Goal: Task Accomplishment & Management: Manage account settings

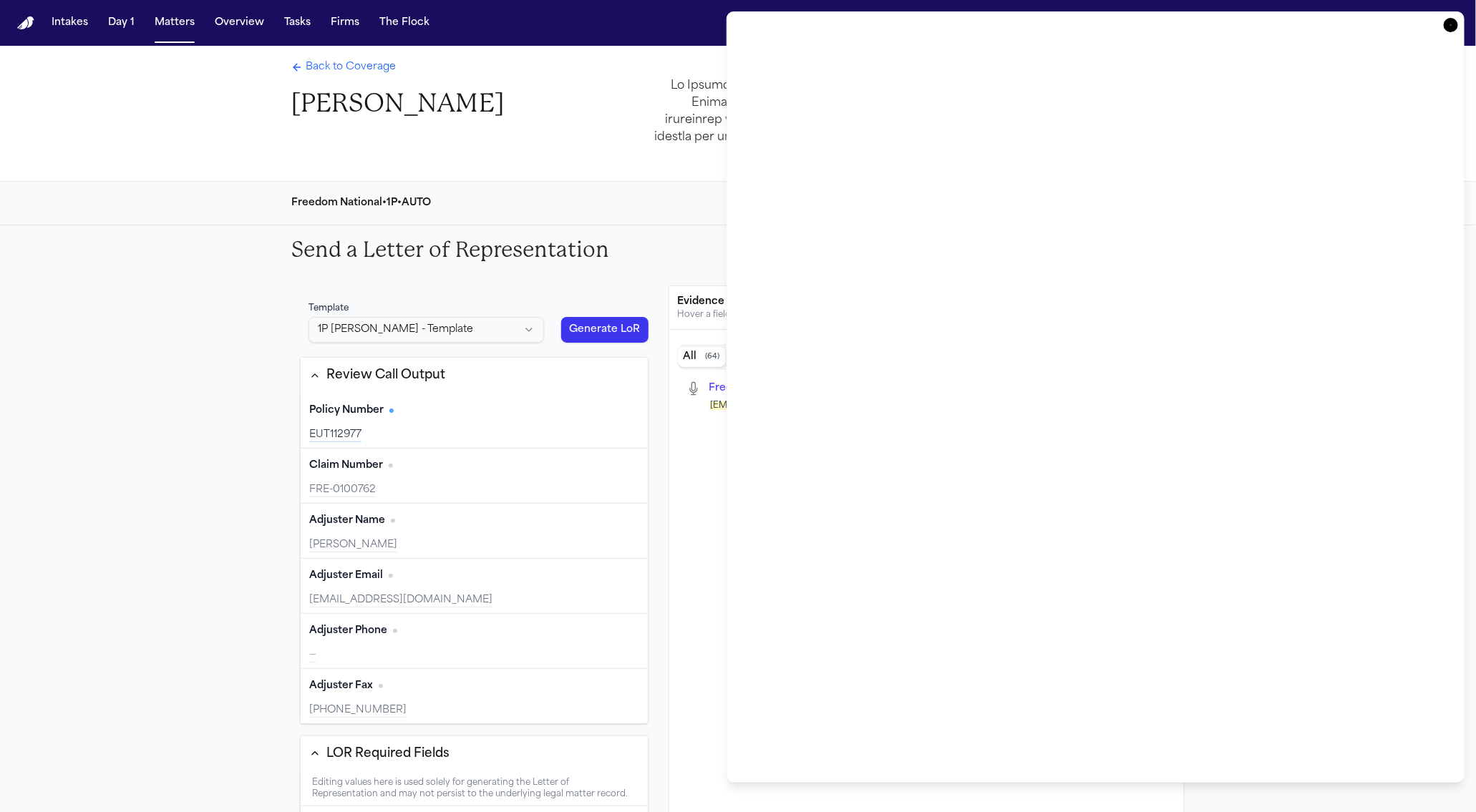
scroll to position [406, 0]
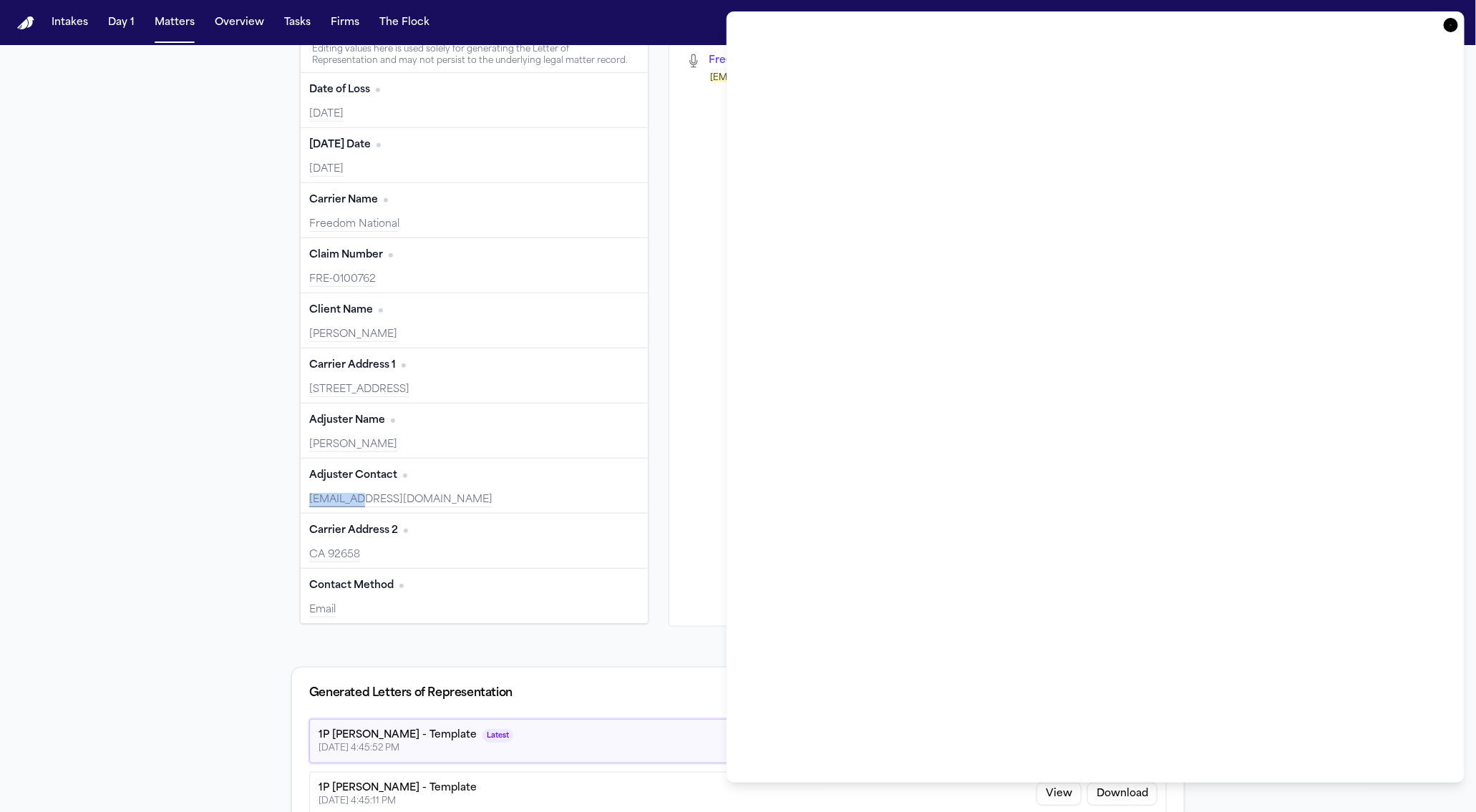
click at [1456, 21] on icon "button" at bounding box center [1451, 25] width 14 height 14
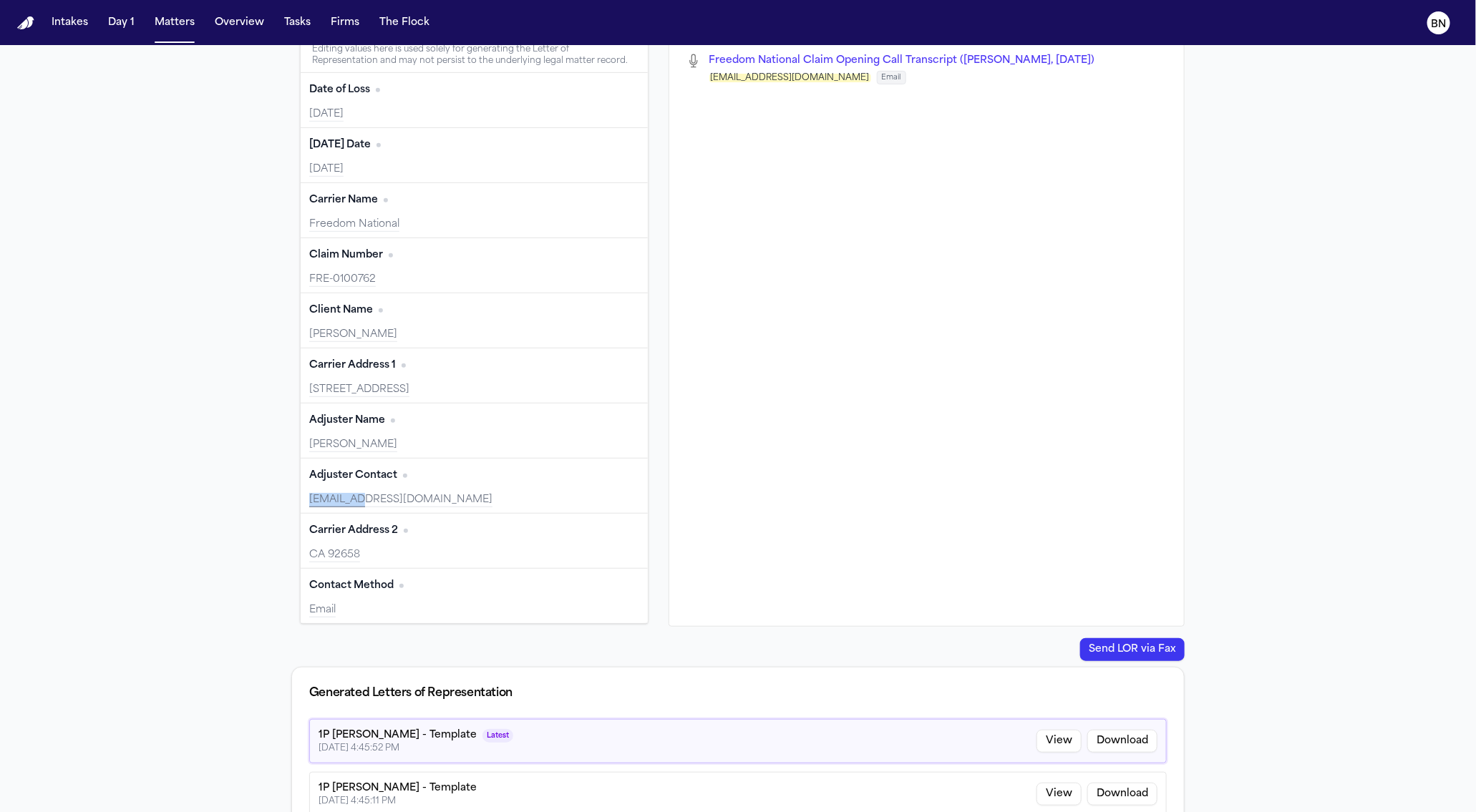
scroll to position [0, 0]
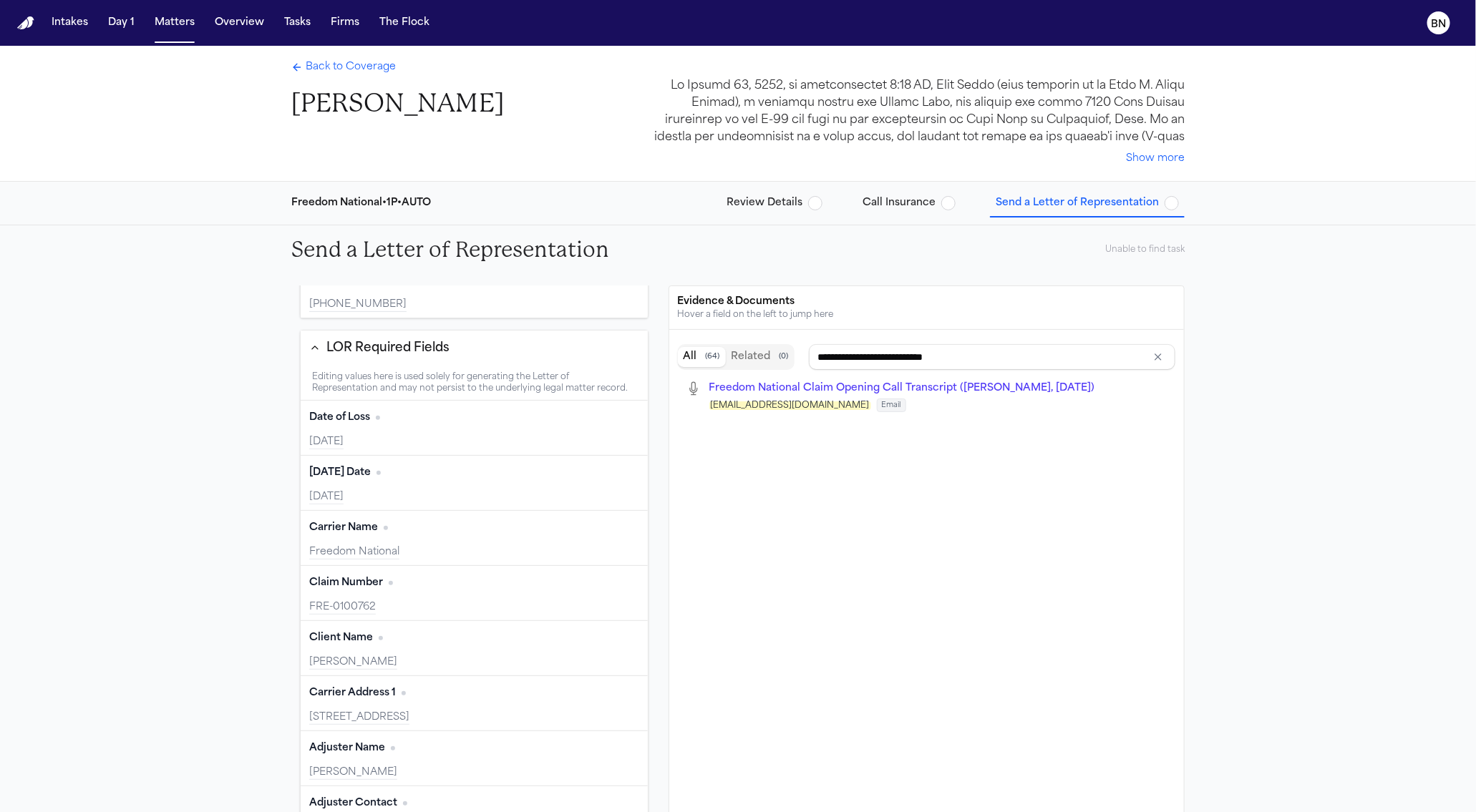
type input "**********"
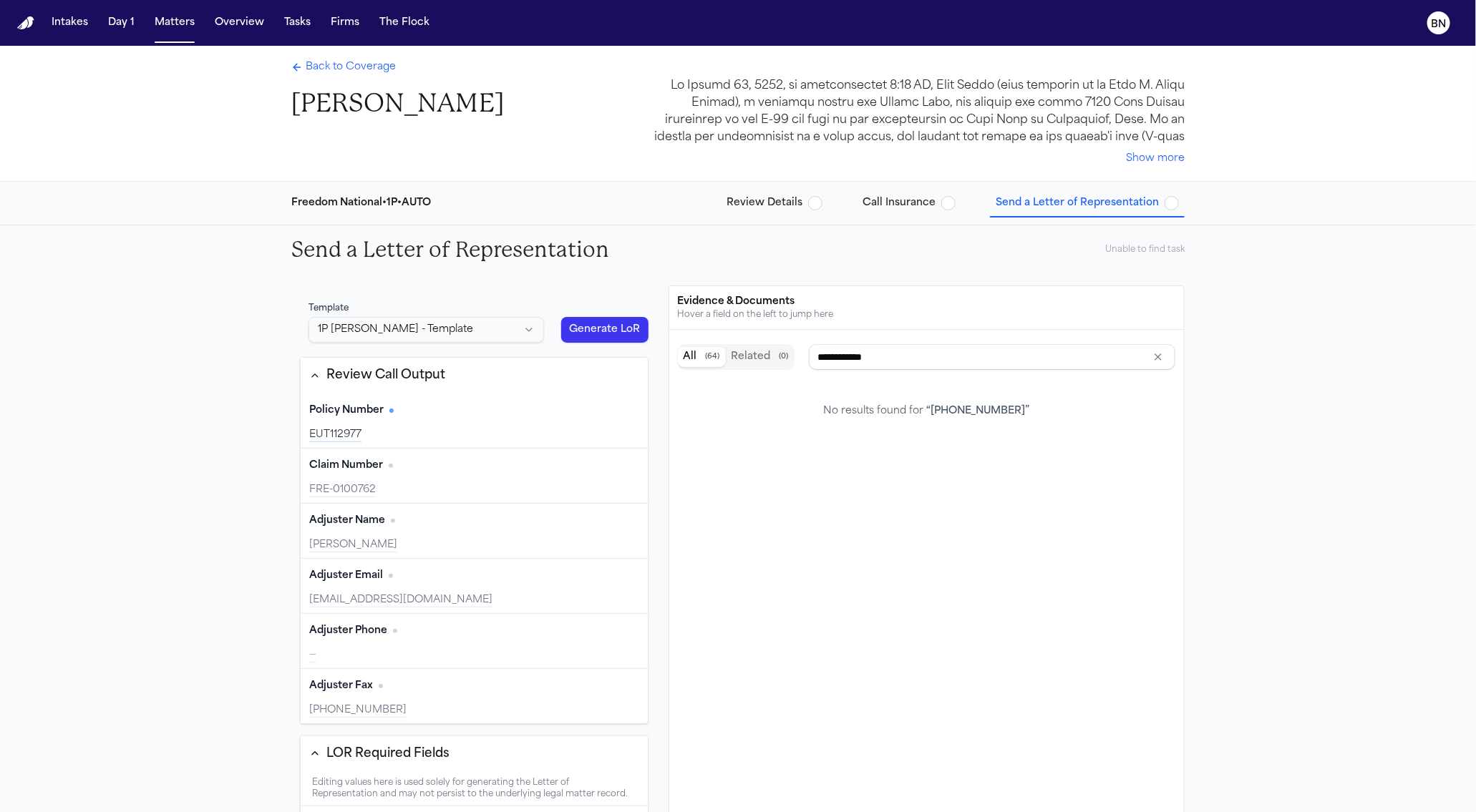
click at [651, 262] on div "Send a Letter of Representation Unable to find task" at bounding box center [738, 249] width 916 height 48
click at [772, 194] on button "Review Details" at bounding box center [774, 203] width 107 height 26
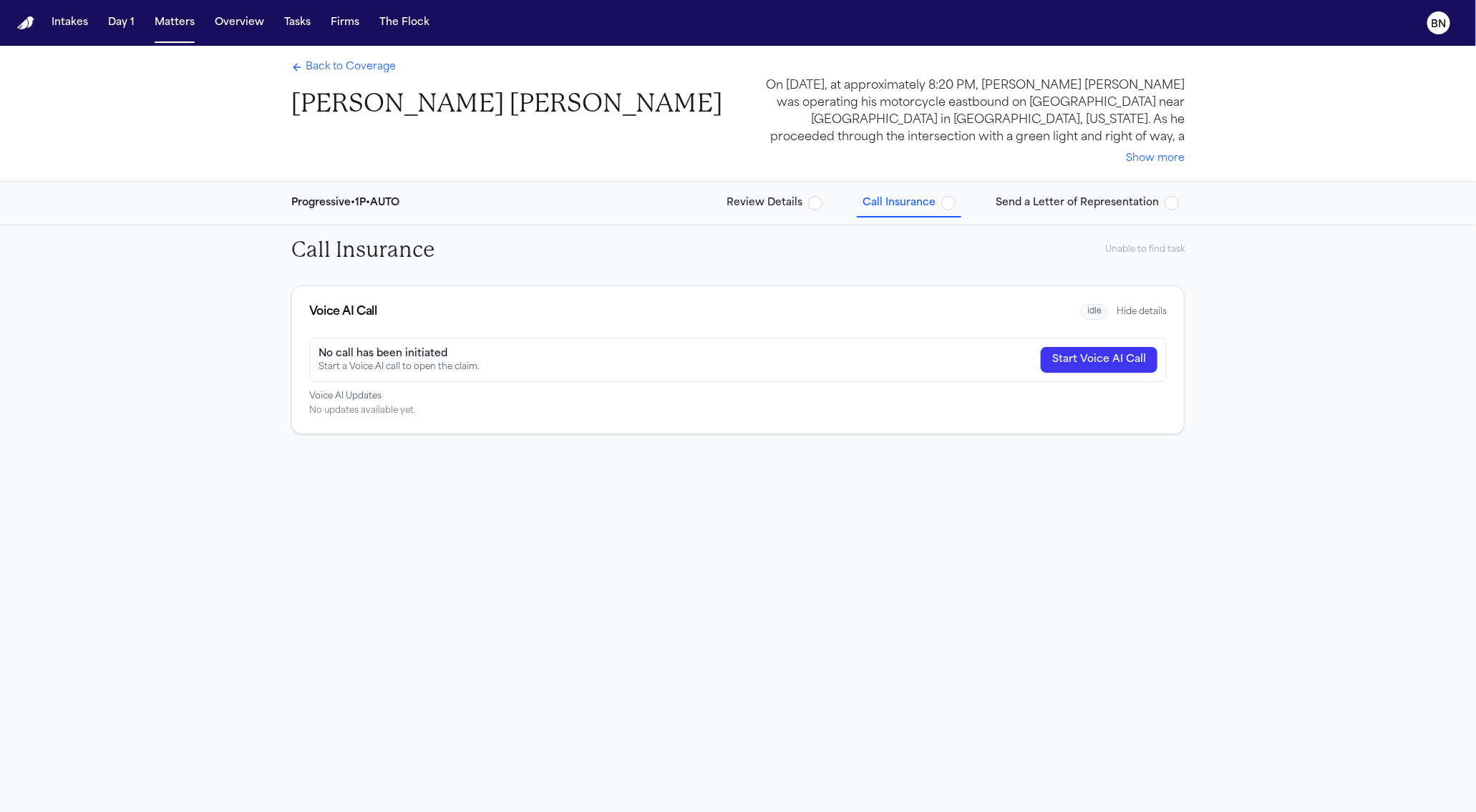
click at [737, 198] on span "Review Details" at bounding box center [764, 204] width 76 height 14
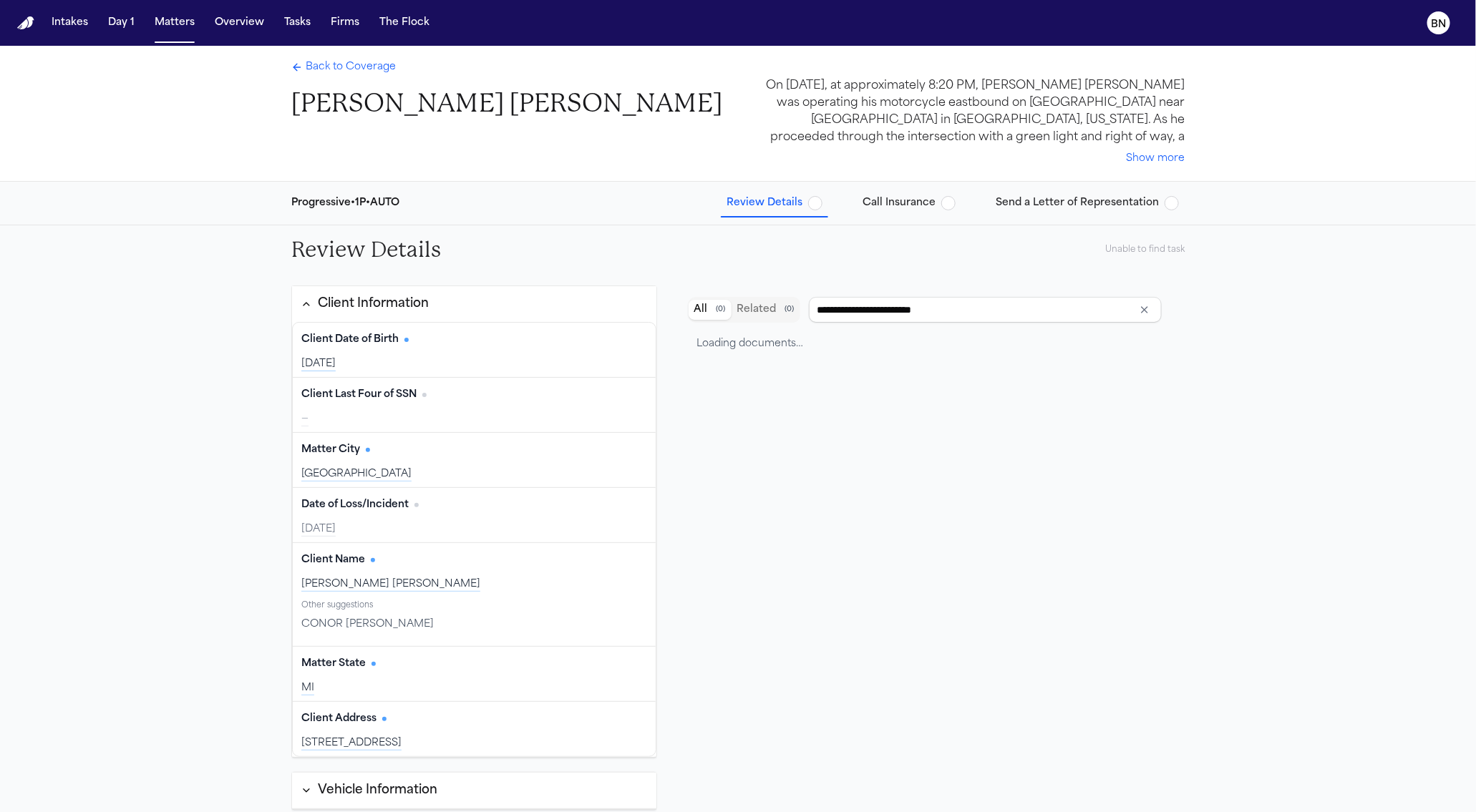
click at [866, 192] on button "Call Insurance" at bounding box center [909, 203] width 105 height 26
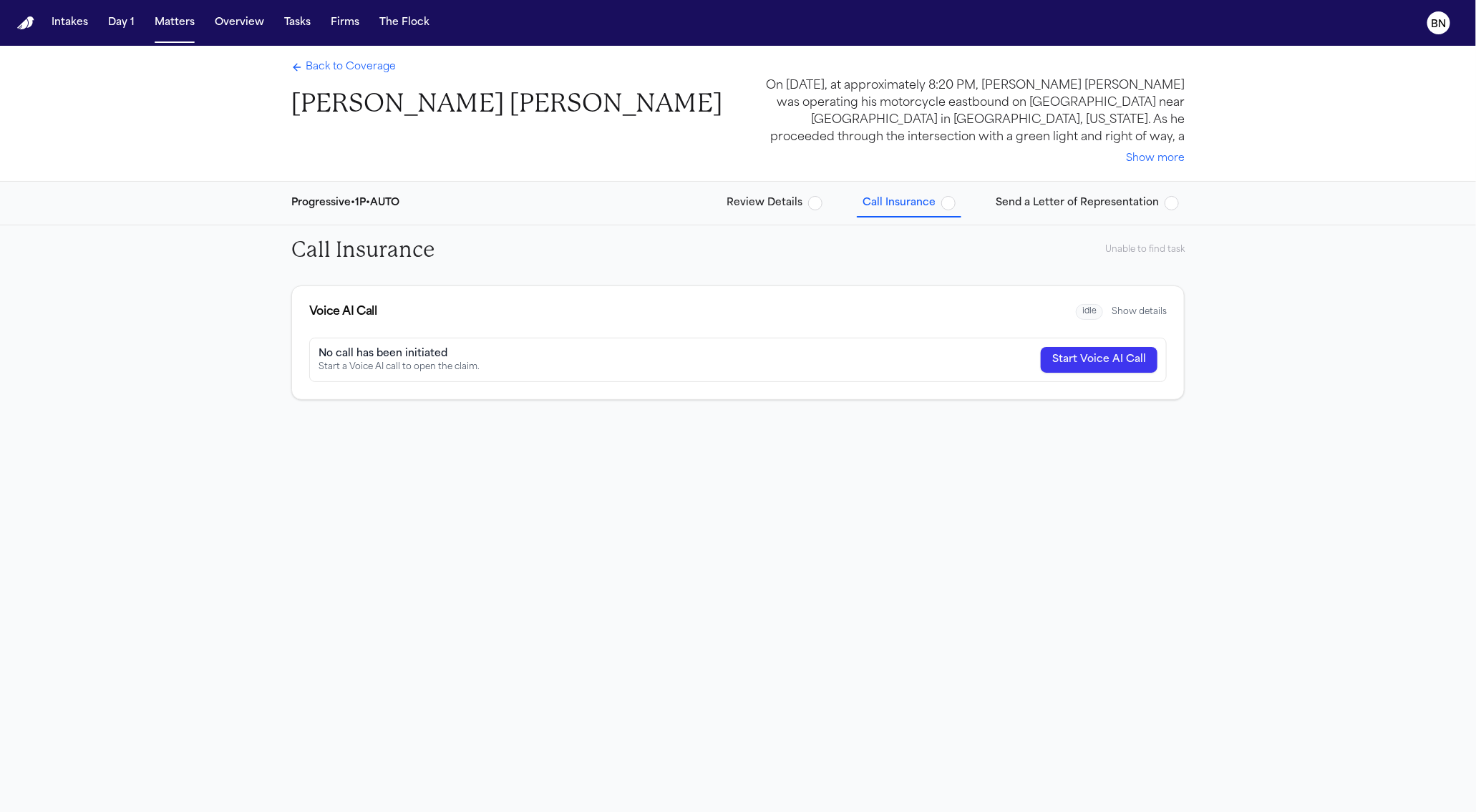
click at [1032, 196] on span "Send a Letter of Representation" at bounding box center [1077, 204] width 163 height 14
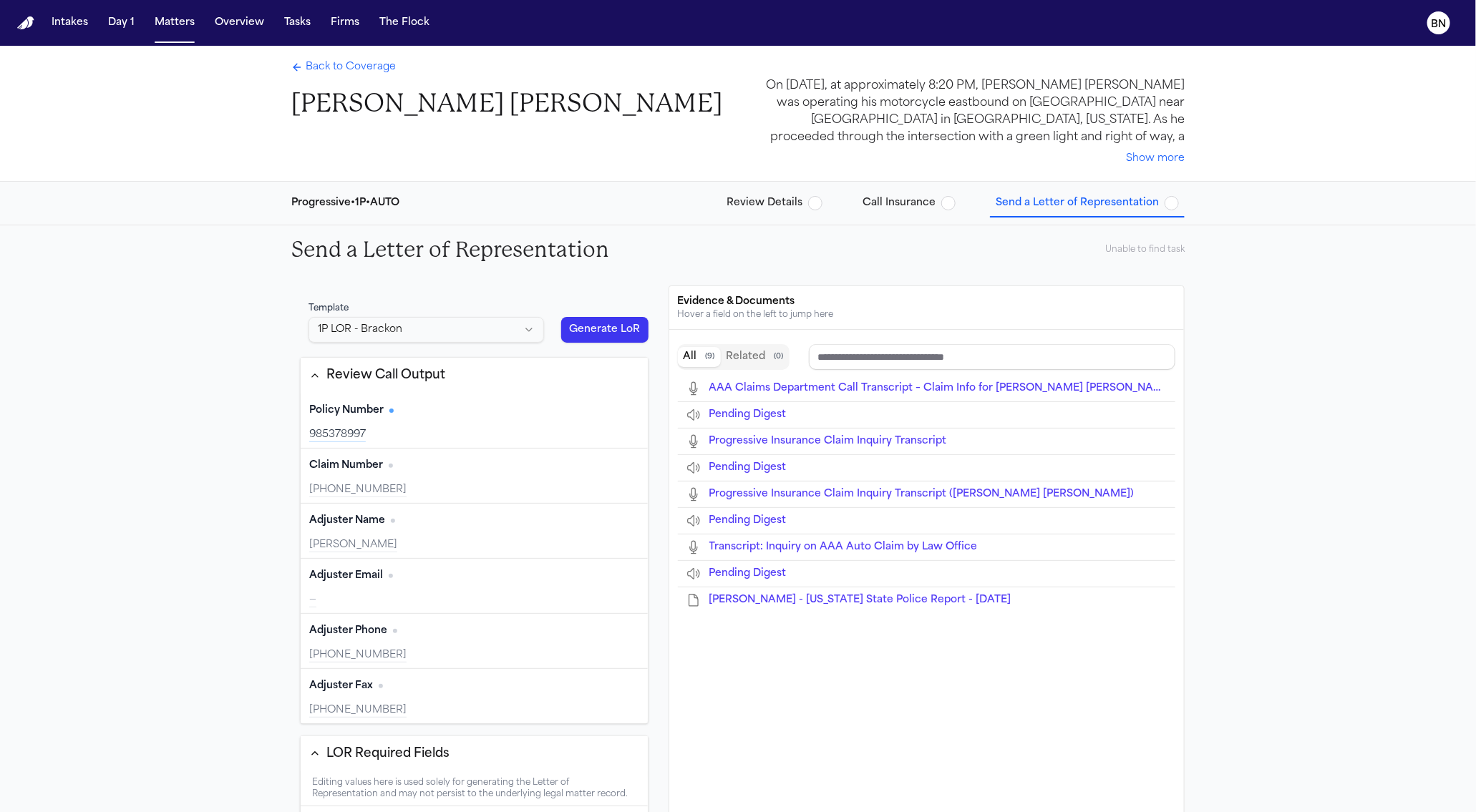
click at [520, 306] on div "Template" at bounding box center [426, 308] width 235 height 11
click at [520, 316] on html "Intakes Day 1 Matters Overview Tasks Firms The Flock BN Back to Coverage Connor…" at bounding box center [738, 406] width 1476 height 812
click at [516, 300] on html "Intakes Day 1 Matters Overview Tasks Firms The Flock BN Back to Coverage Connor…" at bounding box center [738, 406] width 1476 height 812
click at [790, 200] on span "Review Details" at bounding box center [764, 204] width 76 height 14
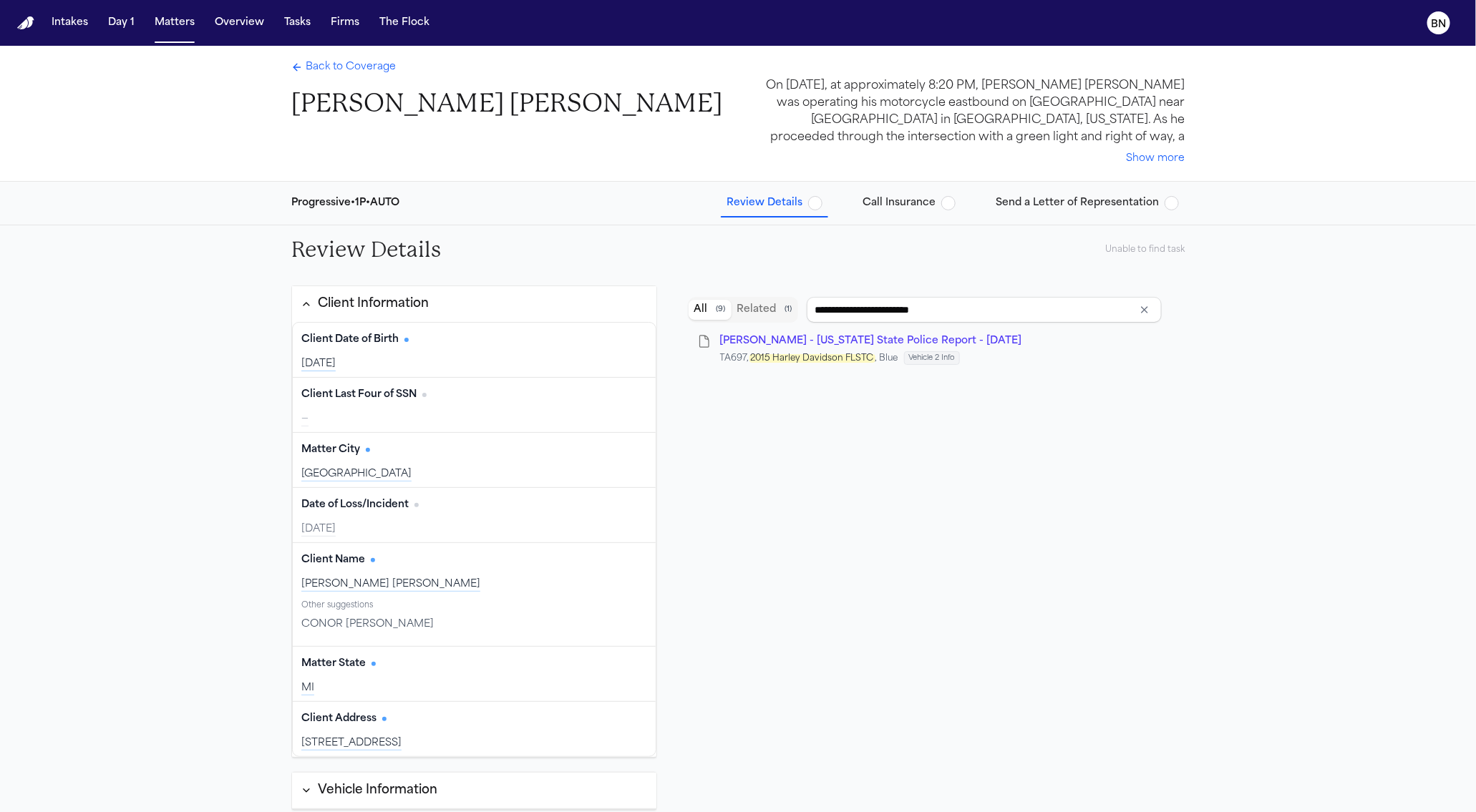
click at [366, 68] on span "Back to Coverage" at bounding box center [351, 68] width 90 height 14
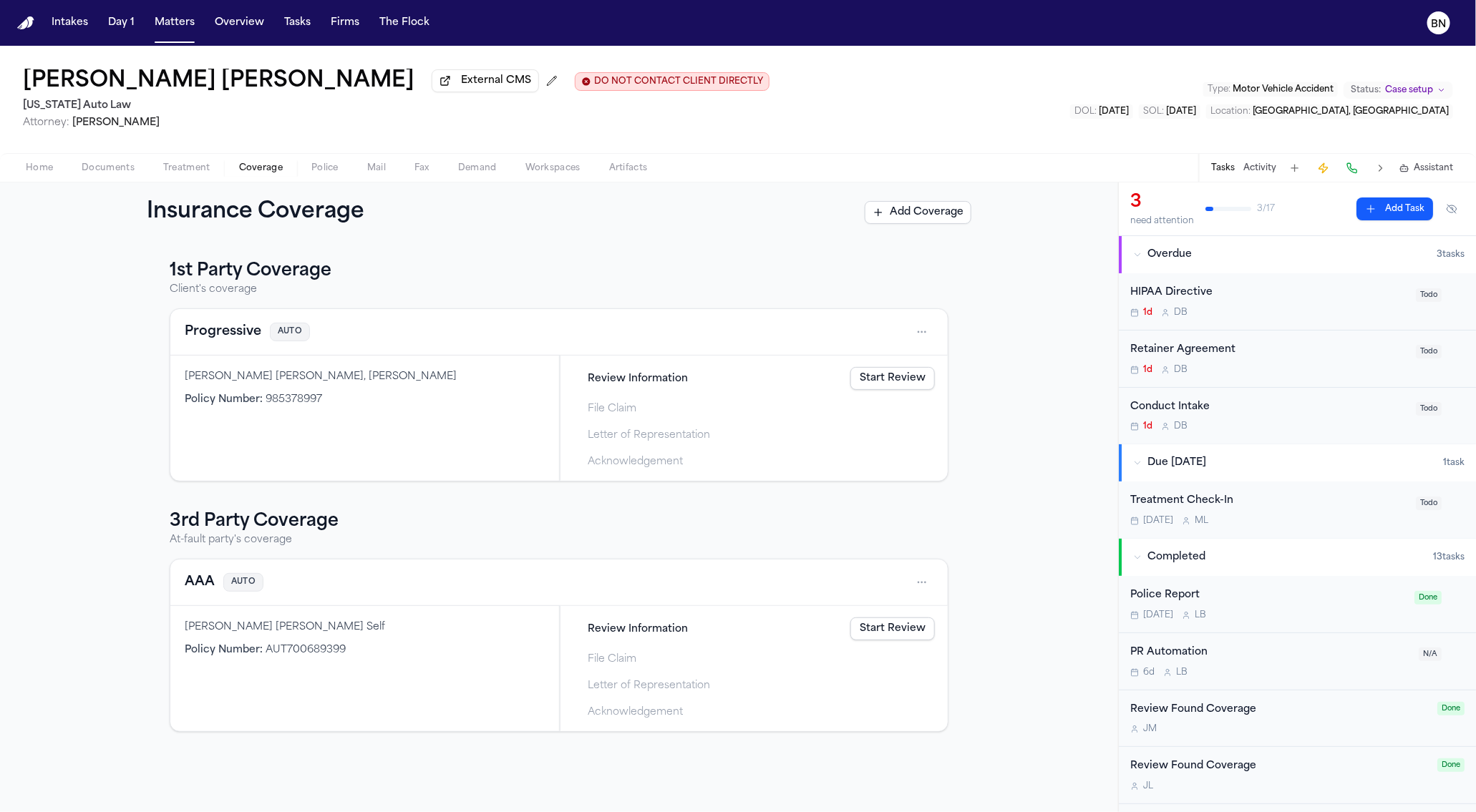
click at [237, 275] on h3 "1st Party Coverage" at bounding box center [559, 271] width 779 height 23
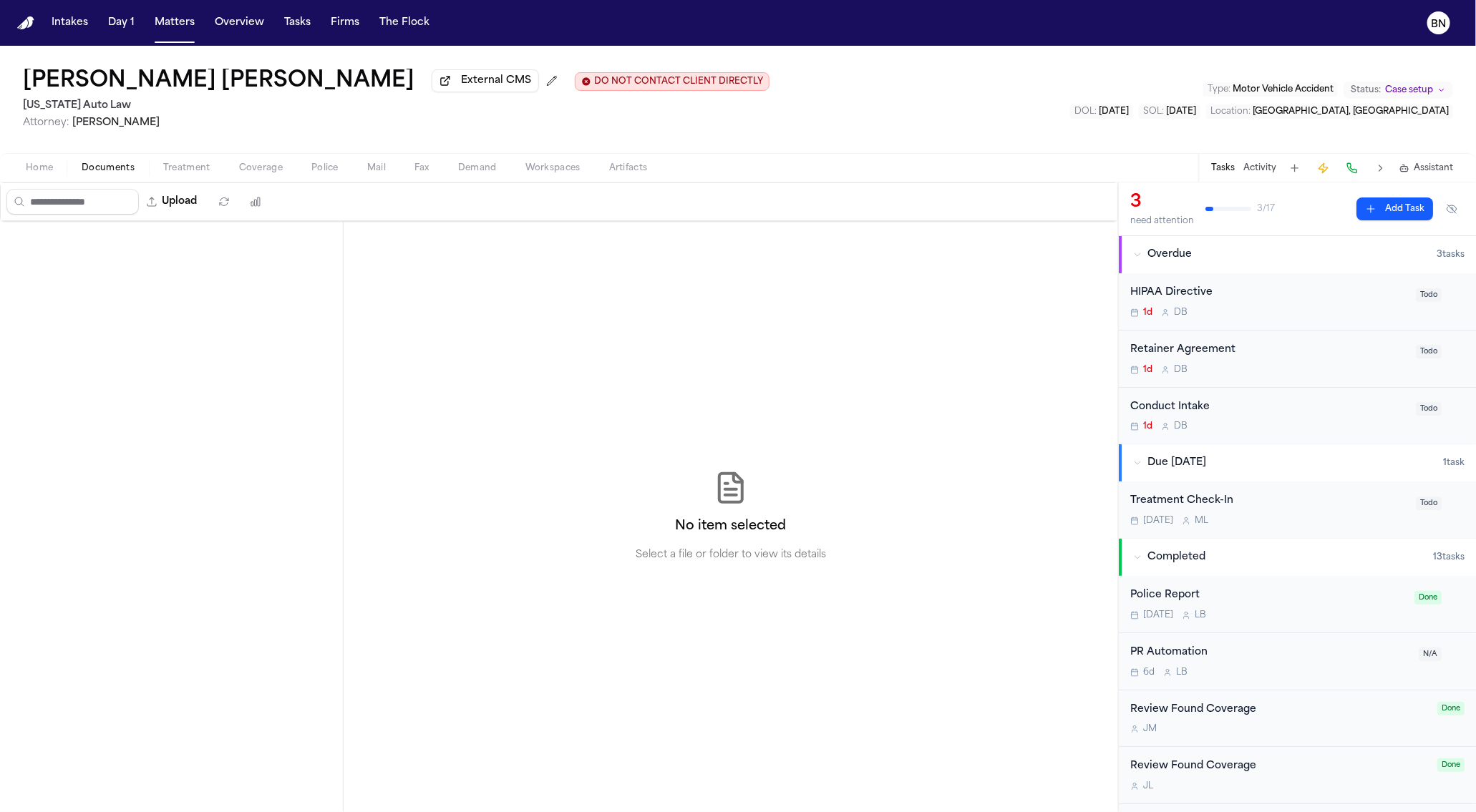
click at [96, 166] on span "Documents" at bounding box center [108, 168] width 53 height 11
click at [40, 174] on span "Home" at bounding box center [39, 168] width 27 height 11
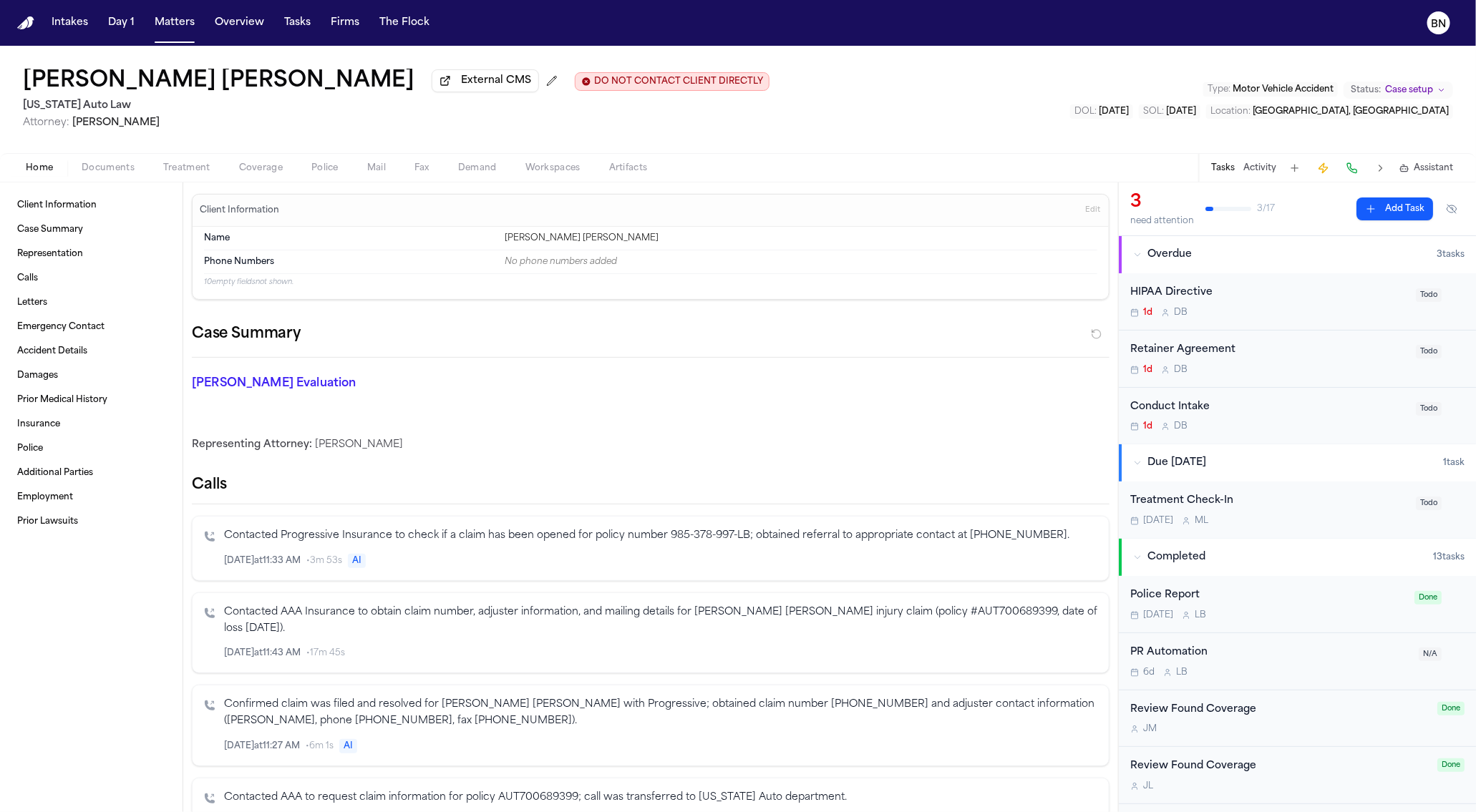
click at [280, 167] on span "Coverage" at bounding box center [261, 168] width 43 height 11
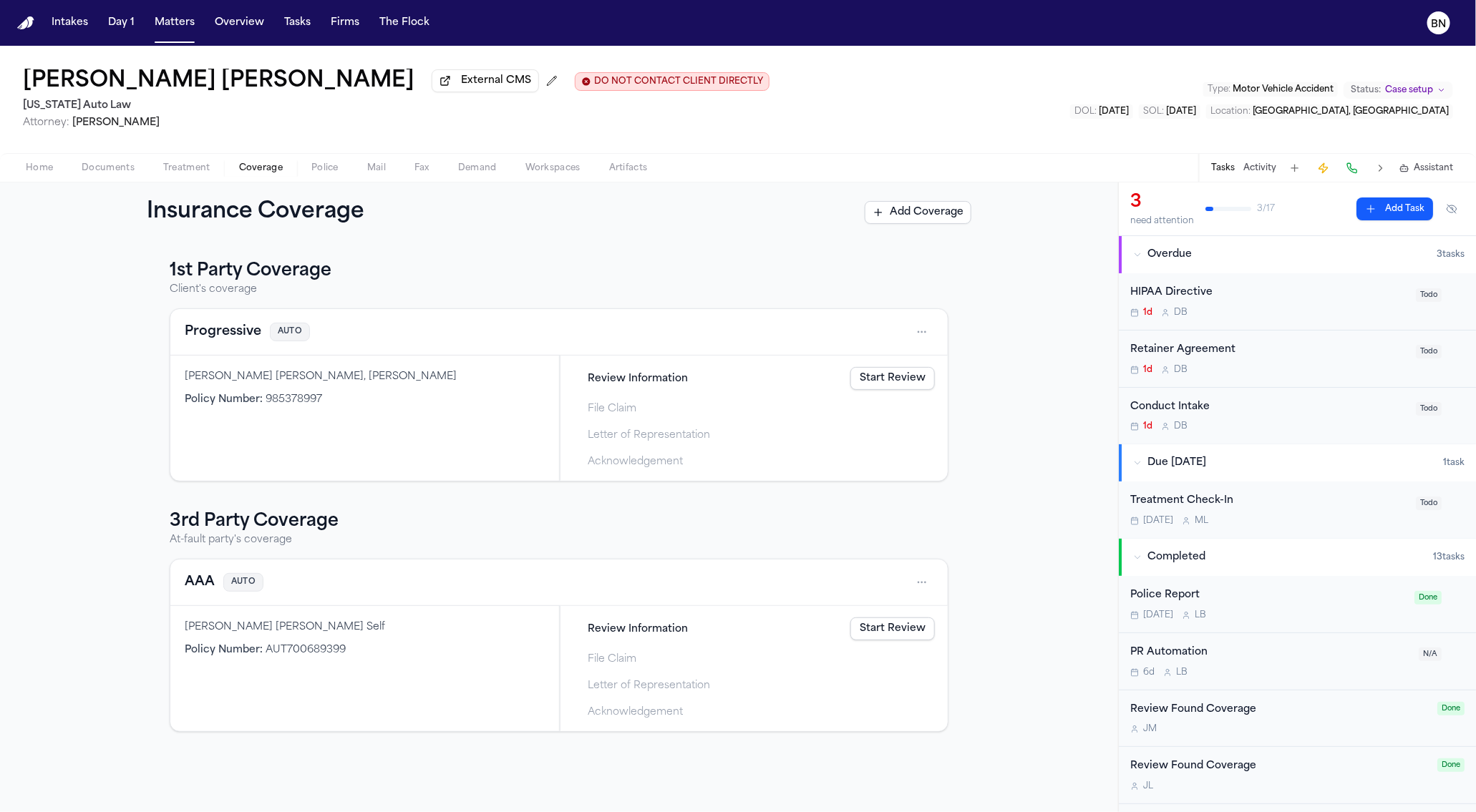
click at [250, 342] on button "Progressive" at bounding box center [222, 332] width 76 height 20
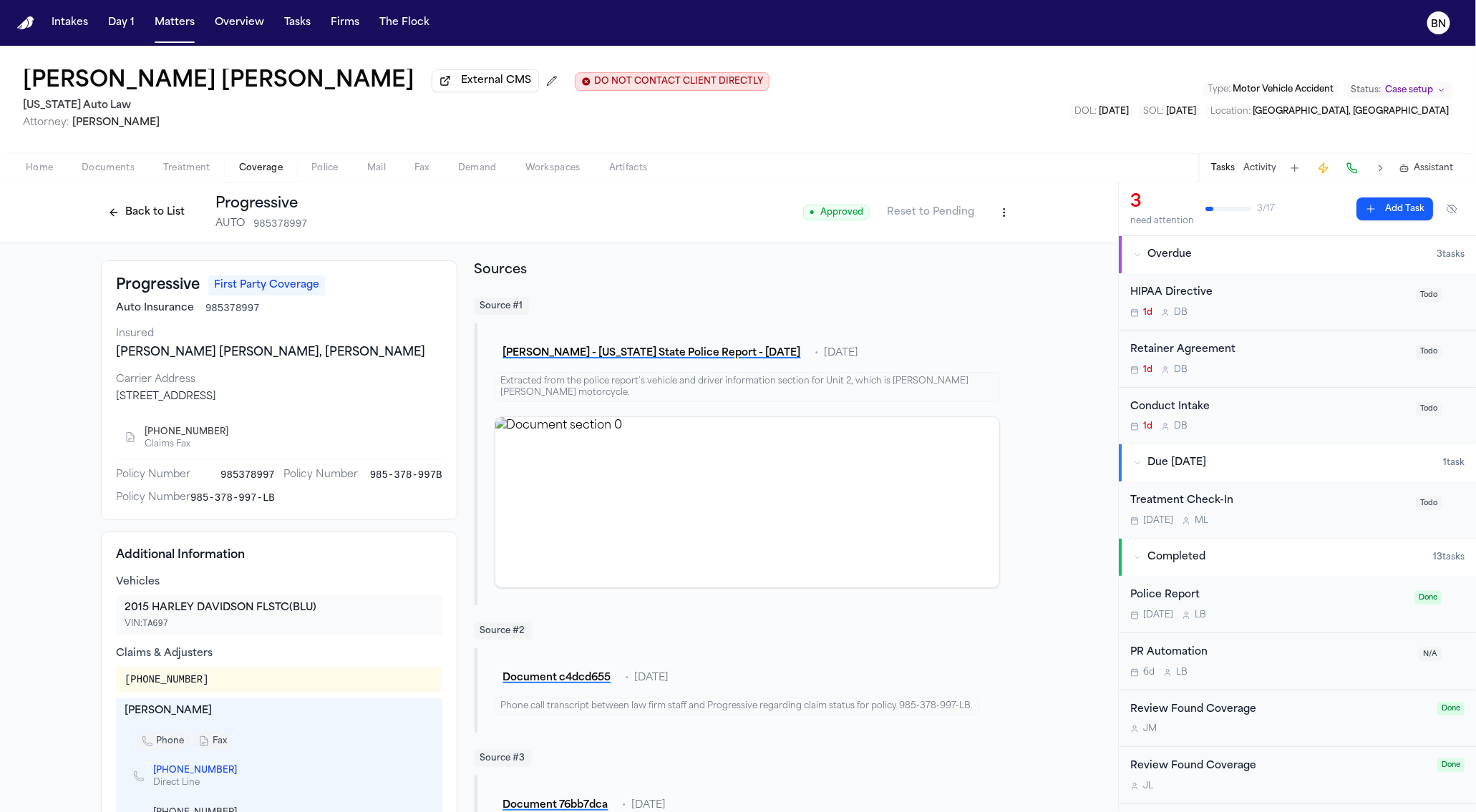
click at [160, 219] on button "Back to List" at bounding box center [146, 212] width 91 height 23
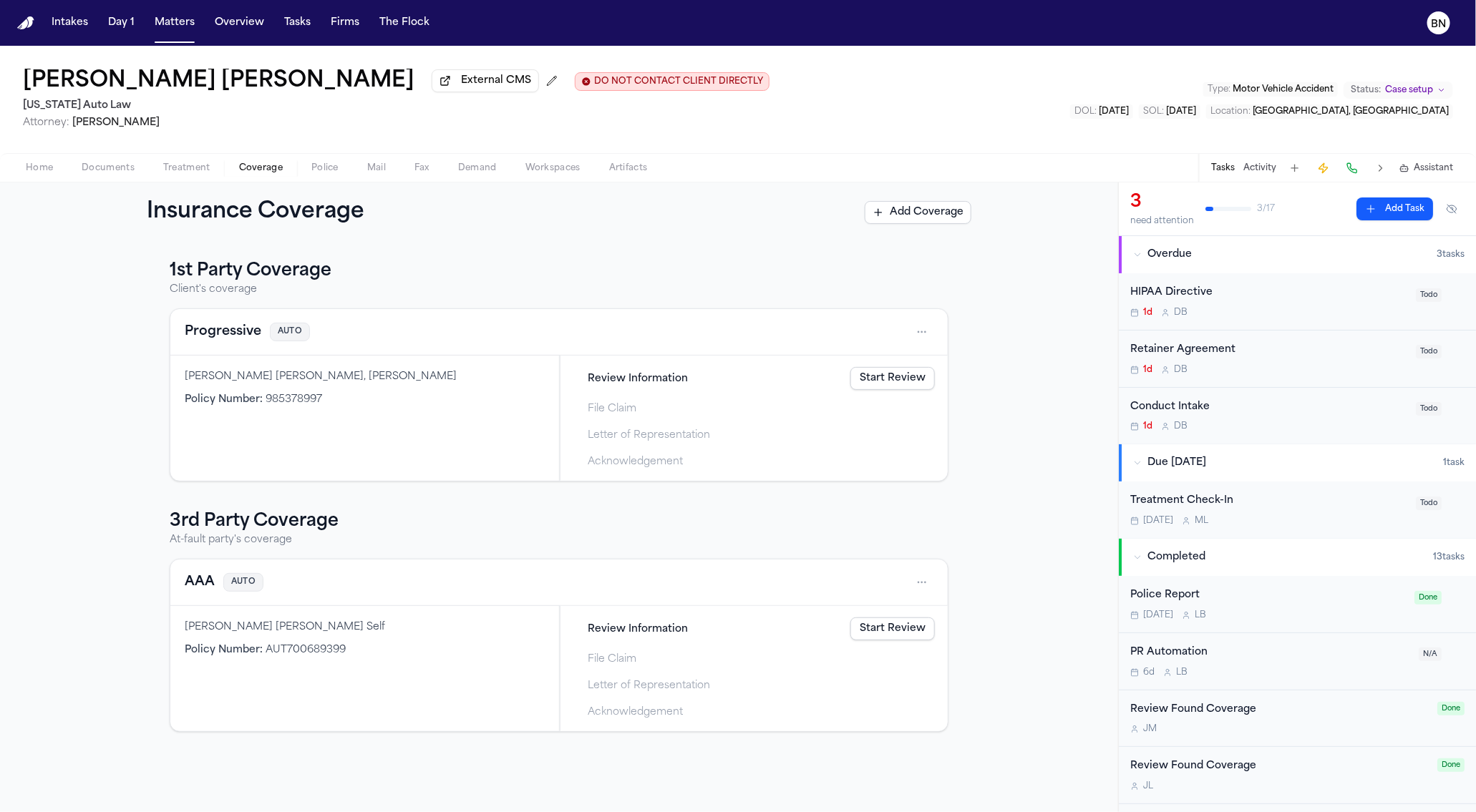
click at [863, 379] on link "Start Review" at bounding box center [892, 378] width 85 height 23
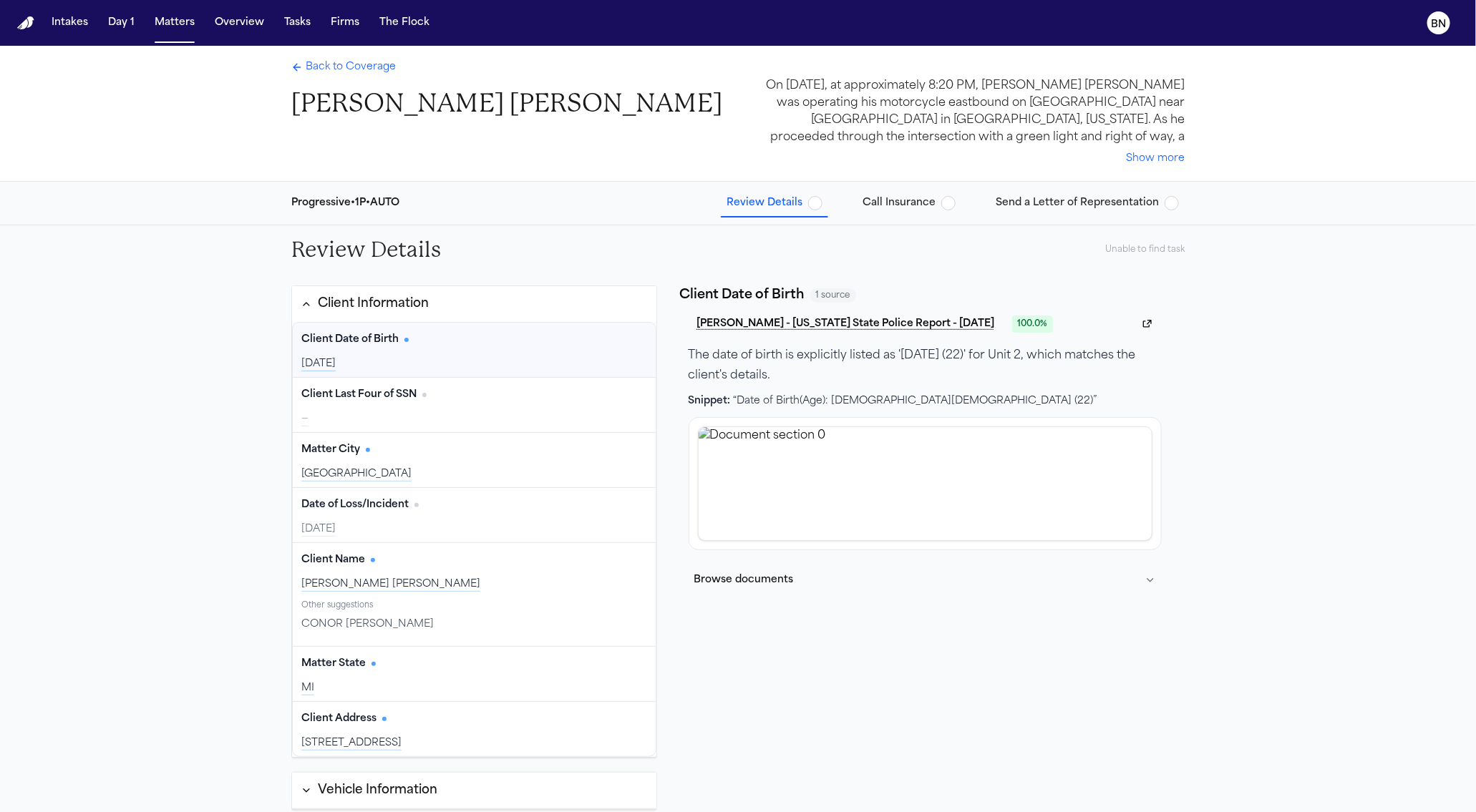
click at [464, 342] on div "Client Date of Birth Edit" at bounding box center [473, 340] width 345 height 23
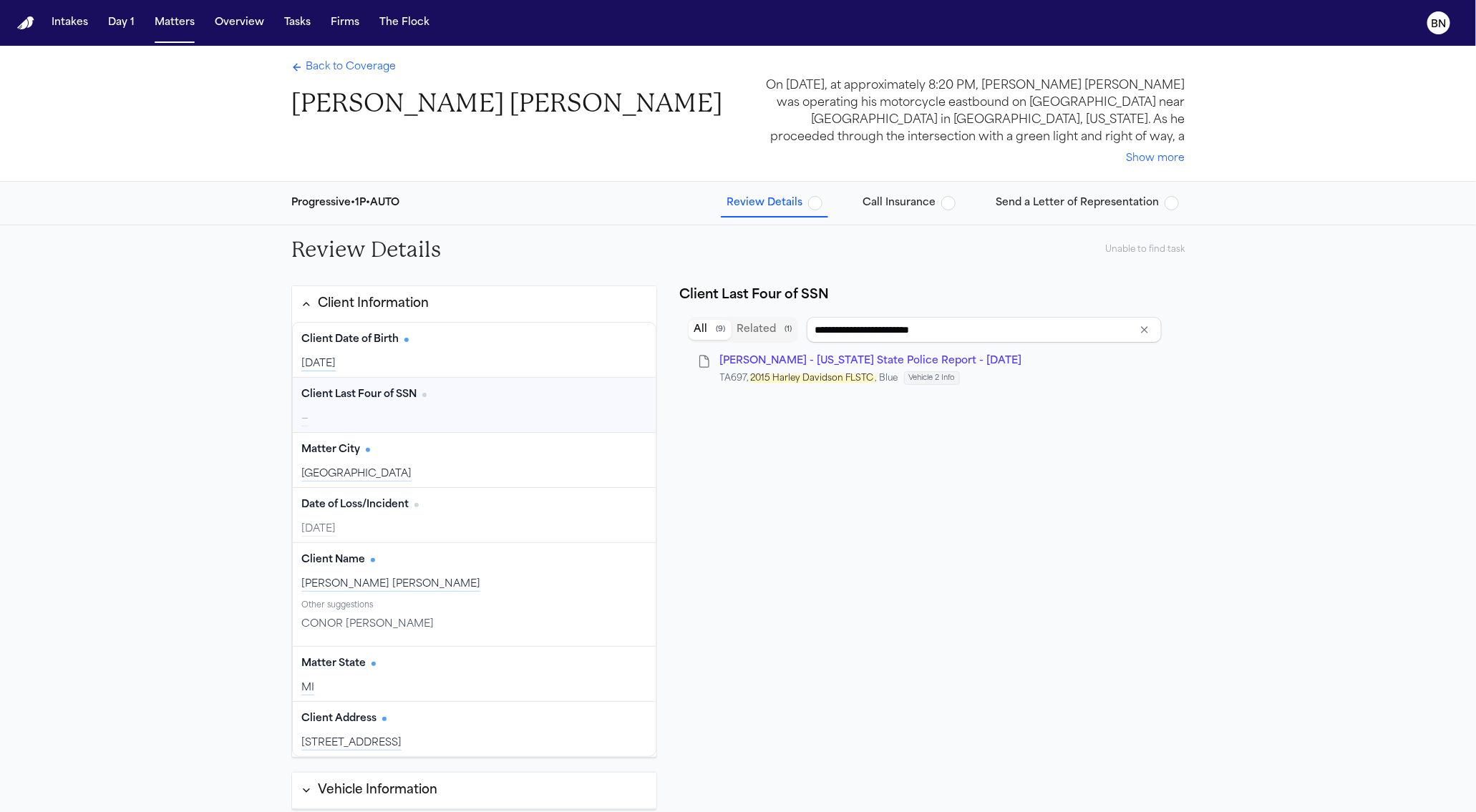
click at [448, 384] on div "Client Last Four of SSN Edit" at bounding box center [473, 394] width 345 height 23
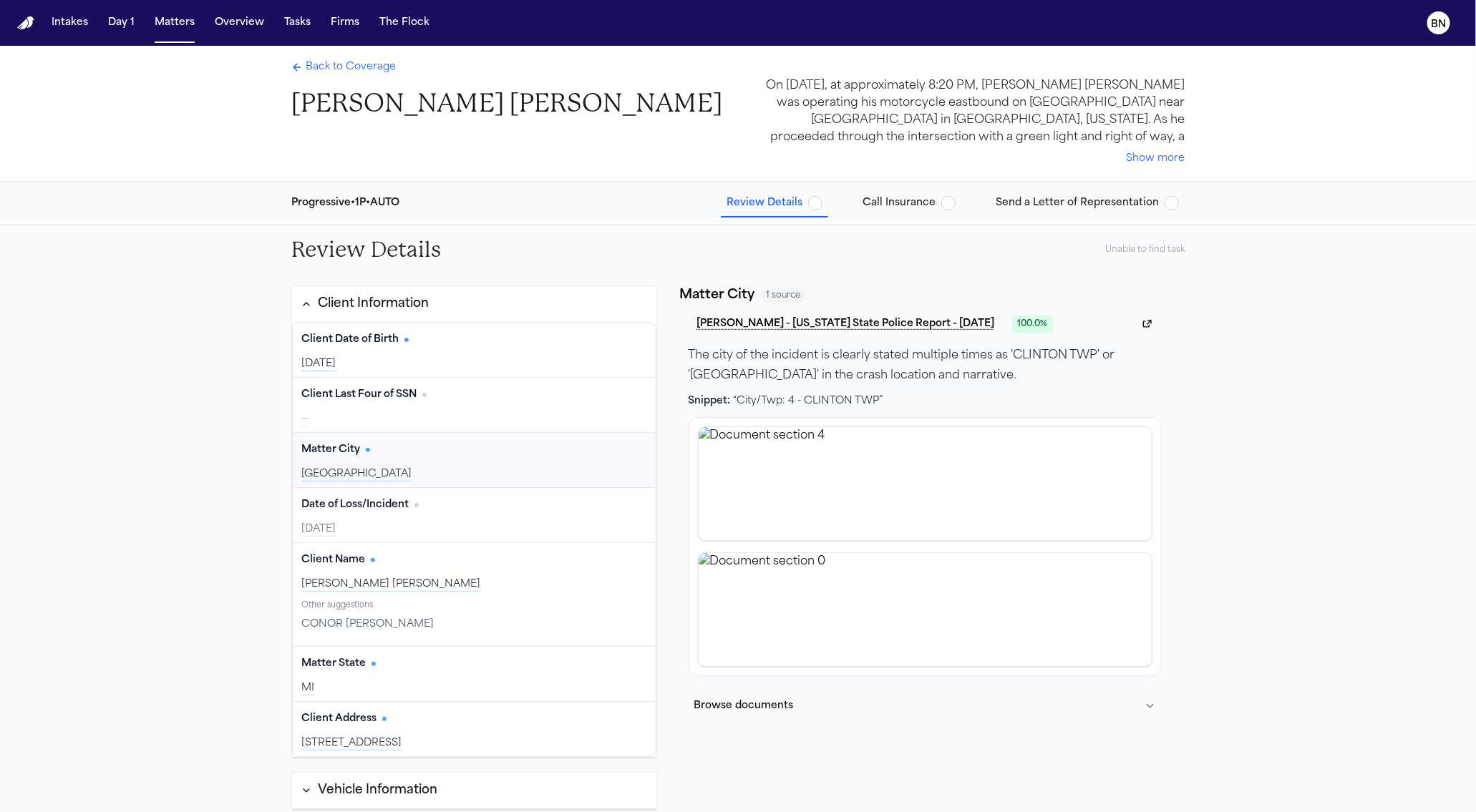
click at [445, 454] on div "Matter City Edit" at bounding box center [473, 450] width 345 height 23
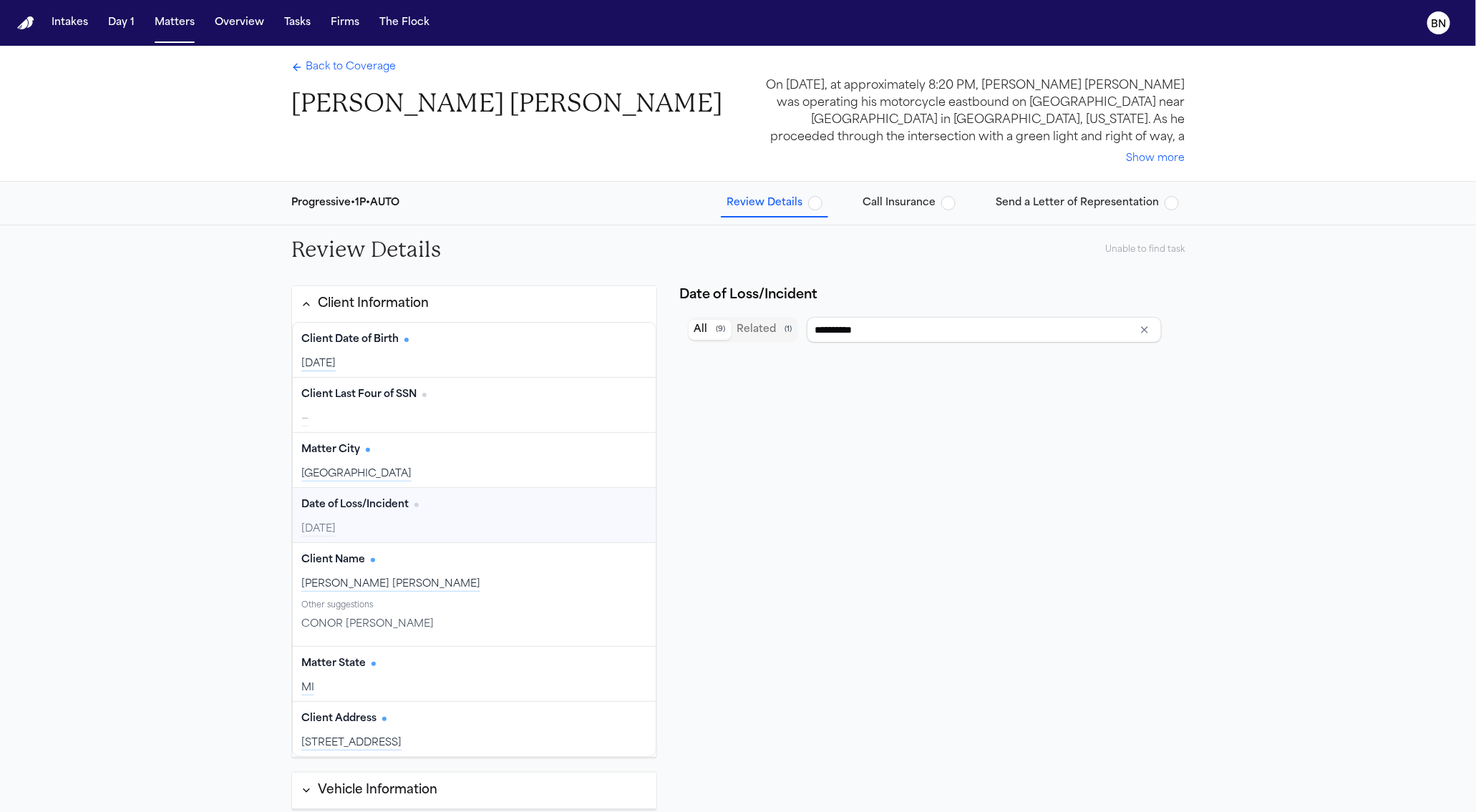
click at [444, 515] on div "Date of Loss/Incident Edit 2025-08-22" at bounding box center [474, 515] width 363 height 55
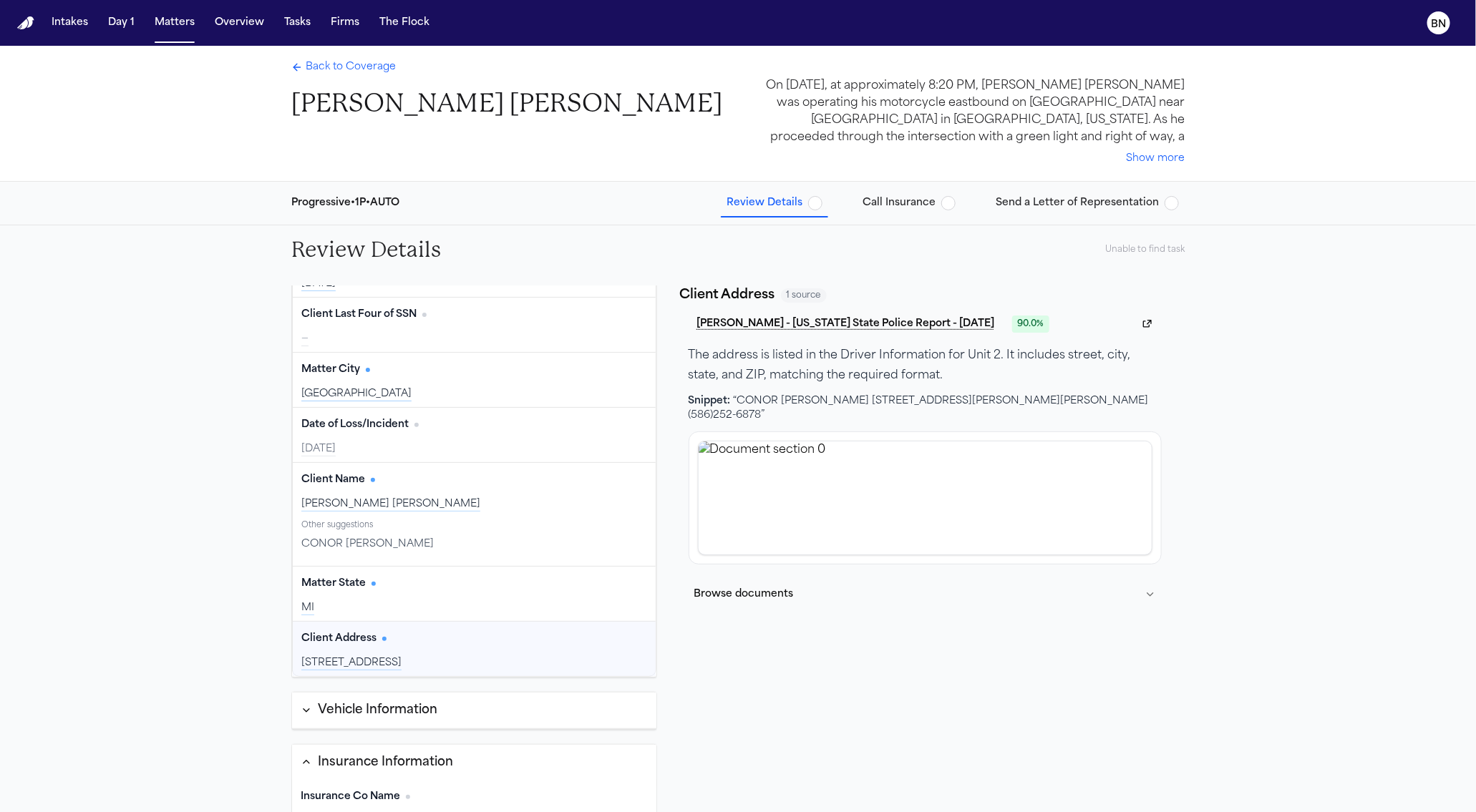
scroll to position [80, 0]
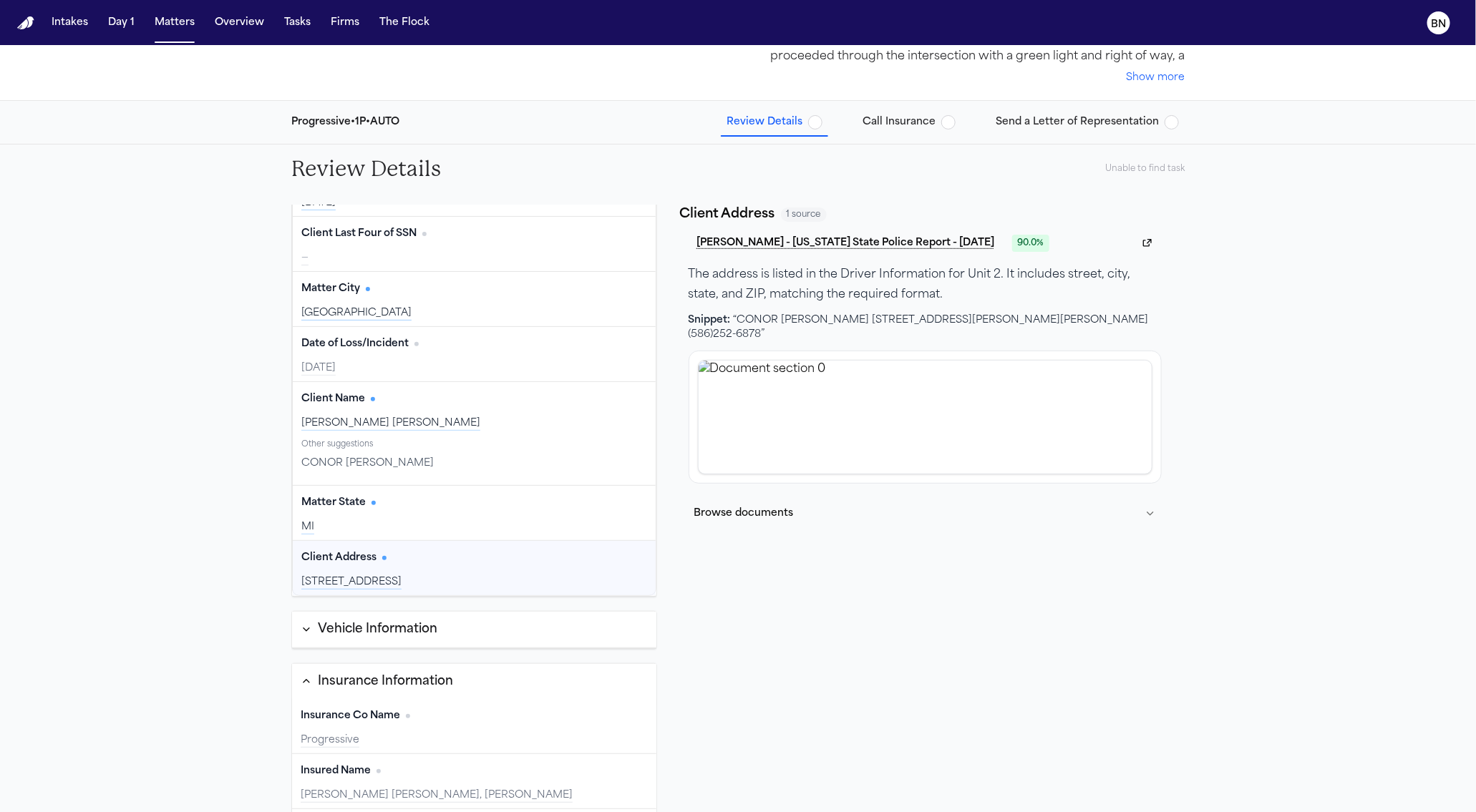
click at [424, 632] on div "Vehicle Information" at bounding box center [378, 629] width 119 height 19
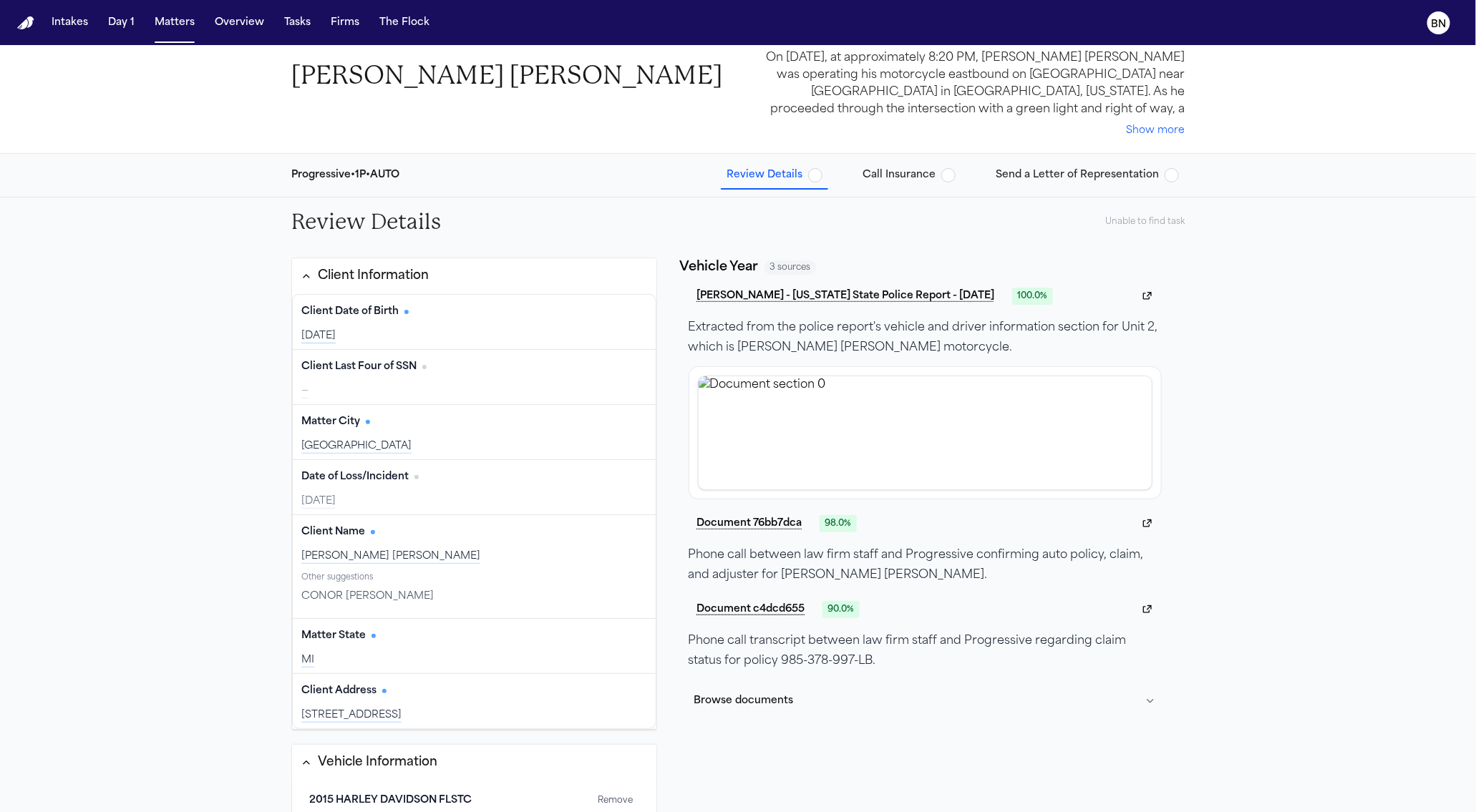
scroll to position [0, 0]
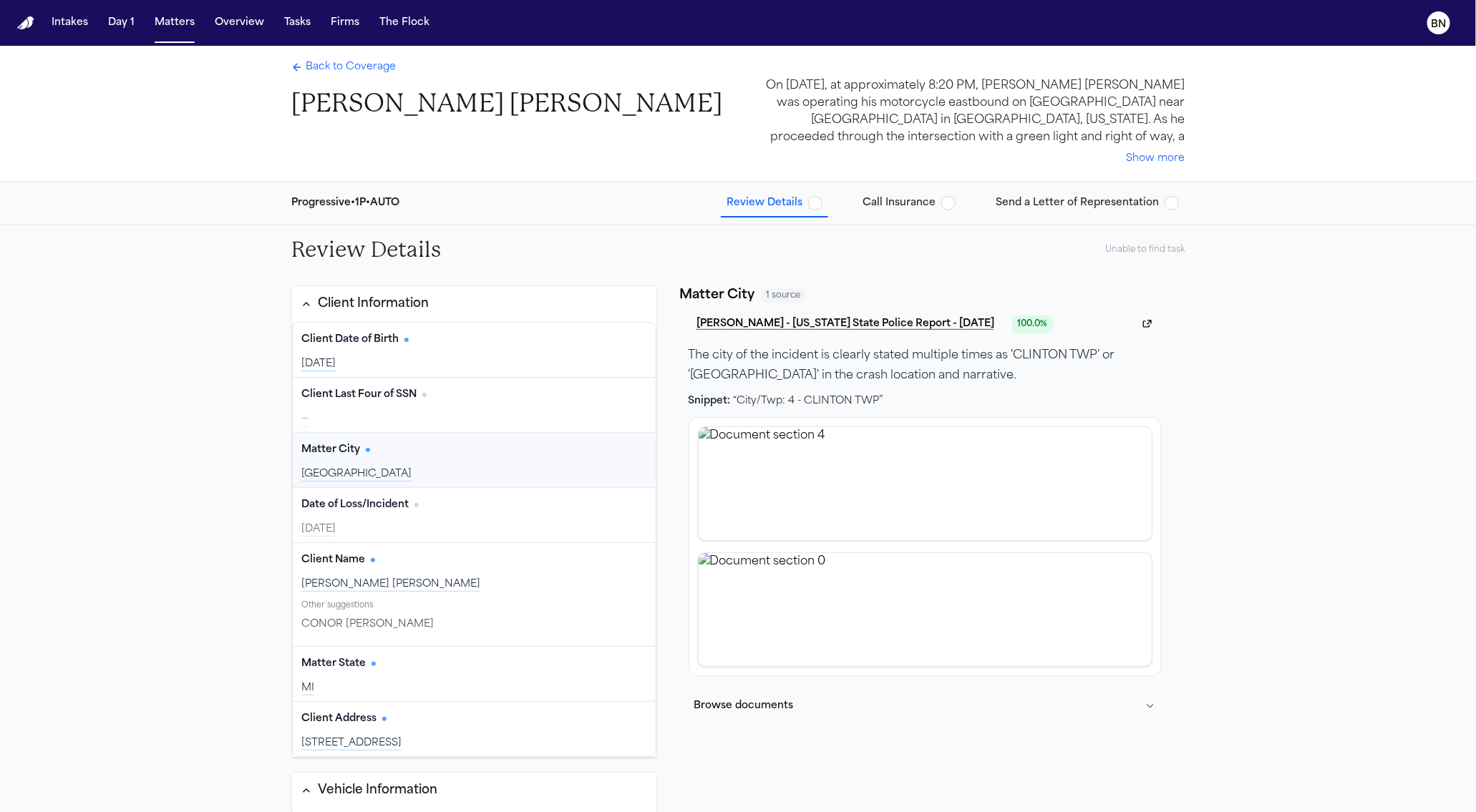
click at [875, 209] on span "Call Insurance" at bounding box center [899, 204] width 73 height 14
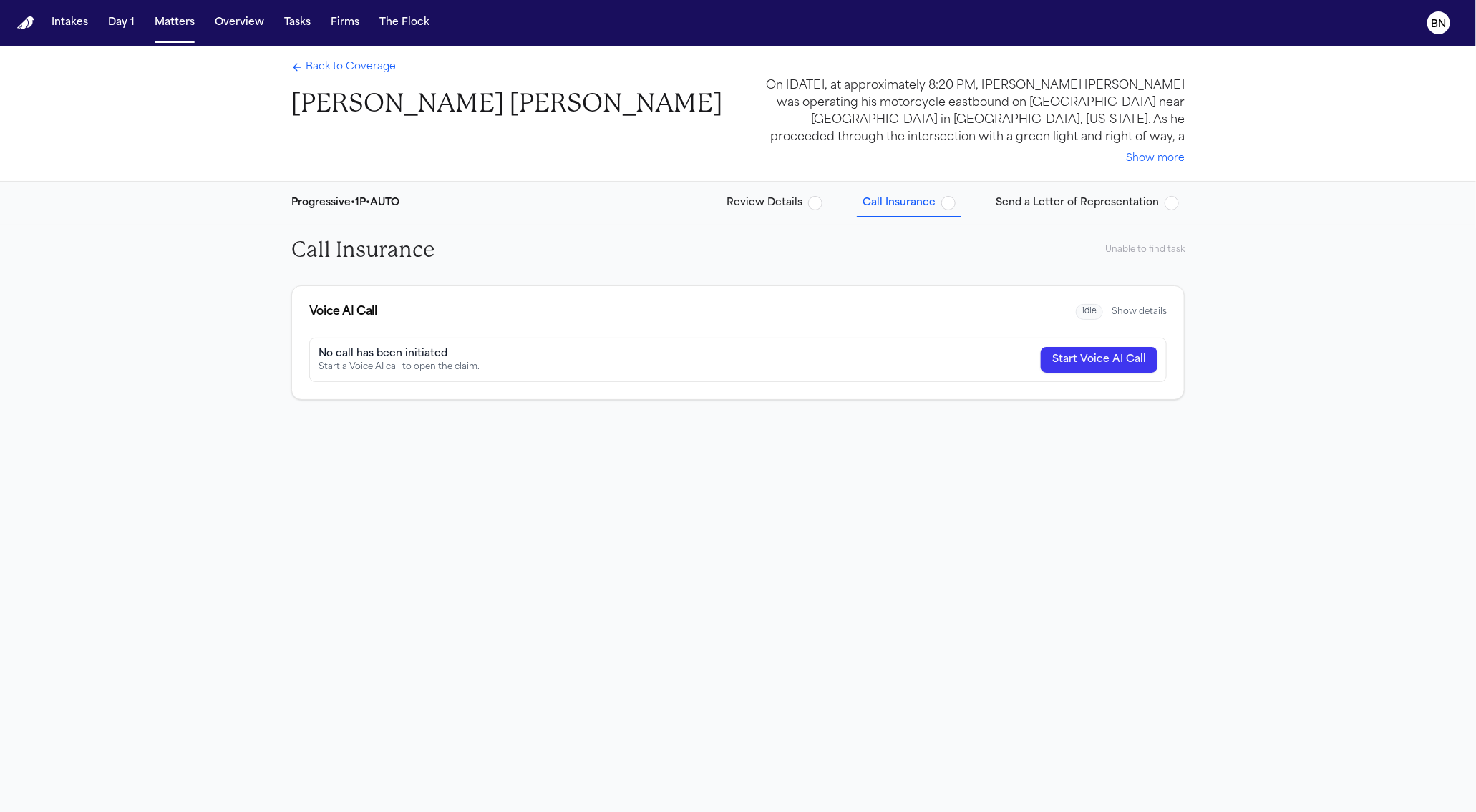
click at [879, 208] on span "Call Insurance" at bounding box center [899, 204] width 73 height 14
click at [1025, 204] on span "Send a Letter of Representation" at bounding box center [1077, 204] width 163 height 14
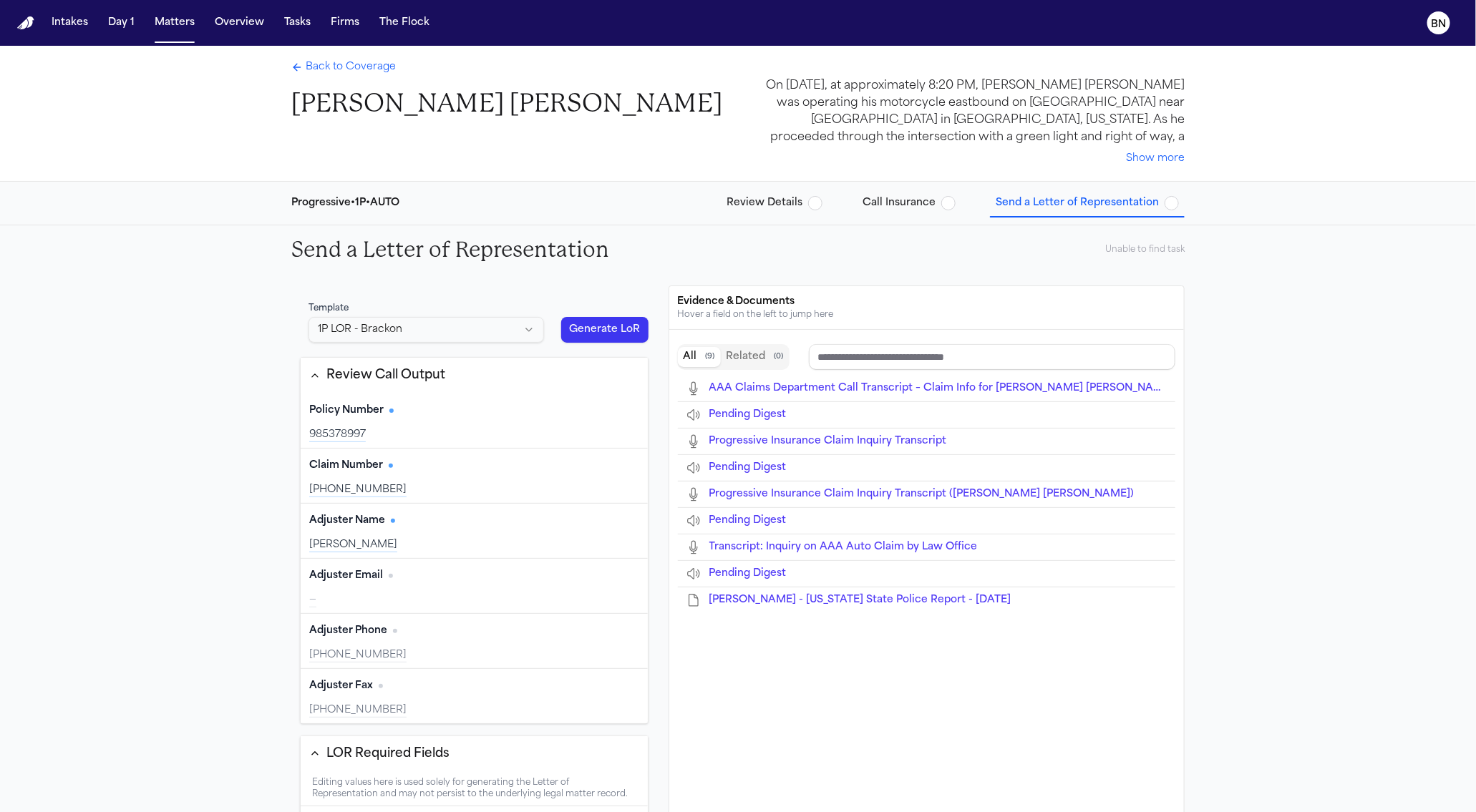
click at [948, 200] on span "button" at bounding box center [949, 204] width 14 height 14
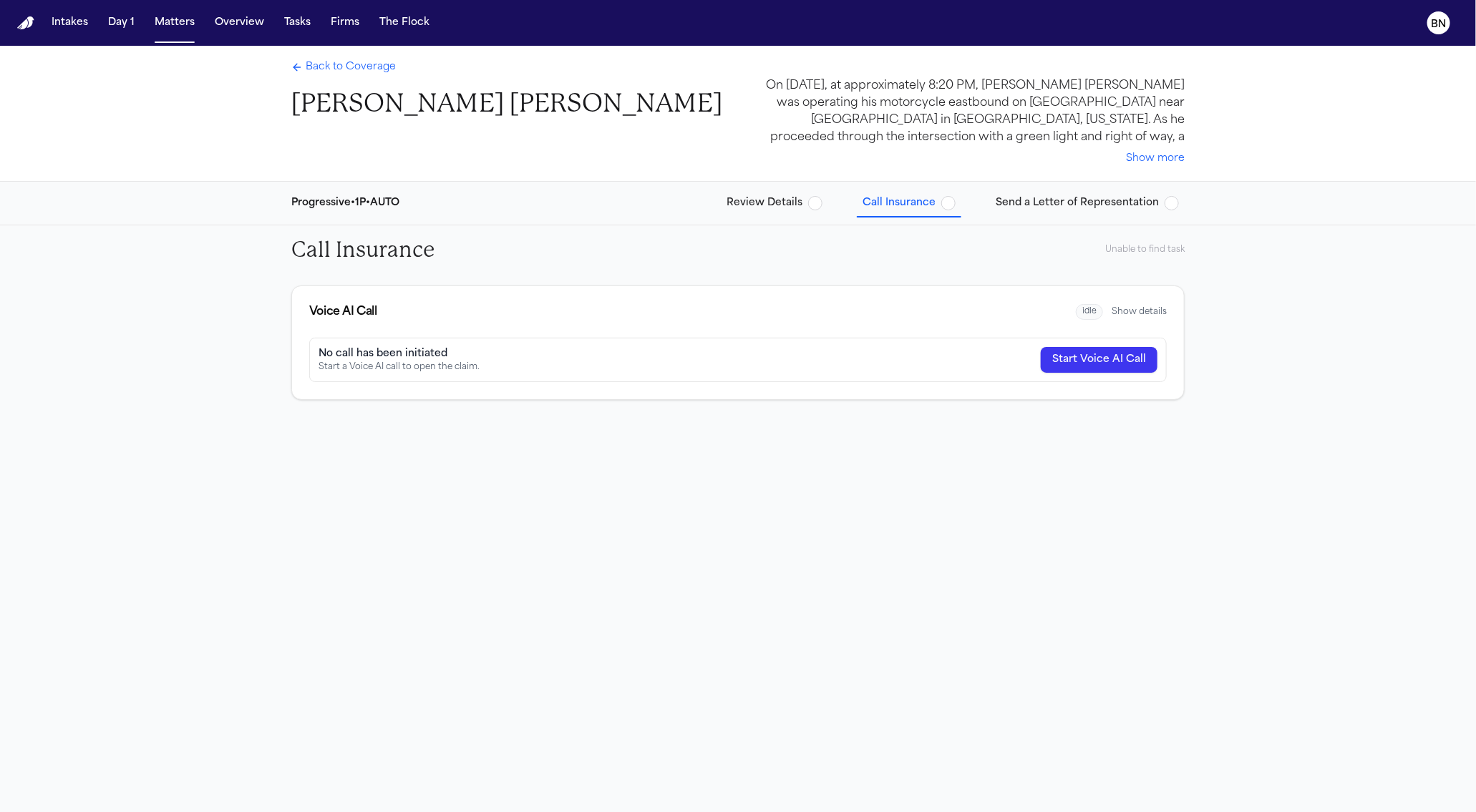
click at [952, 201] on span "button" at bounding box center [949, 204] width 14 height 14
click at [329, 71] on span "Back to Coverage" at bounding box center [351, 68] width 90 height 14
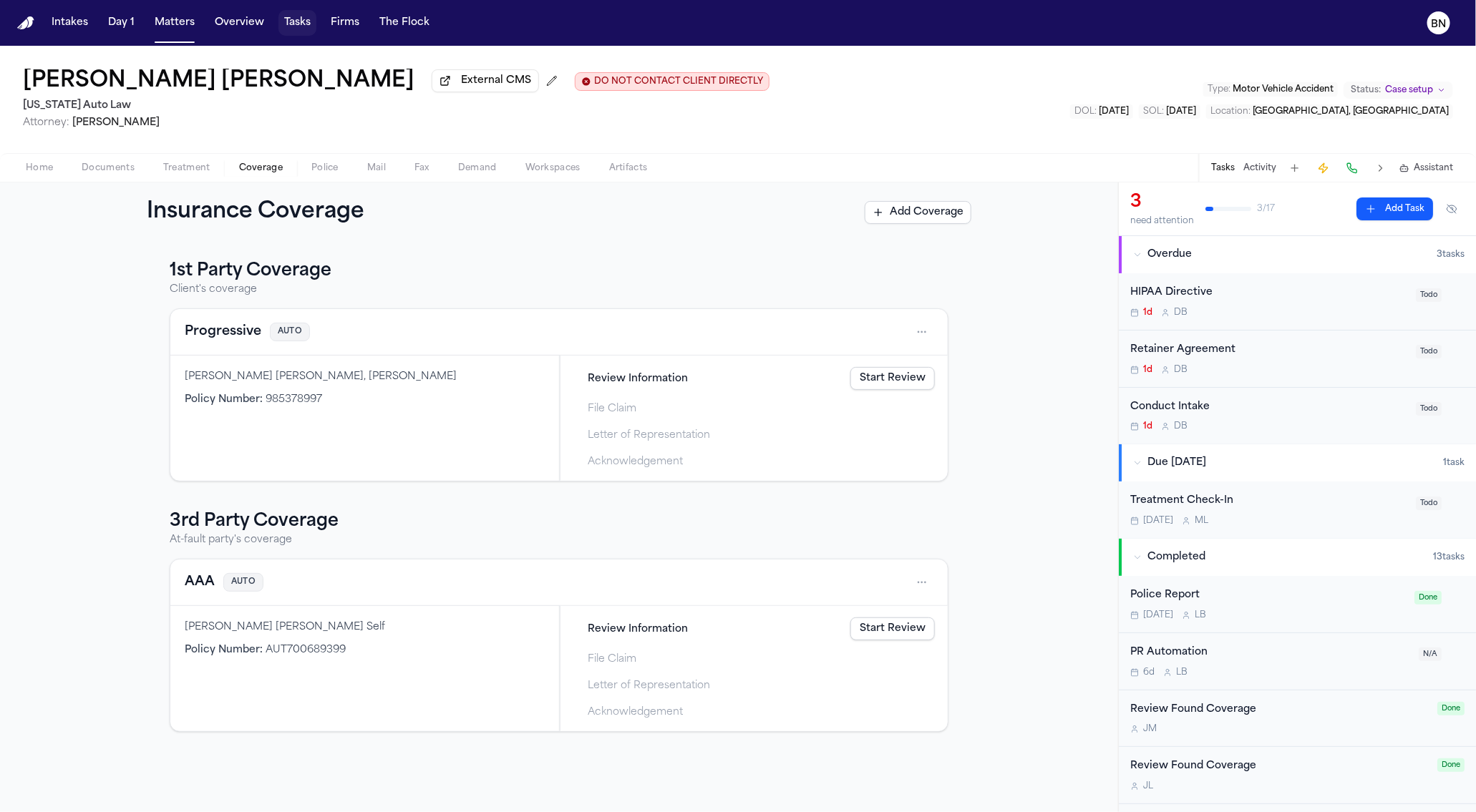
click at [293, 19] on button "Tasks" at bounding box center [297, 23] width 38 height 26
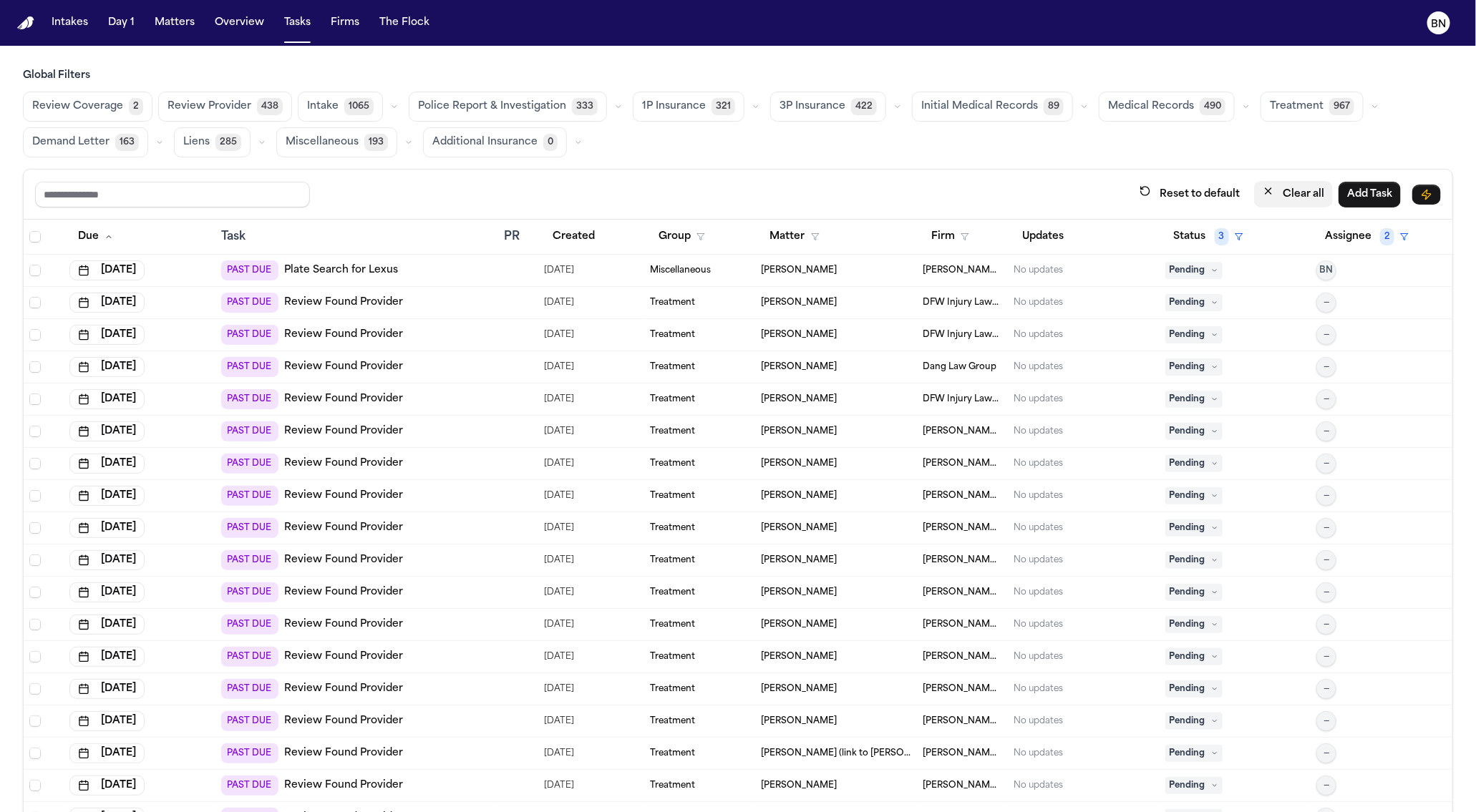
click at [1291, 188] on button "Clear all" at bounding box center [1293, 194] width 79 height 27
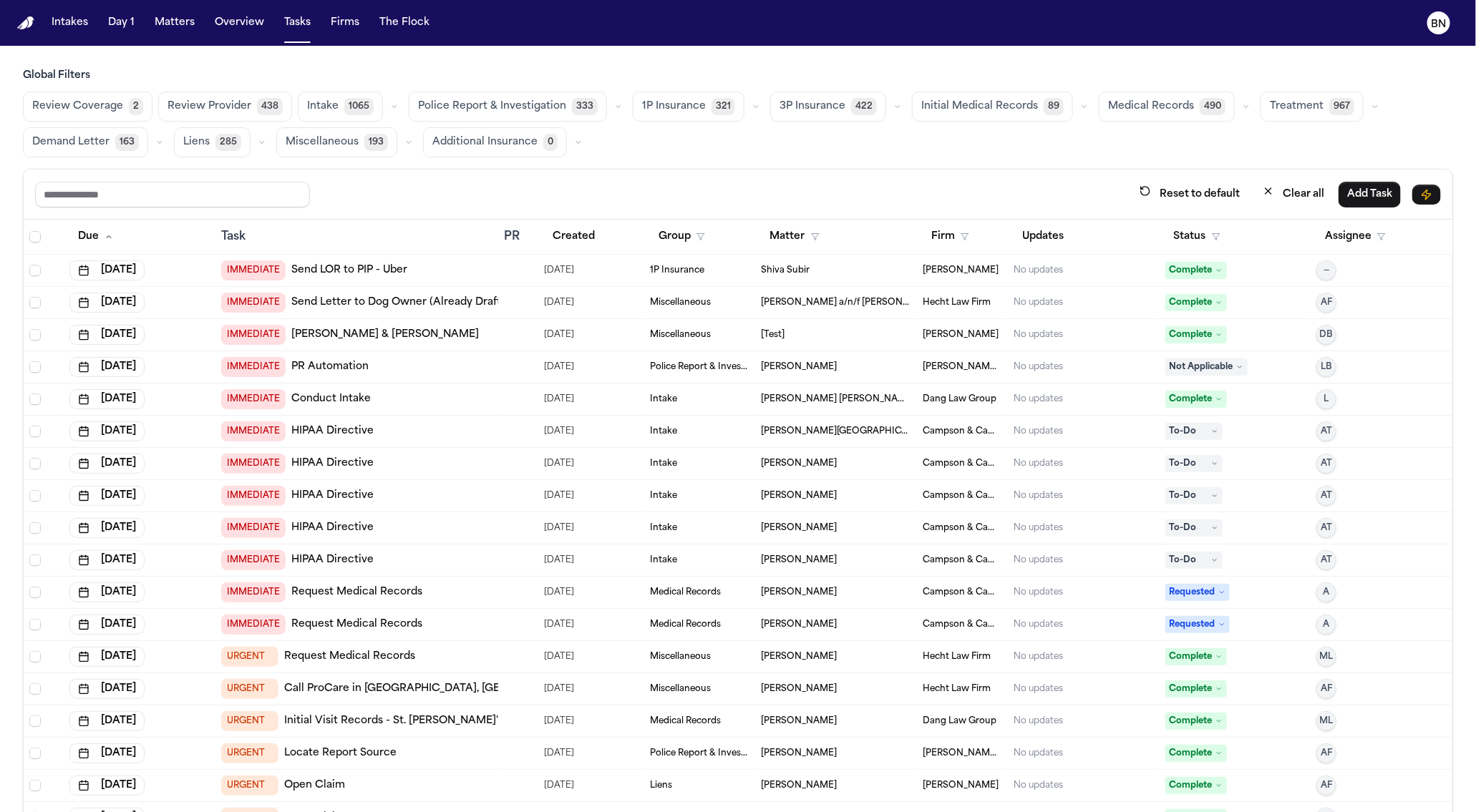
click at [751, 103] on icon "button" at bounding box center [755, 106] width 9 height 9
click at [697, 196] on span "LOR Acknowledgement" at bounding box center [691, 205] width 99 height 29
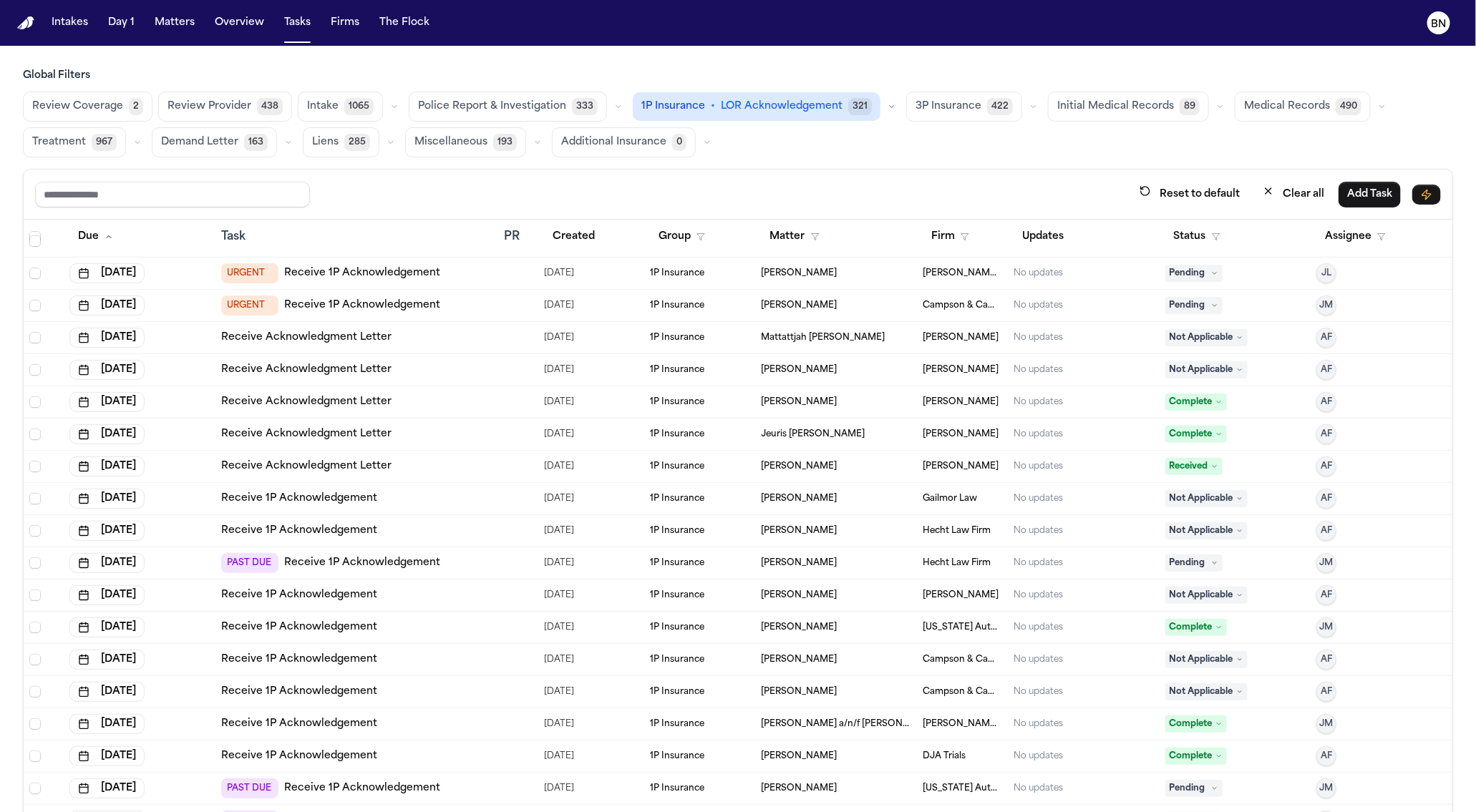
scroll to position [30, 0]
click at [506, 299] on div at bounding box center [510, 305] width 11 height 11
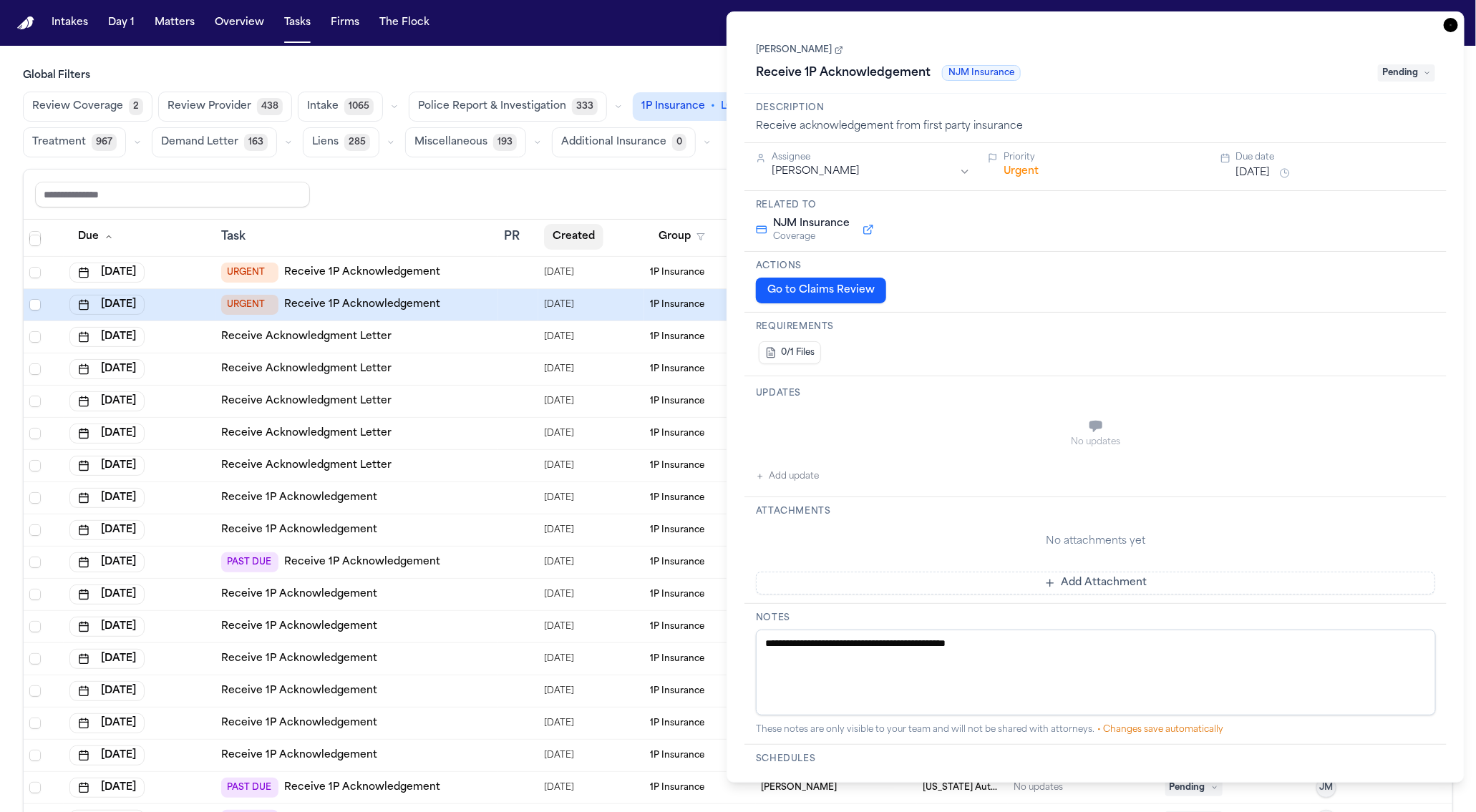
click at [558, 203] on div "Reset to default Clear all Add Task" at bounding box center [738, 194] width 1406 height 27
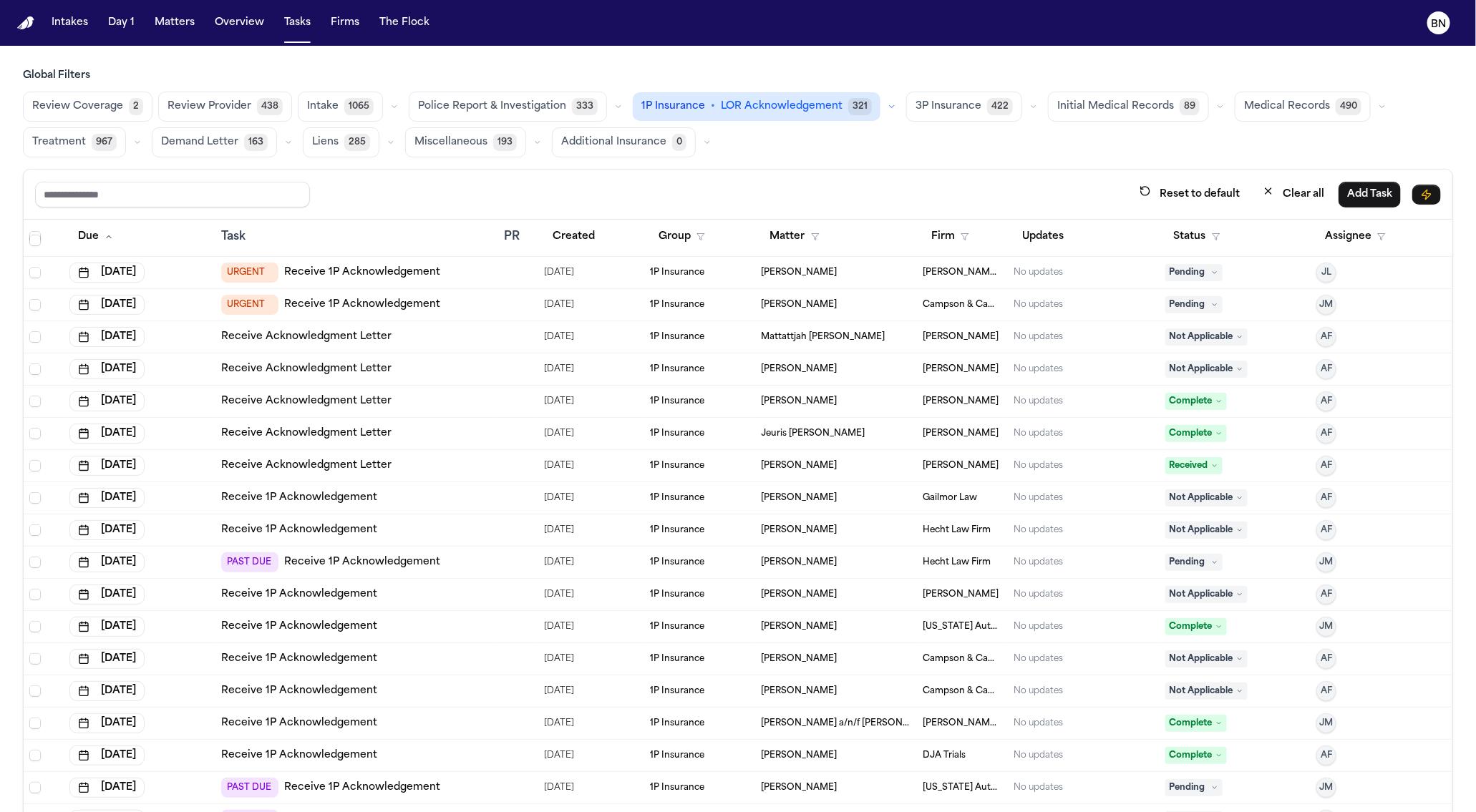
click at [522, 557] on div at bounding box center [519, 563] width 29 height 11
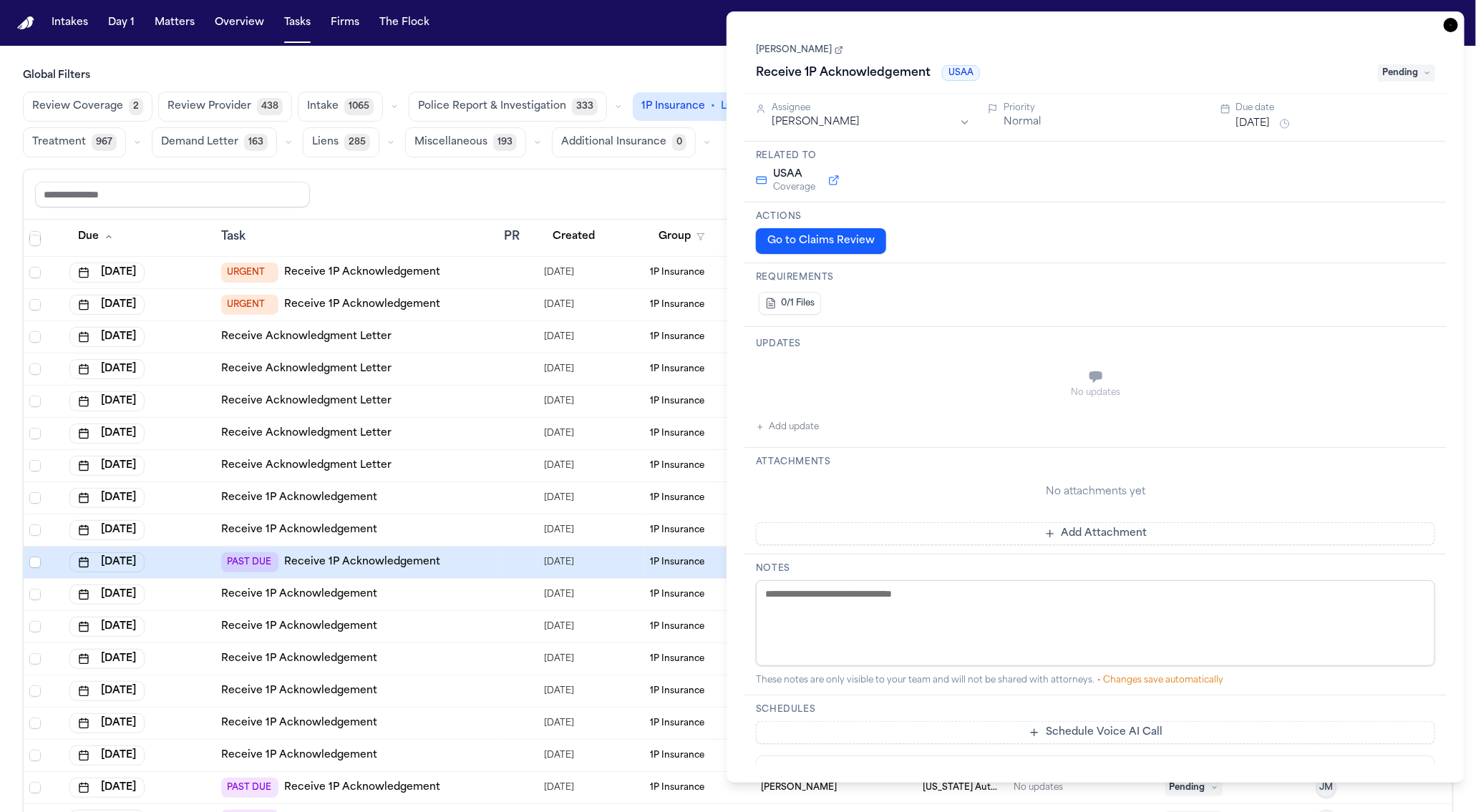
click at [812, 54] on link "Charles Neal" at bounding box center [800, 50] width 87 height 11
click at [667, 53] on main "Global Filters Review Coverage 2 Review Provider 438 Intake 1065 Police Report …" at bounding box center [738, 429] width 1476 height 766
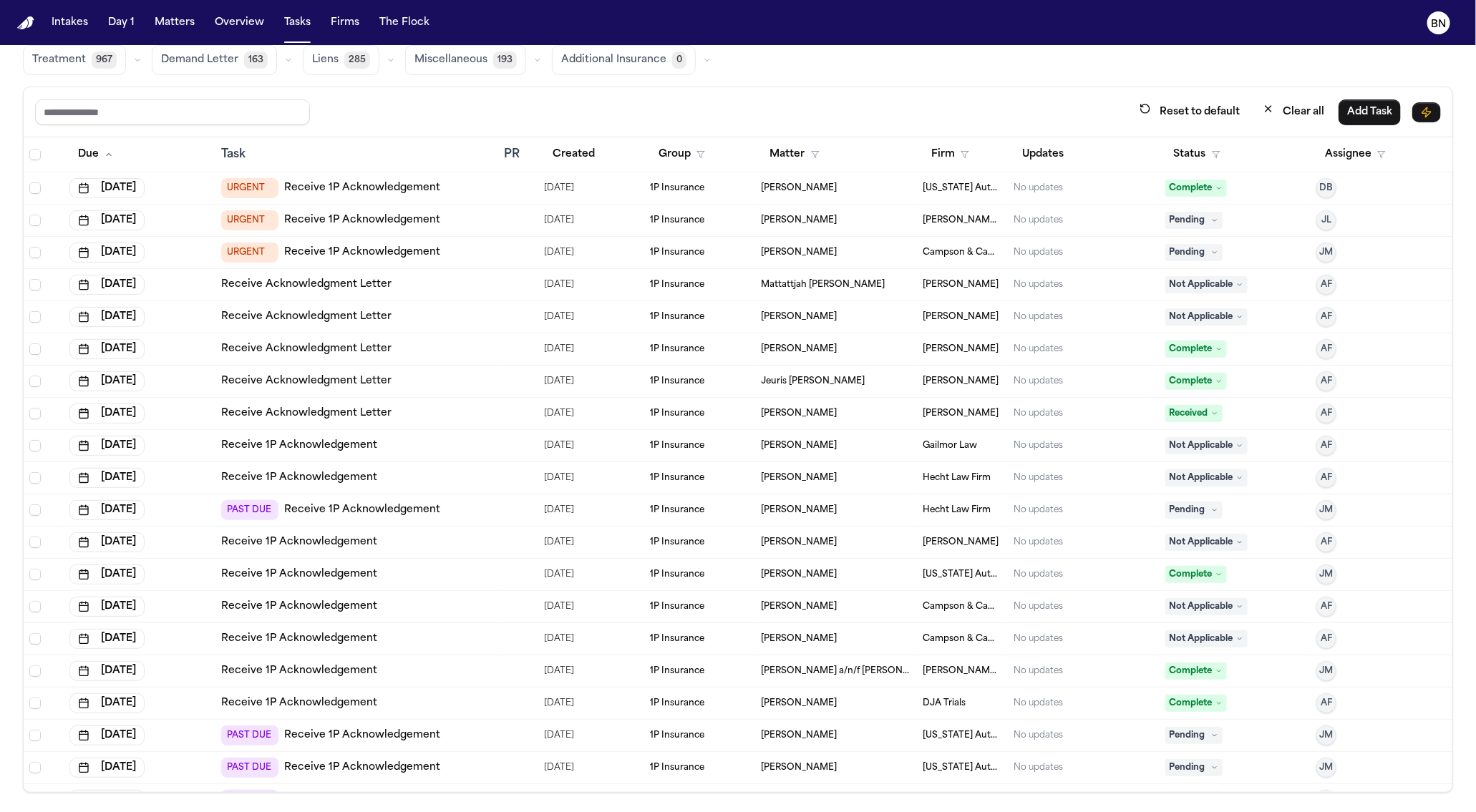
click at [593, 576] on div "08/01/2025" at bounding box center [591, 574] width 94 height 20
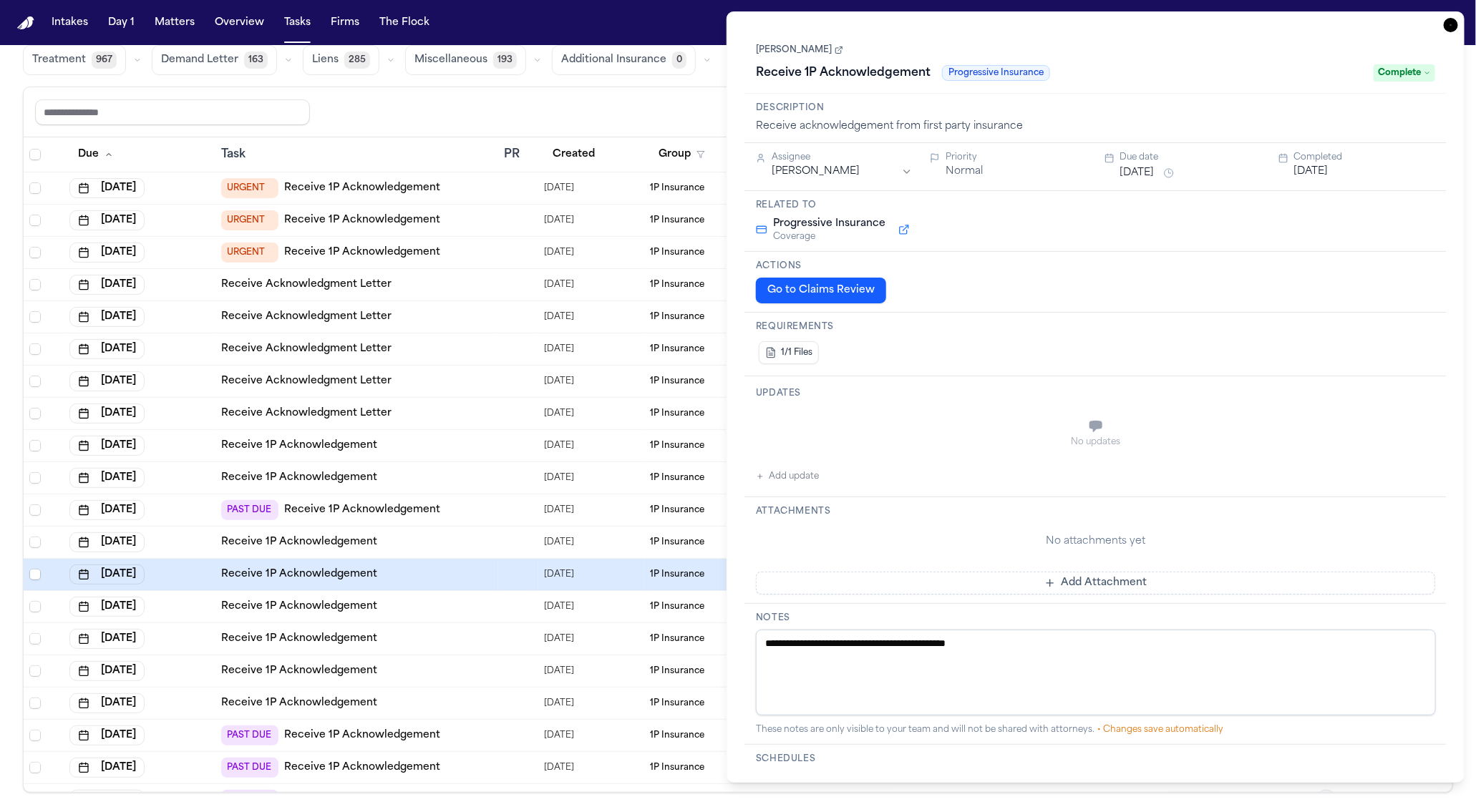
click at [825, 55] on link "[PERSON_NAME]" at bounding box center [800, 50] width 87 height 11
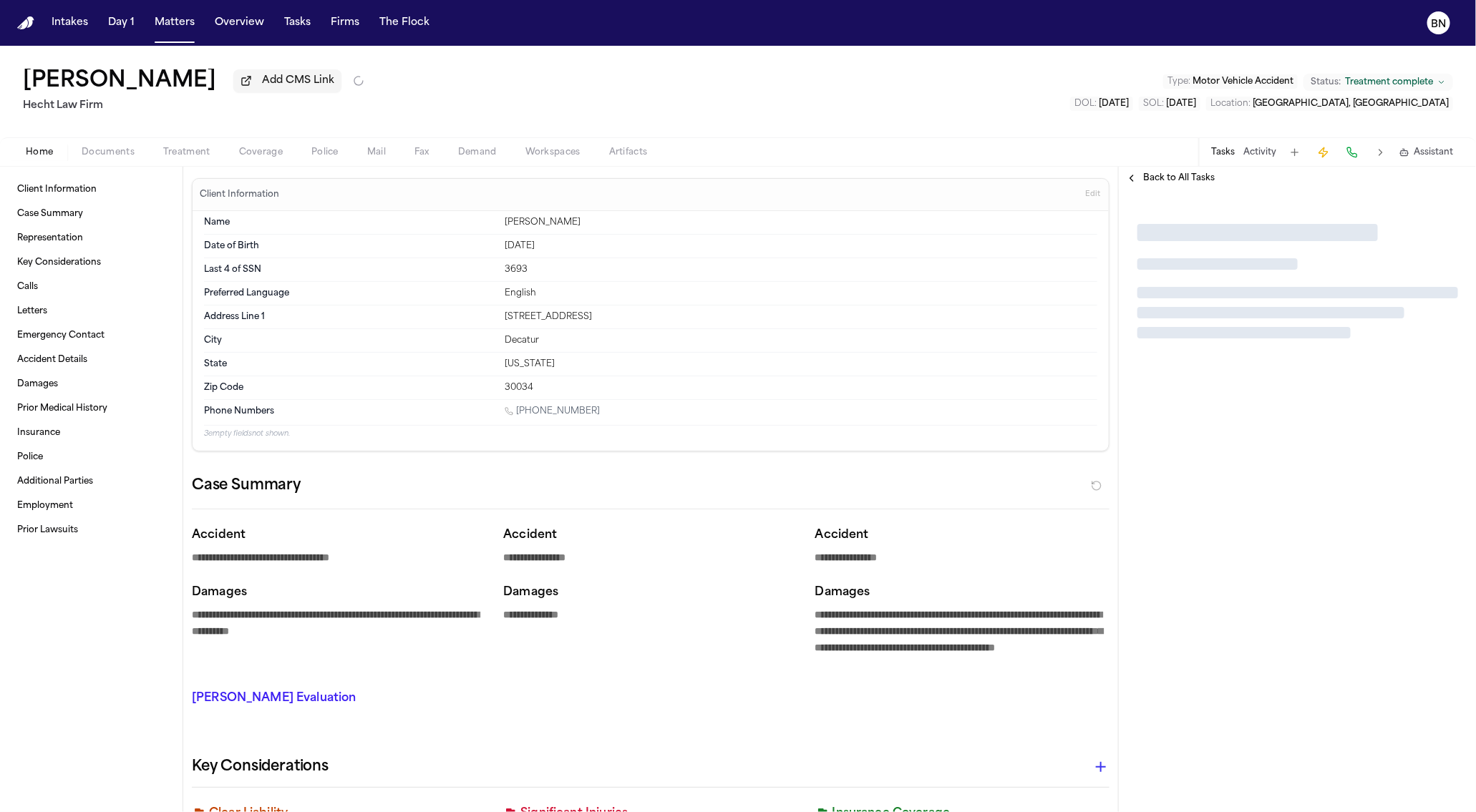
type textarea "*"
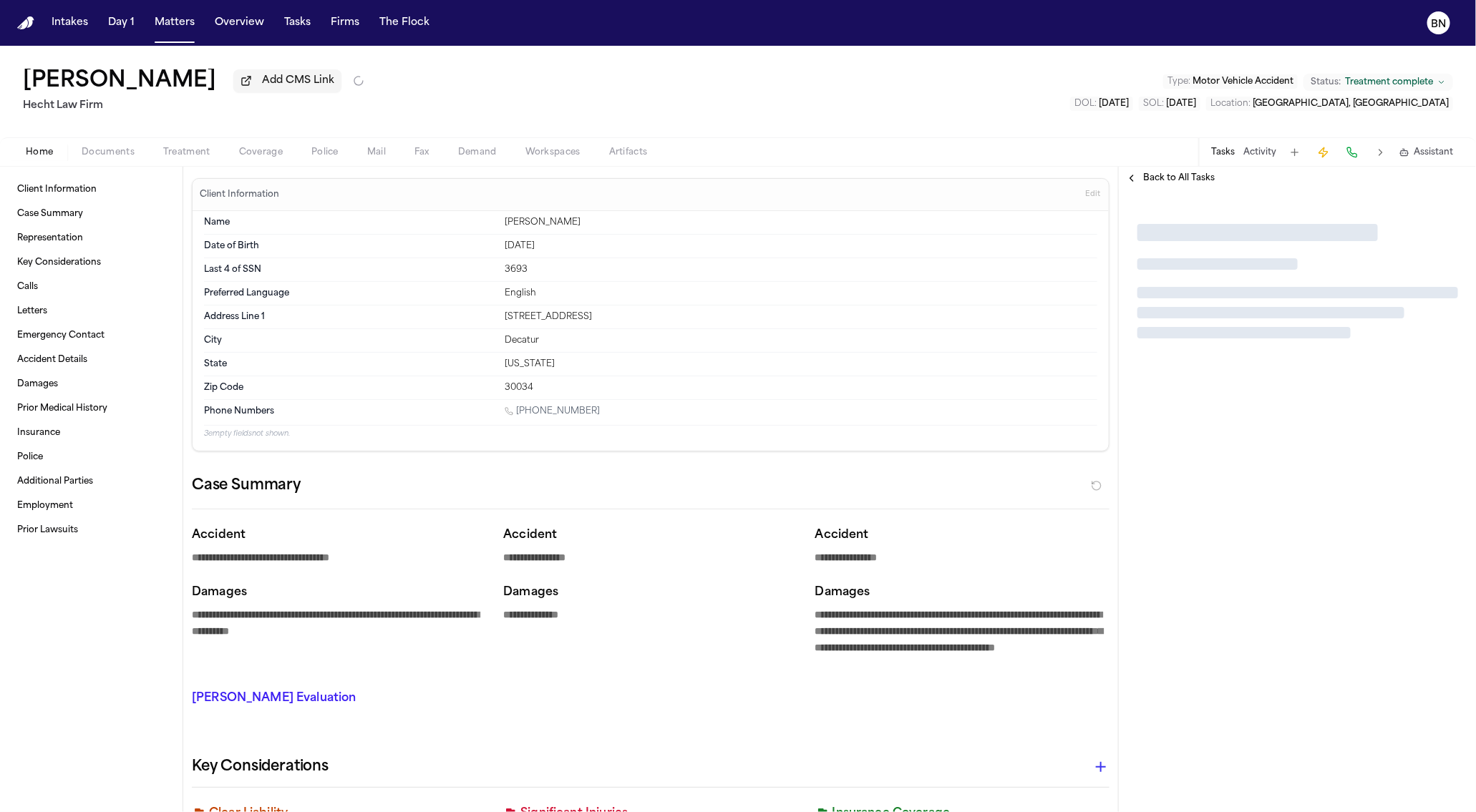
type textarea "*"
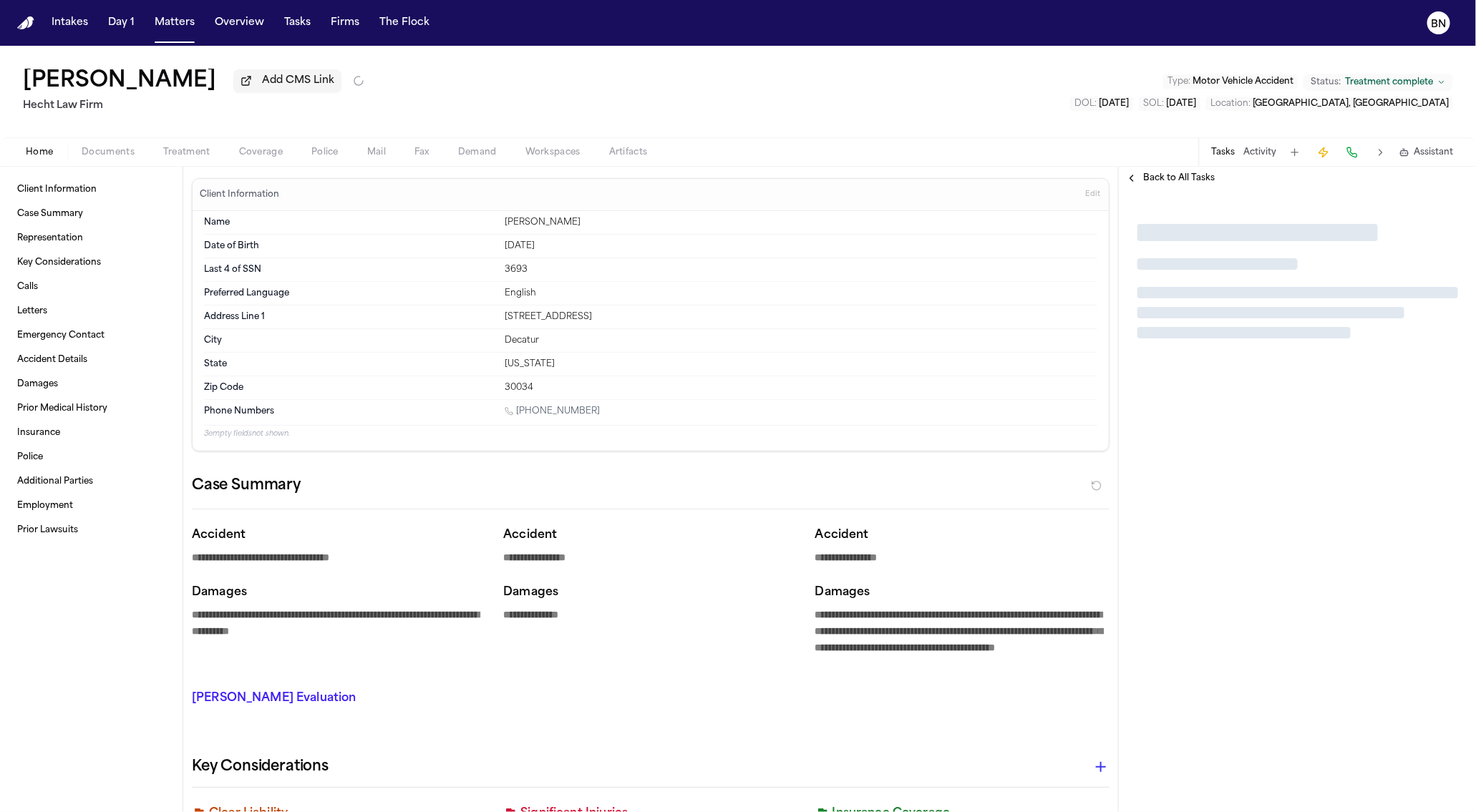
type textarea "*"
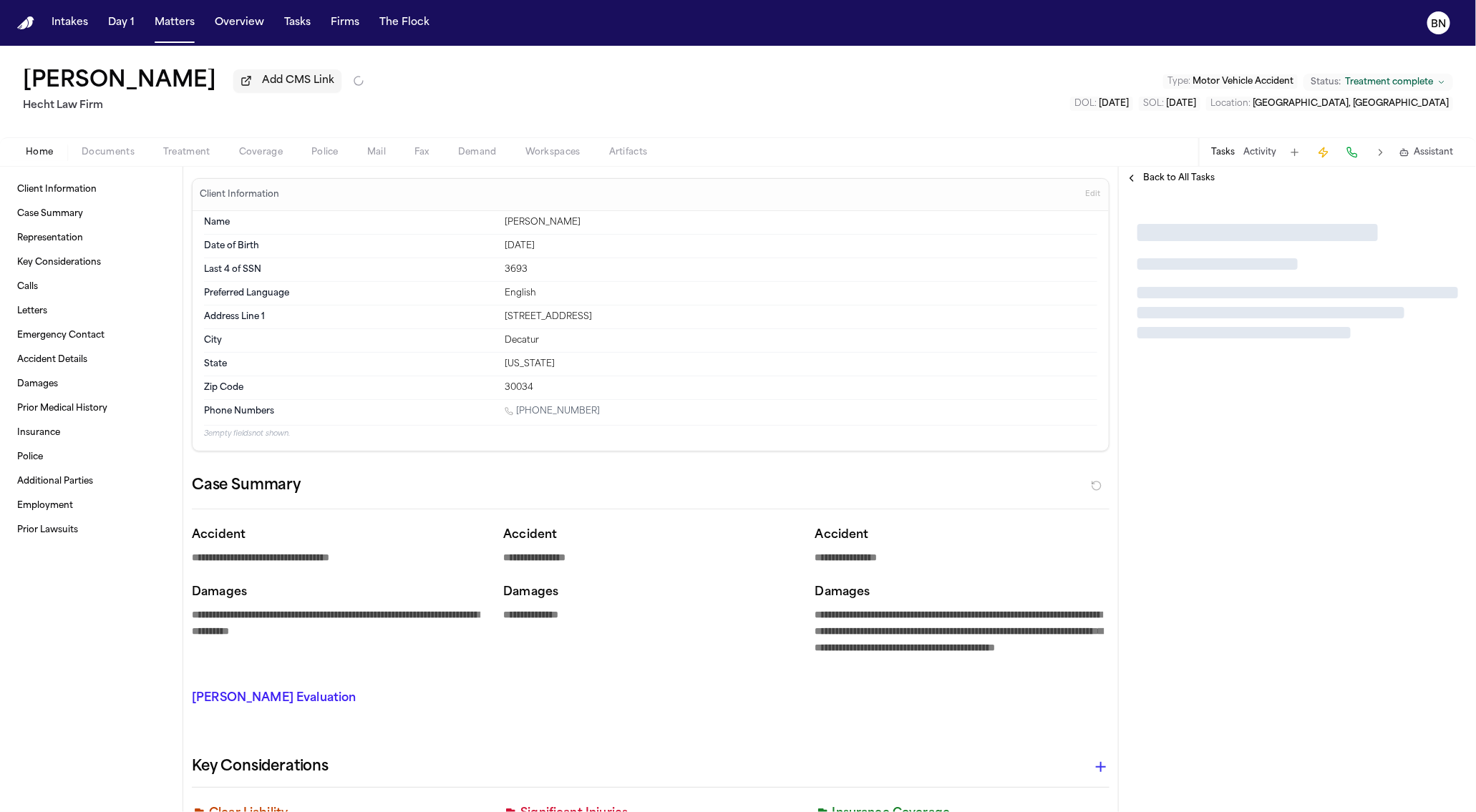
type textarea "*"
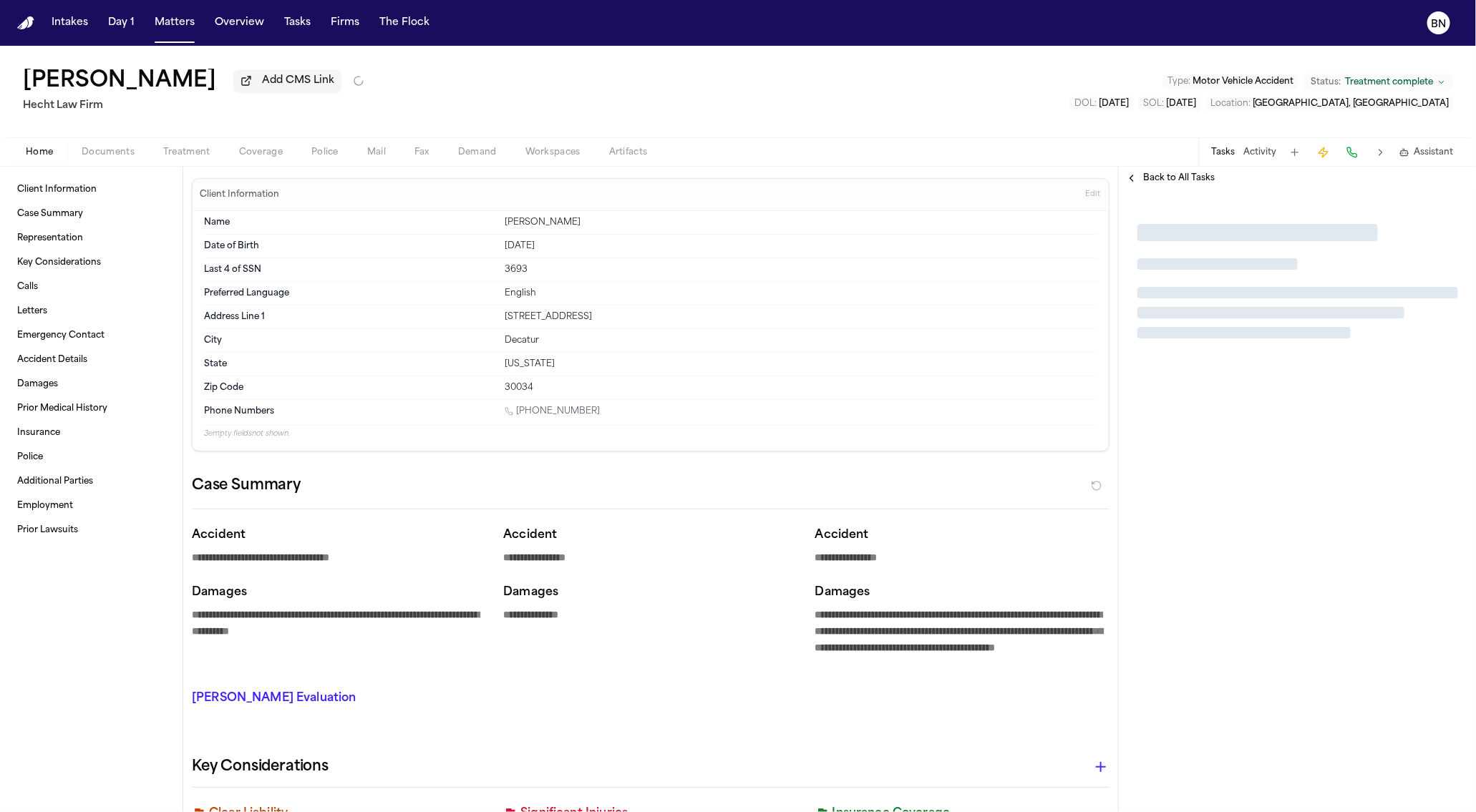
type textarea "*"
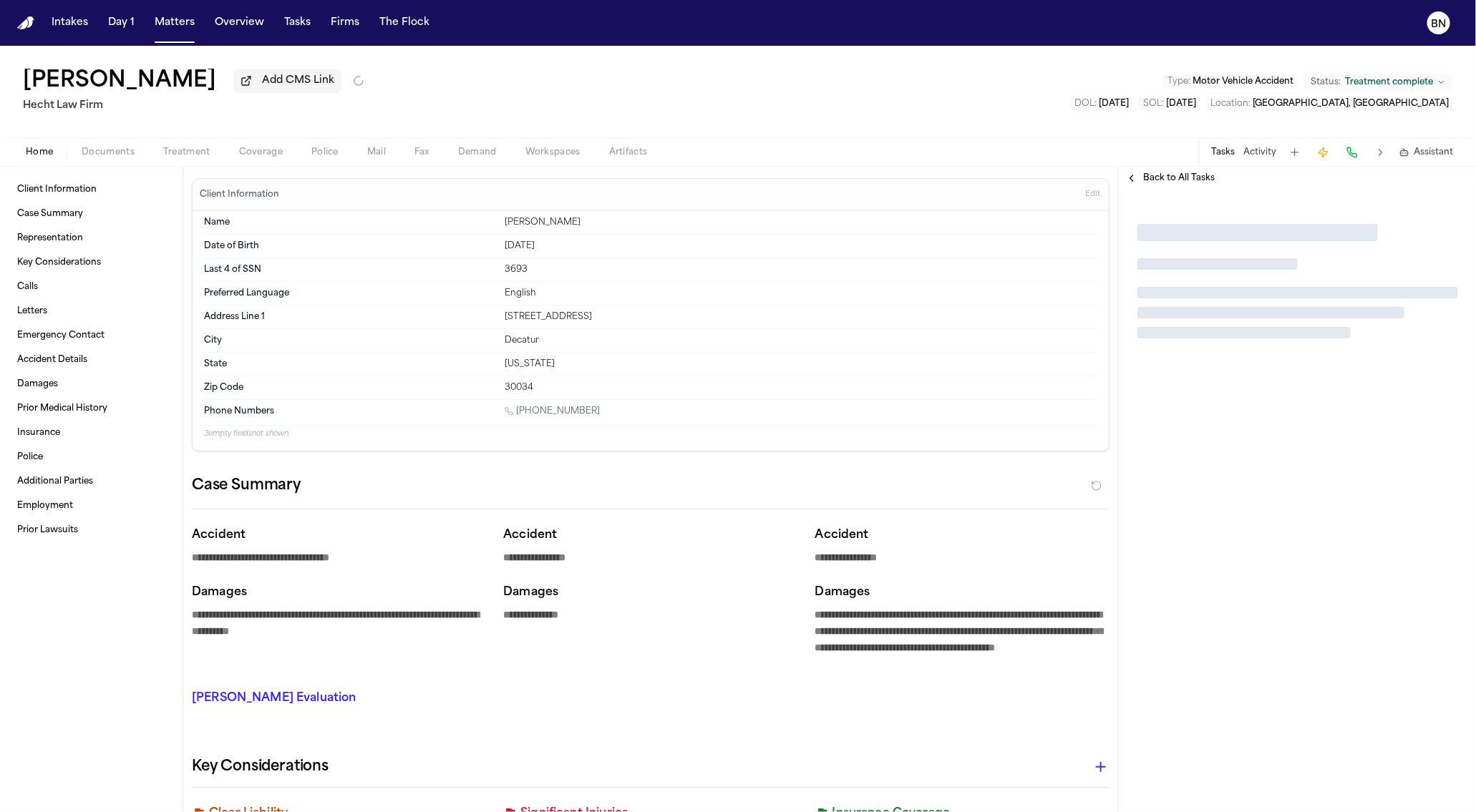
type textarea "*"
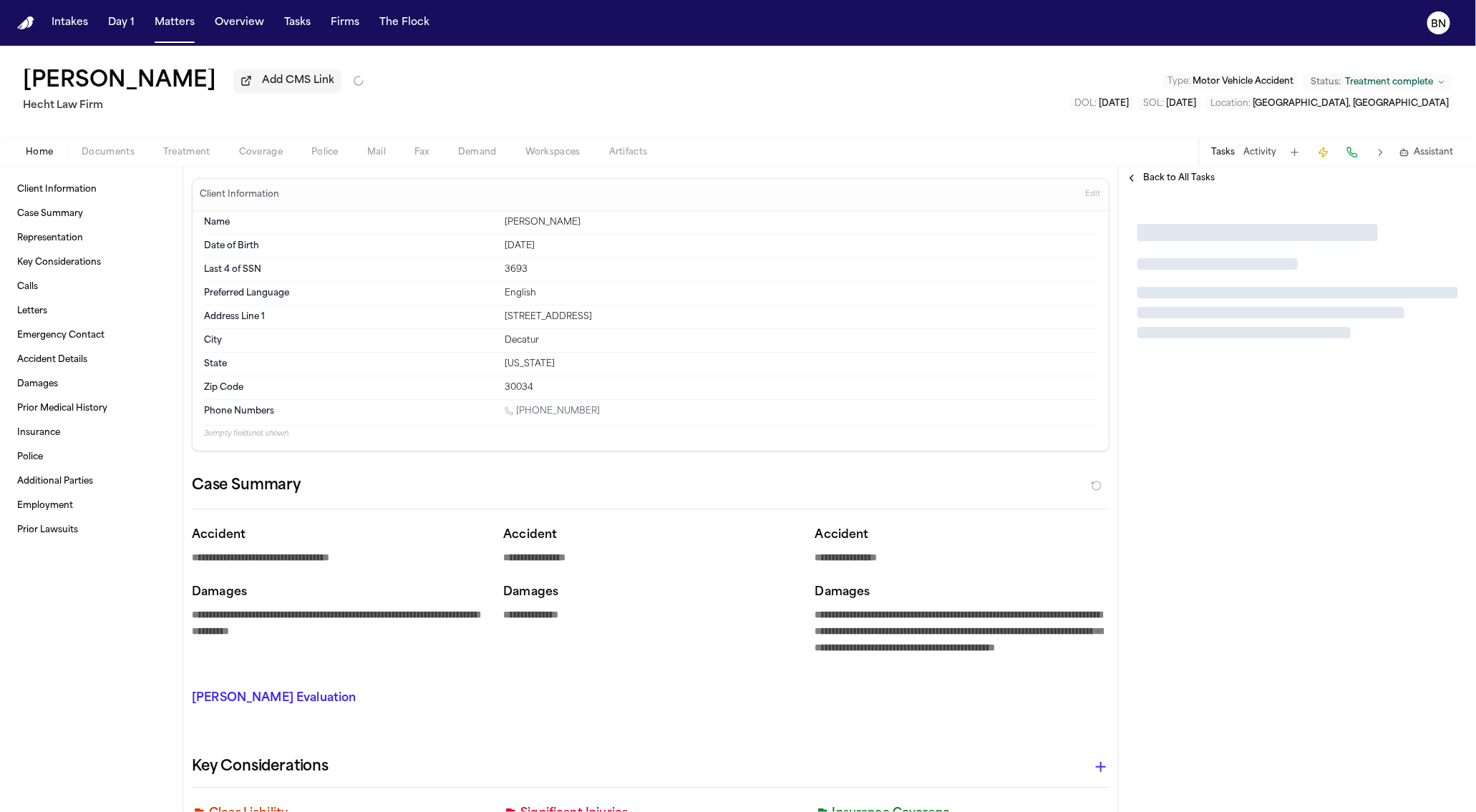
type textarea "*"
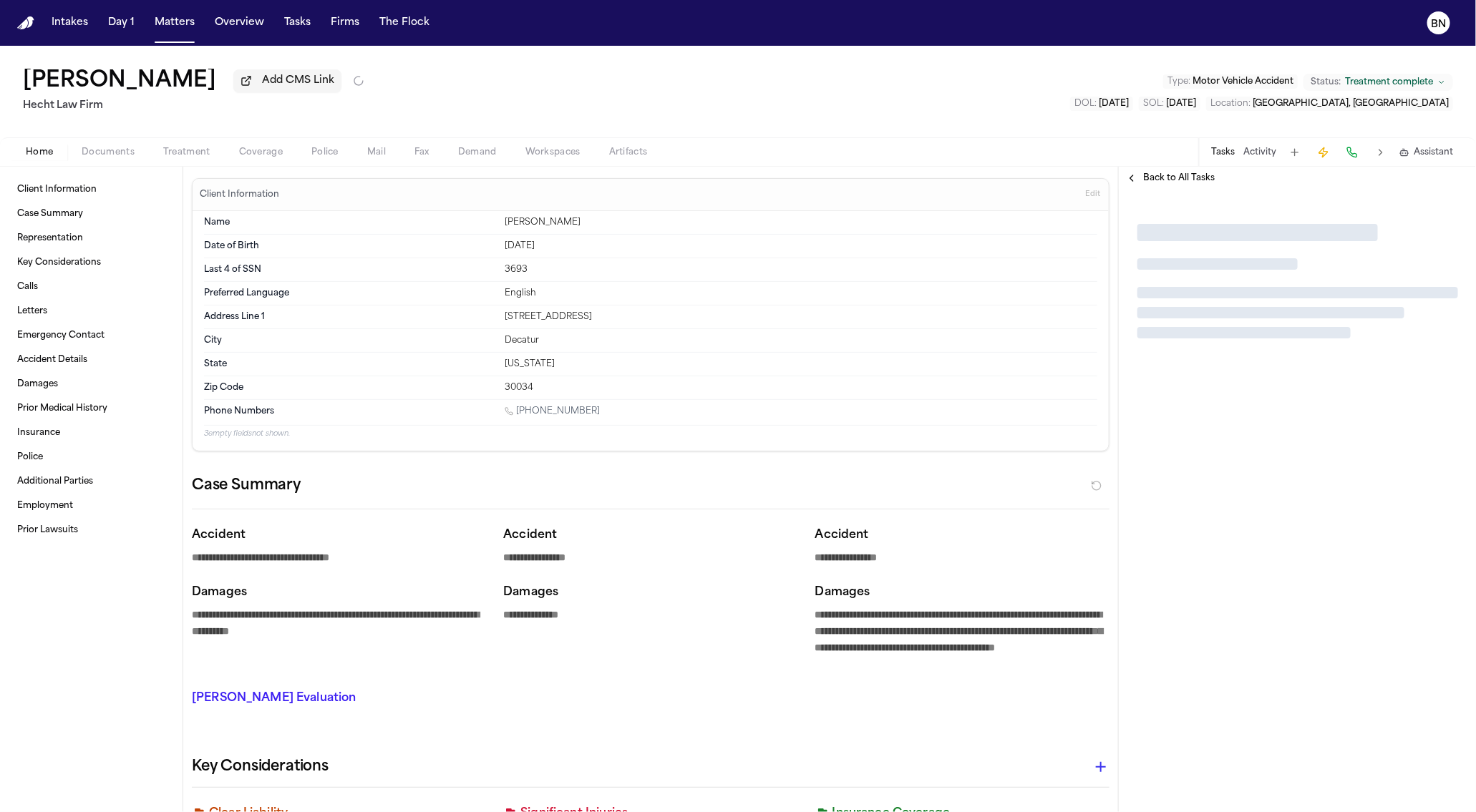
type textarea "*"
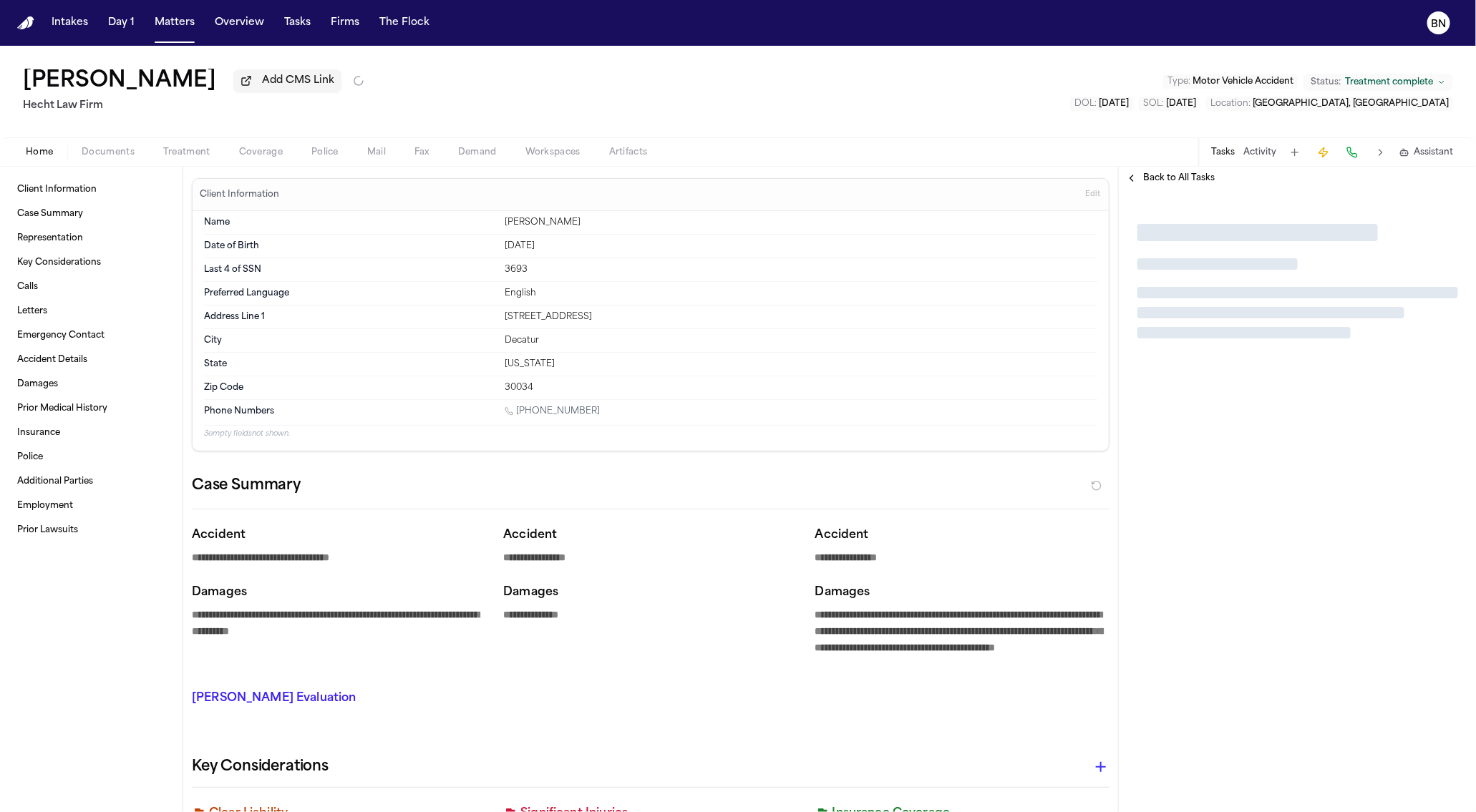
type textarea "*"
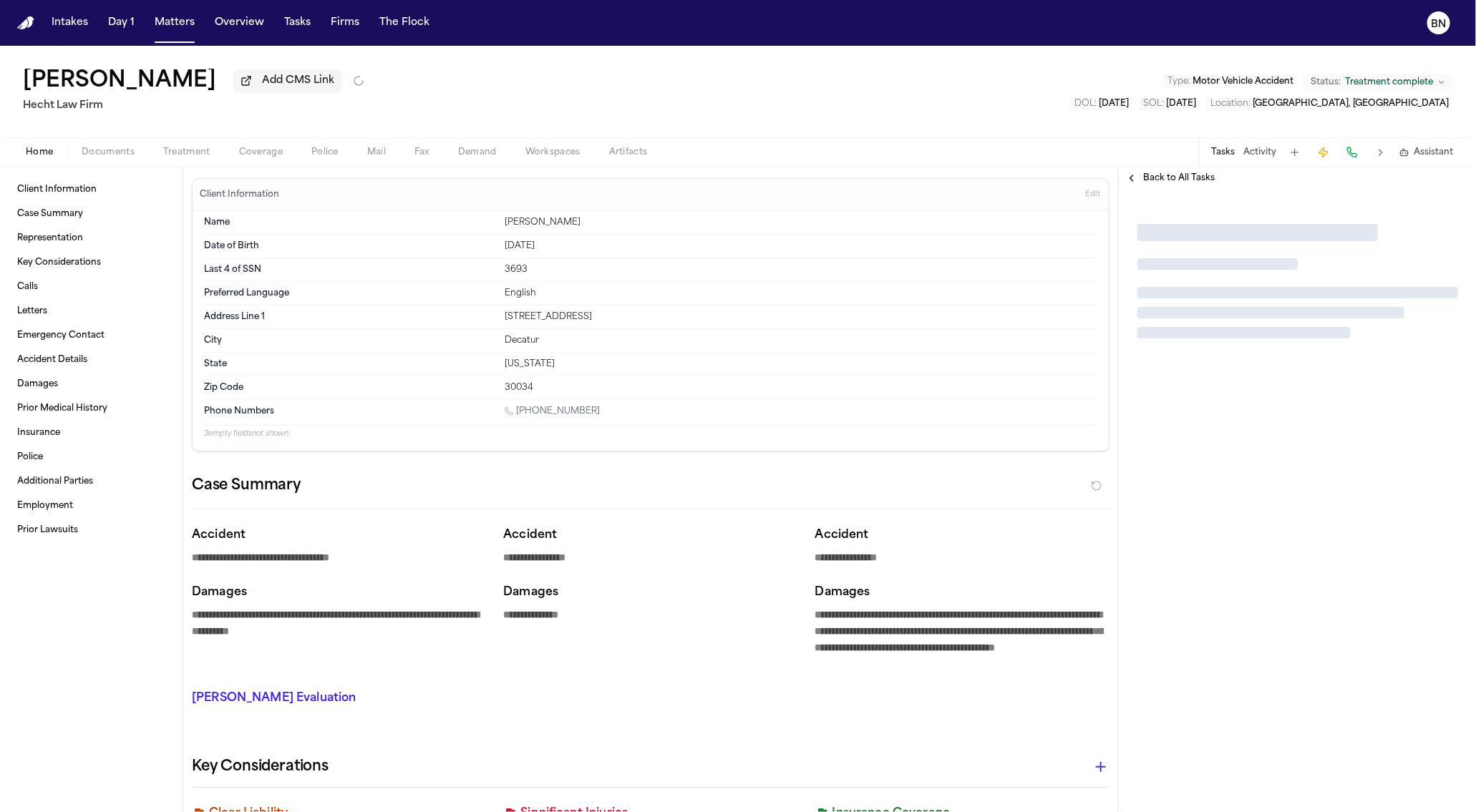
type textarea "*"
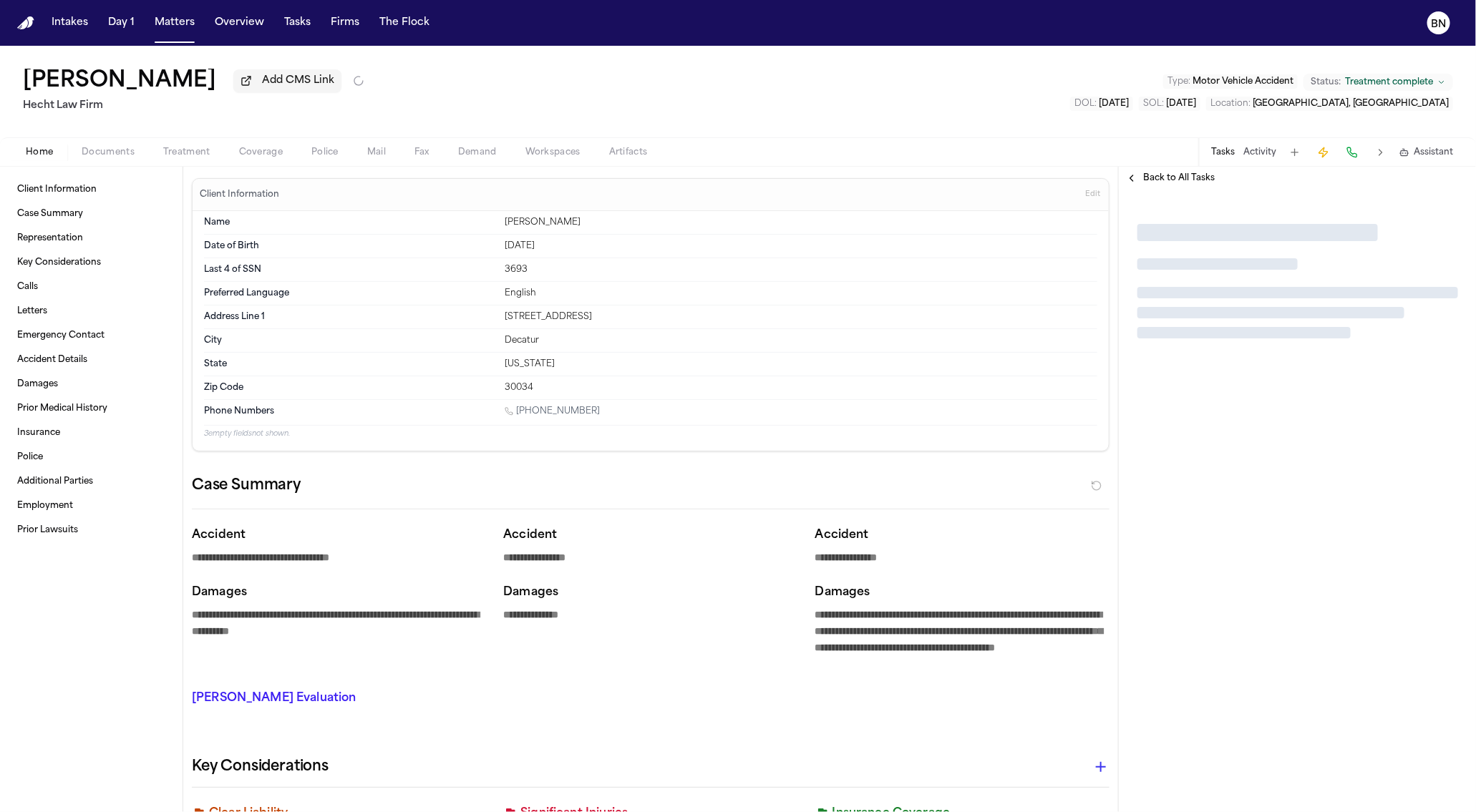
type textarea "*"
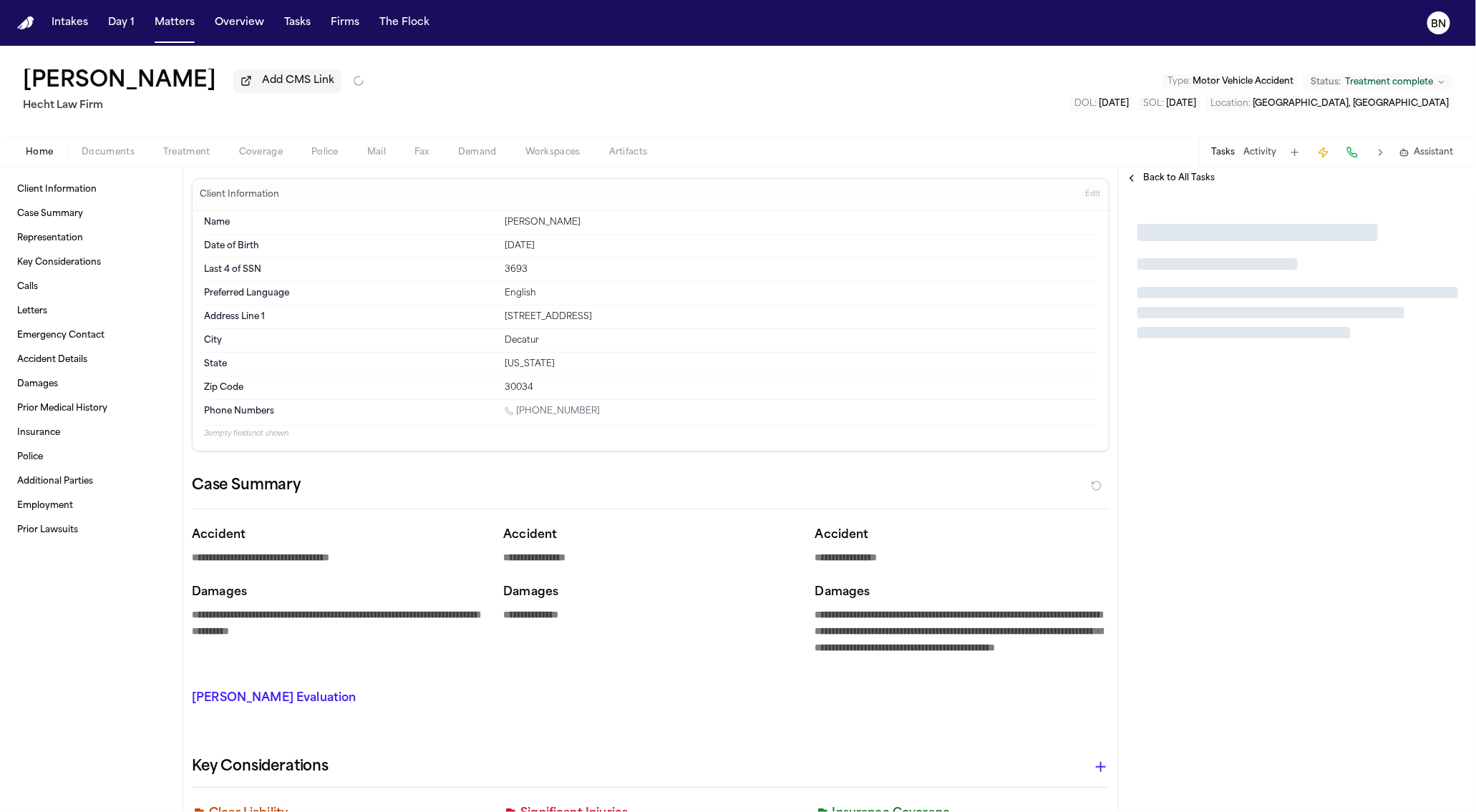
type textarea "*"
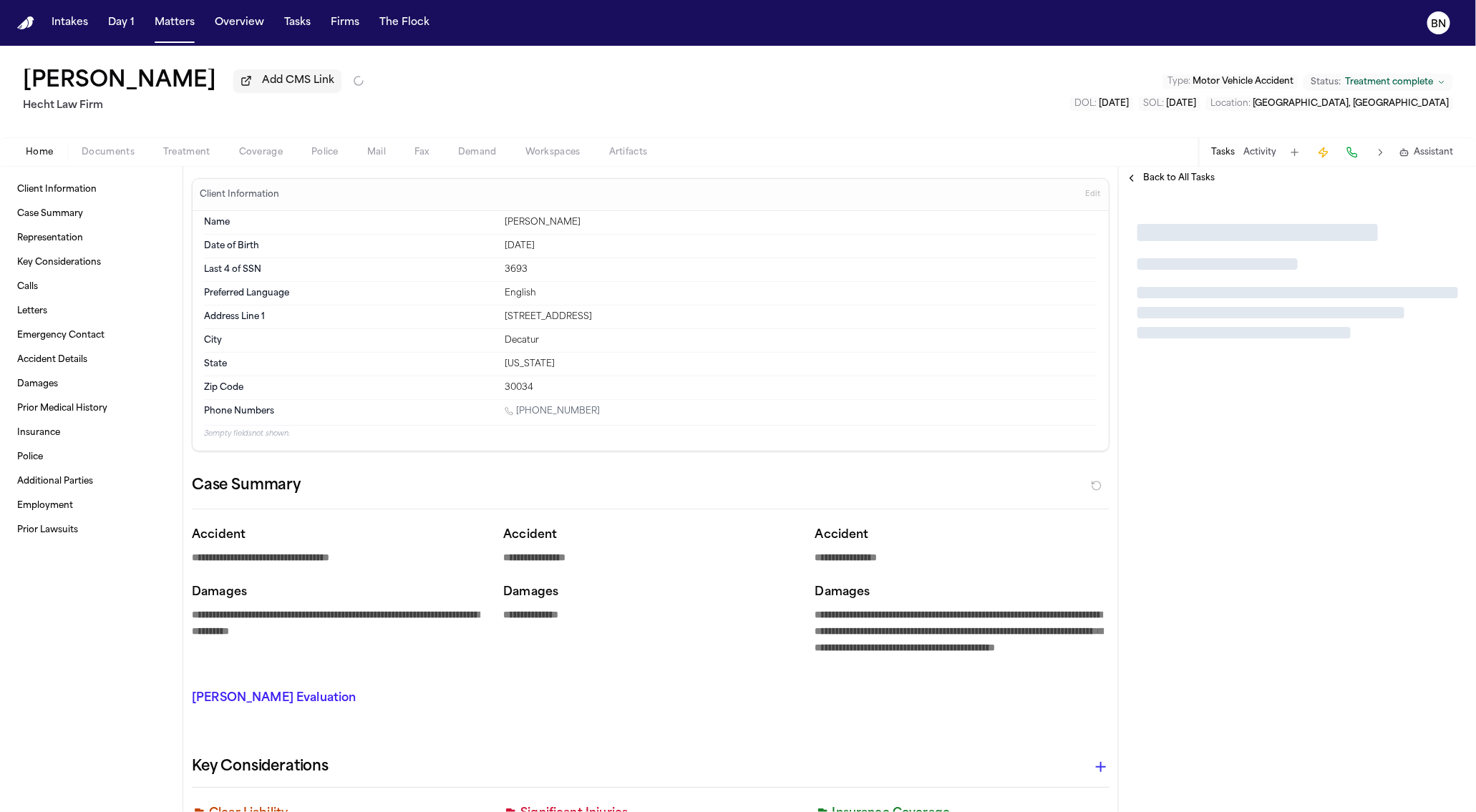
type textarea "*"
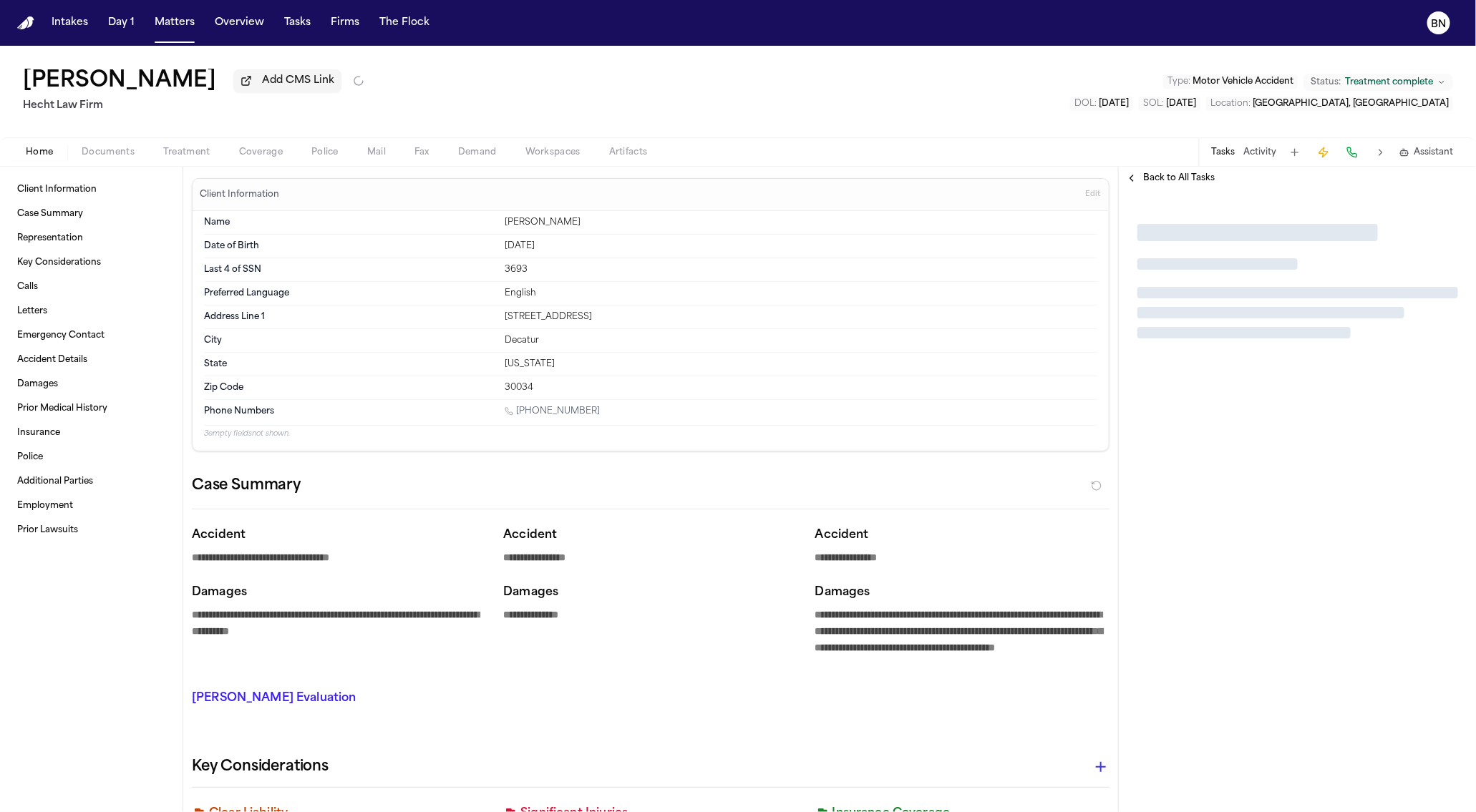
type textarea "*"
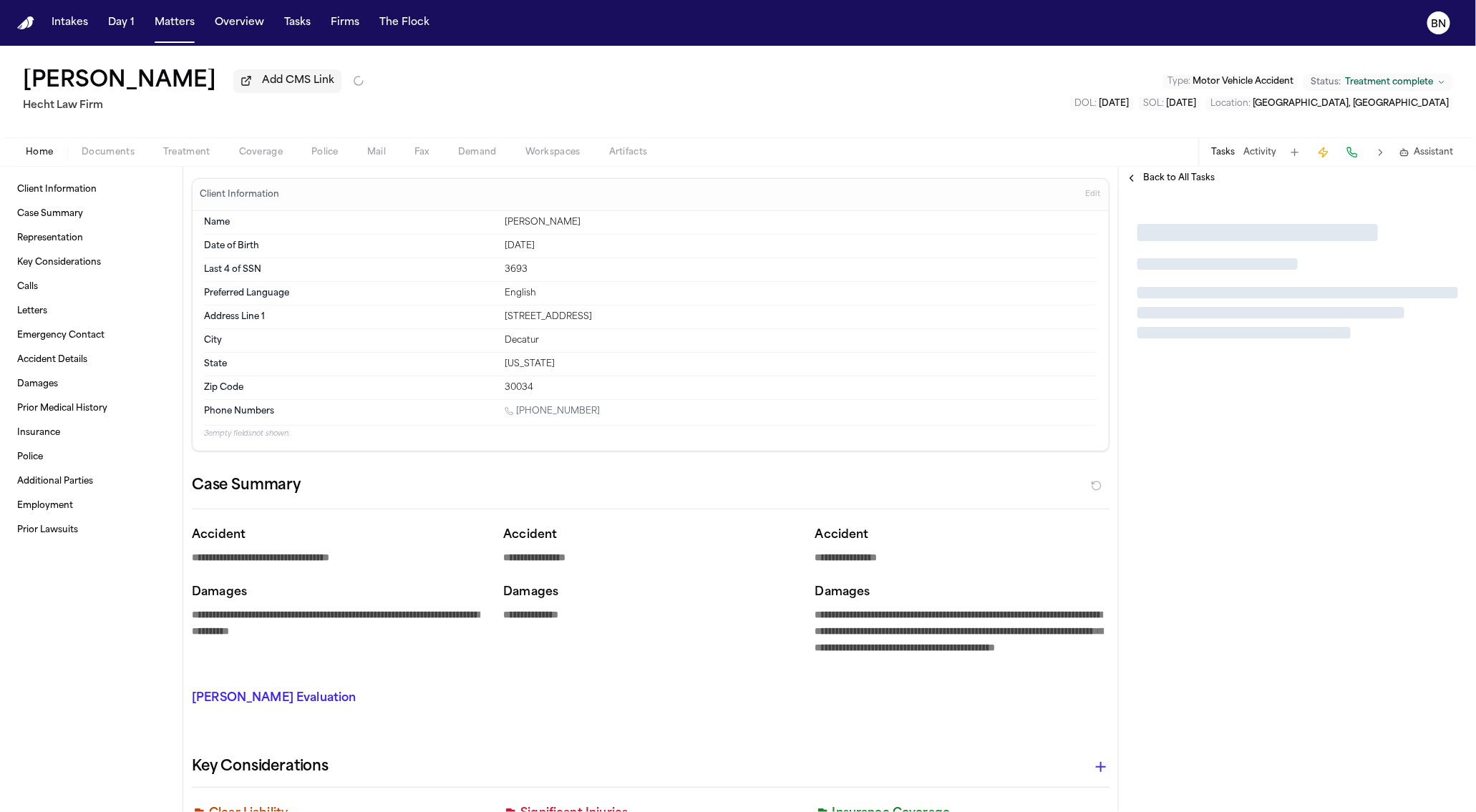
type textarea "*"
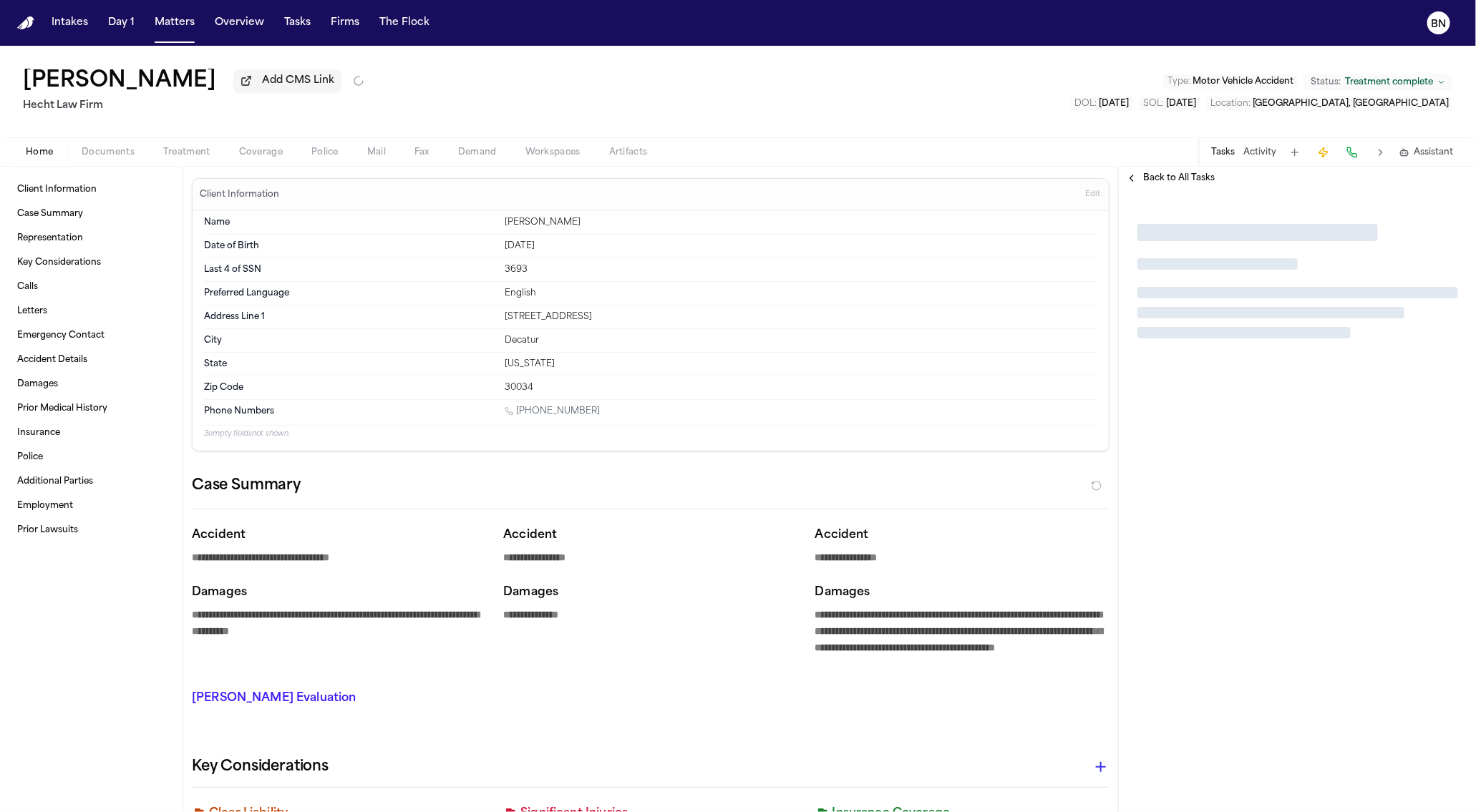
type textarea "*"
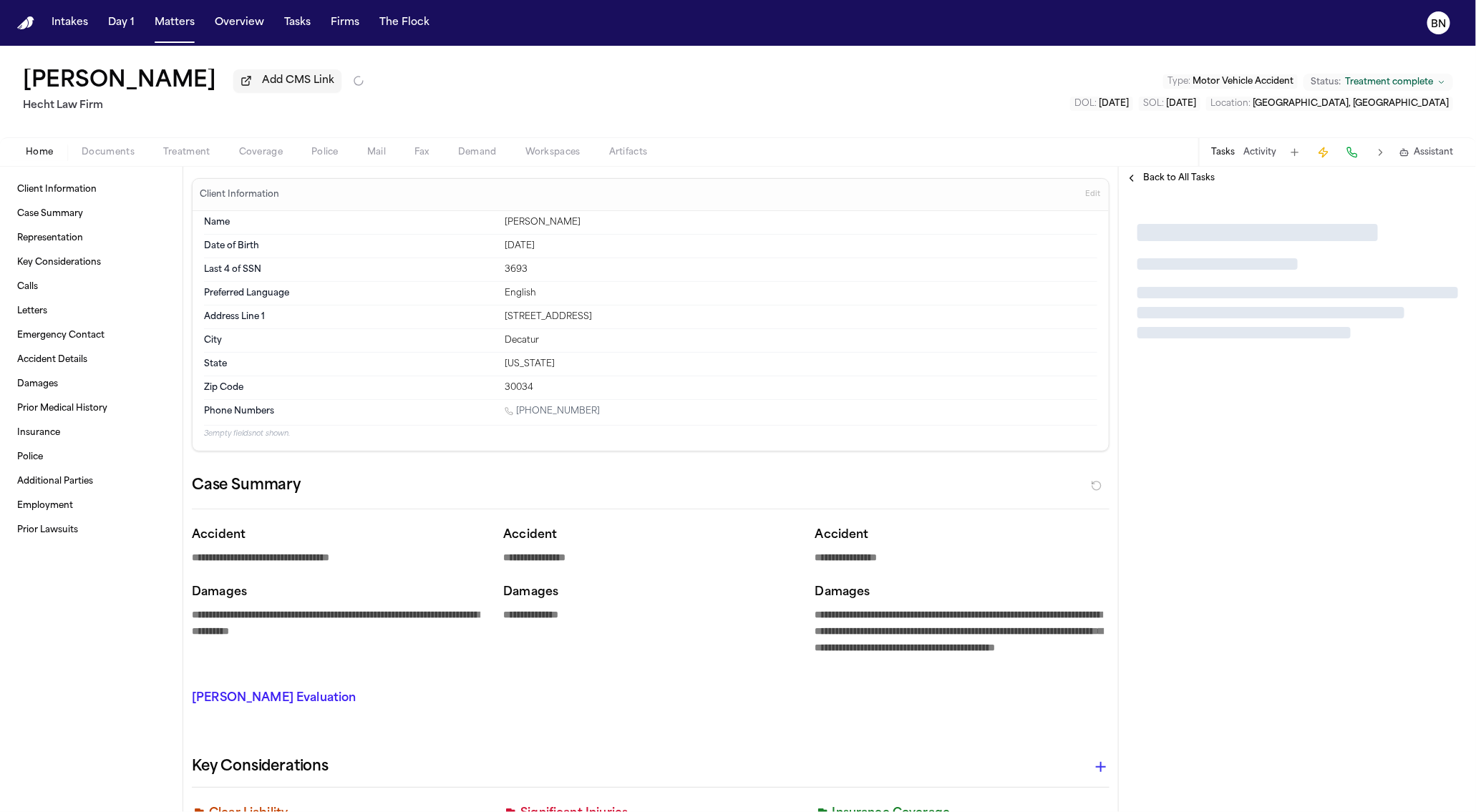
type textarea "*"
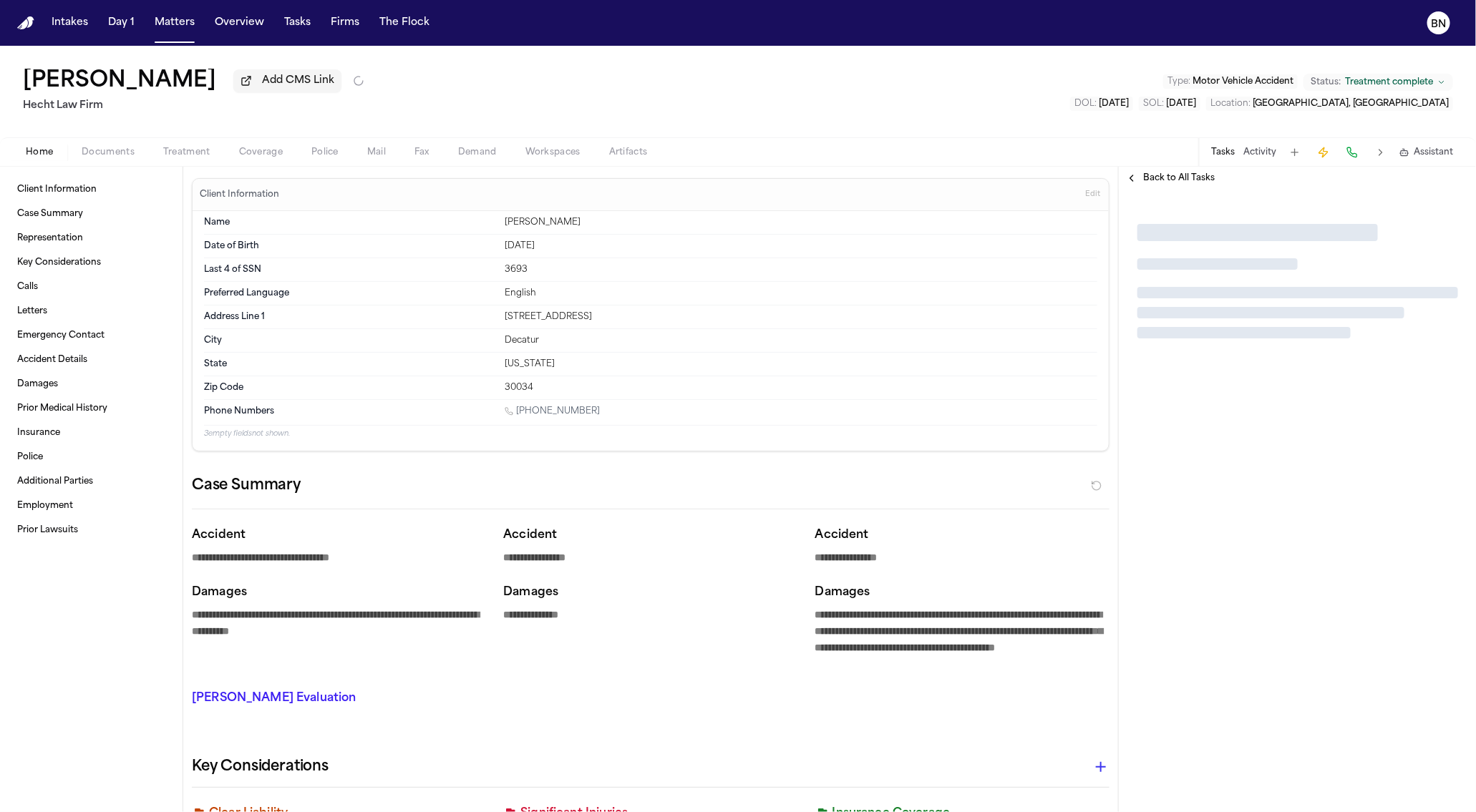
type textarea "*"
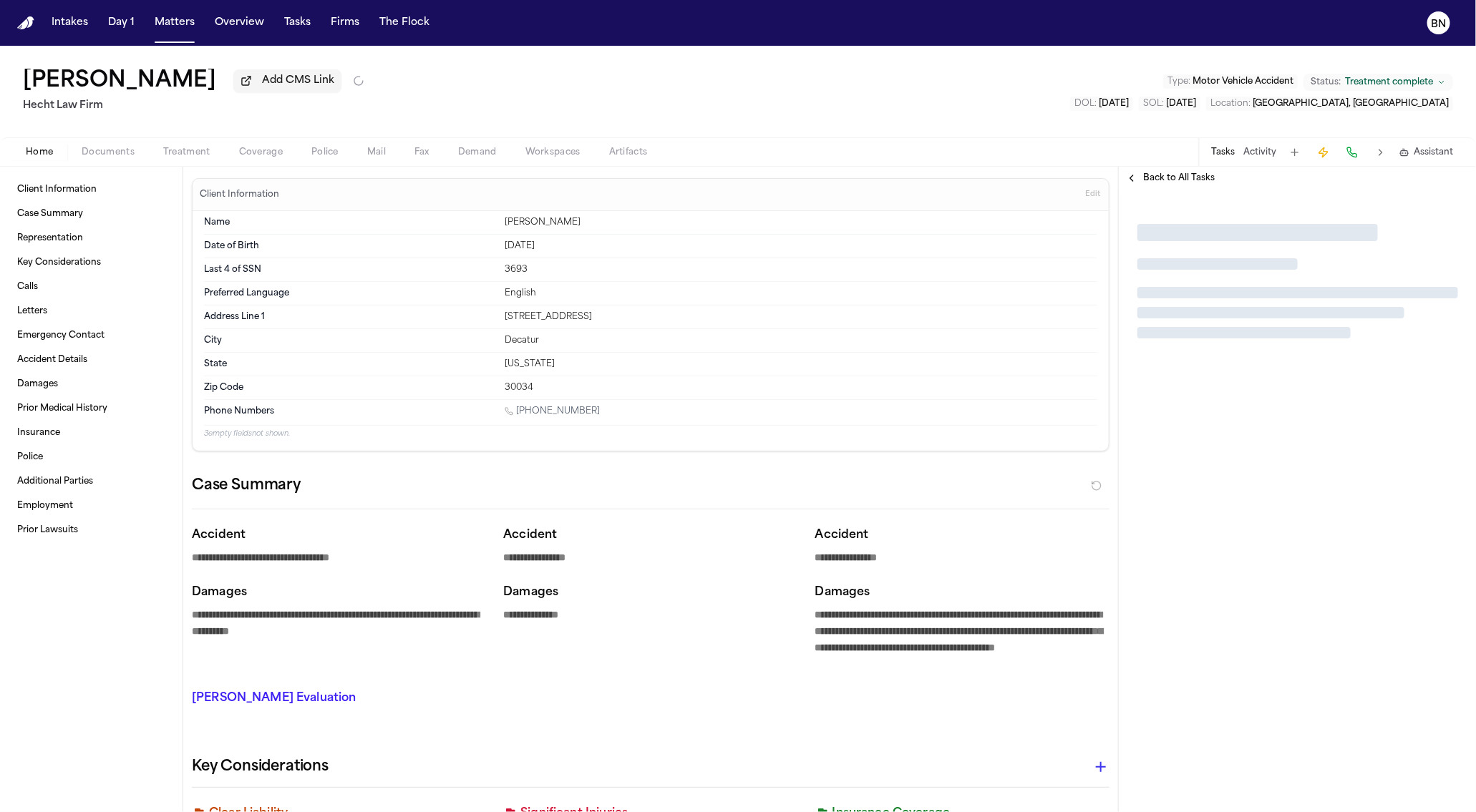
type textarea "*"
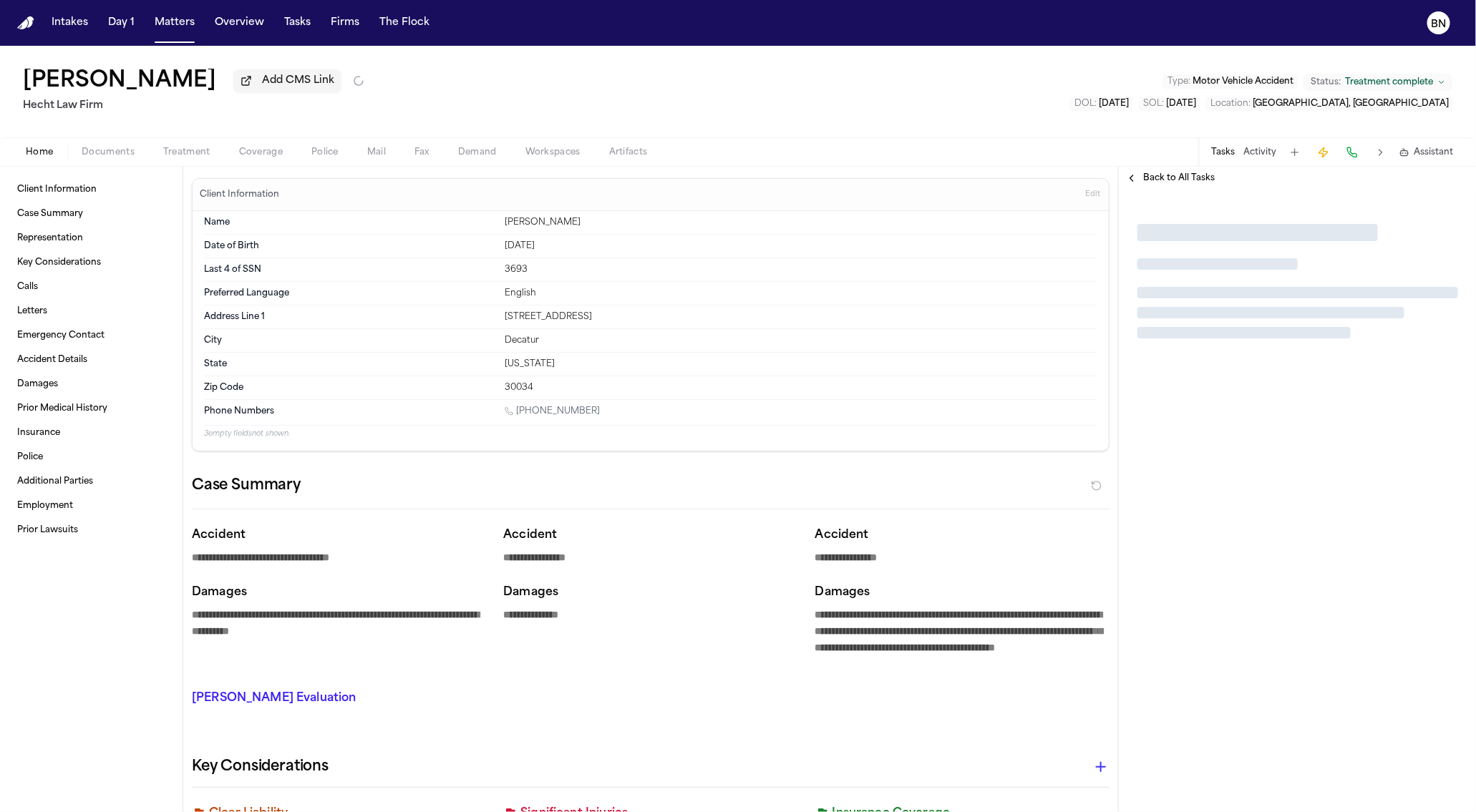
type textarea "*"
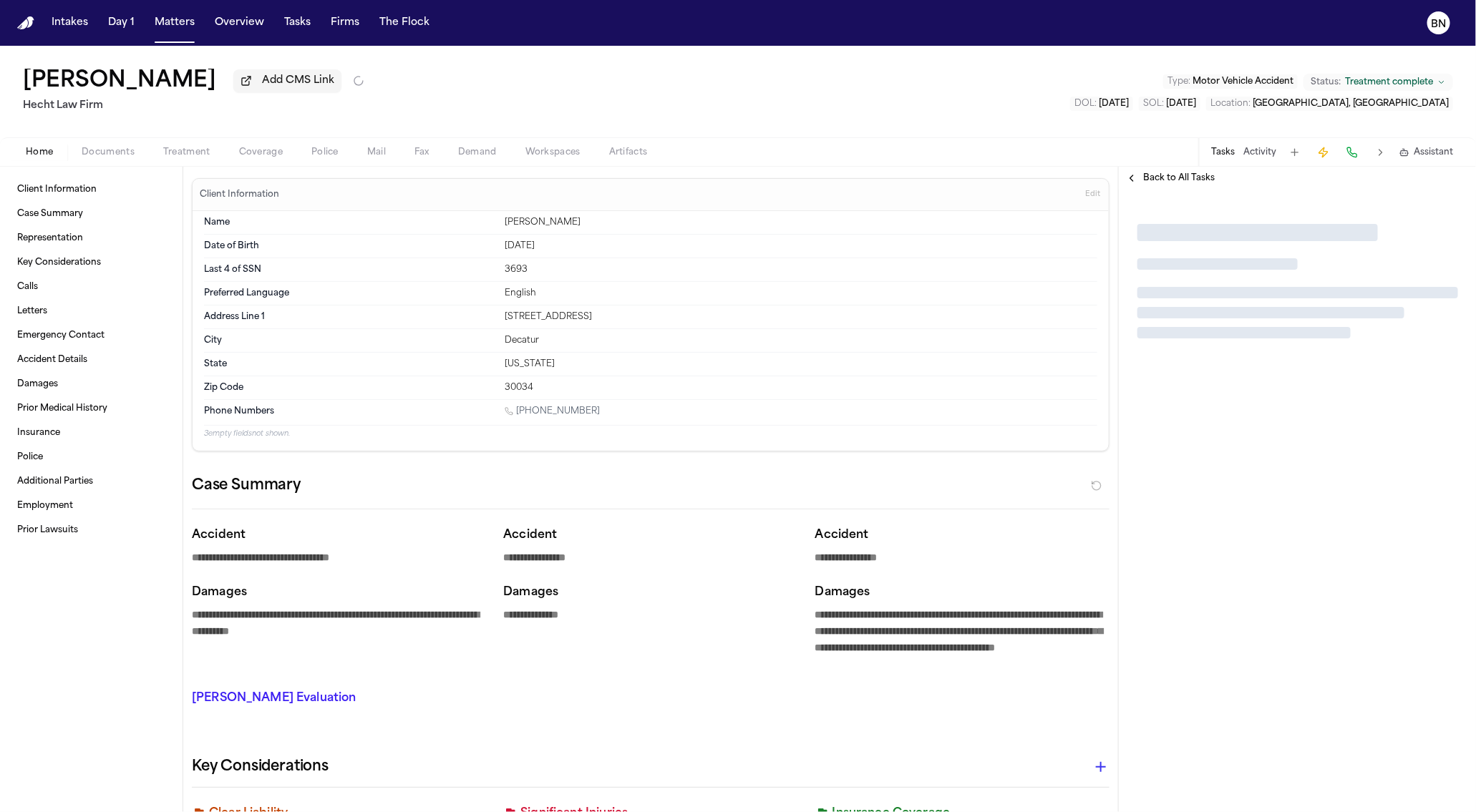
type textarea "*"
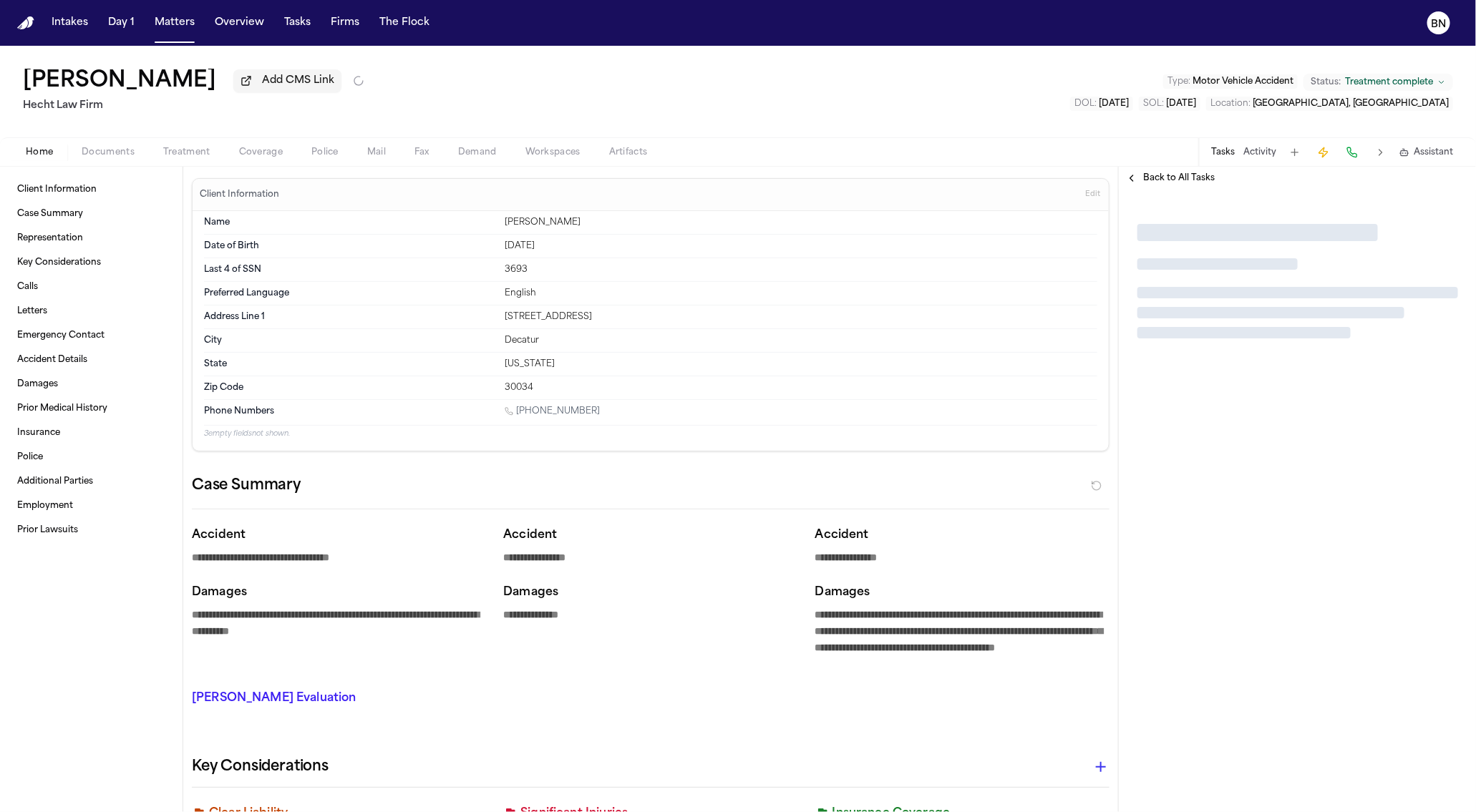
type textarea "*"
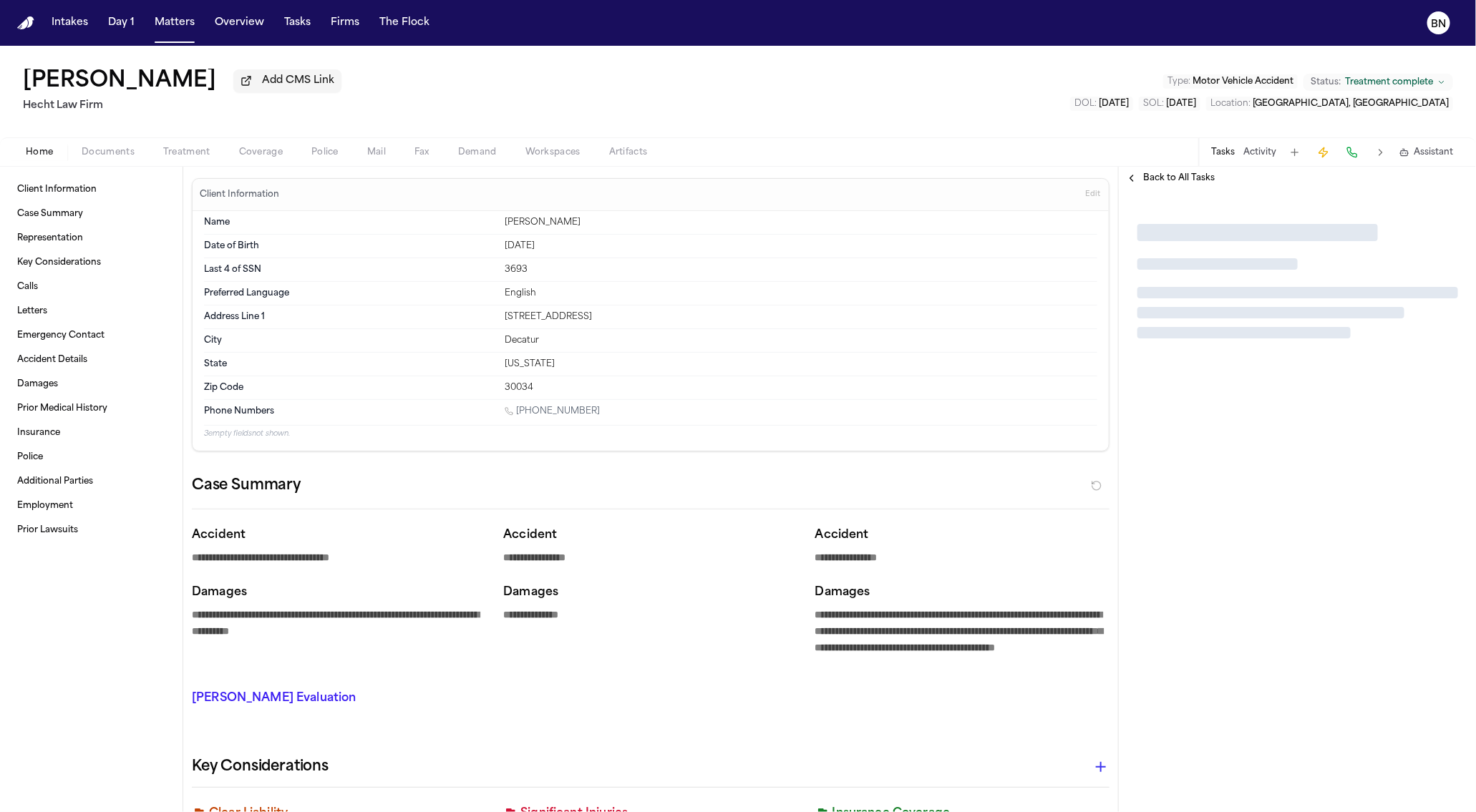
type textarea "*"
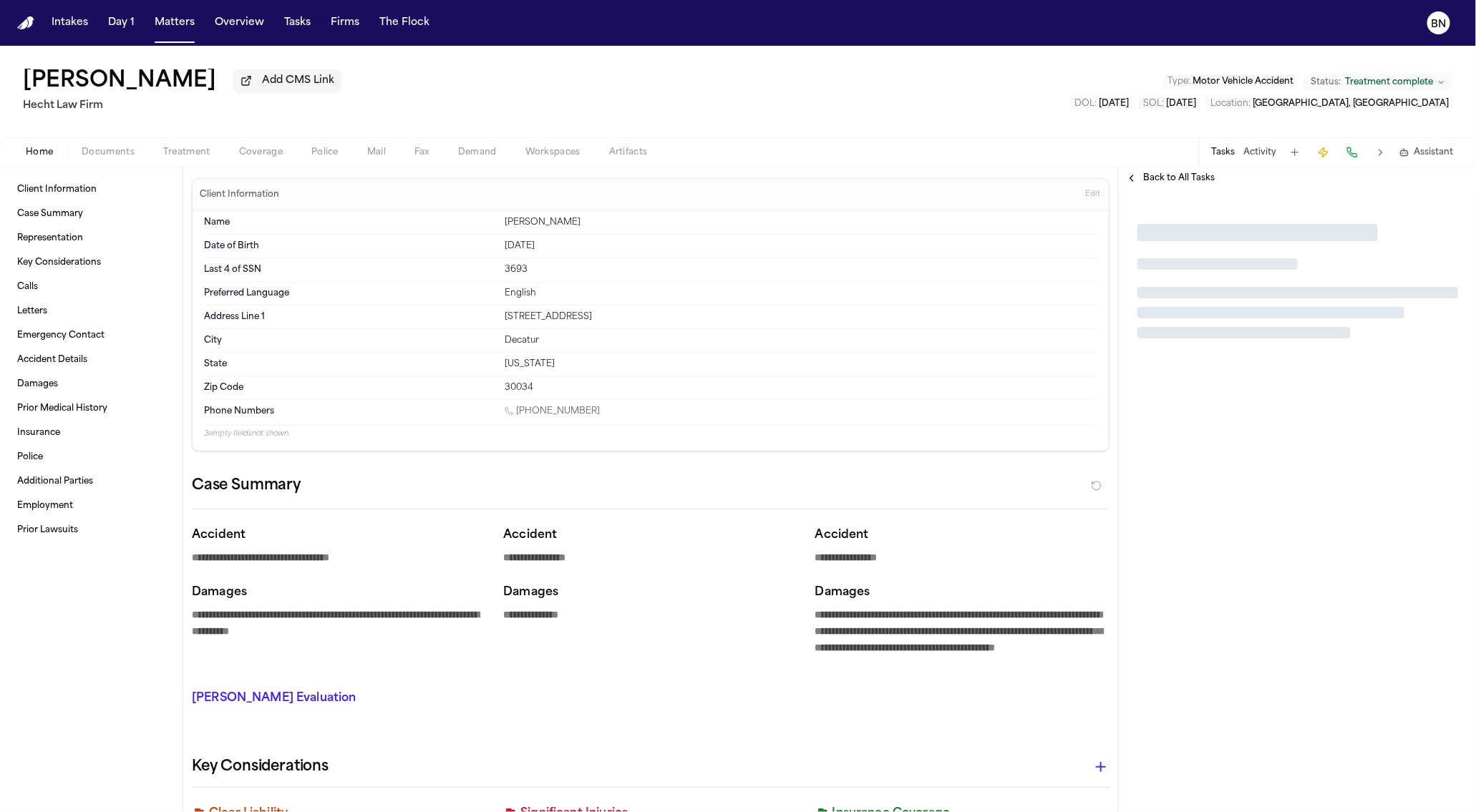
type textarea "*"
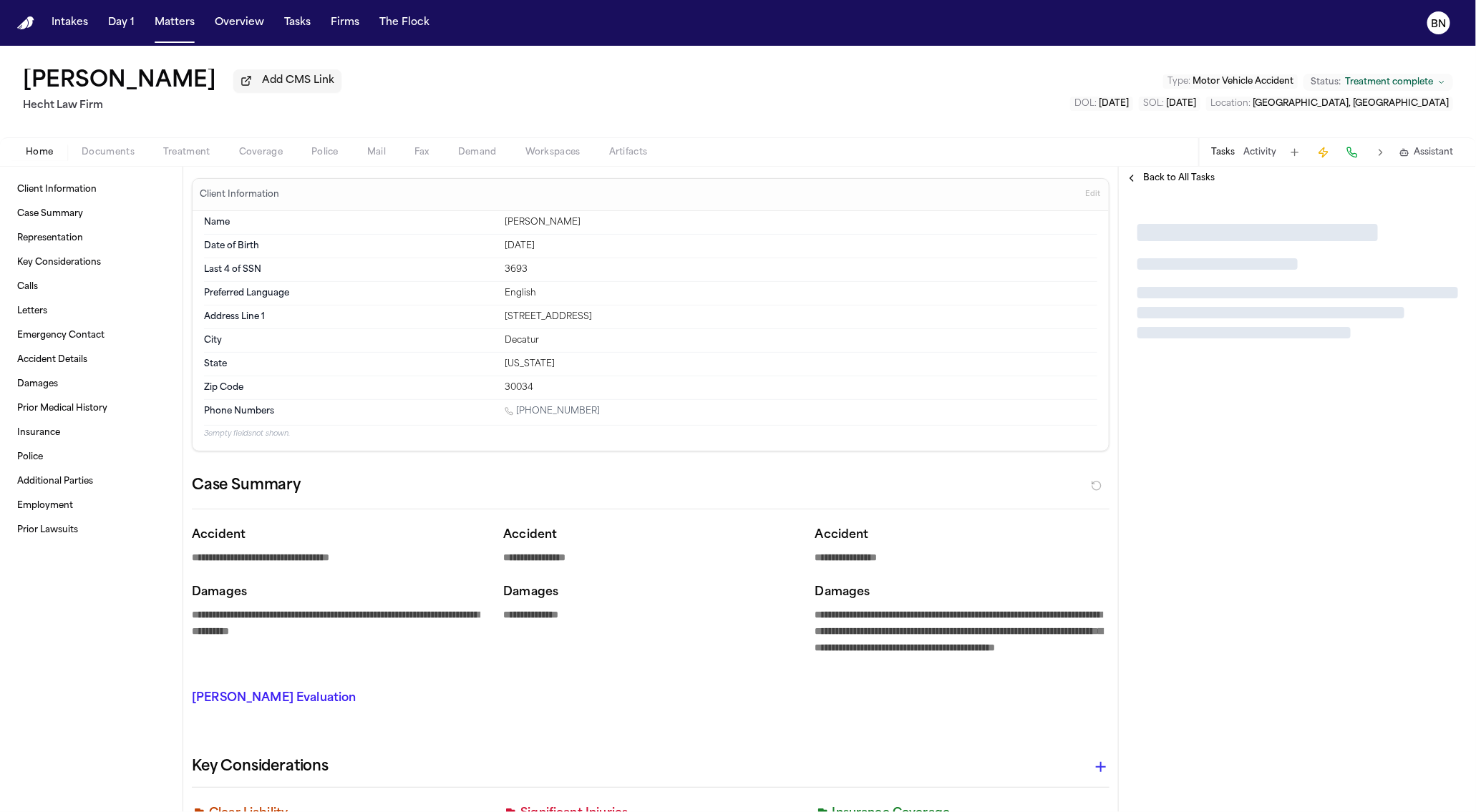
type textarea "*"
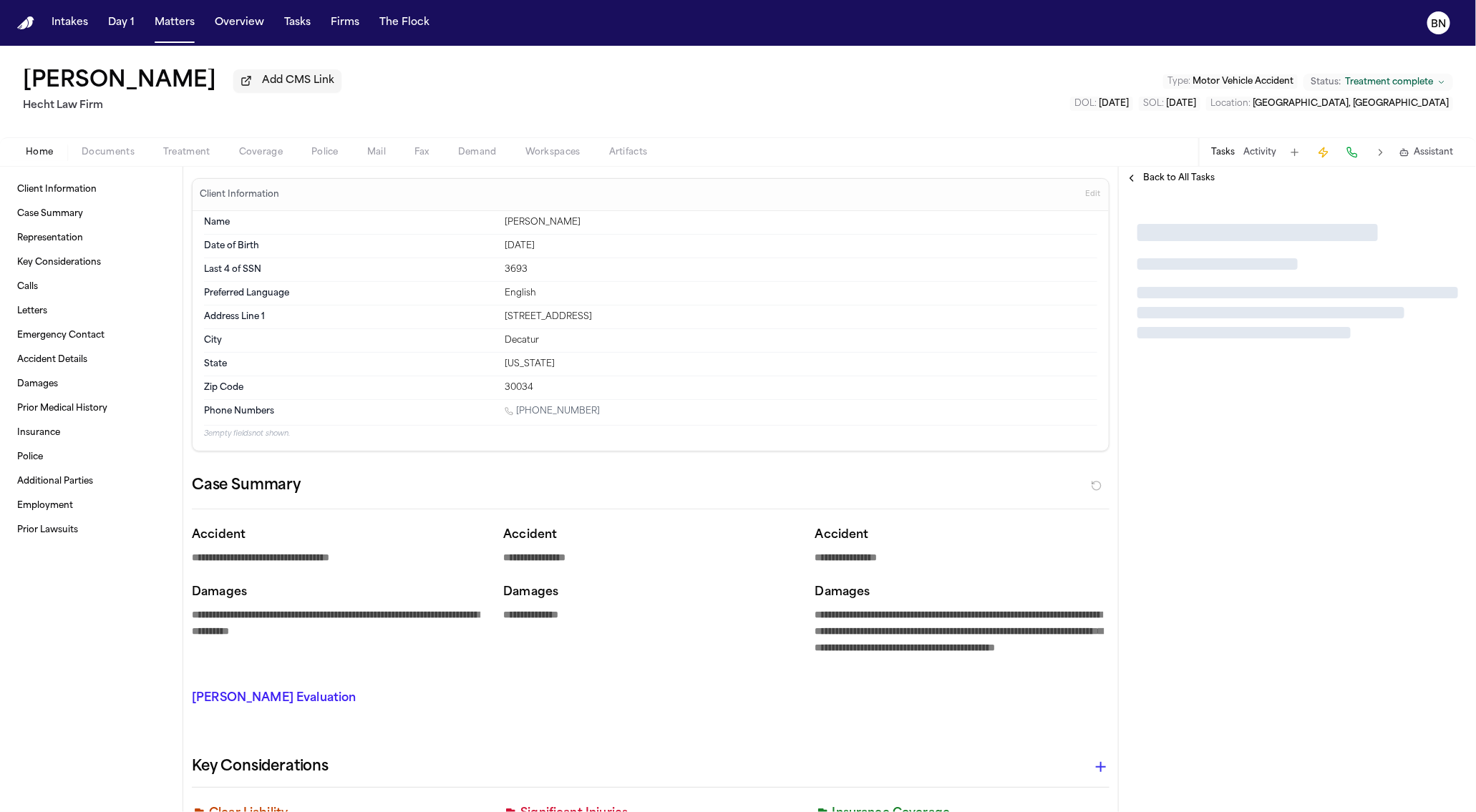
type textarea "*"
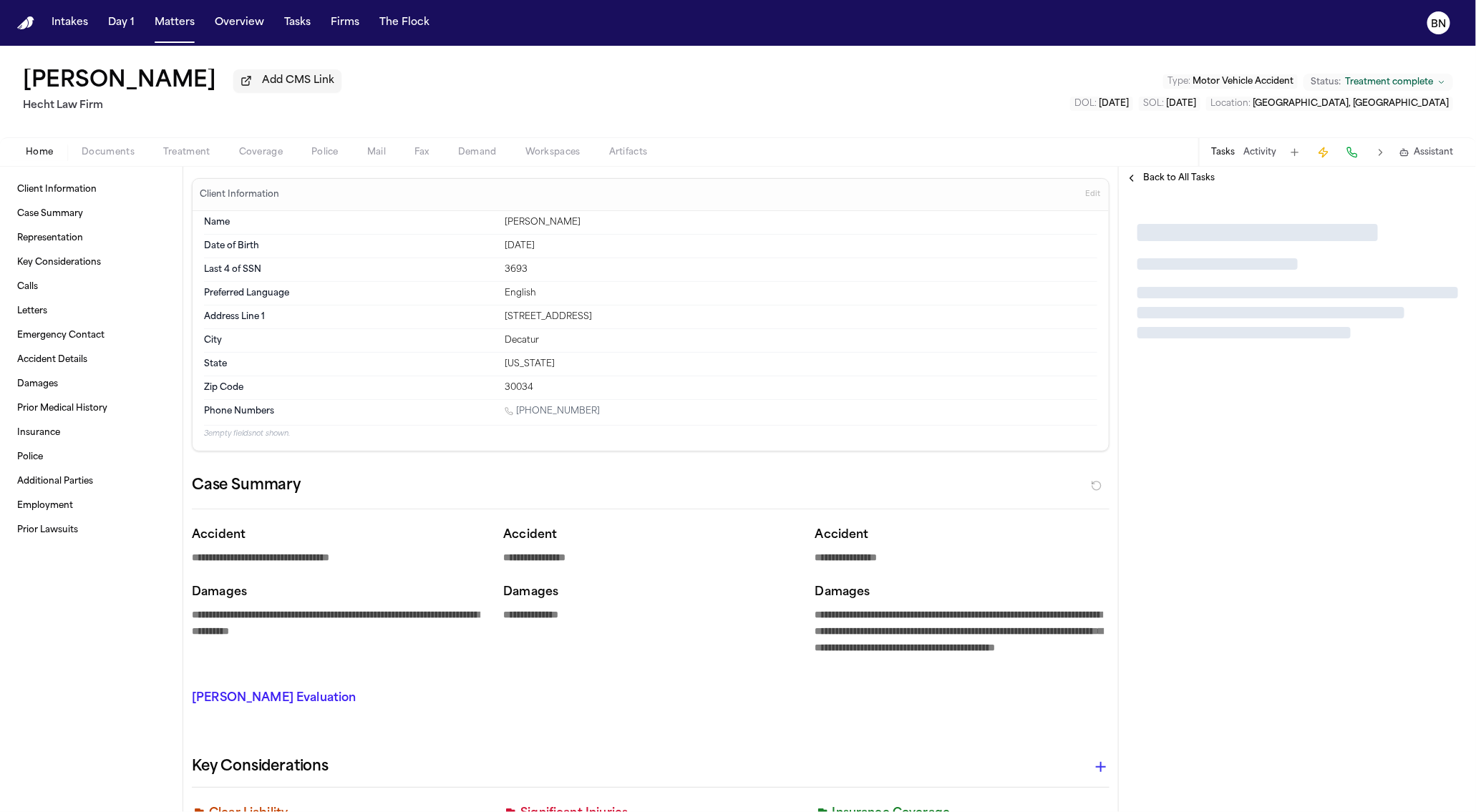
type textarea "*"
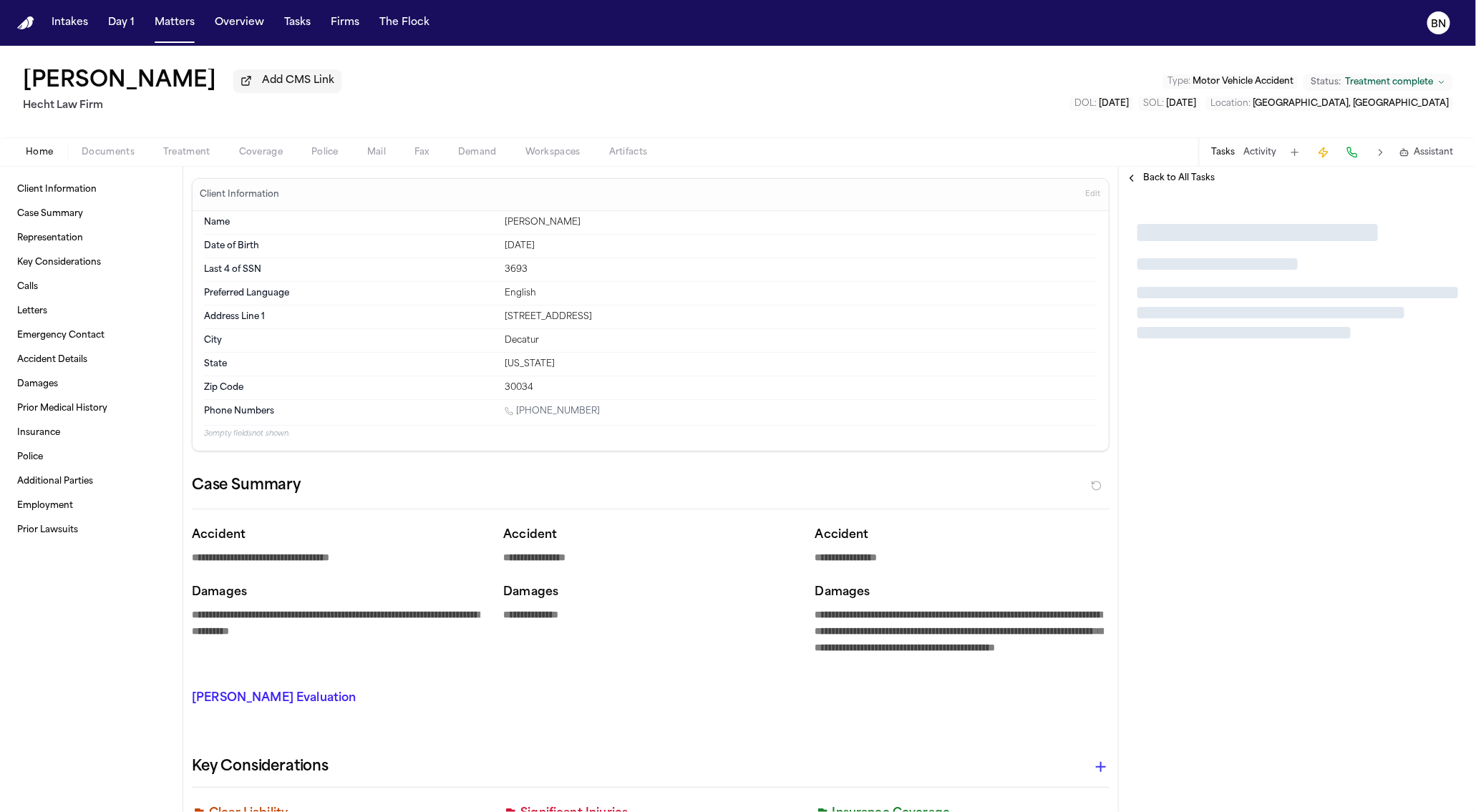
type textarea "*"
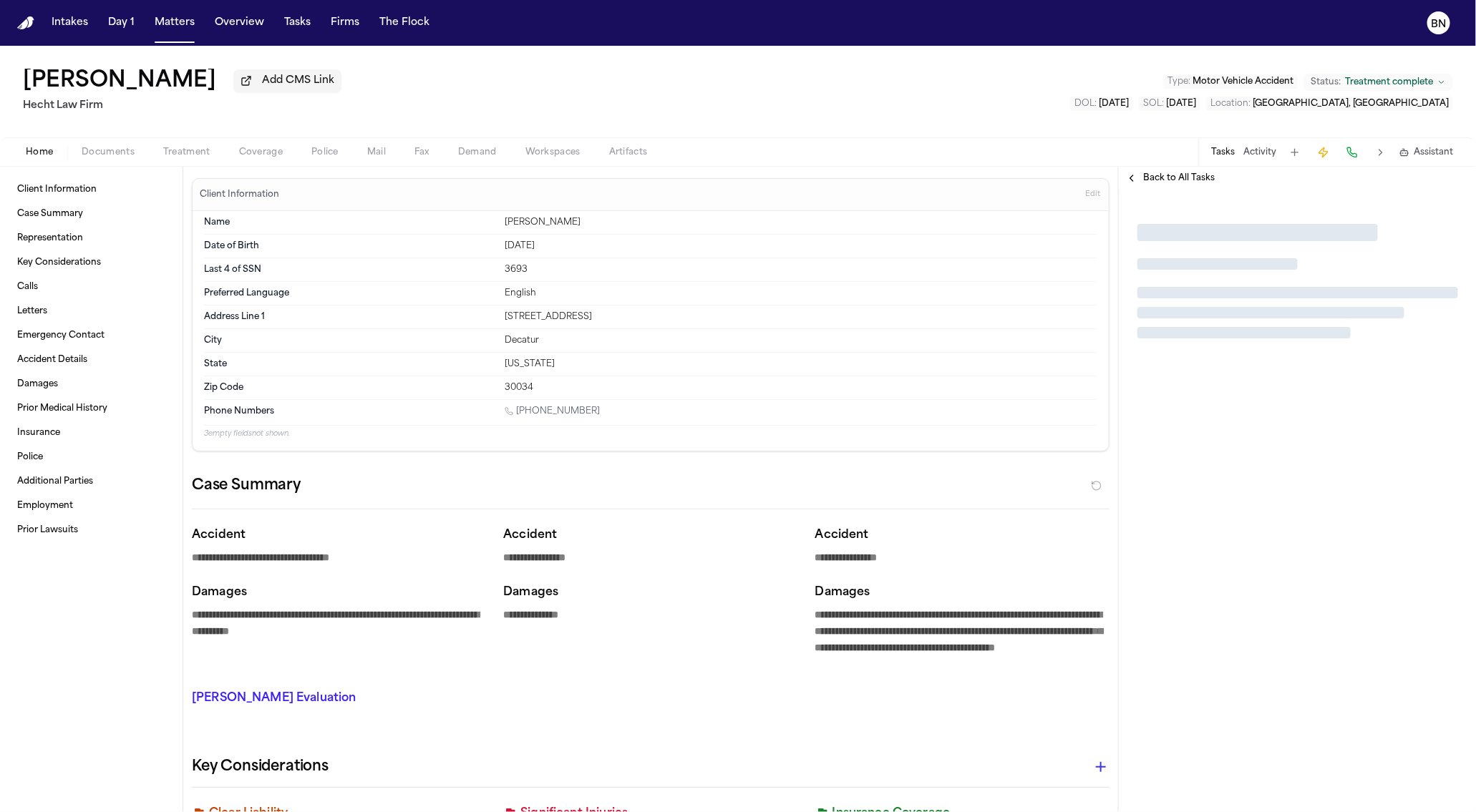
type textarea "*"
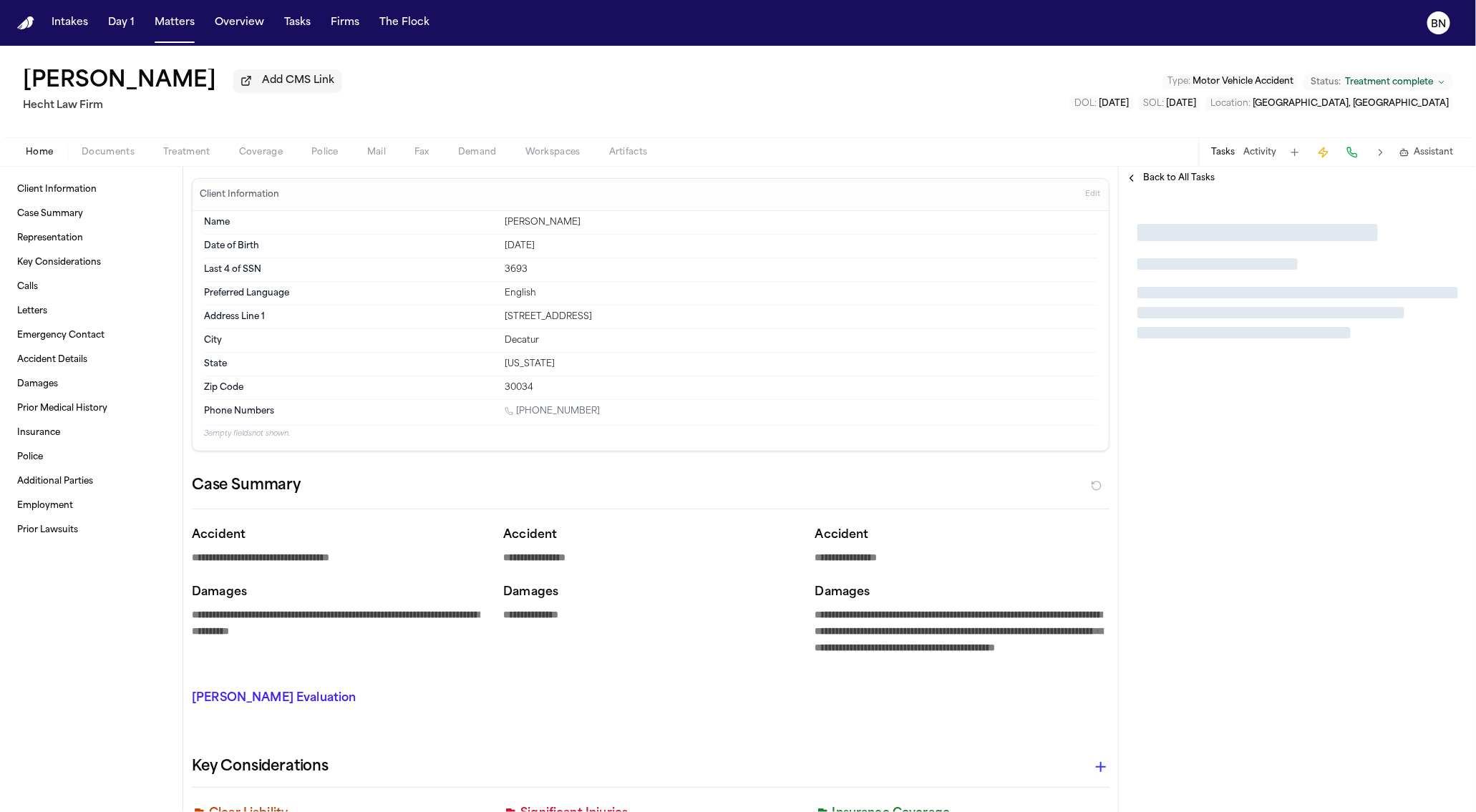
type textarea "*"
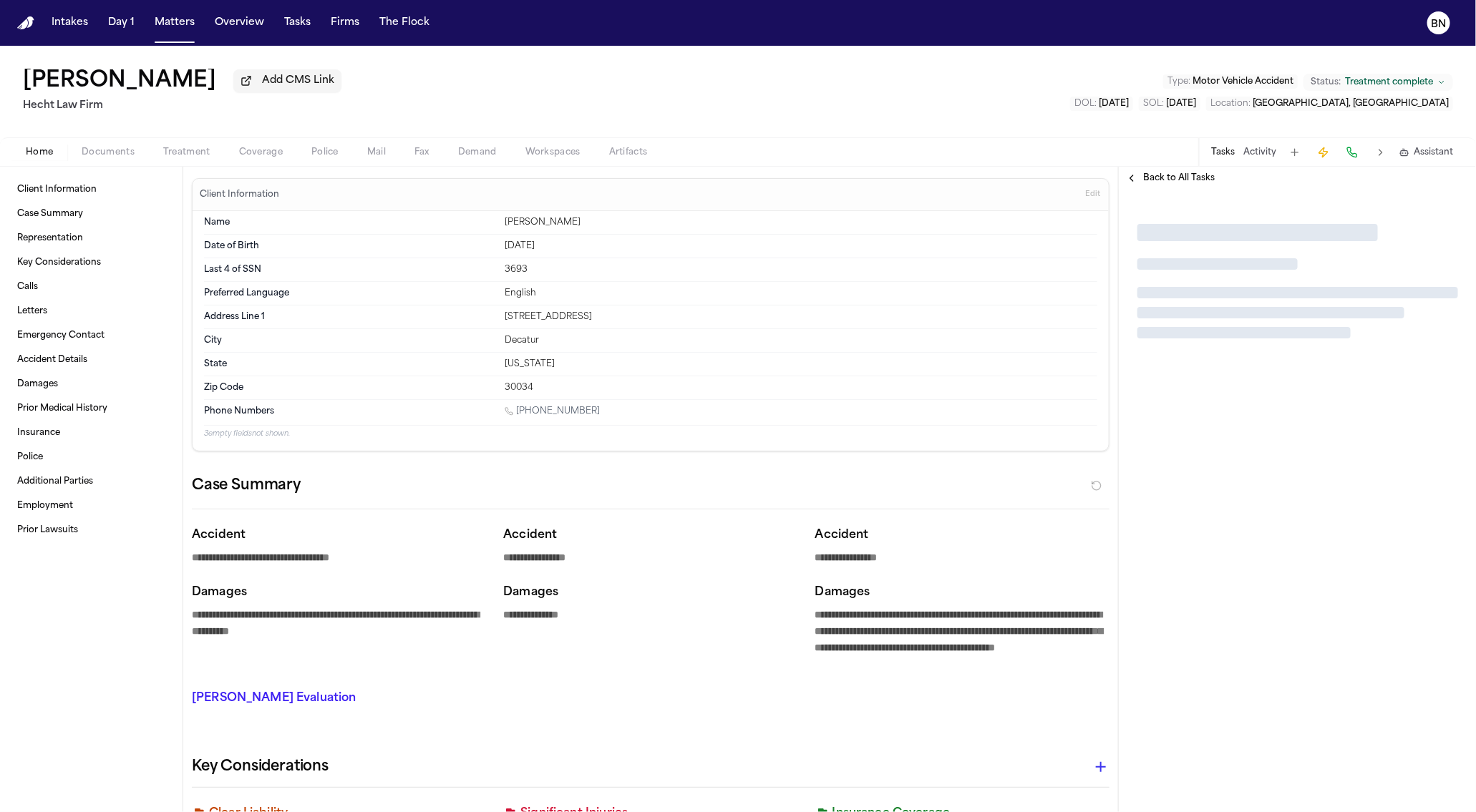
type textarea "*"
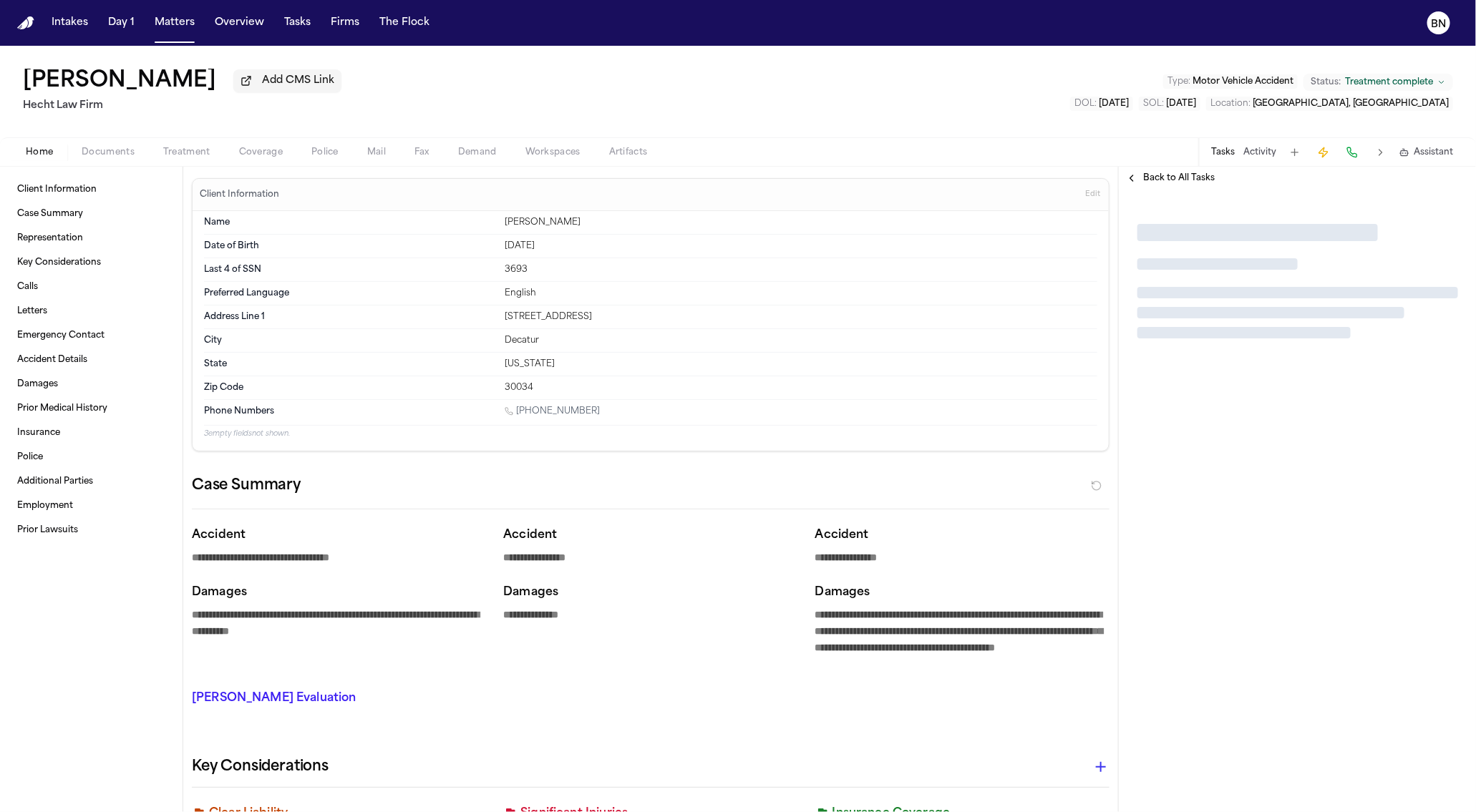
type textarea "*"
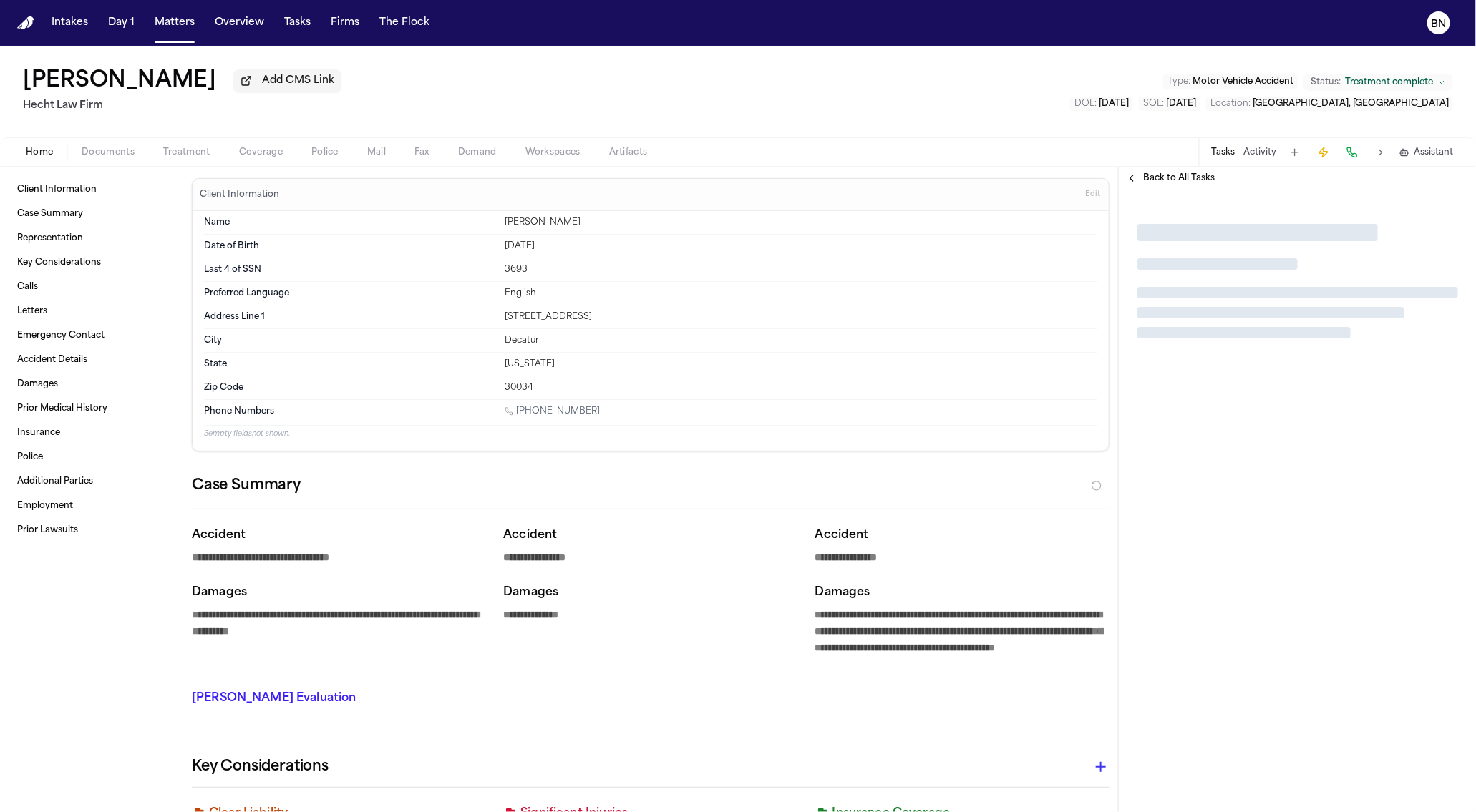
type textarea "*"
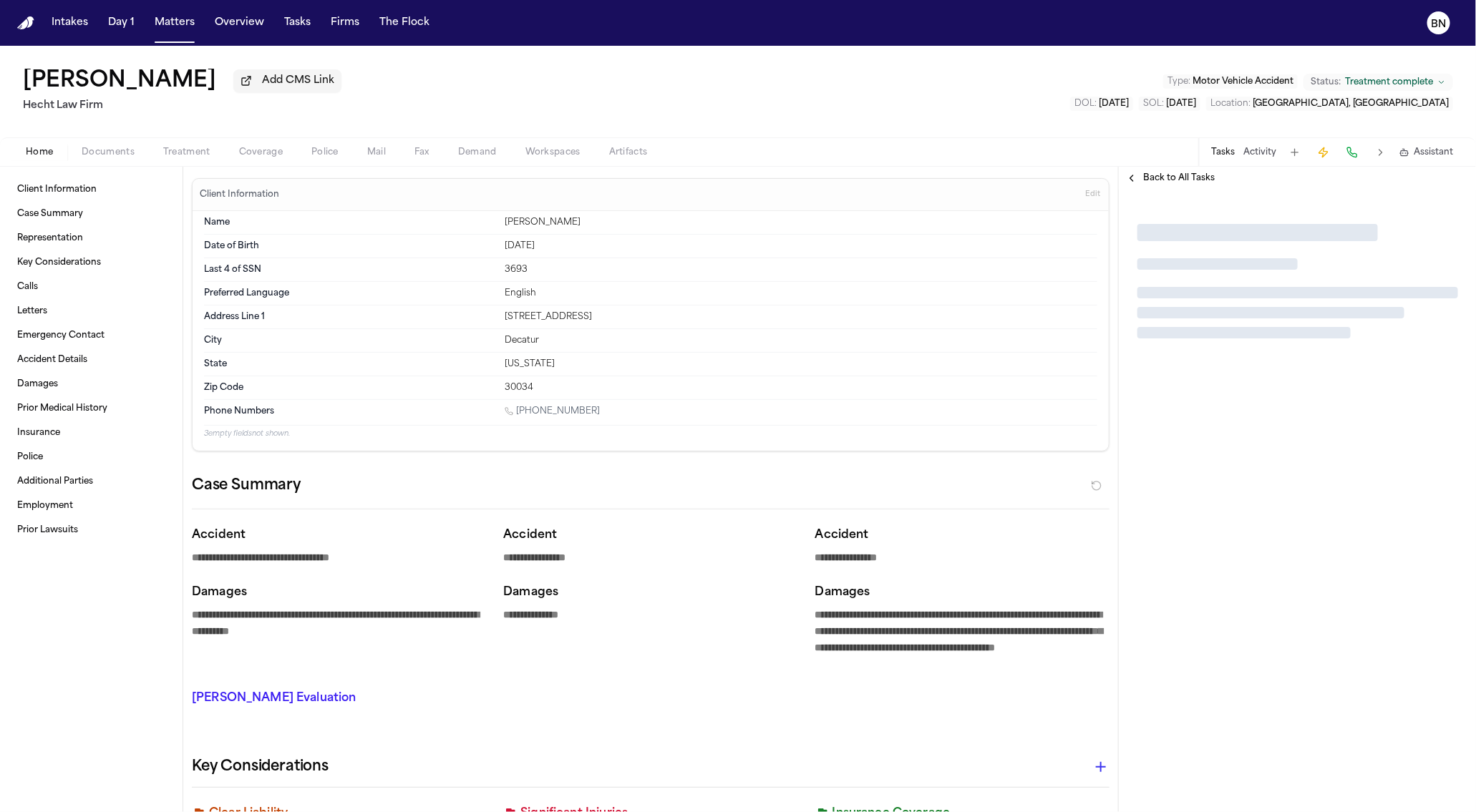
type textarea "*"
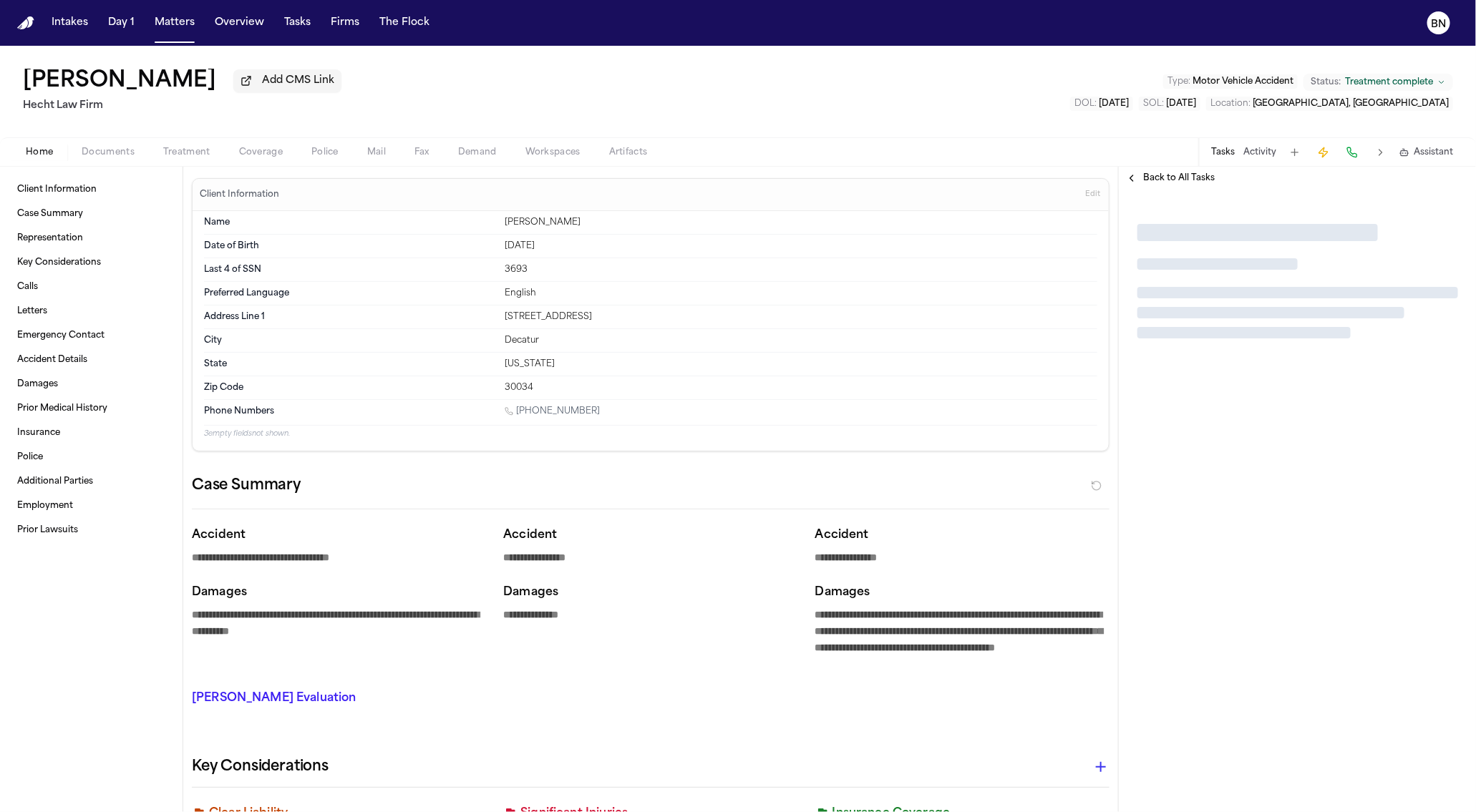
type textarea "*"
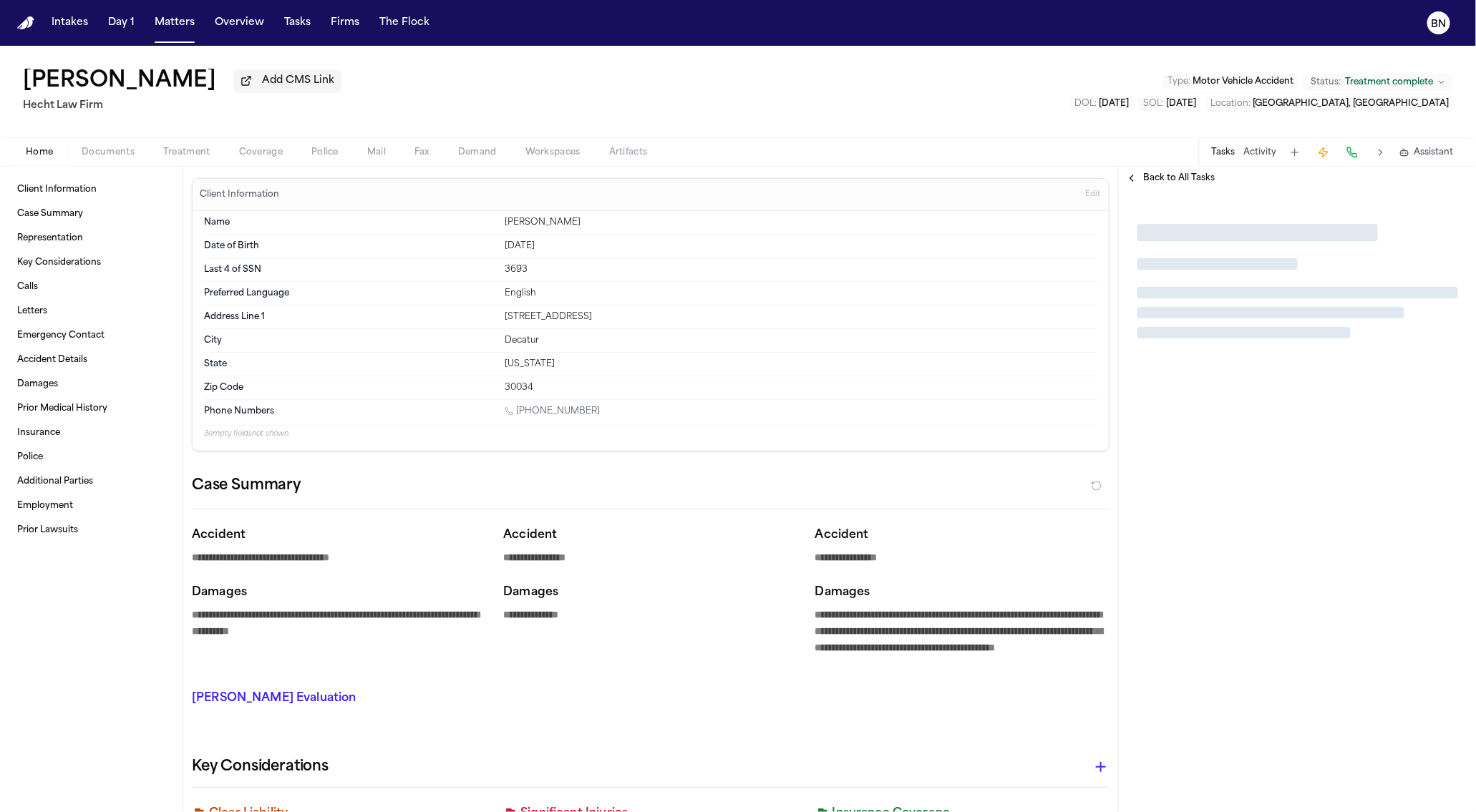
type textarea "*"
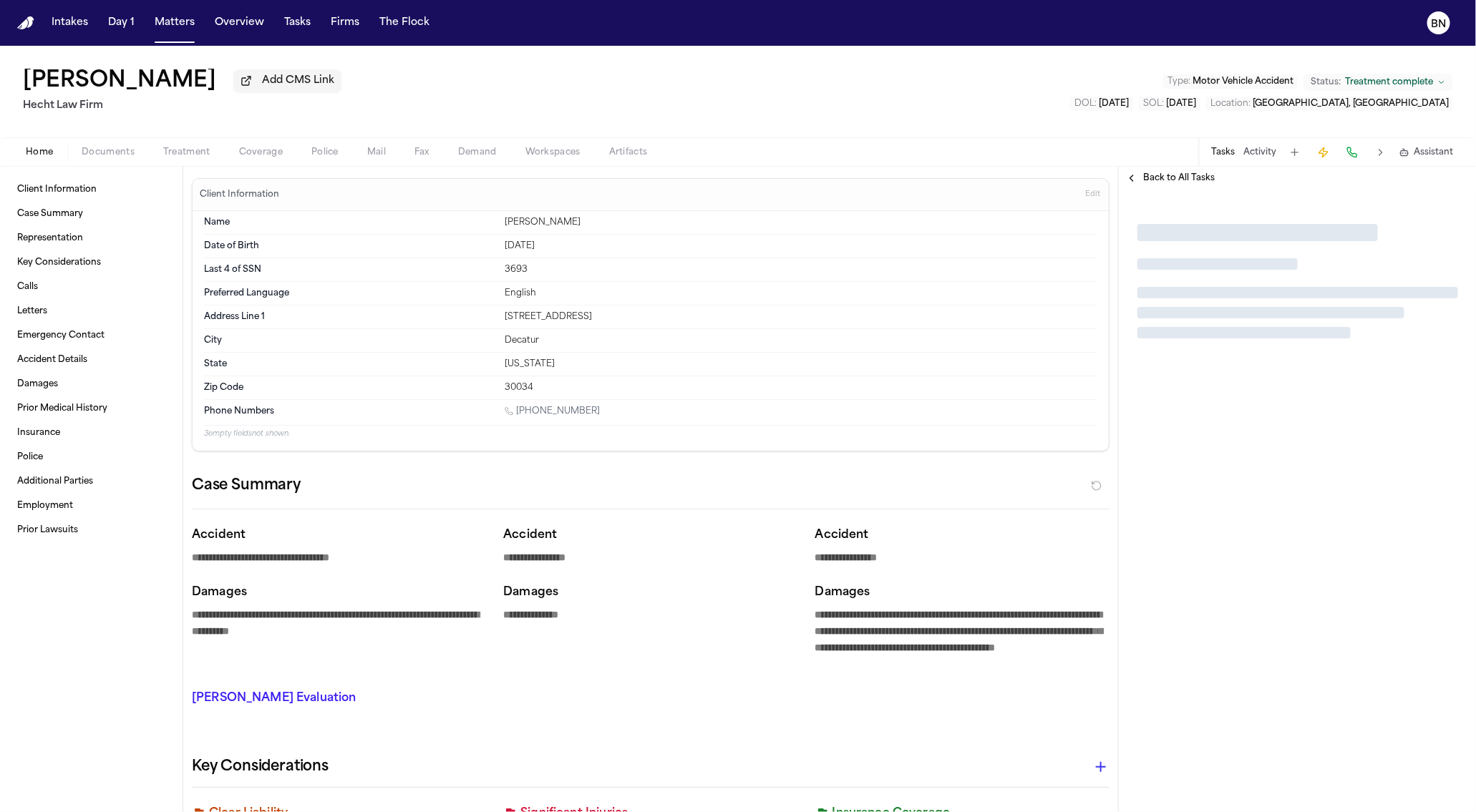
type textarea "*"
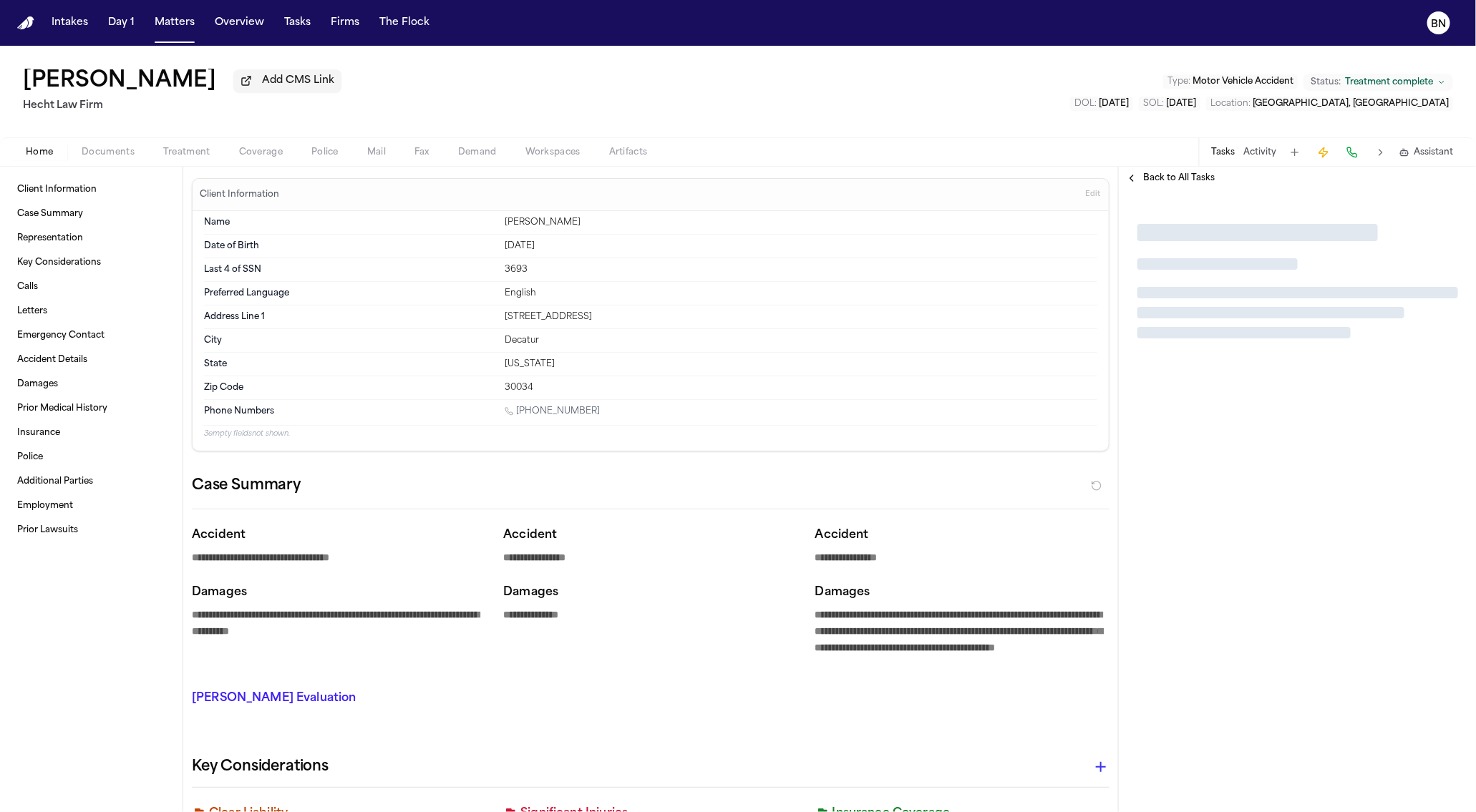
type textarea "*"
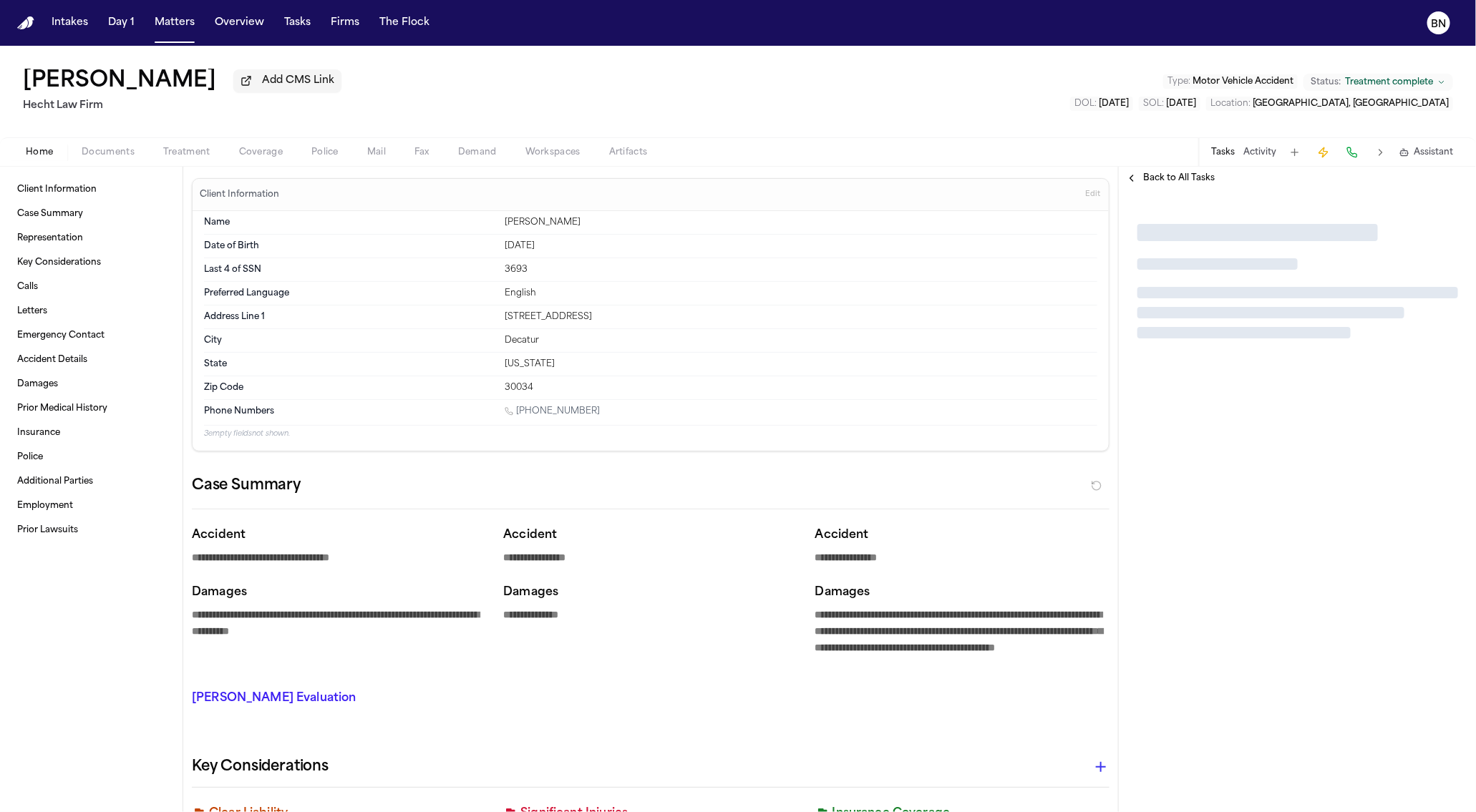
type textarea "*"
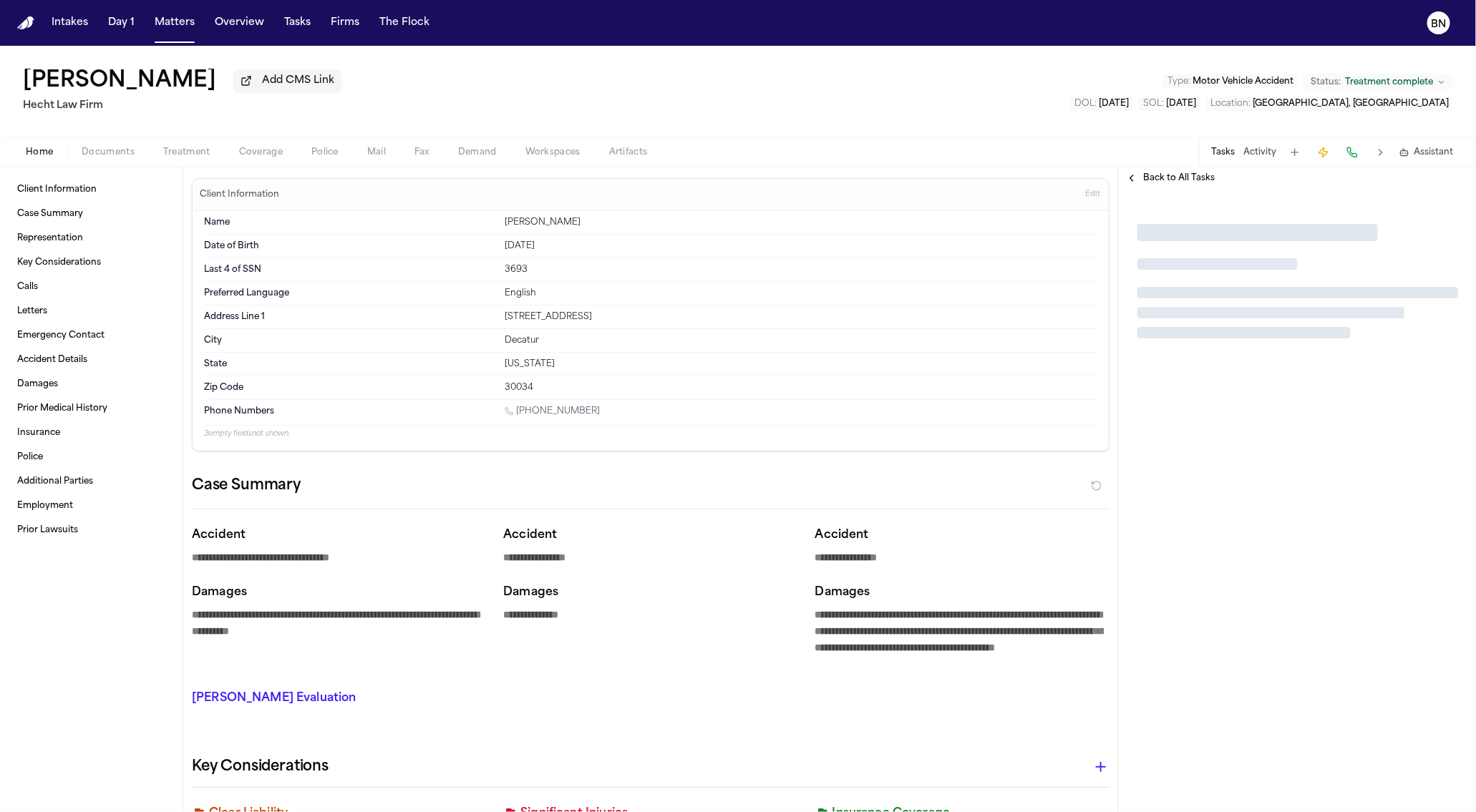
type textarea "*"
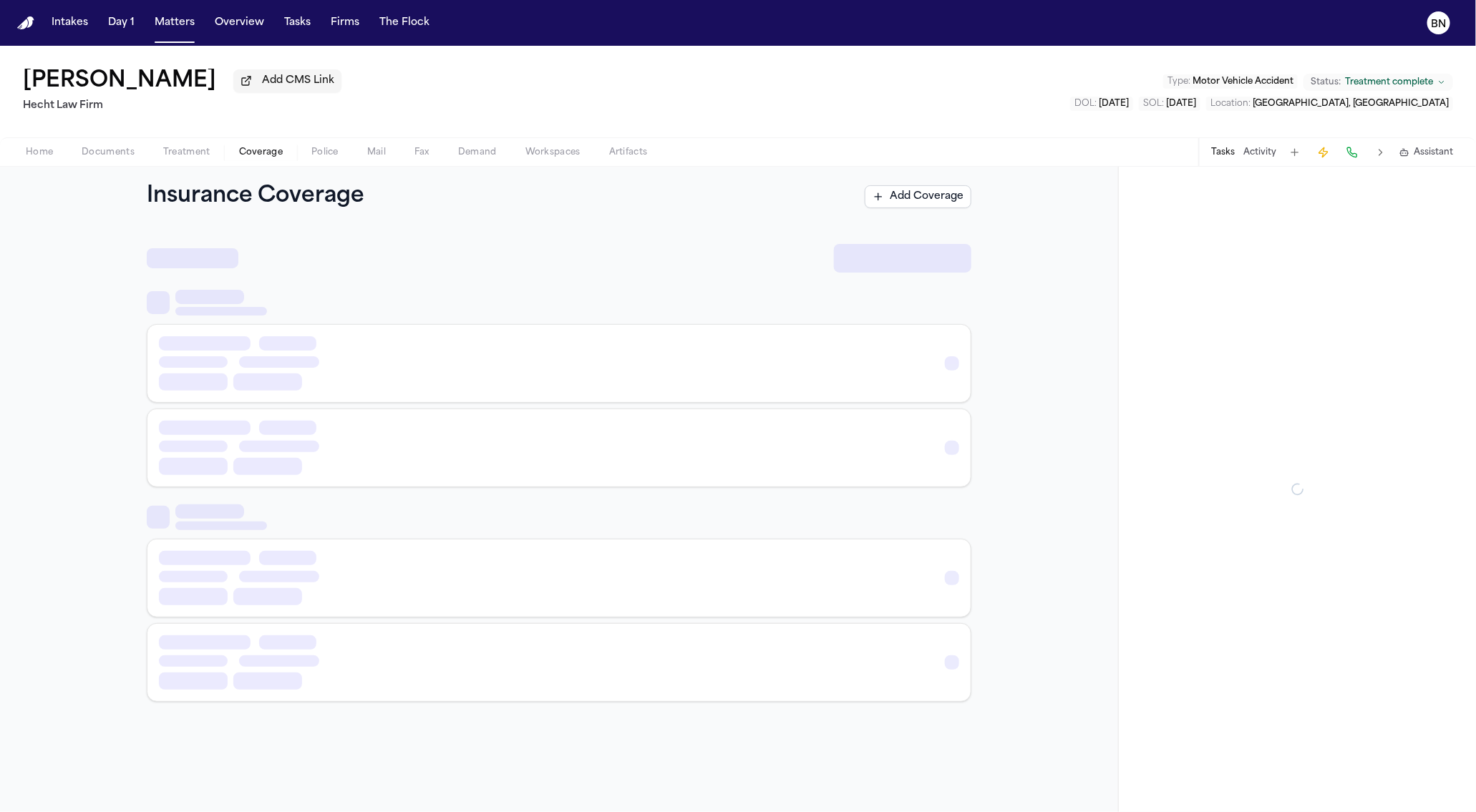
click at [271, 151] on span "Coverage" at bounding box center [261, 152] width 43 height 11
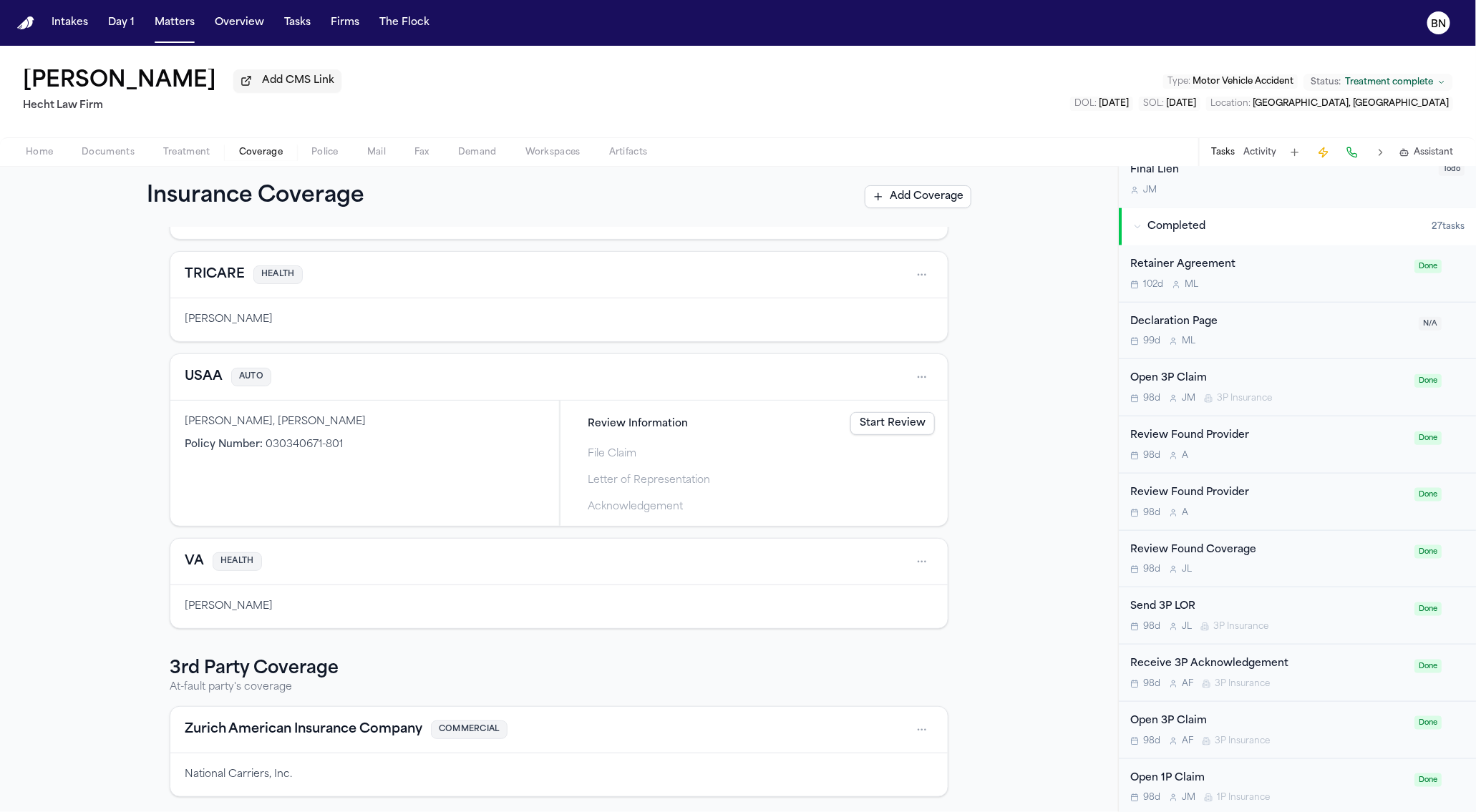
scroll to position [837, 0]
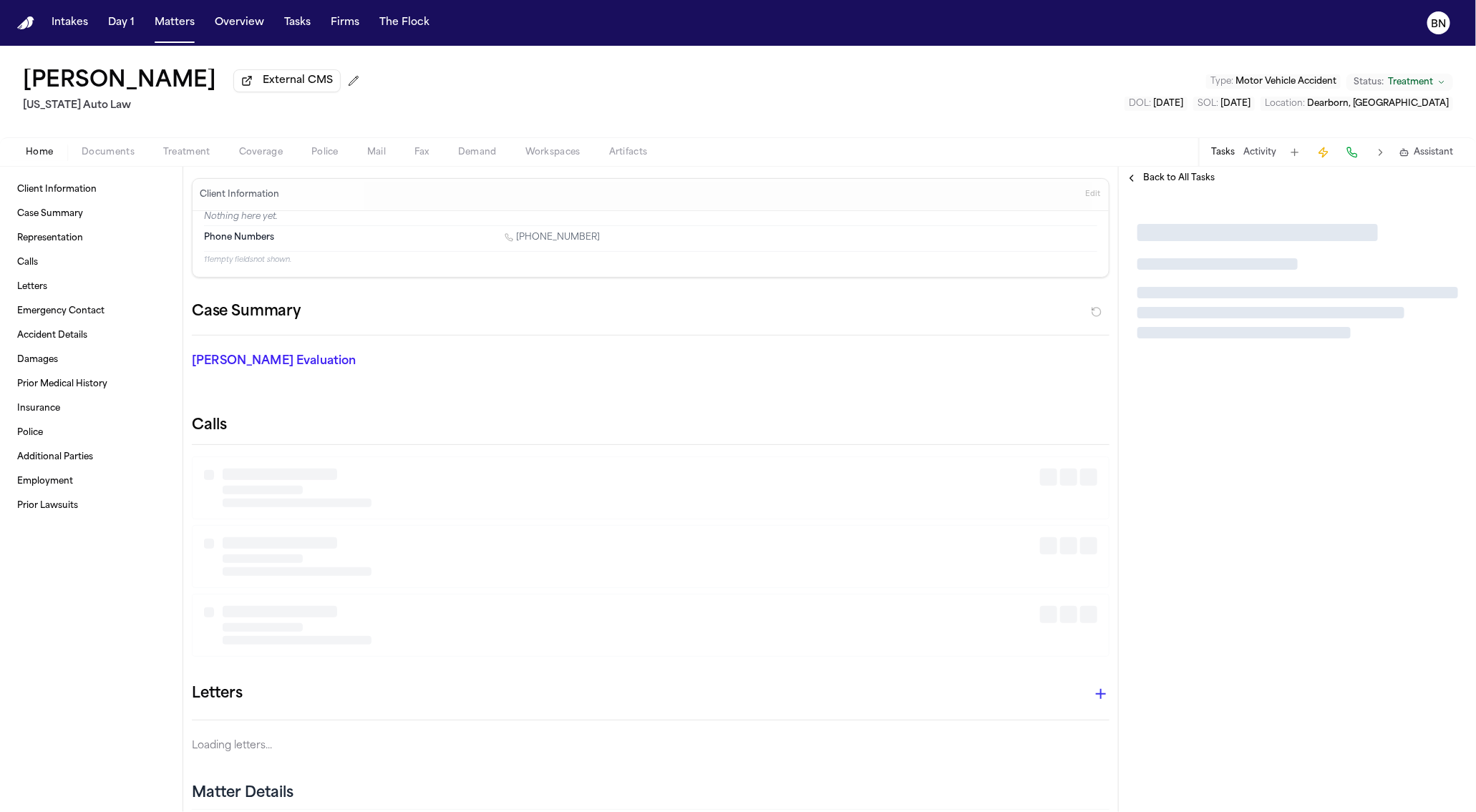
click at [241, 158] on span "Coverage" at bounding box center [261, 152] width 43 height 11
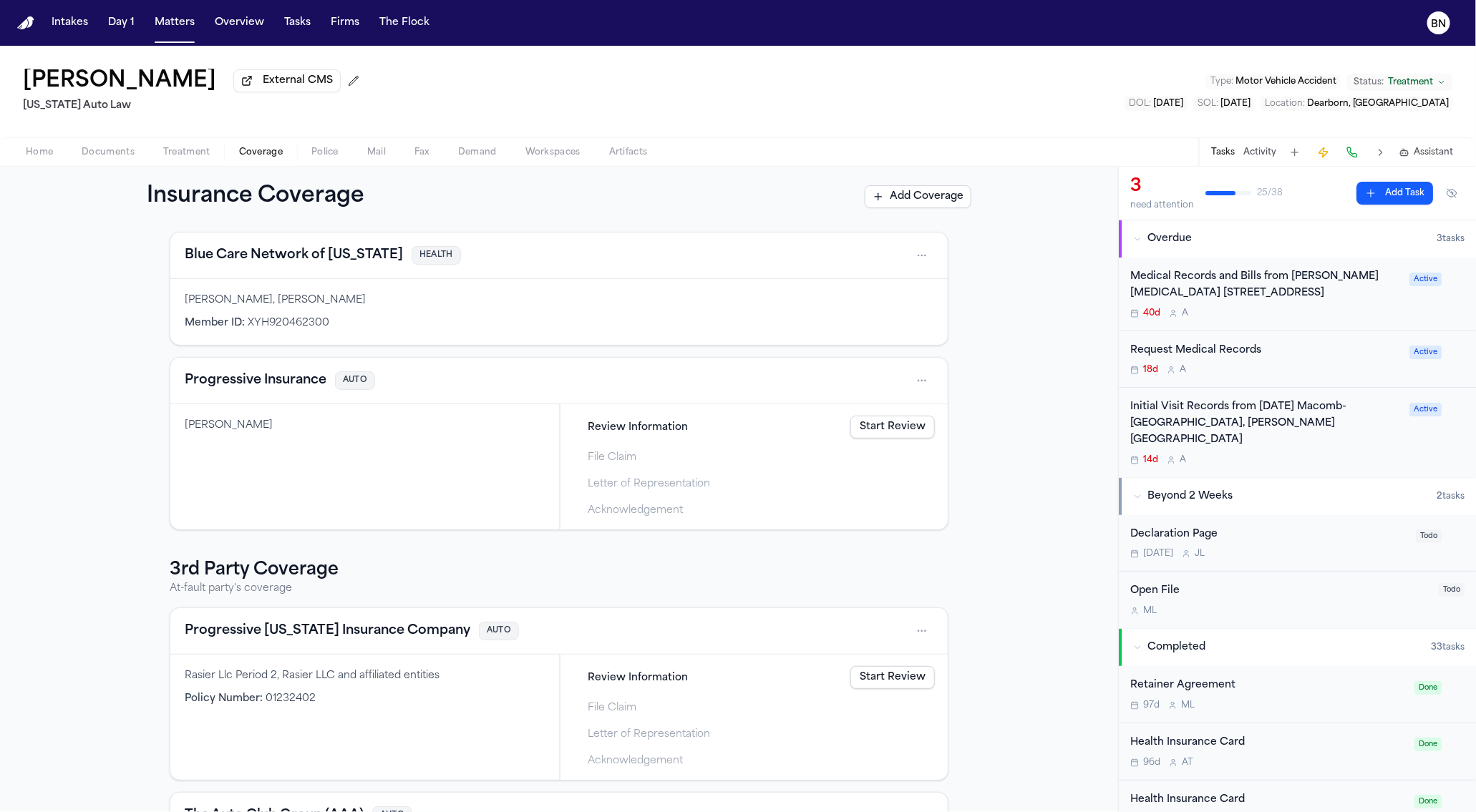
scroll to position [63, 0]
click at [874, 429] on link "Start Review" at bounding box center [892, 425] width 85 height 23
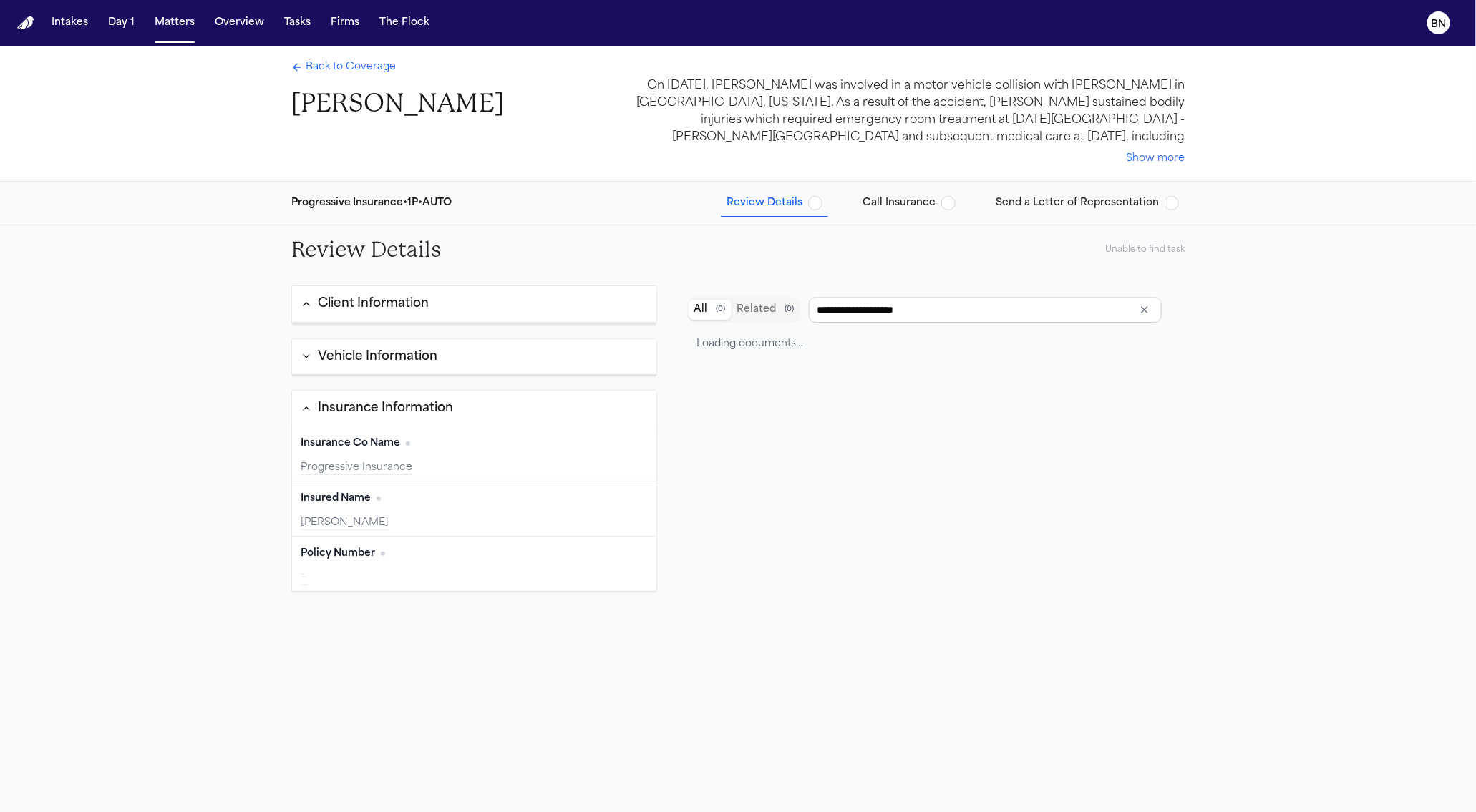
type input "**********"
click at [507, 319] on button "Client Information" at bounding box center [474, 304] width 364 height 35
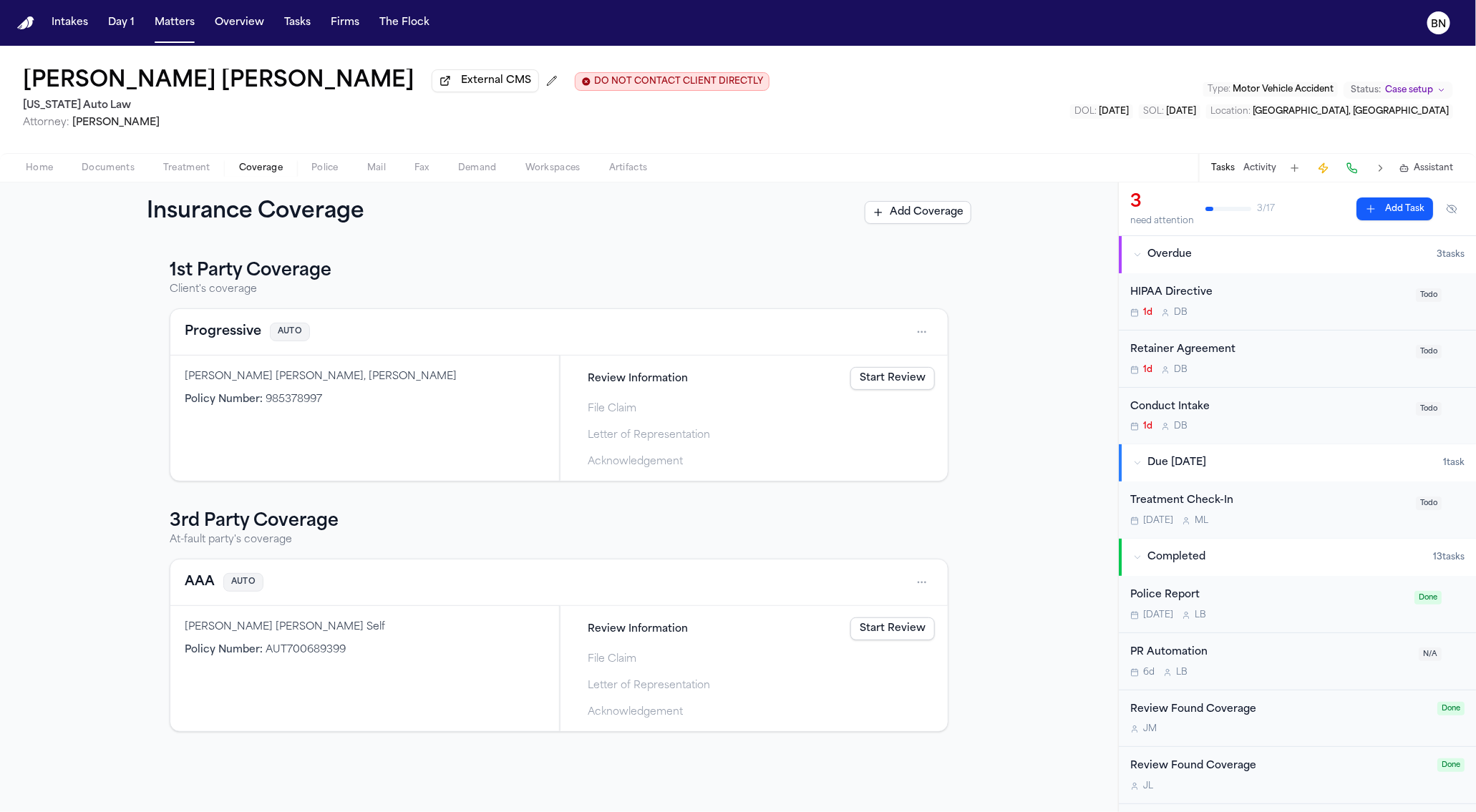
click at [918, 376] on link "Start Review" at bounding box center [892, 378] width 85 height 23
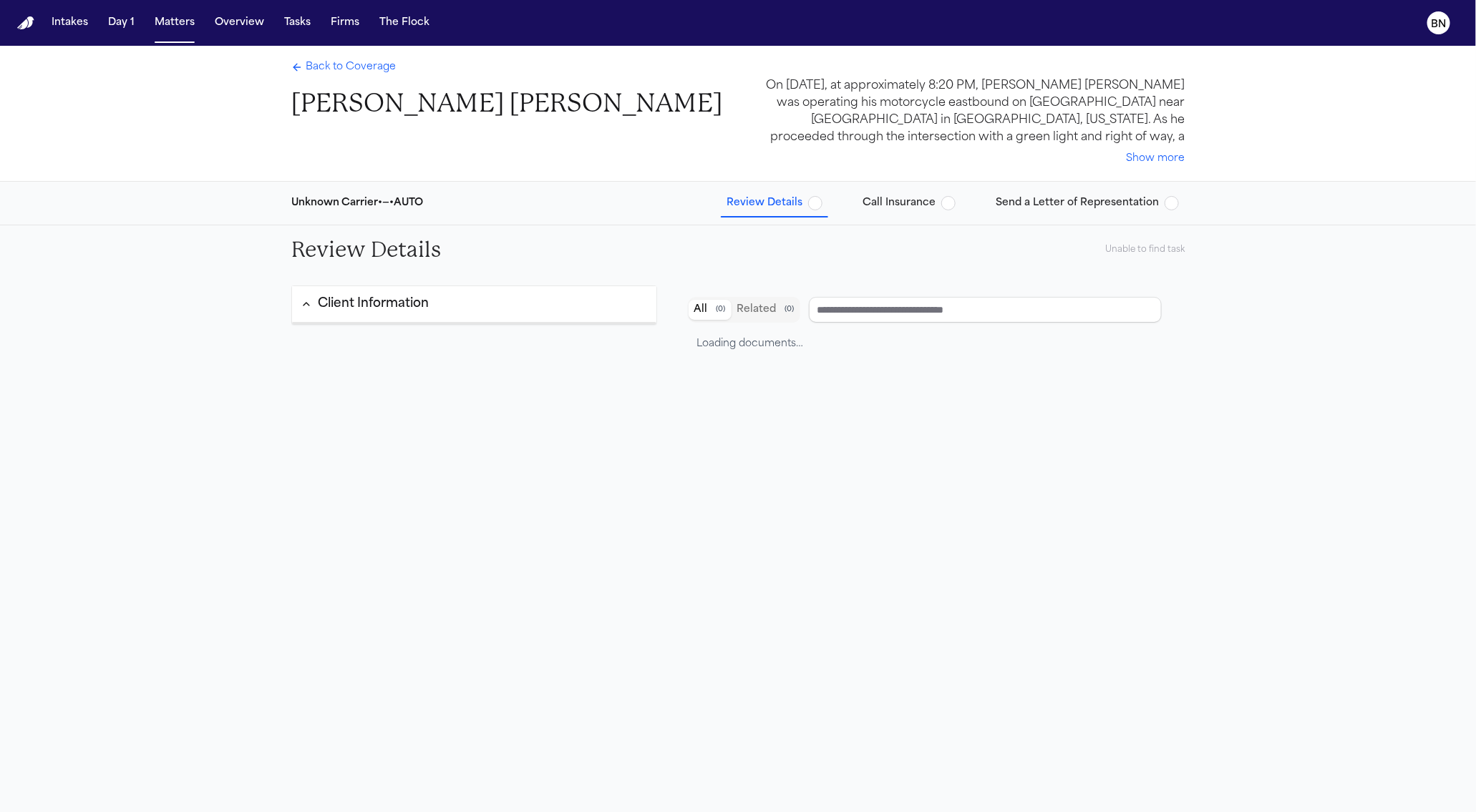
type input "**********"
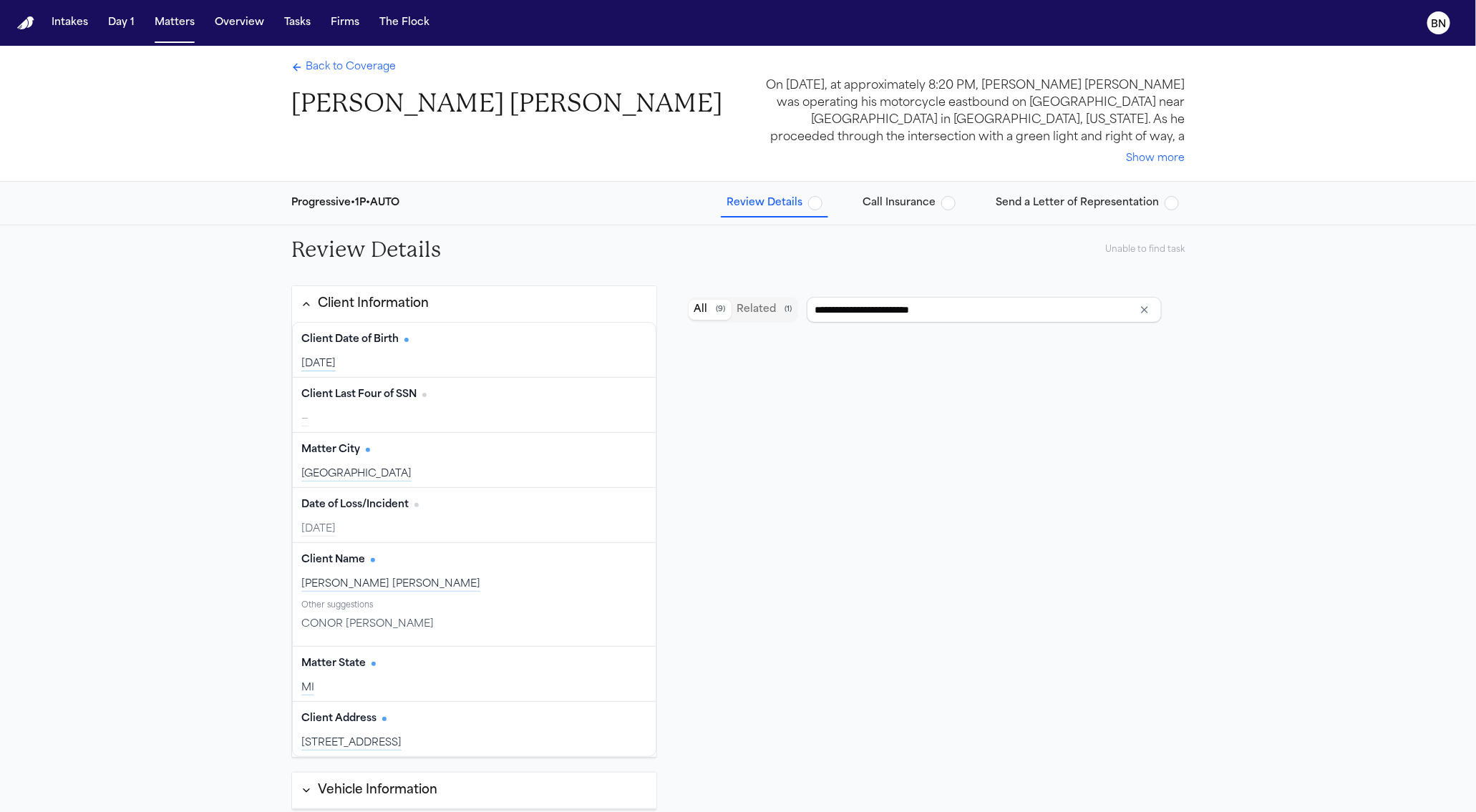
click at [454, 302] on button "Client Information" at bounding box center [474, 304] width 364 height 35
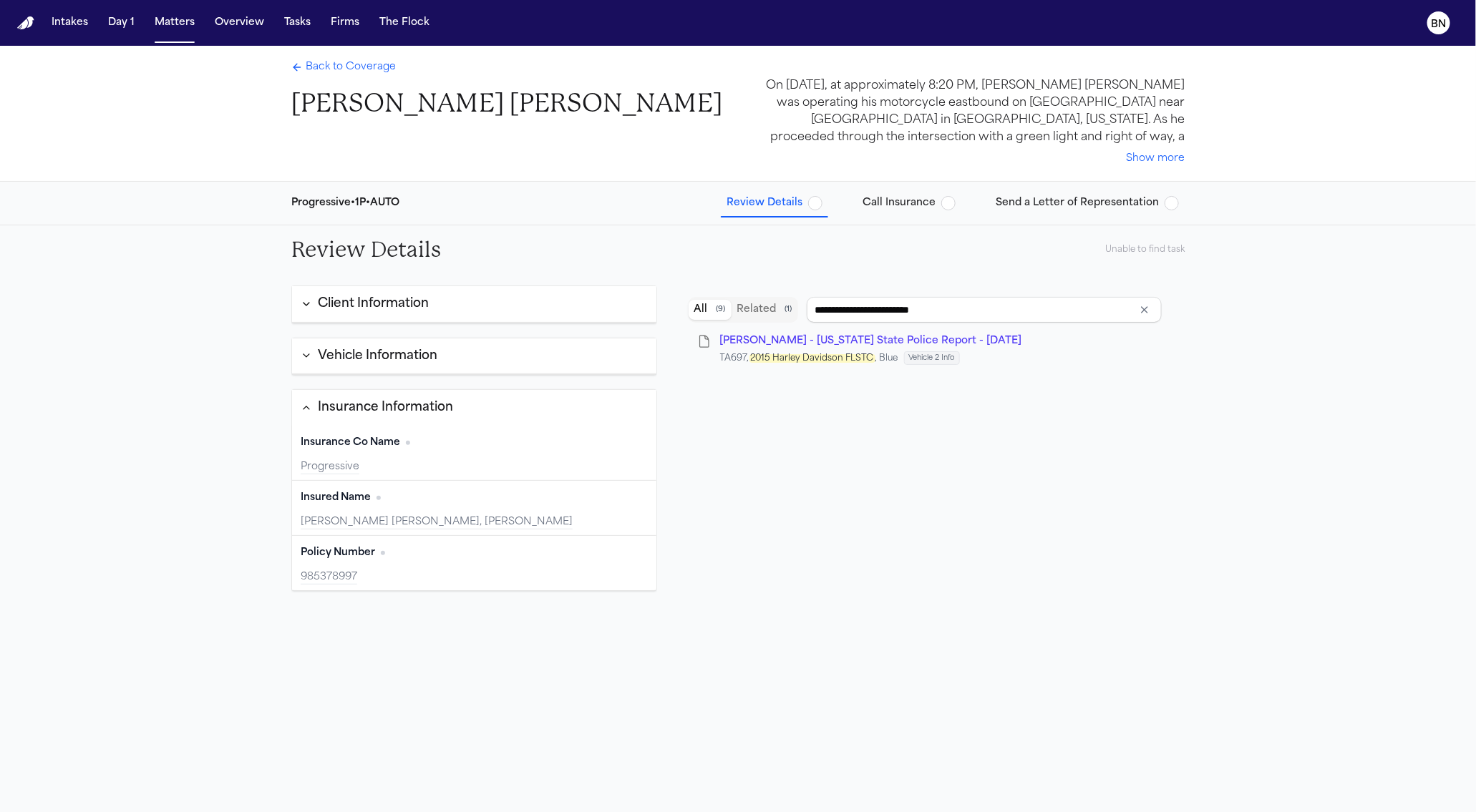
click at [454, 302] on button "Client Information" at bounding box center [474, 304] width 364 height 36
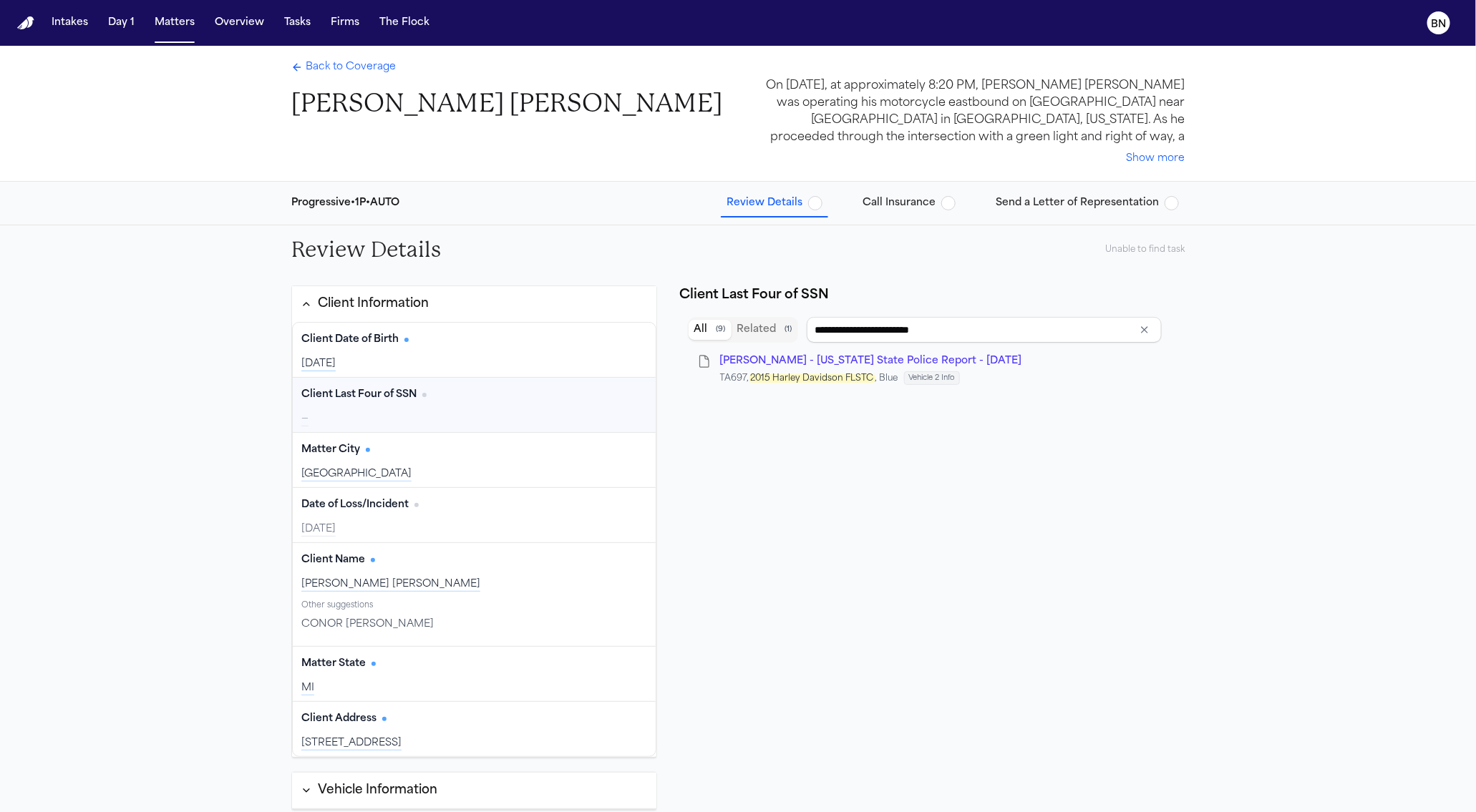
click at [458, 409] on div "Client Last Four of SSN Edit —" at bounding box center [474, 405] width 363 height 55
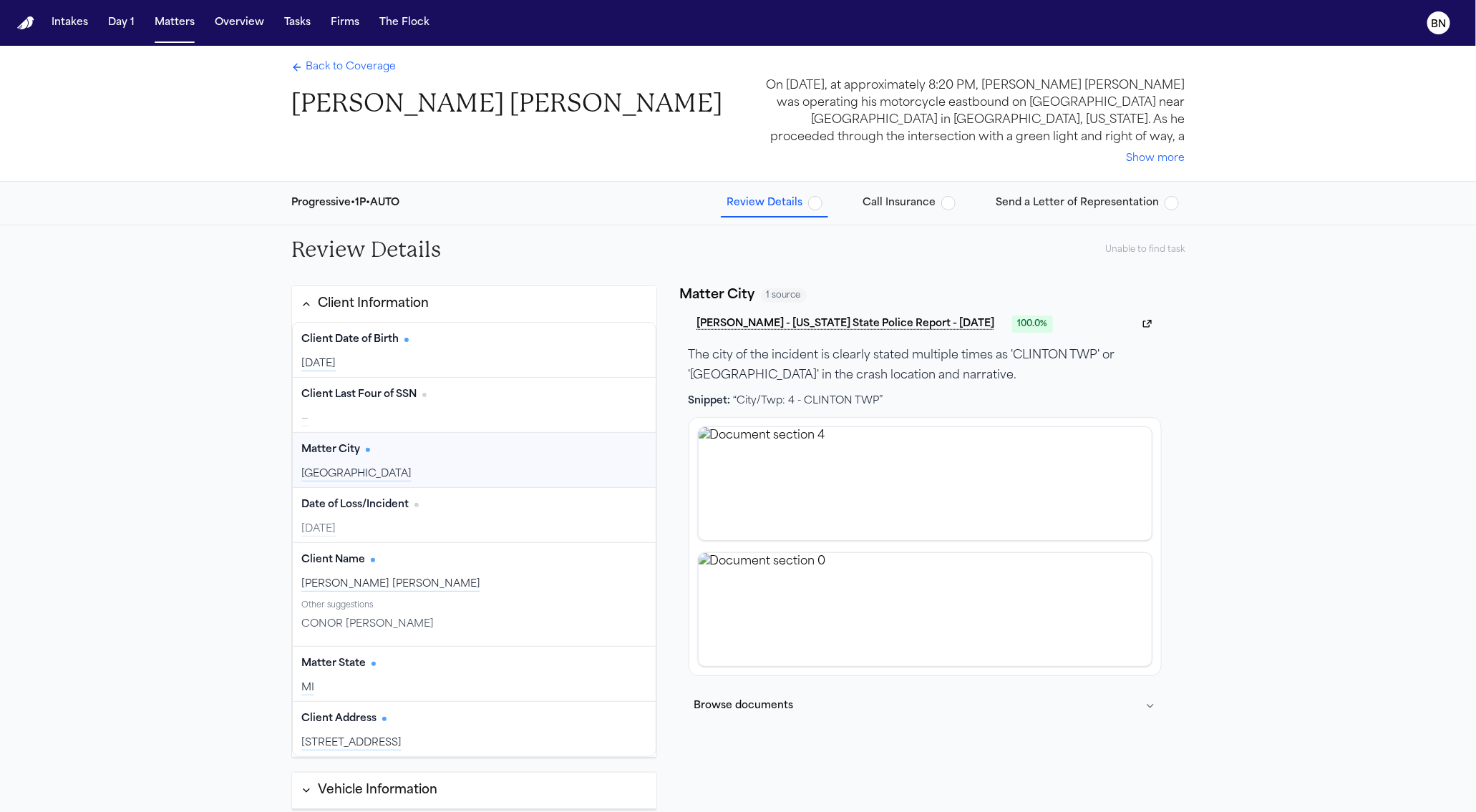
click at [458, 445] on div "Matter City Edit" at bounding box center [473, 450] width 345 height 23
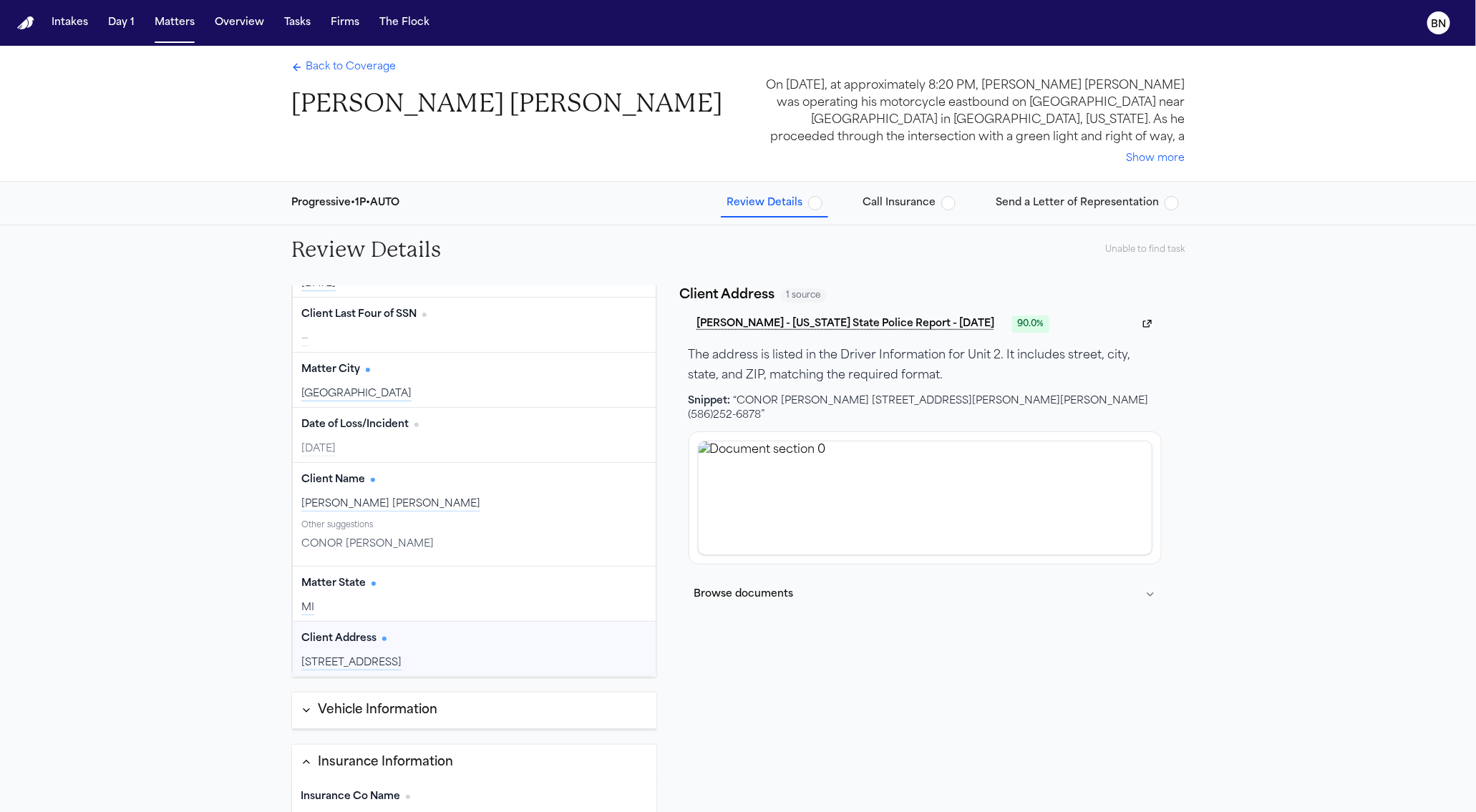
click at [433, 695] on button "Vehicle Information" at bounding box center [474, 710] width 364 height 36
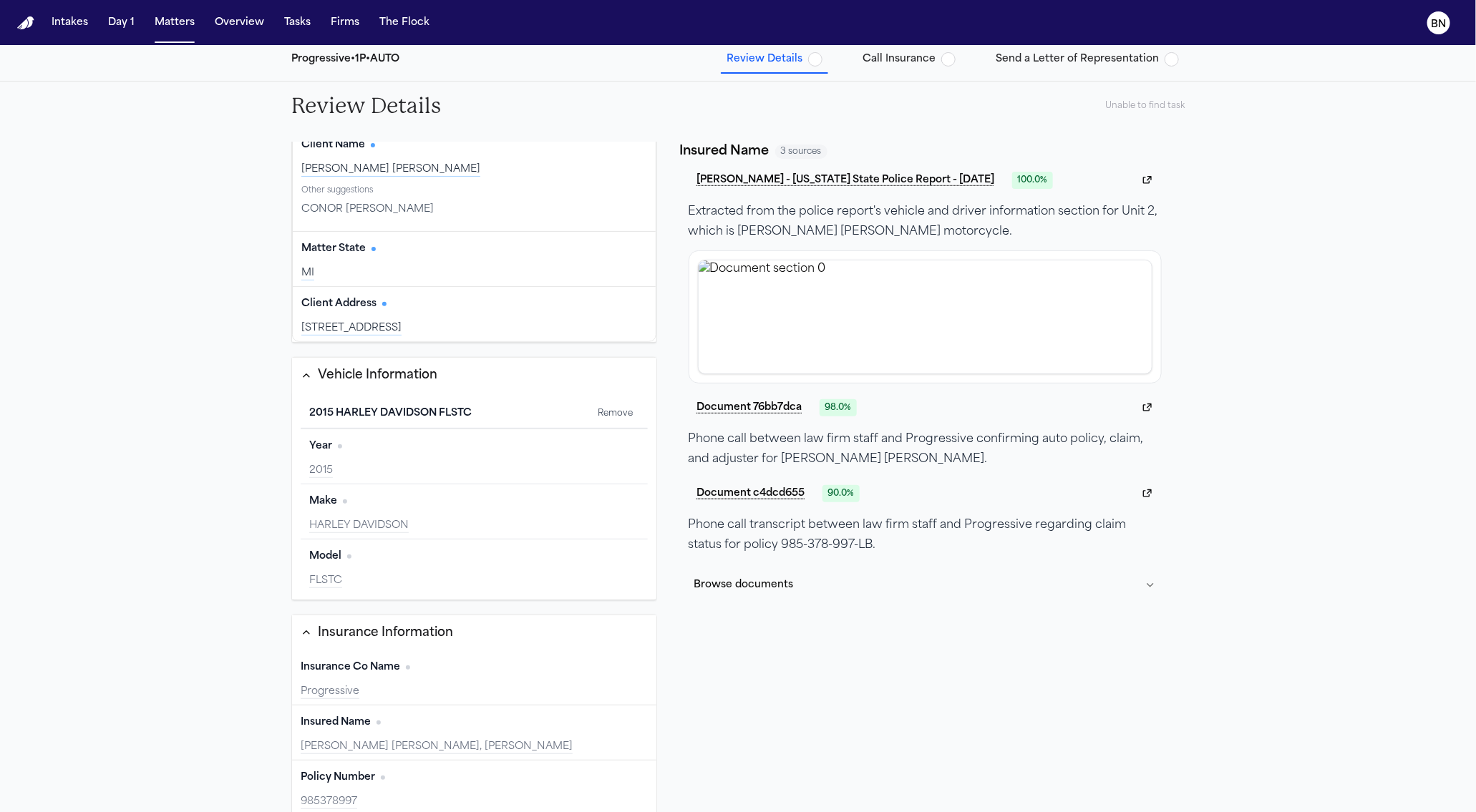
scroll to position [270, 0]
click at [429, 686] on div "Progressive" at bounding box center [473, 693] width 347 height 14
click at [429, 716] on div "Insured Name Edit" at bounding box center [473, 723] width 347 height 23
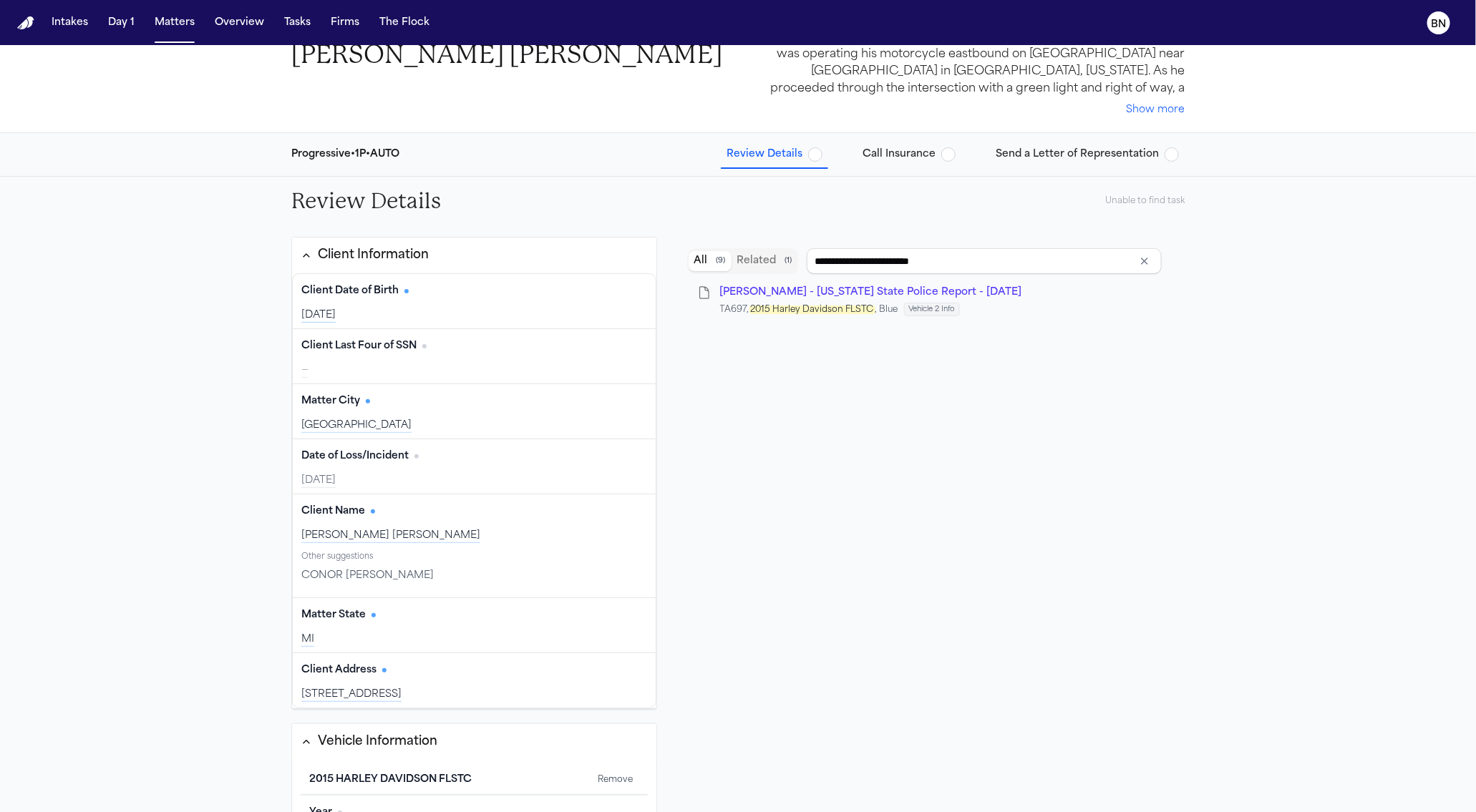
scroll to position [0, 0]
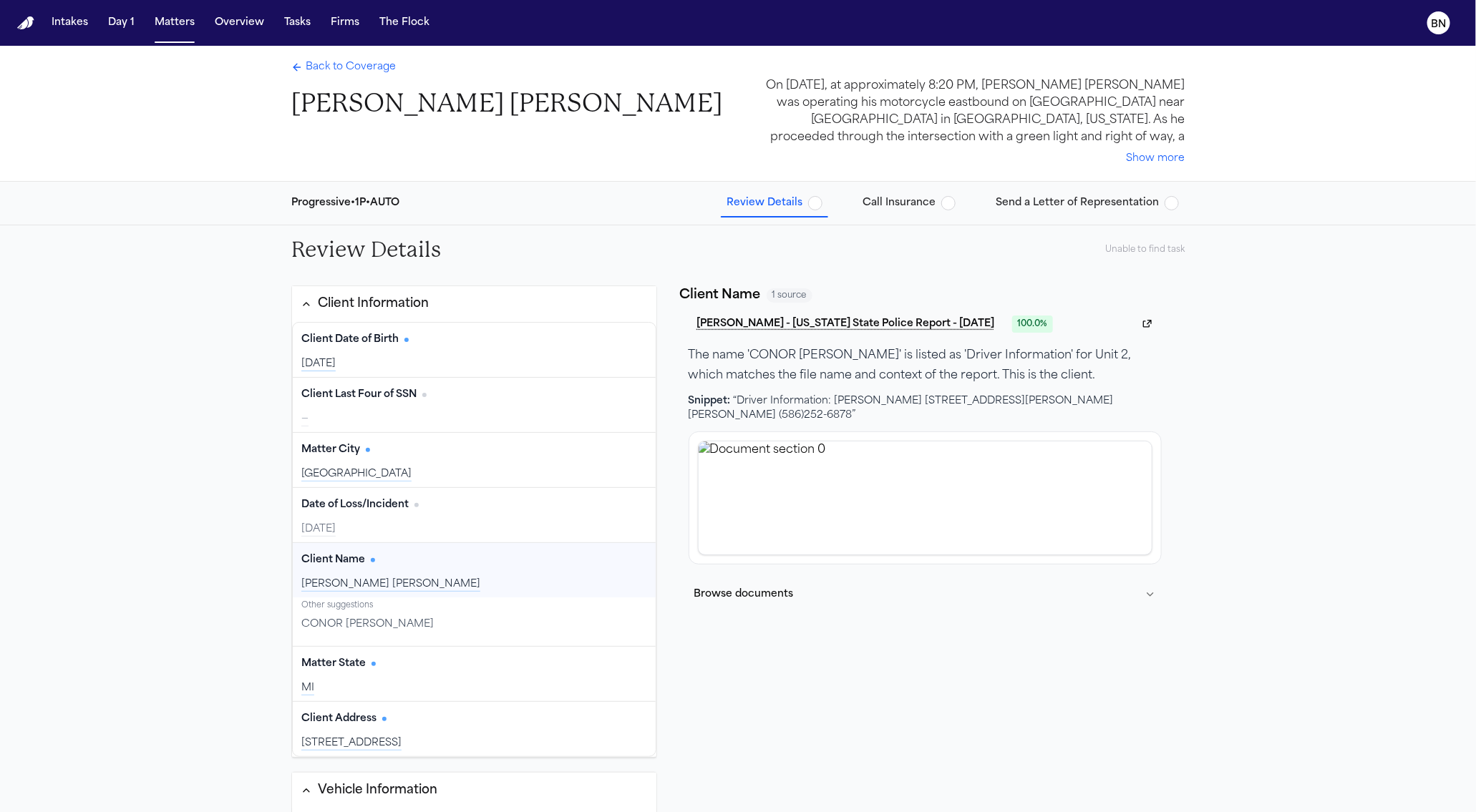
click at [891, 218] on div "Progressive • 1P • AUTO Review Details Call Insurance Send a Letter of Represen…" at bounding box center [738, 203] width 916 height 43
click at [891, 203] on span "Call Insurance" at bounding box center [899, 204] width 73 height 14
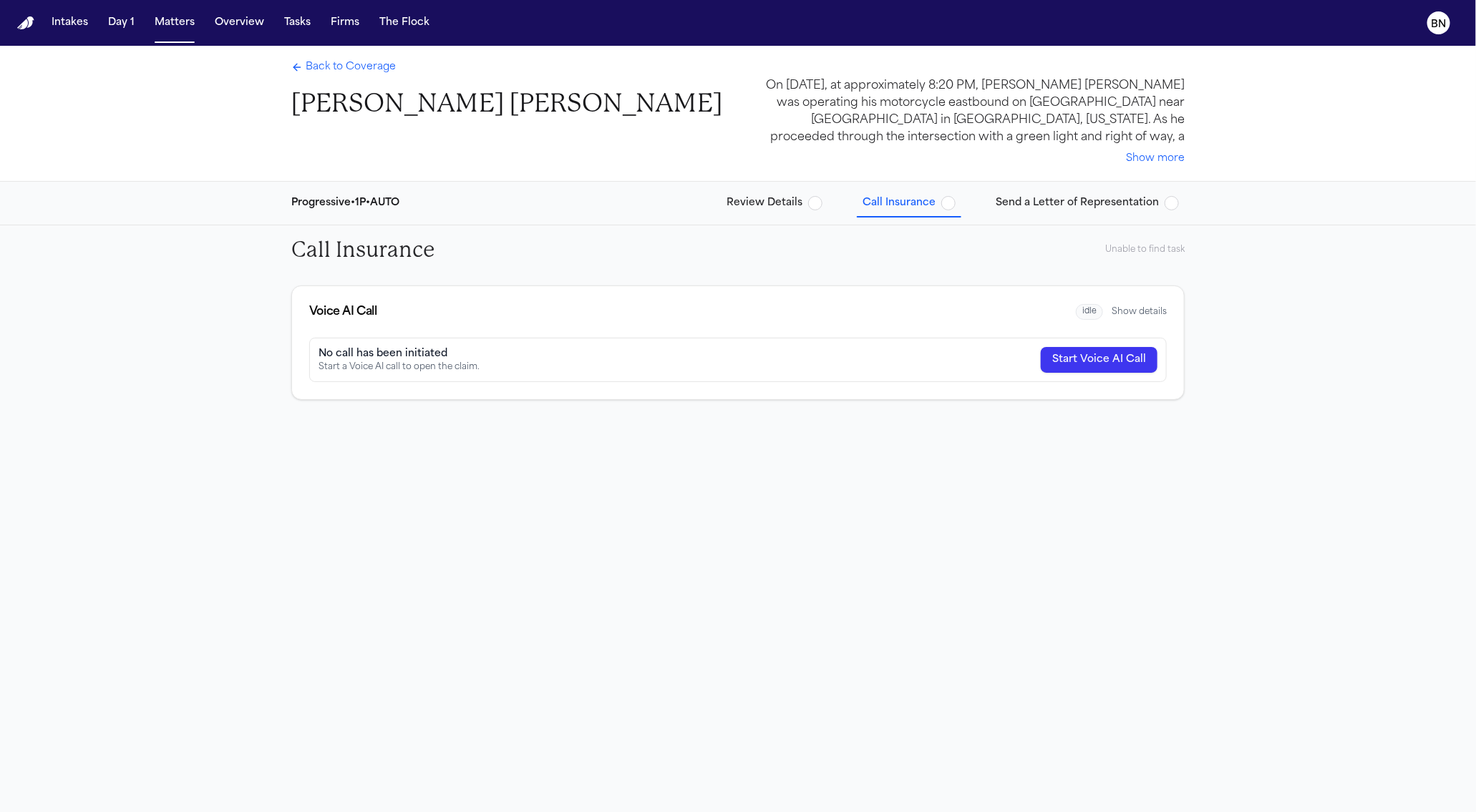
click at [767, 200] on span "Review Details" at bounding box center [764, 204] width 76 height 14
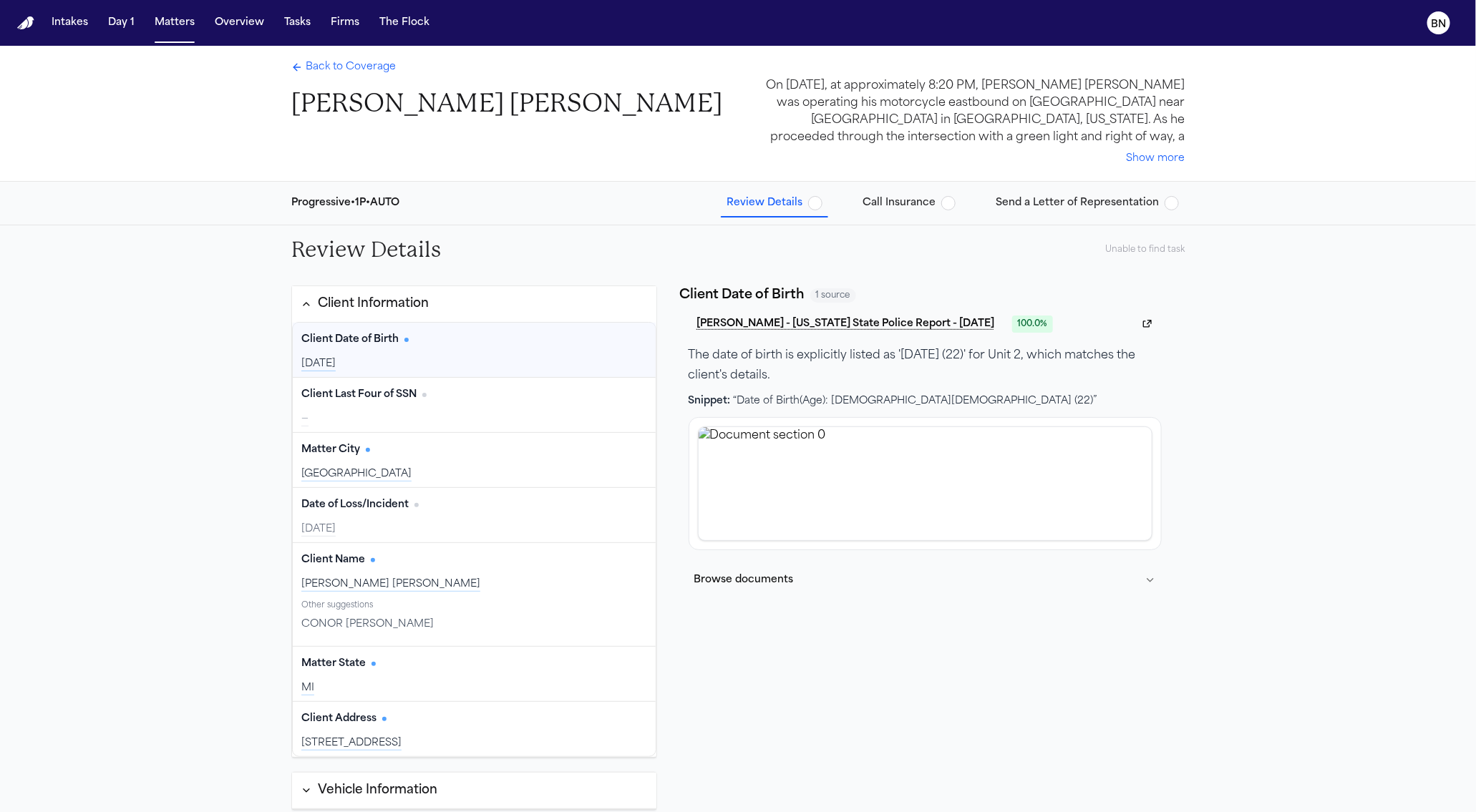
click at [357, 64] on span "Back to Coverage" at bounding box center [351, 68] width 90 height 14
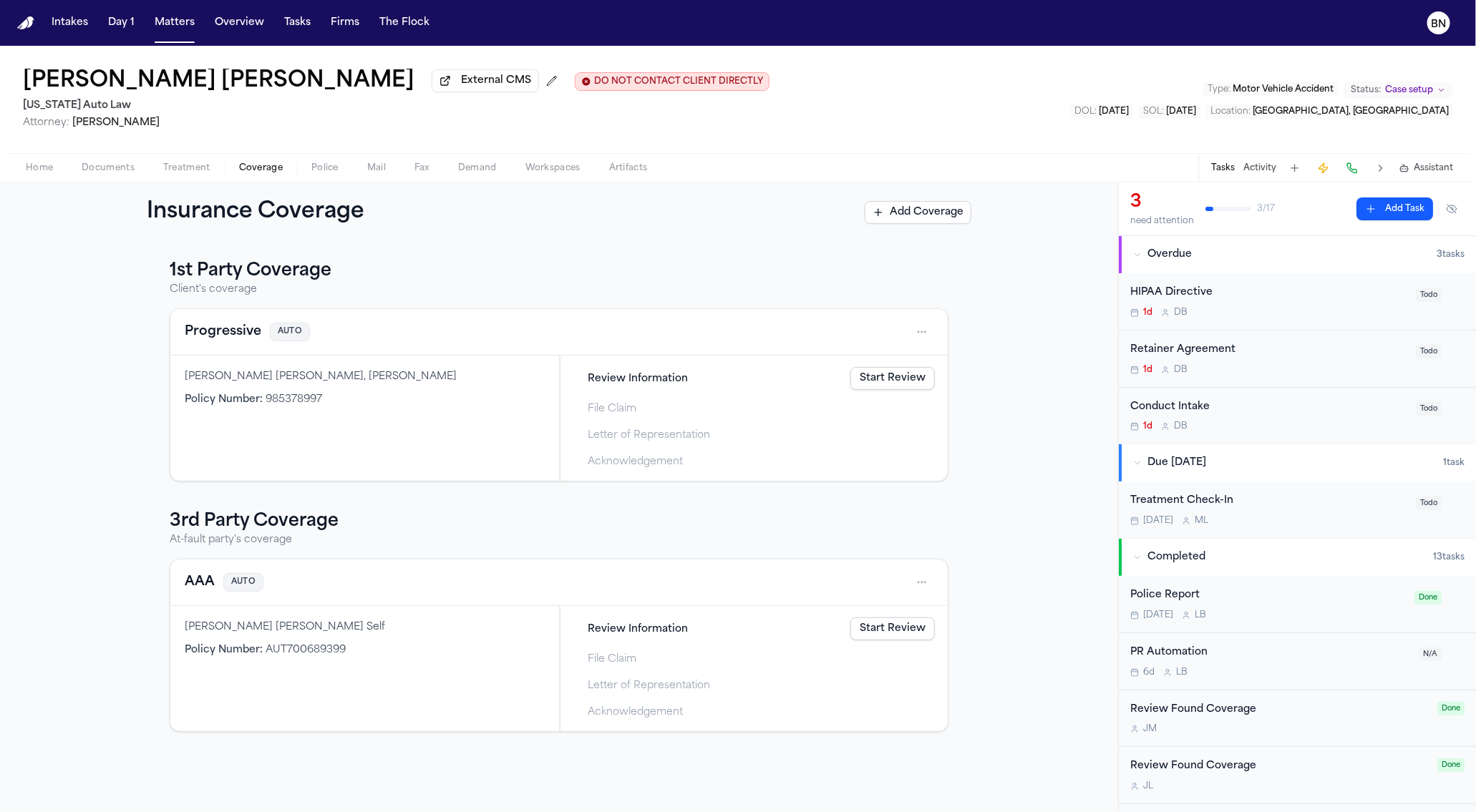
click at [873, 373] on link "Start Review" at bounding box center [892, 378] width 85 height 23
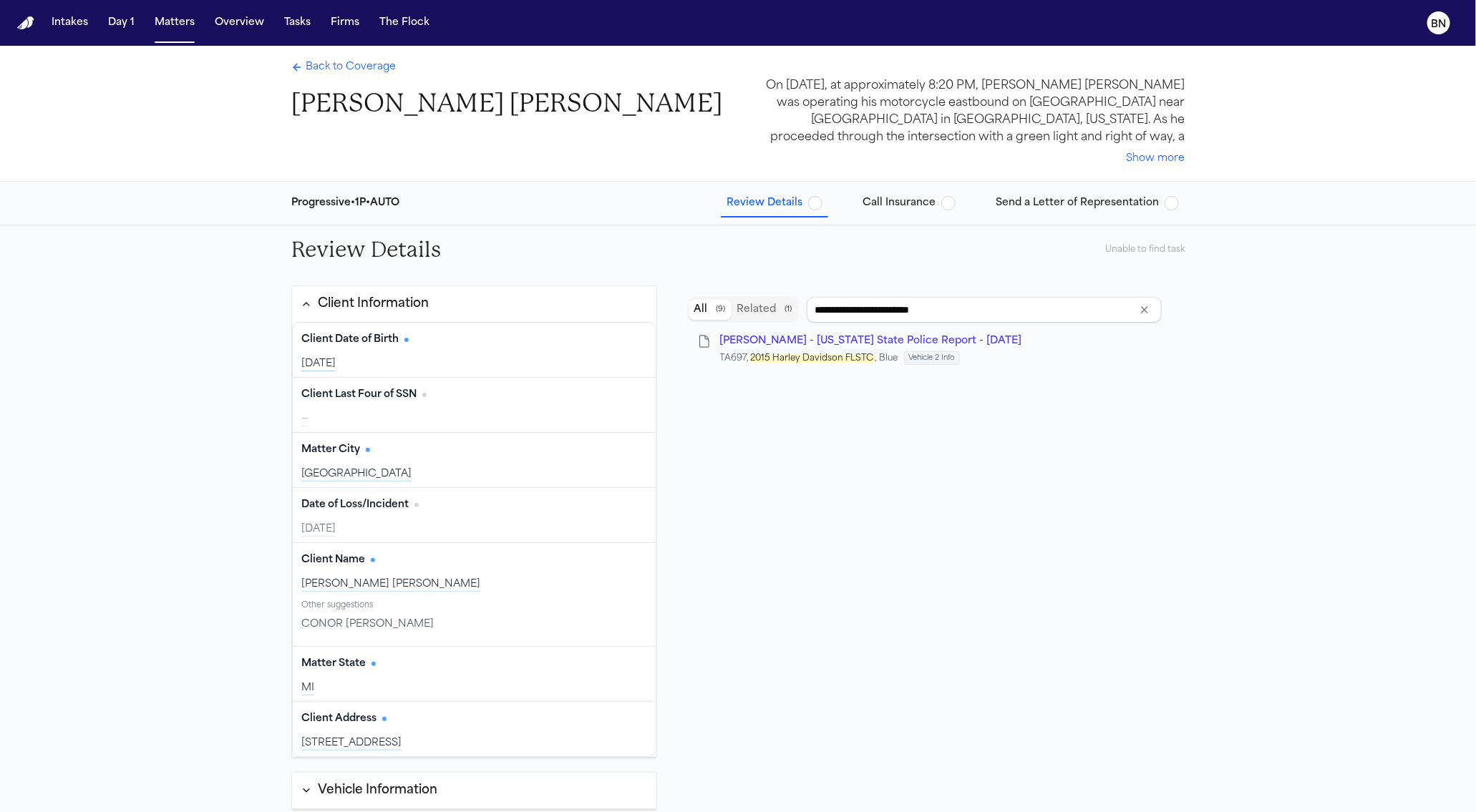
click at [1034, 196] on span "Send a Letter of Representation" at bounding box center [1077, 204] width 163 height 14
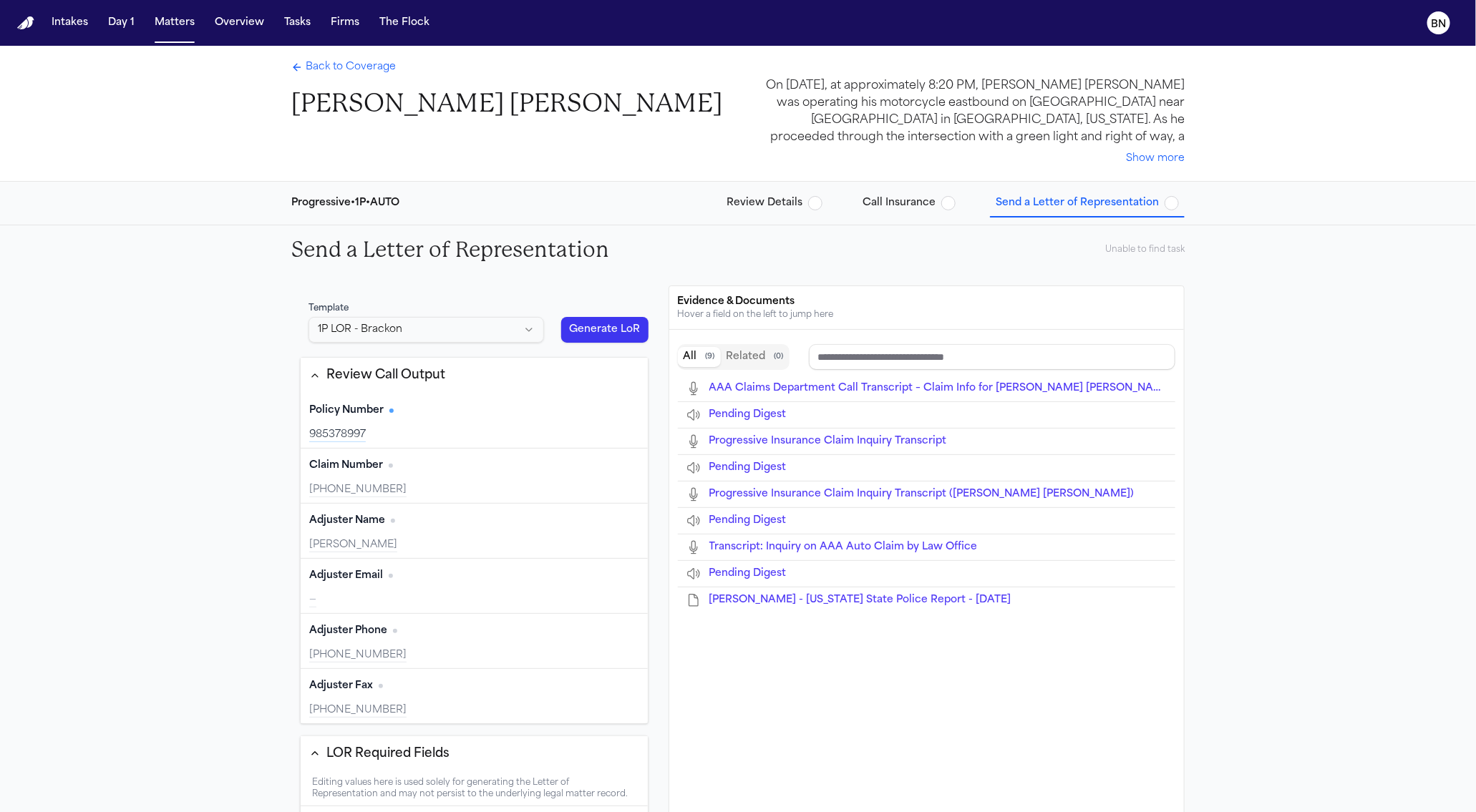
click at [474, 326] on html "Intakes Day 1 Matters Overview Tasks Firms The Flock BN Back to Coverage Connor…" at bounding box center [738, 406] width 1476 height 812
click at [486, 290] on html "Intakes Day 1 Matters Overview Tasks Firms The Flock BN Back to Coverage Connor…" at bounding box center [738, 406] width 1476 height 812
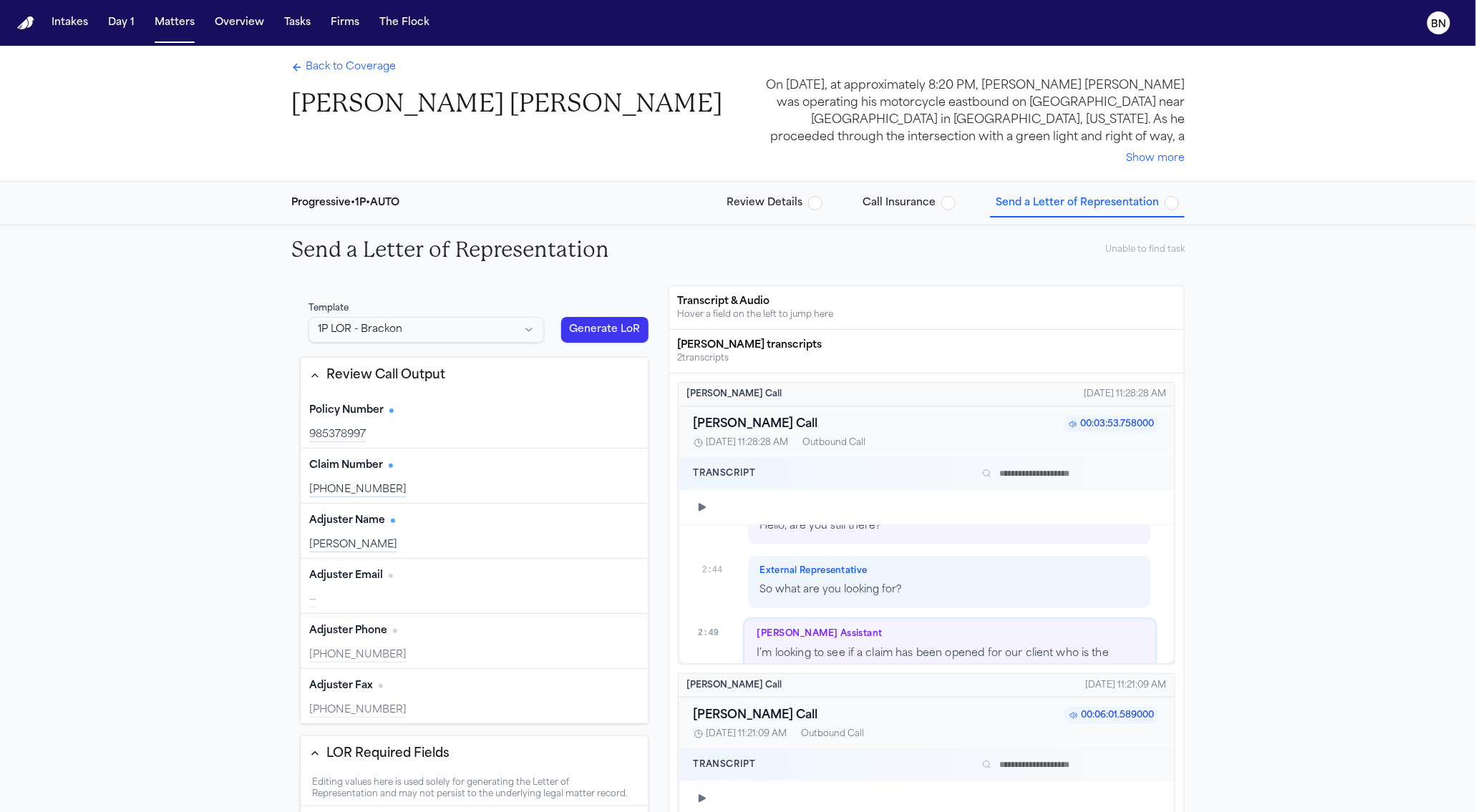
scroll to position [2171, 0]
click at [472, 418] on div "Policy Number Edit" at bounding box center [474, 410] width 330 height 23
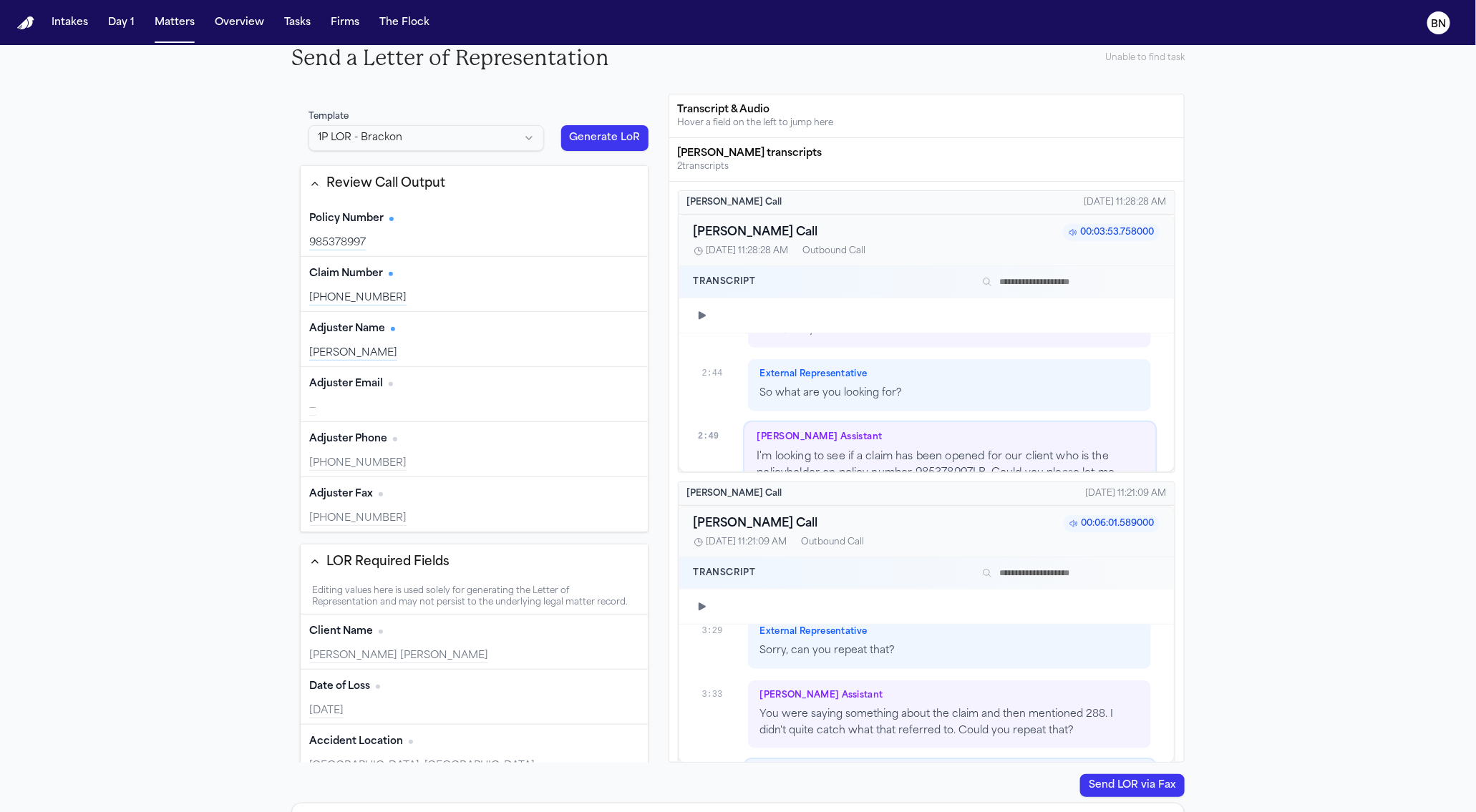
scroll to position [3271, 0]
click at [447, 270] on div "Claim Number Edit" at bounding box center [474, 274] width 330 height 23
click at [444, 283] on div "Claim Number Edit 25-247-991388" at bounding box center [473, 284] width 347 height 55
type input "**********"
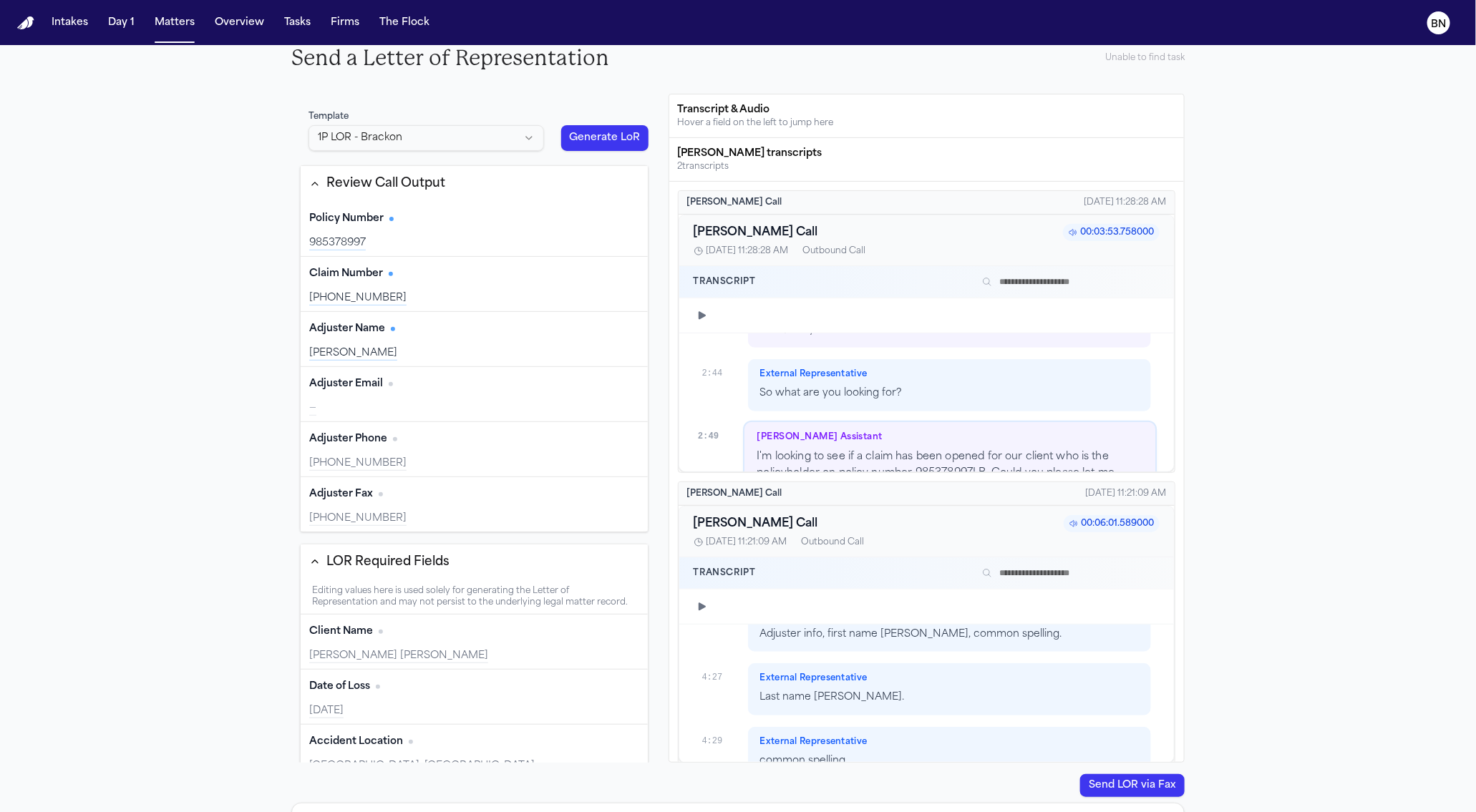
click at [470, 348] on div "Michael Burton" at bounding box center [474, 353] width 330 height 14
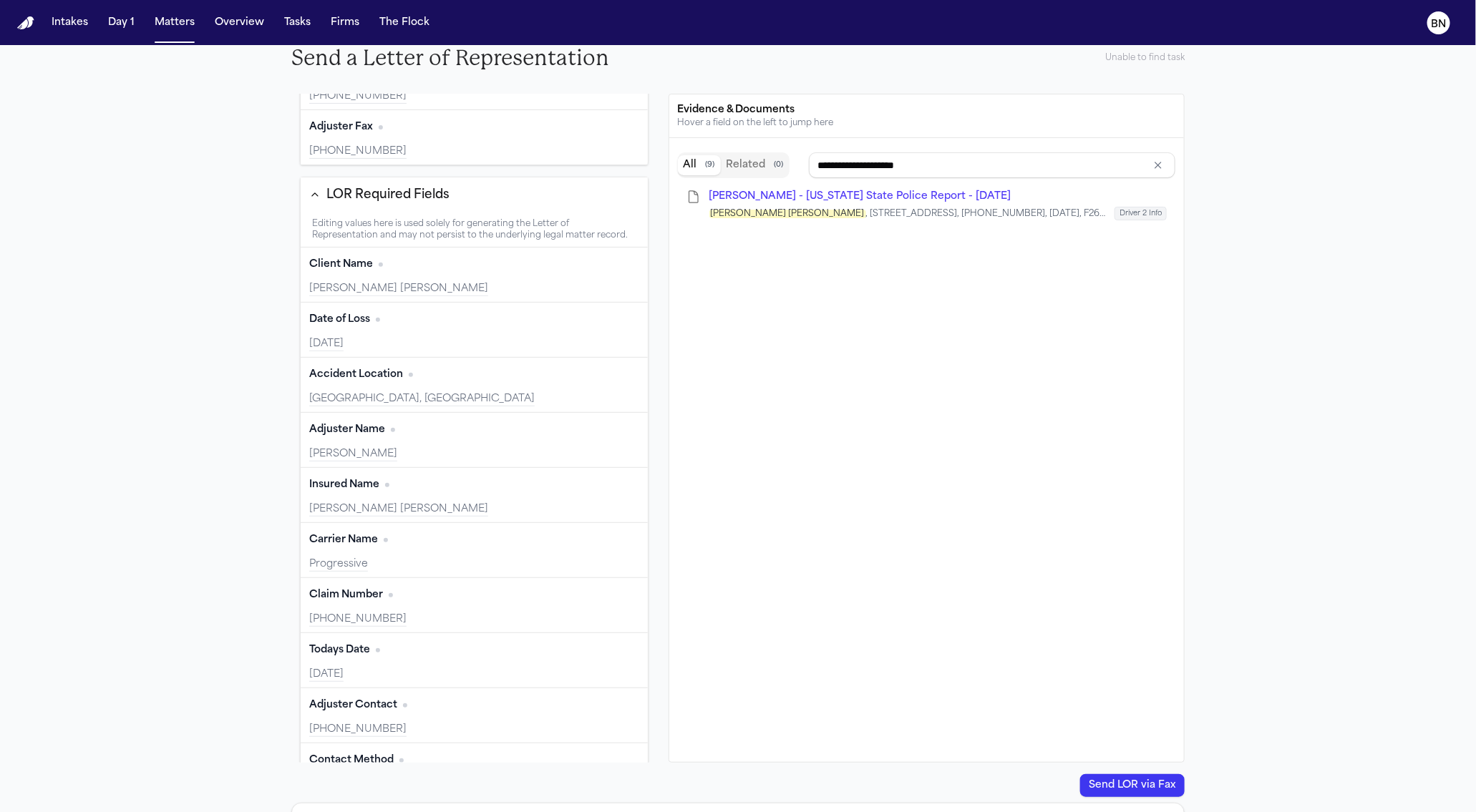
scroll to position [417, 0]
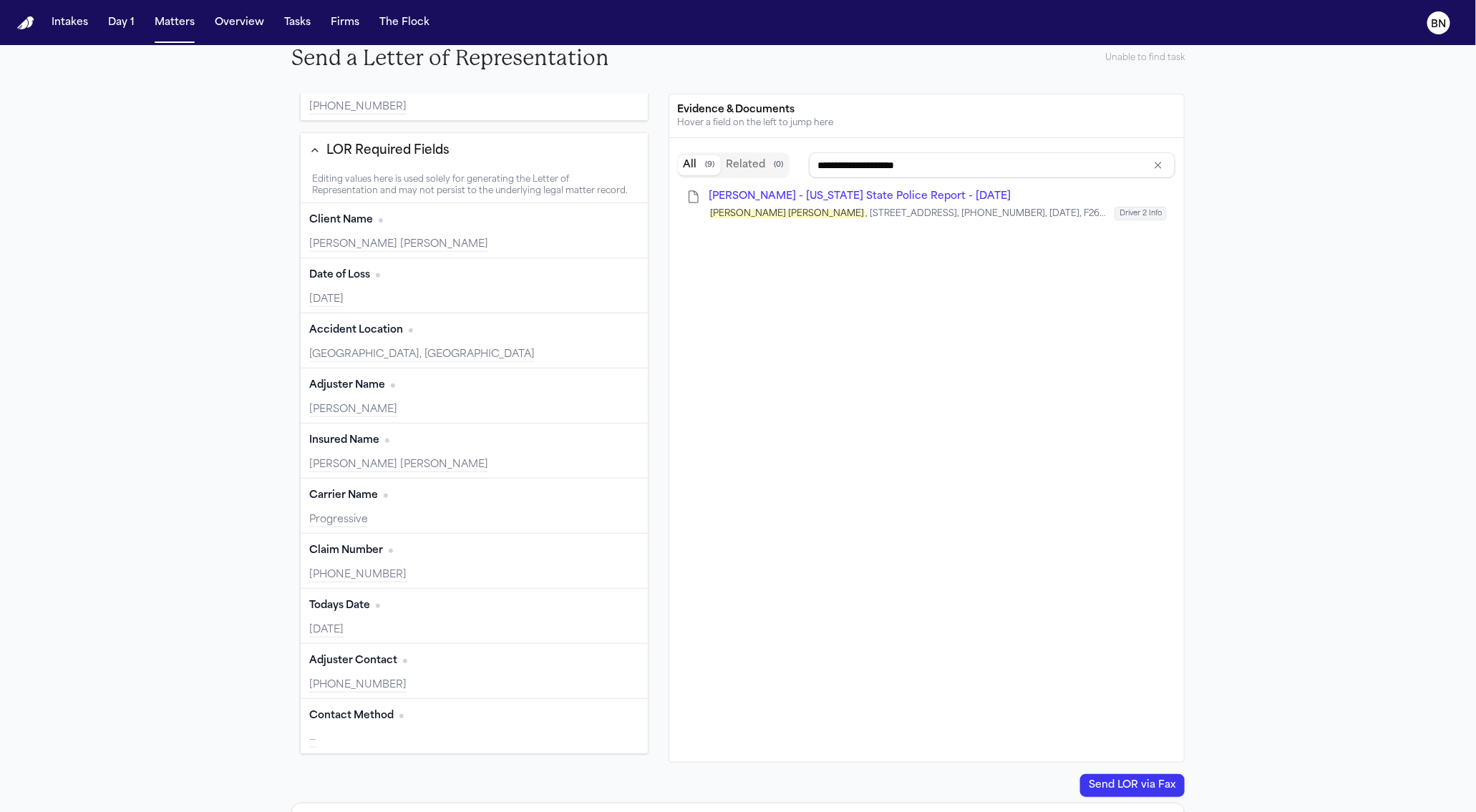
type input "**********"
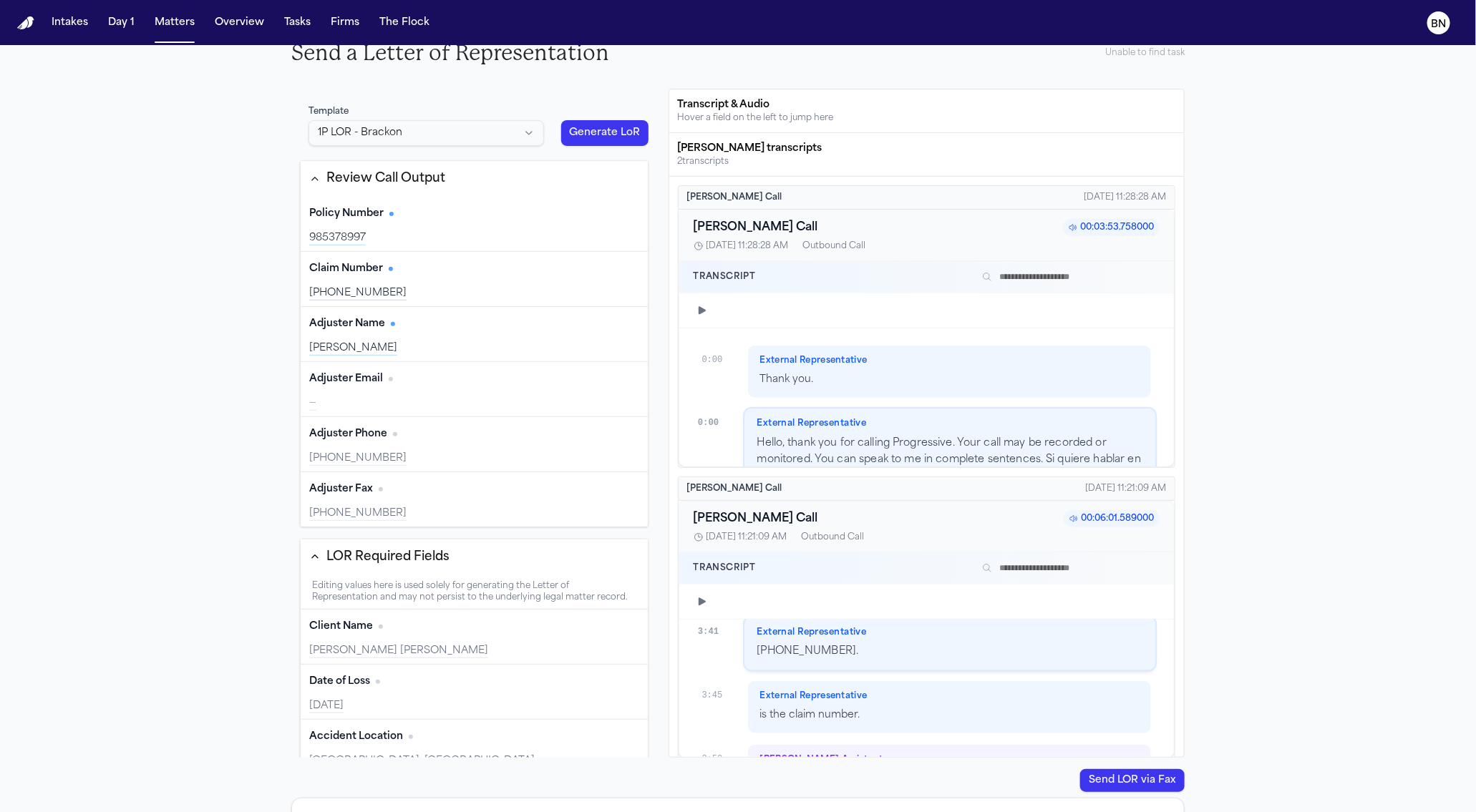
scroll to position [0, 0]
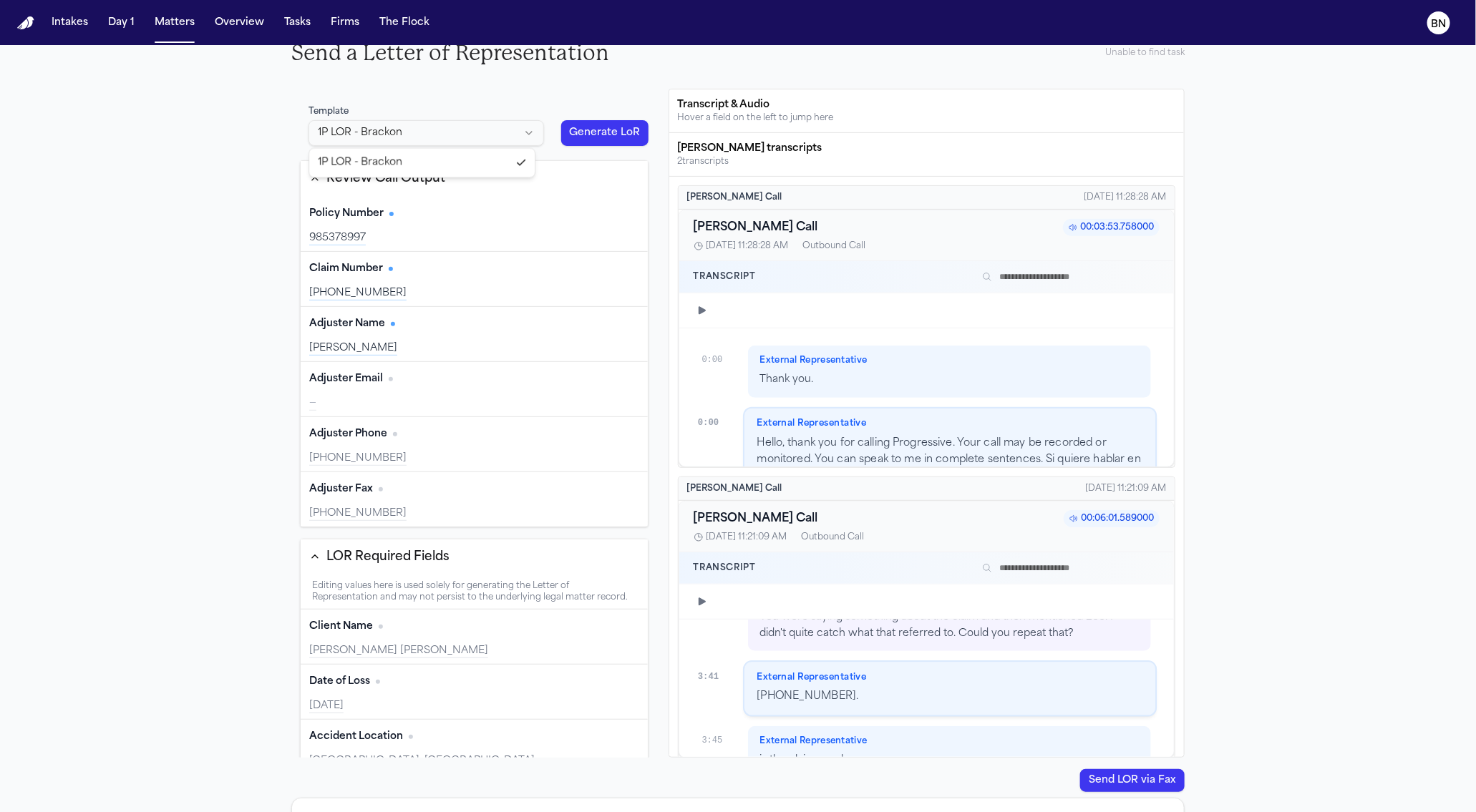
click at [489, 141] on html "Intakes Day 1 Matters Overview Tasks Firms The Flock BN Back to Coverage Connor…" at bounding box center [738, 406] width 1476 height 812
click at [574, 138] on html "Intakes Day 1 Matters Overview Tasks Firms The Flock BN Back to Coverage Connor…" at bounding box center [738, 406] width 1476 height 812
click at [573, 138] on button "Generate LoR" at bounding box center [605, 133] width 87 height 26
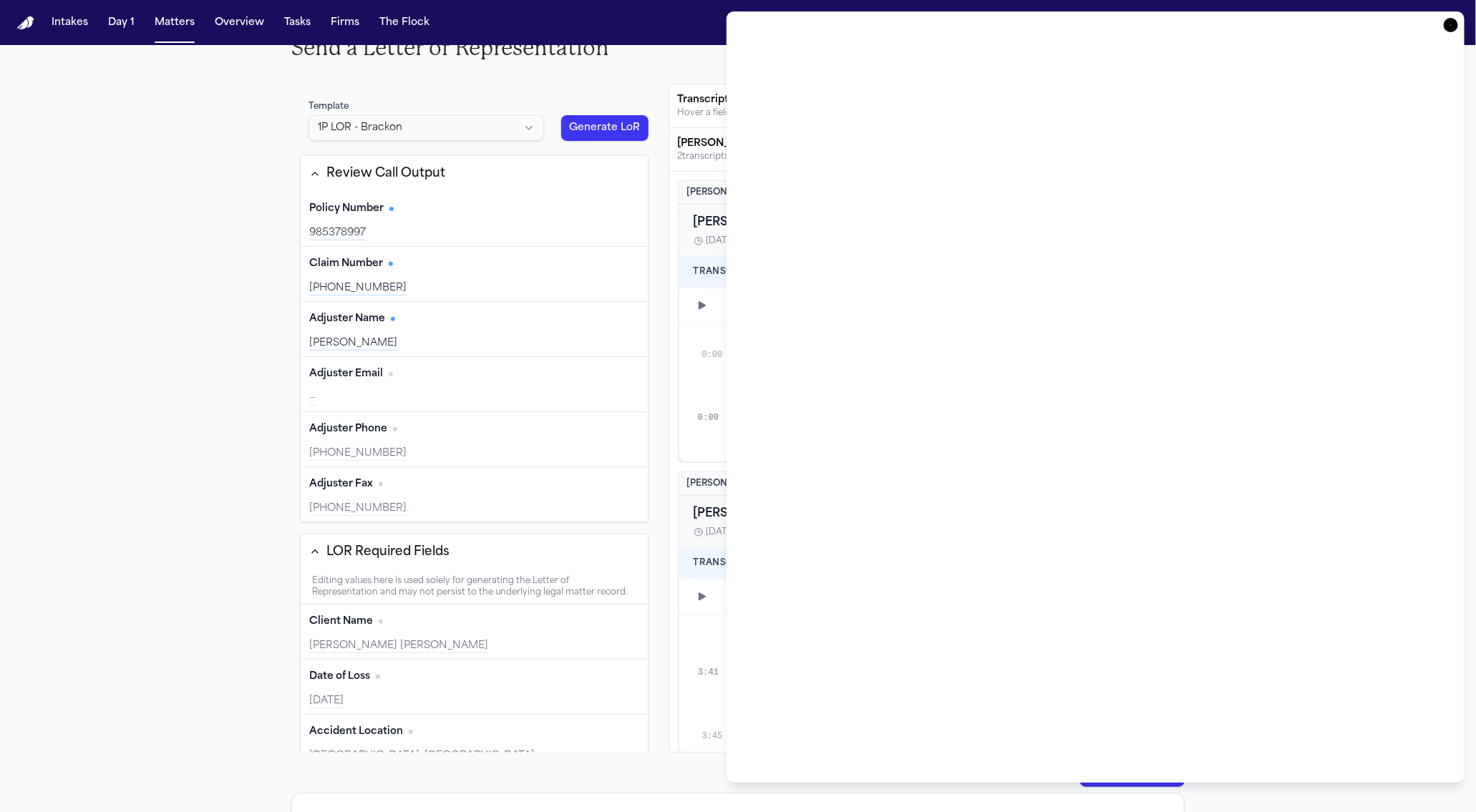
click at [1449, 22] on icon "button" at bounding box center [1451, 25] width 14 height 14
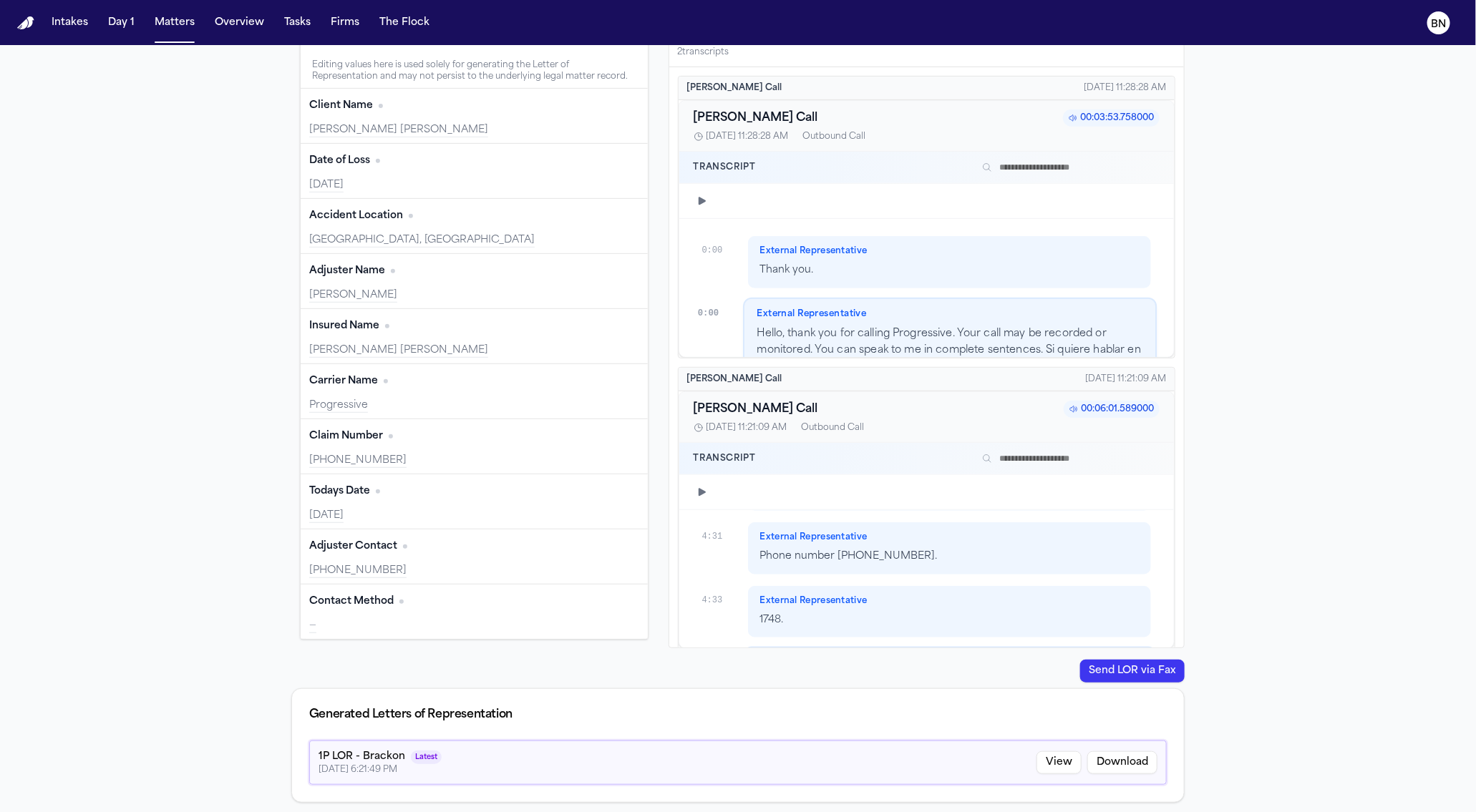
type input "**********"
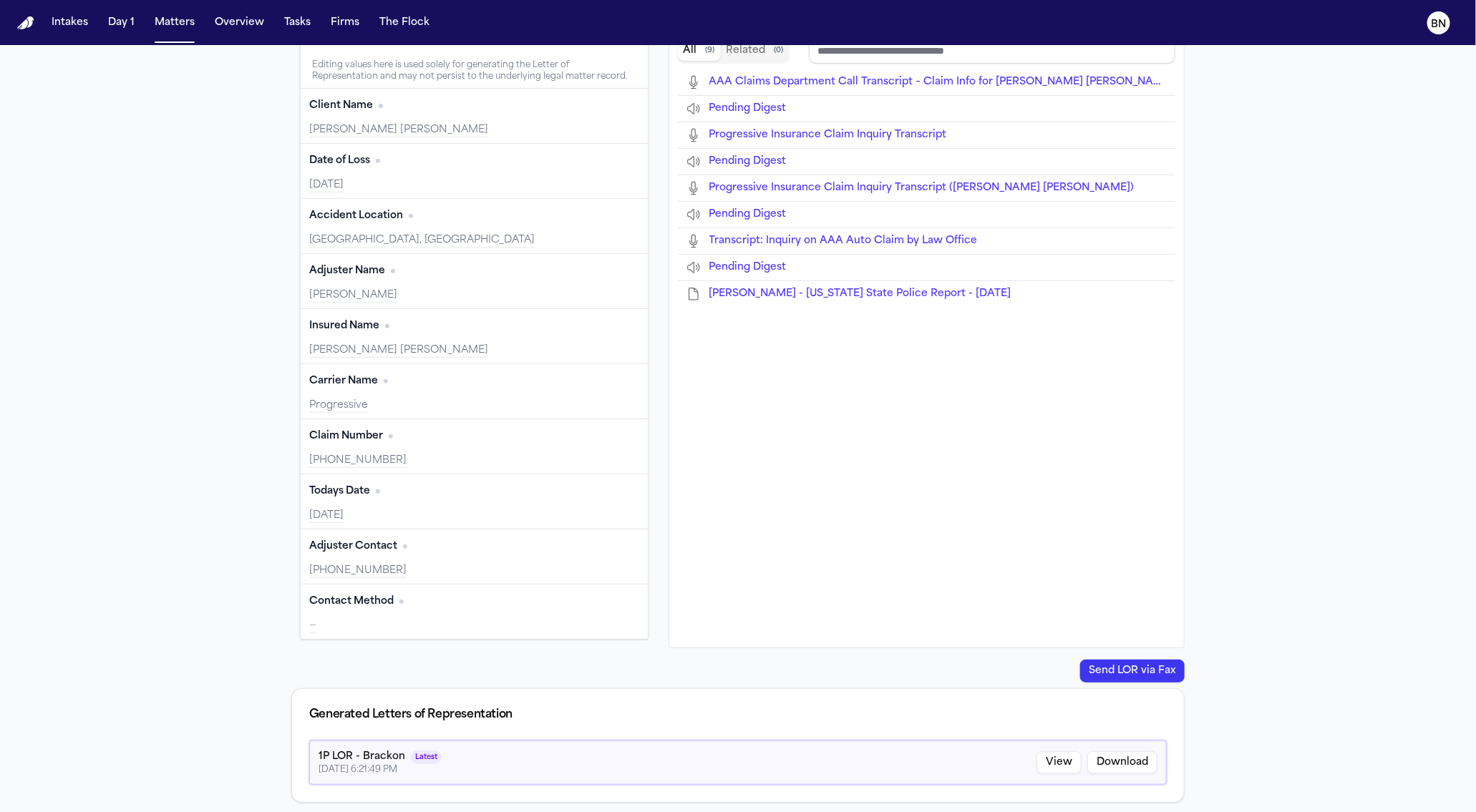
click at [603, 601] on button "Edit" at bounding box center [621, 601] width 35 height 23
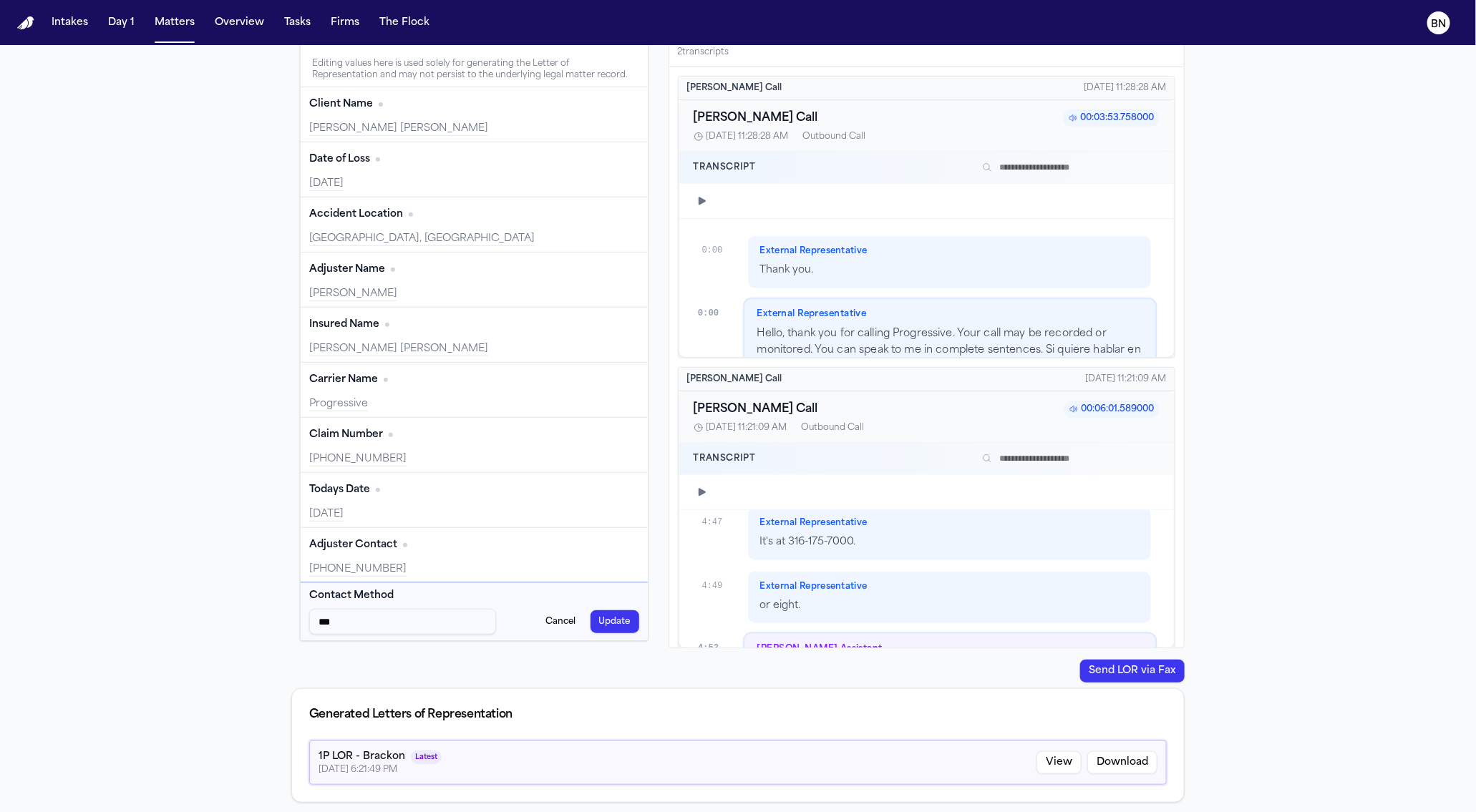
type input "***"
click at [590, 625] on button "Update" at bounding box center [614, 621] width 48 height 23
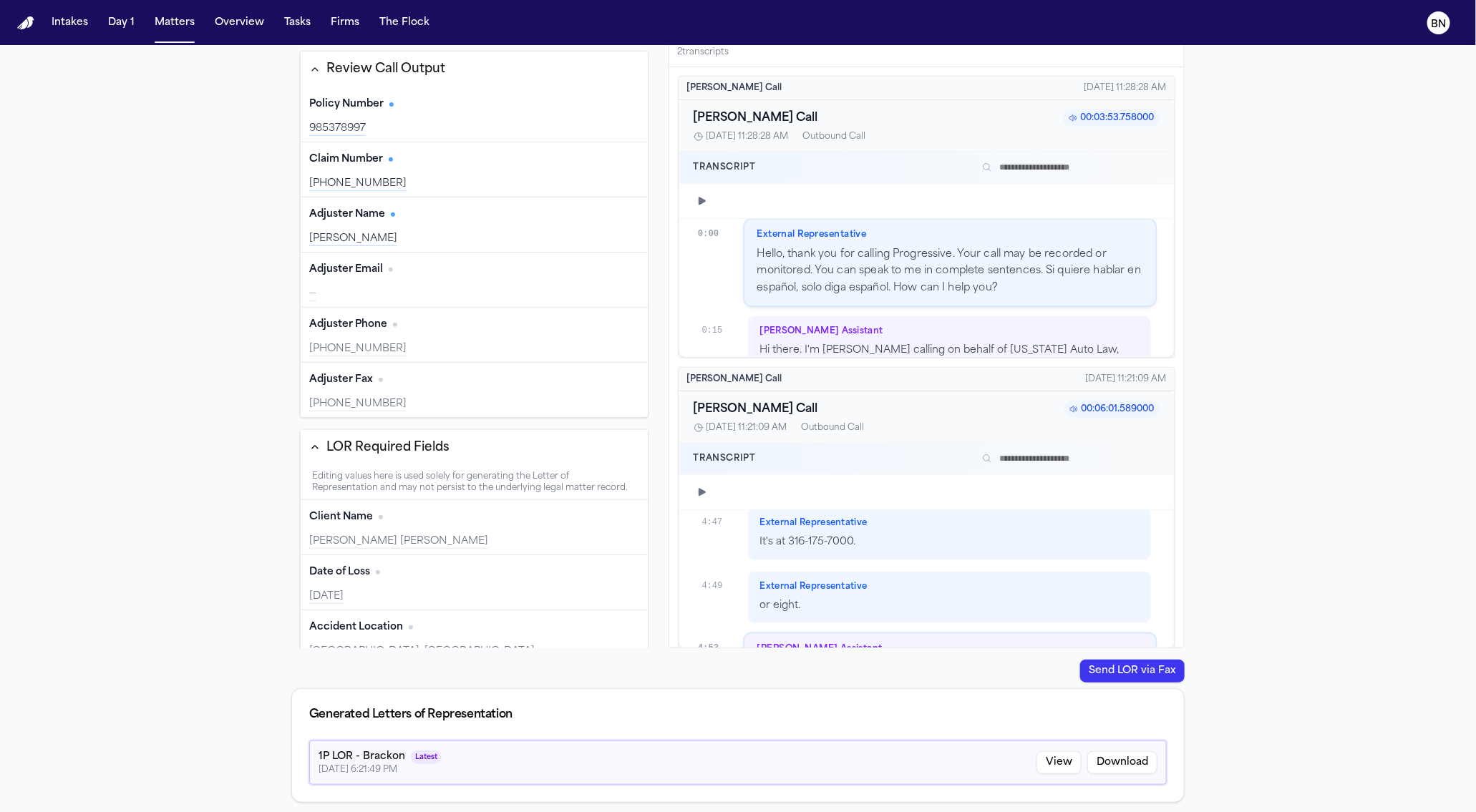
type input "**********"
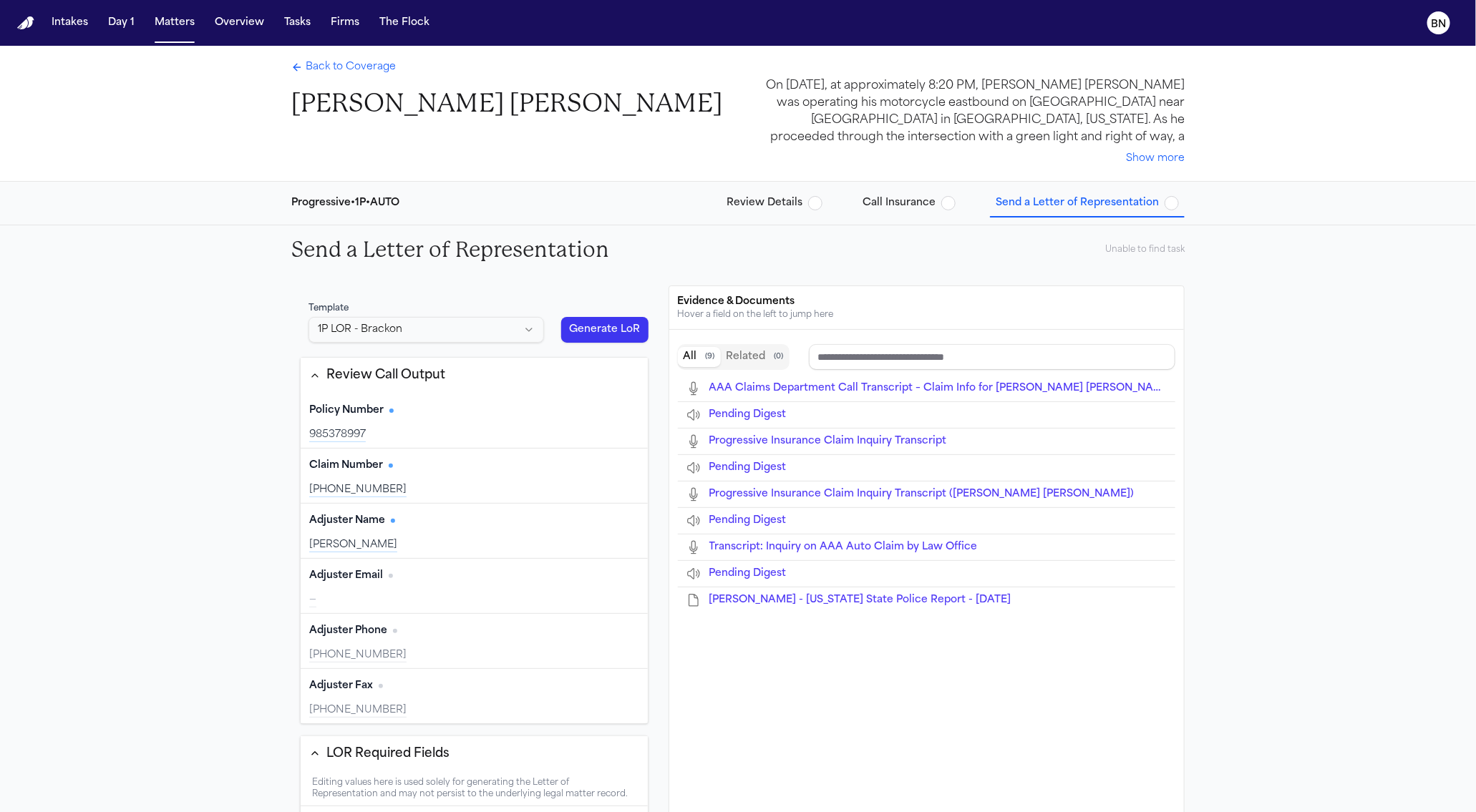
click at [587, 319] on button "Generate LoR" at bounding box center [605, 330] width 87 height 26
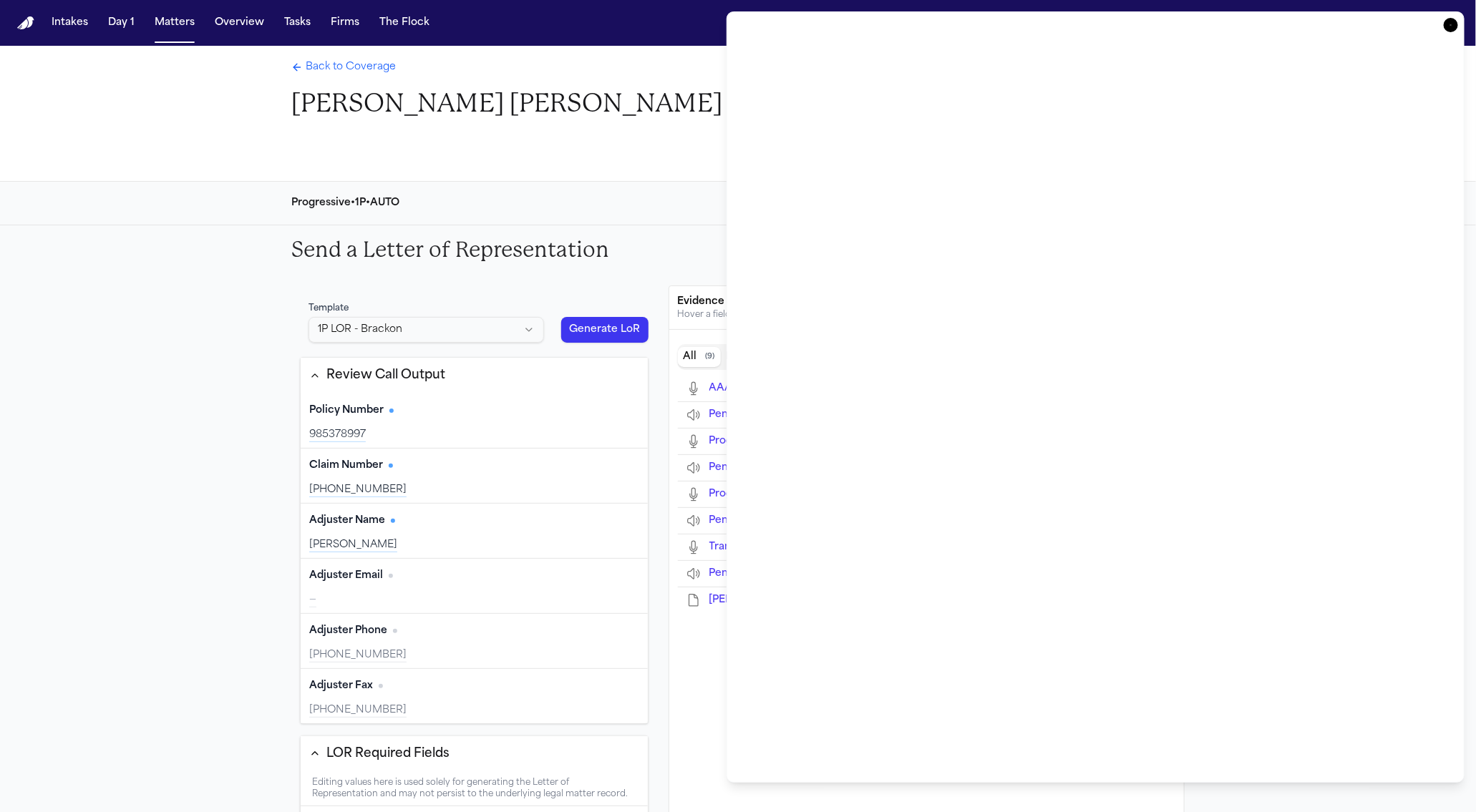
click at [619, 241] on div "Send a Letter of Representation Unable to find task" at bounding box center [738, 249] width 916 height 48
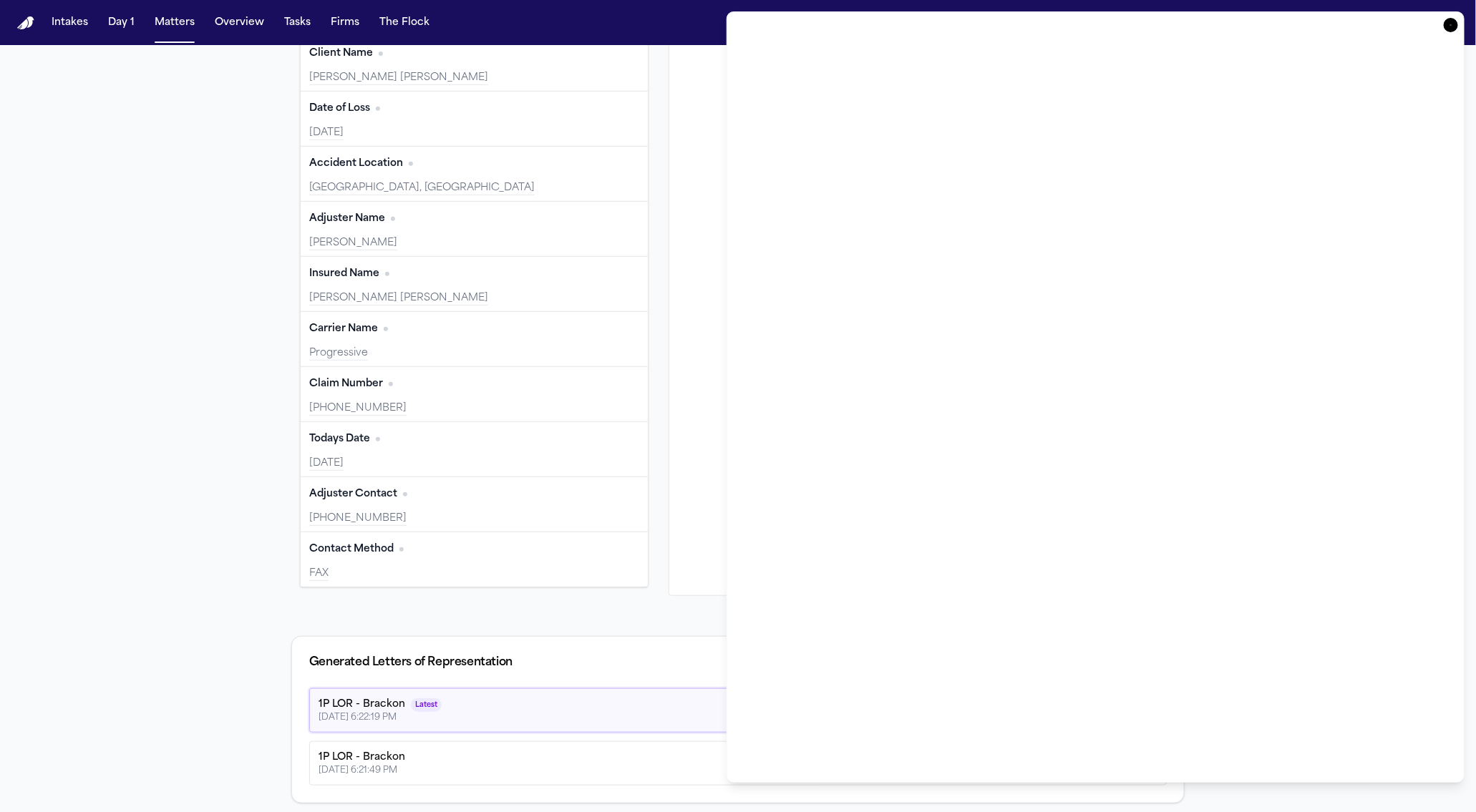
scroll to position [406, 0]
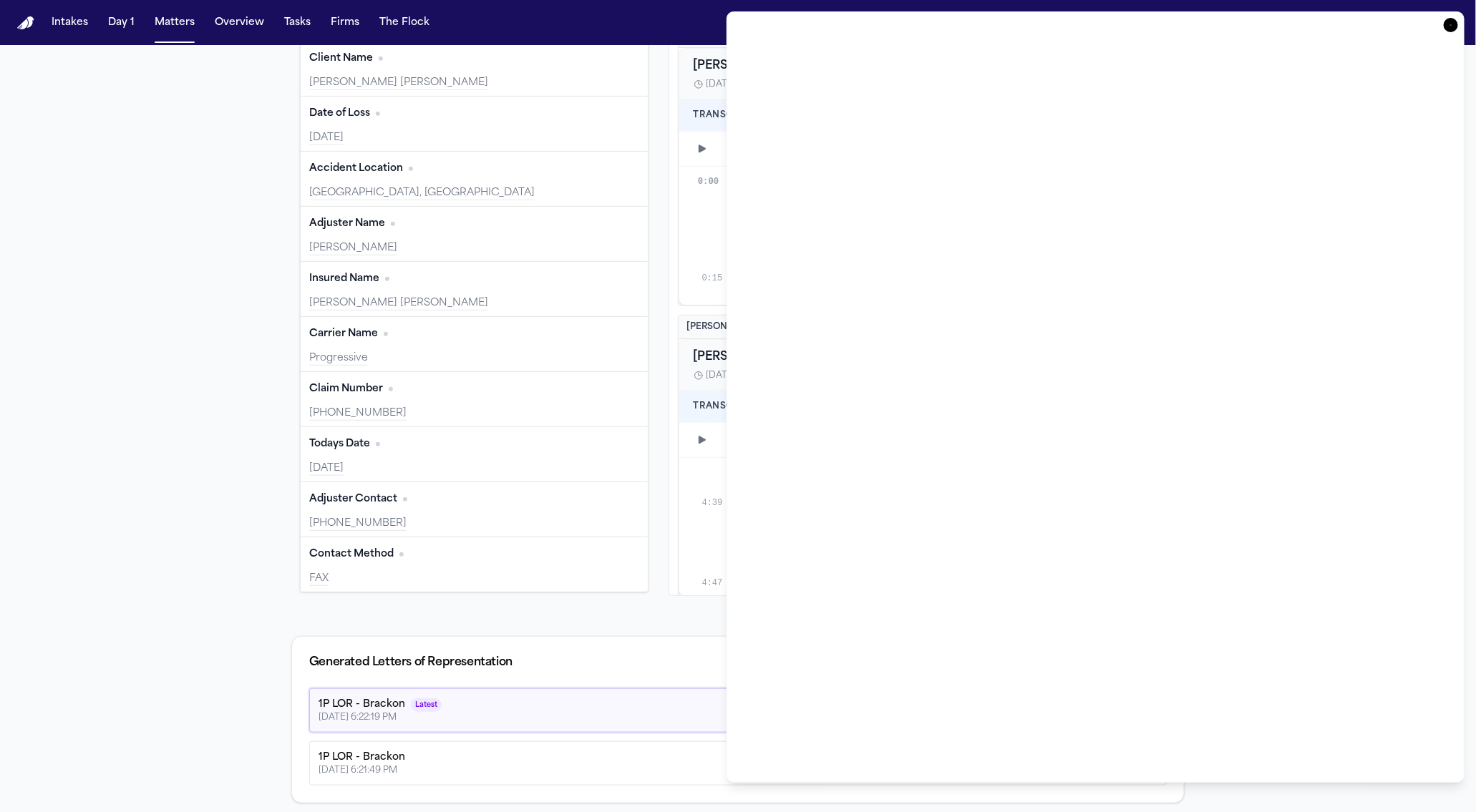
click at [528, 573] on div "Contact Method Edit FAX" at bounding box center [473, 565] width 347 height 55
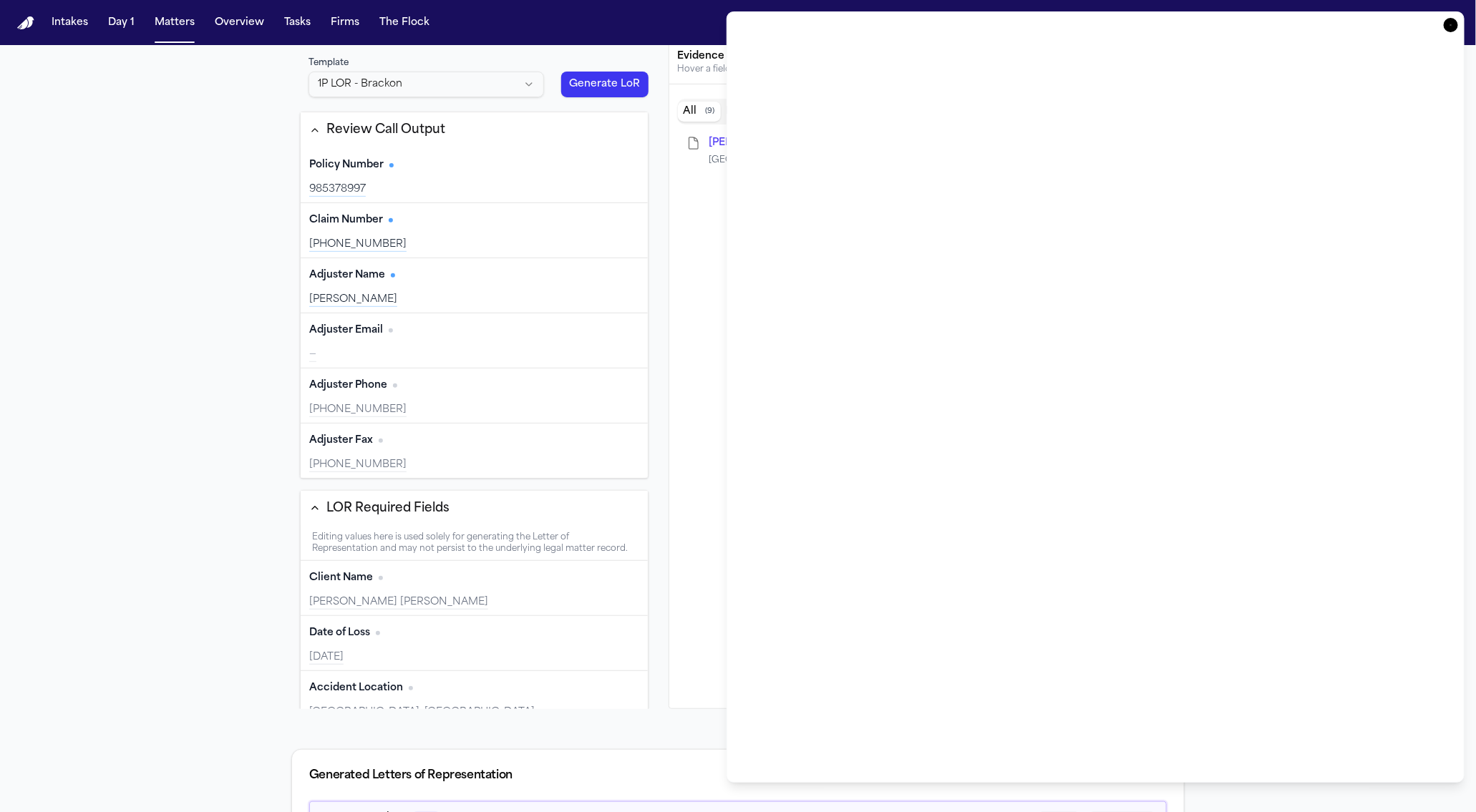
scroll to position [183, 0]
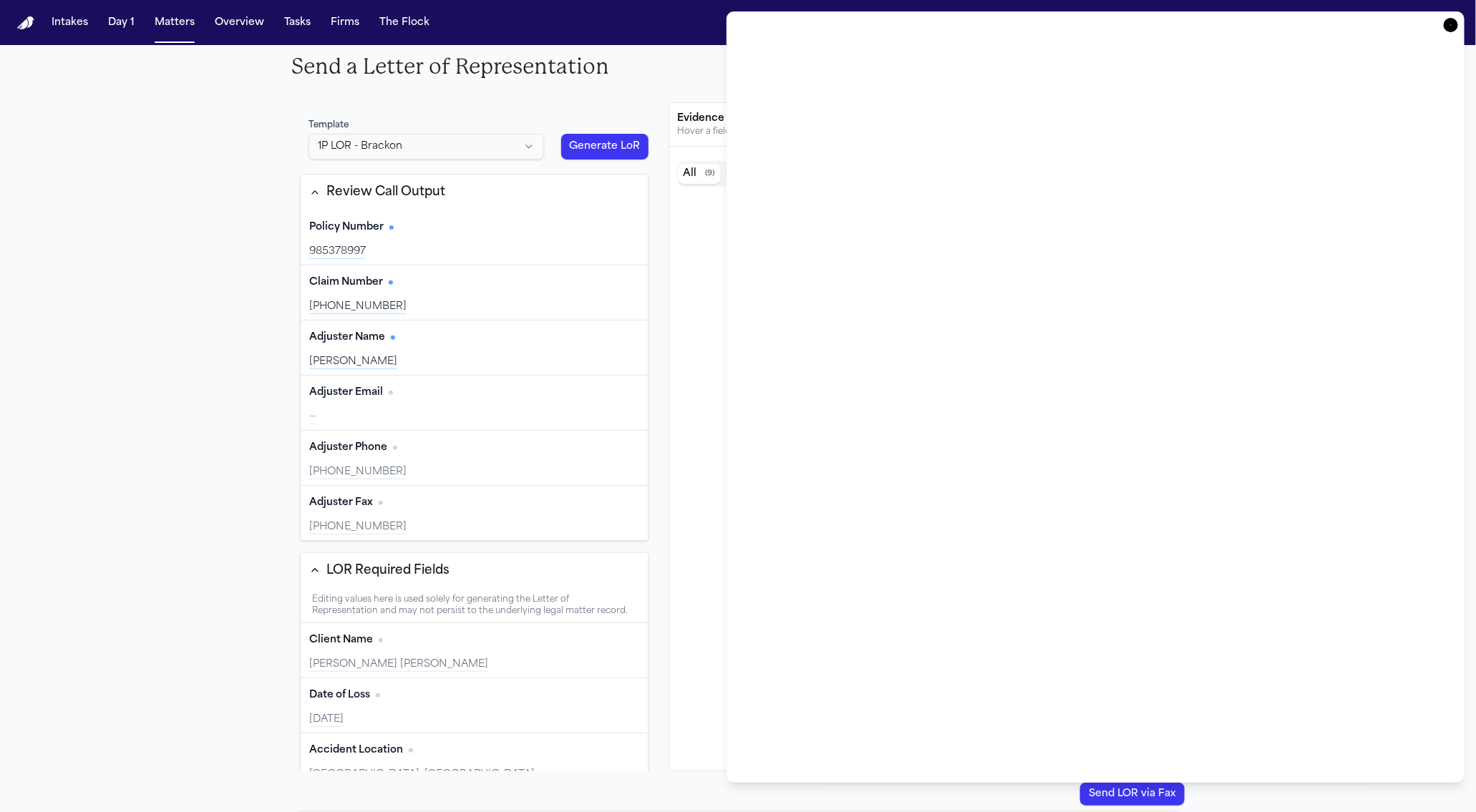
click at [1453, 27] on icon "button" at bounding box center [1451, 25] width 14 height 14
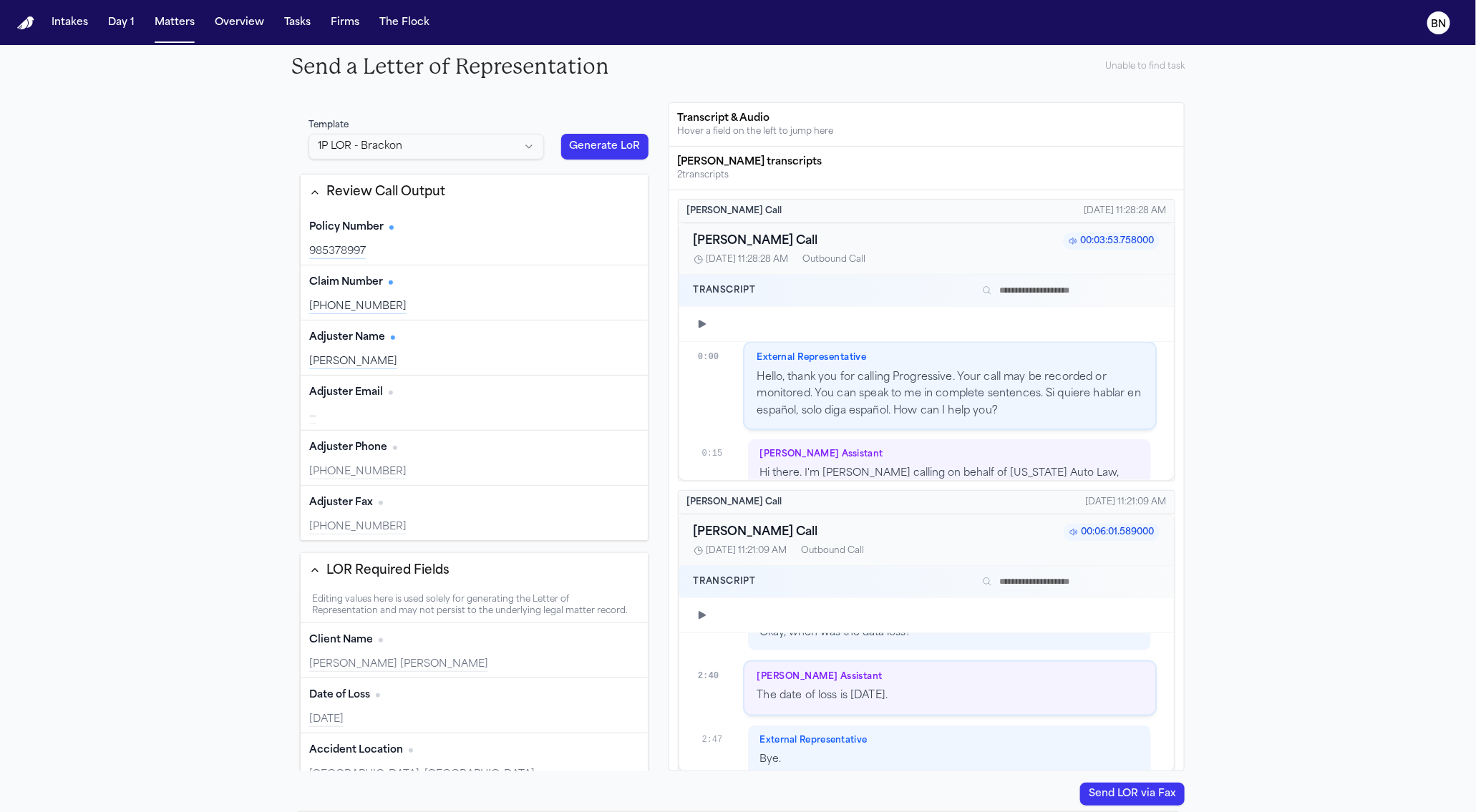
scroll to position [2492, 0]
type input "*********"
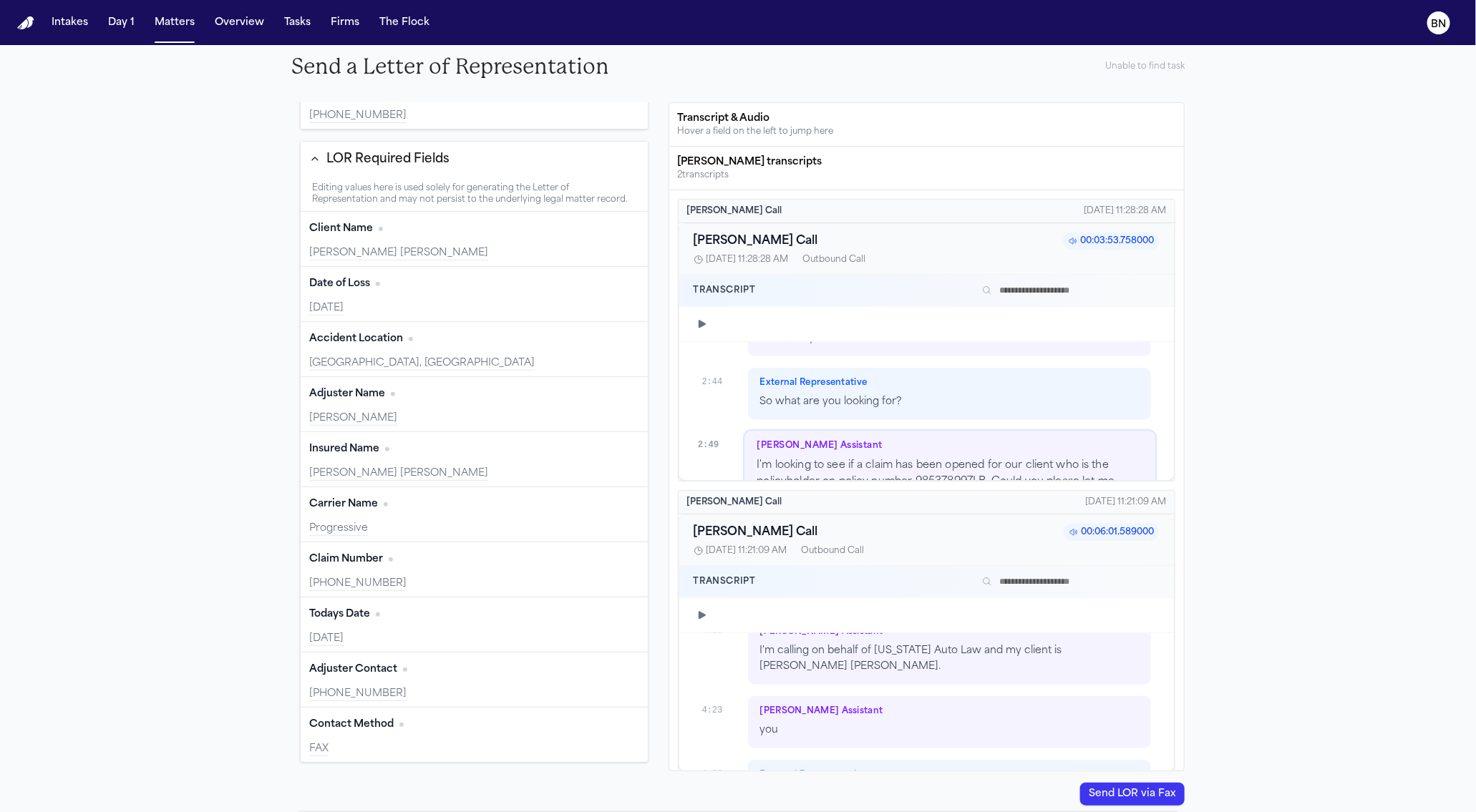
scroll to position [358, 0]
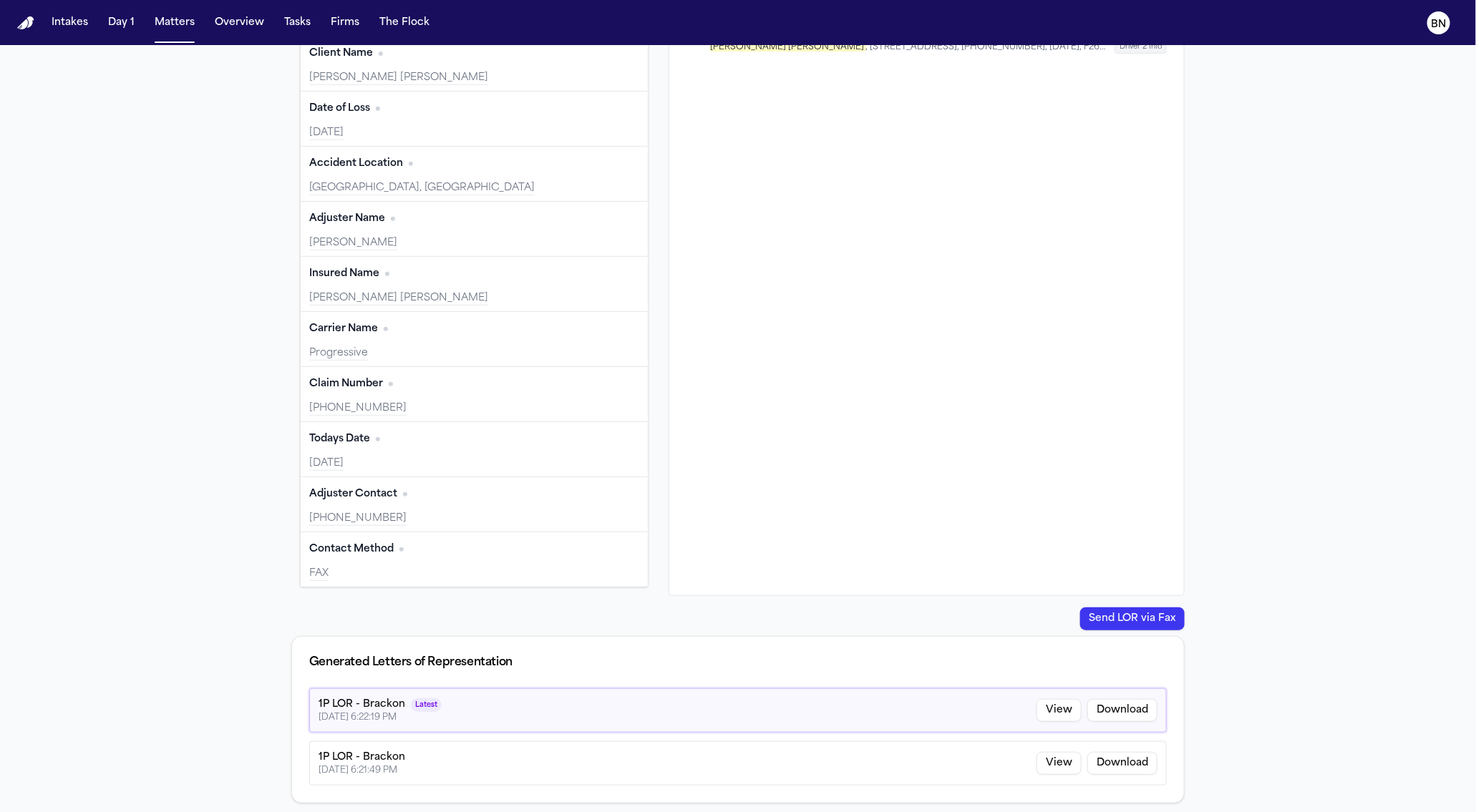
click at [518, 699] on div "1P LOR - Brackon Latest 9/9/2025, 6:22:19 PM View Download" at bounding box center [738, 710] width 858 height 44
click at [494, 562] on div "Contact Method Edit FAX" at bounding box center [473, 559] width 347 height 55
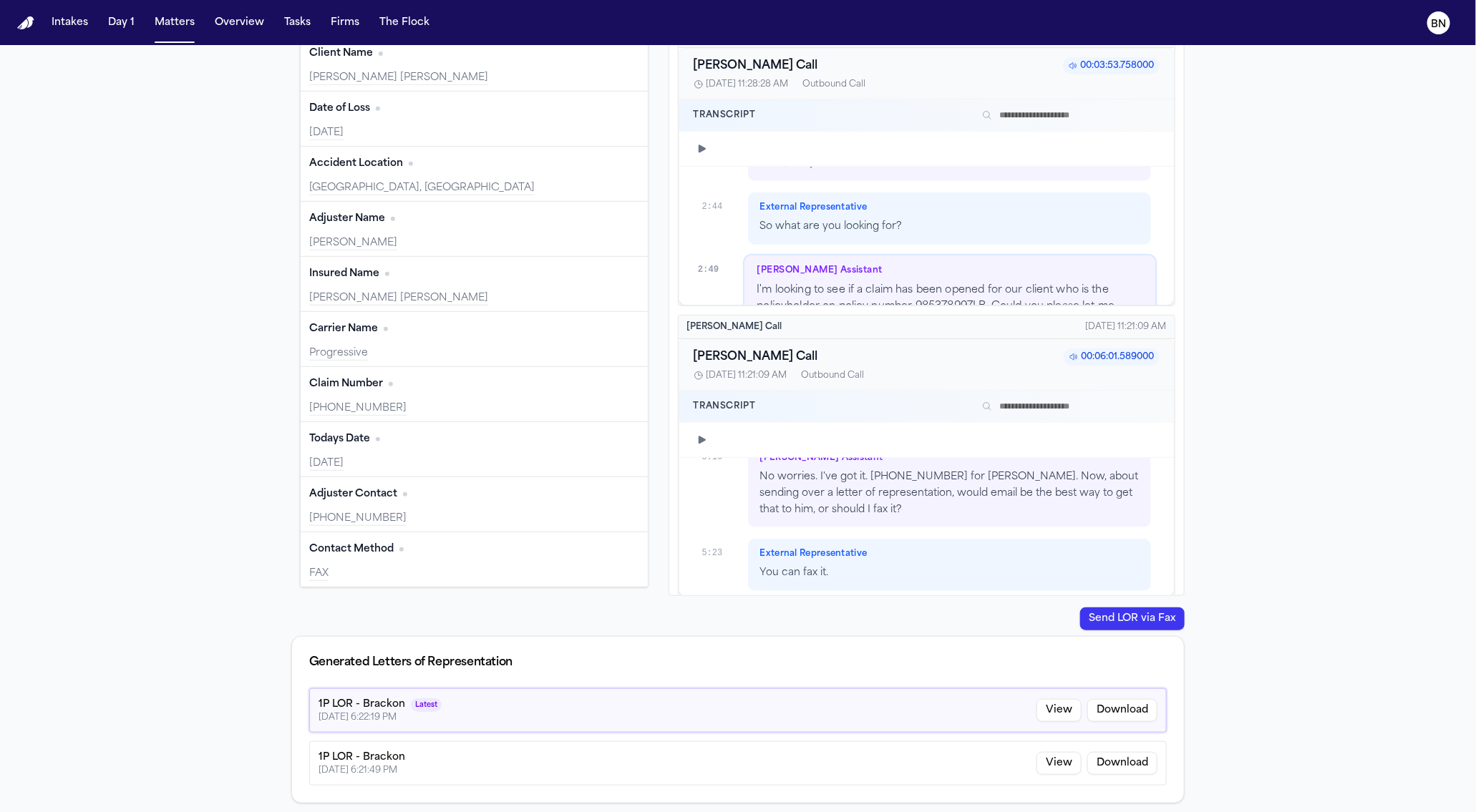
scroll to position [4724, 0]
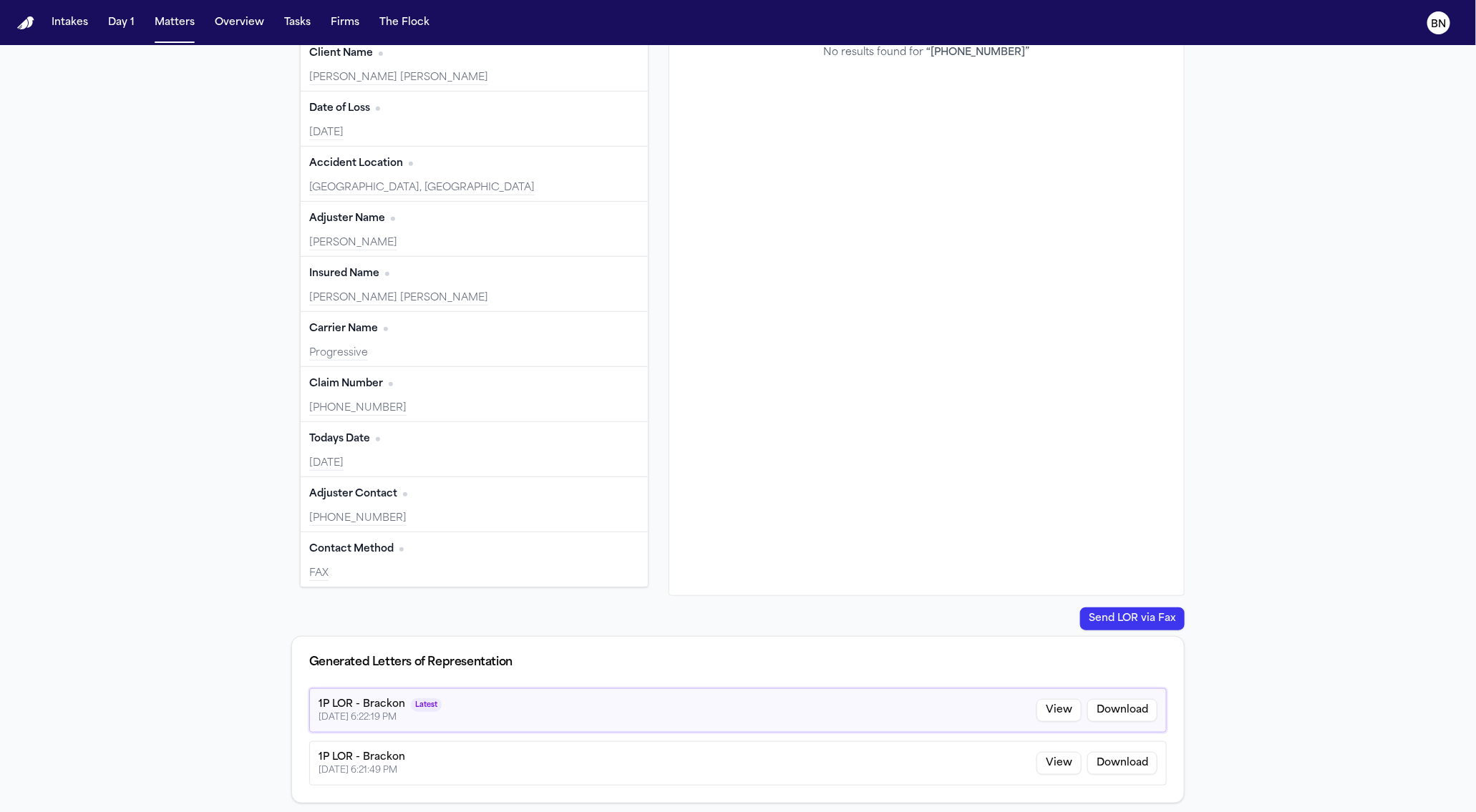
click at [491, 509] on div "Adjuster Contact Edit +15173161748" at bounding box center [473, 505] width 347 height 55
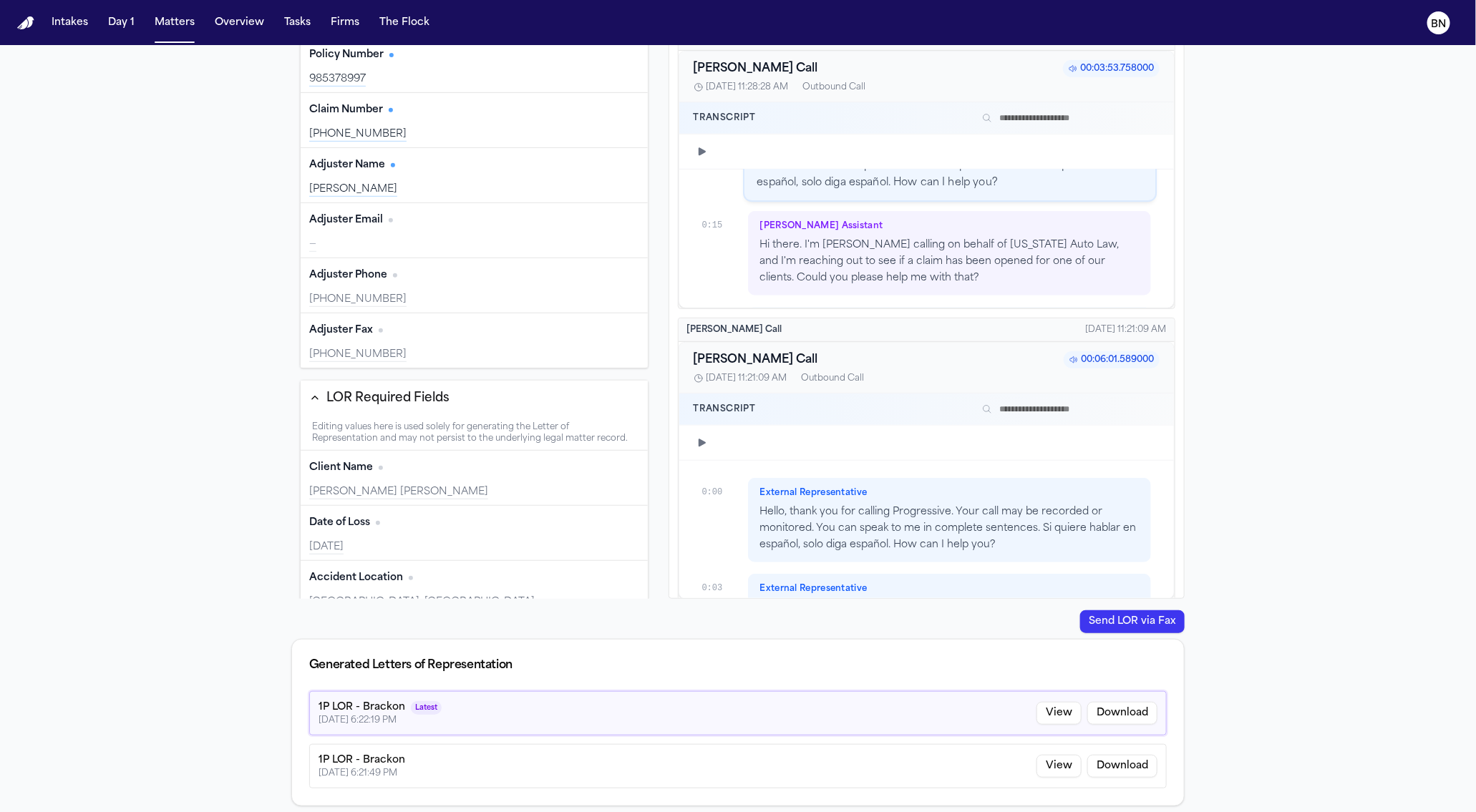
scroll to position [0, 0]
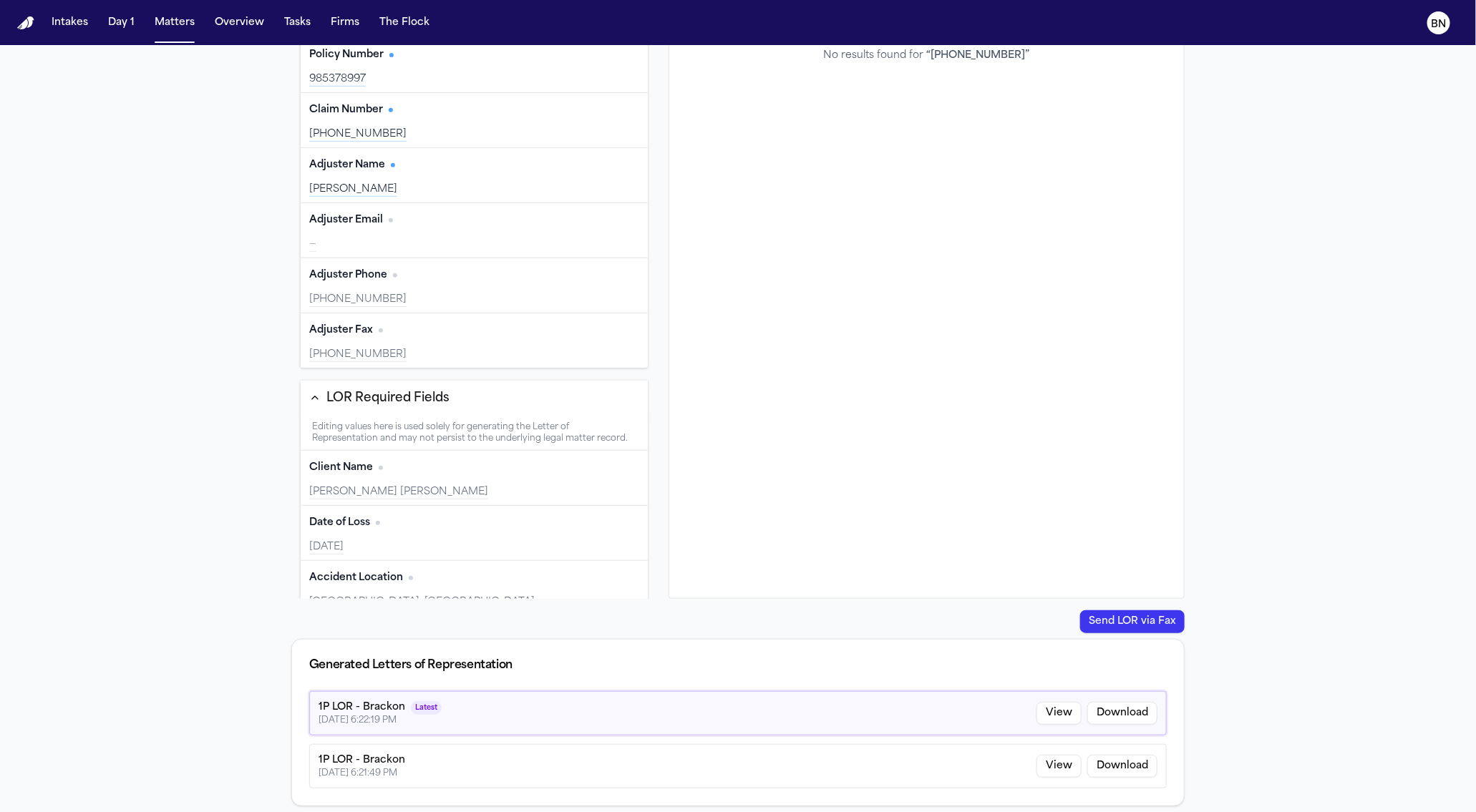
click at [523, 352] on div "+18442684717" at bounding box center [474, 355] width 330 height 14
click at [603, 332] on button "Edit" at bounding box center [621, 330] width 35 height 23
click at [440, 348] on input "**********" at bounding box center [403, 352] width 187 height 26
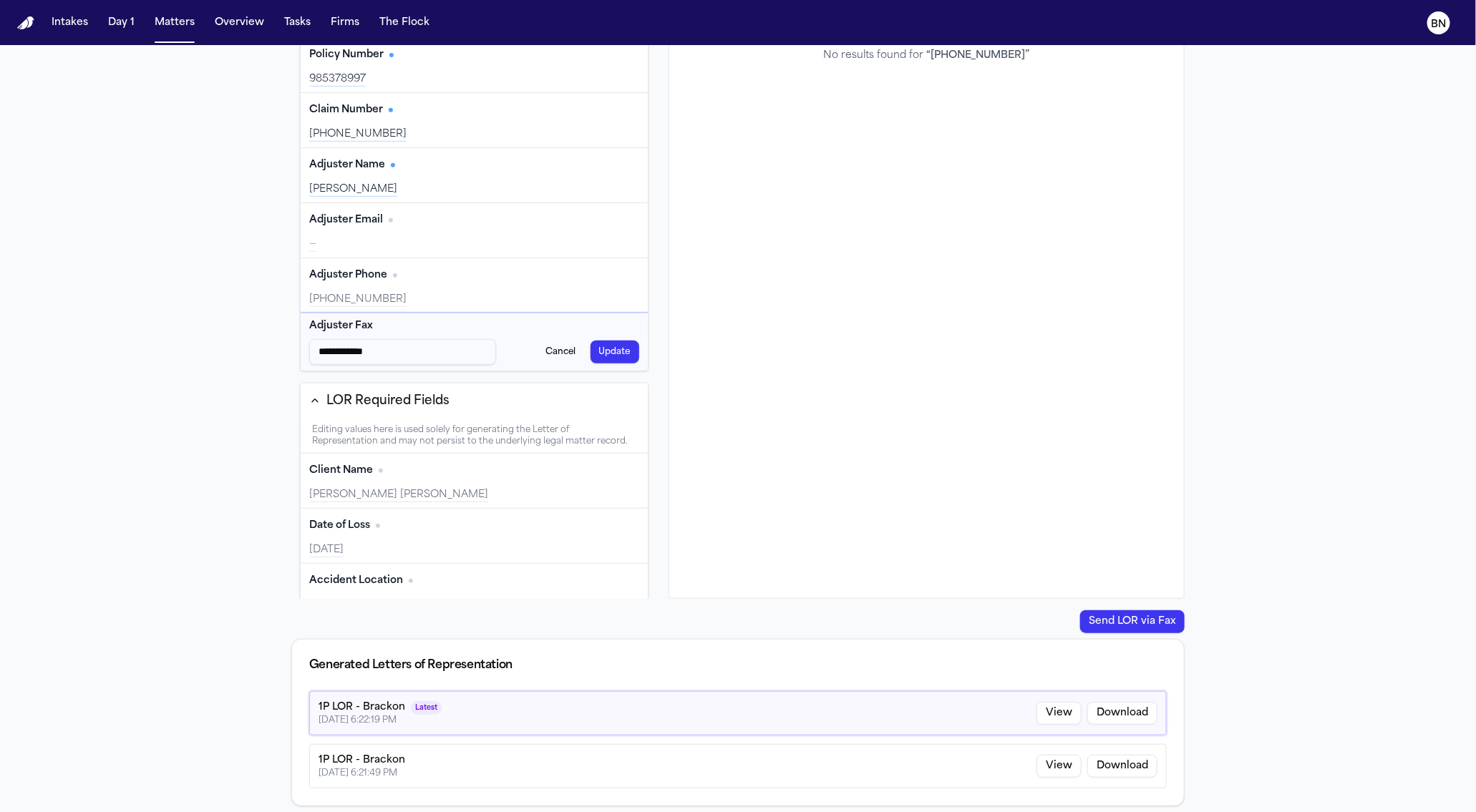
click at [607, 349] on button "Update" at bounding box center [614, 352] width 48 height 23
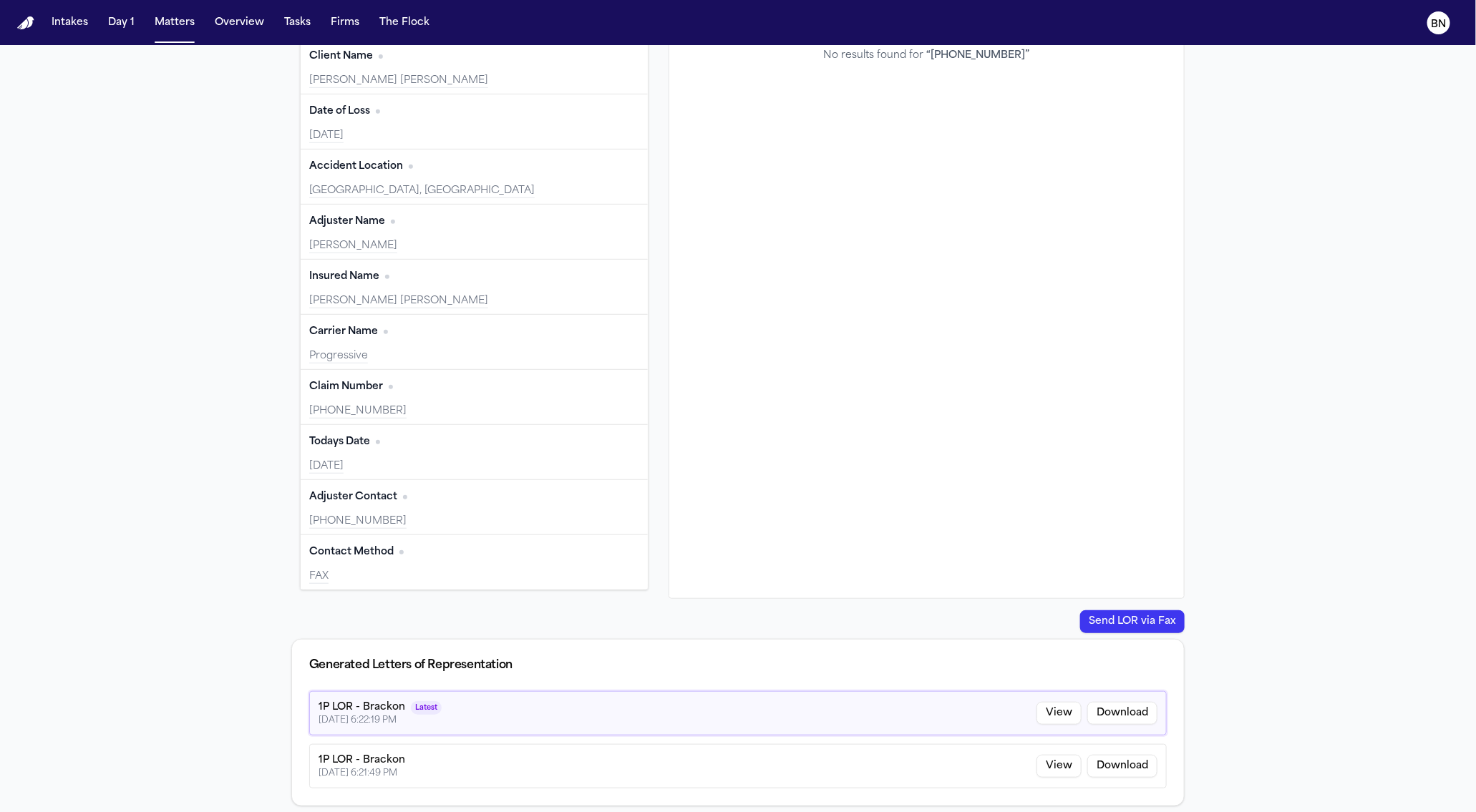
click at [608, 496] on button "Edit" at bounding box center [621, 497] width 35 height 23
click at [399, 522] on input "**********" at bounding box center [403, 516] width 187 height 26
type input "**********"
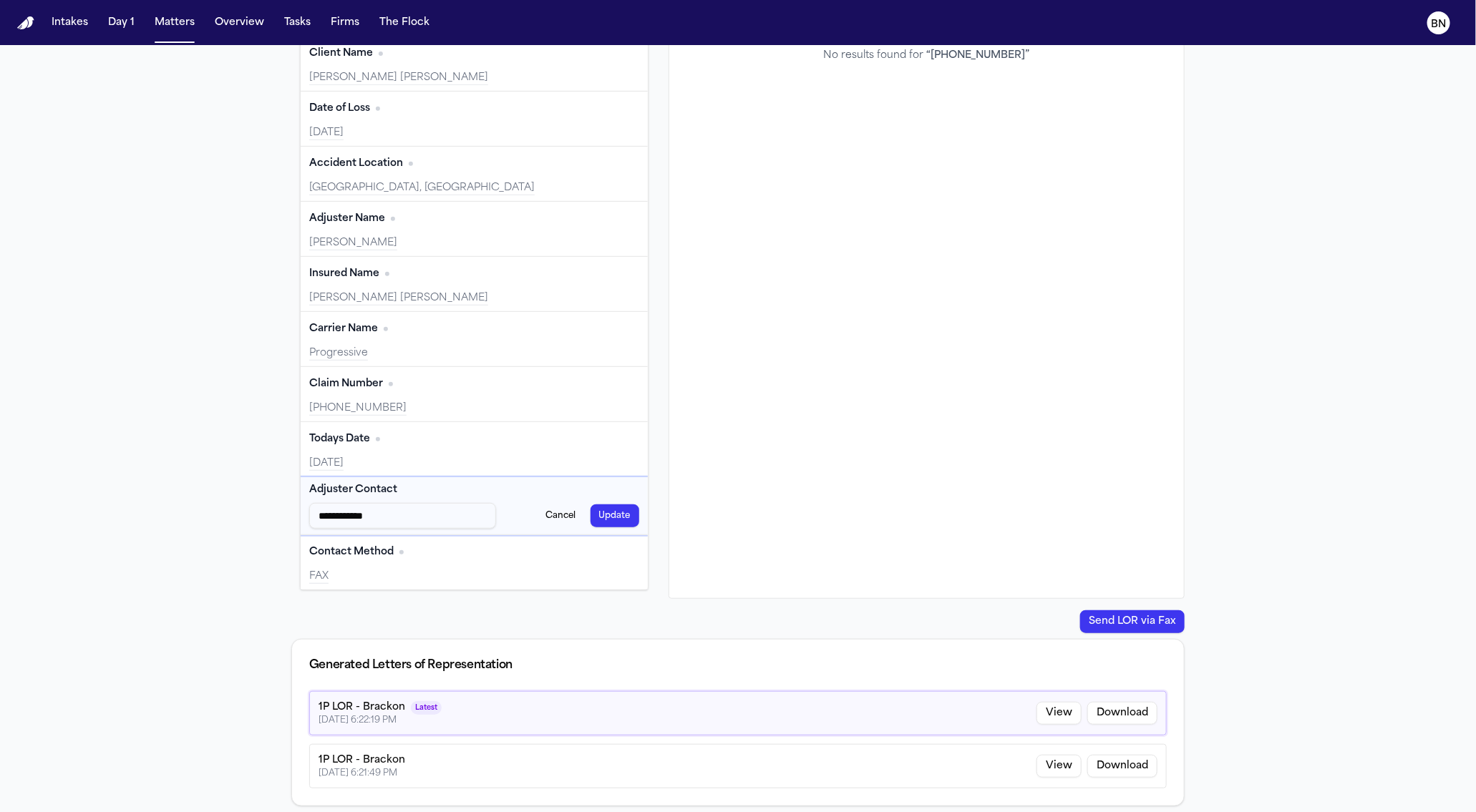
type input "**********"
click at [595, 523] on button "Update" at bounding box center [614, 516] width 48 height 23
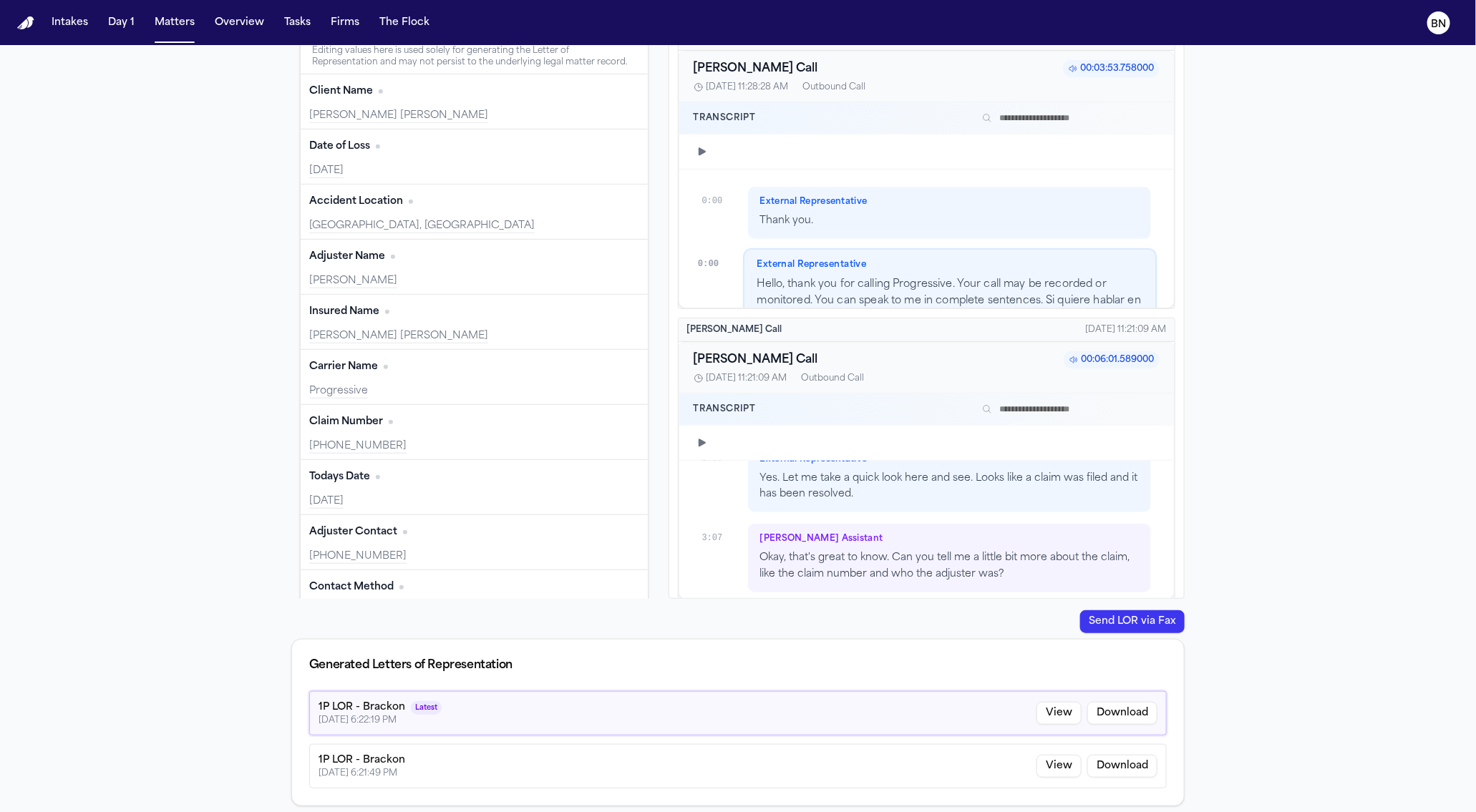
scroll to position [4142, 0]
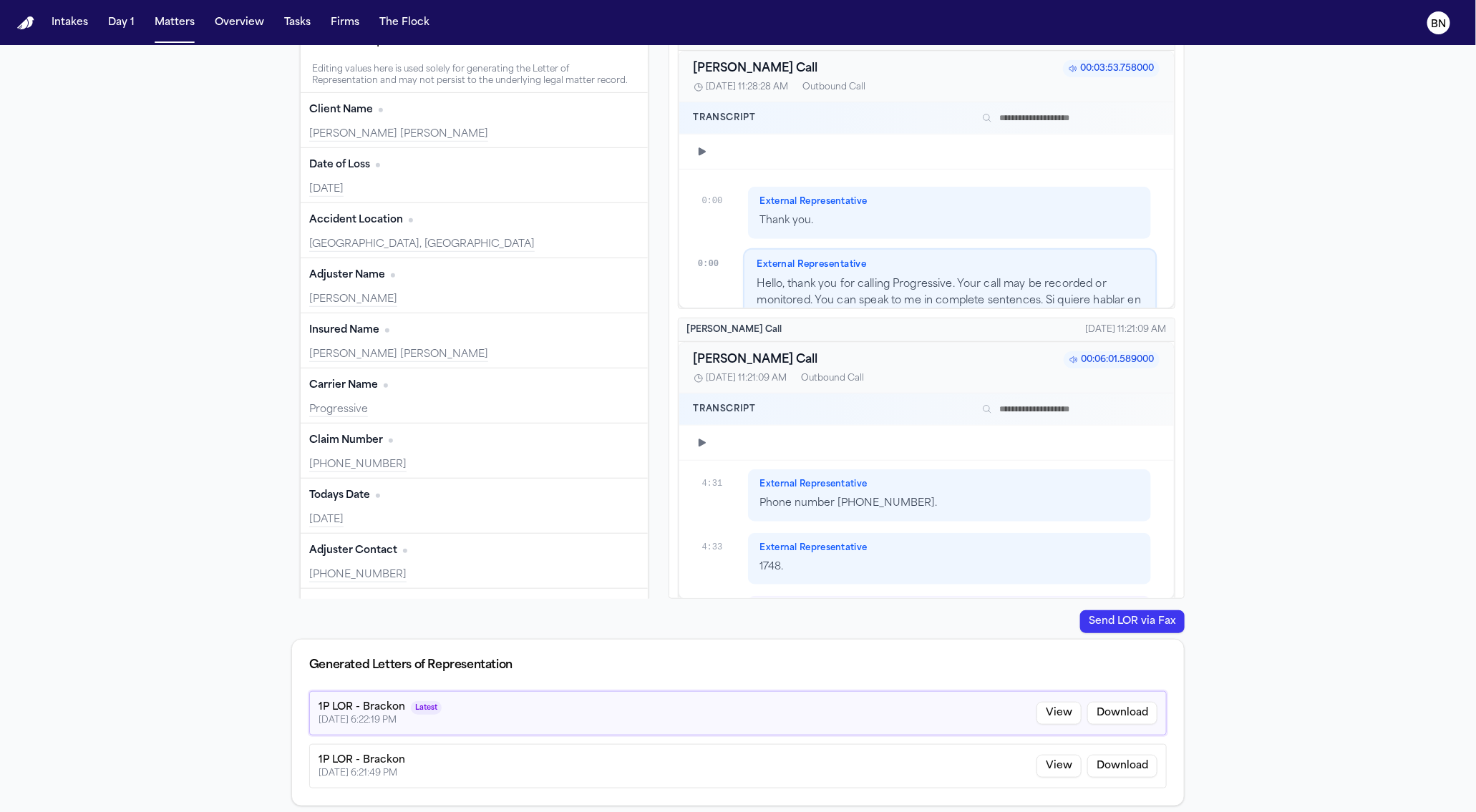
type input "**********"
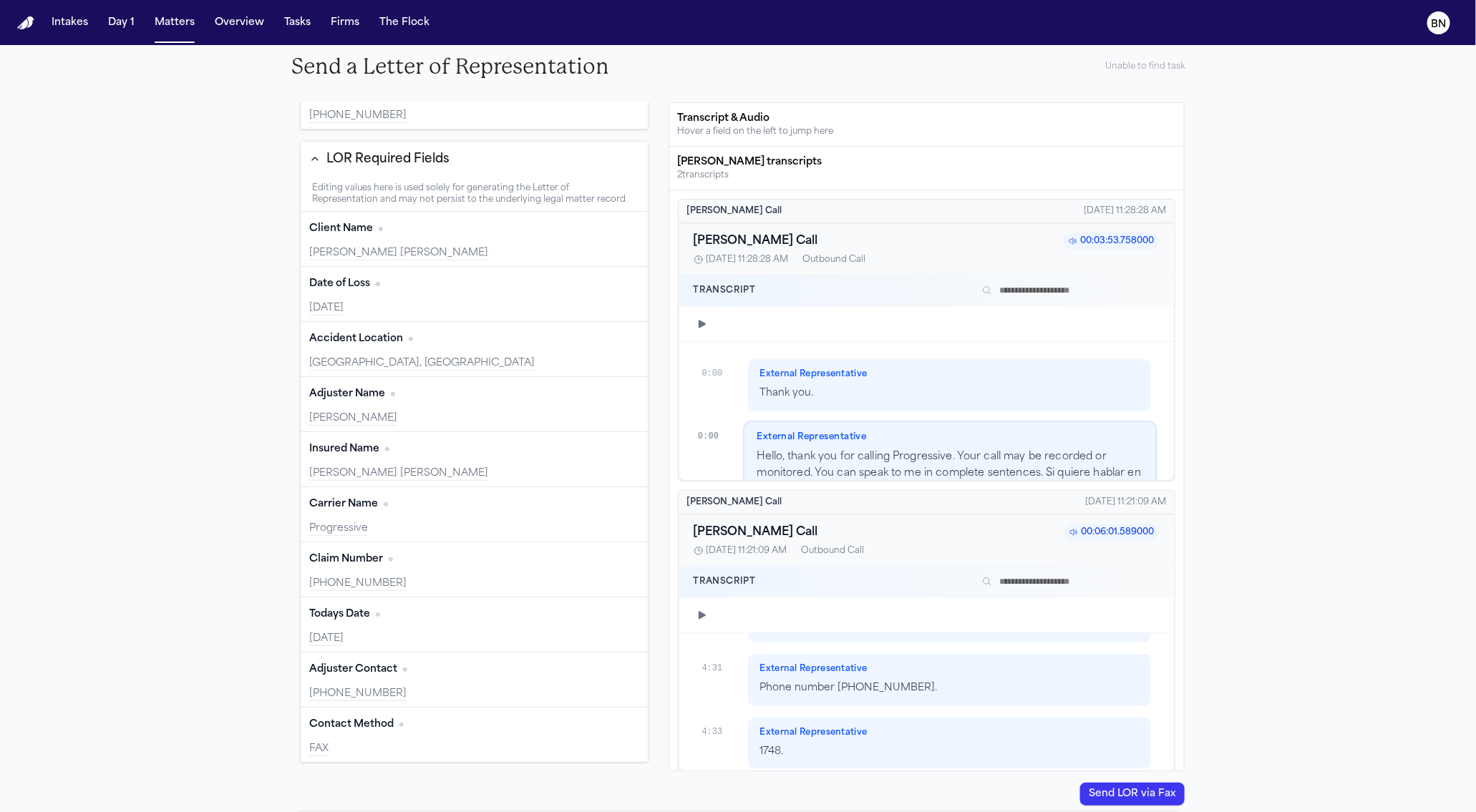
scroll to position [80, 0]
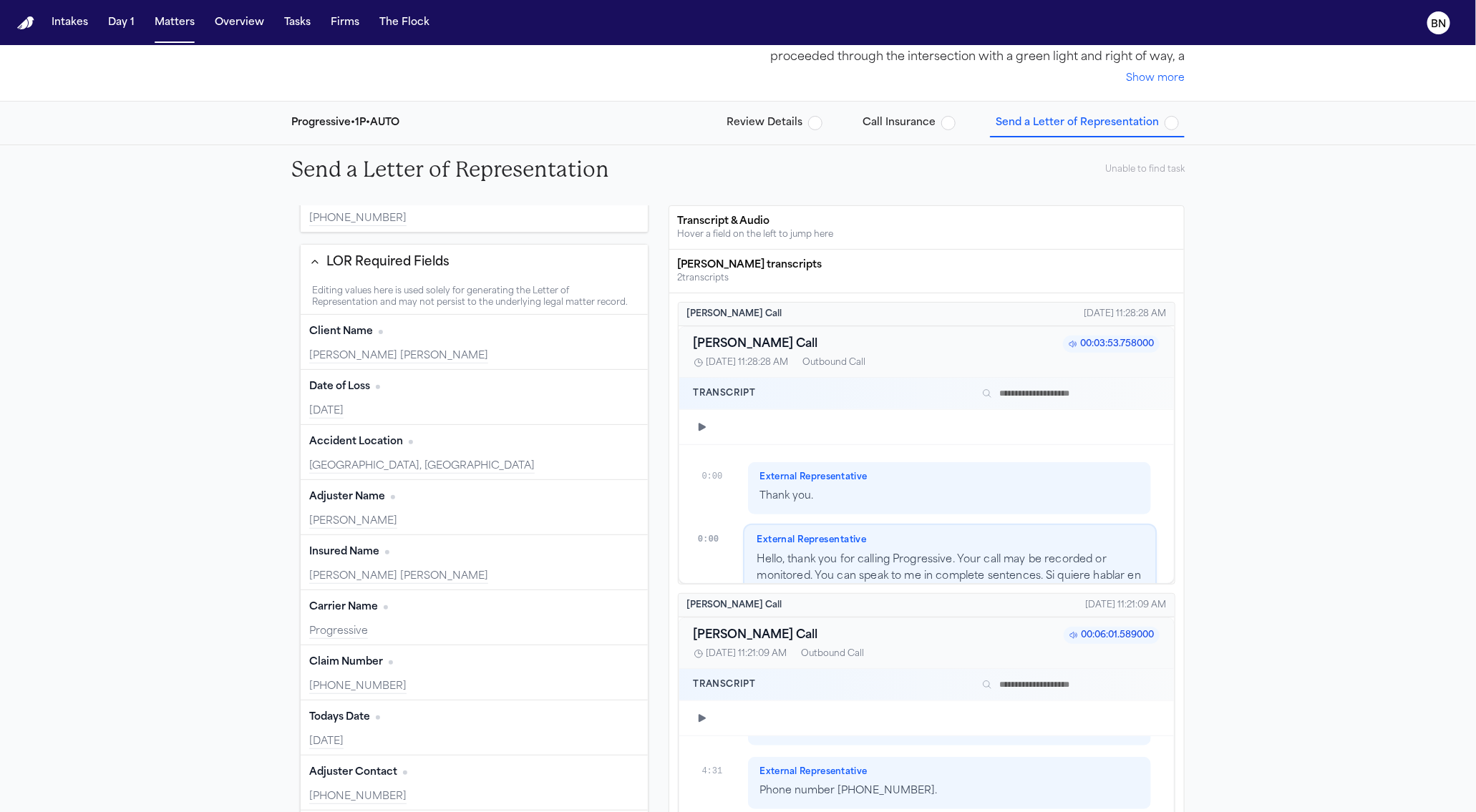
click at [977, 110] on div "Review Details Call Insurance Send a Letter of Representation" at bounding box center [953, 123] width 464 height 26
click at [975, 105] on div "Progressive • 1P • AUTO Review Details Call Insurance Send a Letter of Represen…" at bounding box center [738, 122] width 916 height 43
click at [920, 120] on span "Call Insurance" at bounding box center [899, 123] width 73 height 14
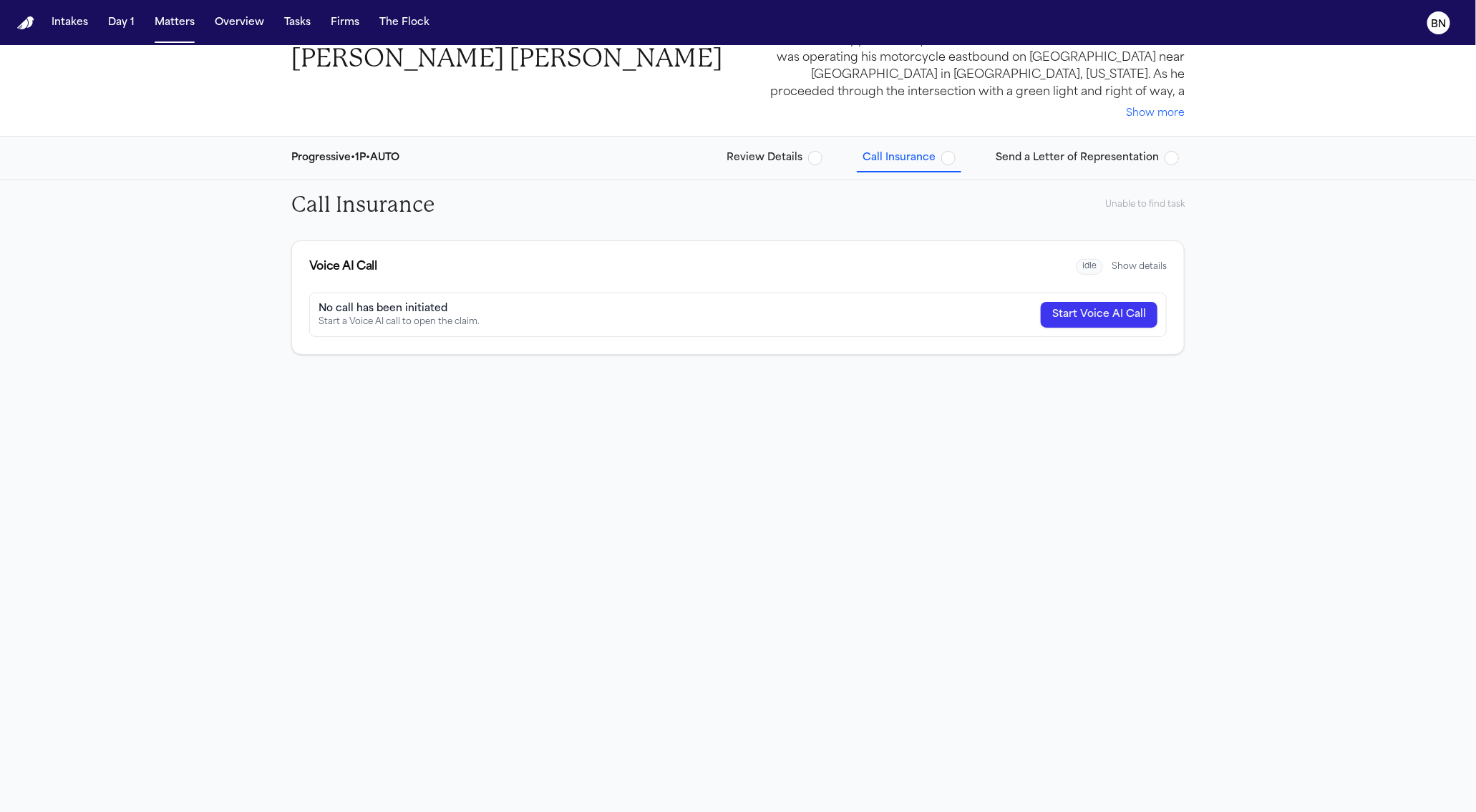
click at [1111, 166] on button "Send a Letter of Representation" at bounding box center [1087, 158] width 195 height 26
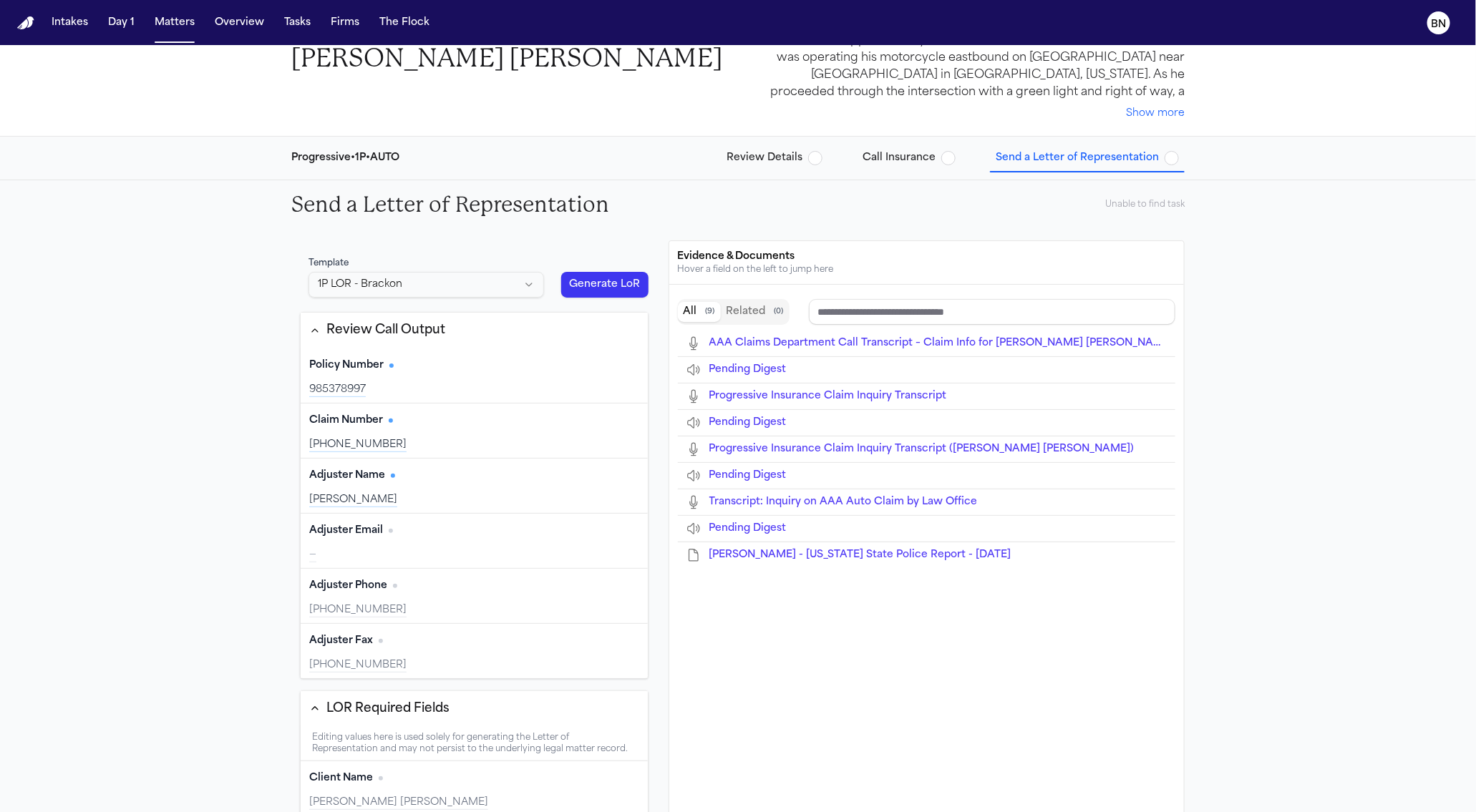
click at [813, 145] on button "Review Details" at bounding box center [774, 158] width 107 height 26
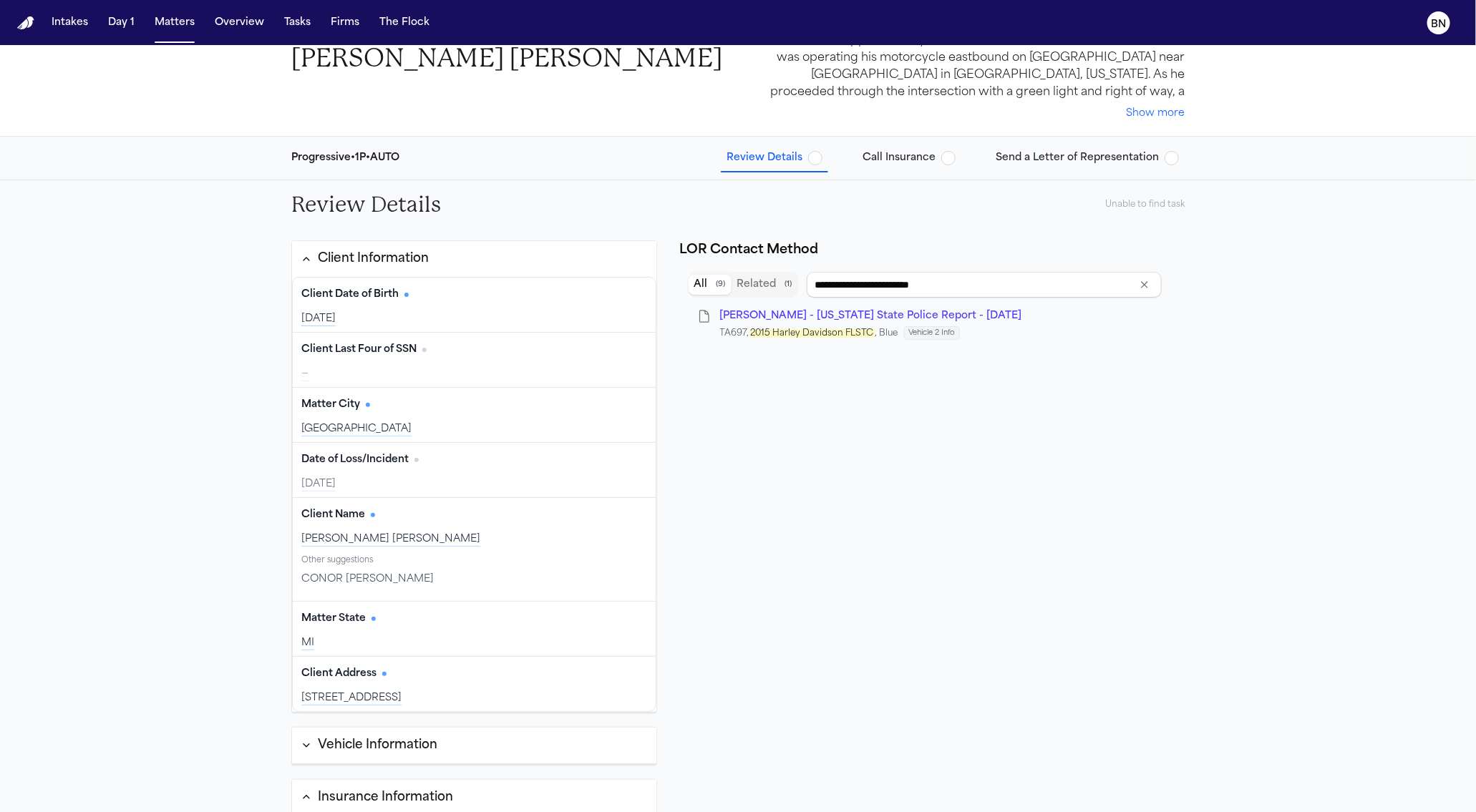
click at [698, 137] on div "Progressive • 1P • AUTO Review Details Call Insurance Send a Letter of Represen…" at bounding box center [738, 158] width 916 height 43
click at [1038, 164] on span "Send a Letter of Representation" at bounding box center [1077, 159] width 163 height 14
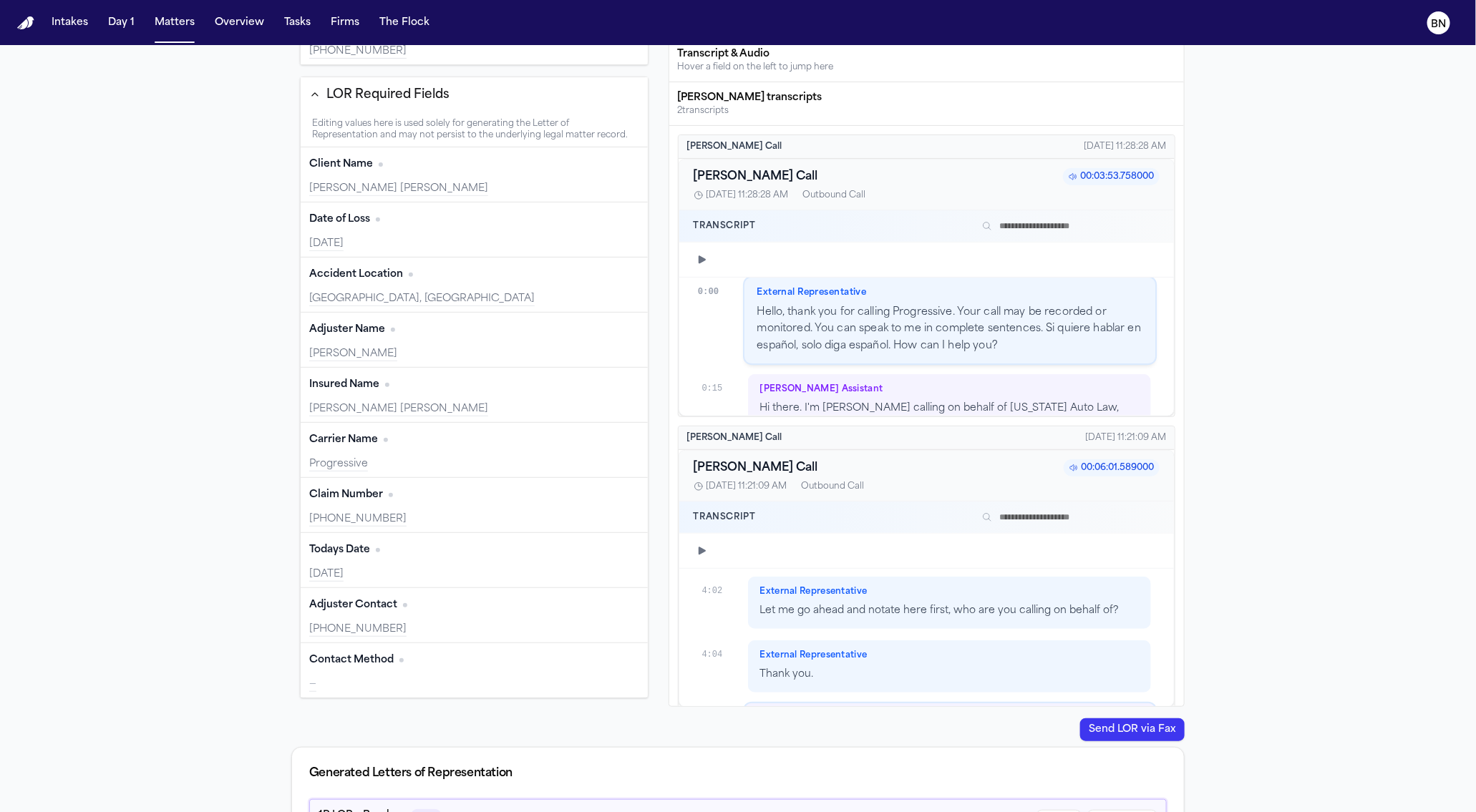
scroll to position [80, 0]
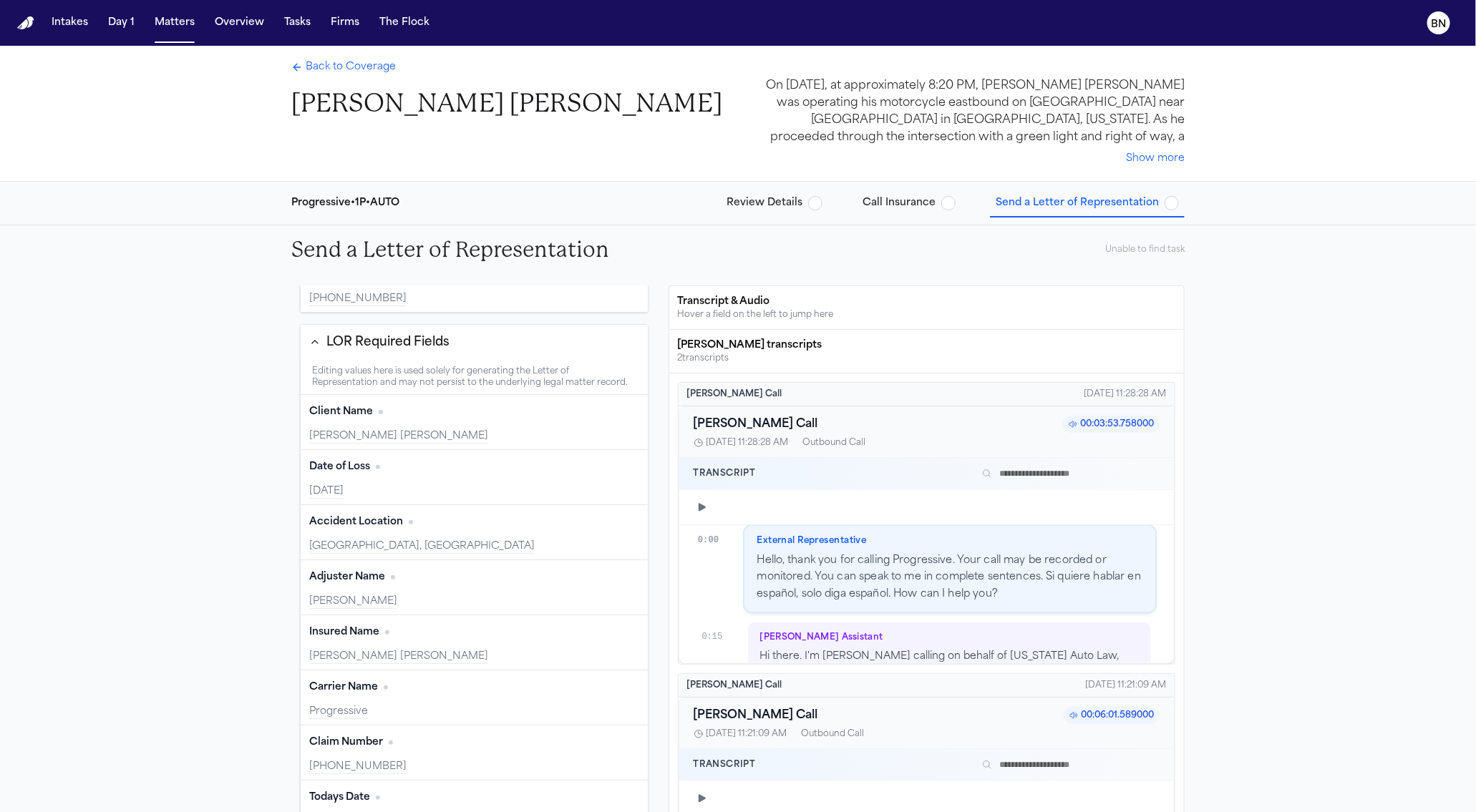
type input "**********"
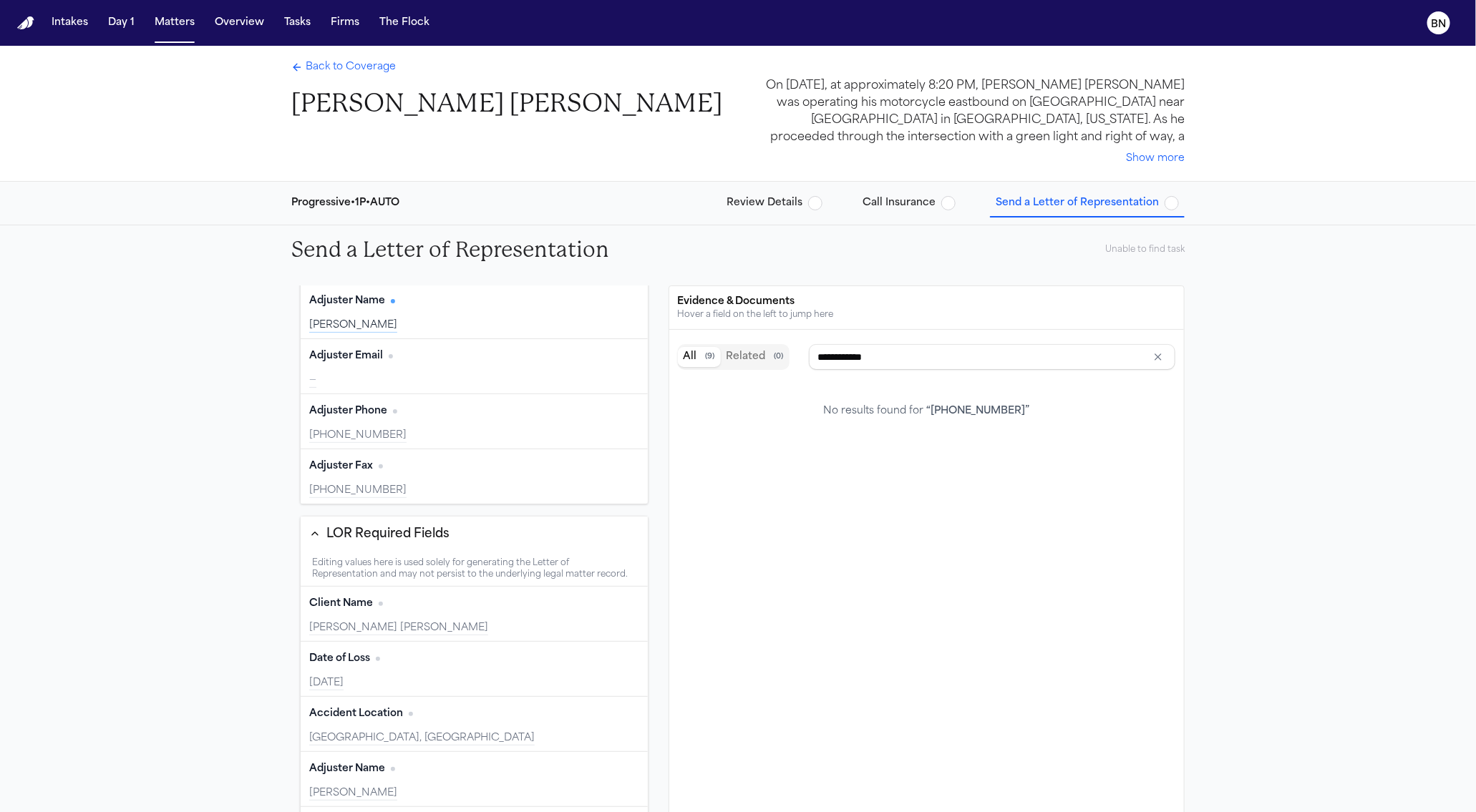
scroll to position [0, 0]
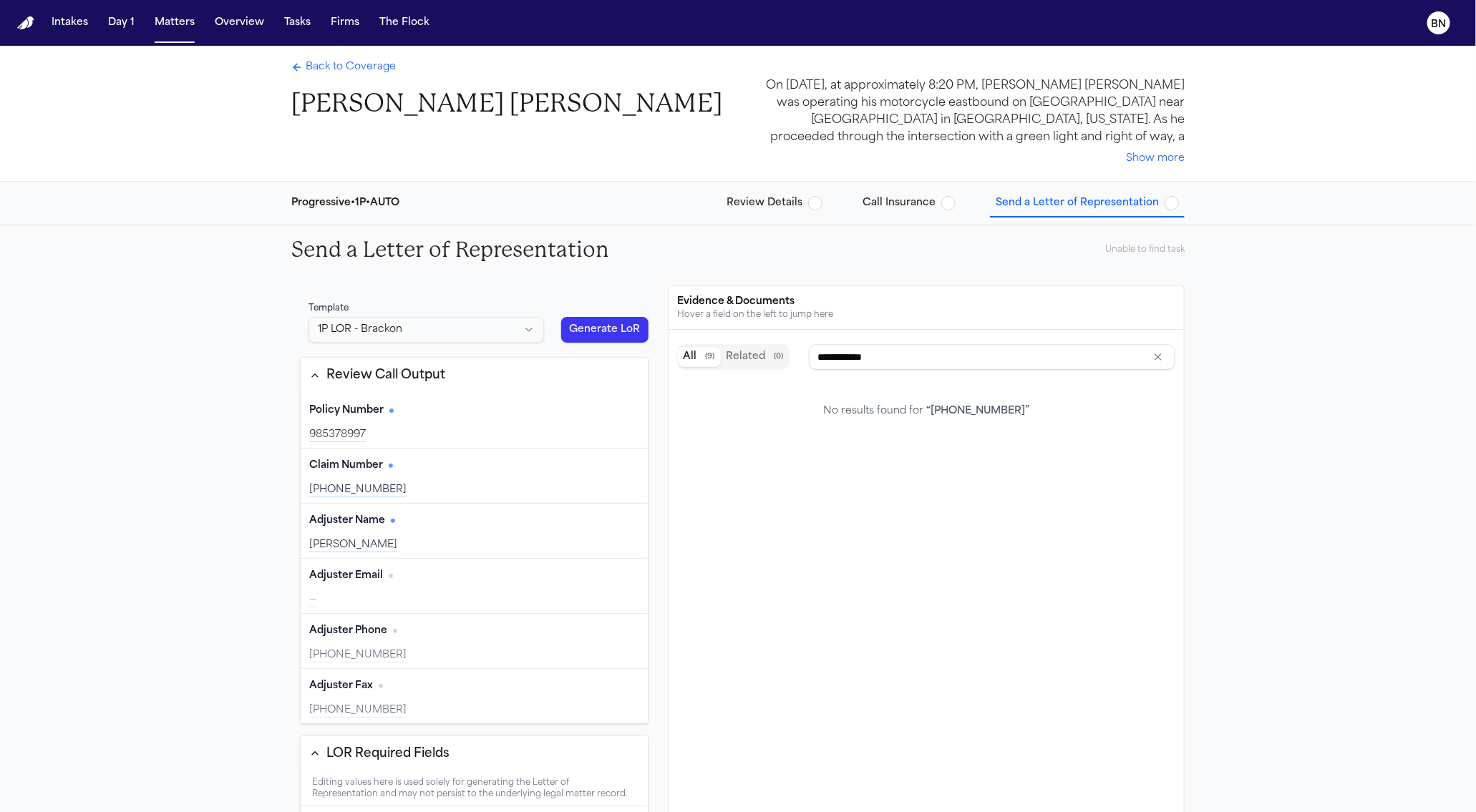
click at [567, 328] on button "Generate LoR" at bounding box center [605, 330] width 87 height 26
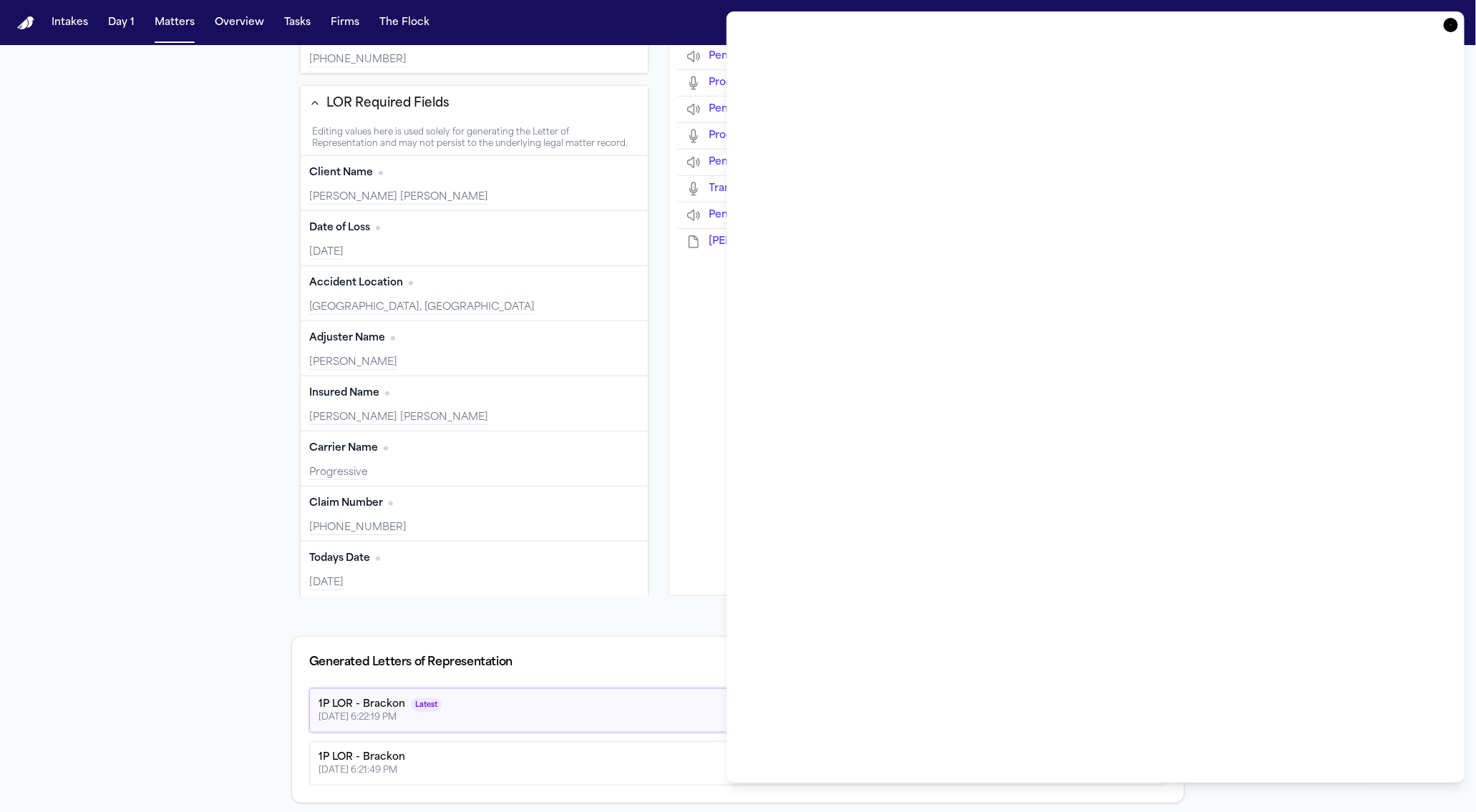
type input "**********"
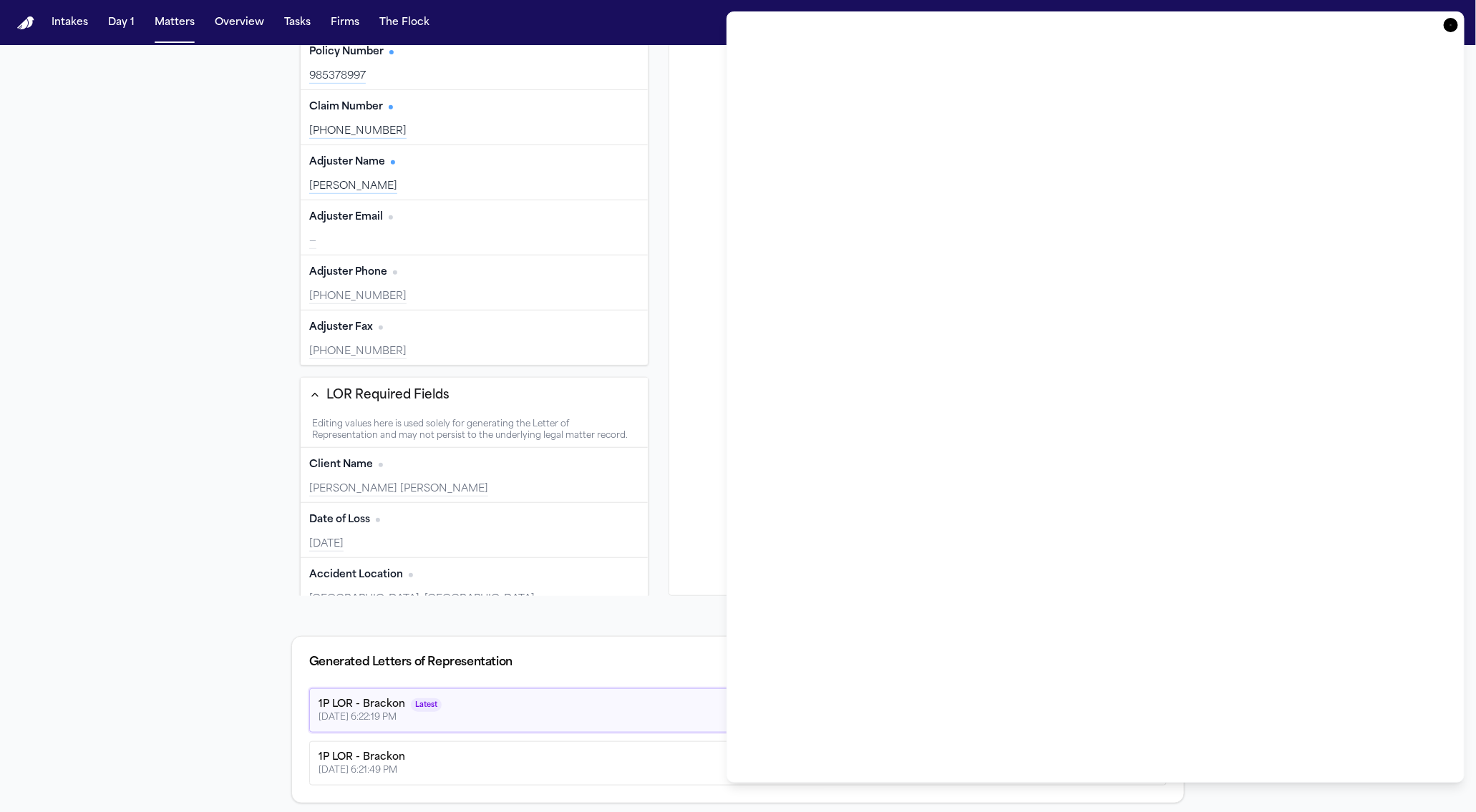
click at [661, 327] on div "Template 1P LOR - Brackon Generate LoR Review Call Output Policy Number Edit 98…" at bounding box center [738, 261] width 893 height 669
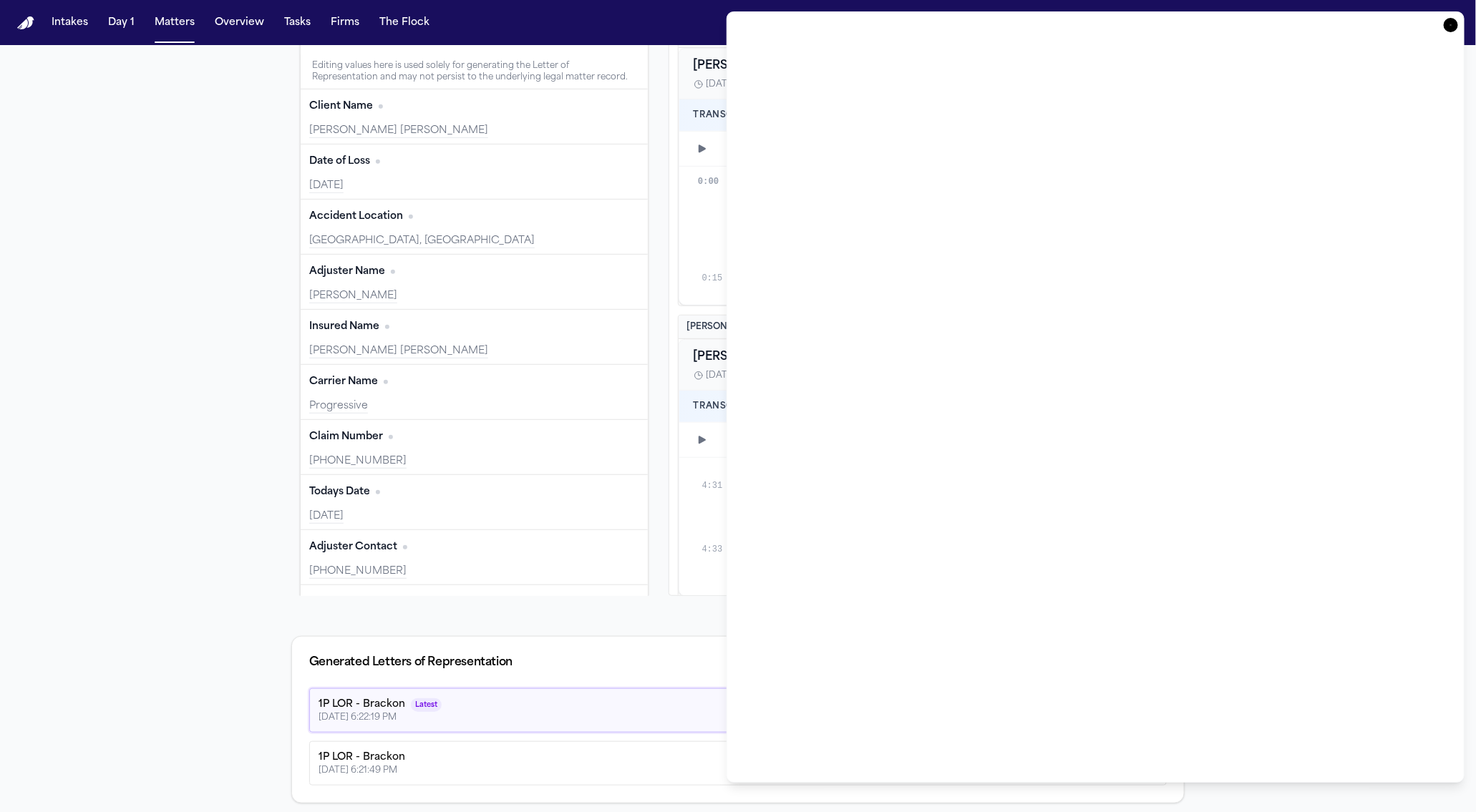
scroll to position [4138, 0]
type input "**********"
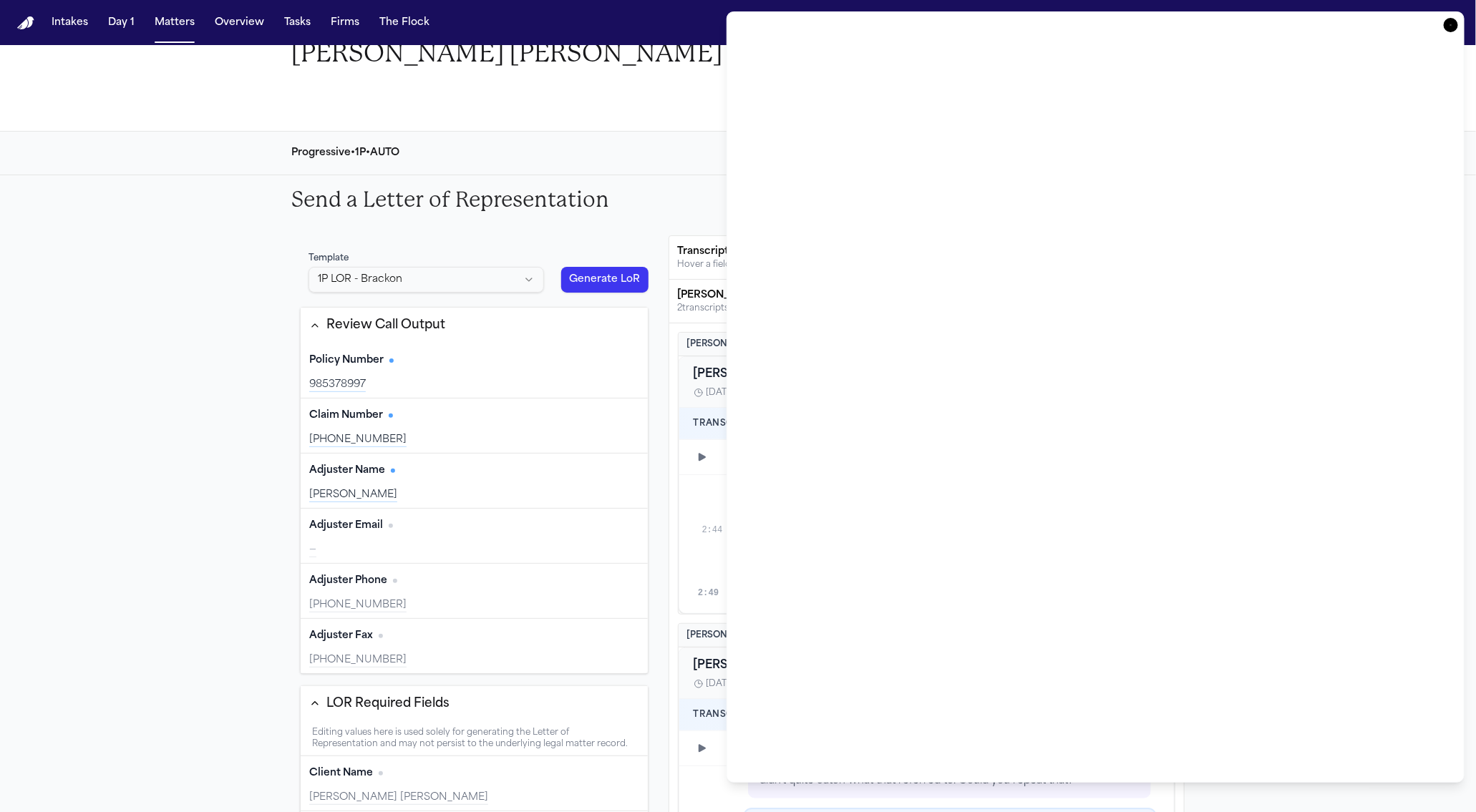
scroll to position [2171, 0]
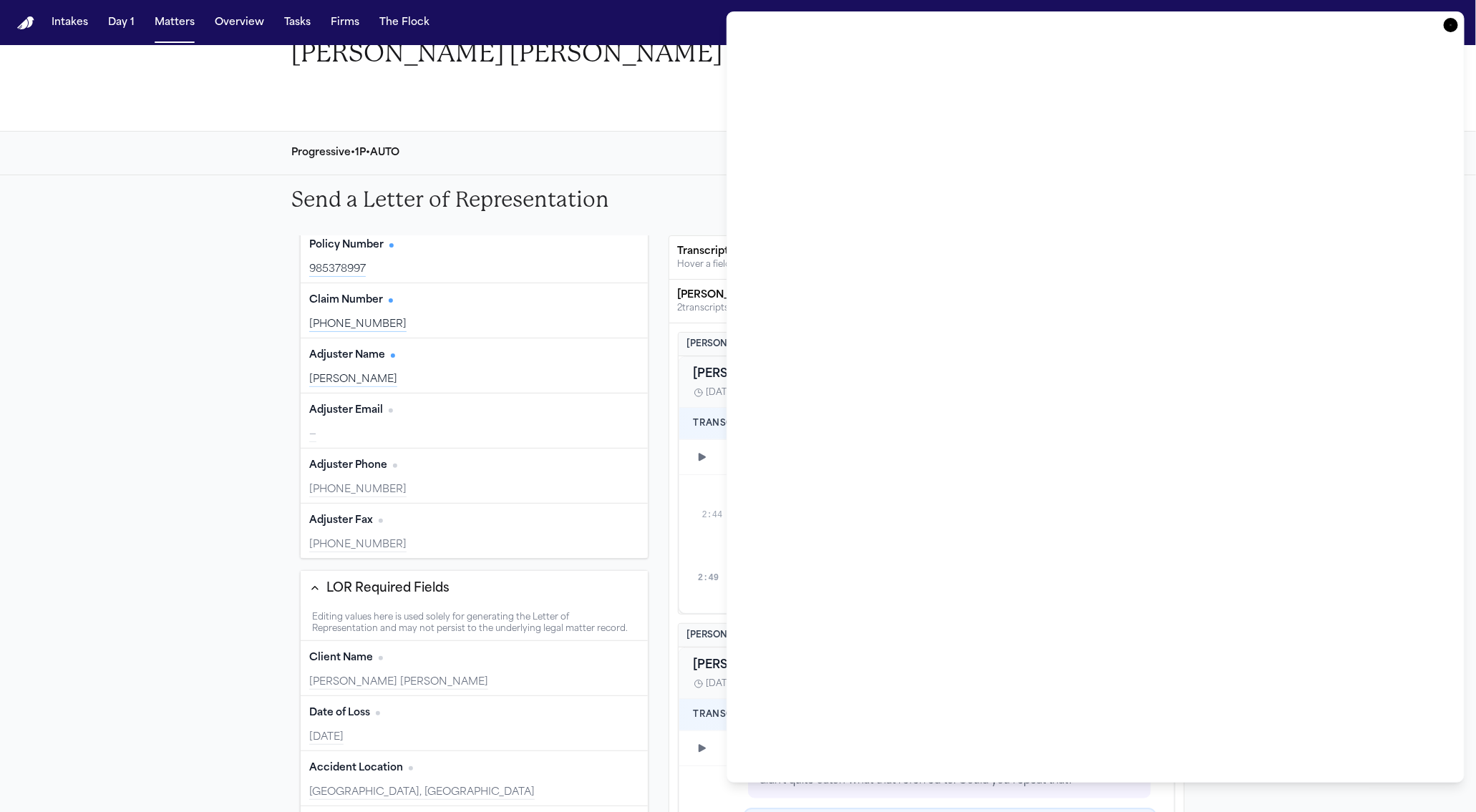
type input "**********"
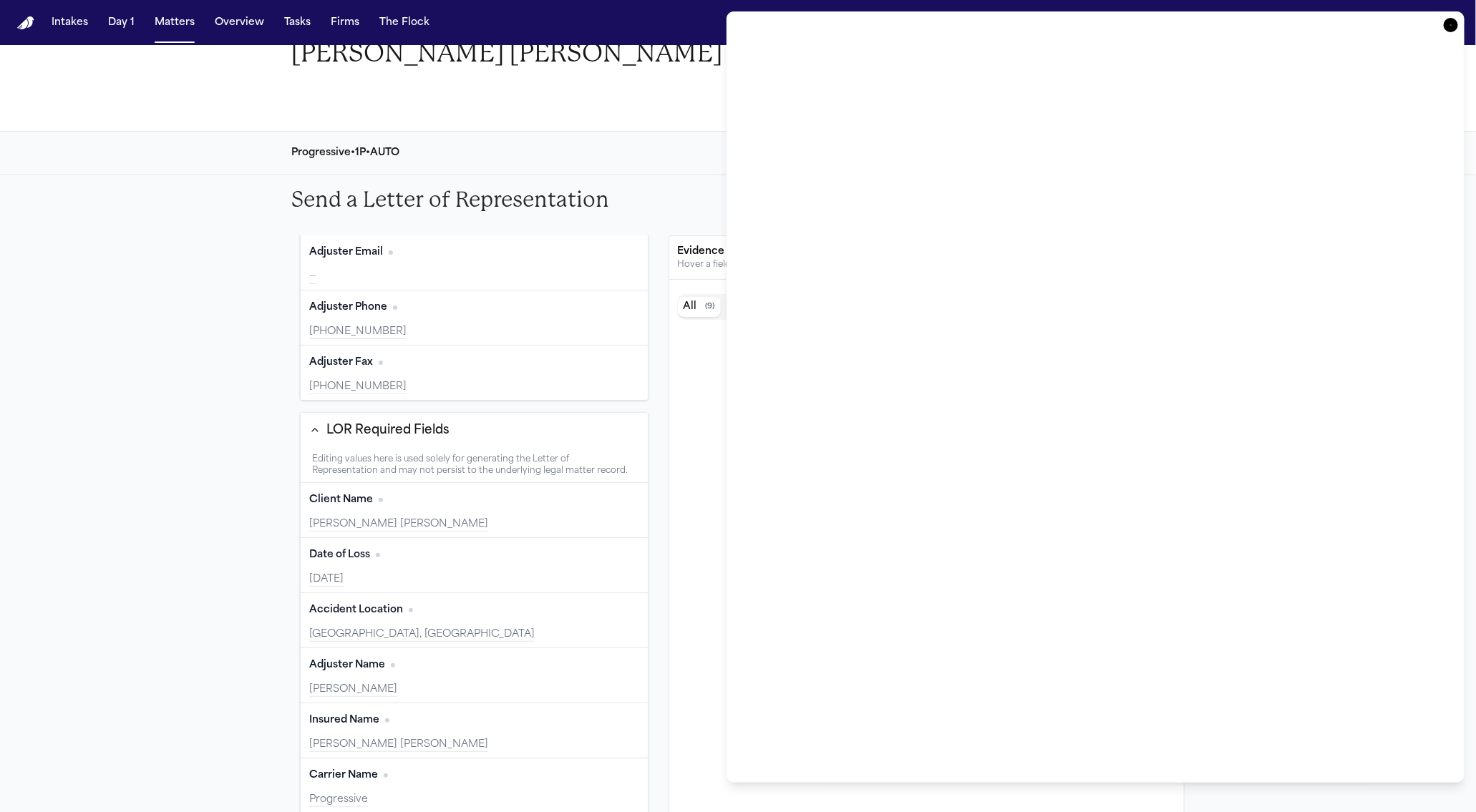
scroll to position [417, 0]
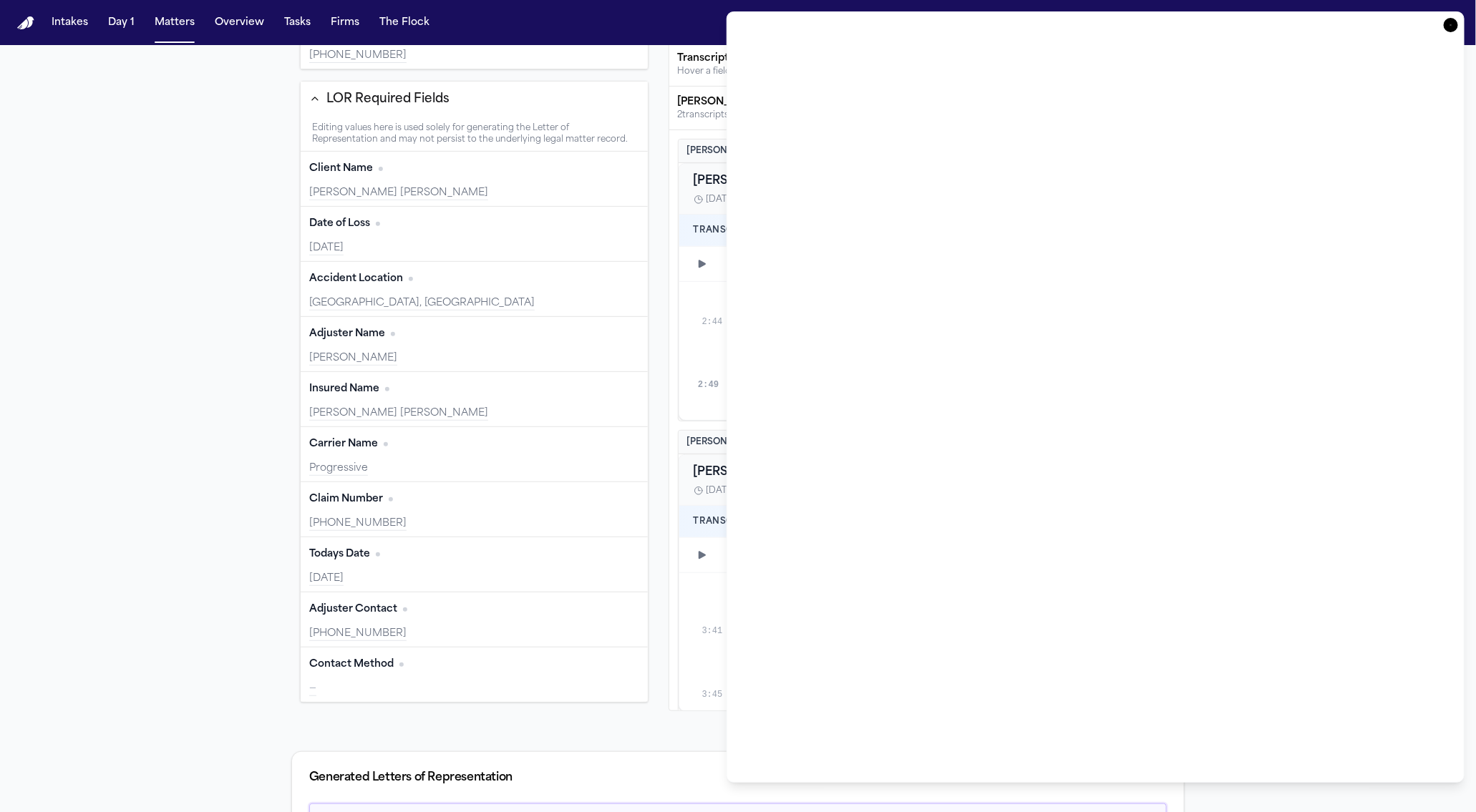
type input "**********"
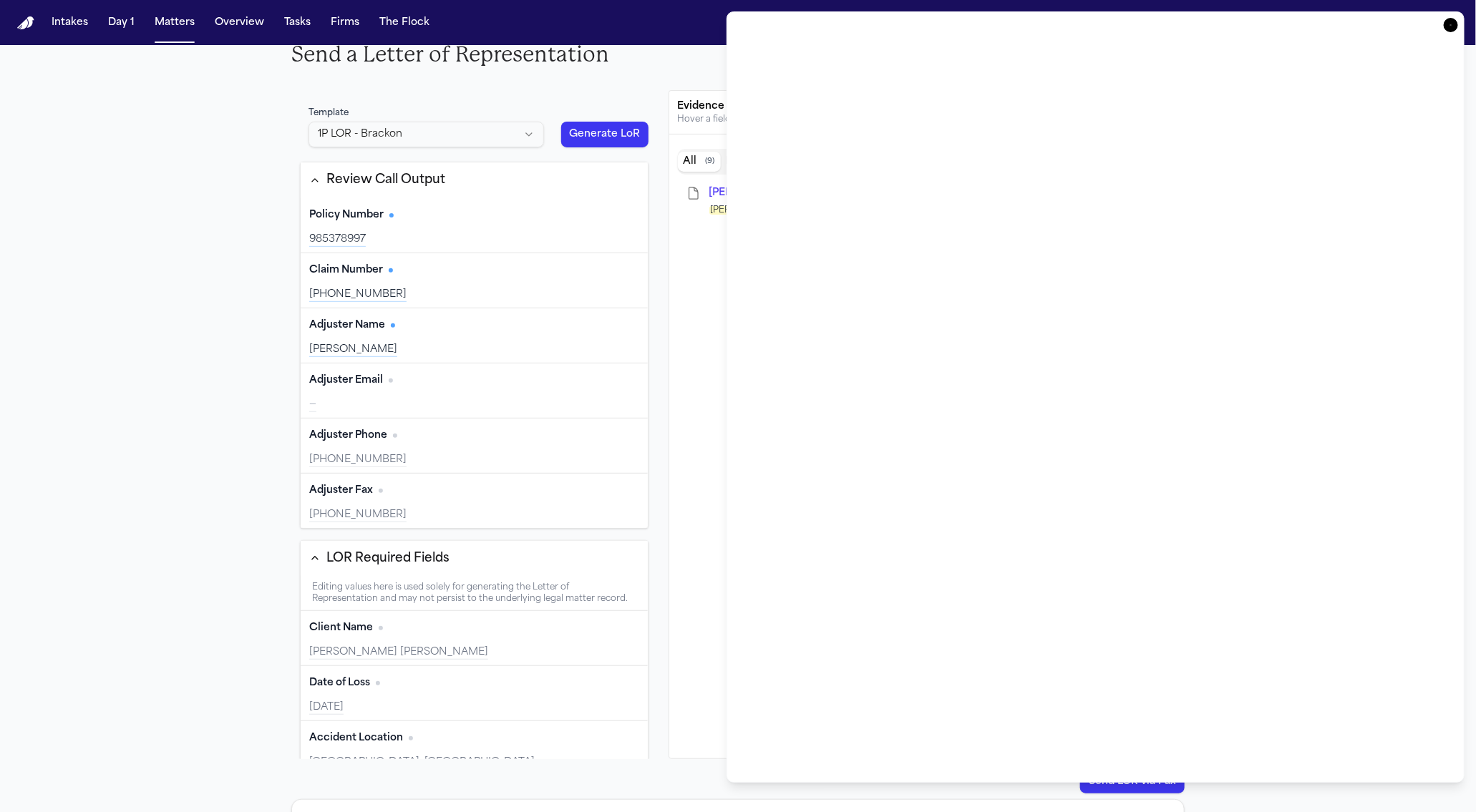
scroll to position [0, 0]
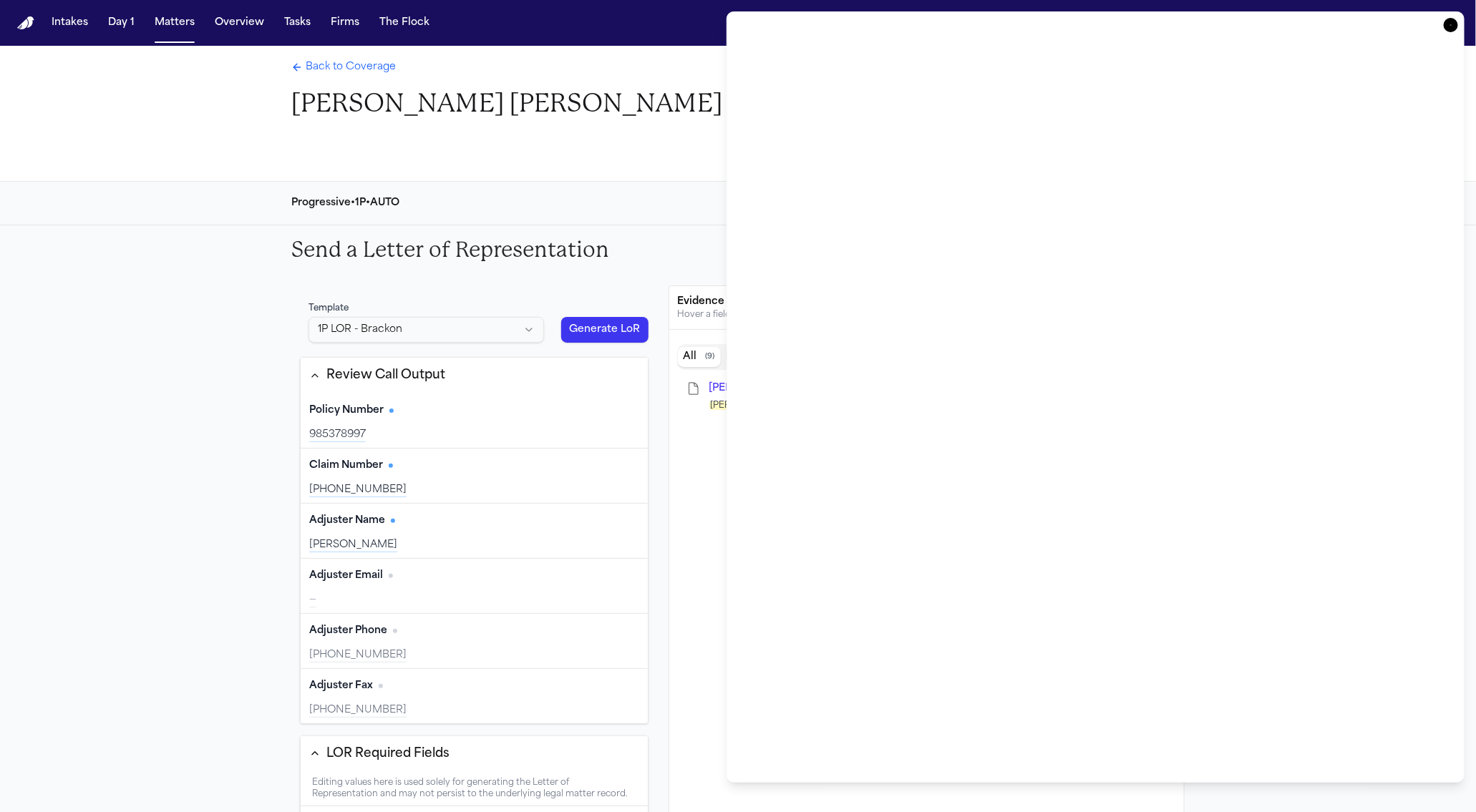
click at [708, 241] on div "Send a Letter of Representation Unable to find task" at bounding box center [738, 249] width 916 height 48
click at [1452, 19] on icon "button" at bounding box center [1451, 25] width 14 height 14
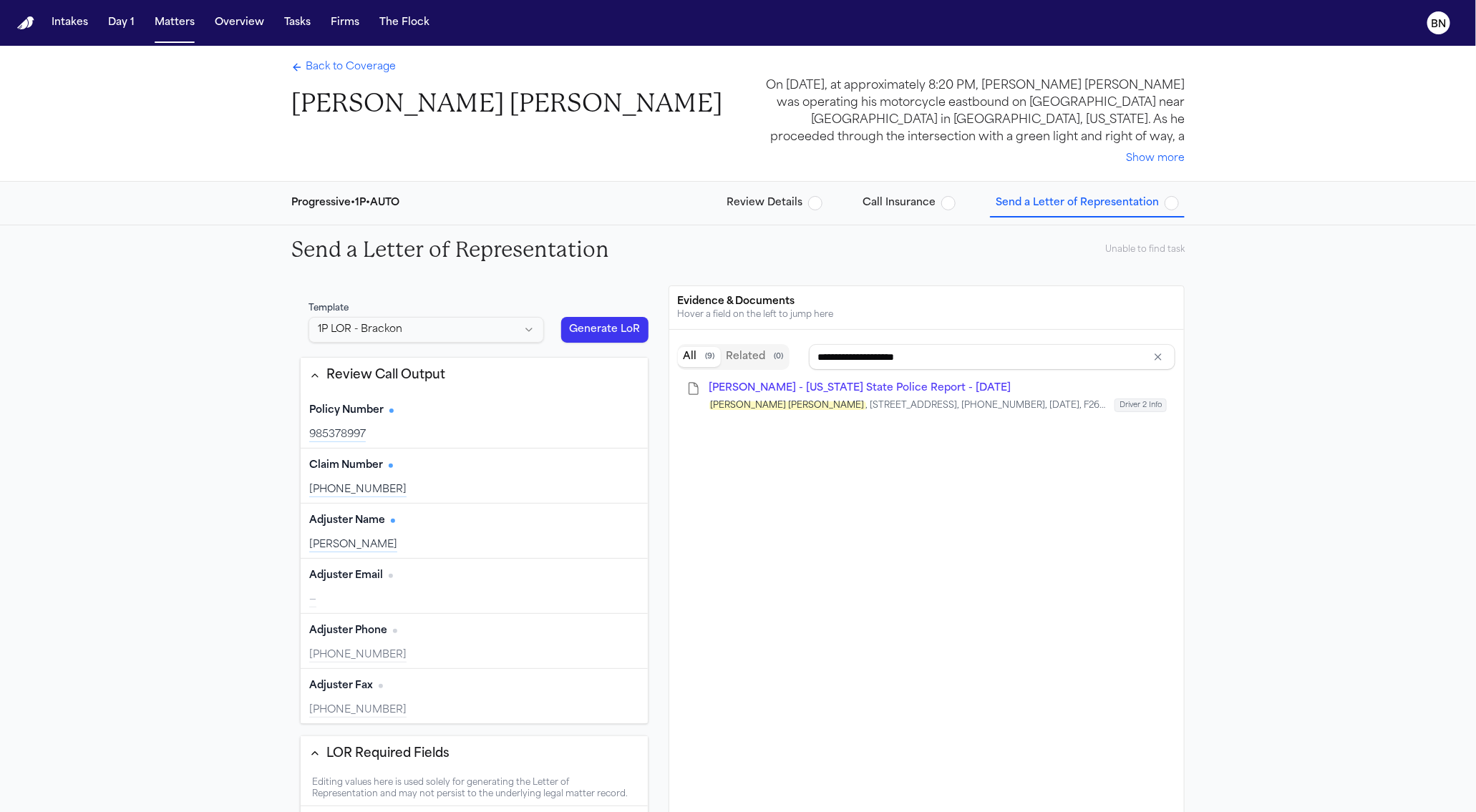
click at [916, 201] on span "Call Insurance" at bounding box center [899, 204] width 73 height 14
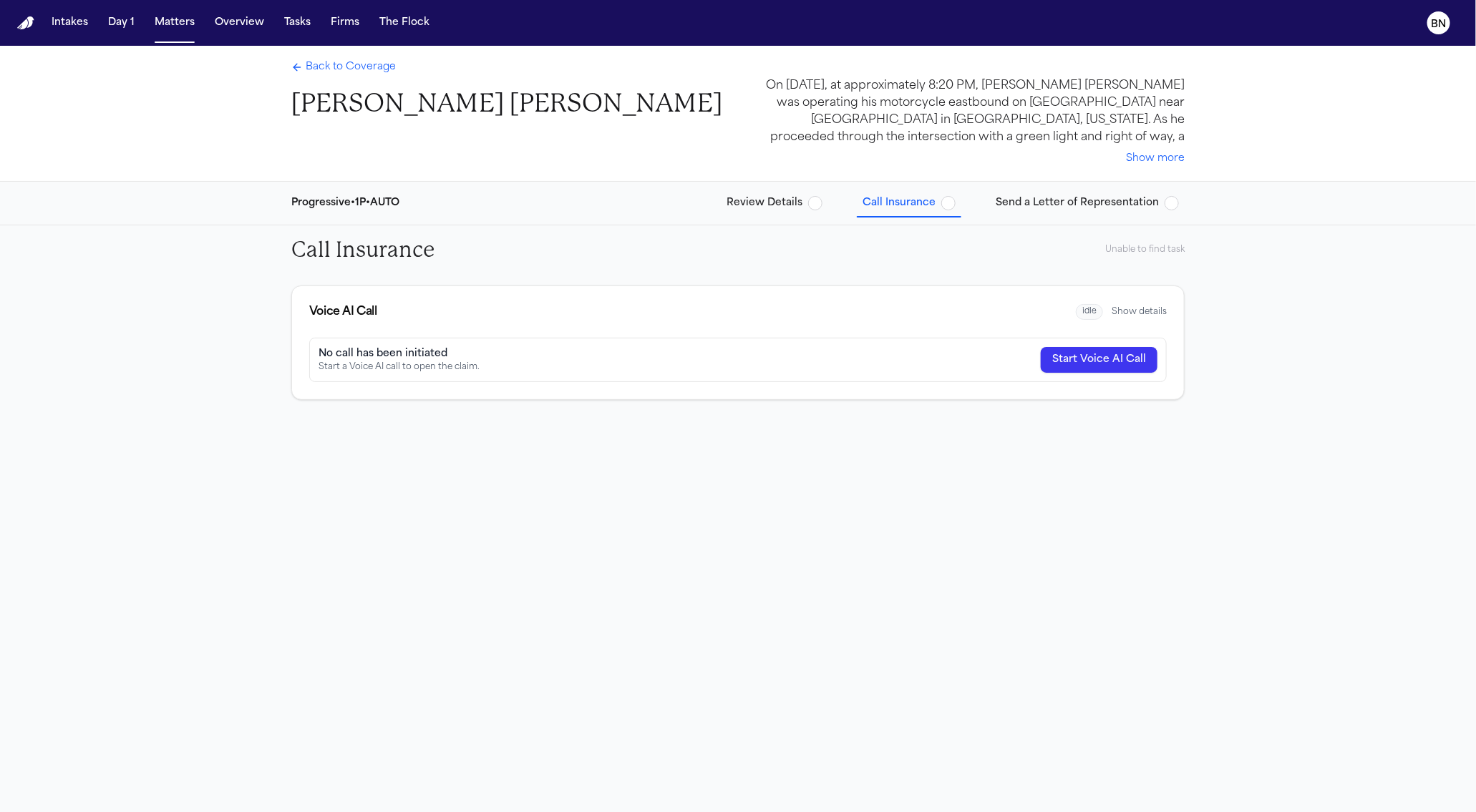
click at [1034, 207] on span "Send a Letter of Representation" at bounding box center [1077, 204] width 163 height 14
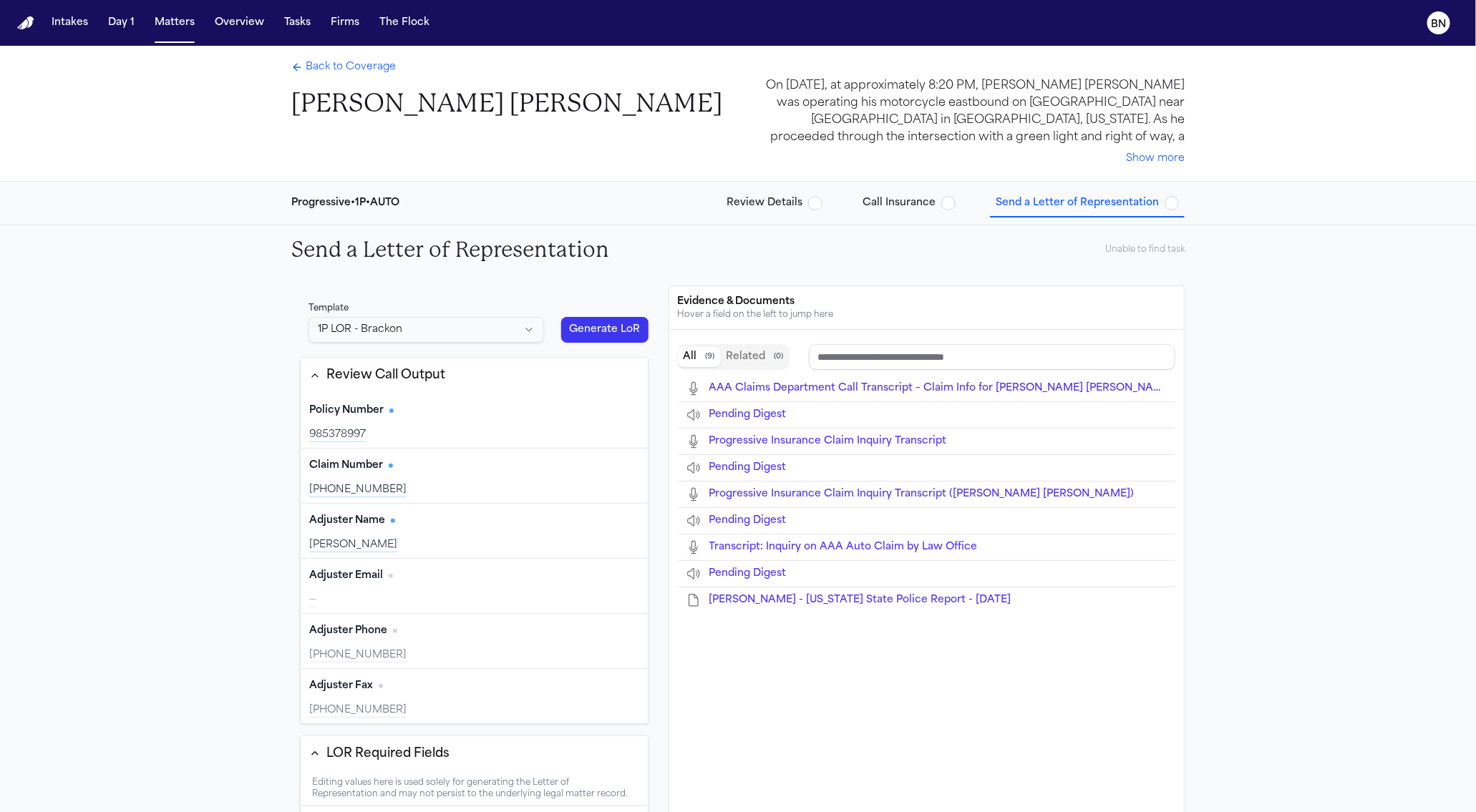
click at [824, 229] on div "Send a Letter of Representation Unable to find task" at bounding box center [738, 249] width 916 height 48
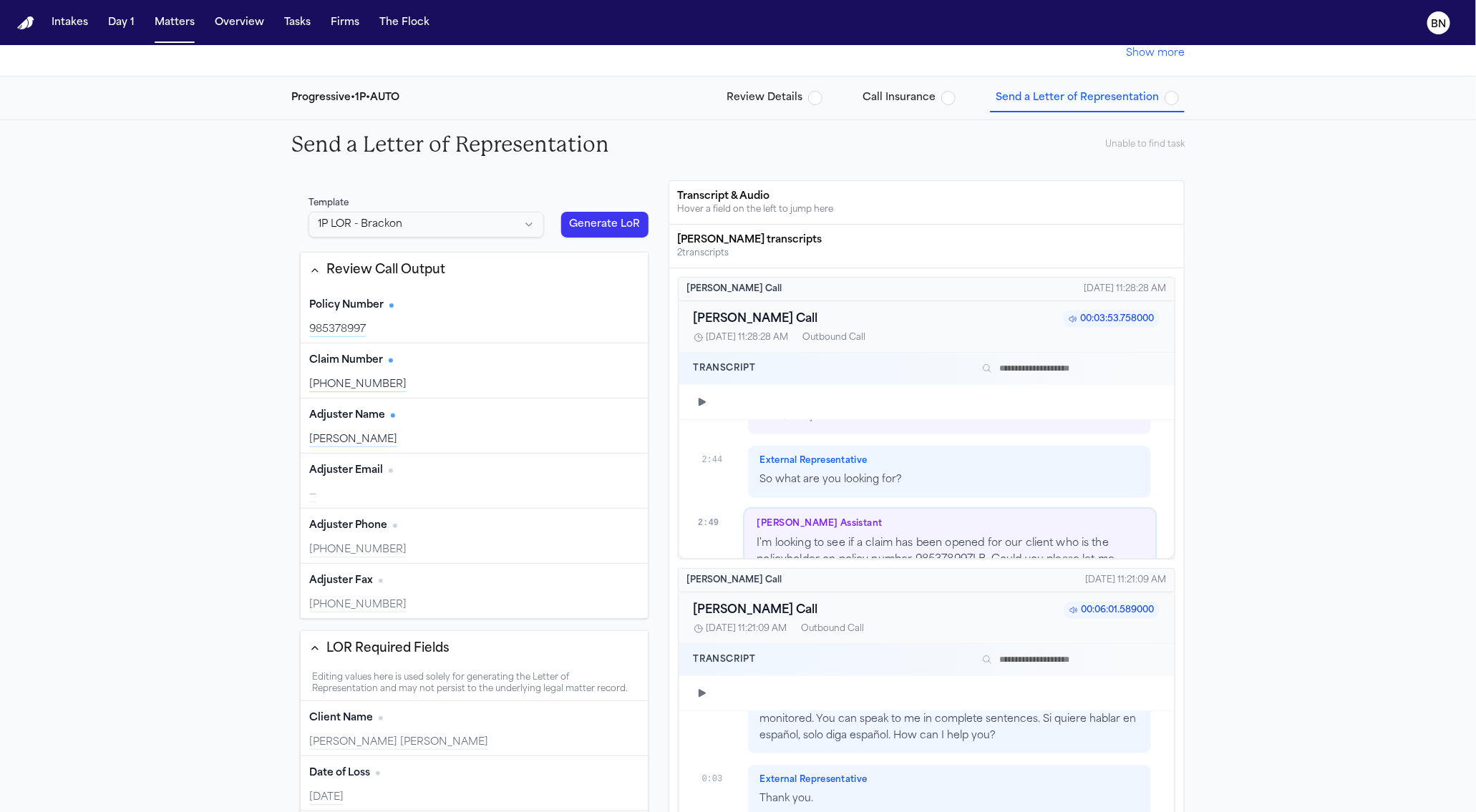
scroll to position [352, 0]
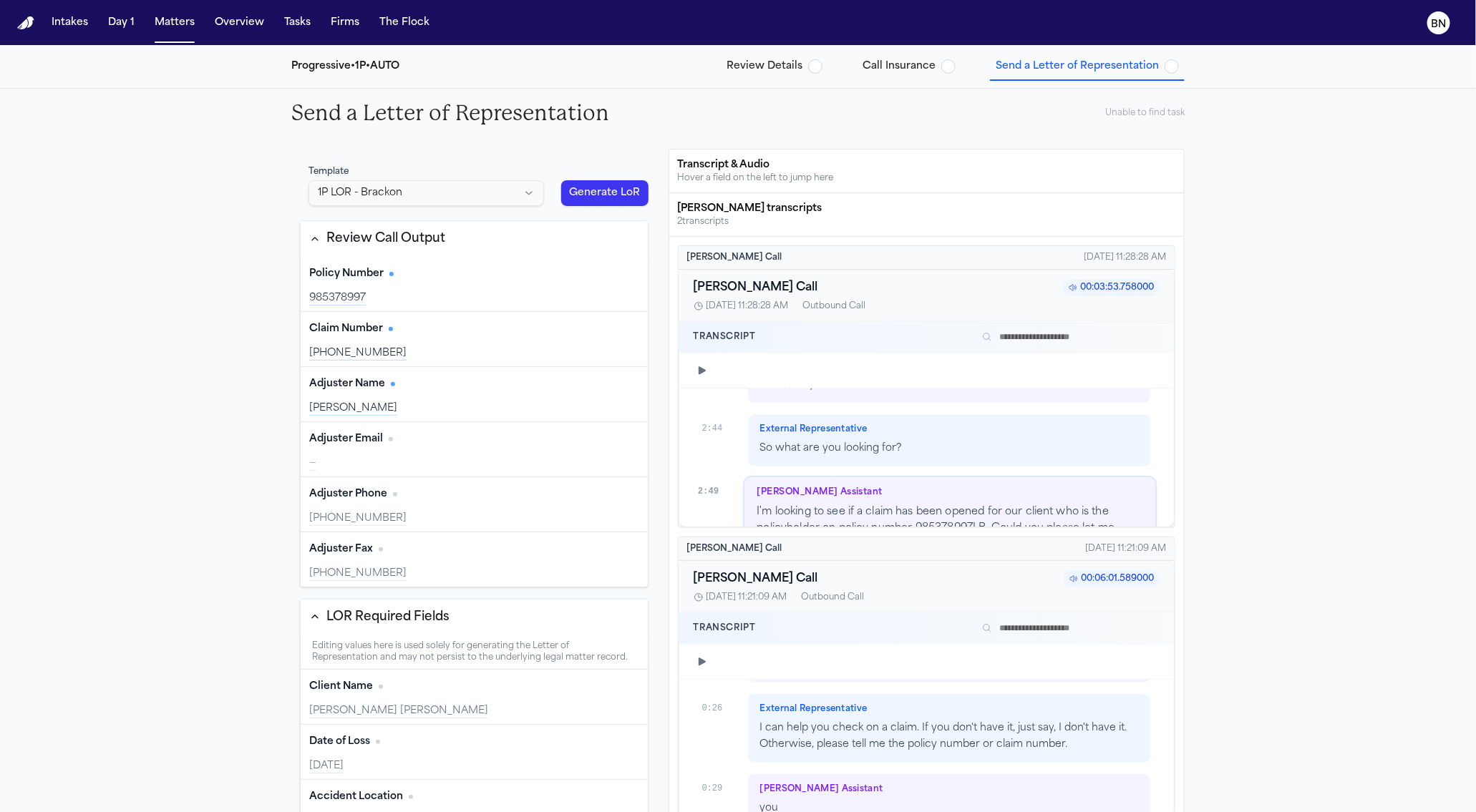
type input "**********"
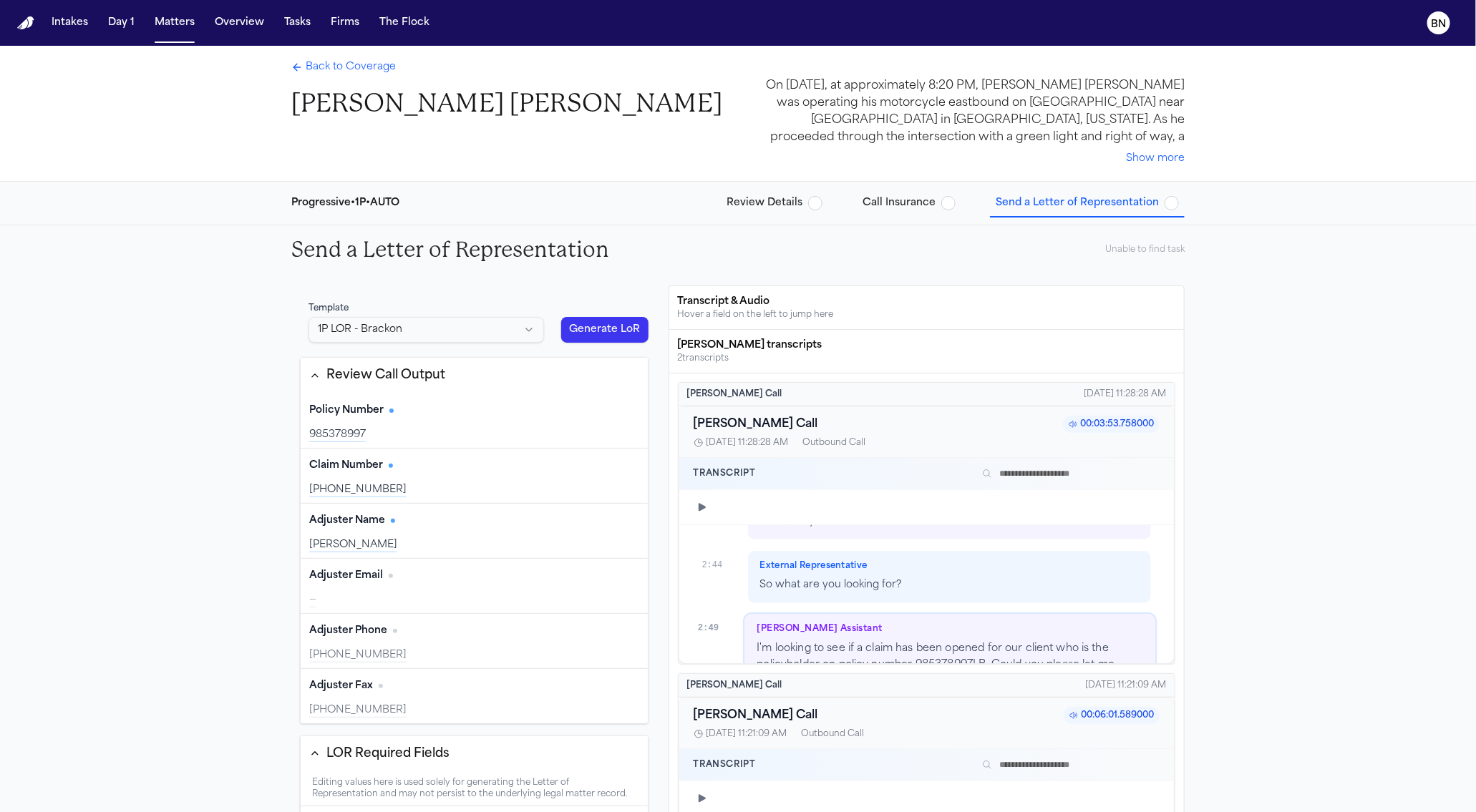
scroll to position [4138, 0]
click at [300, 319] on div "Template 1P LOR - Brackon" at bounding box center [426, 322] width 253 height 57
click at [319, 326] on html "Intakes Day 1 Matters Overview Tasks Firms The Flock BN Back to Coverage Connor…" at bounding box center [738, 406] width 1476 height 812
click at [309, 314] on html "Intakes Day 1 Matters Overview Tasks Firms The Flock BN Back to Coverage Connor…" at bounding box center [738, 406] width 1476 height 812
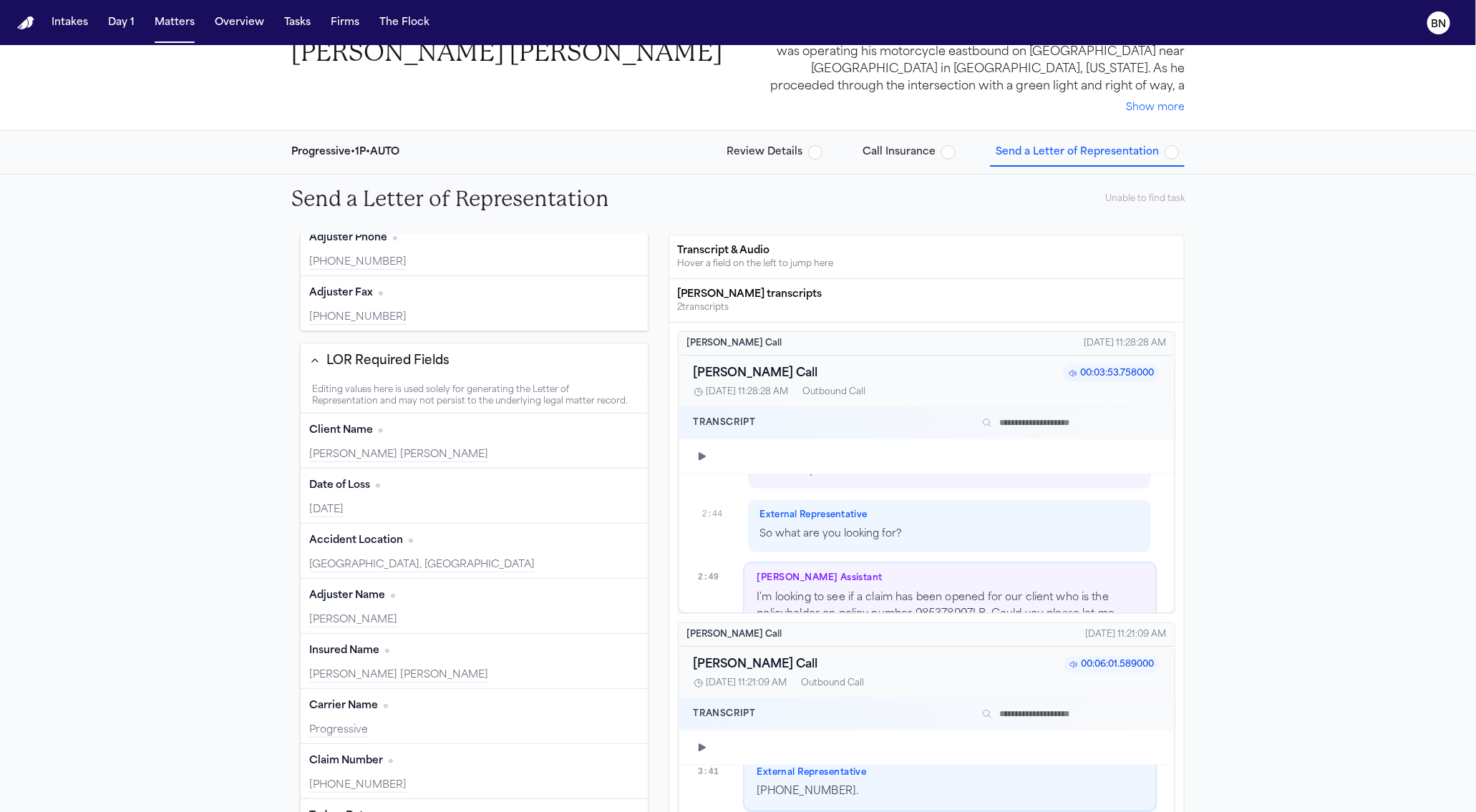
scroll to position [3377, 0]
type input "**********"
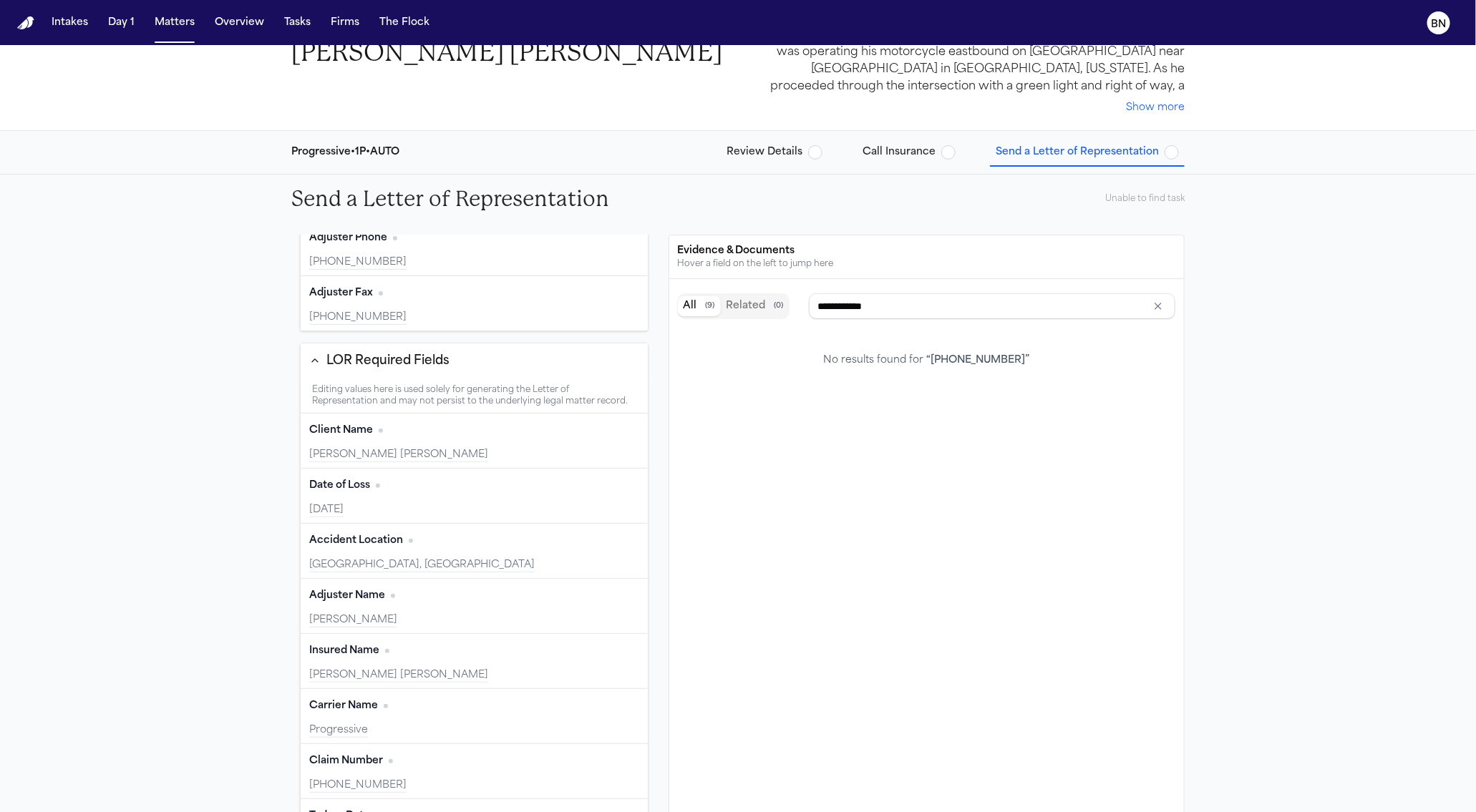
click at [899, 149] on span "Call Insurance" at bounding box center [899, 152] width 73 height 14
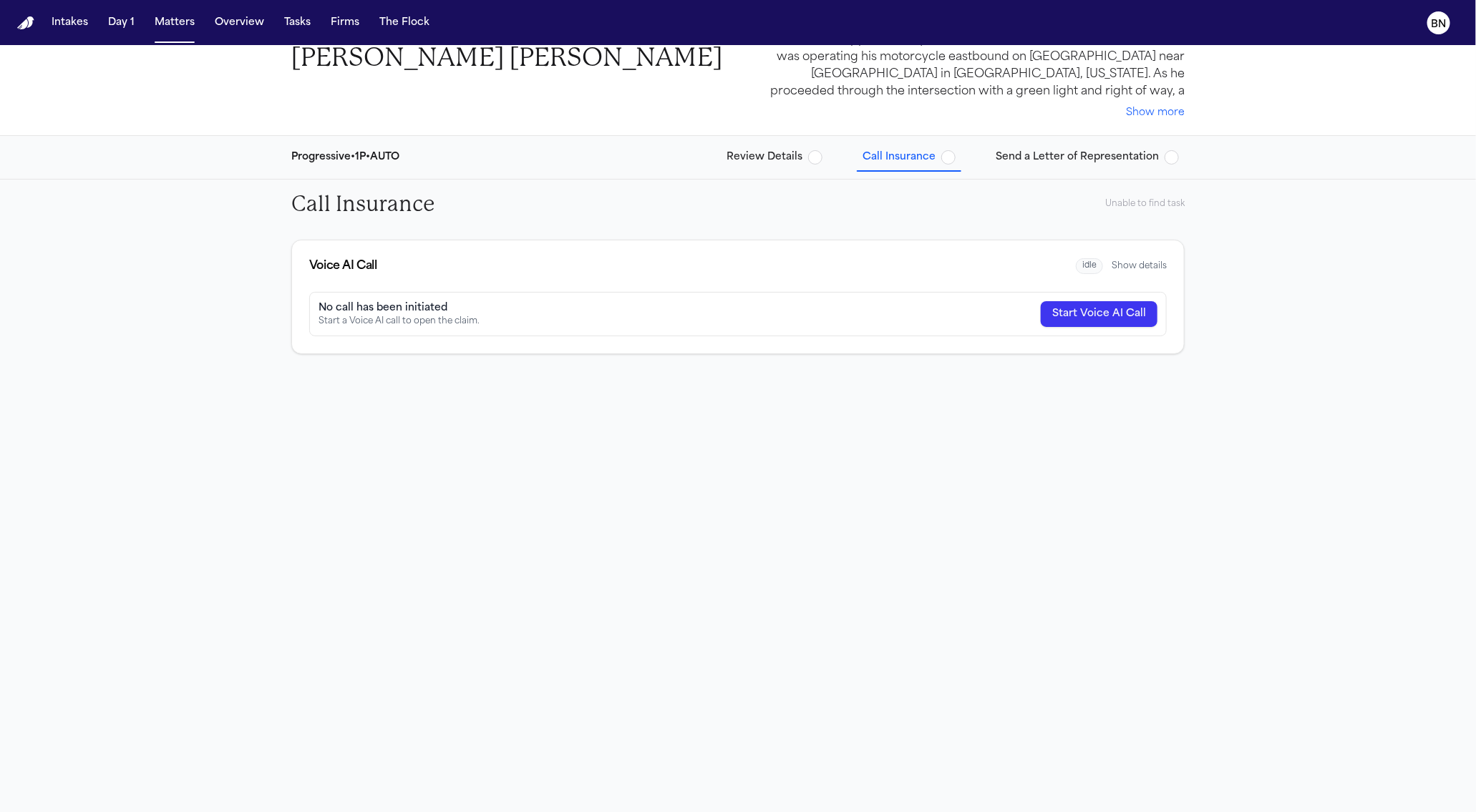
scroll to position [45, 0]
click at [1002, 171] on div "Progressive • 1P • AUTO Review Details Call Insurance Send a Letter of Represen…" at bounding box center [738, 158] width 916 height 43
click at [1003, 165] on button "Send a Letter of Representation" at bounding box center [1087, 158] width 195 height 26
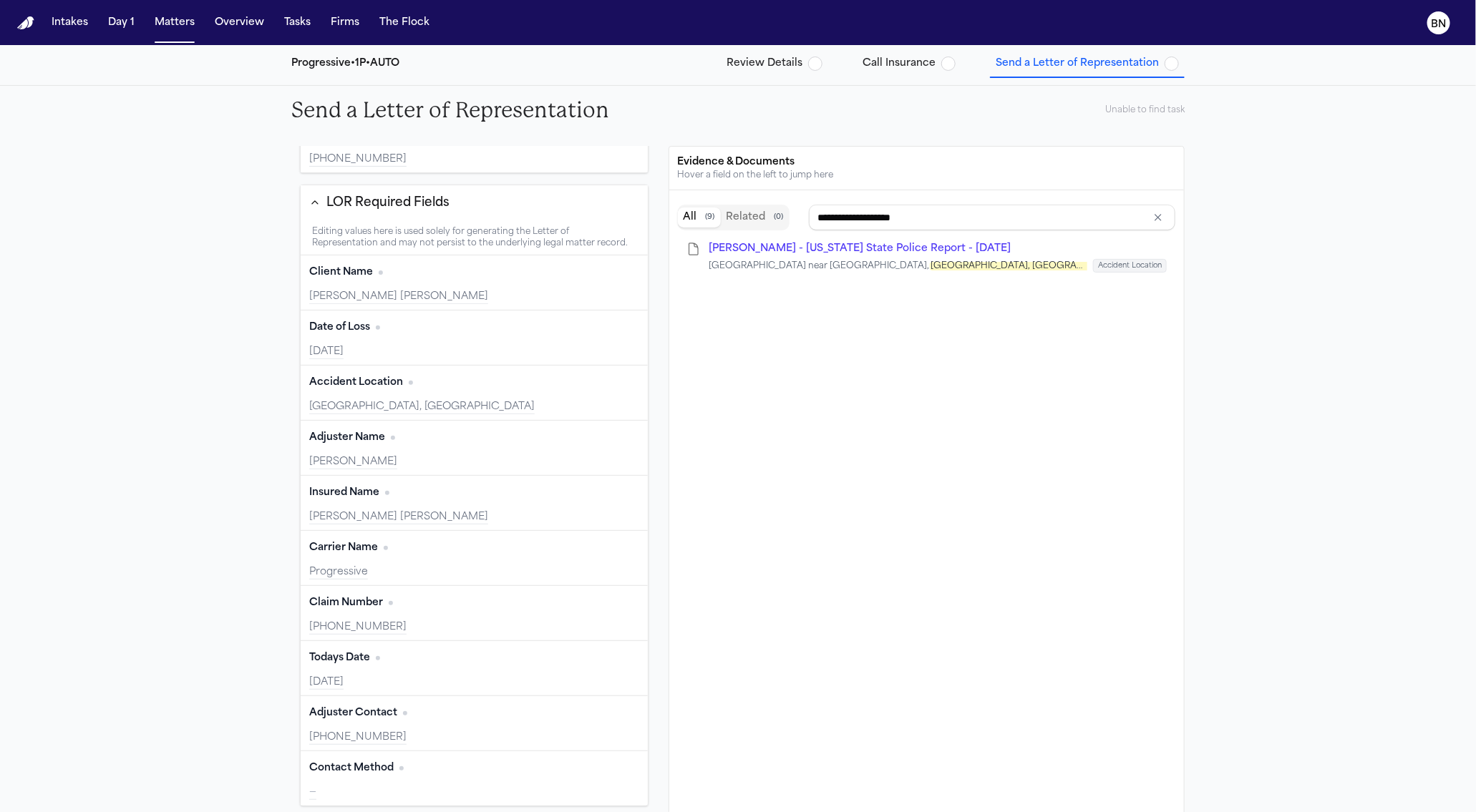
scroll to position [358, 0]
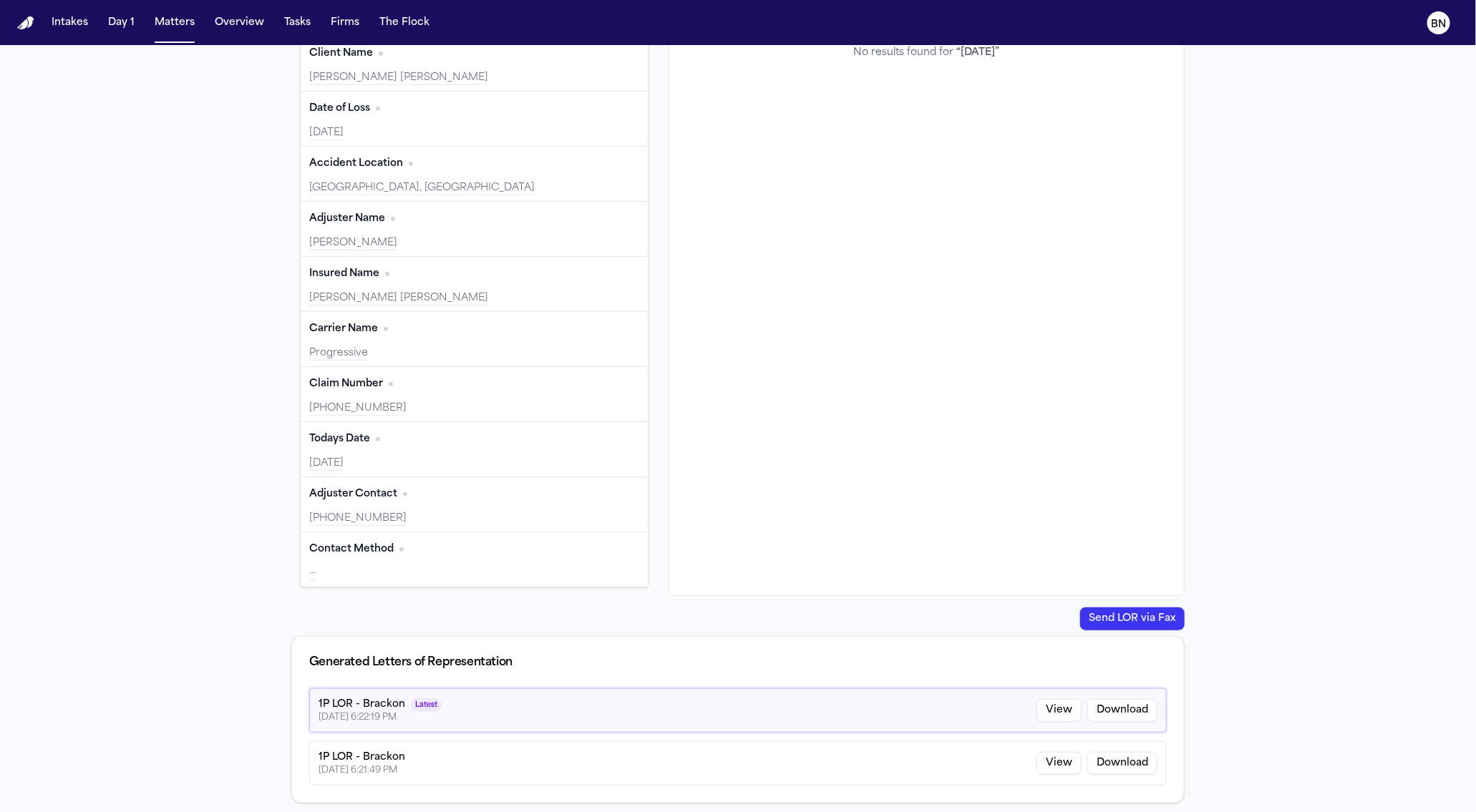
click at [480, 464] on div "September 09, 2025" at bounding box center [474, 464] width 330 height 14
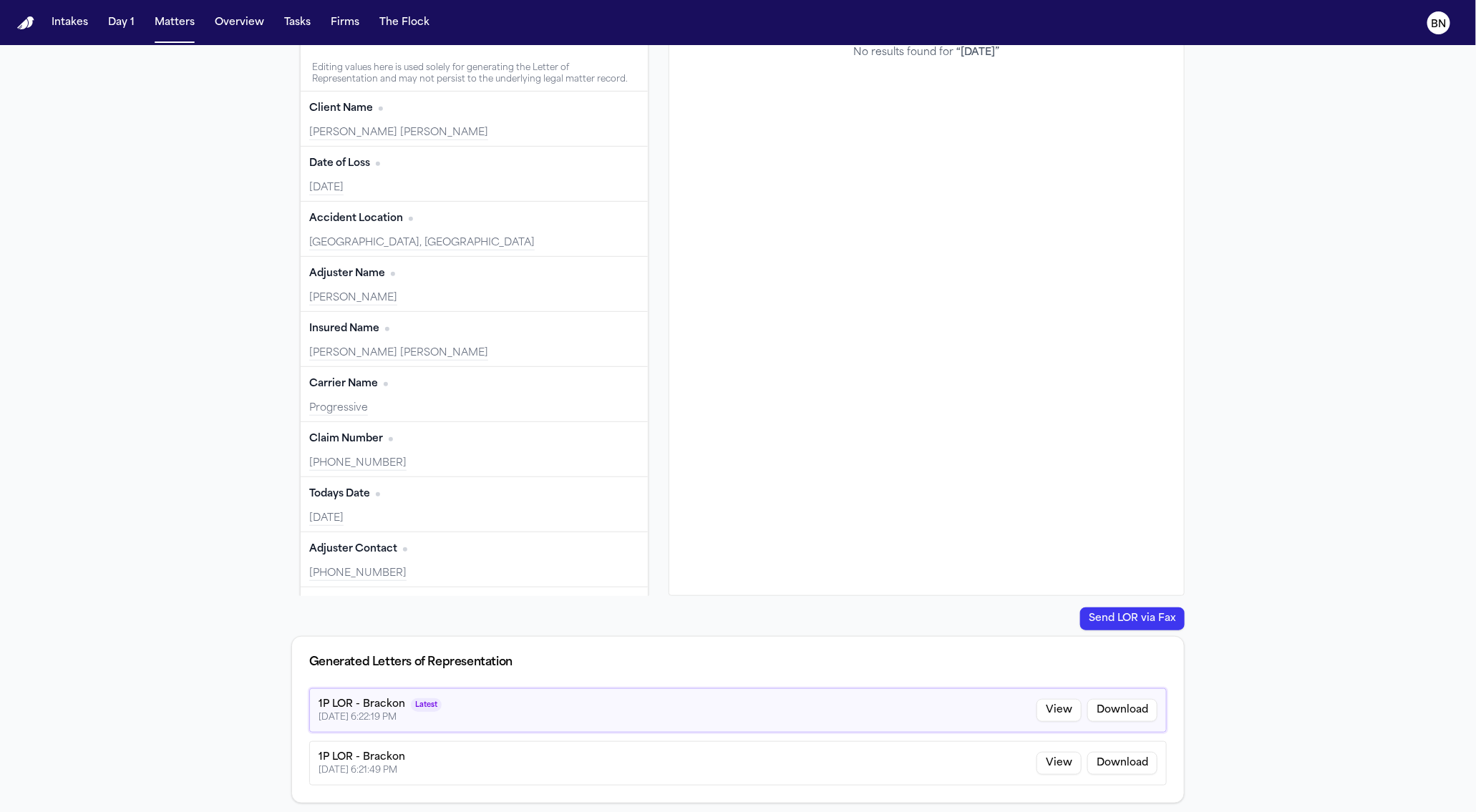
scroll to position [319, 0]
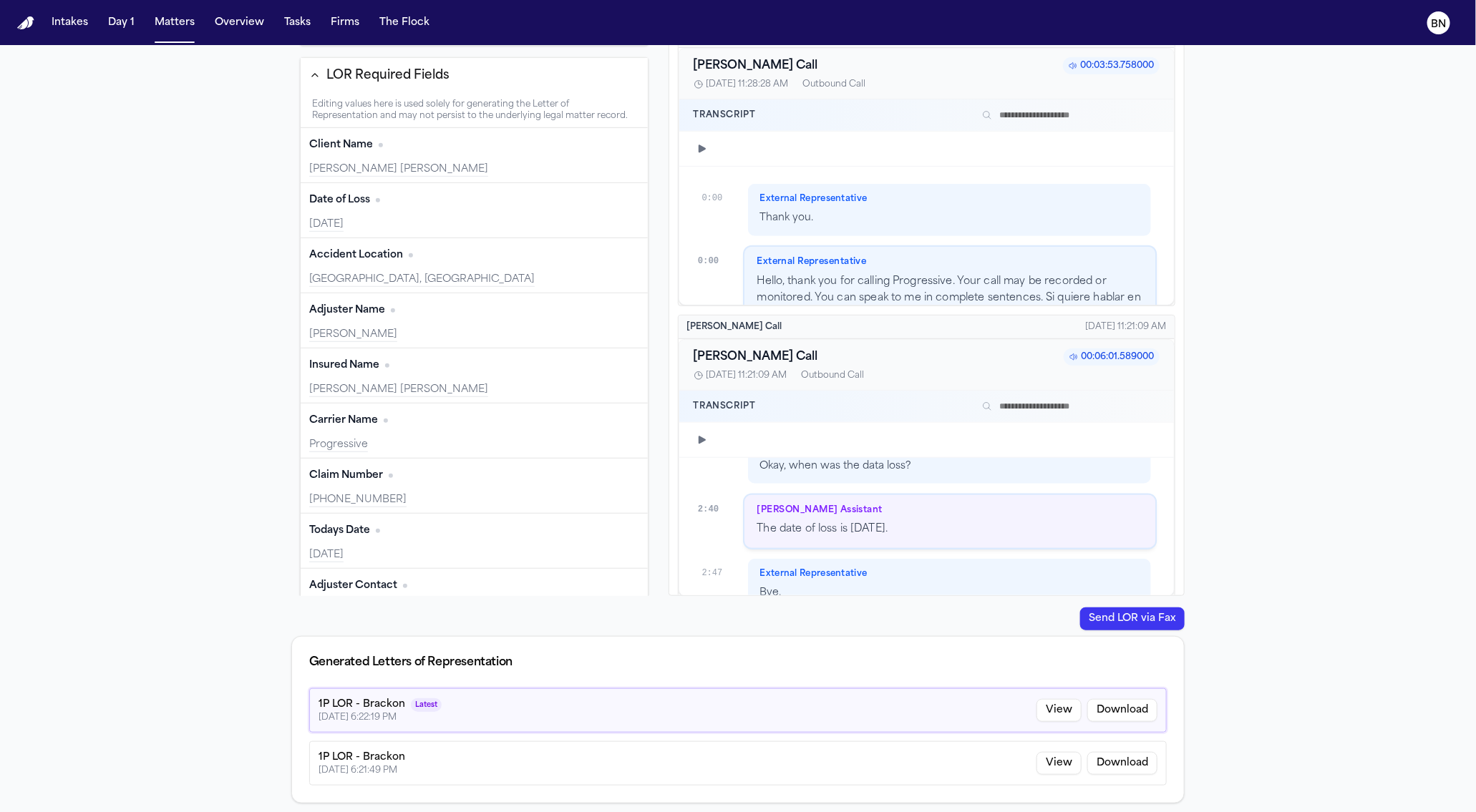
click at [488, 420] on div "Carrier Name Edit" at bounding box center [474, 420] width 330 height 23
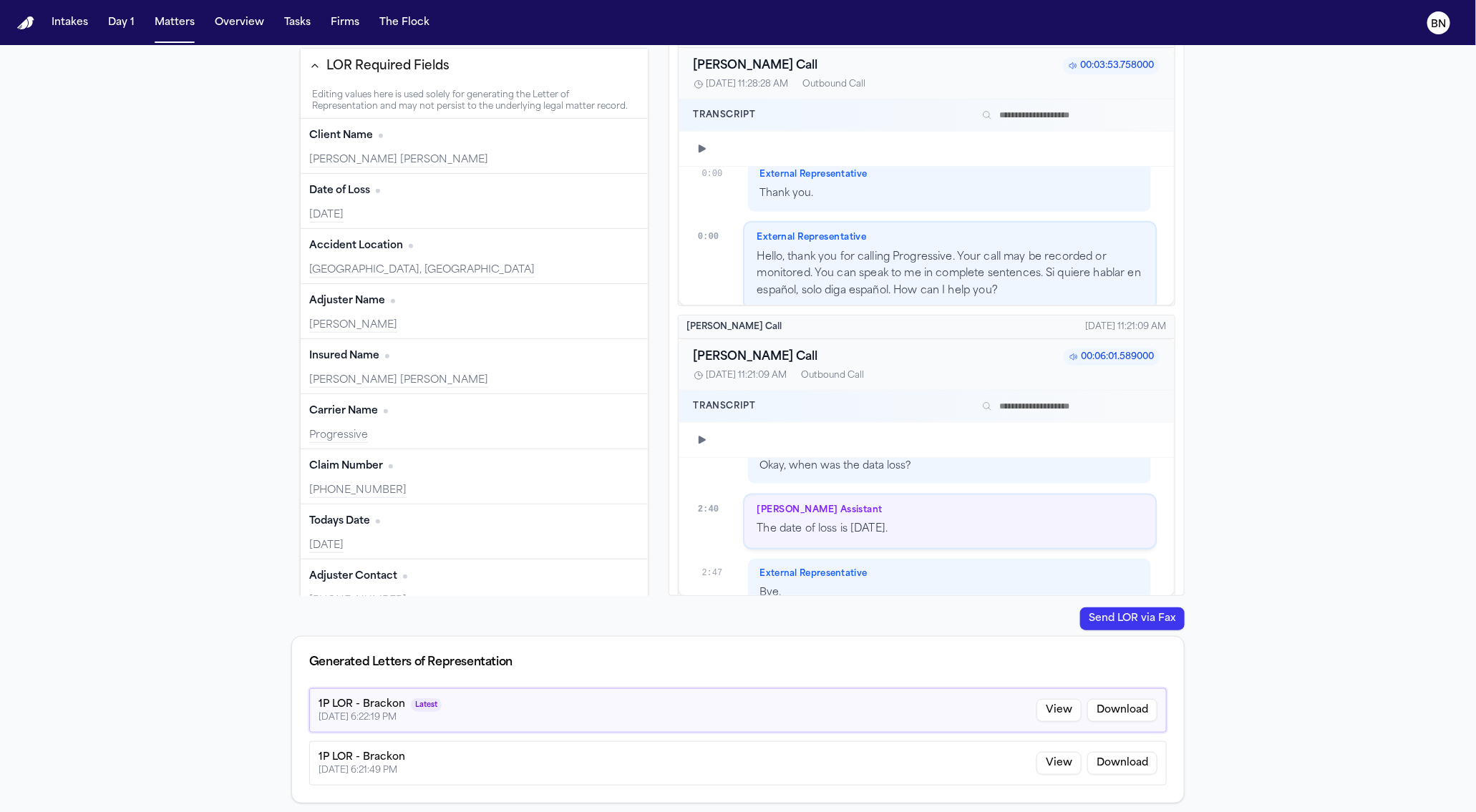
scroll to position [417, 0]
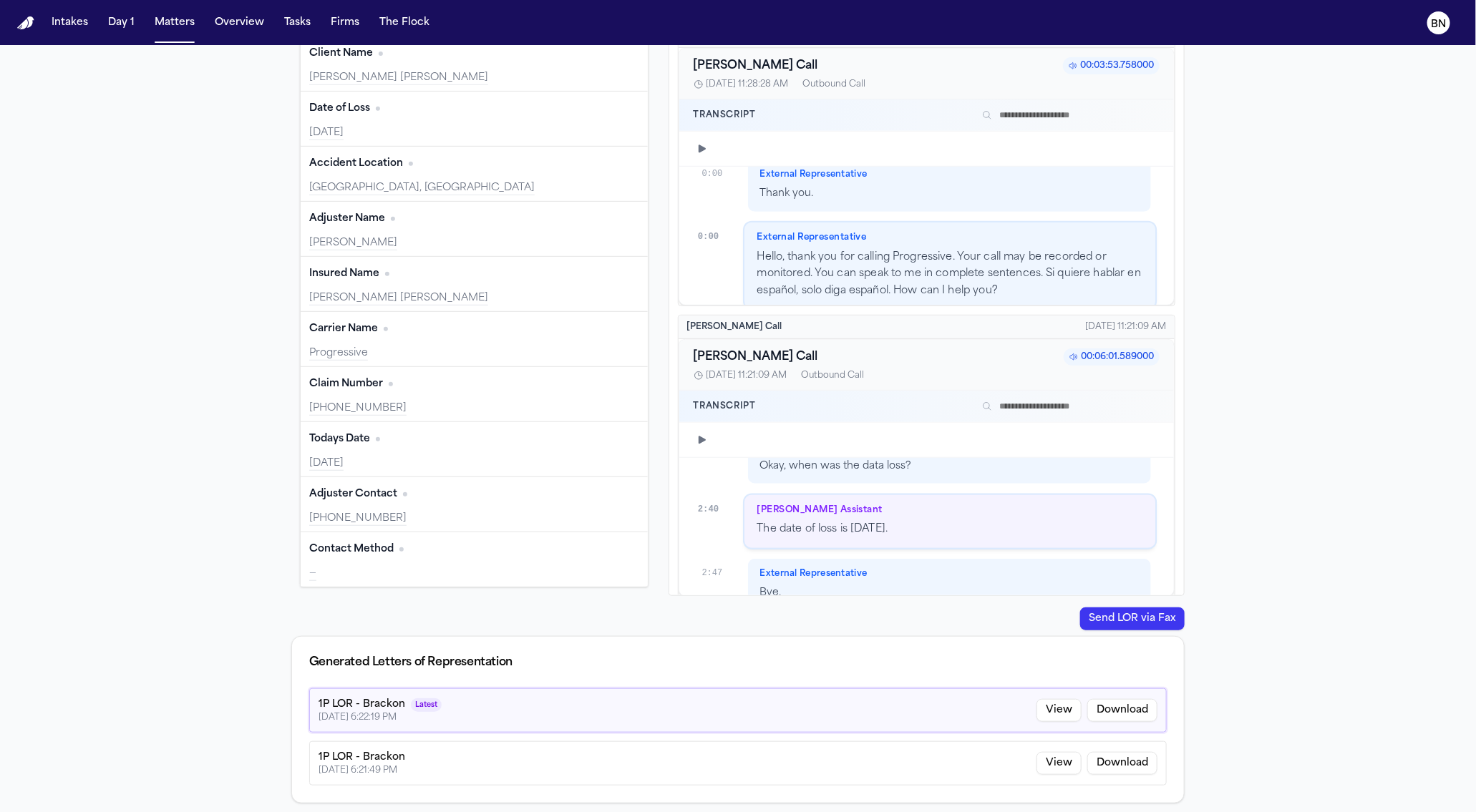
type input "**********"
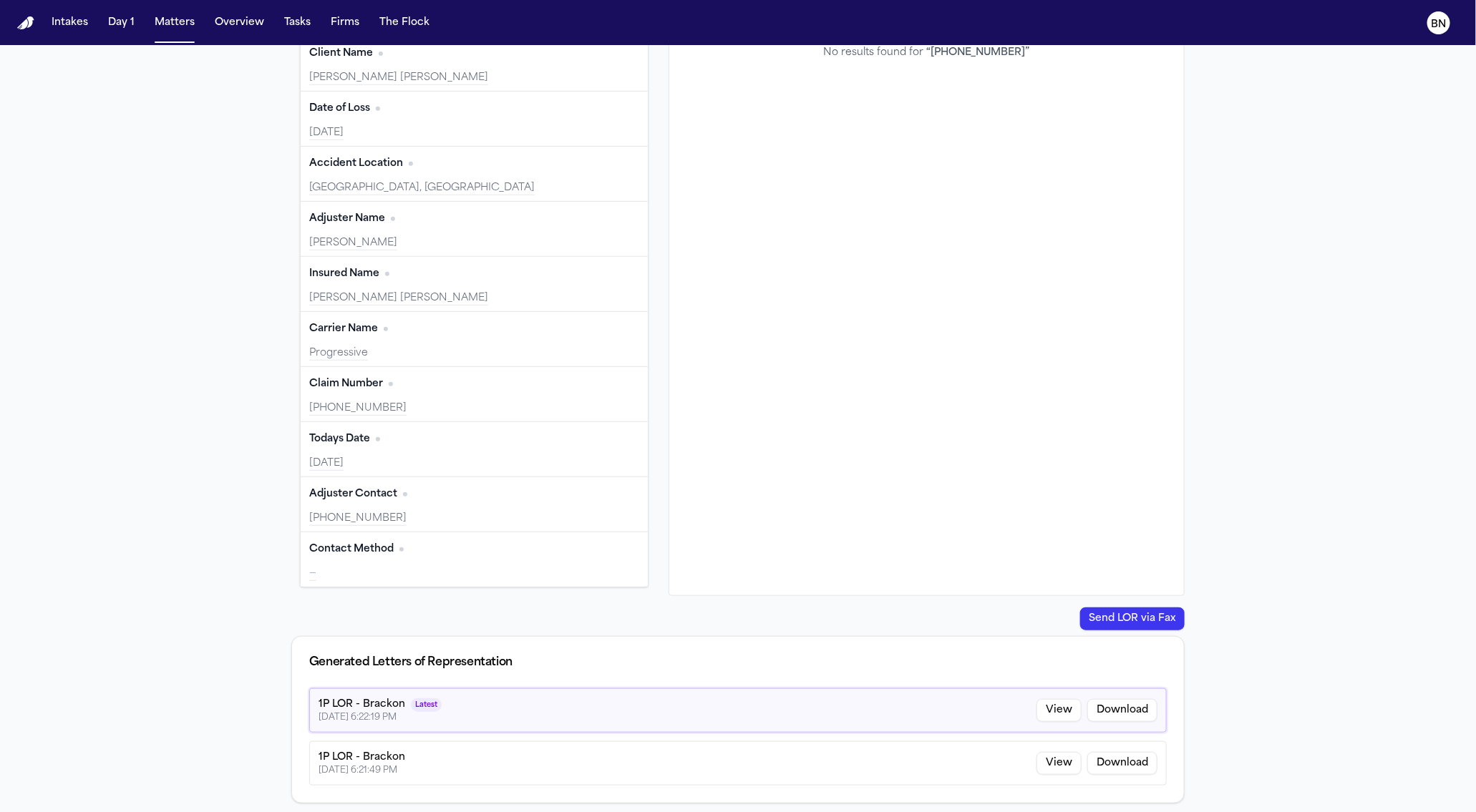
click at [462, 546] on div "Contact Method Edit" at bounding box center [474, 549] width 330 height 23
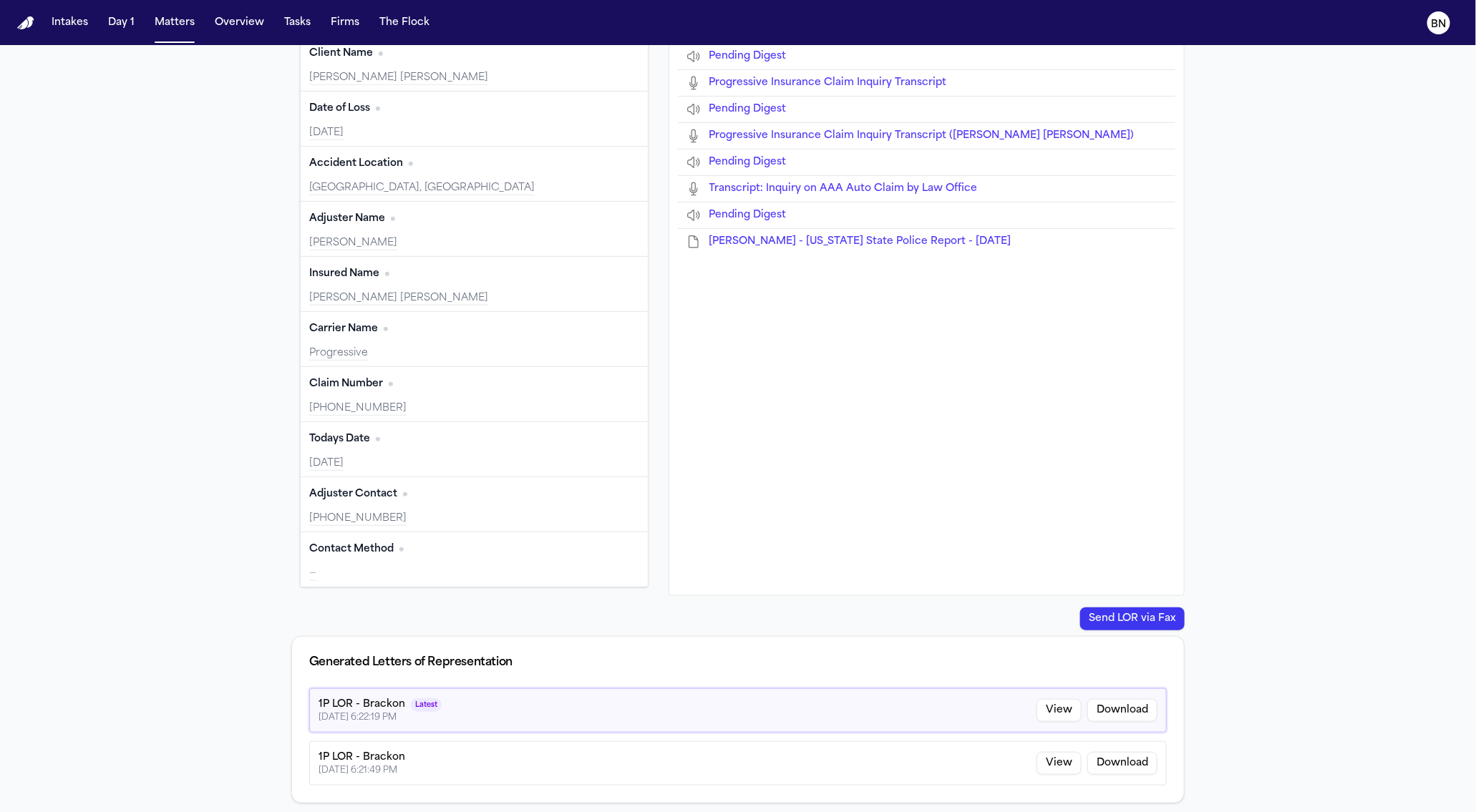
type input "**********"
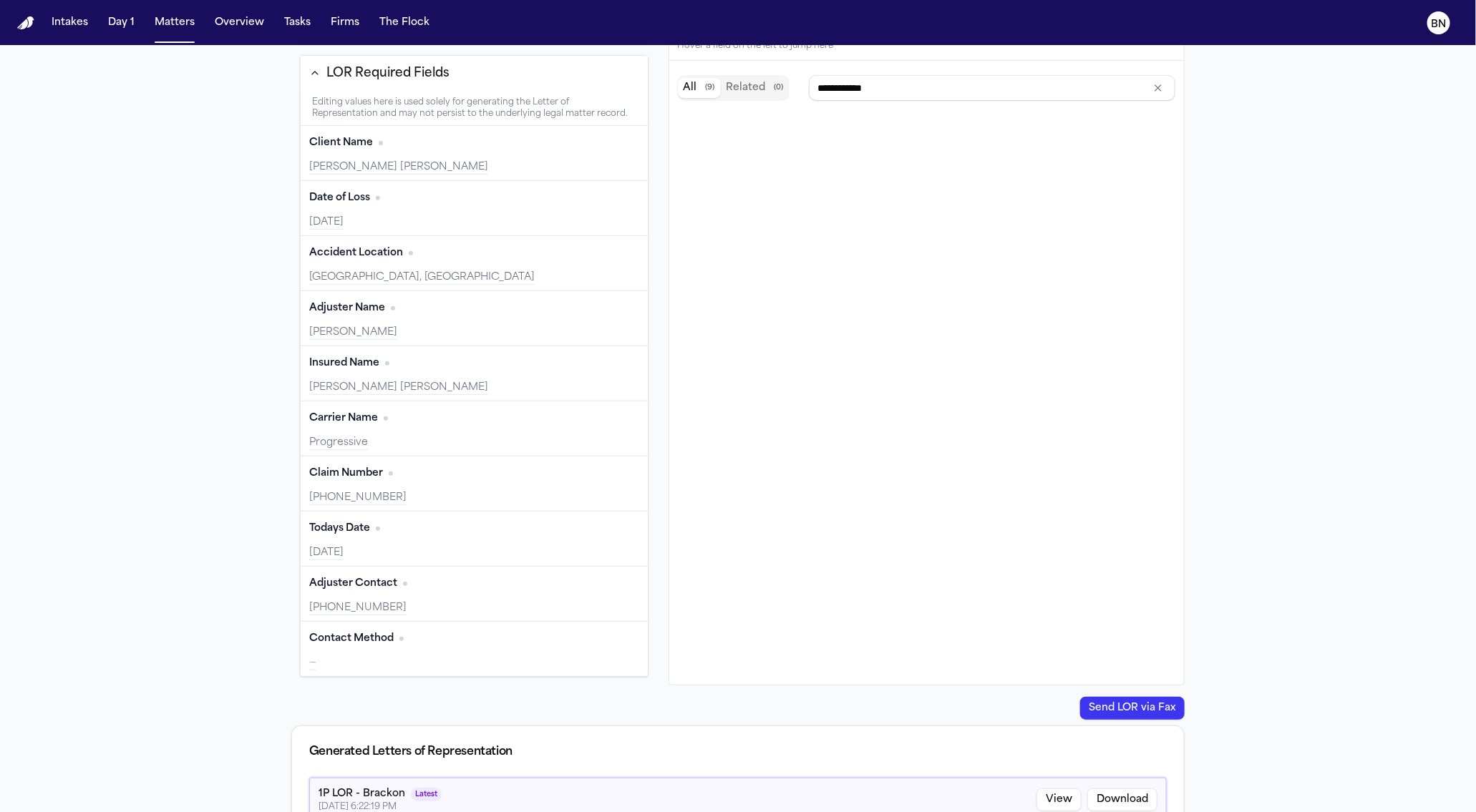
scroll to position [184, 0]
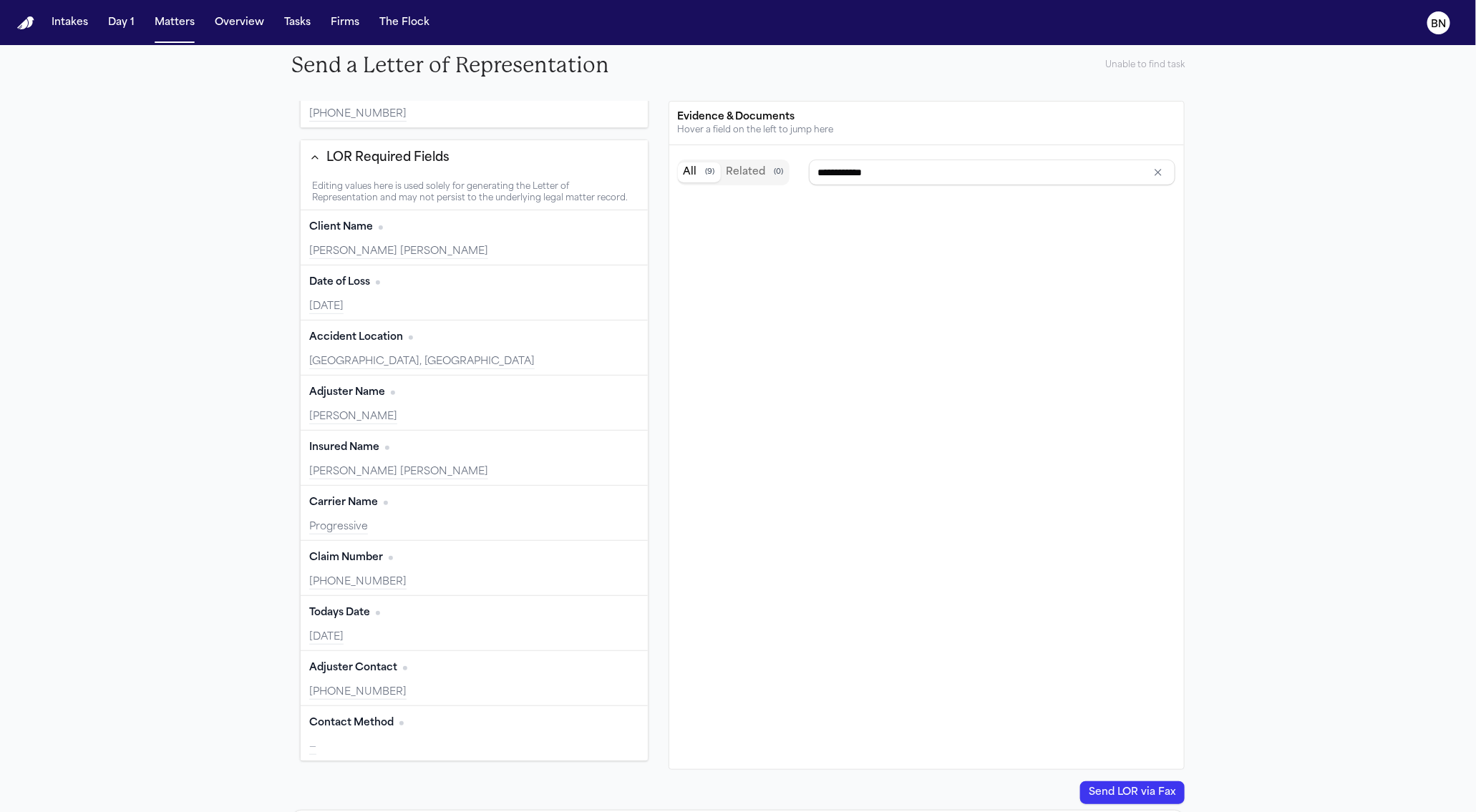
click at [474, 683] on div "Adjuster Contact Edit +18442684717" at bounding box center [473, 678] width 347 height 55
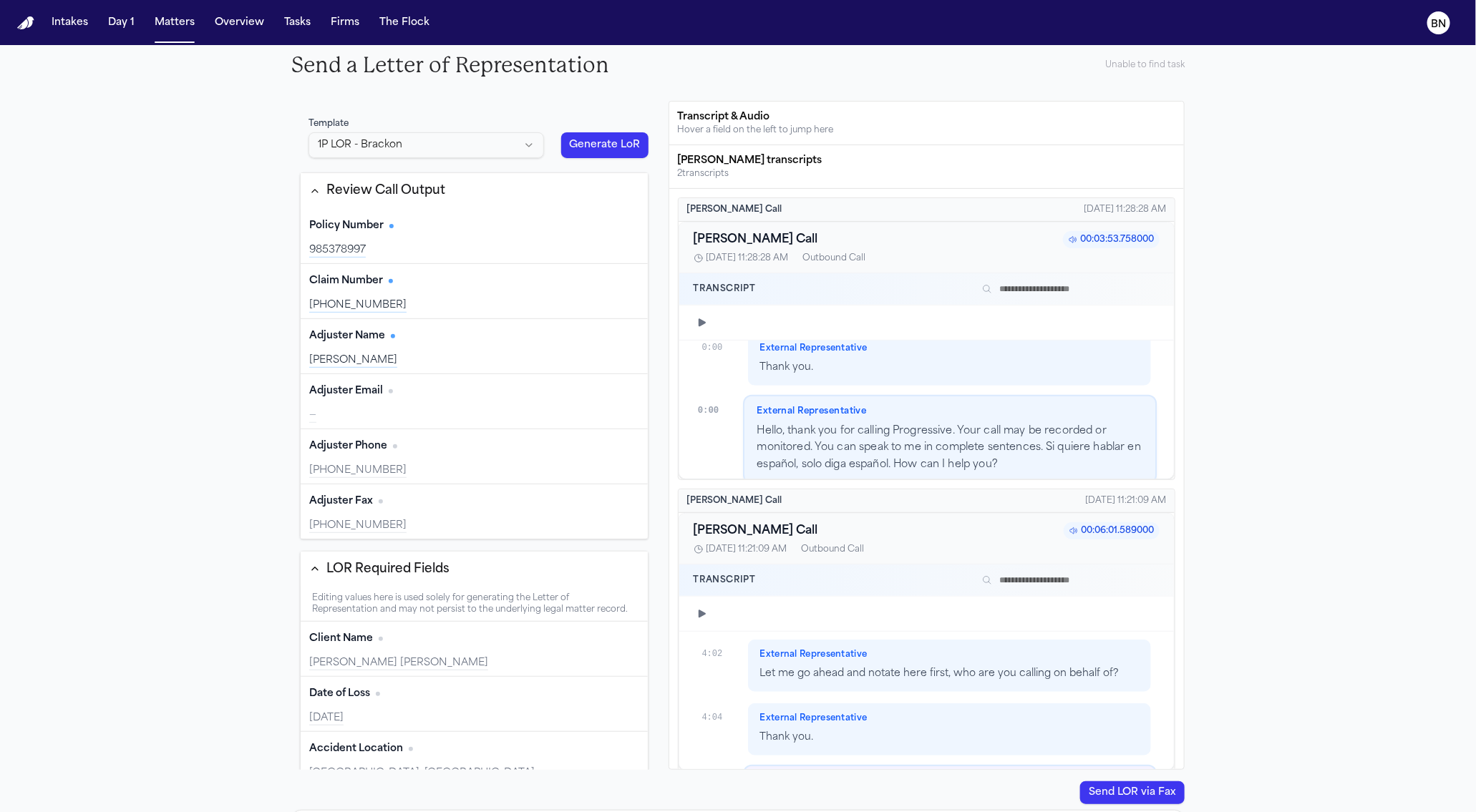
scroll to position [0, 0]
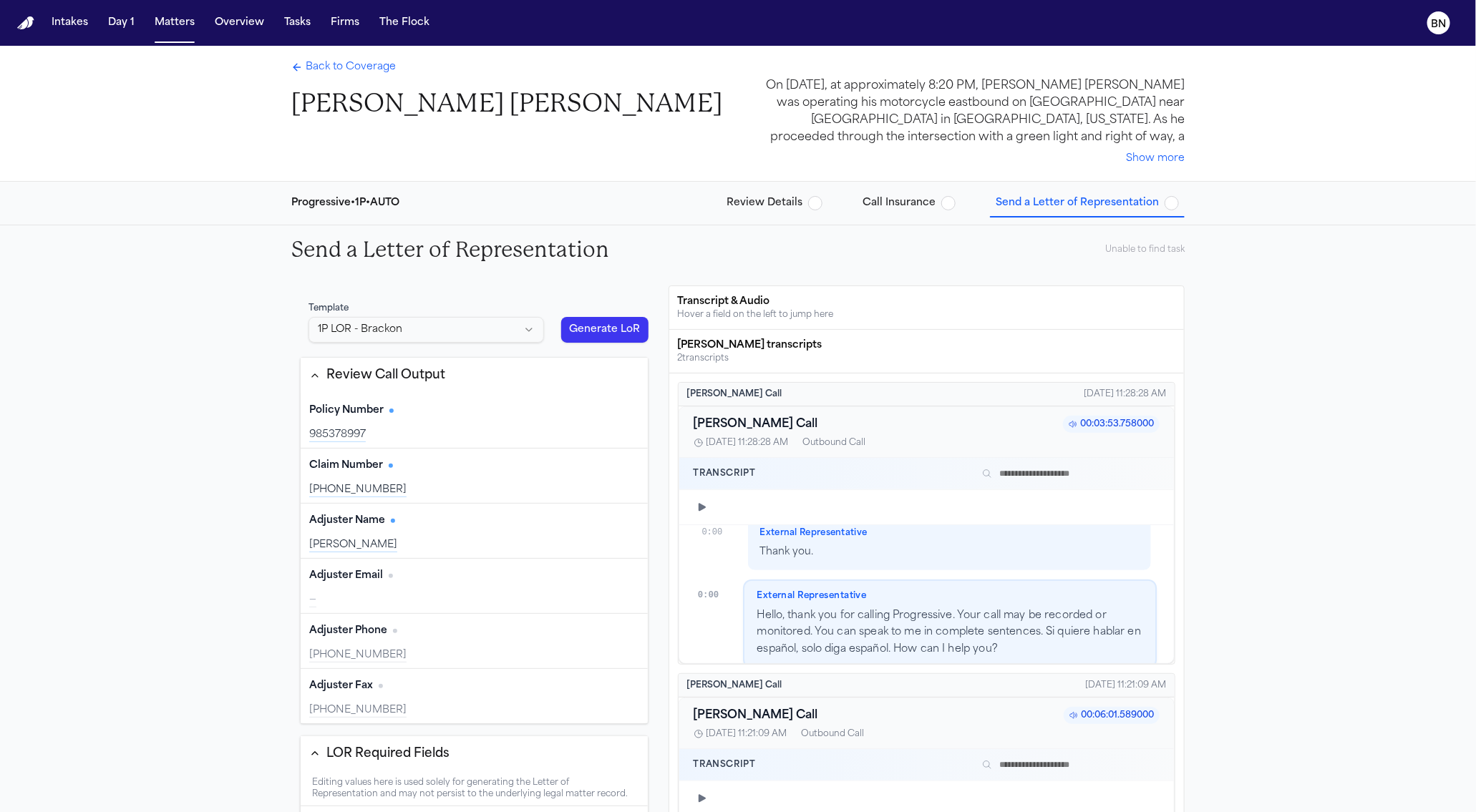
click at [312, 74] on span "Back to Coverage" at bounding box center [351, 68] width 90 height 14
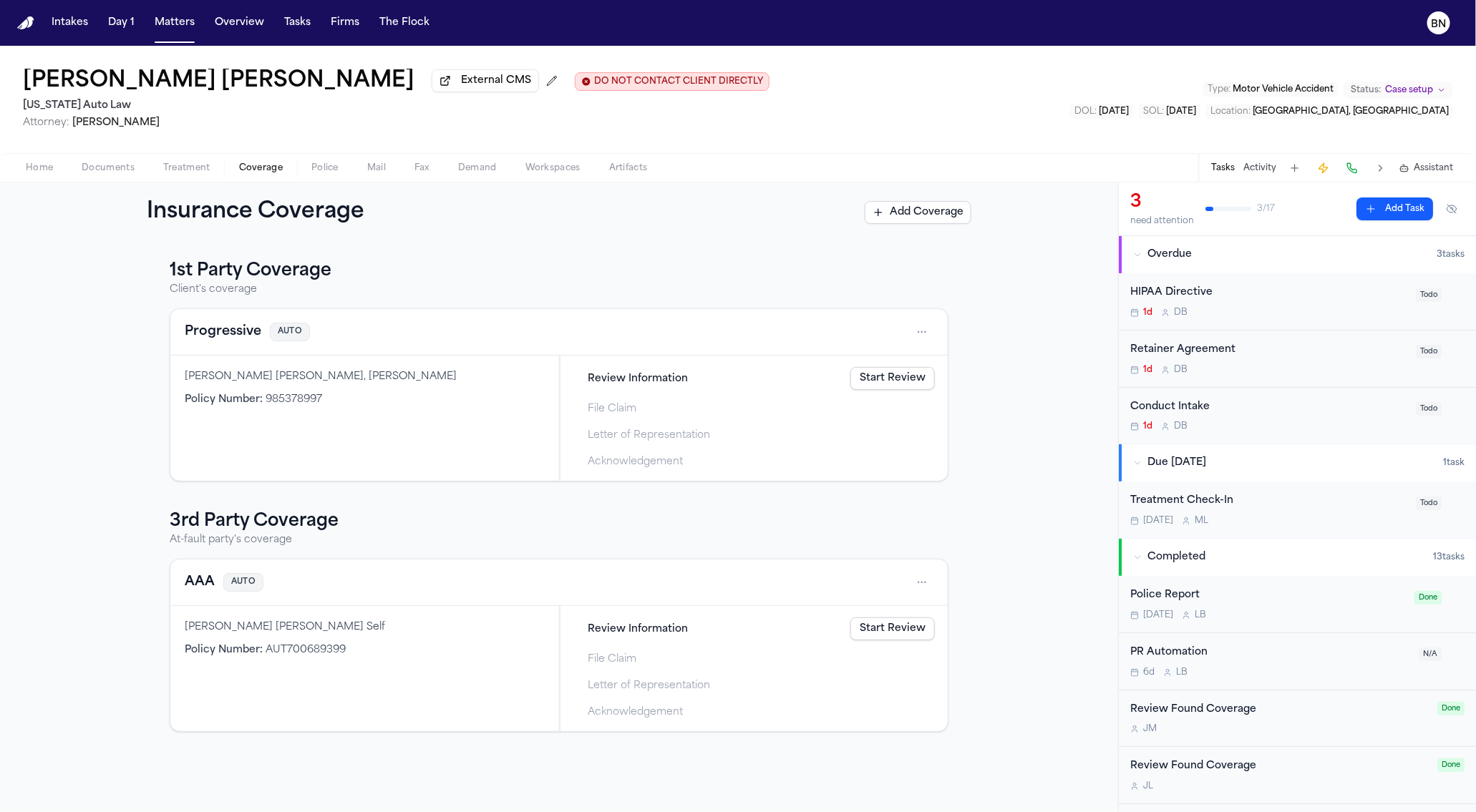
click at [54, 168] on button "Home" at bounding box center [39, 167] width 56 height 17
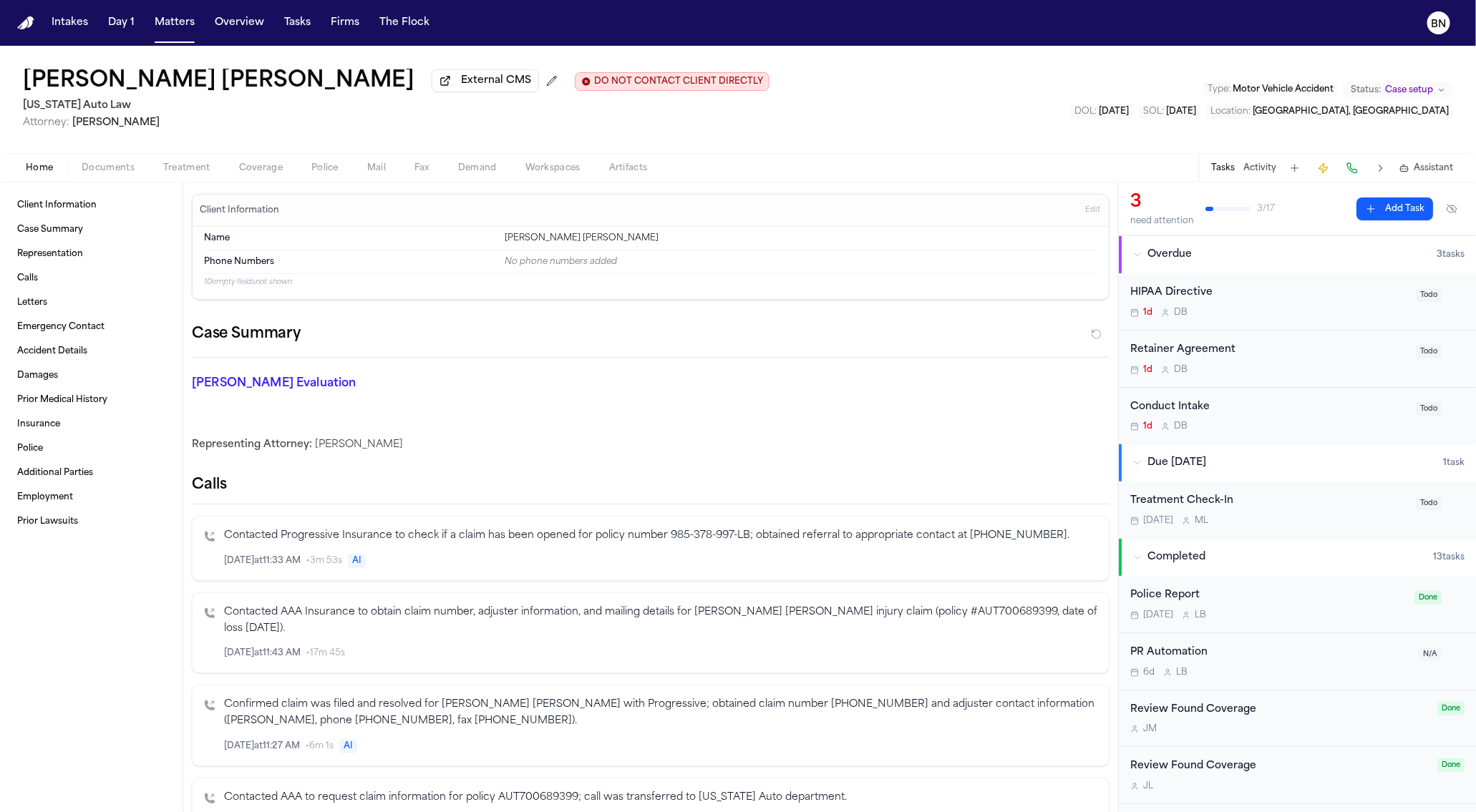
click at [267, 179] on div "Home Documents Treatment Coverage Police Mail Fax Demand Workspaces Artifacts T…" at bounding box center [738, 167] width 1476 height 29
click at [267, 173] on span "Coverage" at bounding box center [261, 168] width 43 height 11
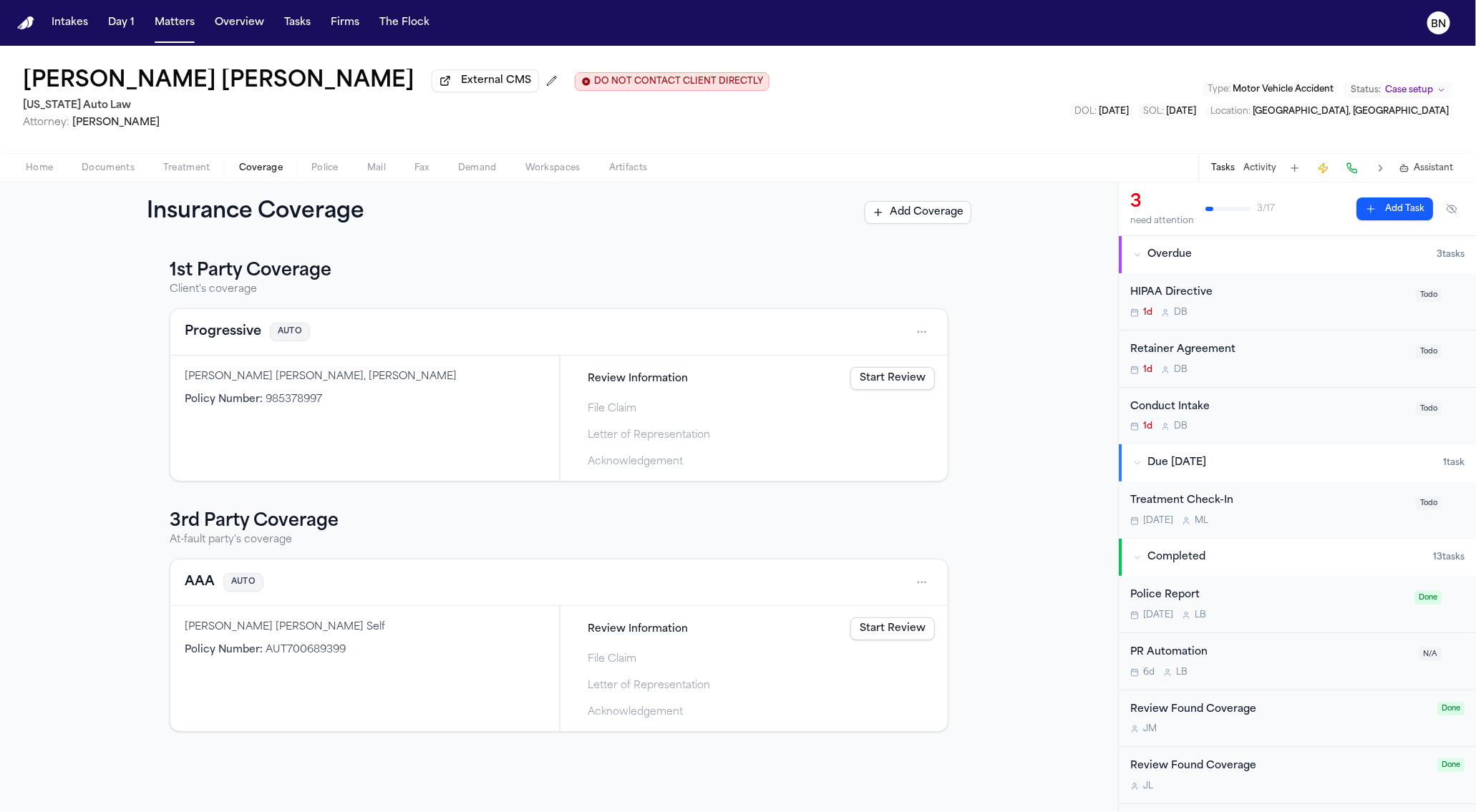
click at [267, 173] on span "Coverage" at bounding box center [261, 168] width 43 height 11
click at [184, 164] on span "Treatment" at bounding box center [187, 168] width 48 height 11
click at [251, 173] on span "Coverage" at bounding box center [261, 168] width 43 height 11
click at [862, 381] on link "Start Review" at bounding box center [892, 378] width 85 height 23
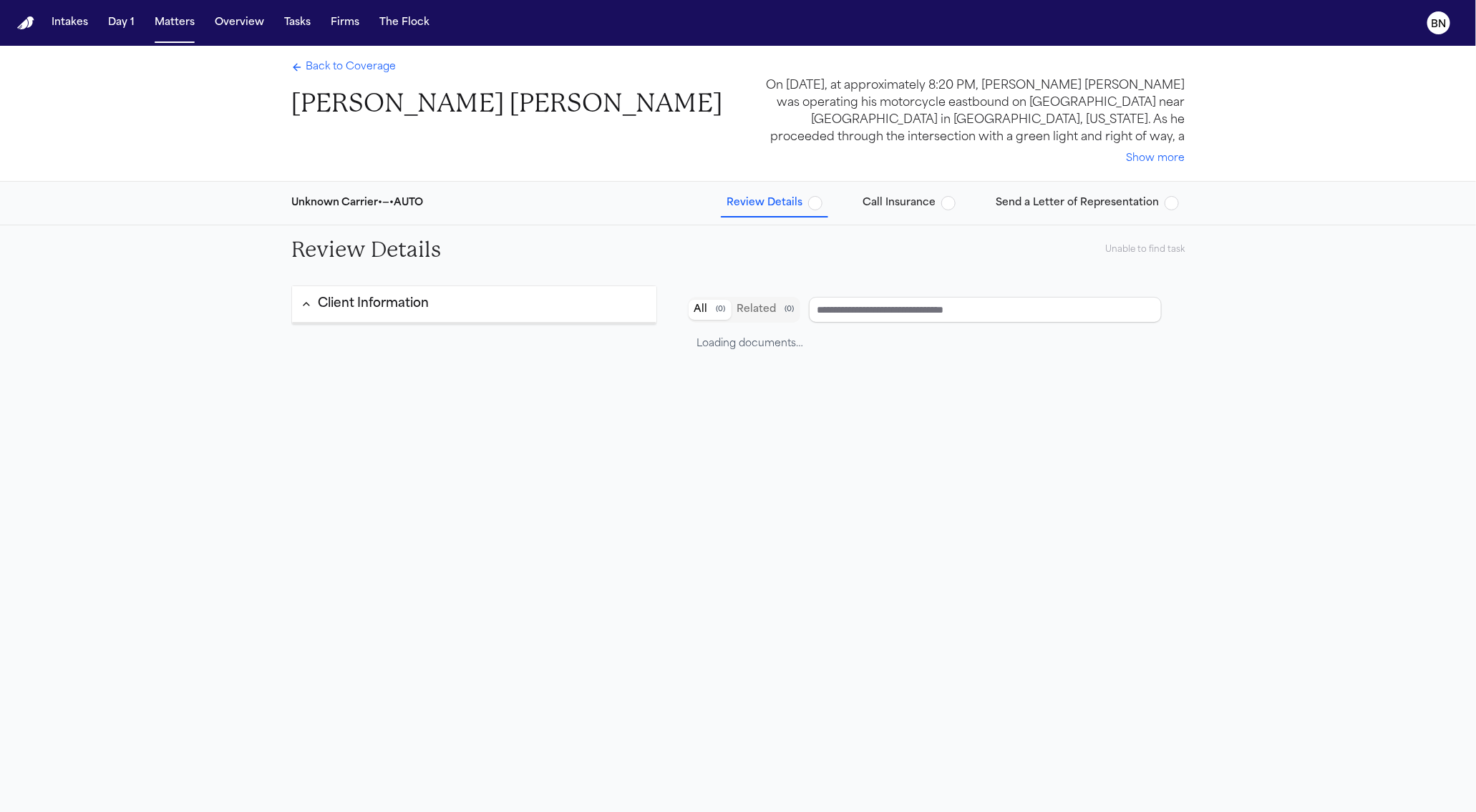
type input "**********"
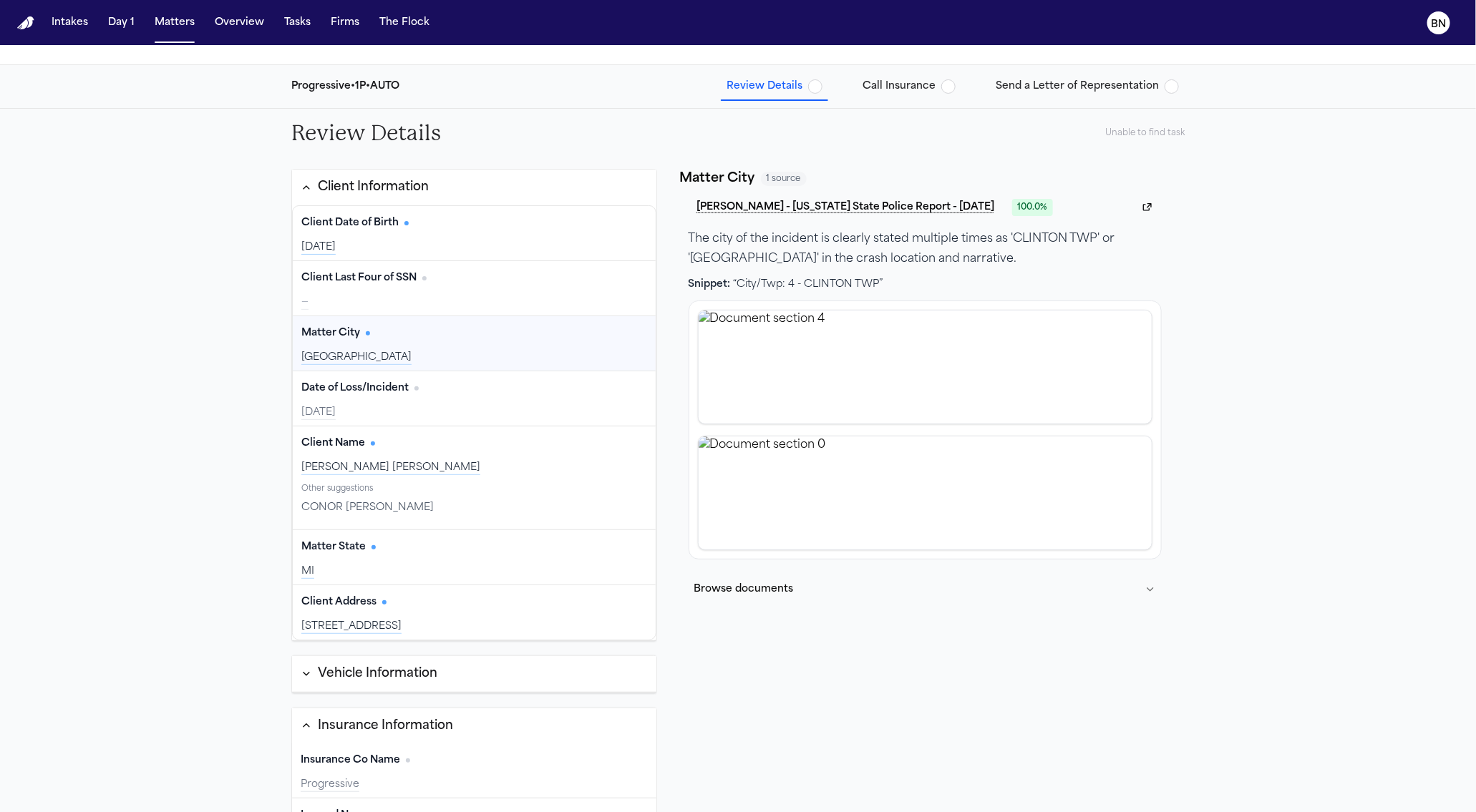
scroll to position [80, 0]
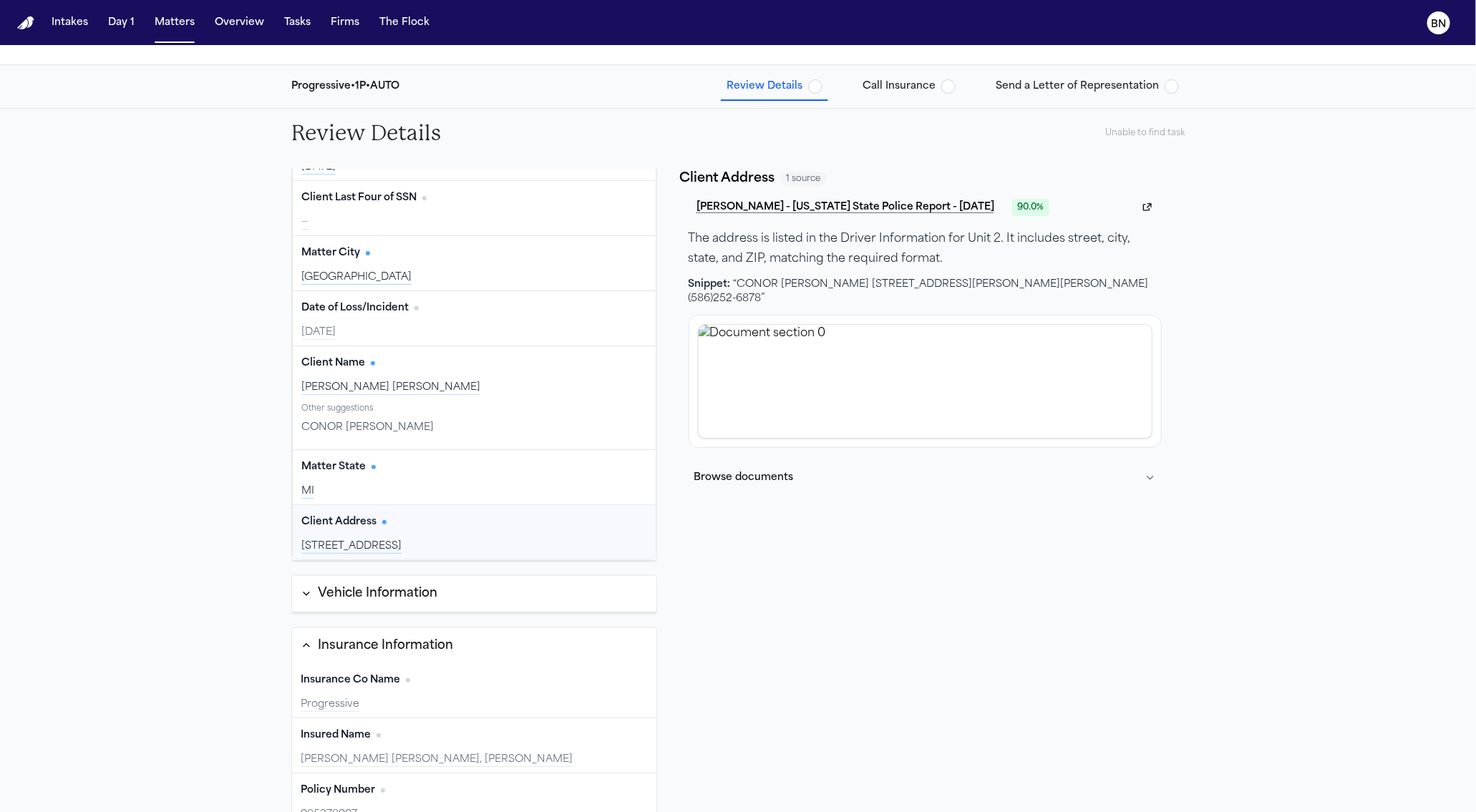
click at [396, 594] on div "Vehicle Information" at bounding box center [378, 593] width 119 height 19
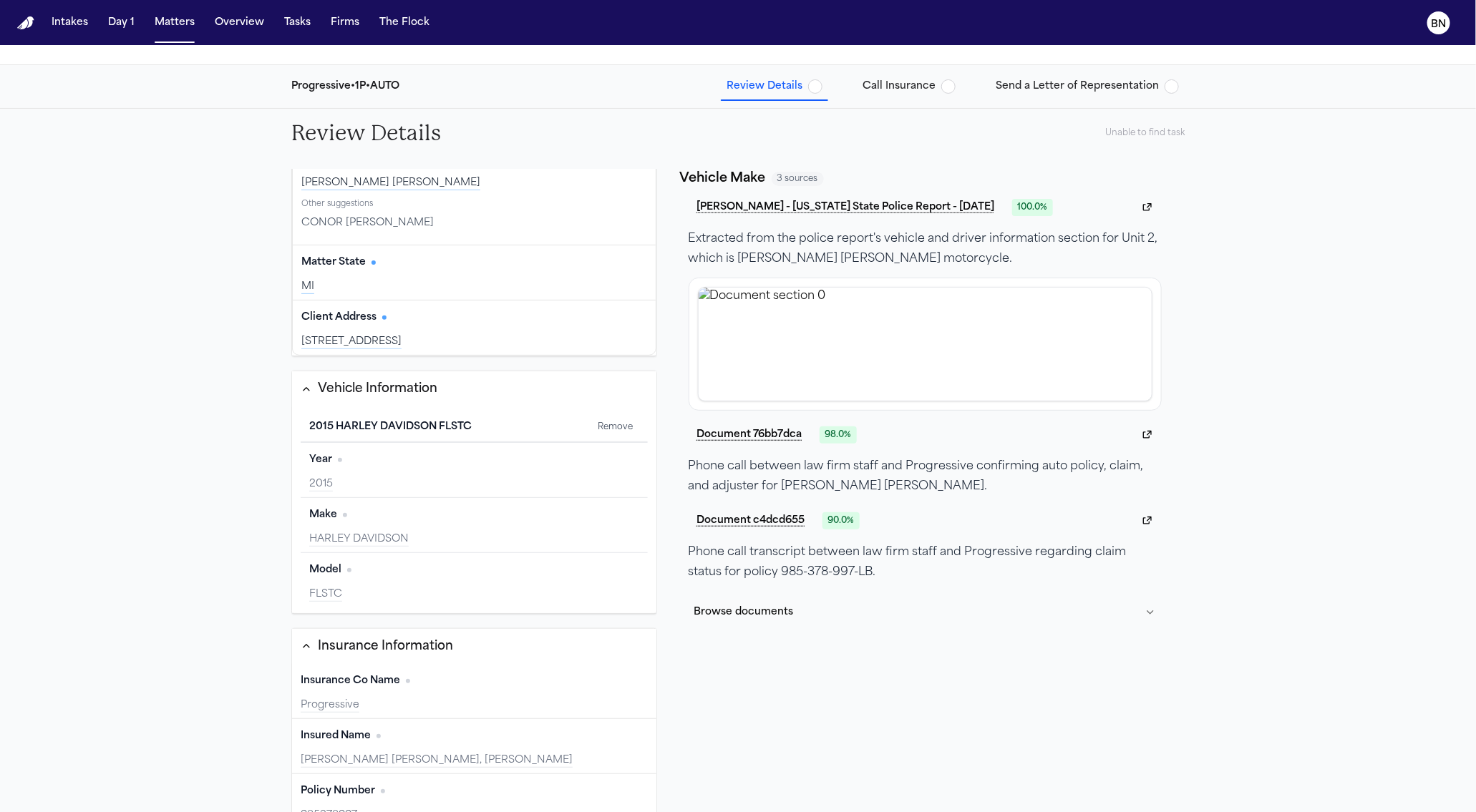
scroll to position [172, 0]
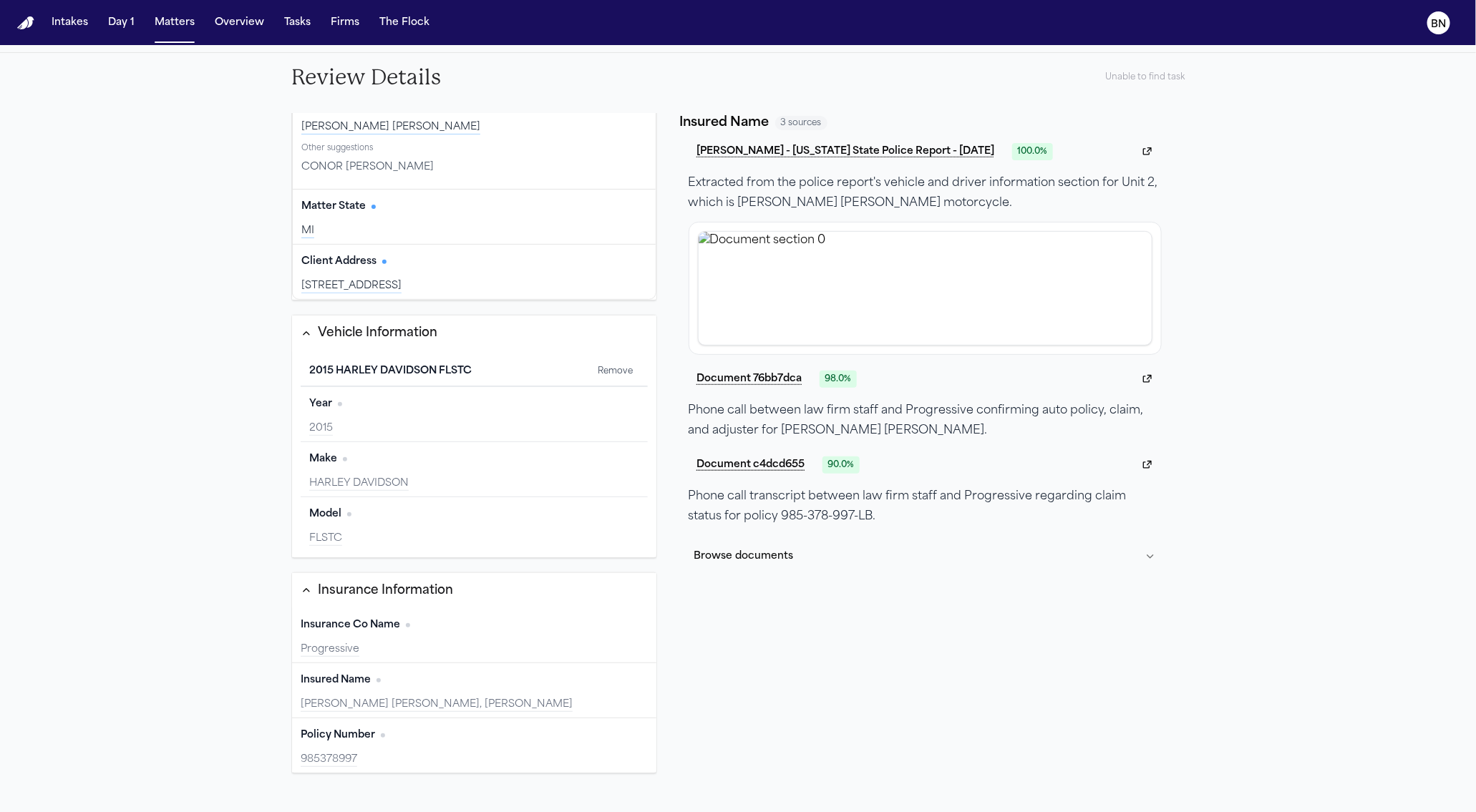
click at [525, 679] on div "Insured Name Edit" at bounding box center [473, 680] width 347 height 23
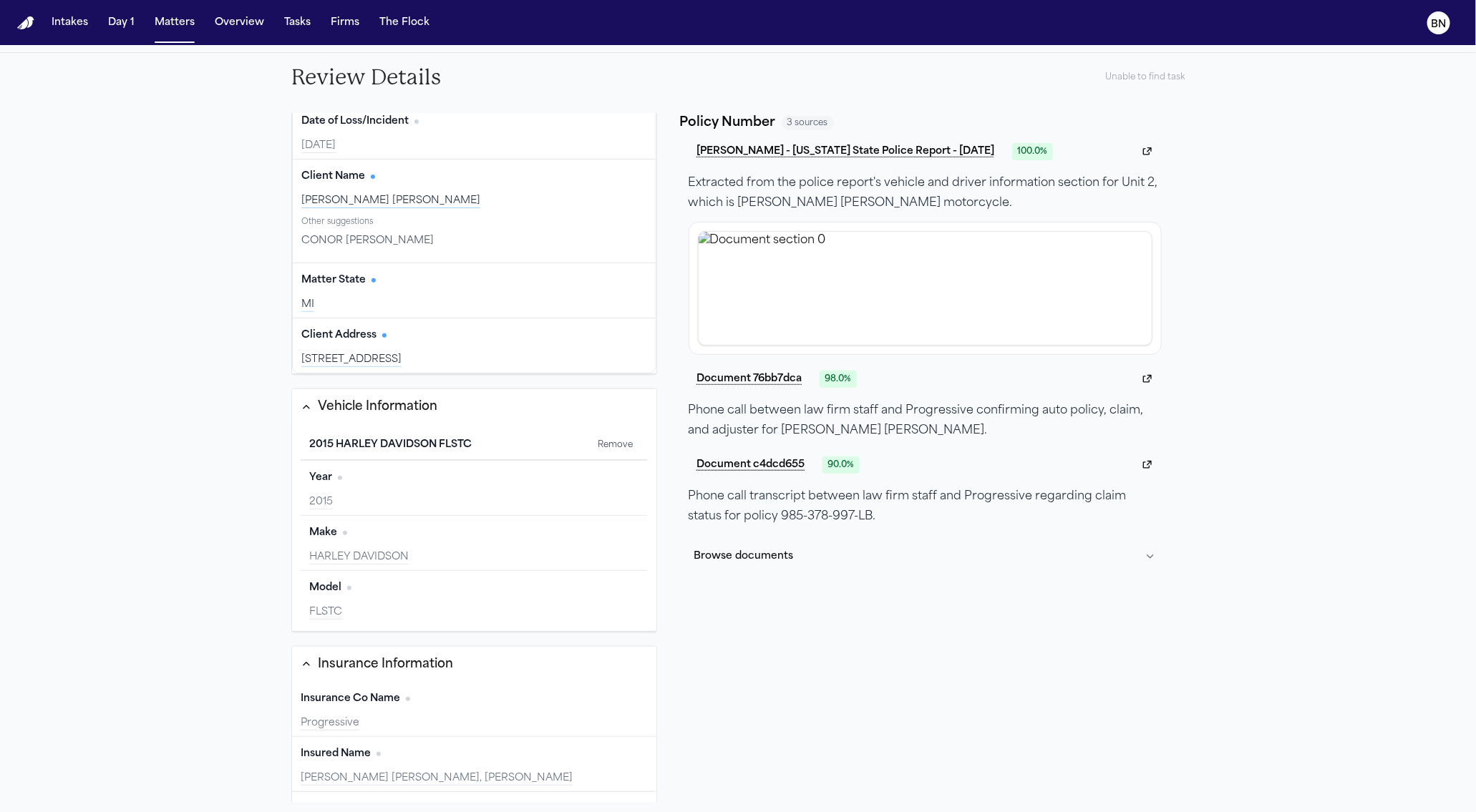
scroll to position [285, 0]
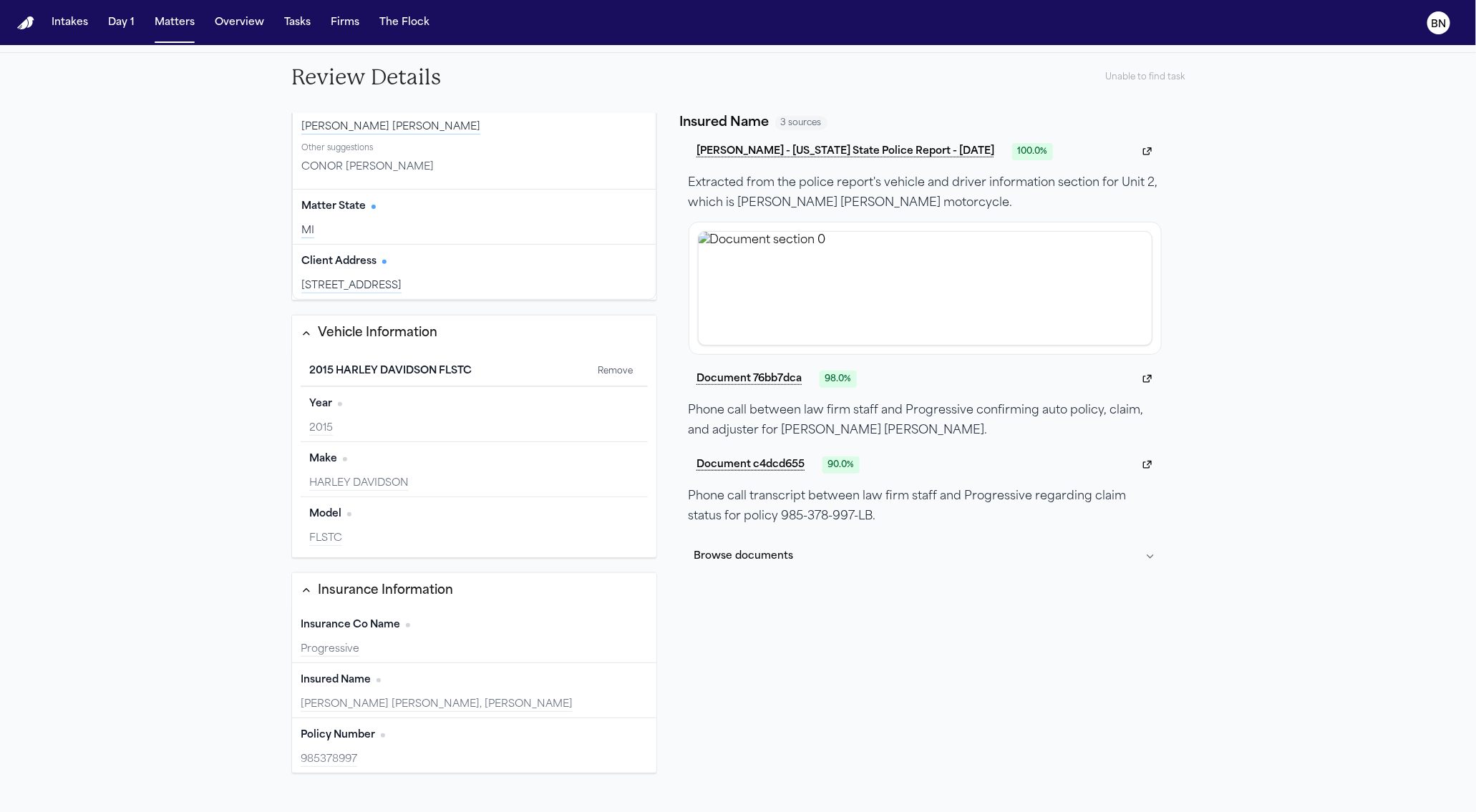
click at [583, 689] on div "Insured Name Edit Connor Joseph Fischer, CONOR JOSEPH FISCHER" at bounding box center [474, 690] width 364 height 55
click at [616, 687] on div "Insured Name Edit Connor Joseph Fischer, CONOR JOSEPH FISCHER" at bounding box center [474, 690] width 364 height 55
click at [614, 679] on button "Edit" at bounding box center [630, 680] width 35 height 23
click at [341, 697] on input "**********" at bounding box center [395, 702] width 191 height 26
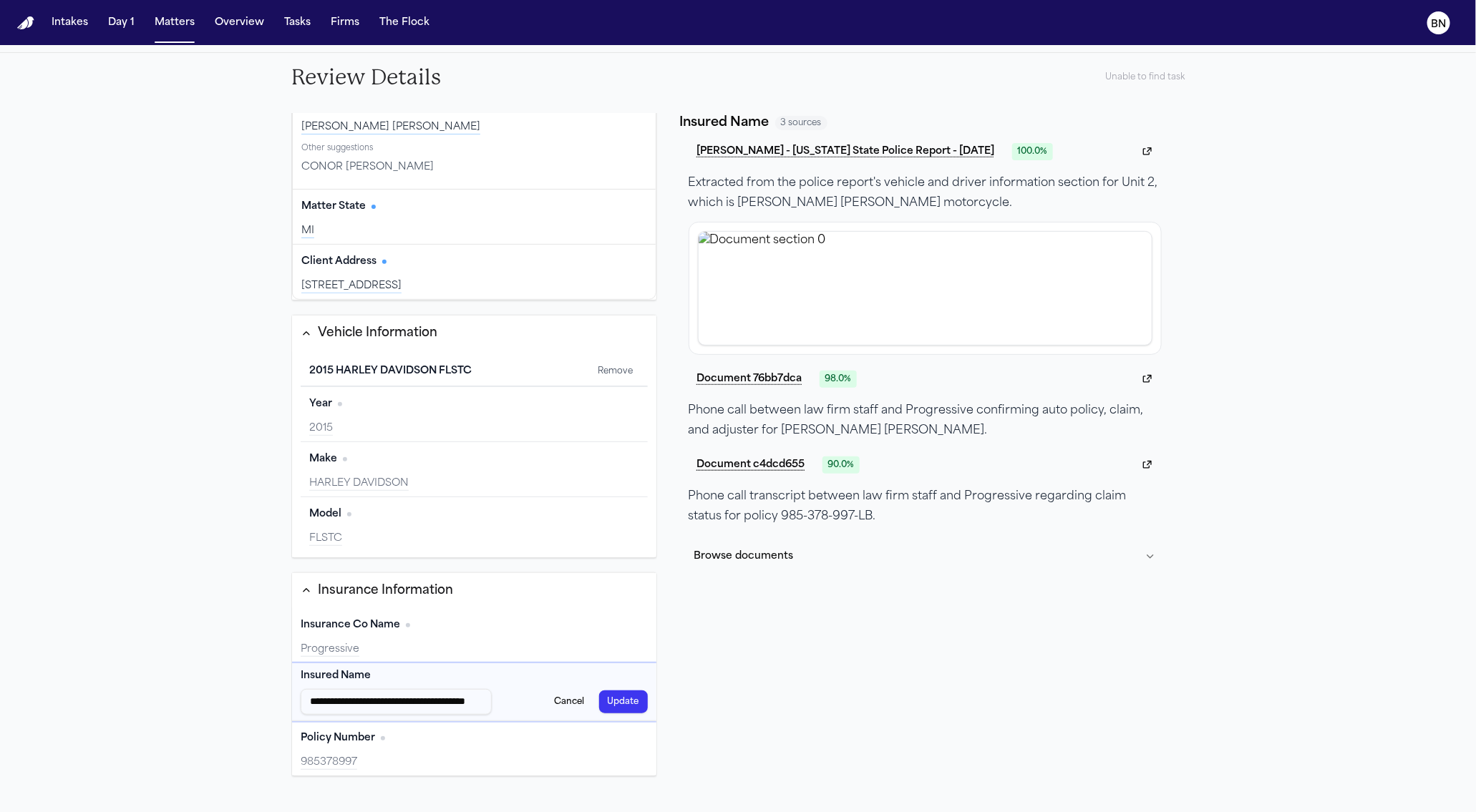
click at [341, 697] on input "**********" at bounding box center [395, 702] width 191 height 26
drag, startPoint x: 341, startPoint y: 697, endPoint x: 517, endPoint y: 704, distance: 176.1
click at [517, 704] on div "**********" at bounding box center [473, 702] width 347 height 26
type input "**********"
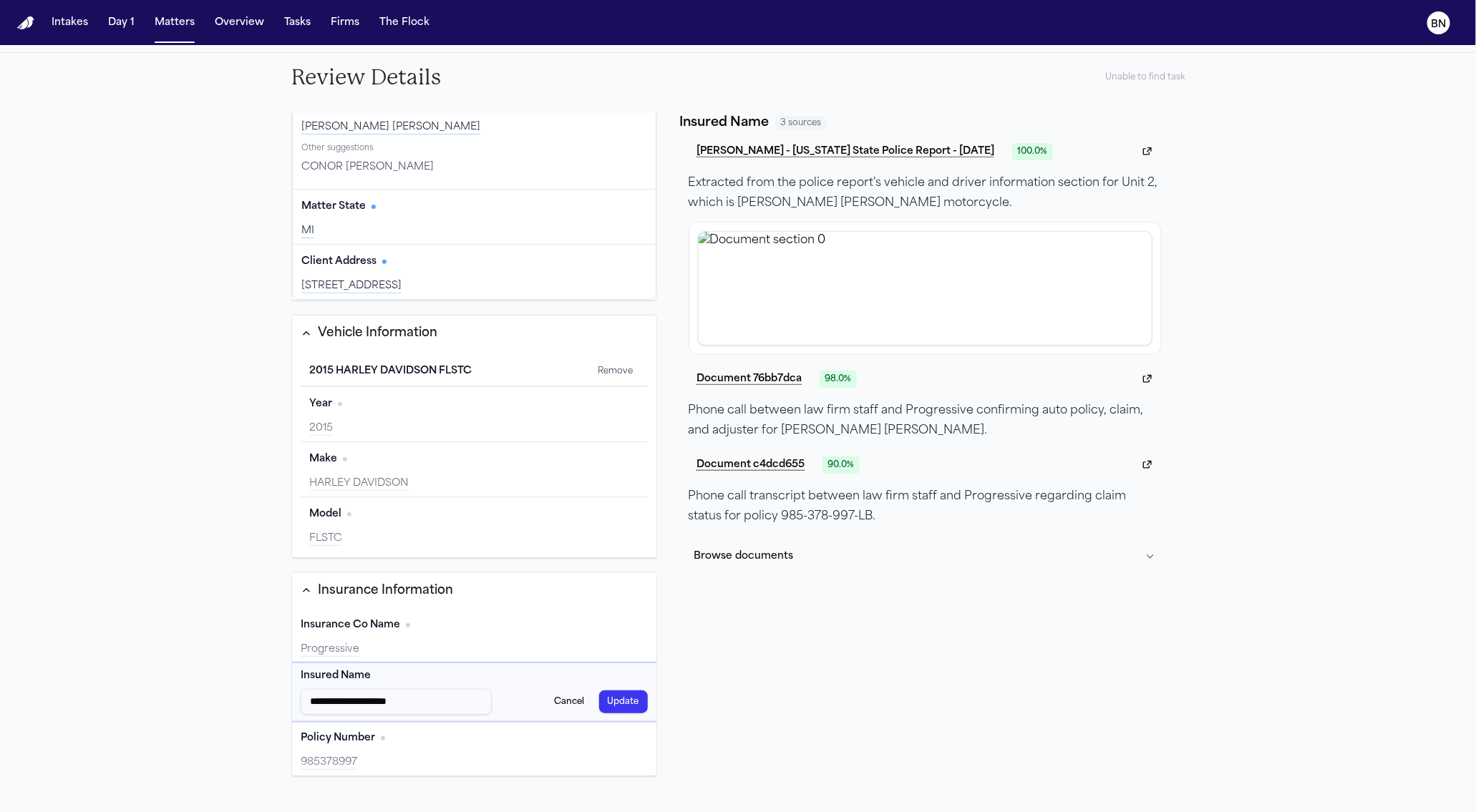
click at [610, 690] on button "Update" at bounding box center [623, 702] width 48 height 23
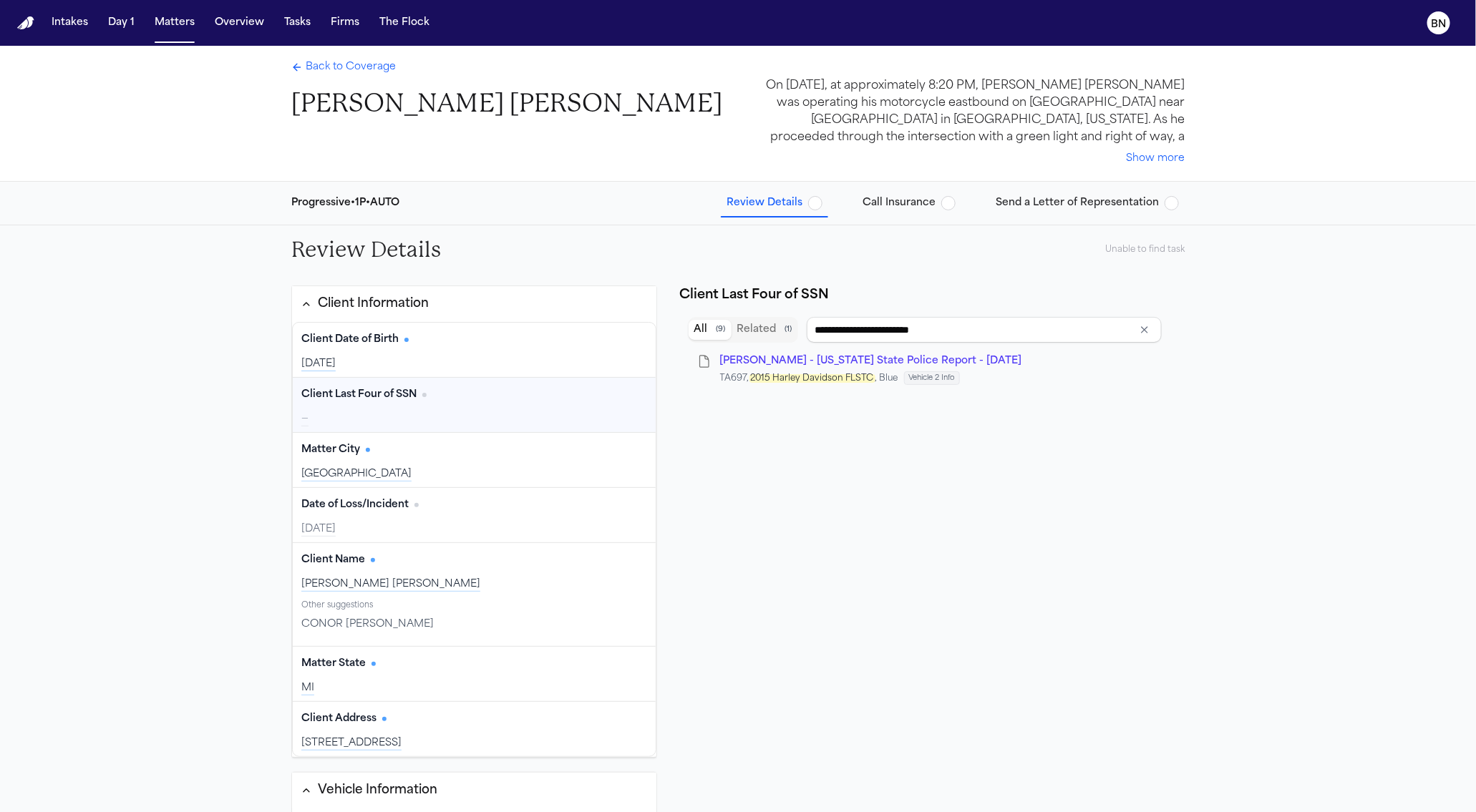
click at [923, 209] on span "Call Insurance" at bounding box center [899, 204] width 73 height 14
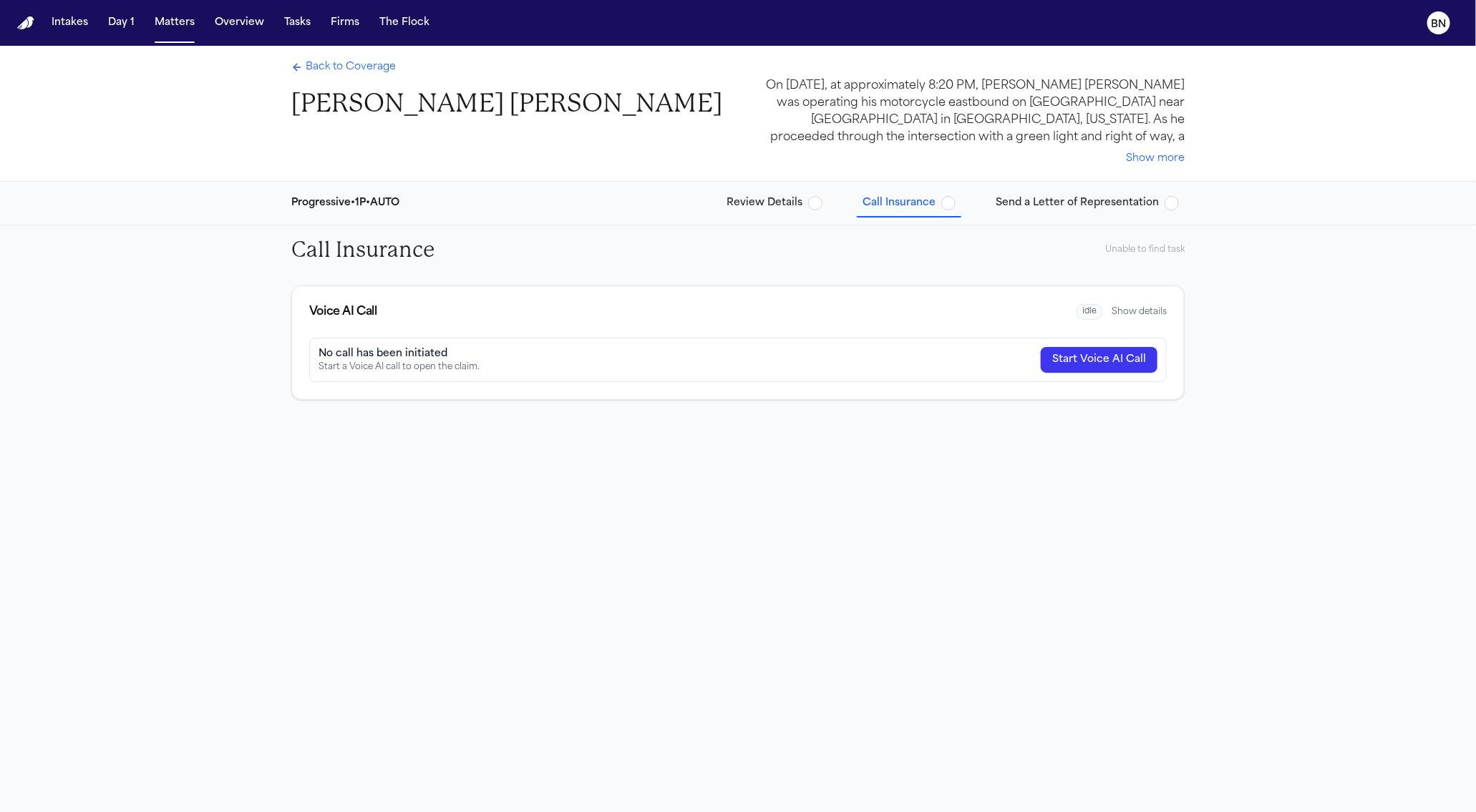
click at [1070, 204] on span "Send a Letter of Representation" at bounding box center [1077, 204] width 163 height 14
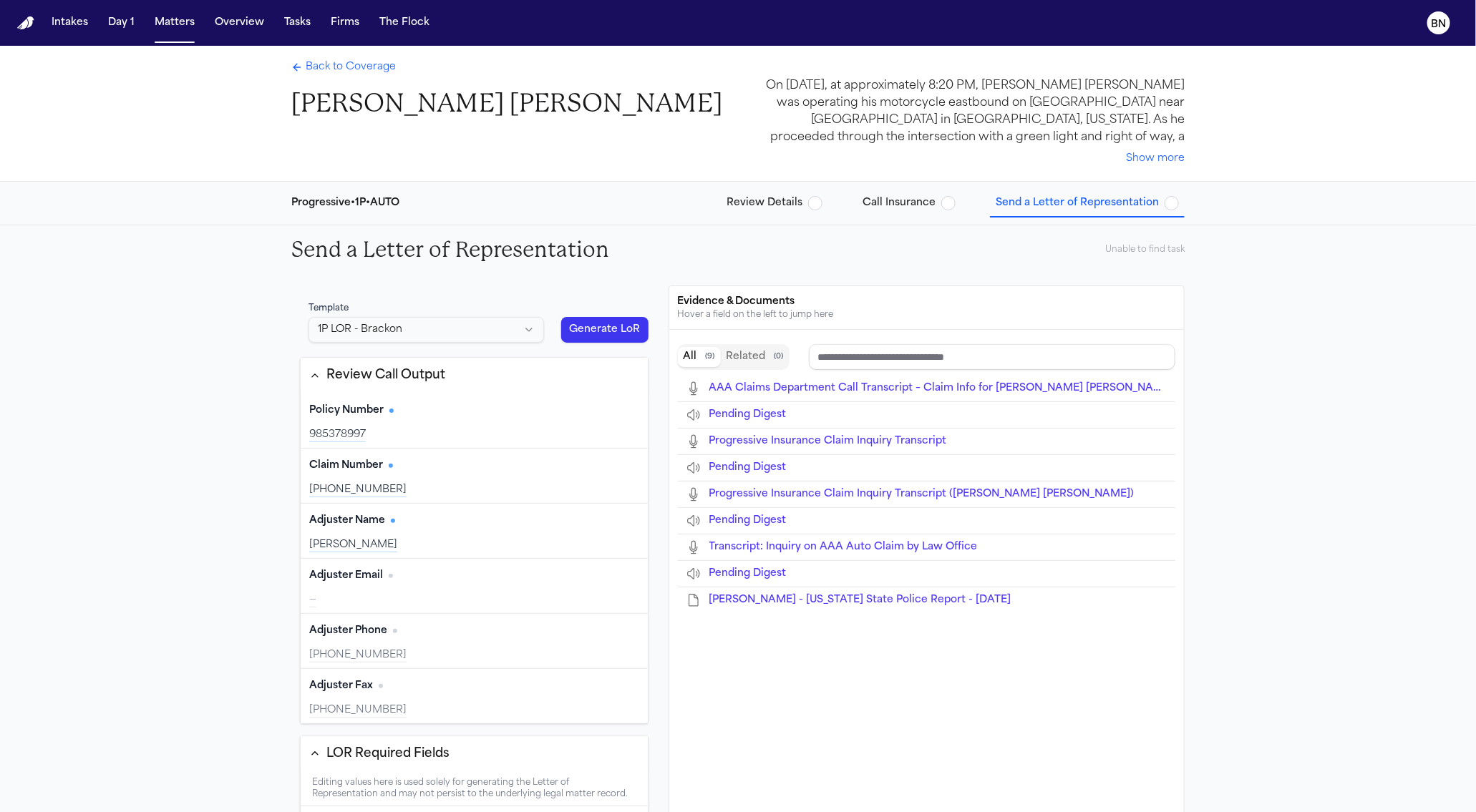
click at [931, 202] on span "Call Insurance" at bounding box center [899, 204] width 73 height 14
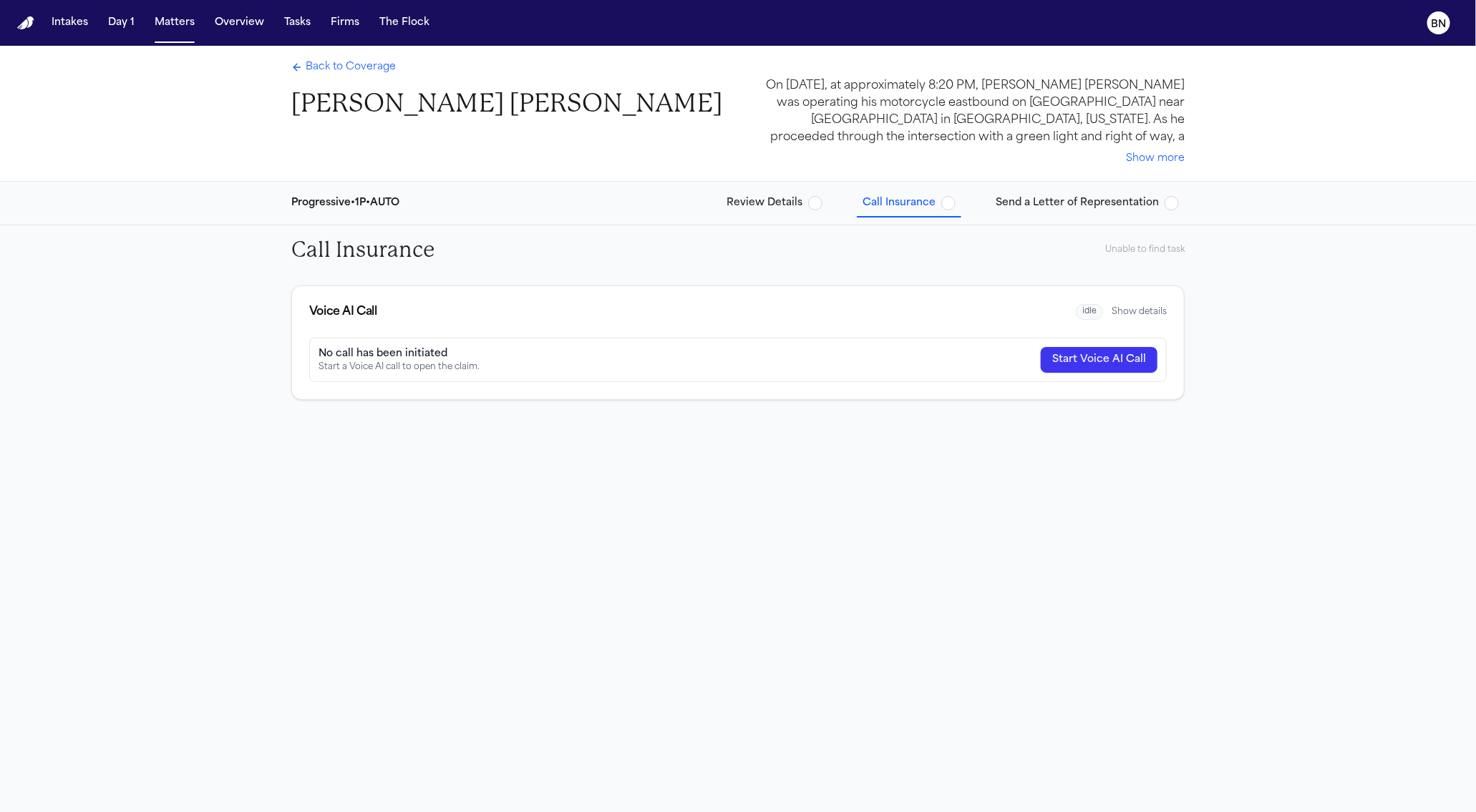
click at [1004, 206] on span "Send a Letter of Representation" at bounding box center [1077, 204] width 163 height 14
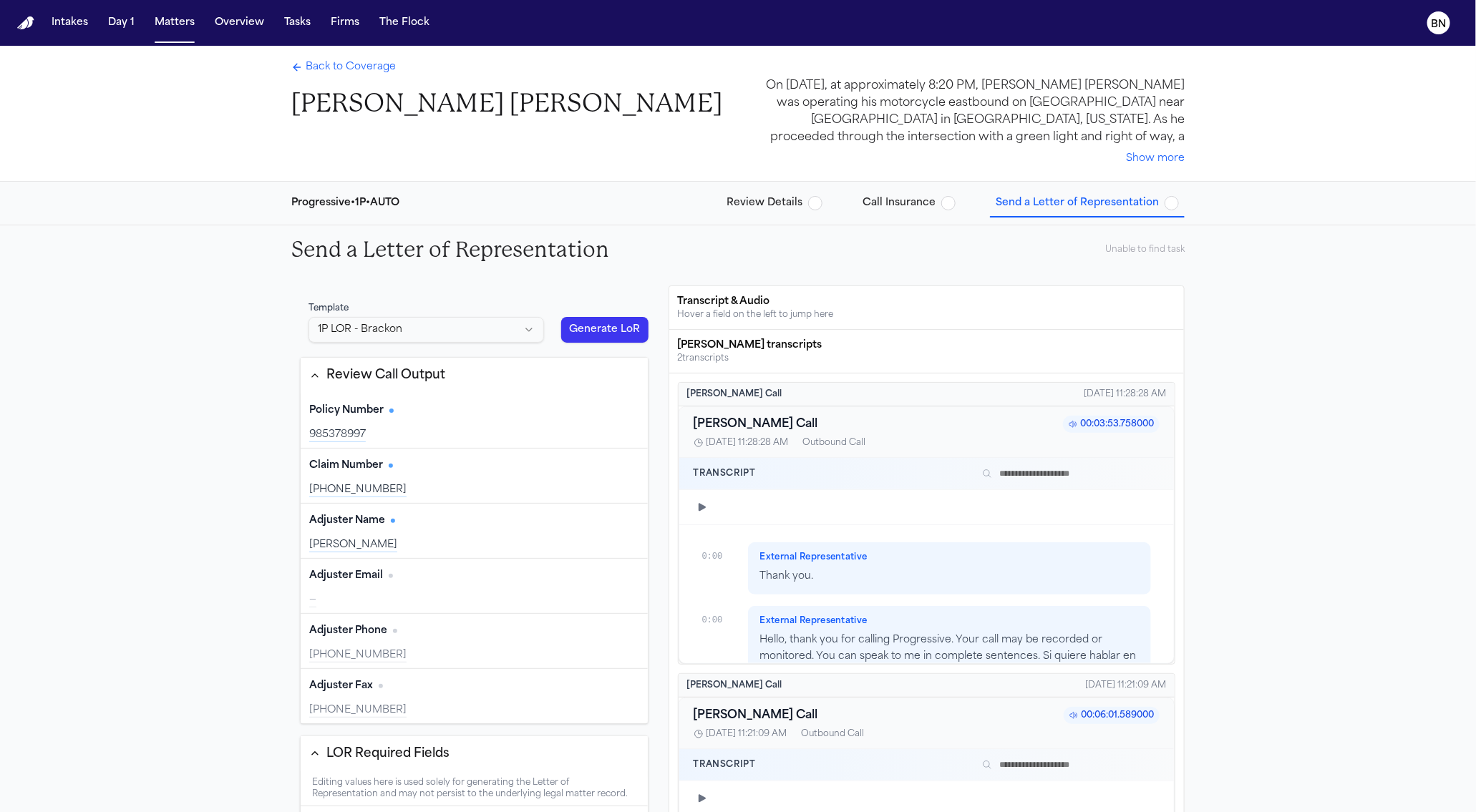
click at [553, 431] on div "985378997" at bounding box center [474, 435] width 330 height 14
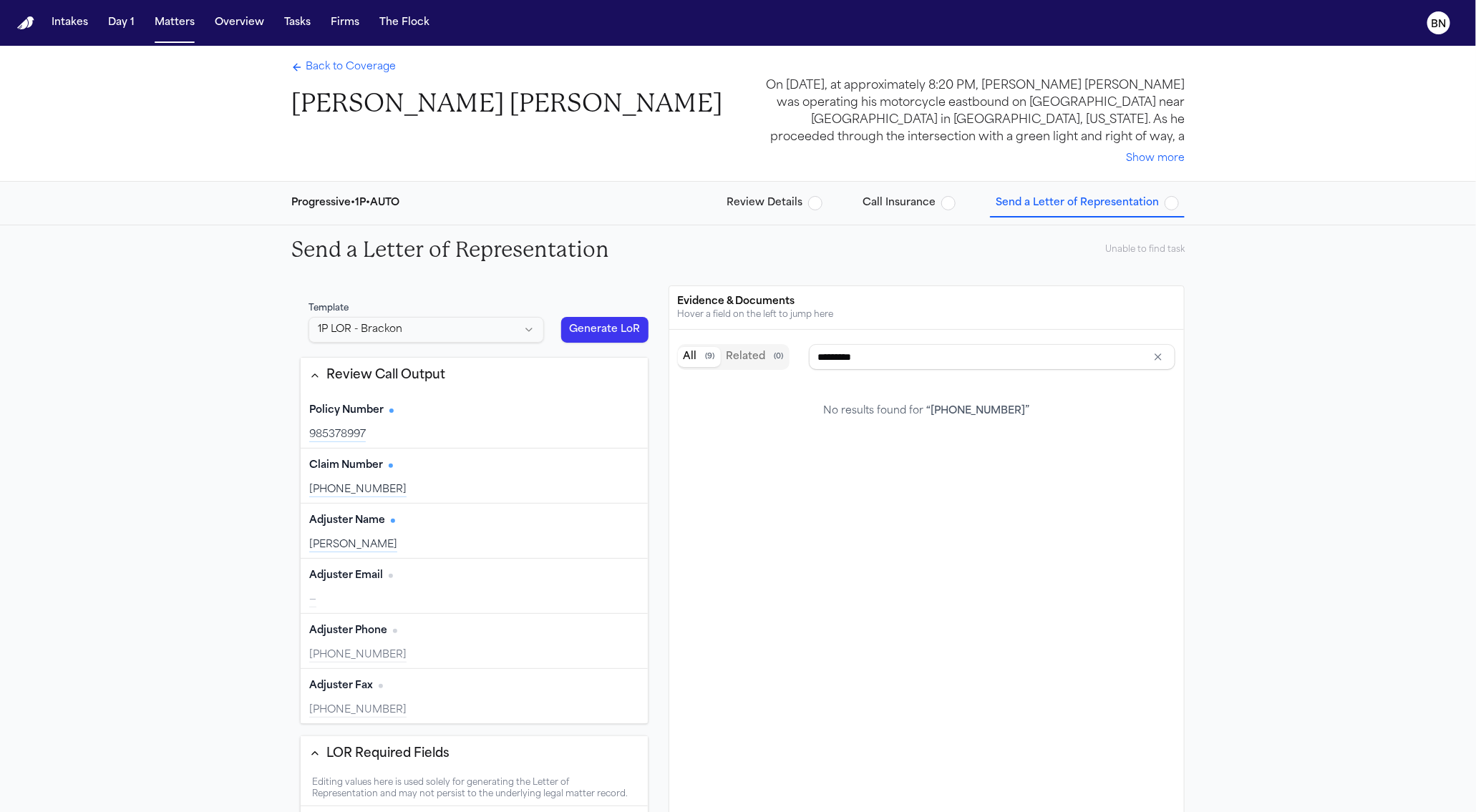
click at [482, 428] on div "985378997" at bounding box center [474, 435] width 330 height 14
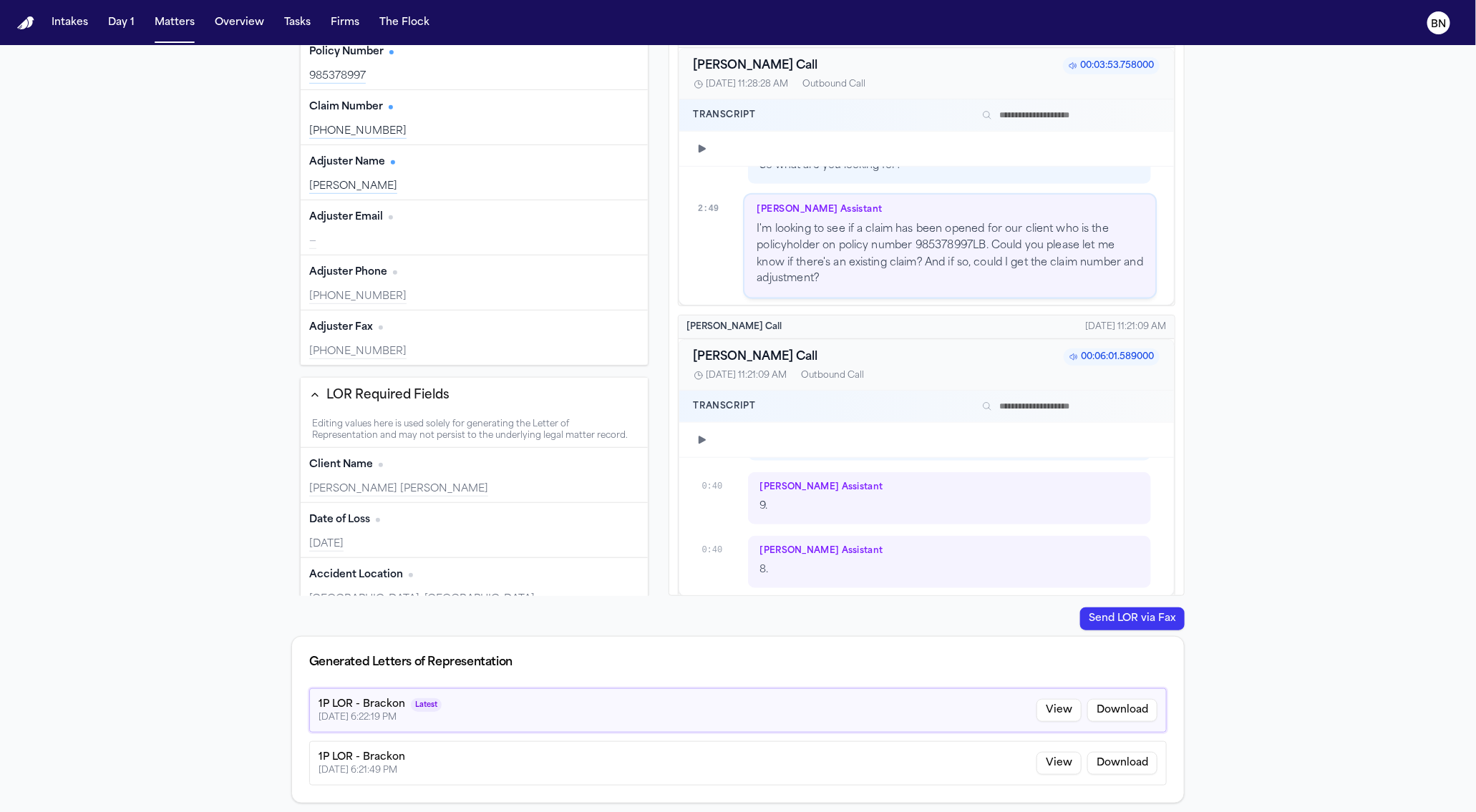
scroll to position [589, 0]
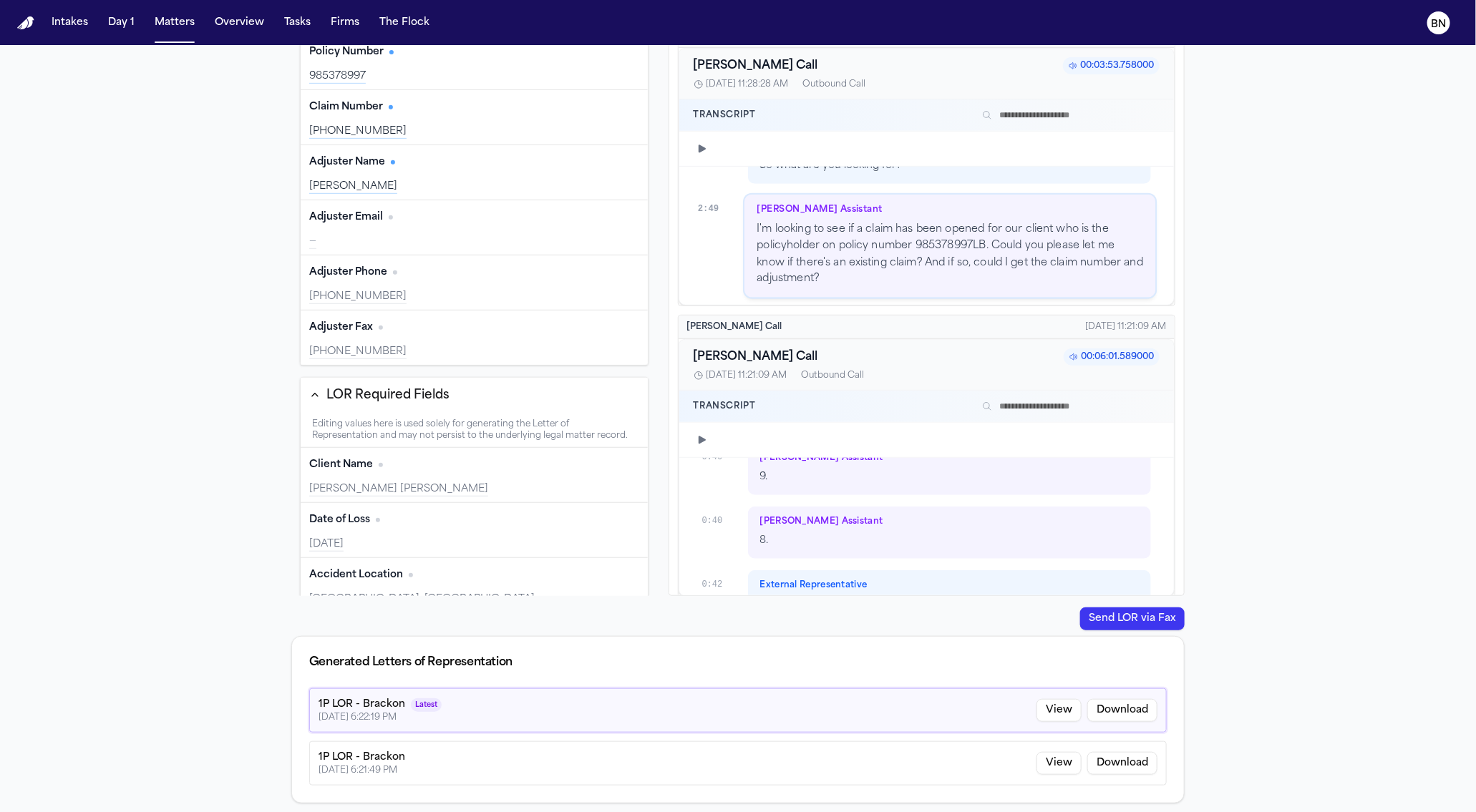
type input "**********"
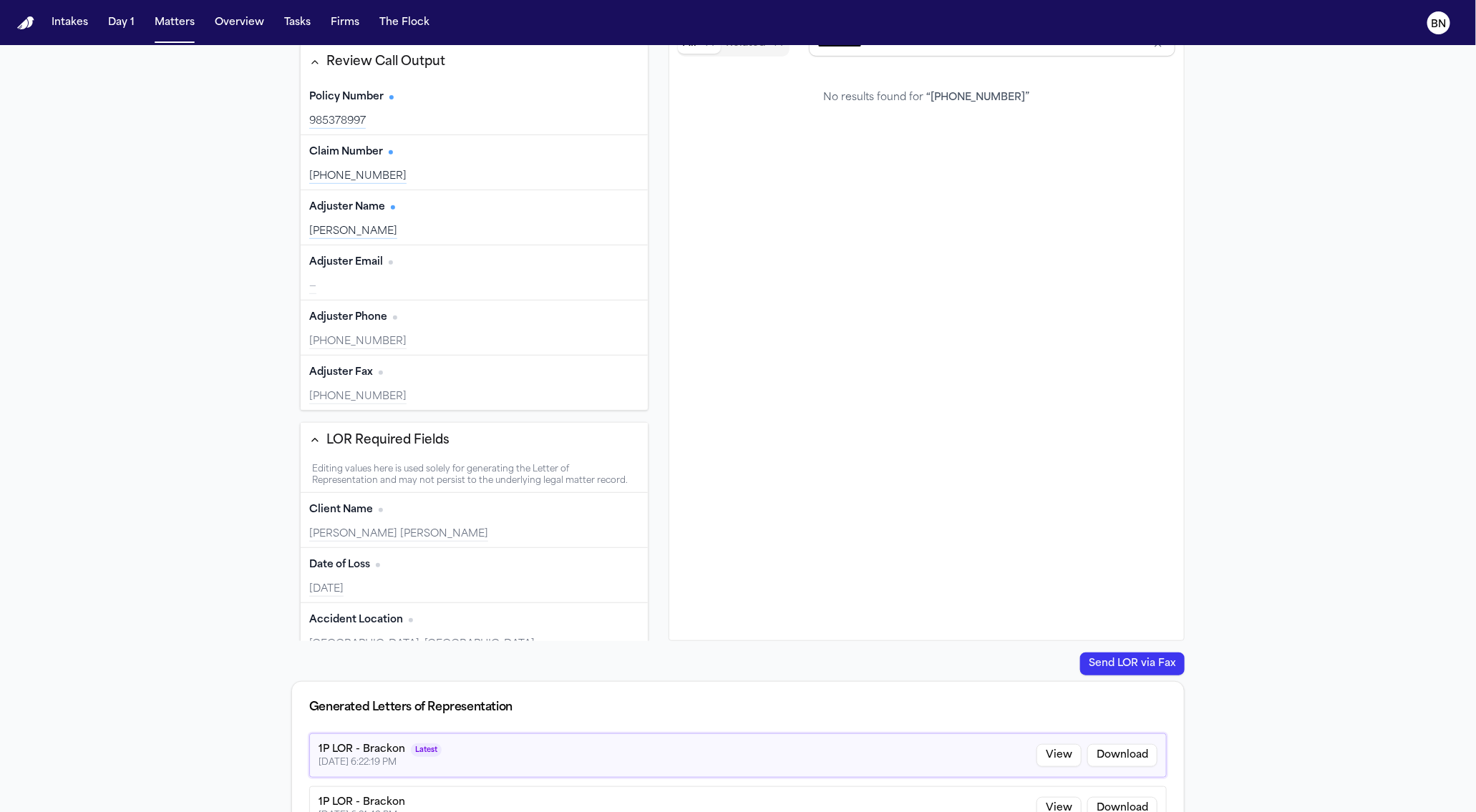
scroll to position [299, 0]
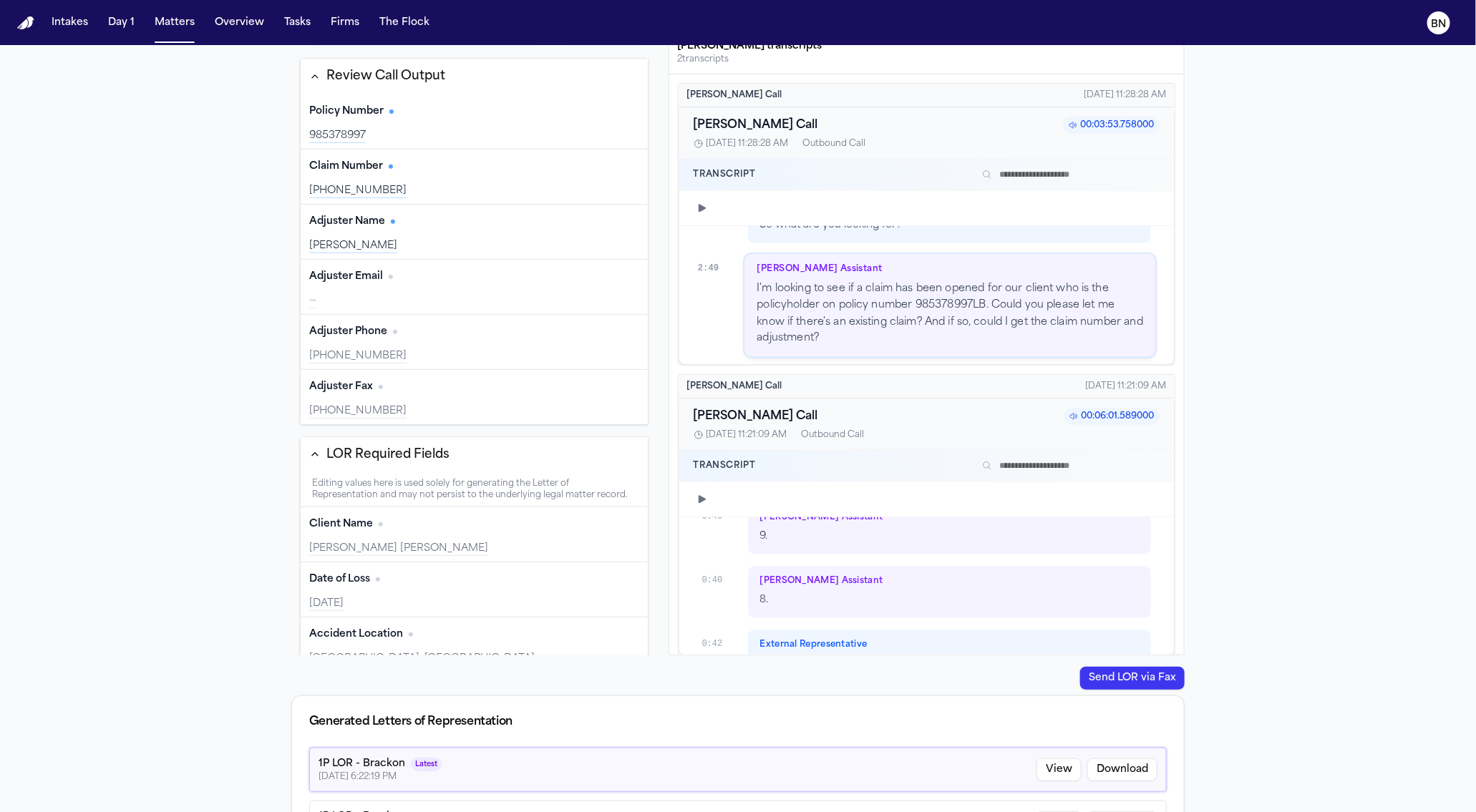
click at [510, 119] on div "Policy Number Edit" at bounding box center [474, 111] width 330 height 23
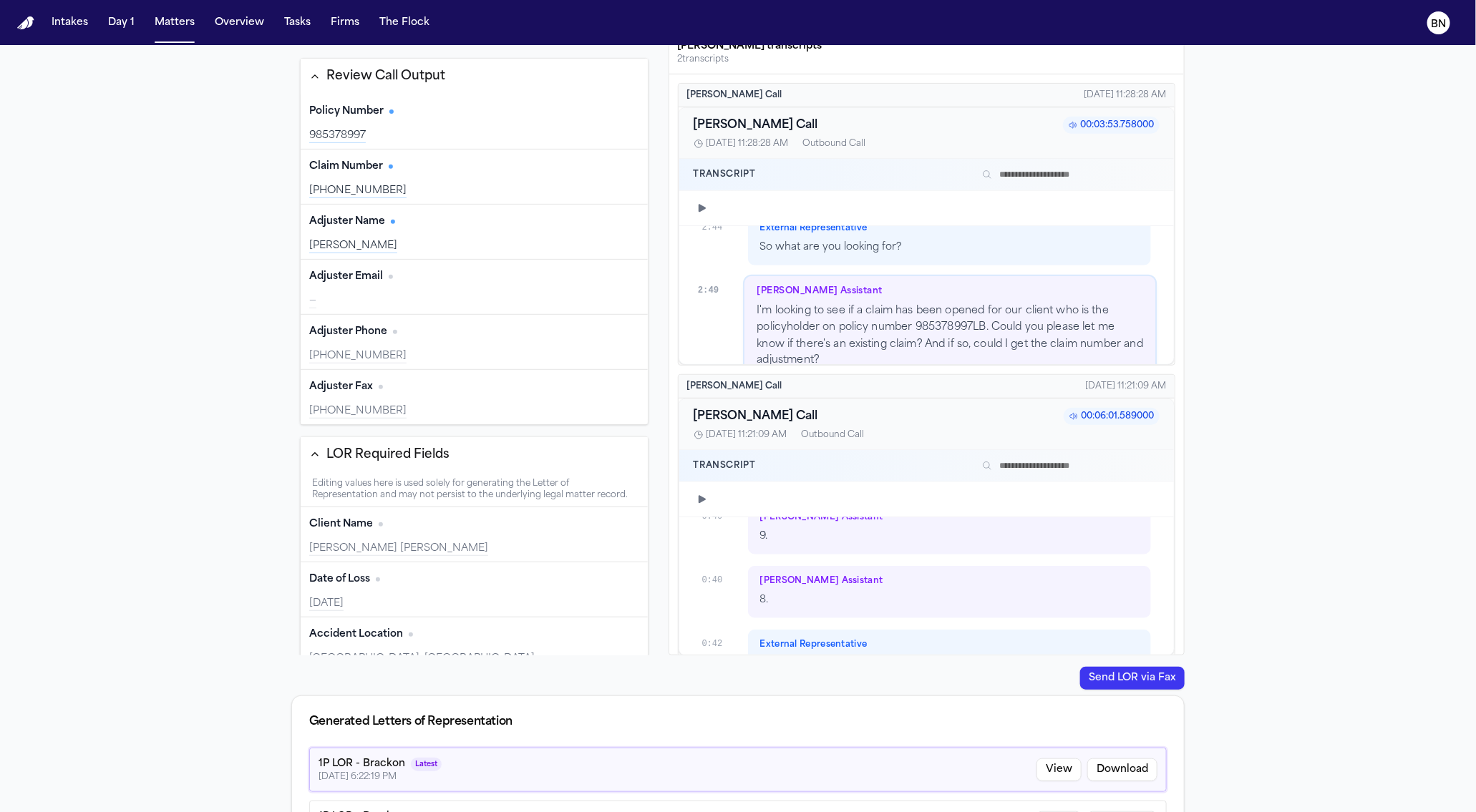
click at [510, 119] on div "Policy Number Edit" at bounding box center [474, 111] width 330 height 23
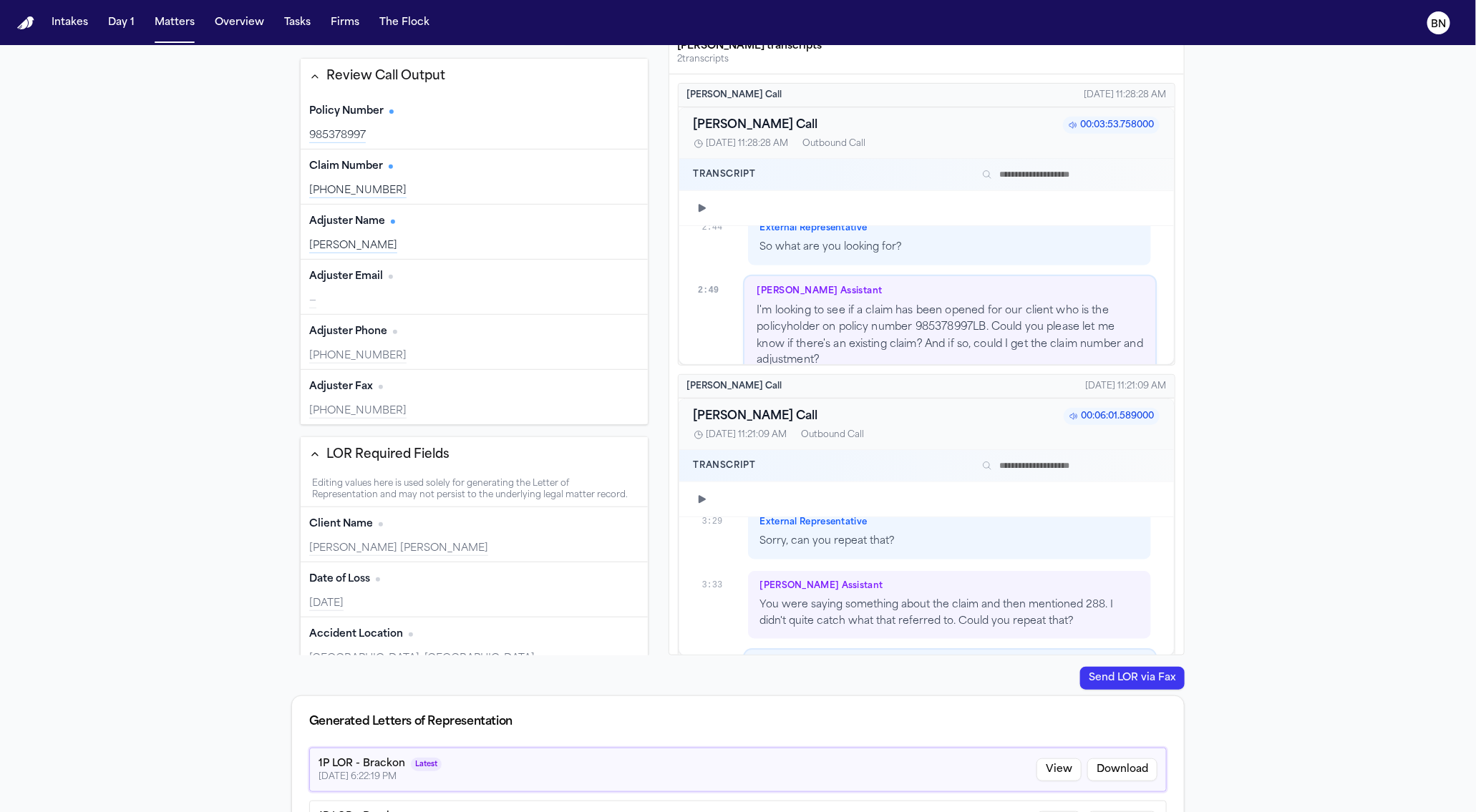
scroll to position [3271, 0]
click at [484, 191] on div "25-247-991388" at bounding box center [474, 191] width 330 height 14
click at [471, 183] on div "25-247-991388" at bounding box center [474, 191] width 330 height 14
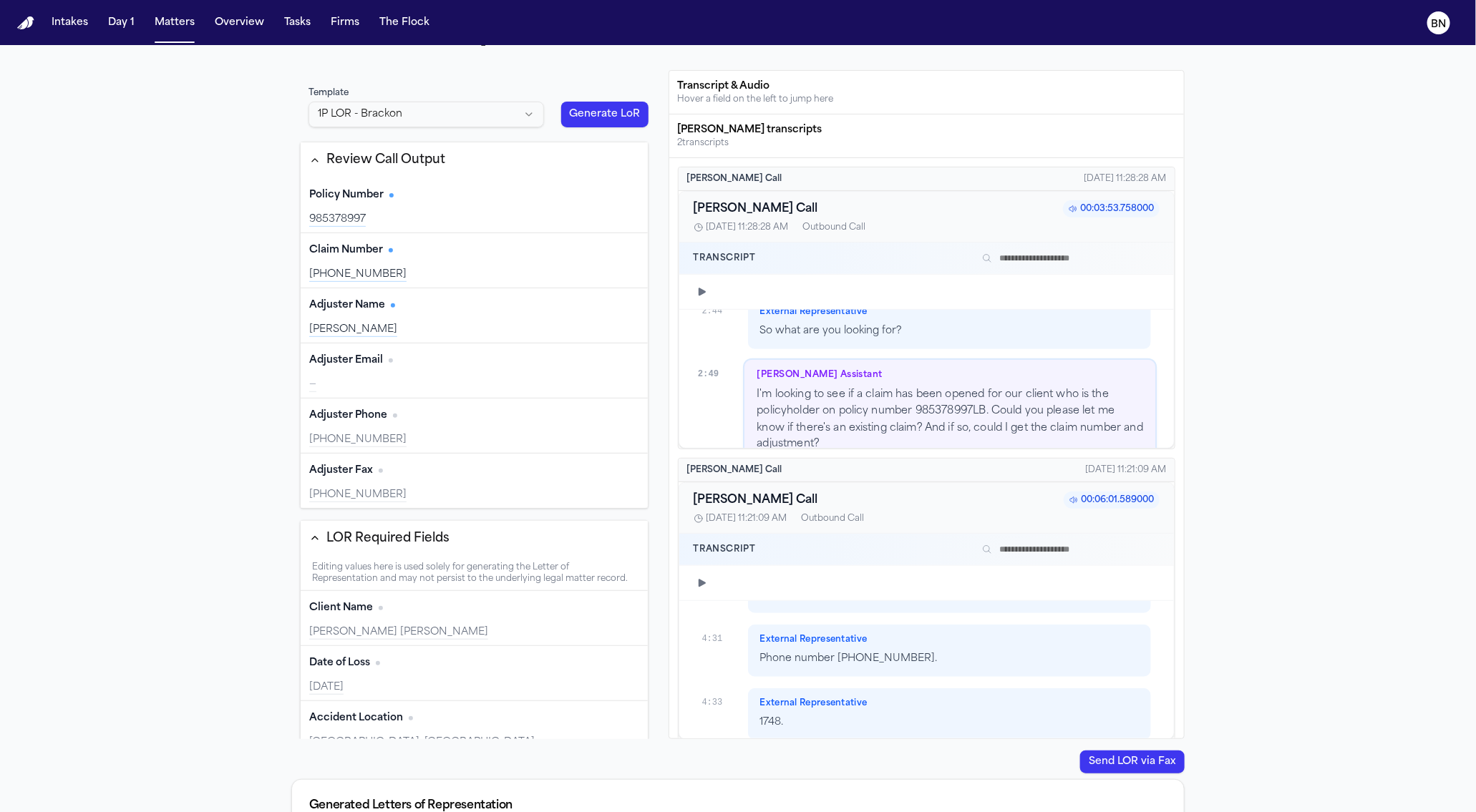
scroll to position [4138, 0]
click at [444, 262] on div "Claim Number Edit 25-247-991388" at bounding box center [473, 261] width 347 height 55
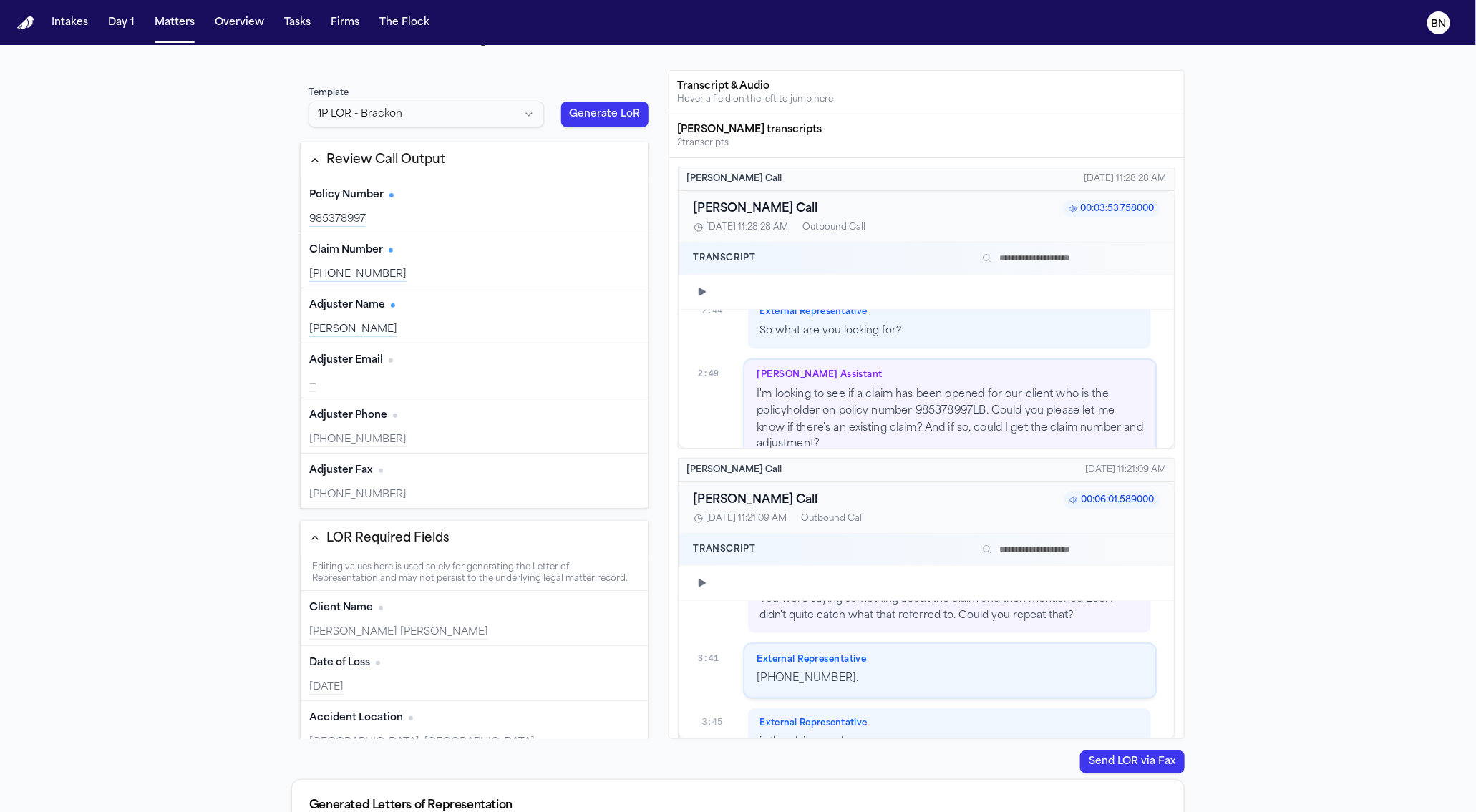
scroll to position [3359, 0]
click at [444, 262] on div "Claim Number Edit 25-247-991388" at bounding box center [473, 261] width 347 height 55
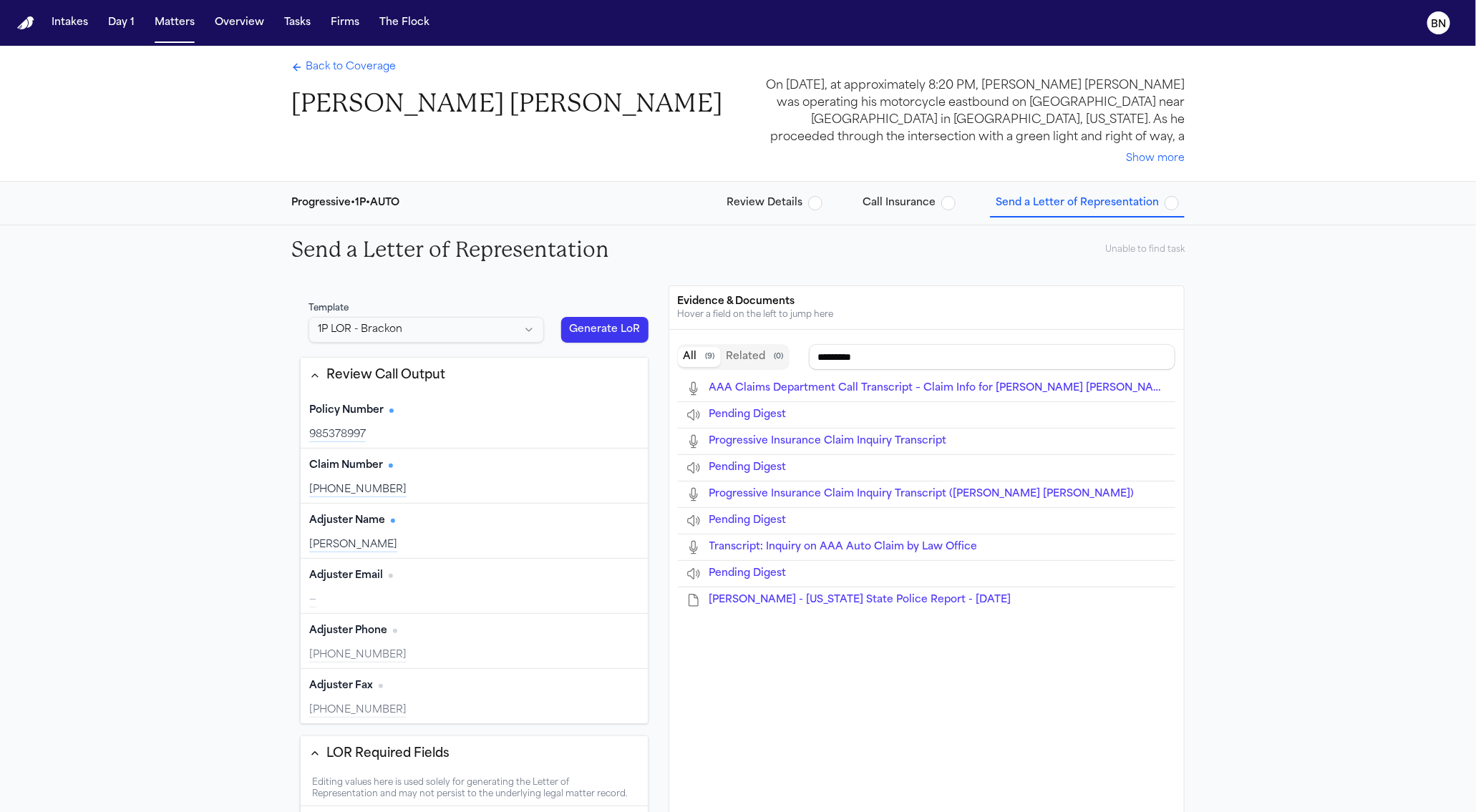
click at [456, 483] on div "[PHONE_NUMBER]" at bounding box center [474, 490] width 330 height 14
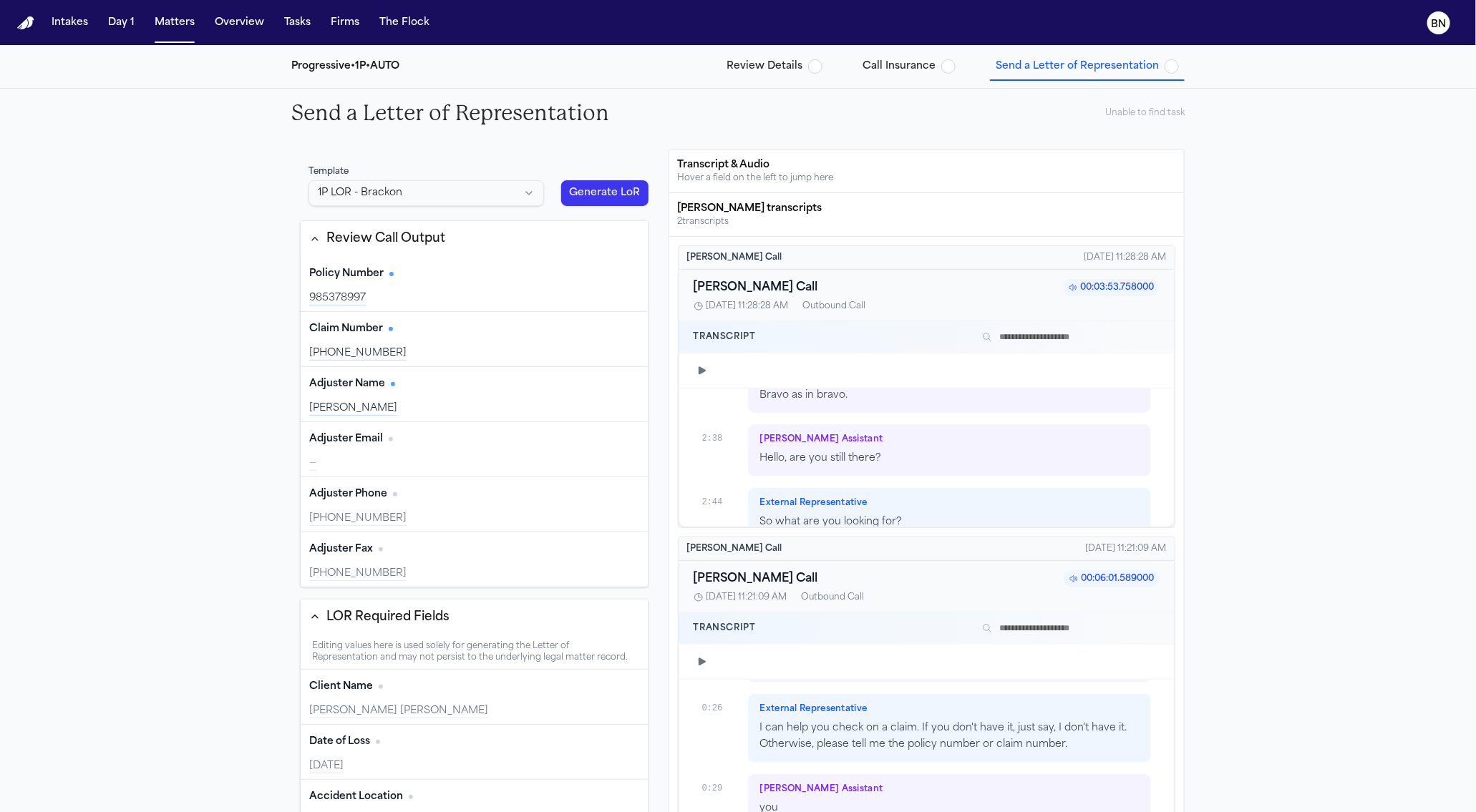
scroll to position [1914, 0]
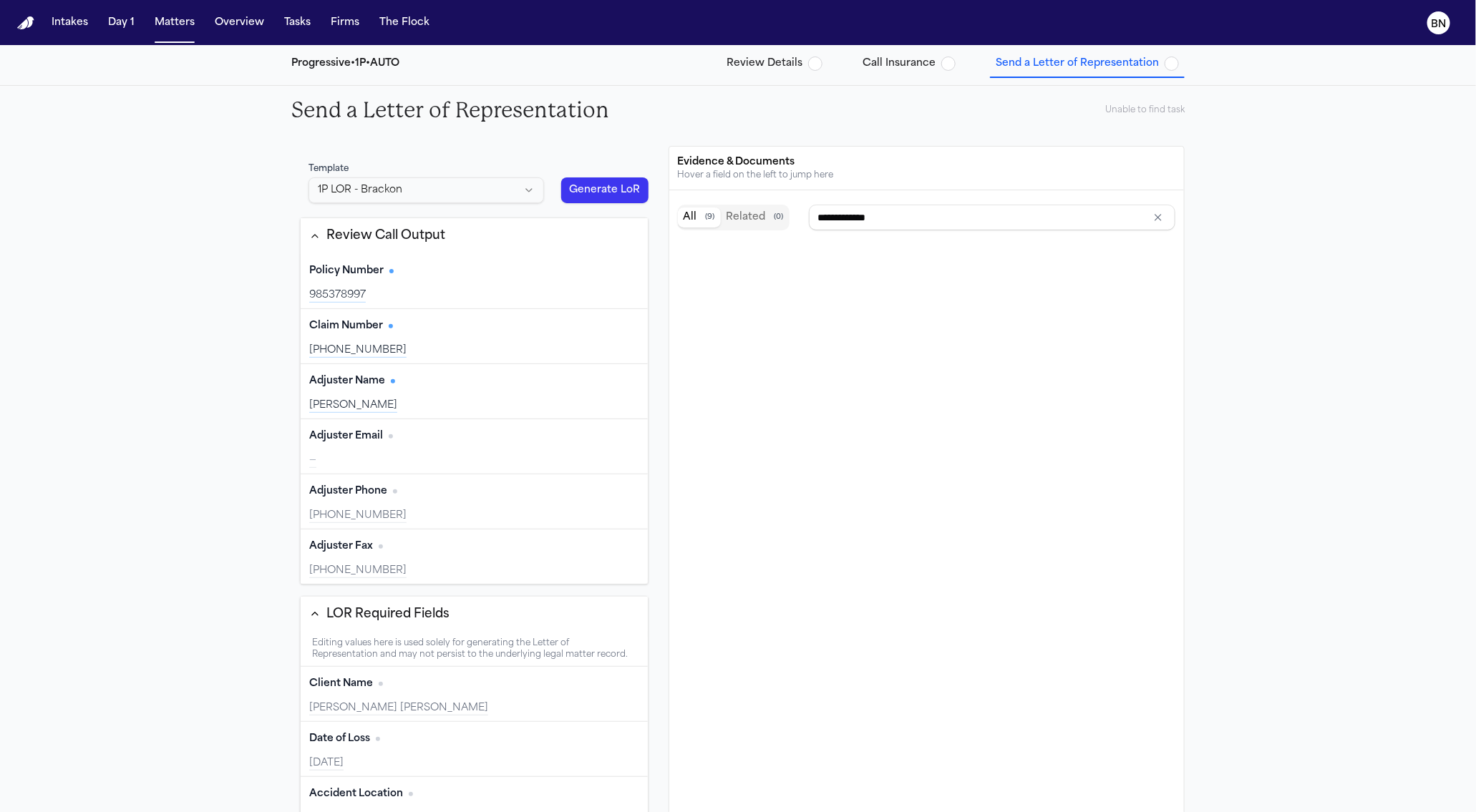
type input "**********"
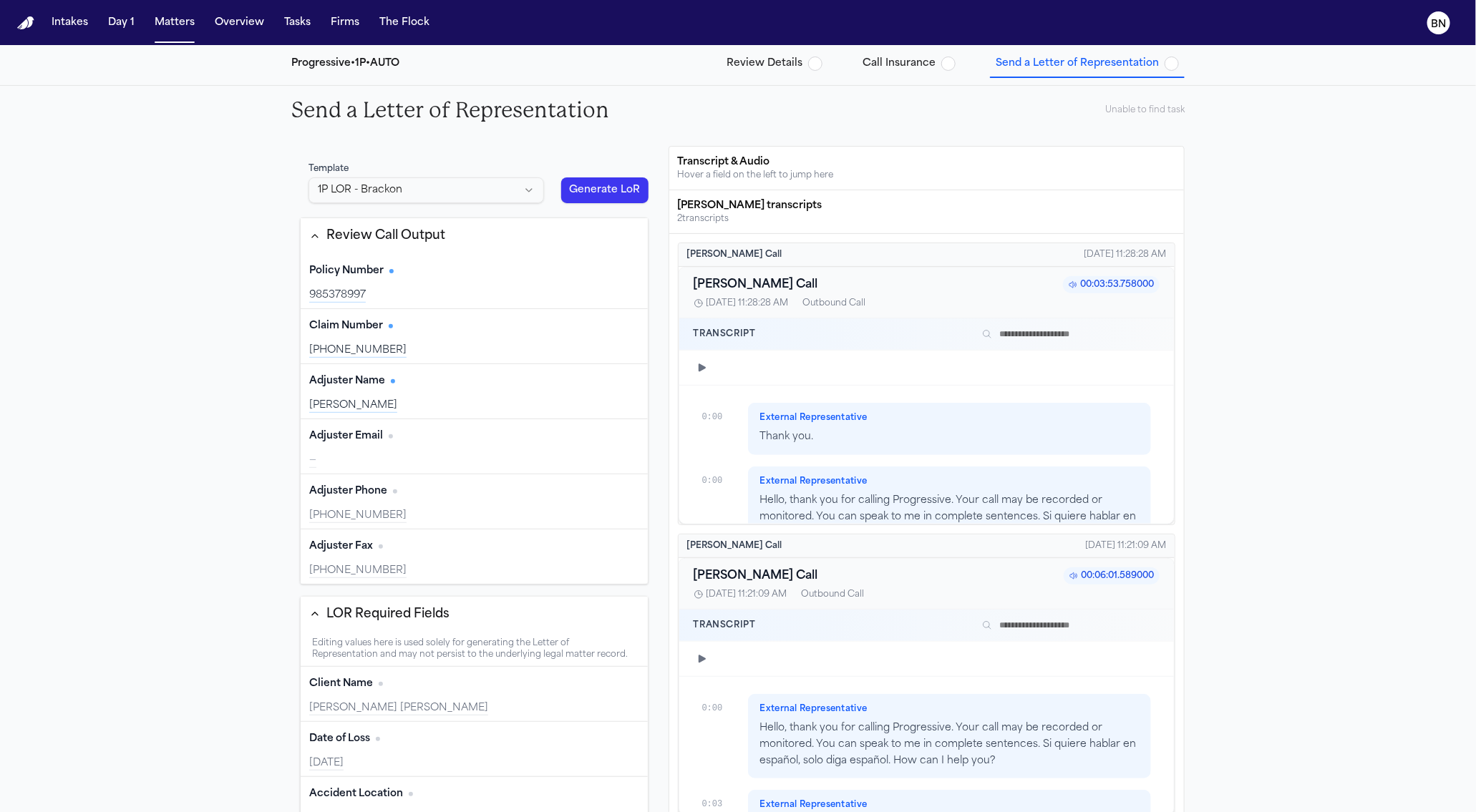
scroll to position [139, 0]
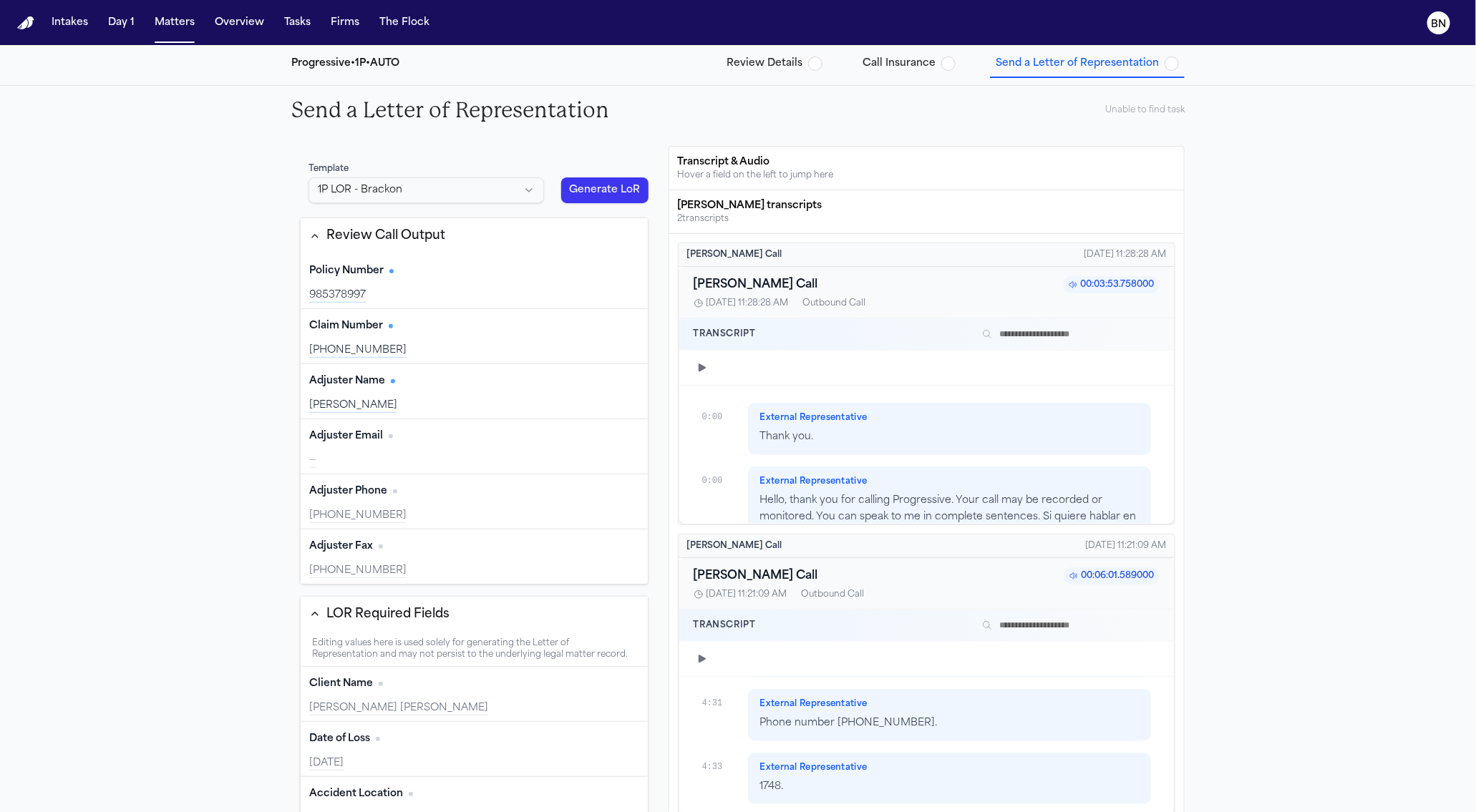
click at [476, 319] on div "Claim Number Edit" at bounding box center [474, 326] width 330 height 23
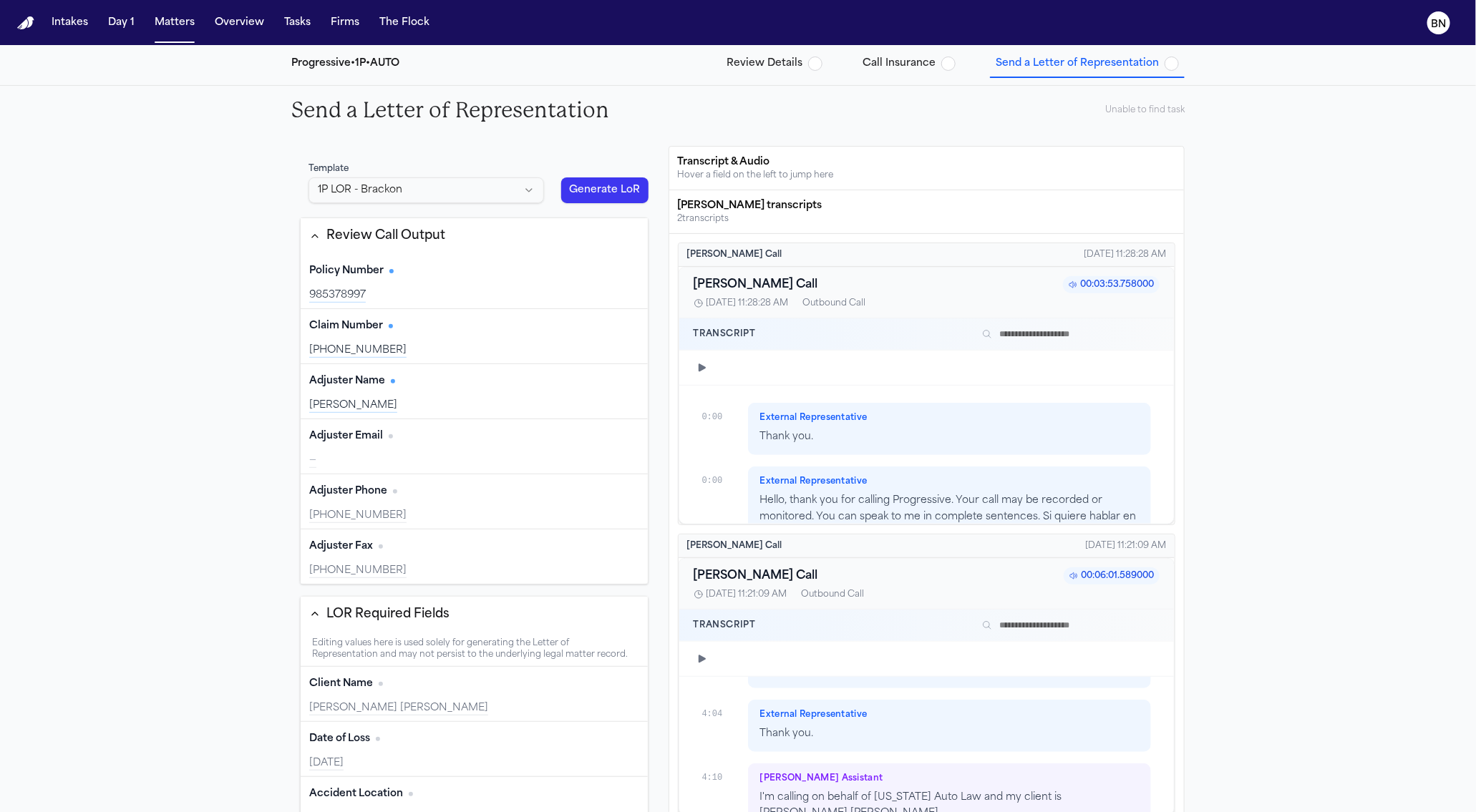
click at [469, 332] on div "Claim Number Edit" at bounding box center [474, 326] width 330 height 23
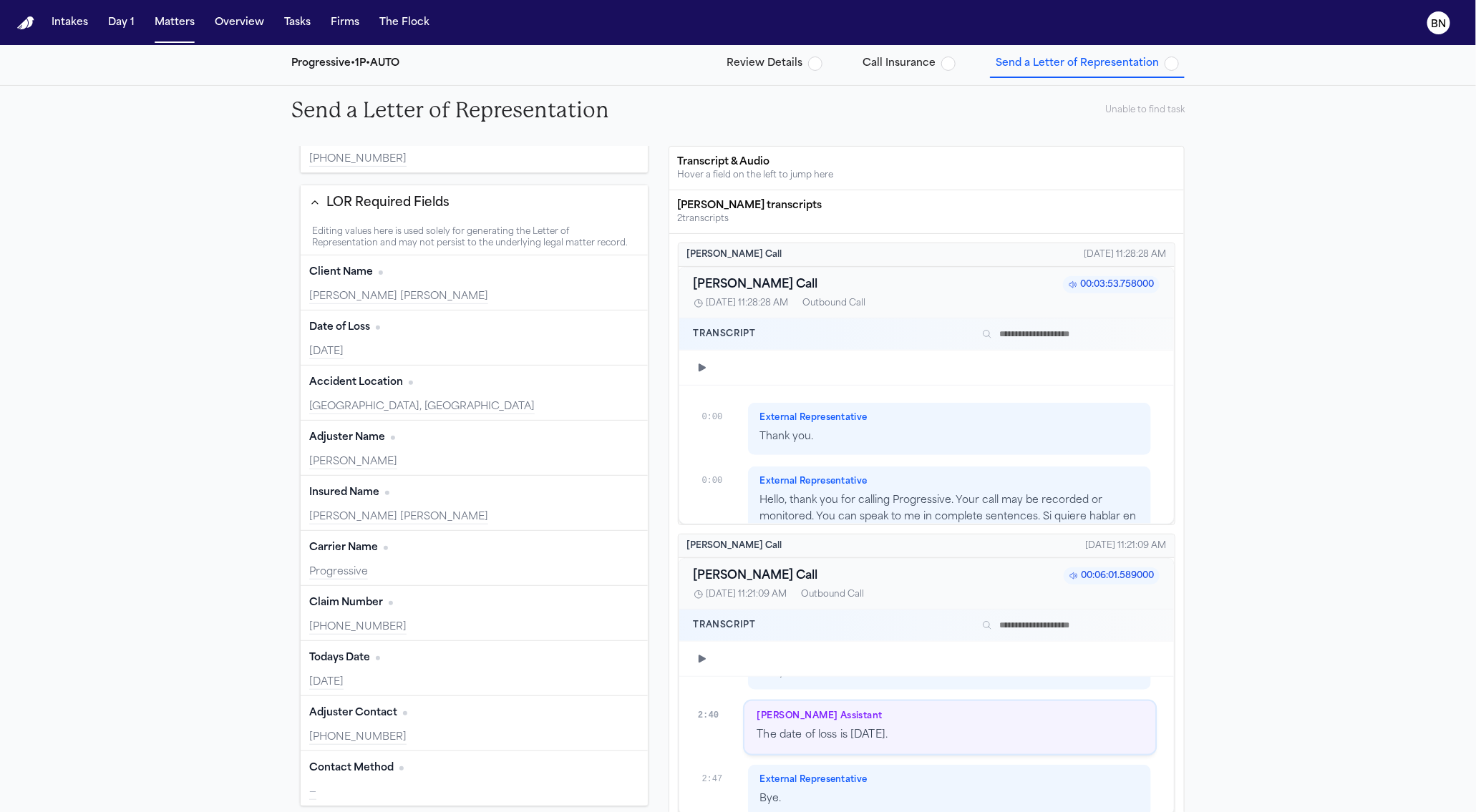
scroll to position [0, 0]
type input "**********"
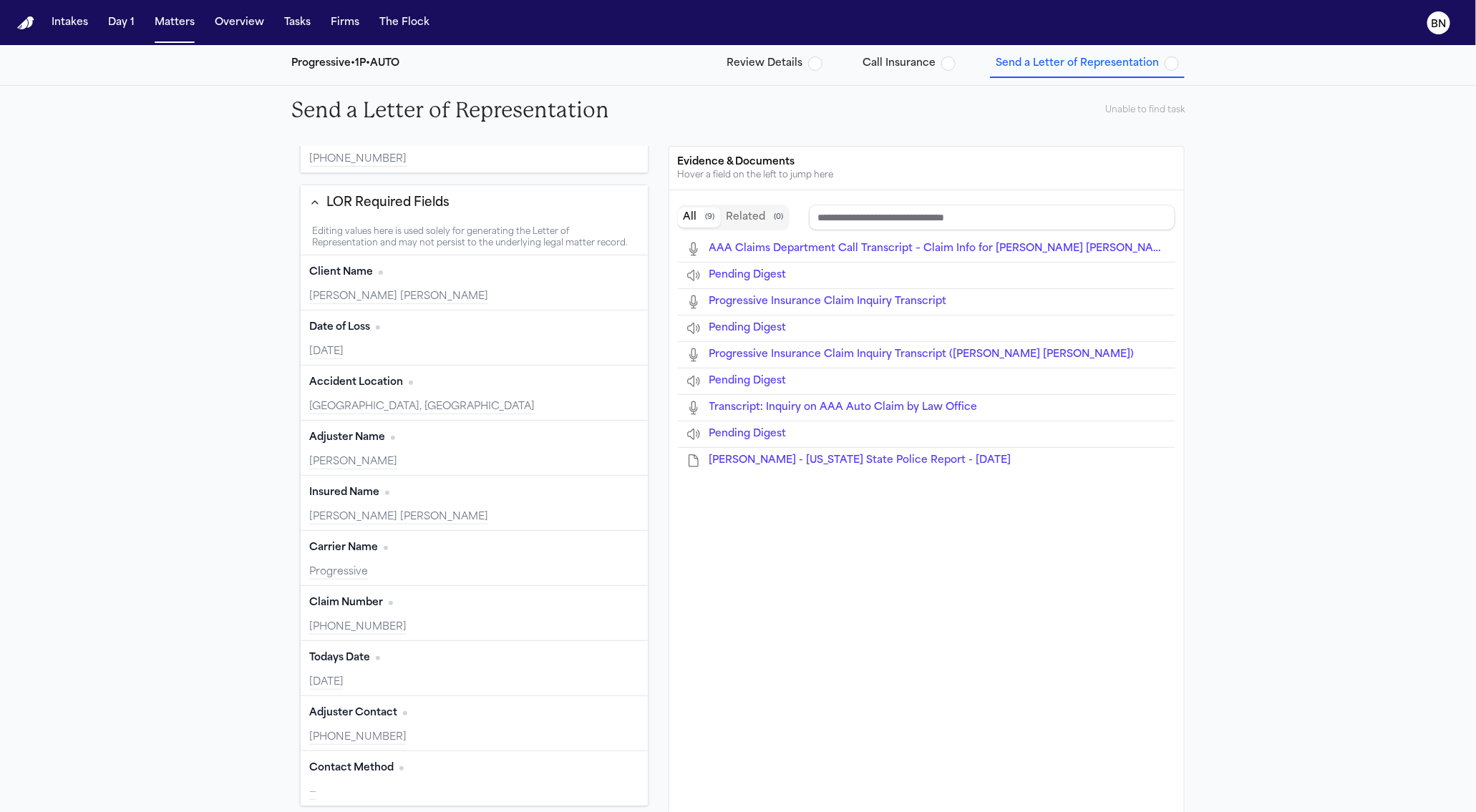
click at [452, 792] on div "—" at bounding box center [474, 793] width 330 height 14
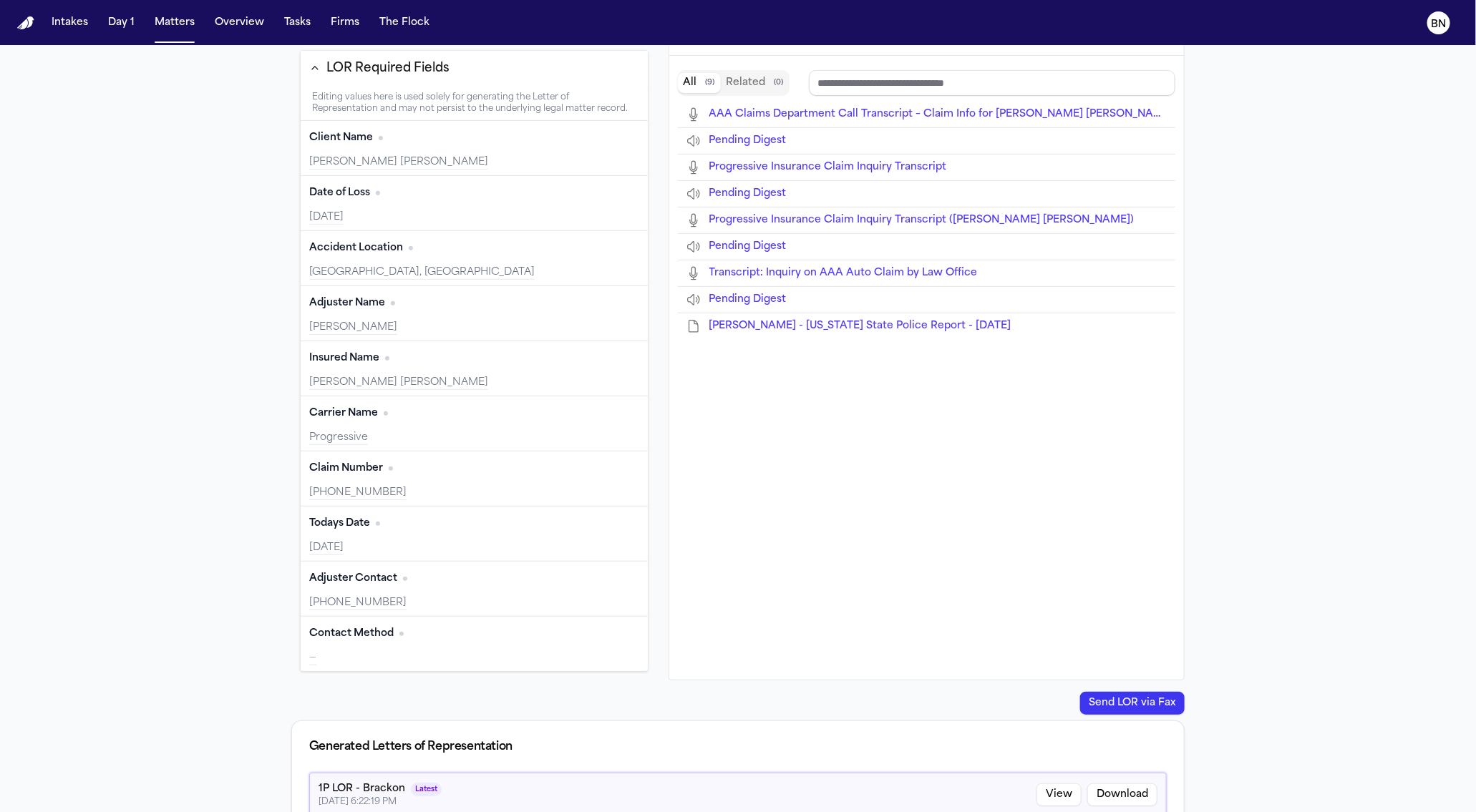
scroll to position [192, 0]
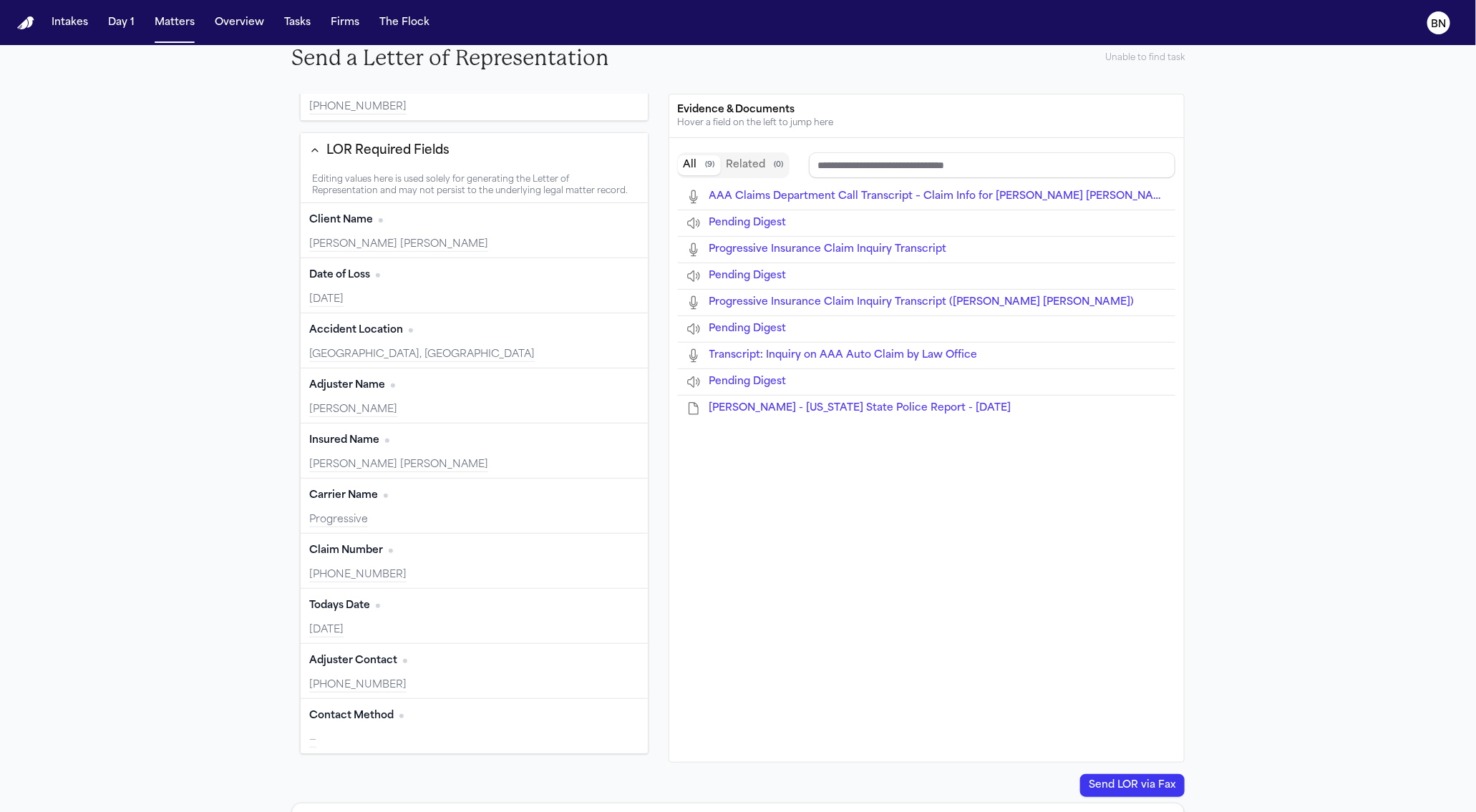
type input "**********"
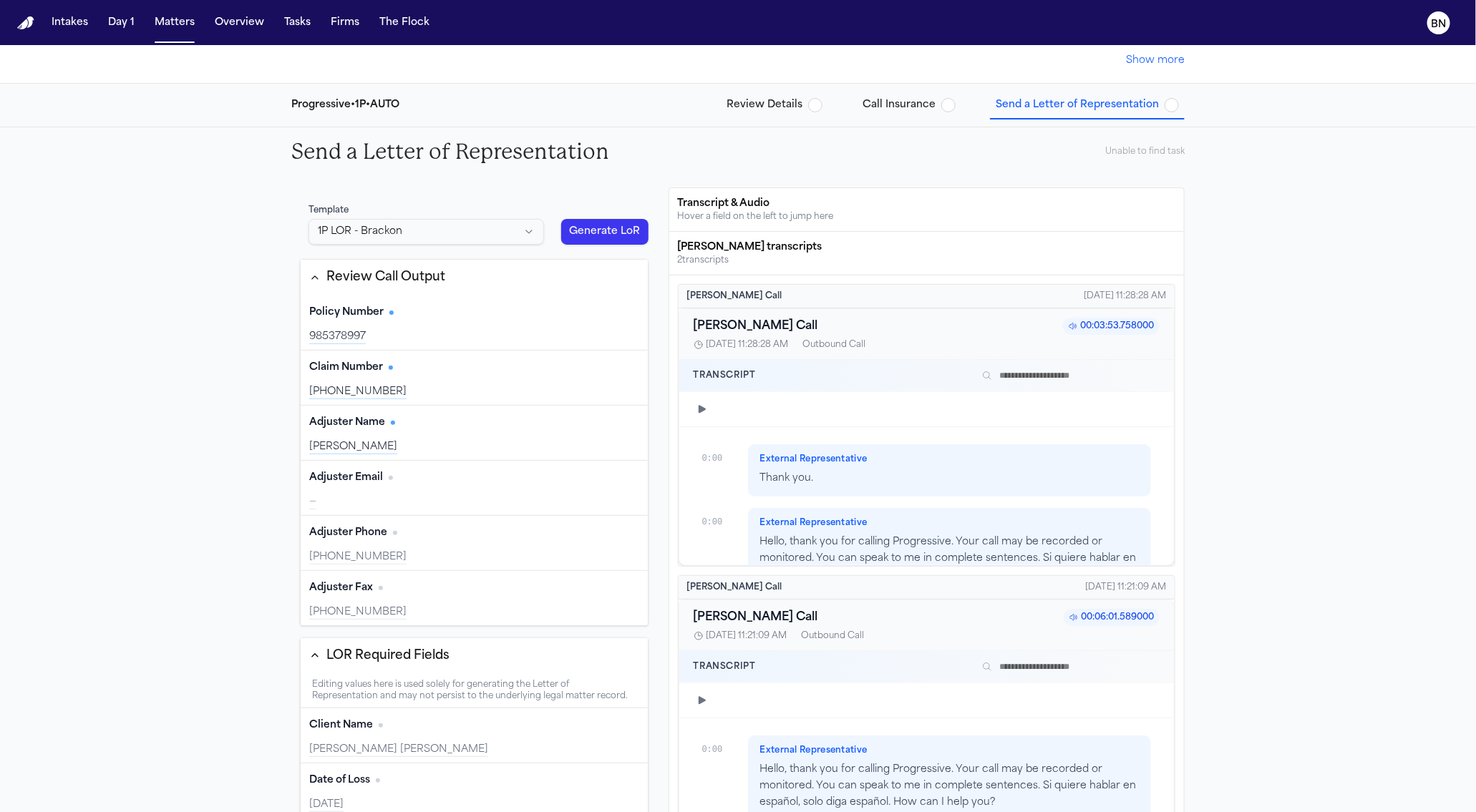
scroll to position [2512, 0]
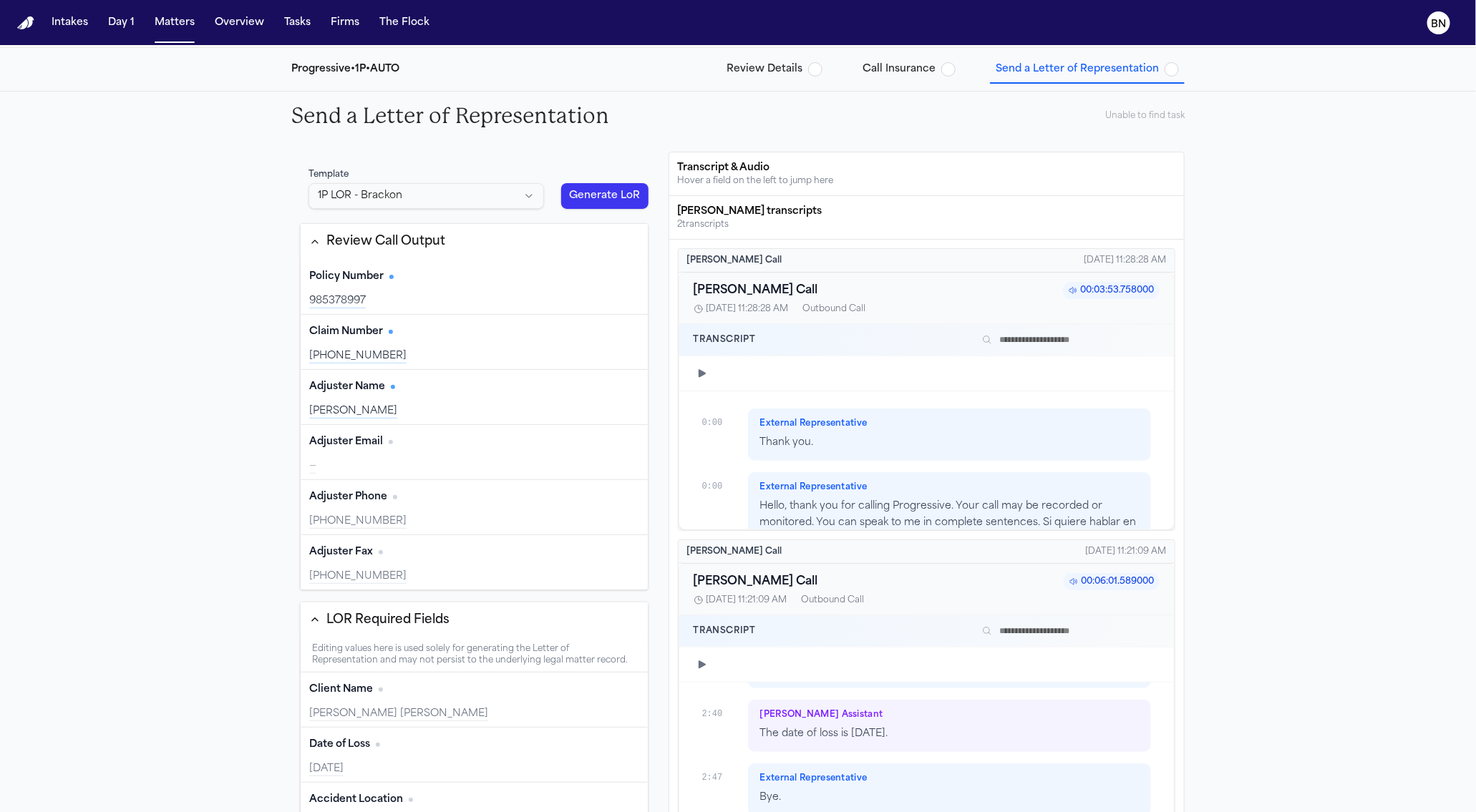
type input "**********"
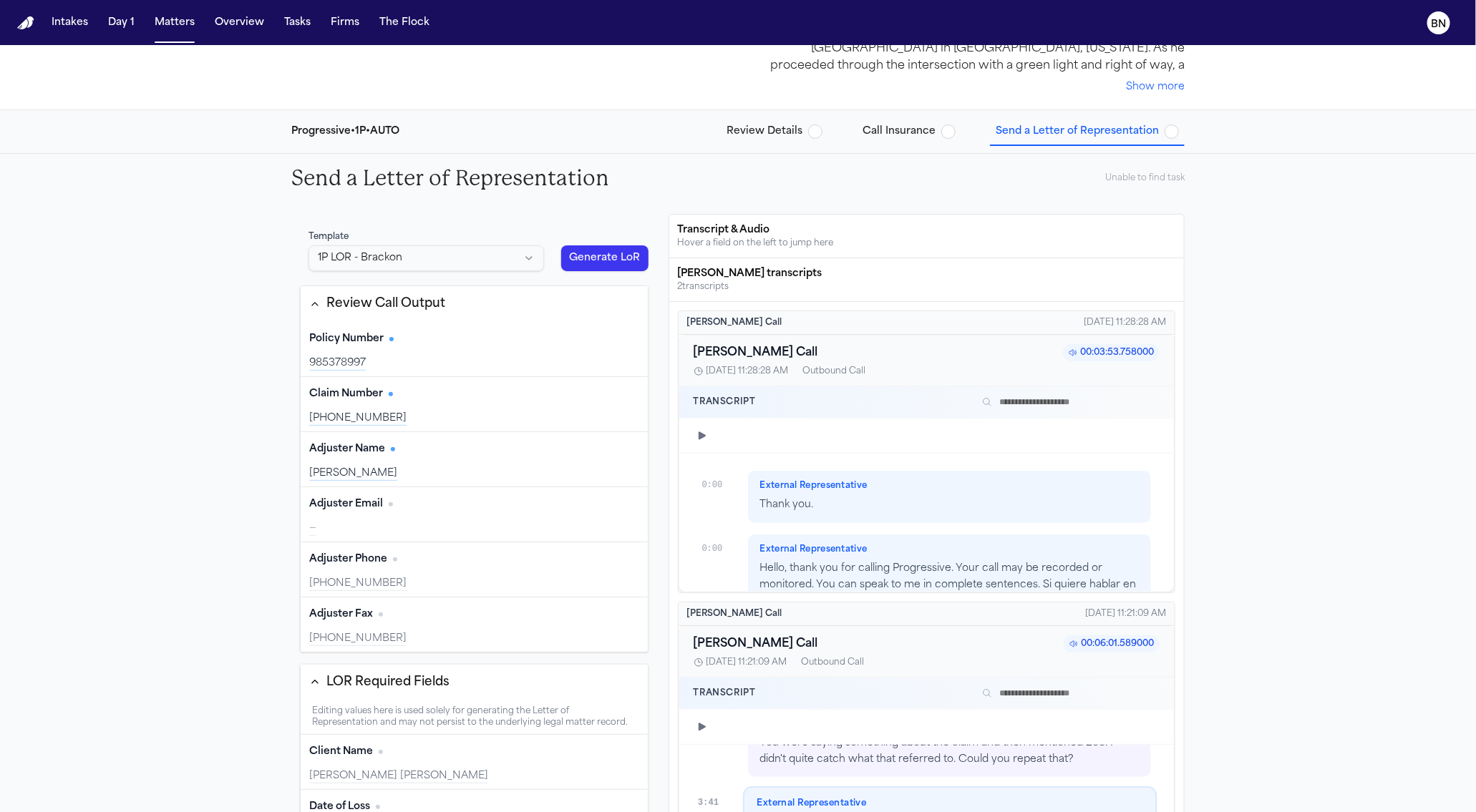
scroll to position [0, 0]
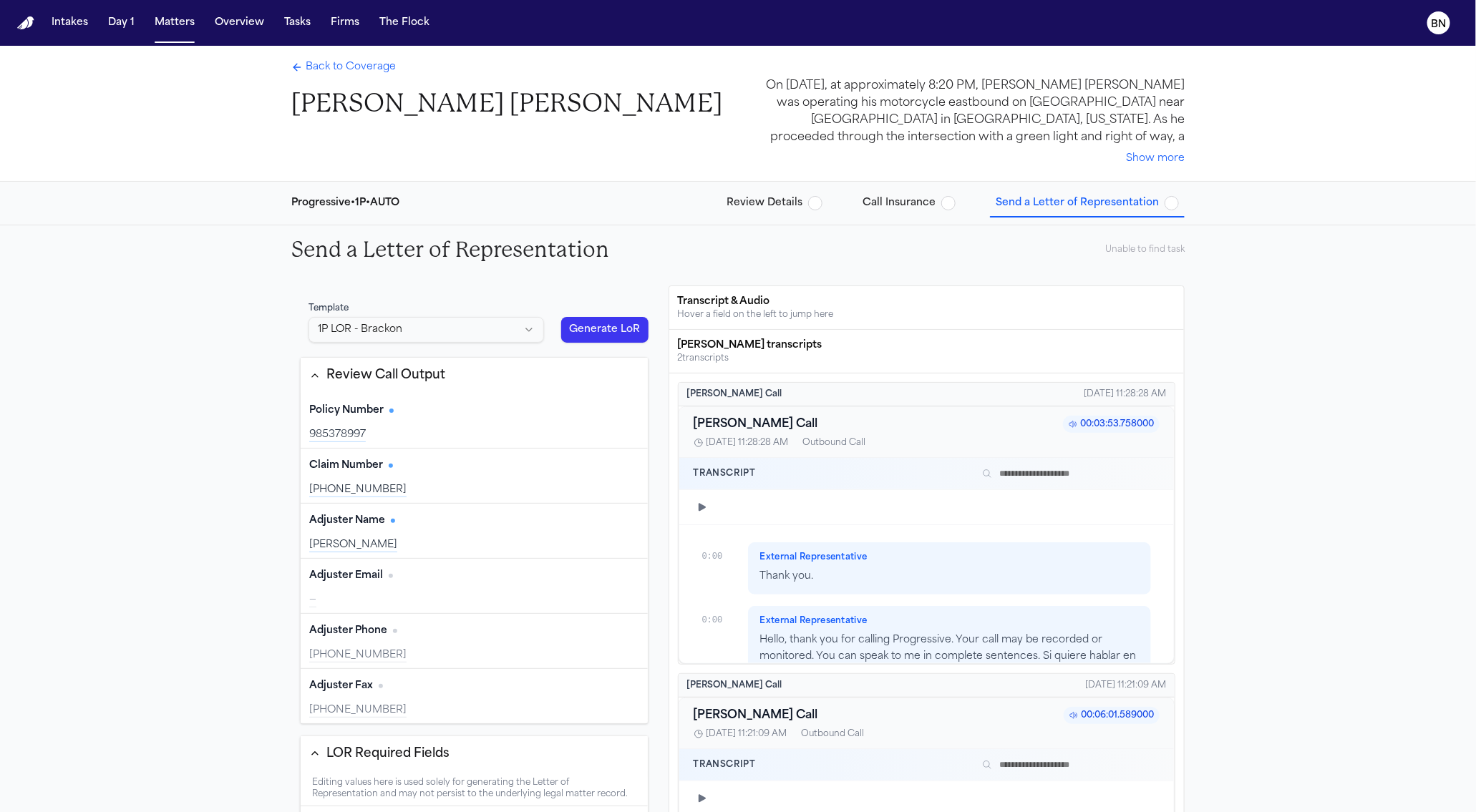
click at [318, 69] on span "Back to Coverage" at bounding box center [351, 68] width 90 height 14
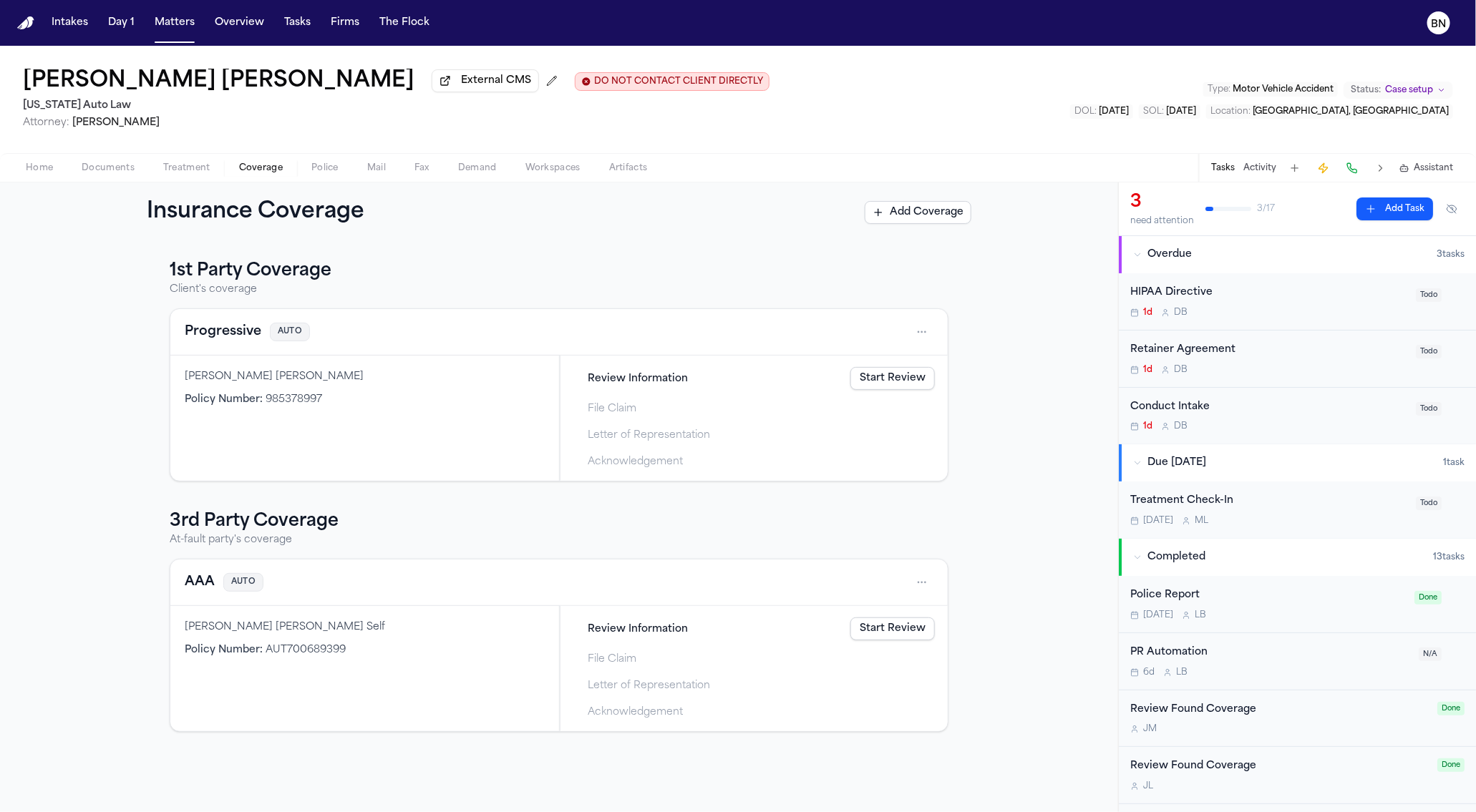
click at [874, 384] on link "Start Review" at bounding box center [892, 378] width 85 height 23
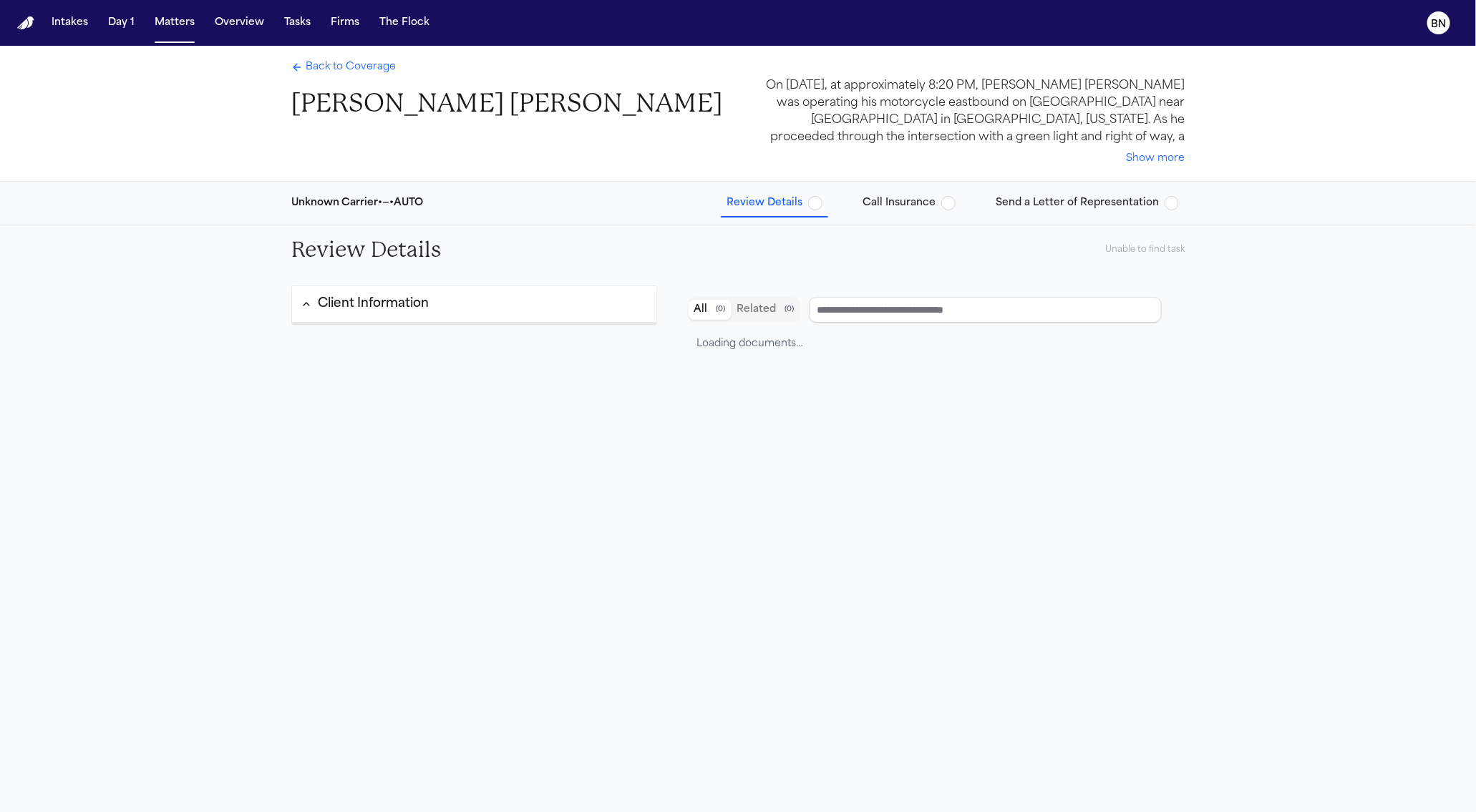
type input "**********"
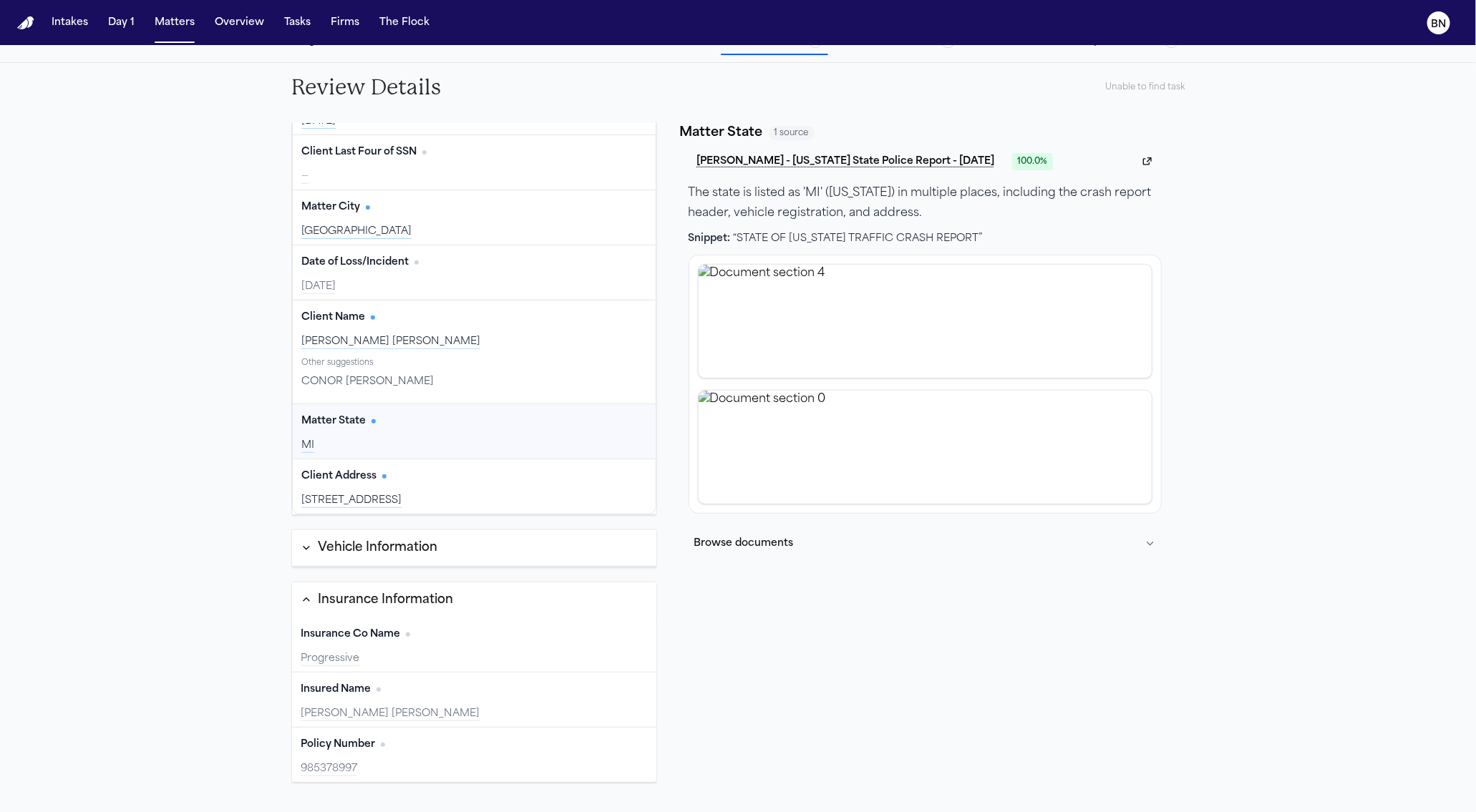
scroll to position [172, 0]
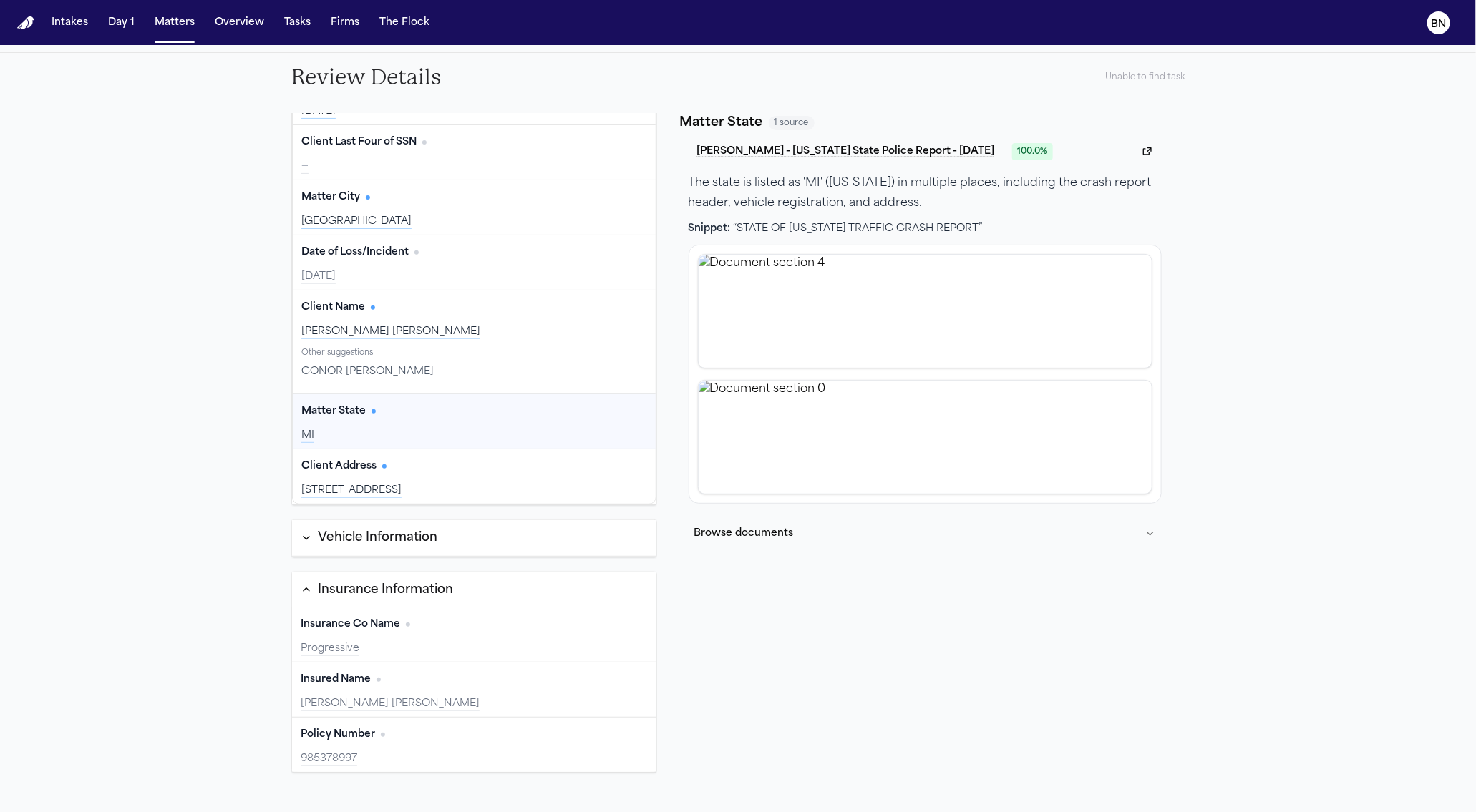
click at [411, 550] on button "Vehicle Information" at bounding box center [474, 538] width 364 height 36
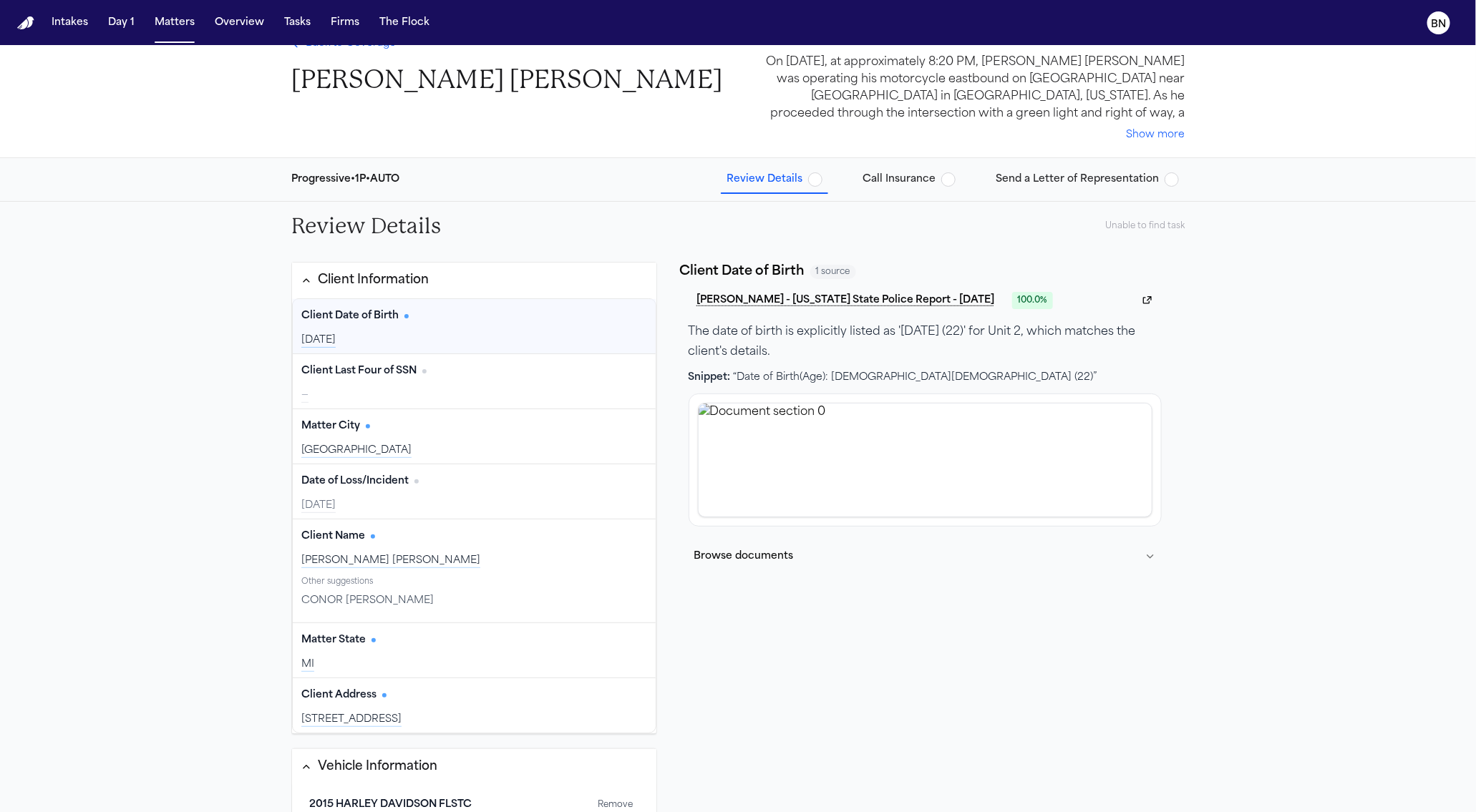
scroll to position [27, 0]
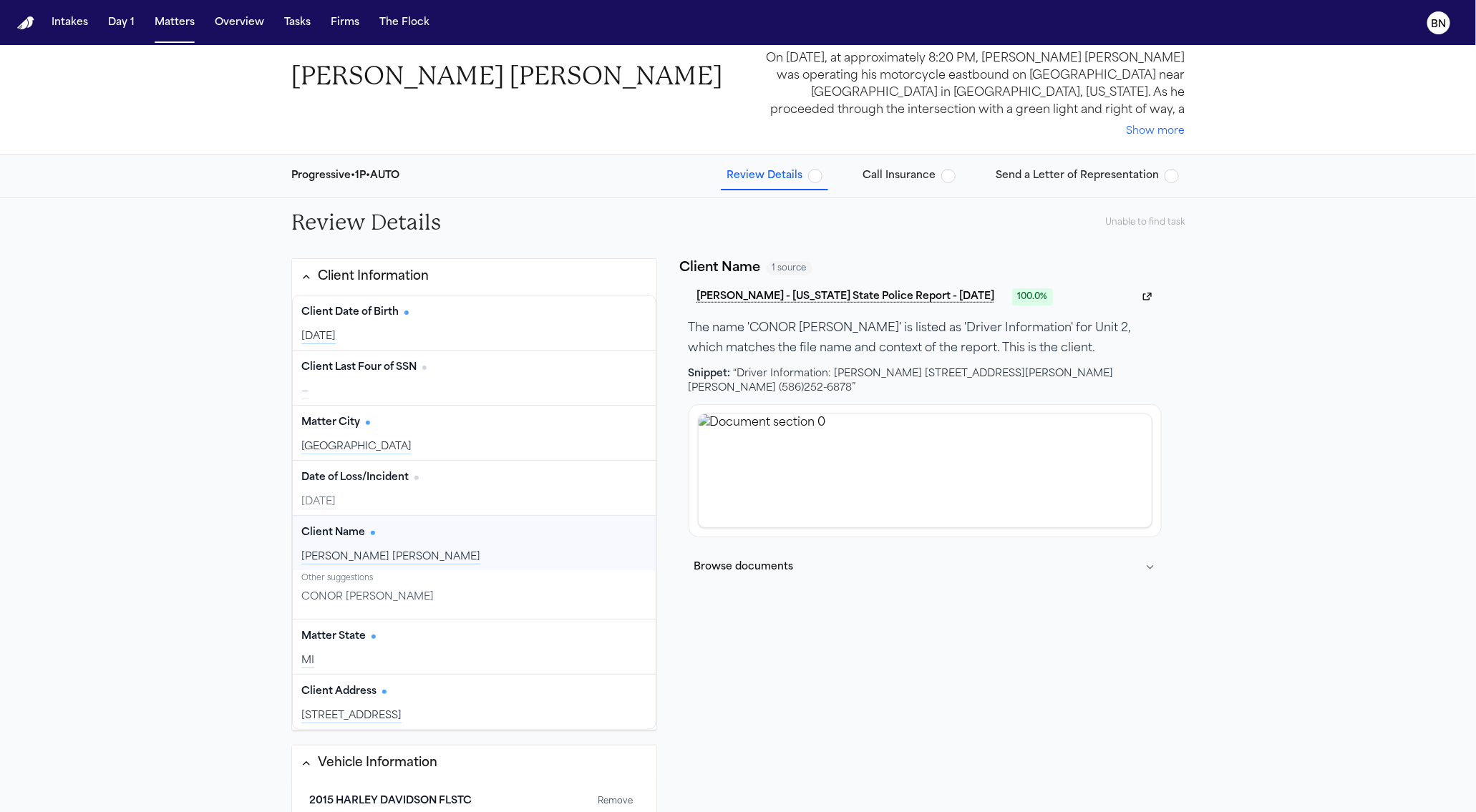
click at [510, 550] on div "[PERSON_NAME] [PERSON_NAME]" at bounding box center [473, 558] width 345 height 14
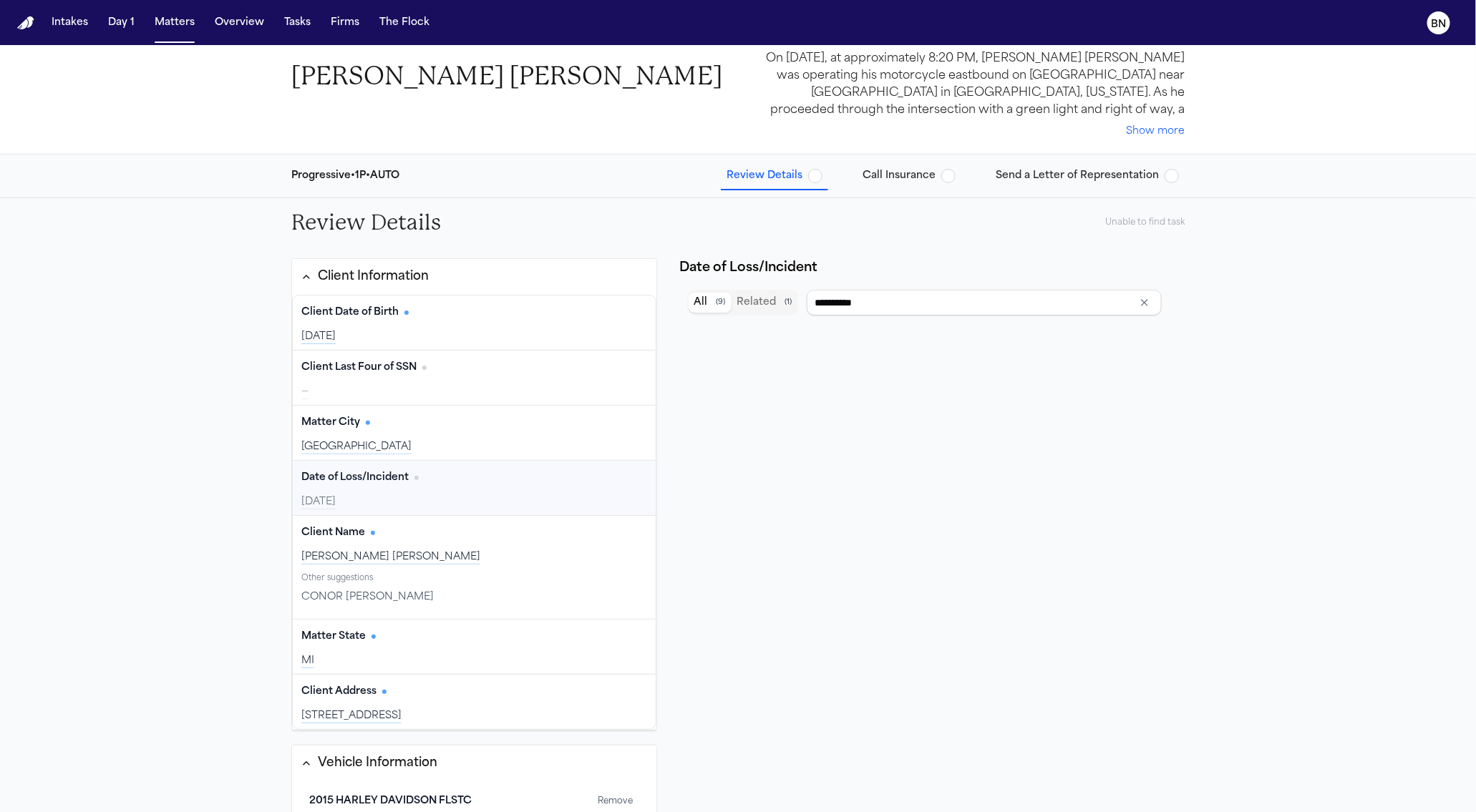
click at [480, 496] on div "[DATE]" at bounding box center [473, 502] width 345 height 14
click at [905, 319] on div "**********" at bounding box center [926, 610] width 493 height 652
click at [905, 296] on input "**********" at bounding box center [984, 303] width 355 height 26
type input "*******"
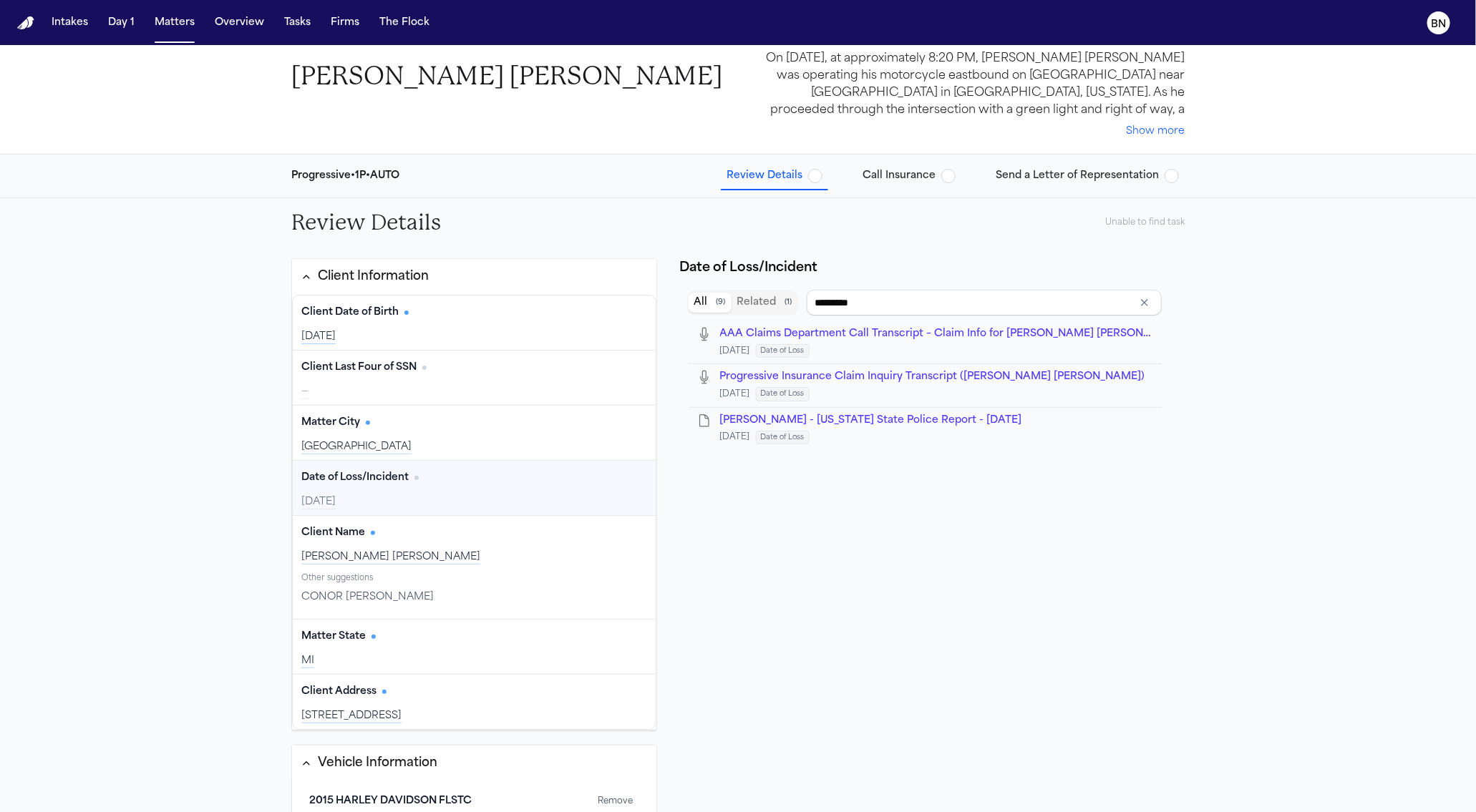
type input "*********"
click at [577, 467] on div "Date of Loss/Incident Edit" at bounding box center [473, 478] width 345 height 23
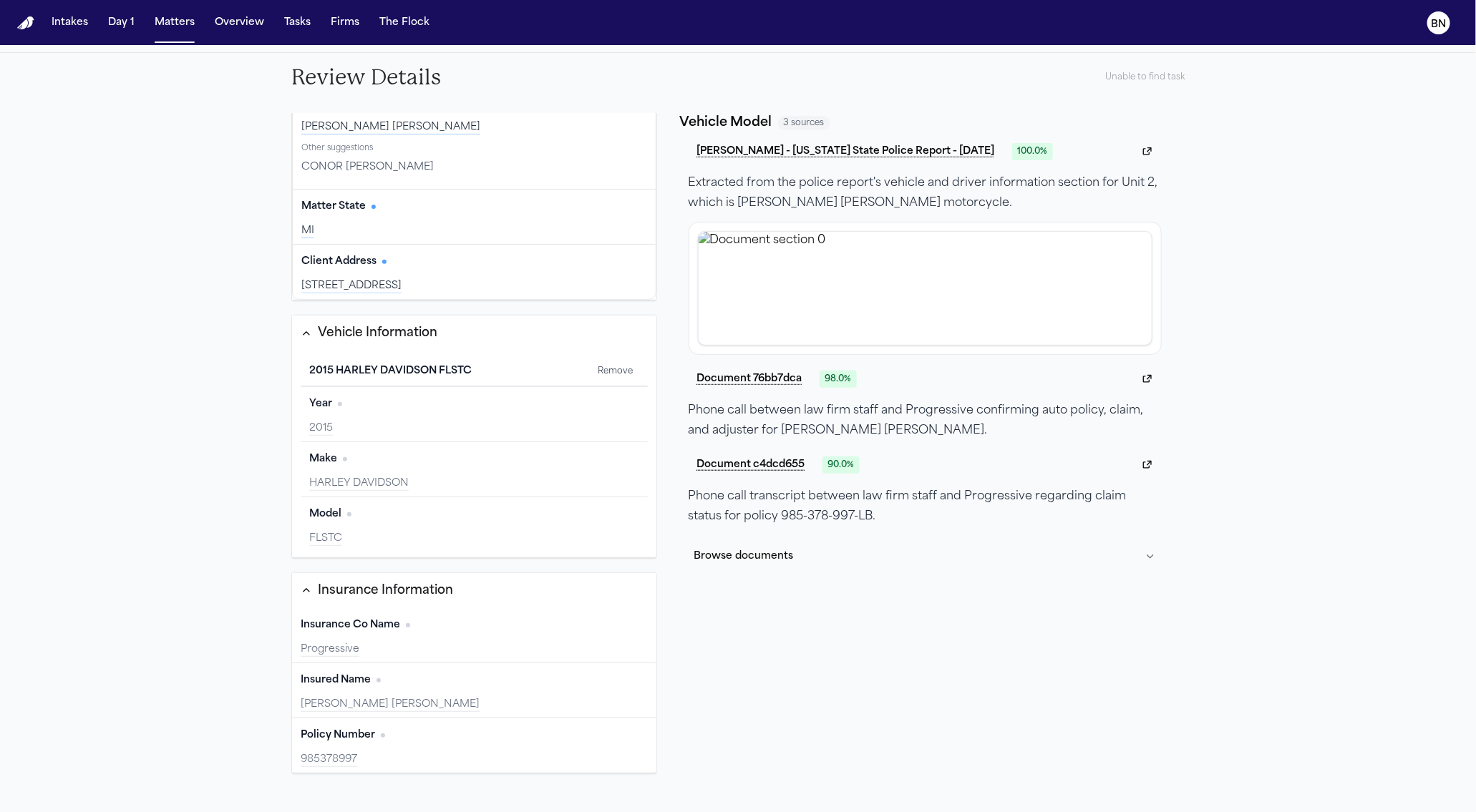
scroll to position [0, 0]
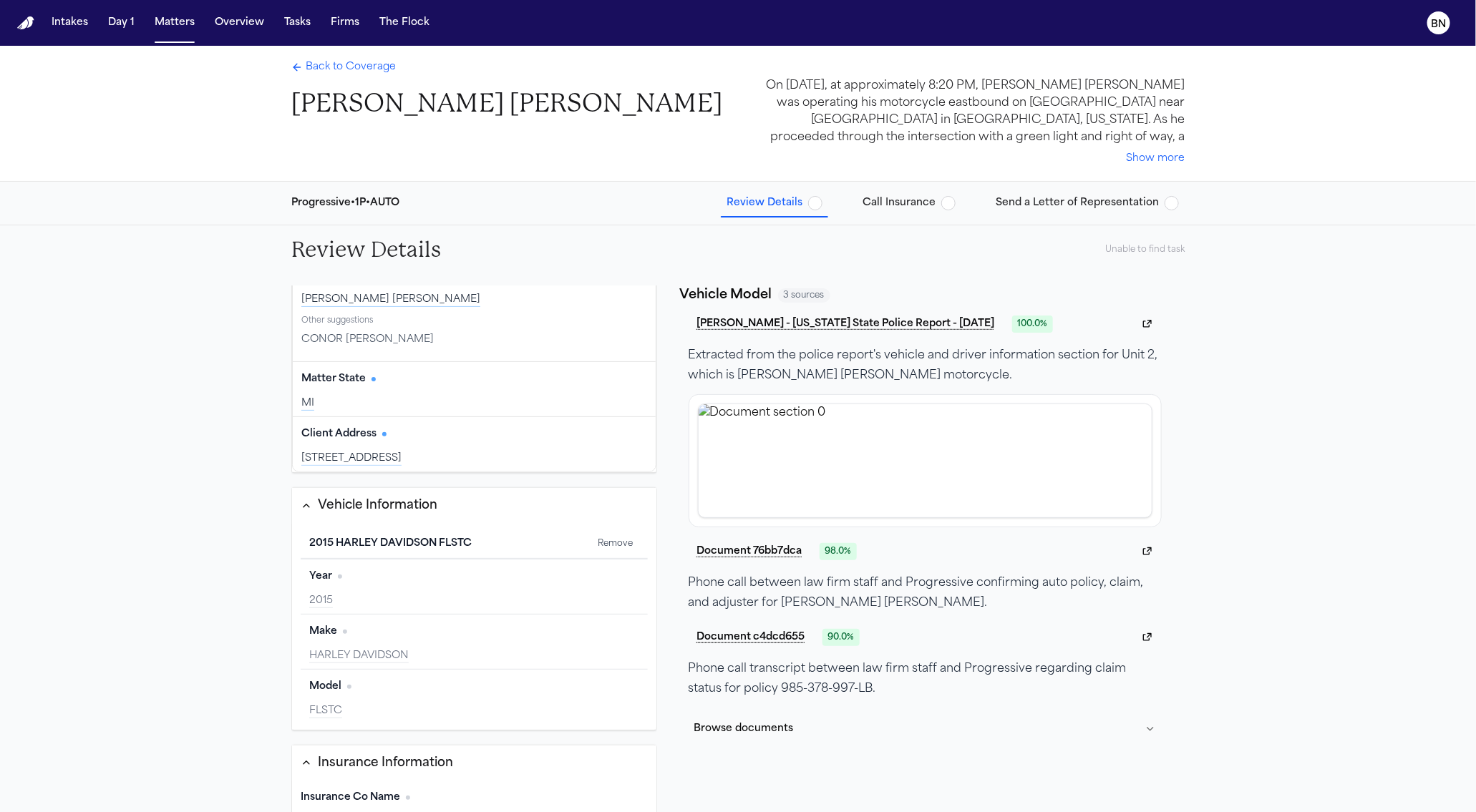
click at [1135, 249] on div "Unable to find task" at bounding box center [1144, 249] width 80 height 11
click at [894, 200] on span "Call Insurance" at bounding box center [899, 204] width 73 height 14
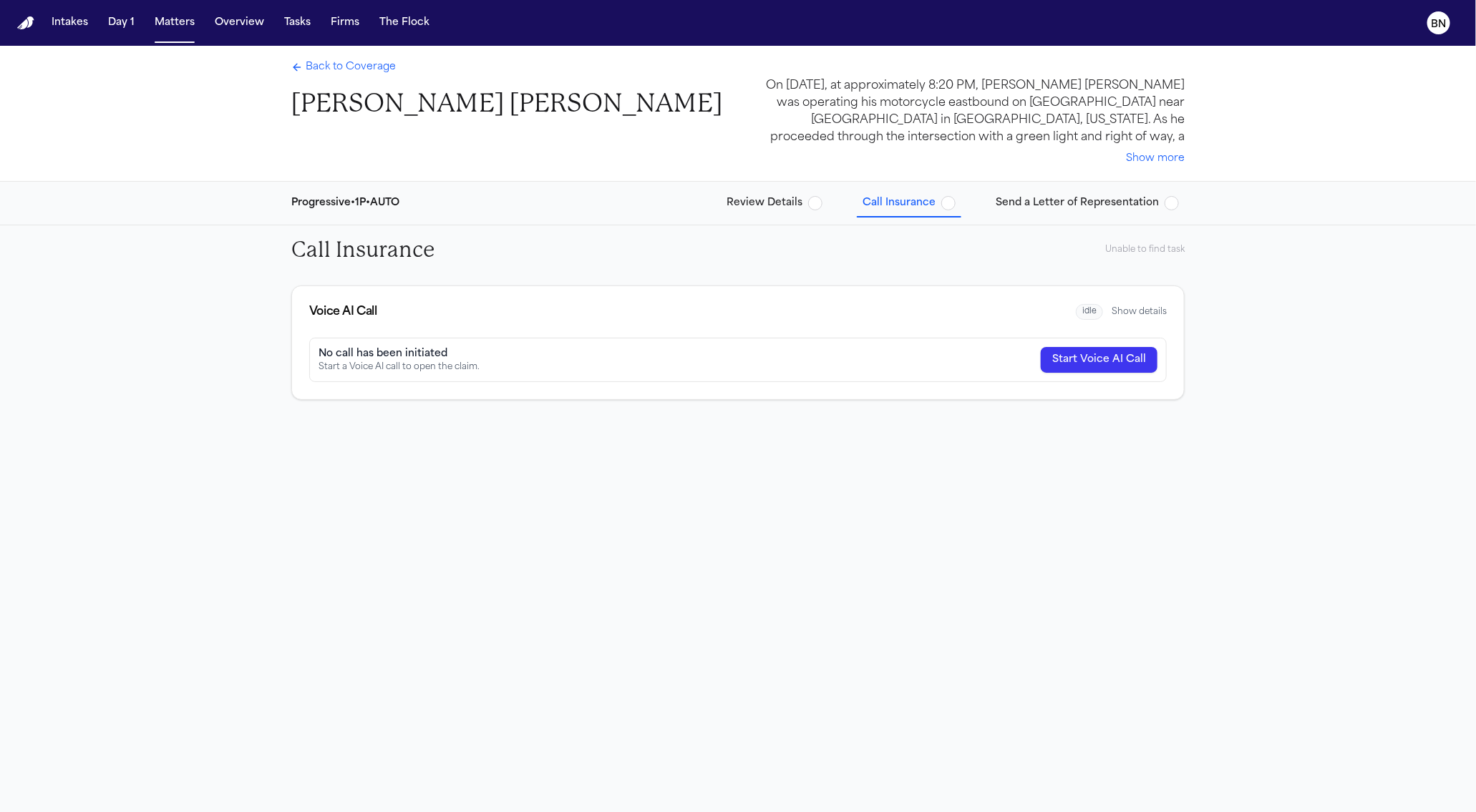
click at [1113, 312] on button "Show details" at bounding box center [1139, 311] width 55 height 11
click at [1133, 309] on button "Hide details" at bounding box center [1142, 311] width 50 height 11
click at [1132, 309] on button "Show details" at bounding box center [1139, 311] width 55 height 11
click at [1051, 203] on span "Send a Letter of Representation" at bounding box center [1077, 204] width 163 height 14
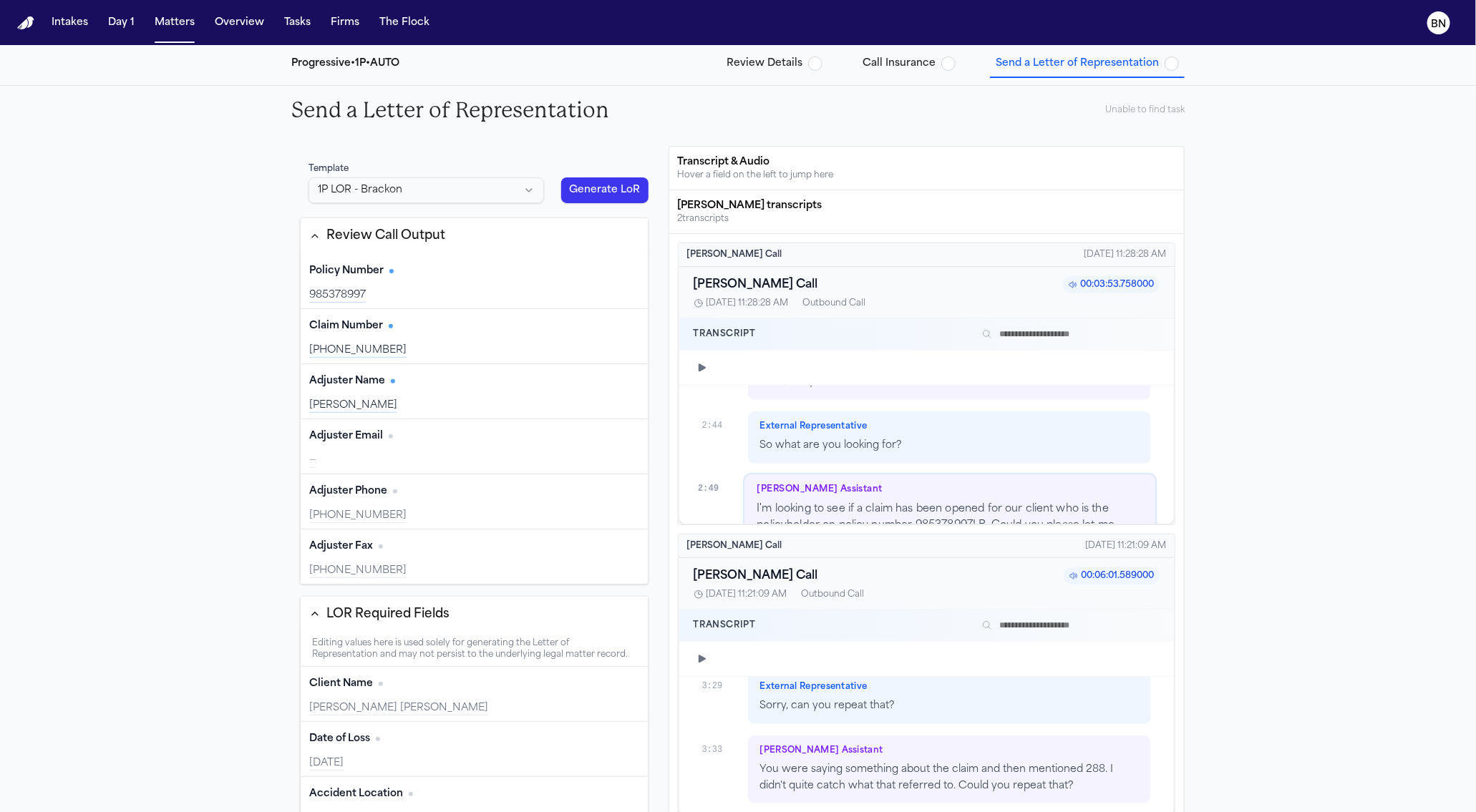
scroll to position [3271, 0]
click at [544, 325] on div "Claim Number Edit" at bounding box center [474, 326] width 330 height 23
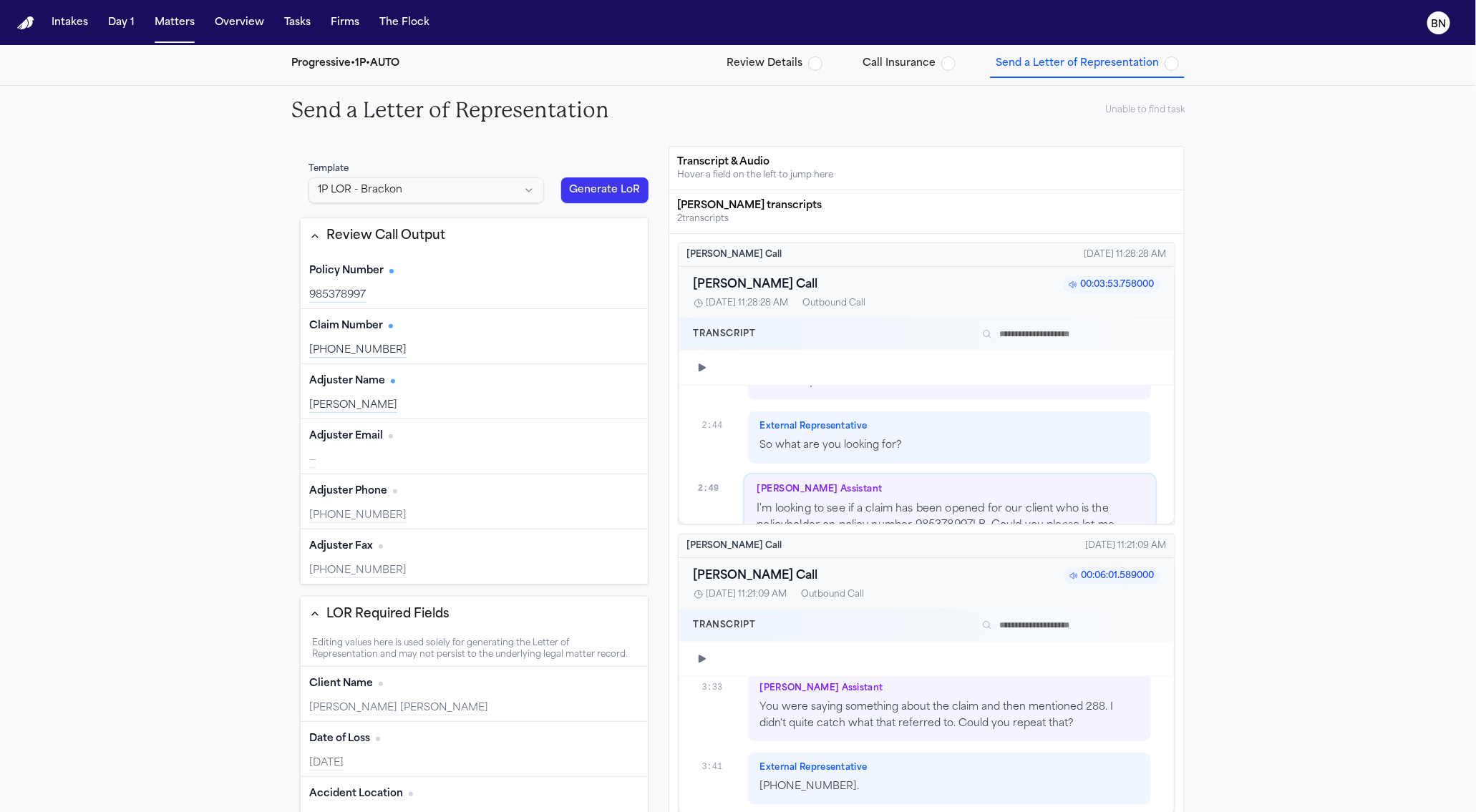
click at [461, 398] on div "Michael Burton" at bounding box center [474, 406] width 330 height 14
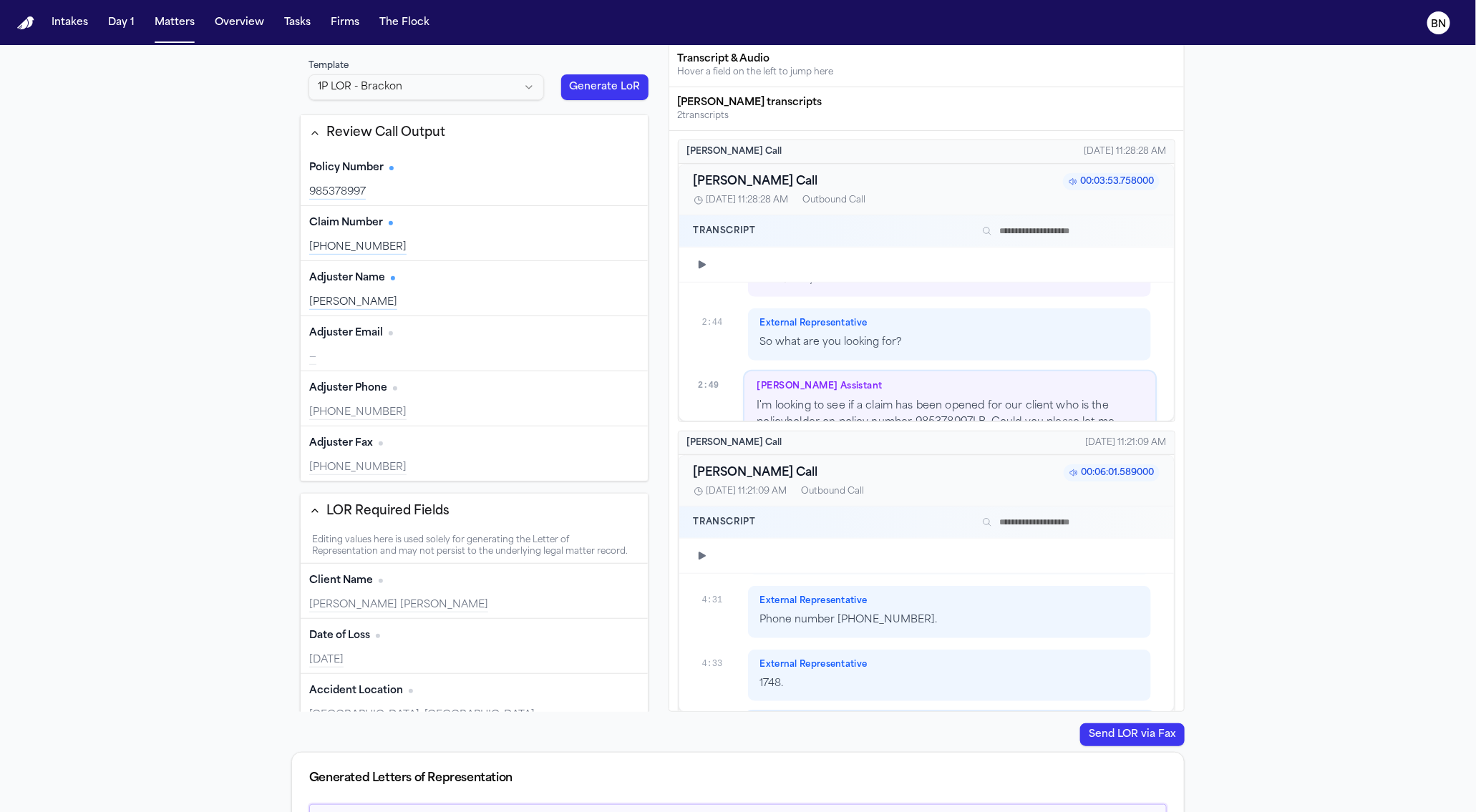
scroll to position [249, 0]
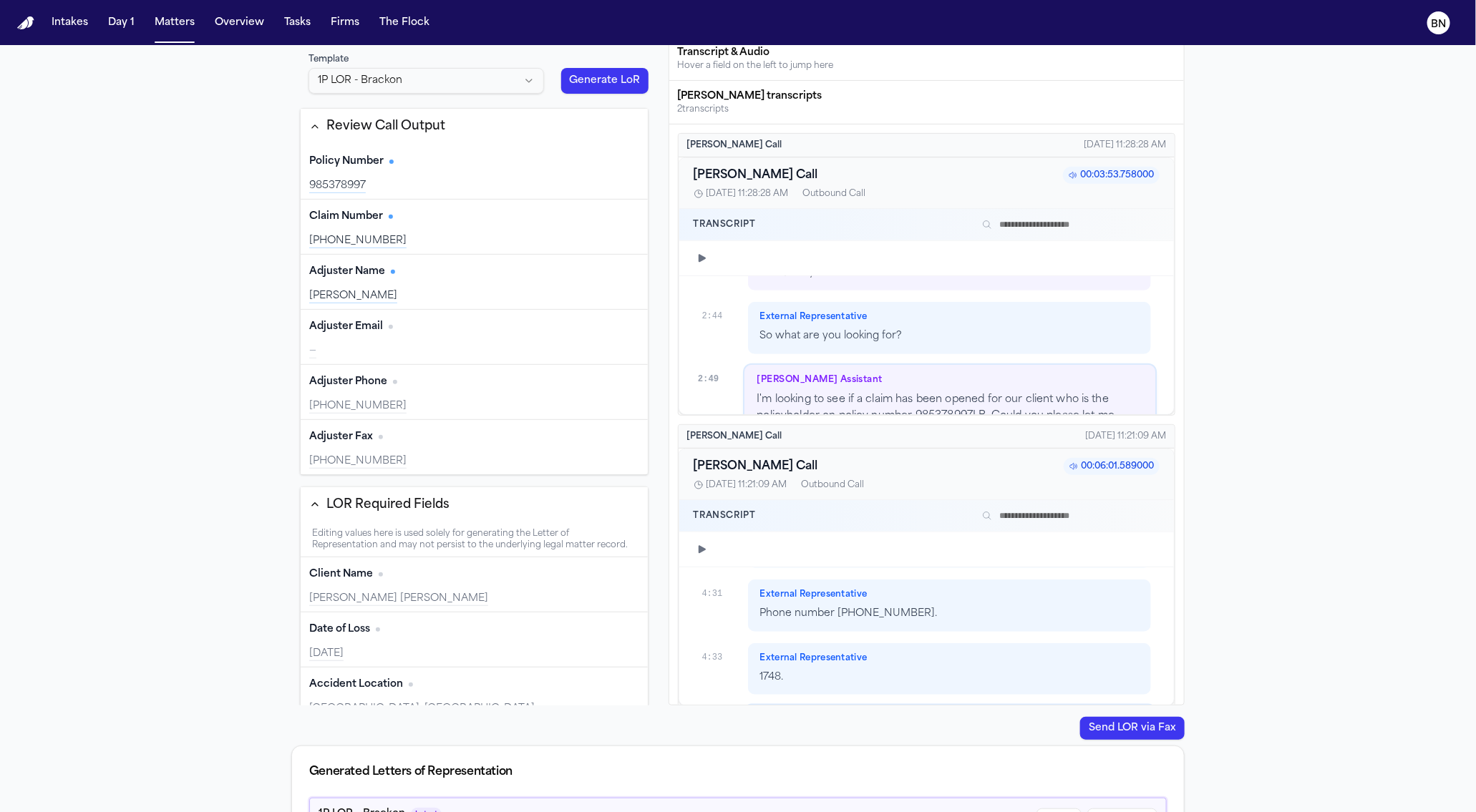
click at [889, 705] on div "Finch Assistant All right, so Michael Burton's phone number is 517-316-1148. An…" at bounding box center [949, 740] width 411 height 69
click at [700, 547] on icon "button" at bounding box center [702, 550] width 7 height 8
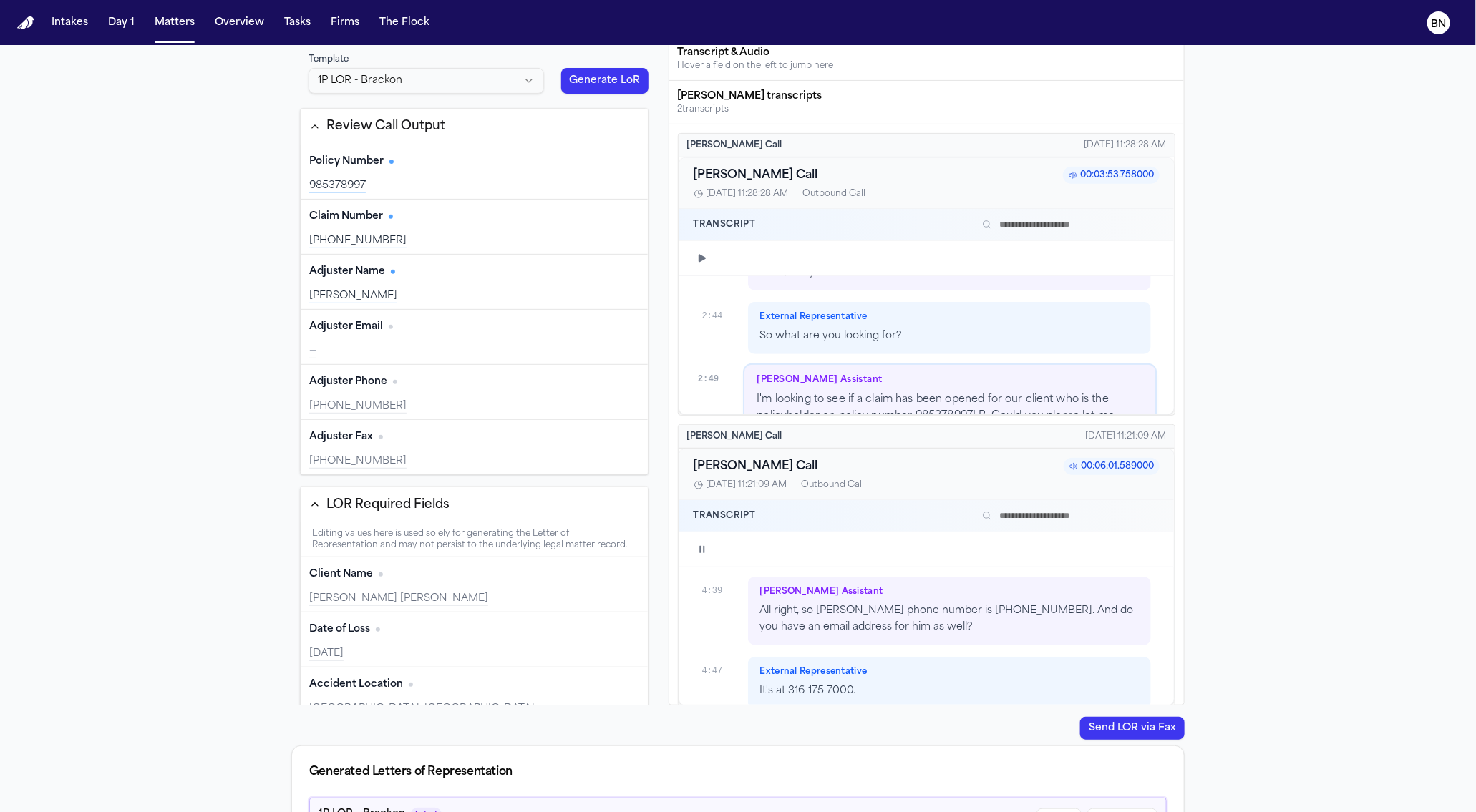
click at [705, 544] on icon "button" at bounding box center [702, 550] width 11 height 11
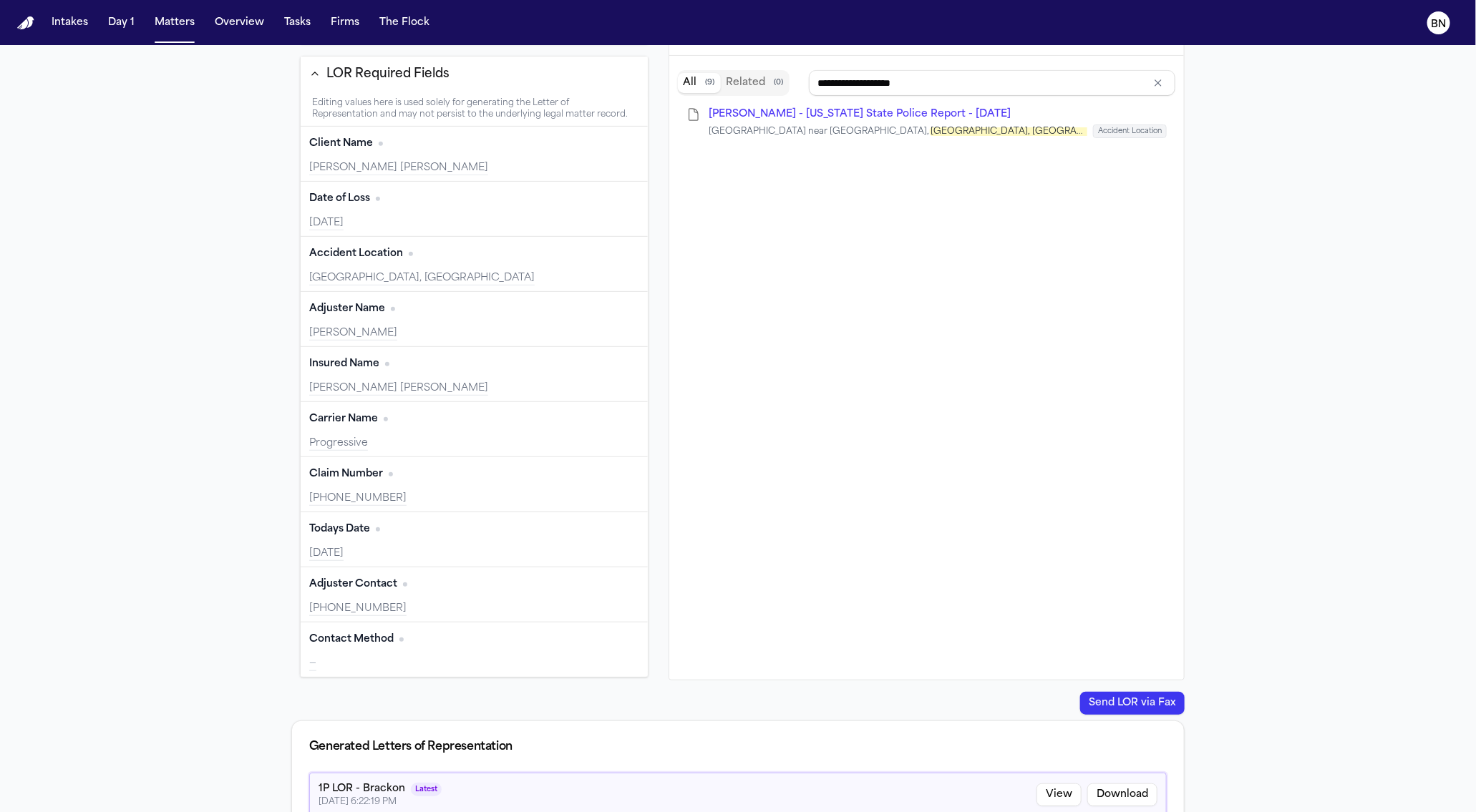
scroll to position [294, 0]
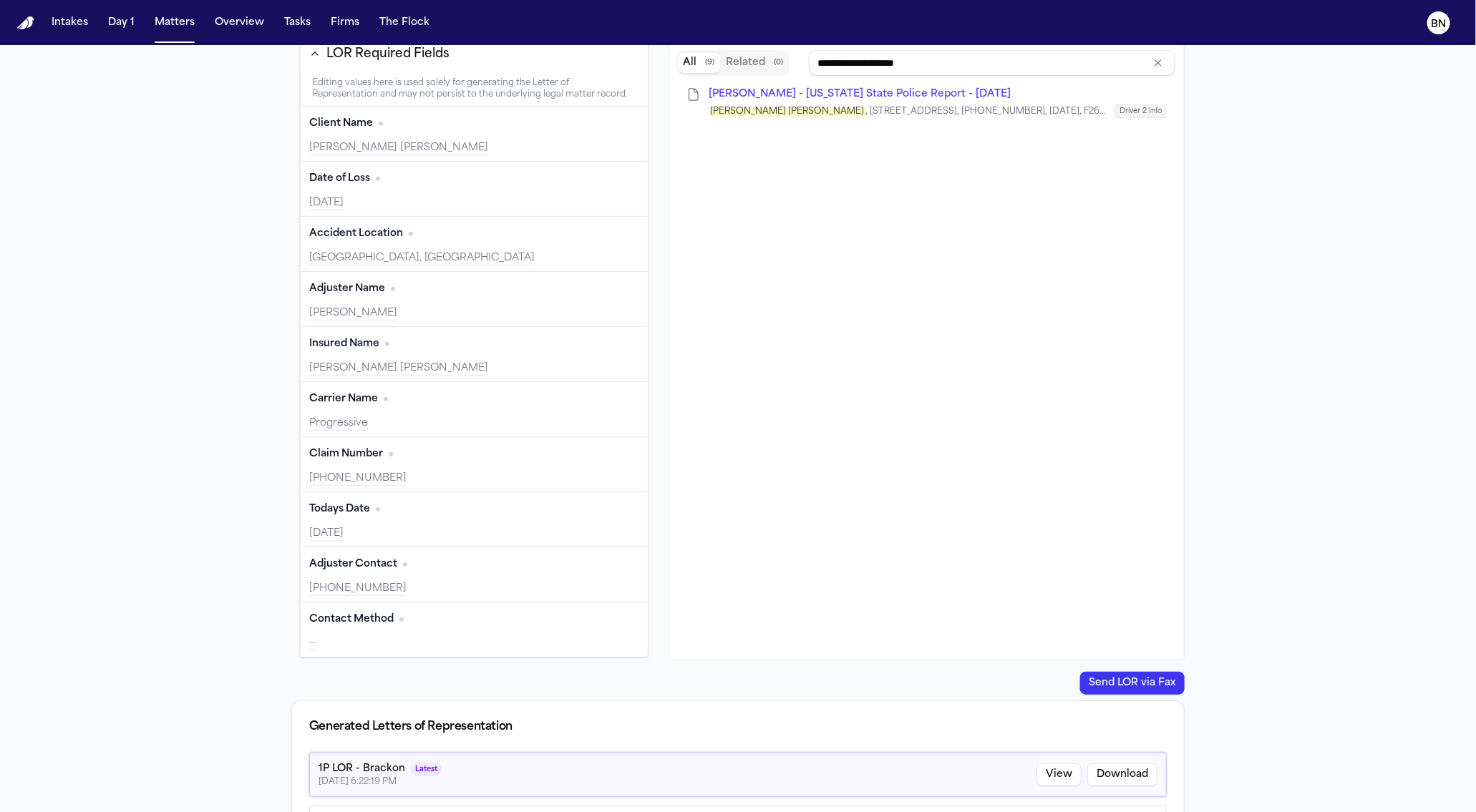
type input "**********"
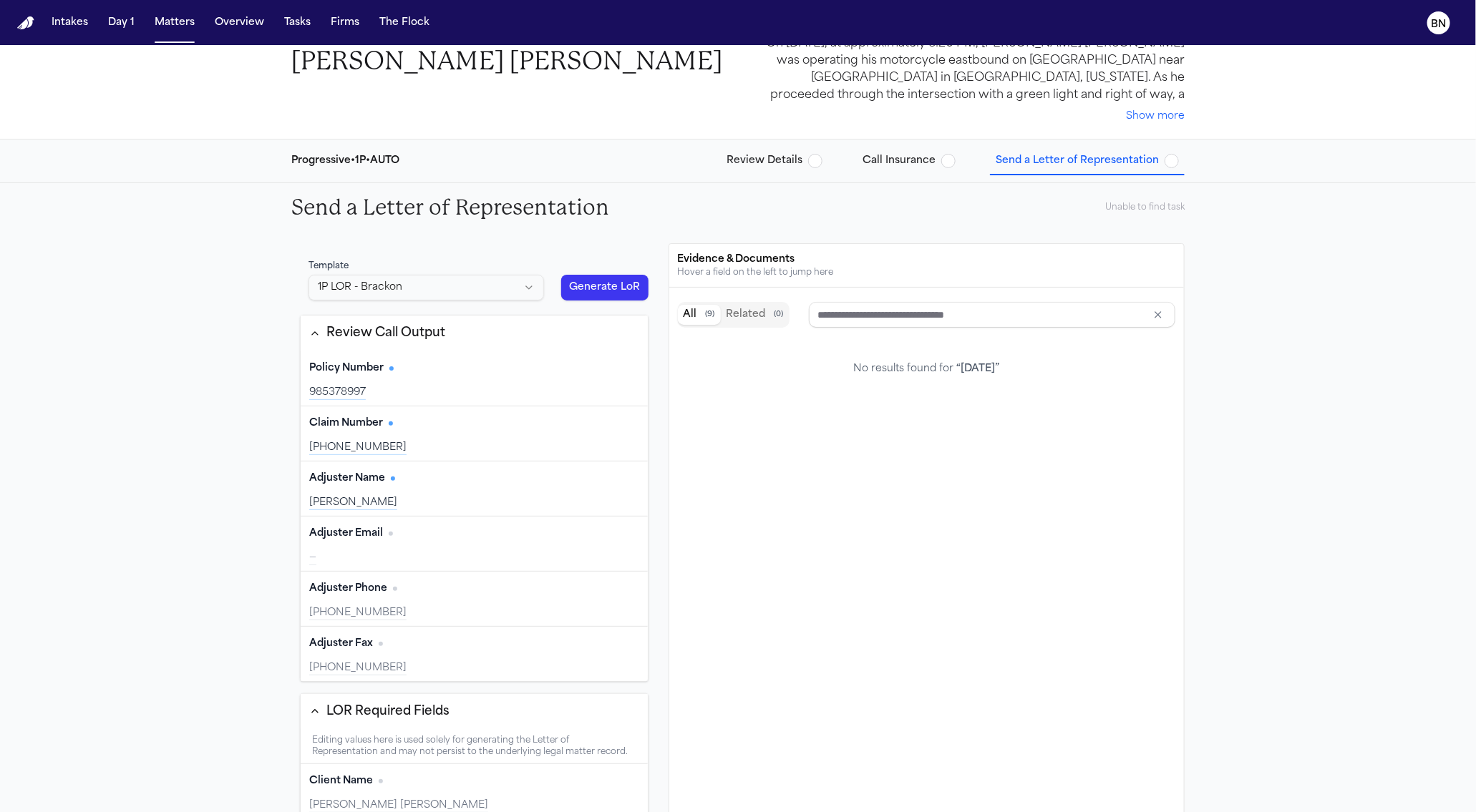
scroll to position [0, 0]
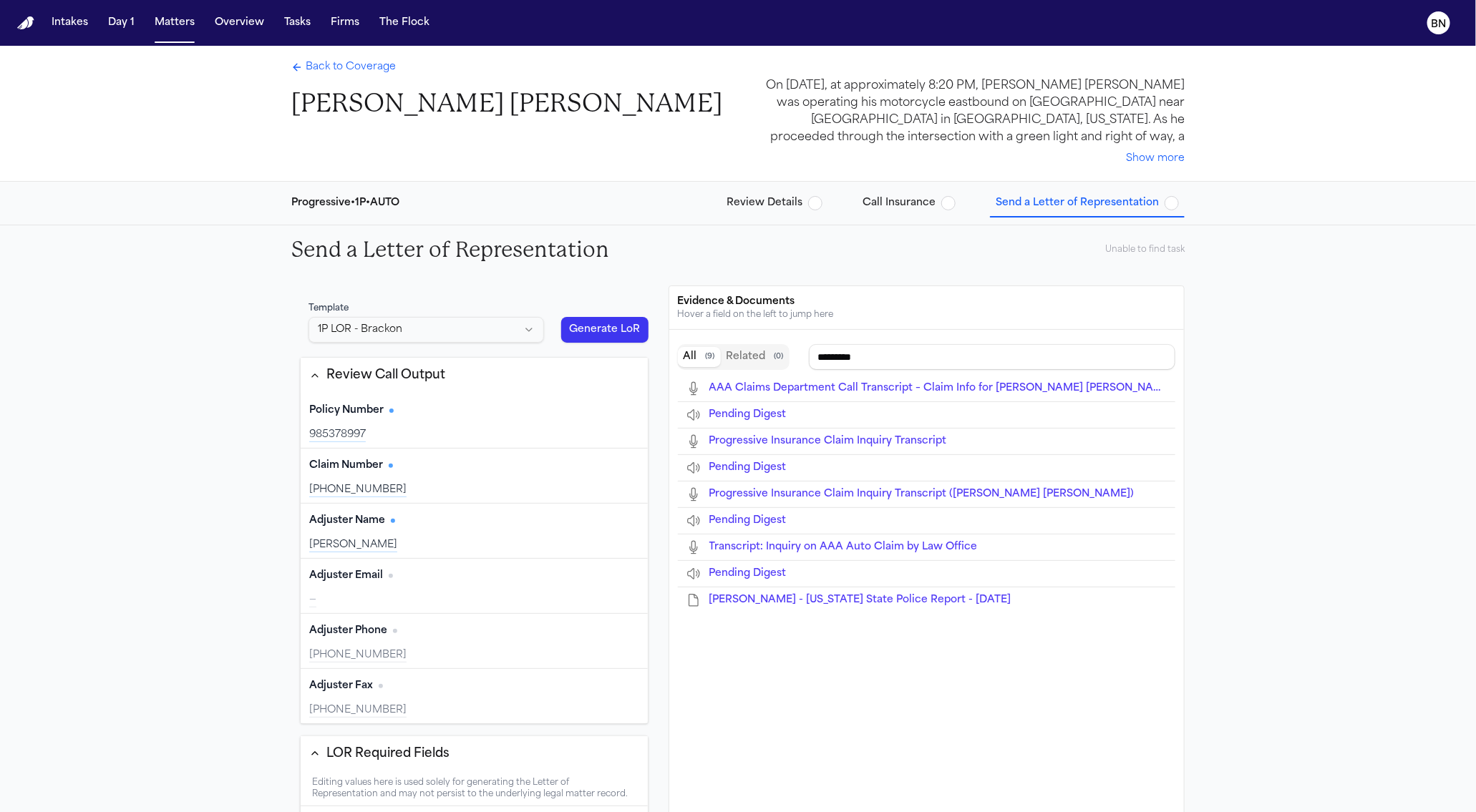
click at [485, 320] on html "Intakes Day 1 Matters Overview Tasks Firms The Flock BN Back to Coverage Connor…" at bounding box center [738, 406] width 1476 height 812
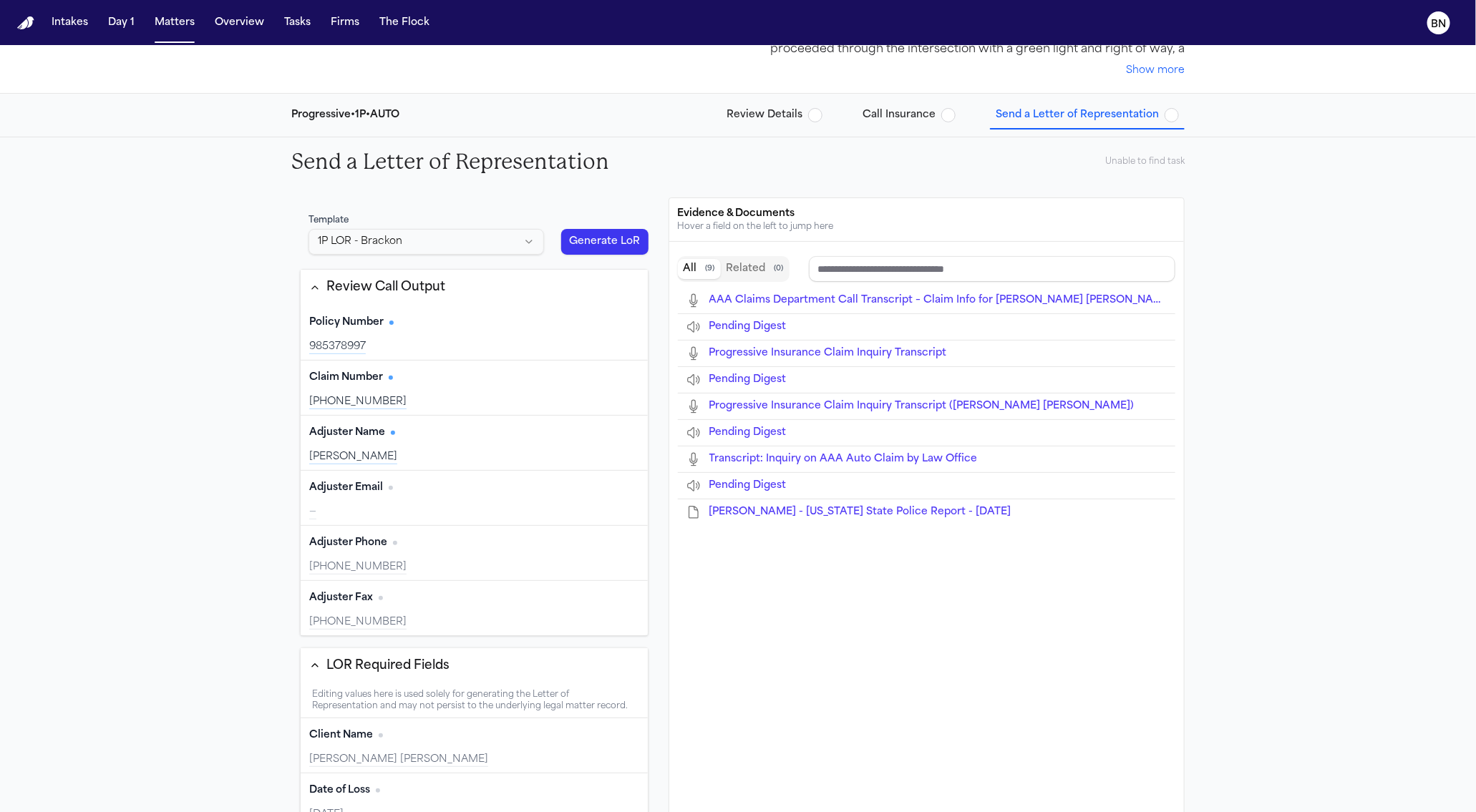
scroll to position [406, 0]
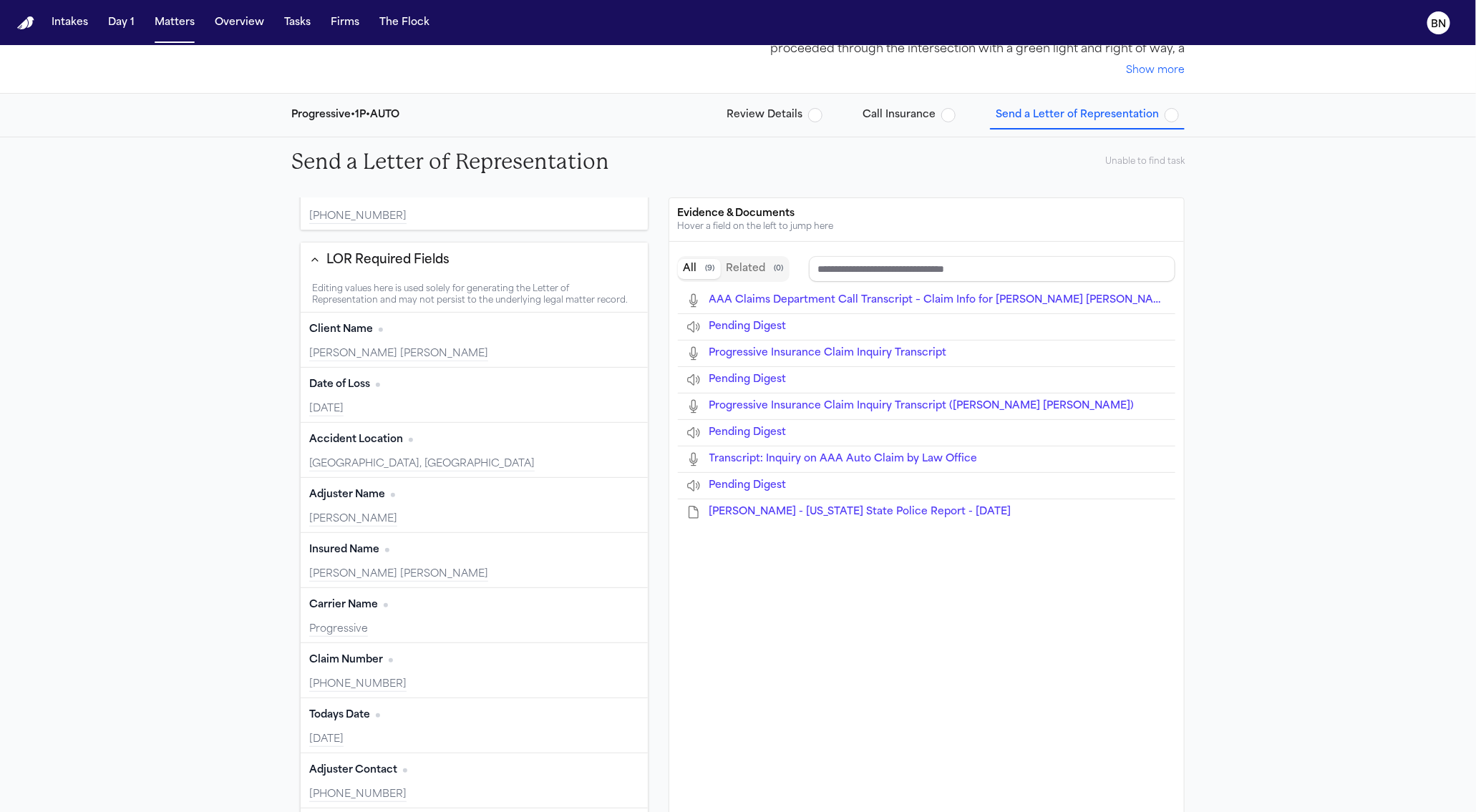
type input "**********"
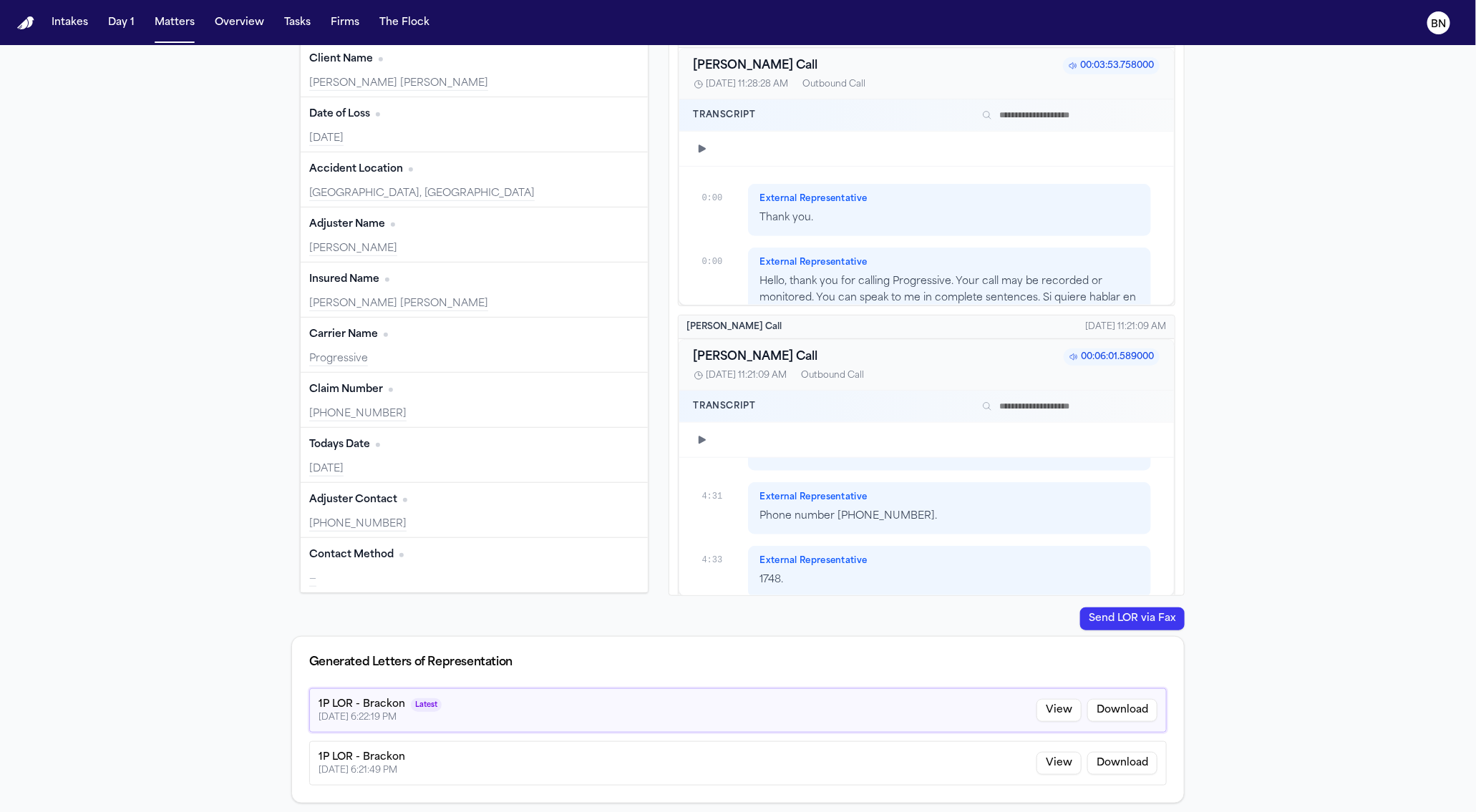
scroll to position [4138, 0]
click at [1060, 709] on button "View" at bounding box center [1059, 710] width 45 height 23
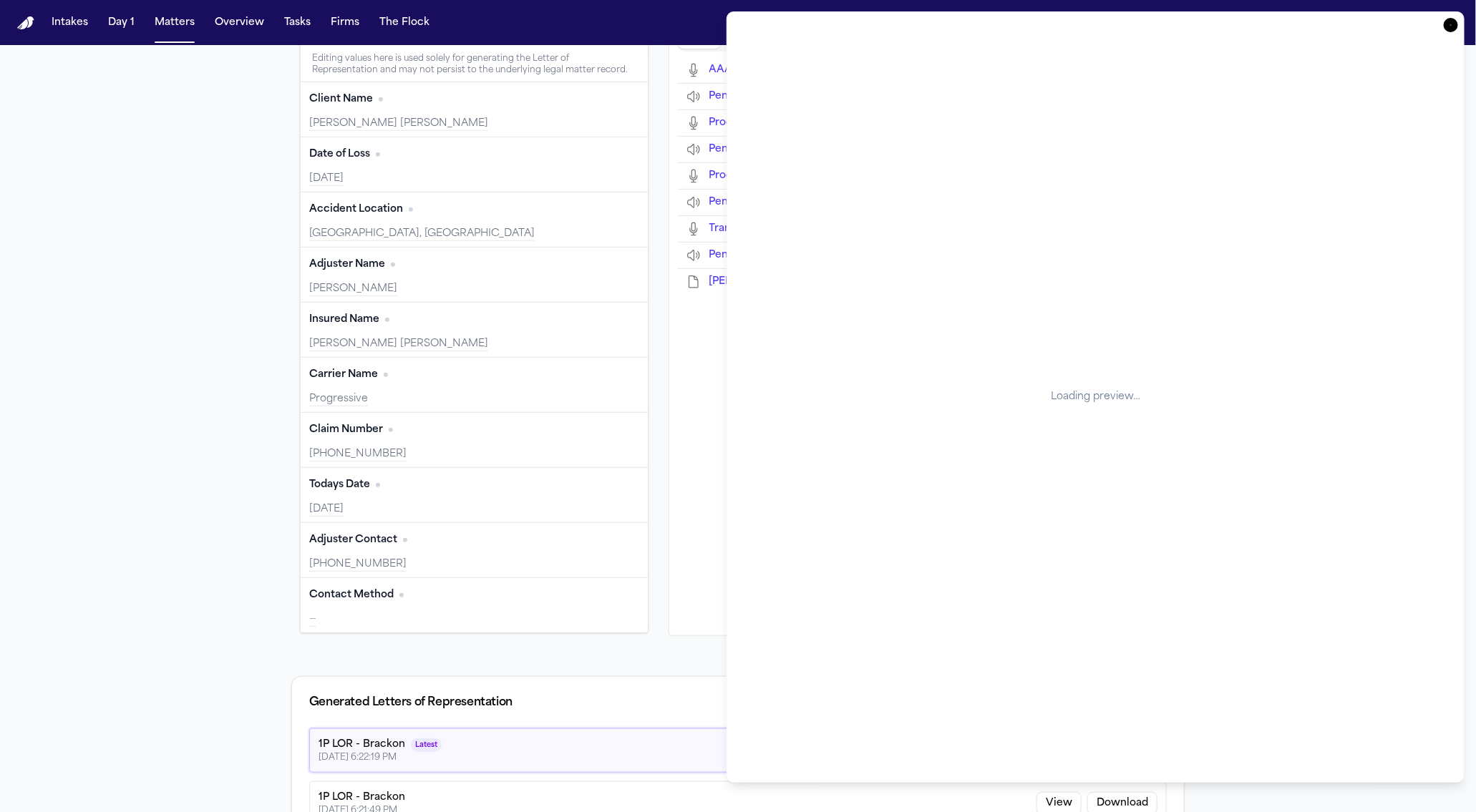
scroll to position [326, 0]
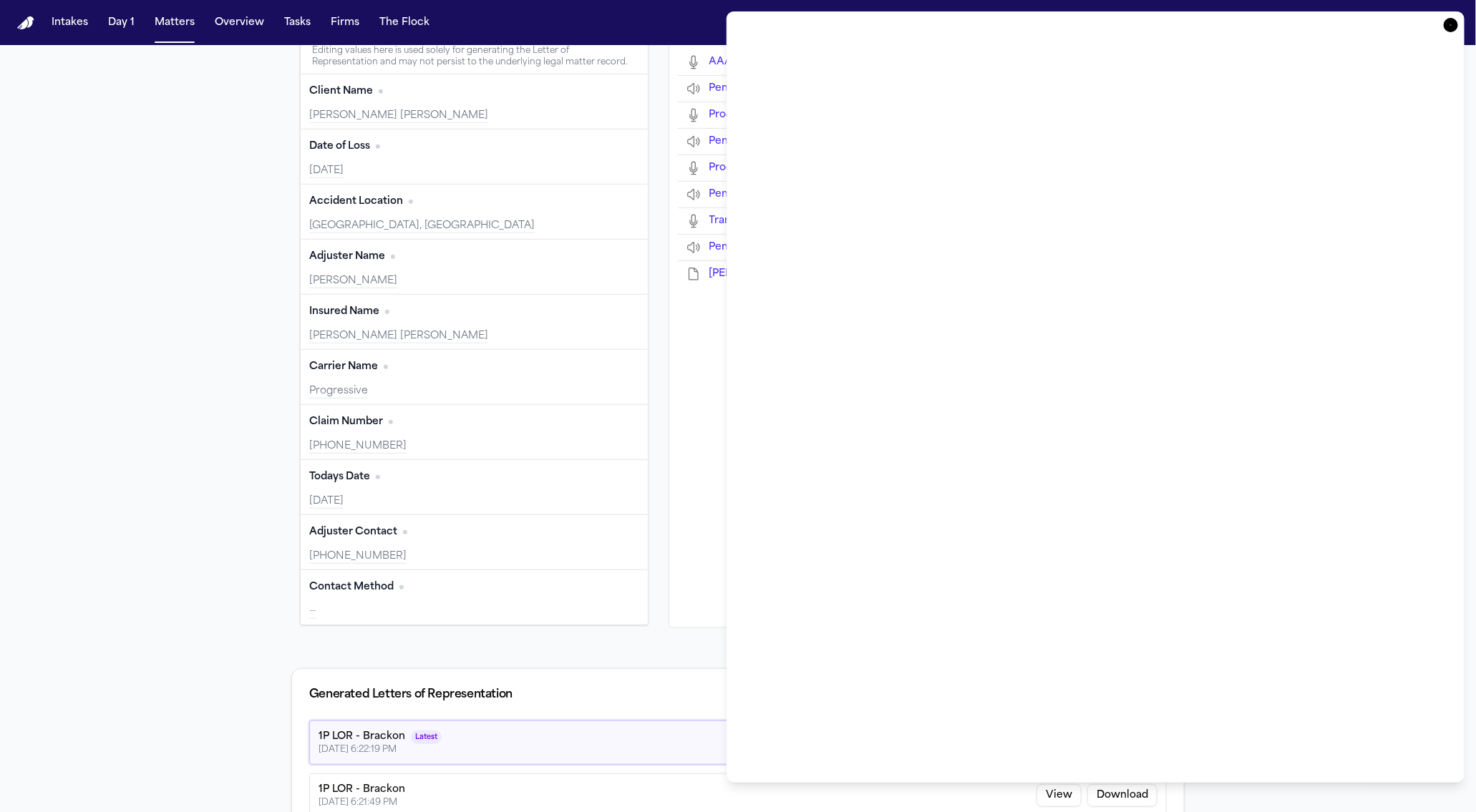
click at [659, 282] on div "Template 1P LOR - Brackon Generate LoR Review Call Output Policy Number Edit 98…" at bounding box center [738, 293] width 893 height 669
click at [659, 274] on div "Template 1P LOR - Brackon Generate LoR Review Call Output Policy Number Edit 98…" at bounding box center [738, 293] width 893 height 669
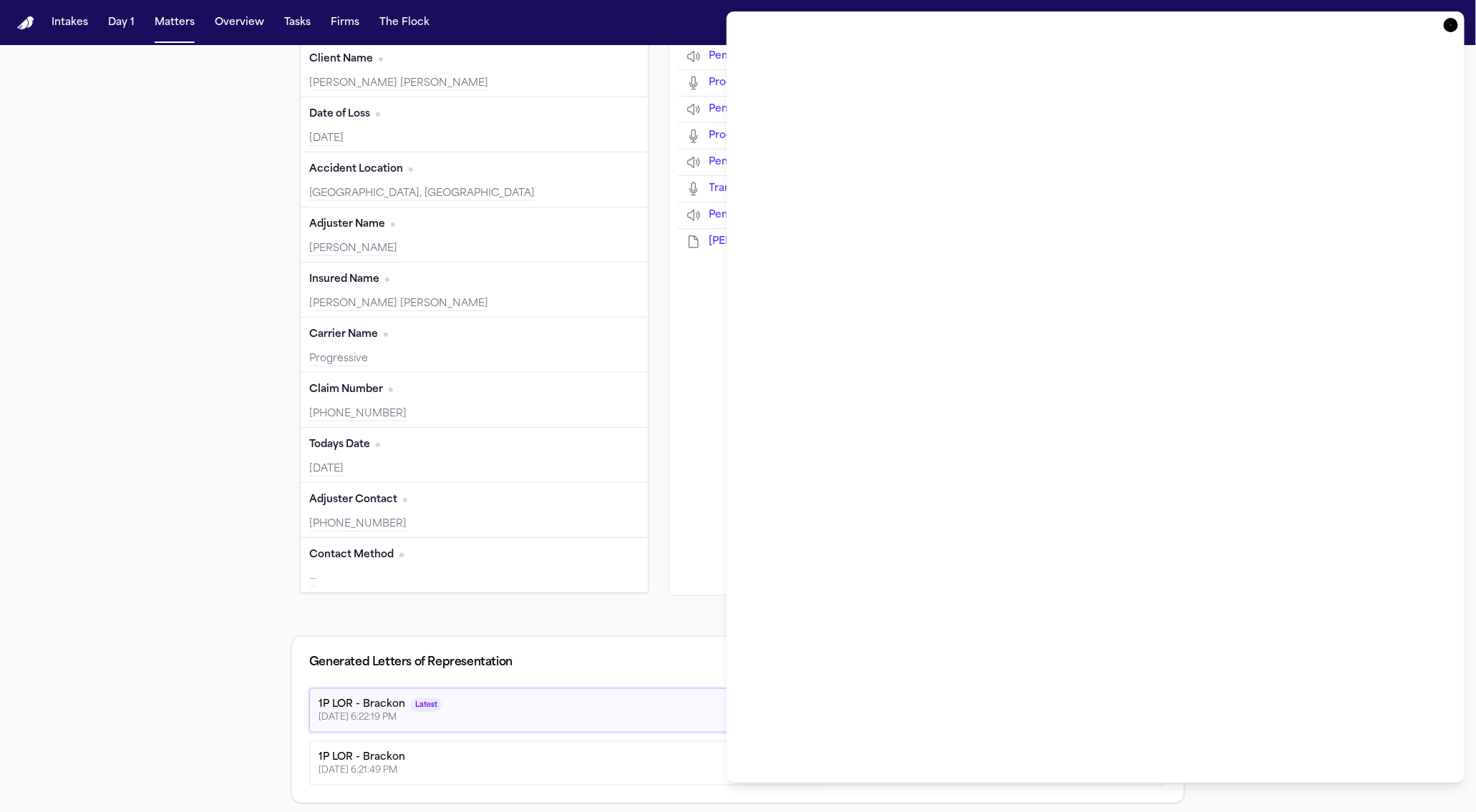
click at [1450, 23] on icon "button" at bounding box center [1451, 25] width 14 height 14
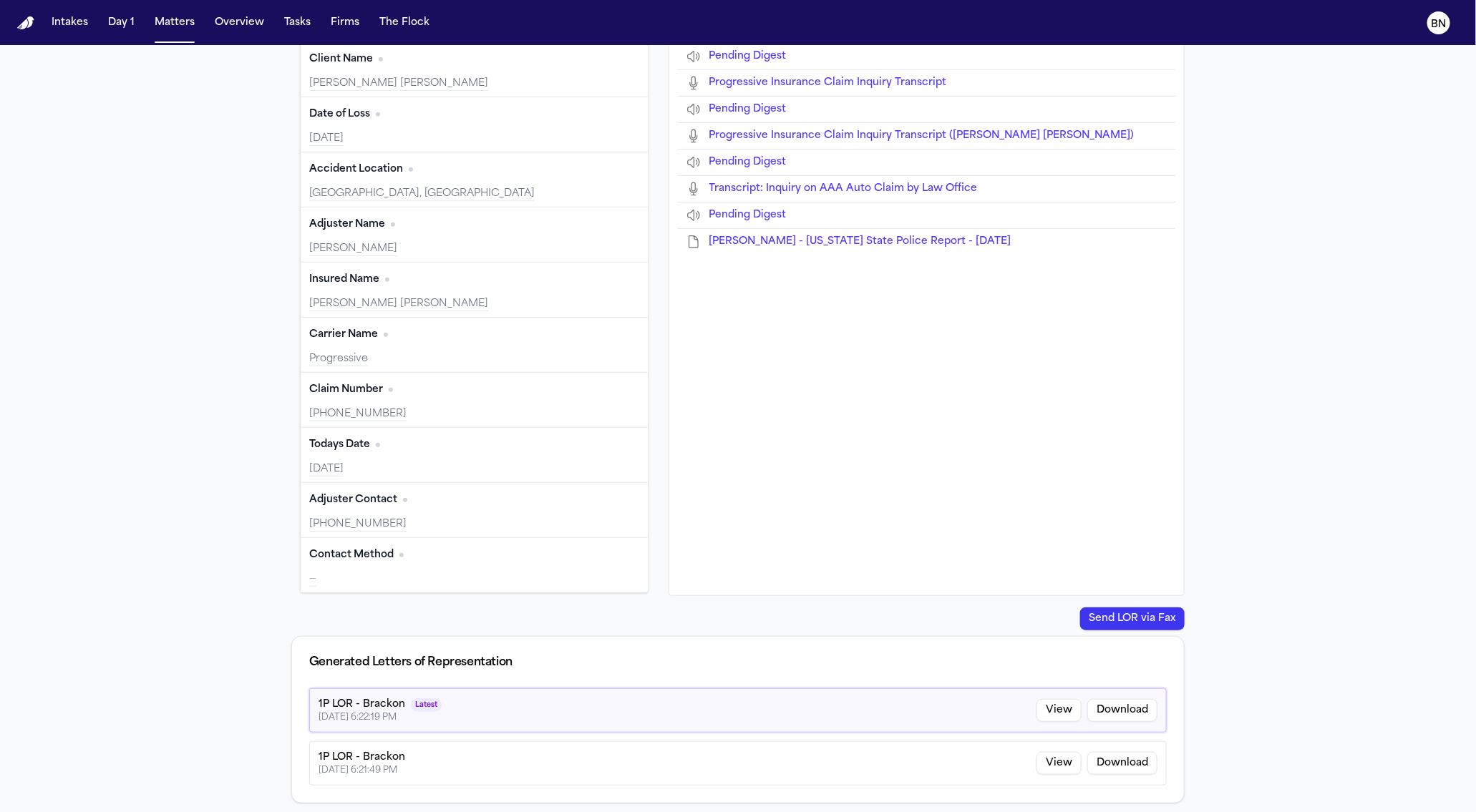
type input "**********"
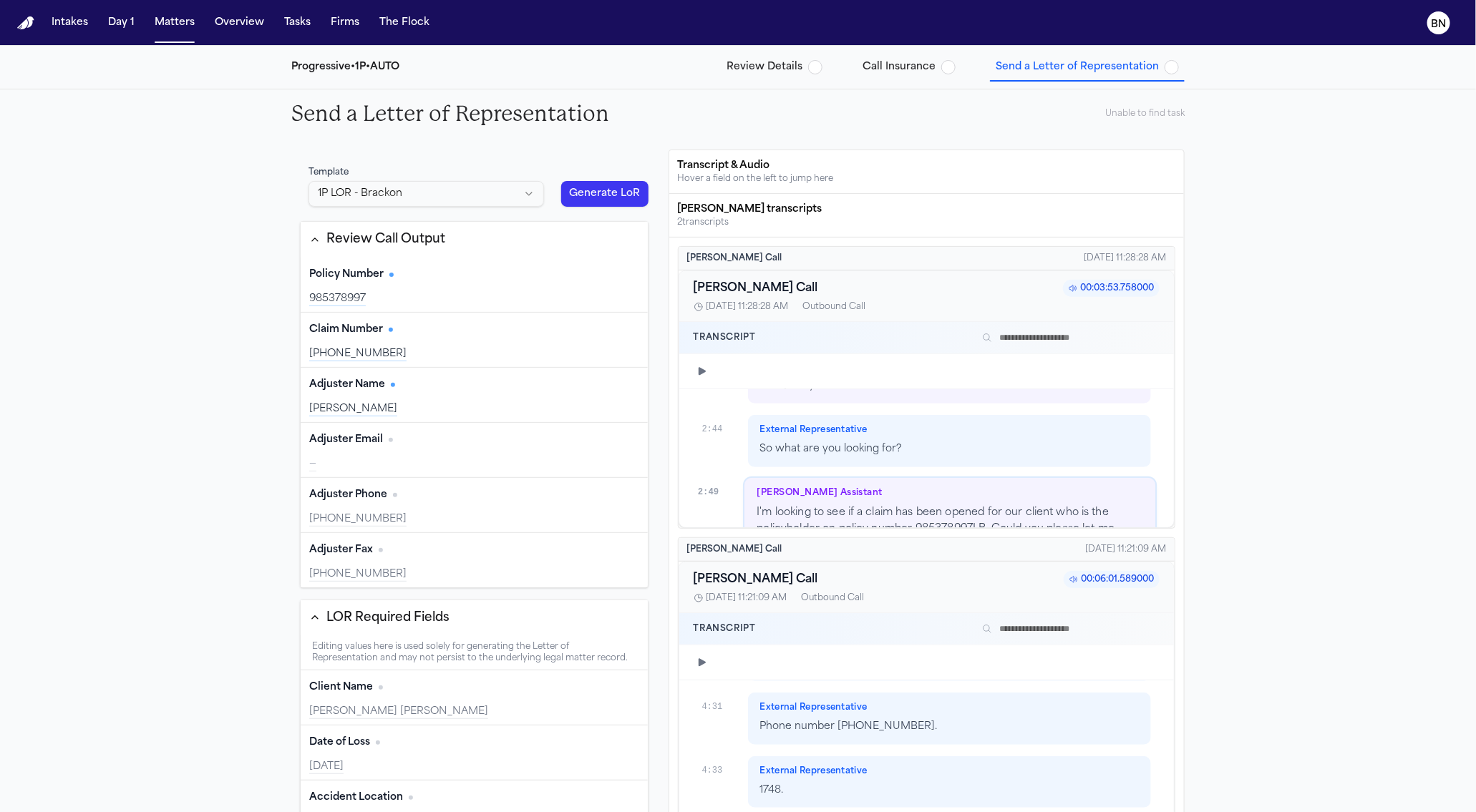
scroll to position [139, 0]
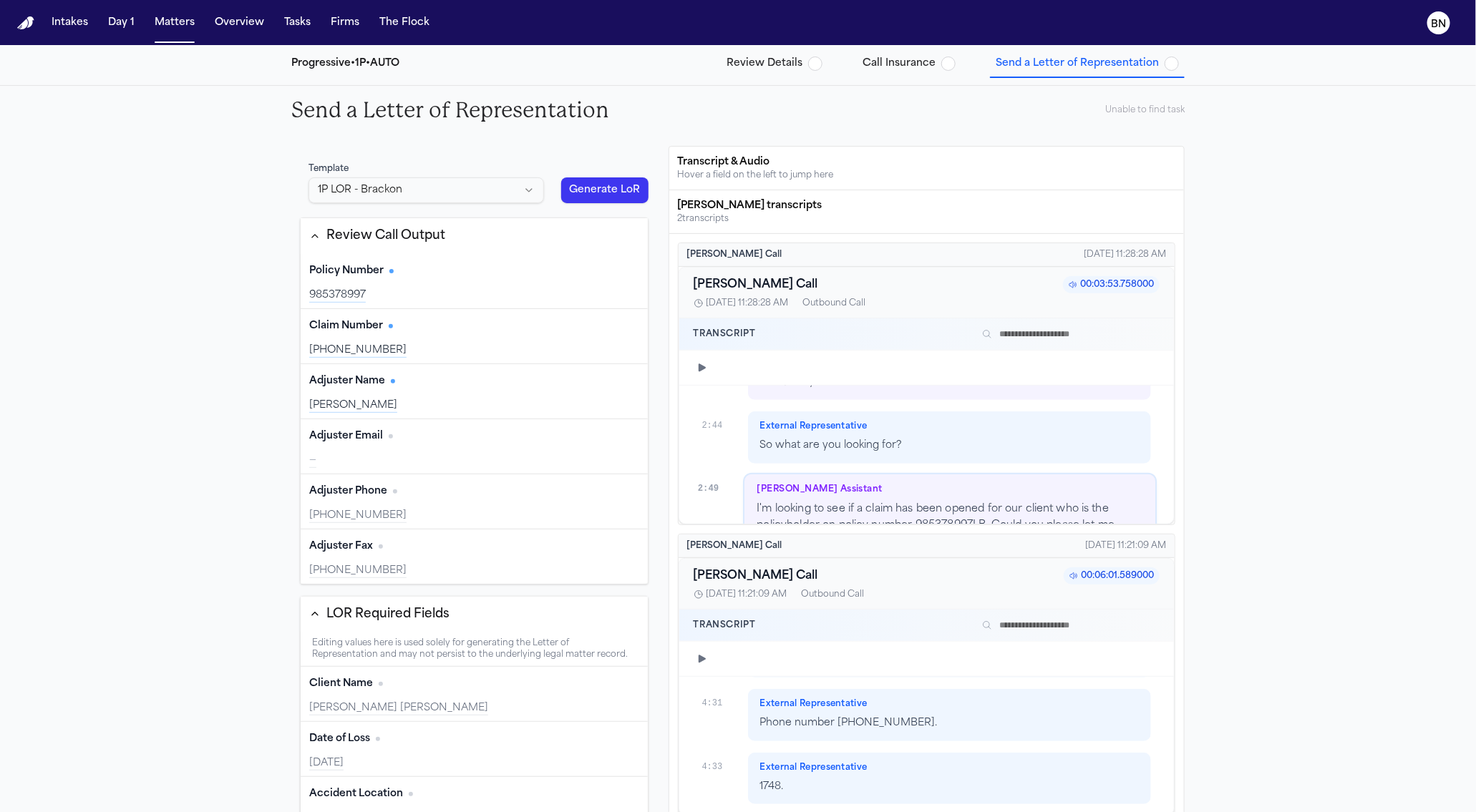
click at [309, 235] on icon "button" at bounding box center [315, 236] width 11 height 11
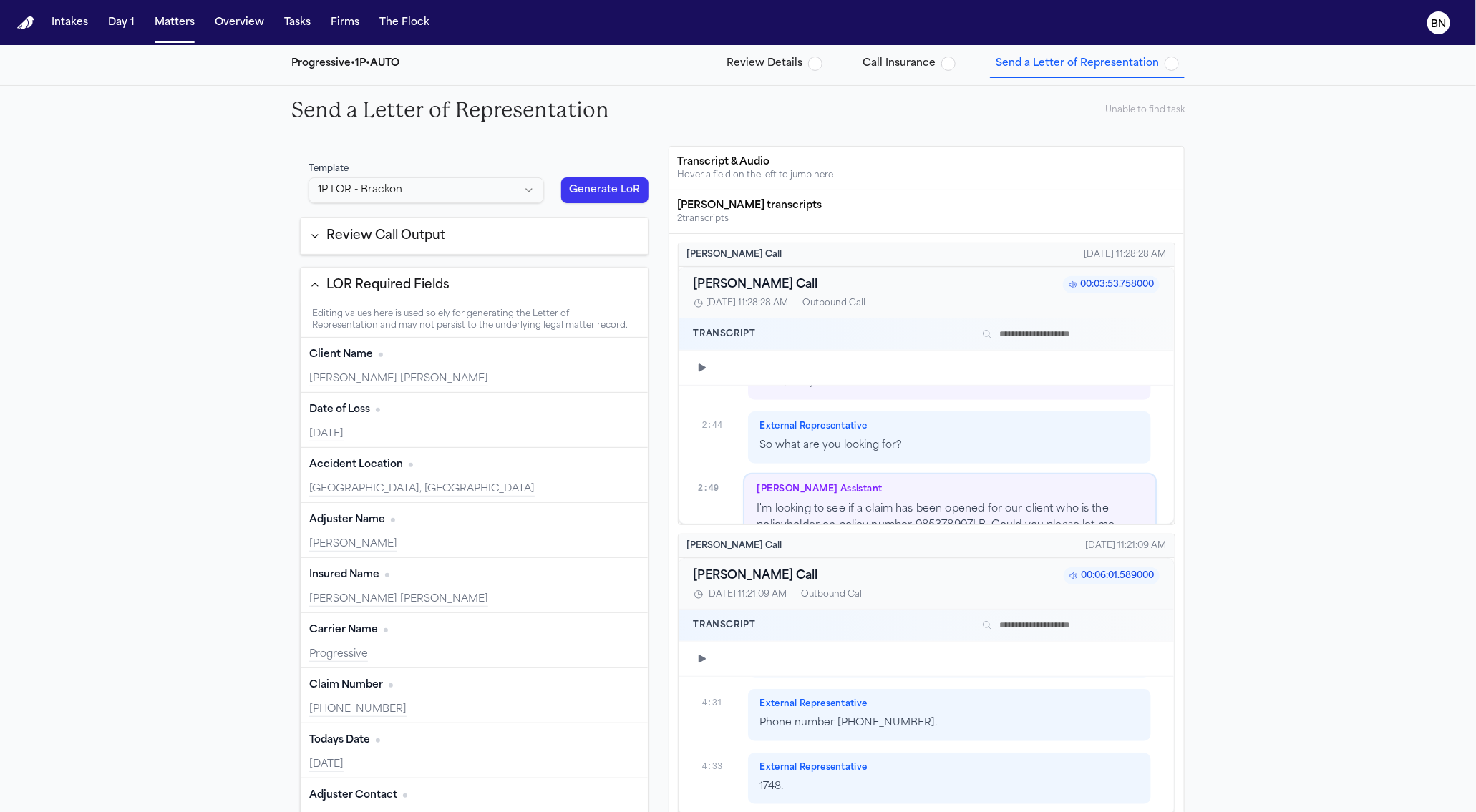
click at [311, 276] on div "LOR Required Fields" at bounding box center [379, 285] width 140 height 19
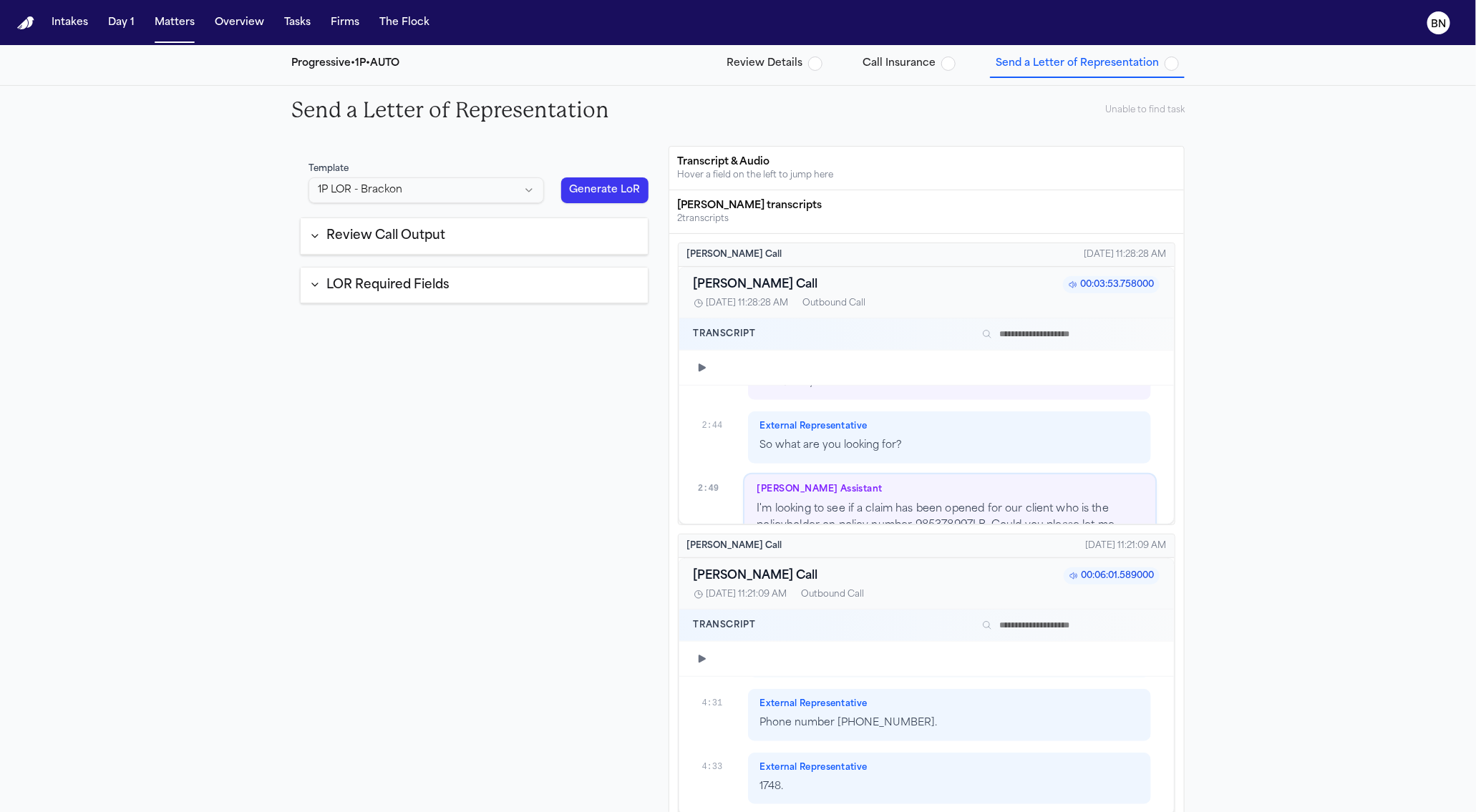
click at [316, 291] on div "LOR Required Fields" at bounding box center [379, 285] width 140 height 19
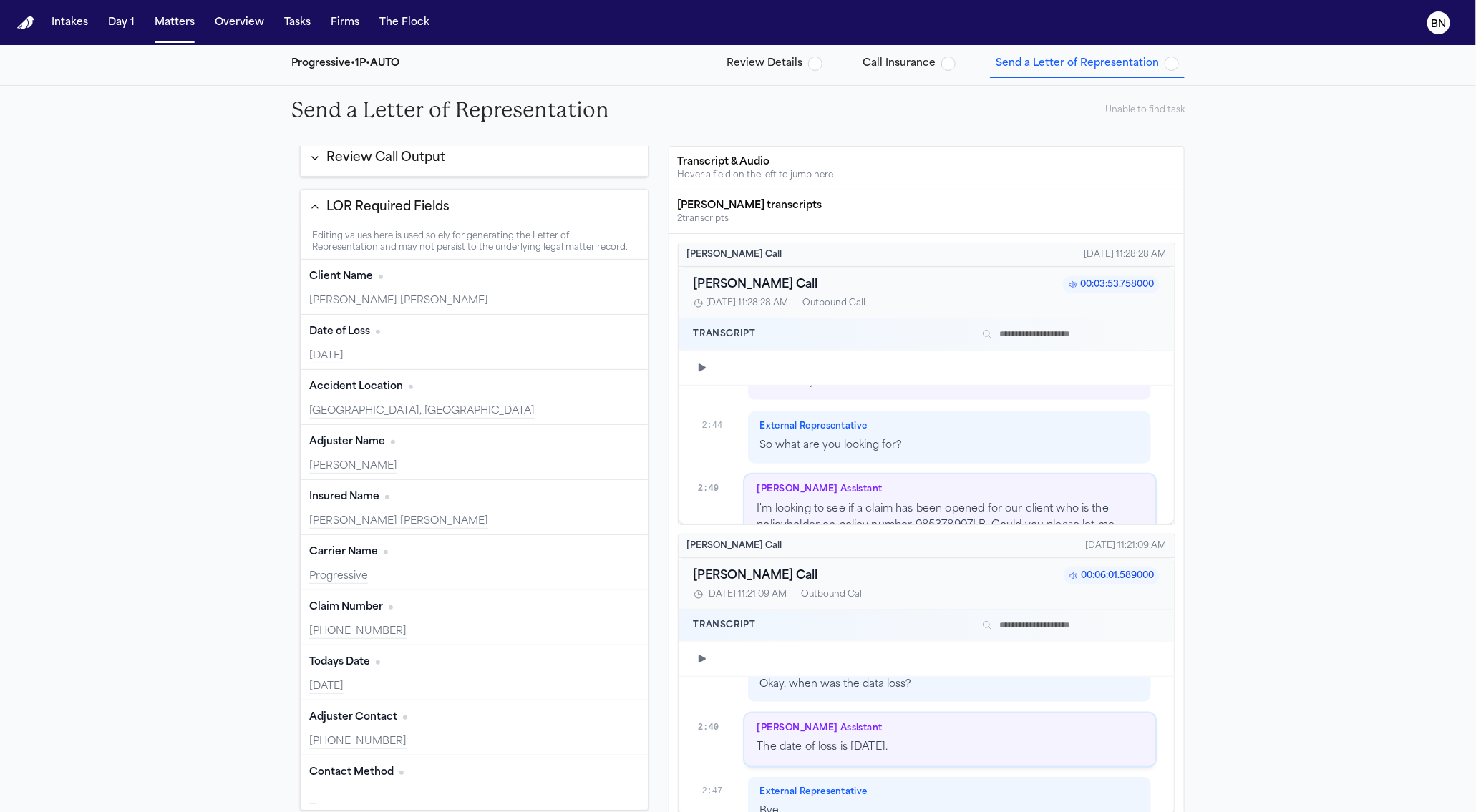
scroll to position [2492, 0]
type input "**********"
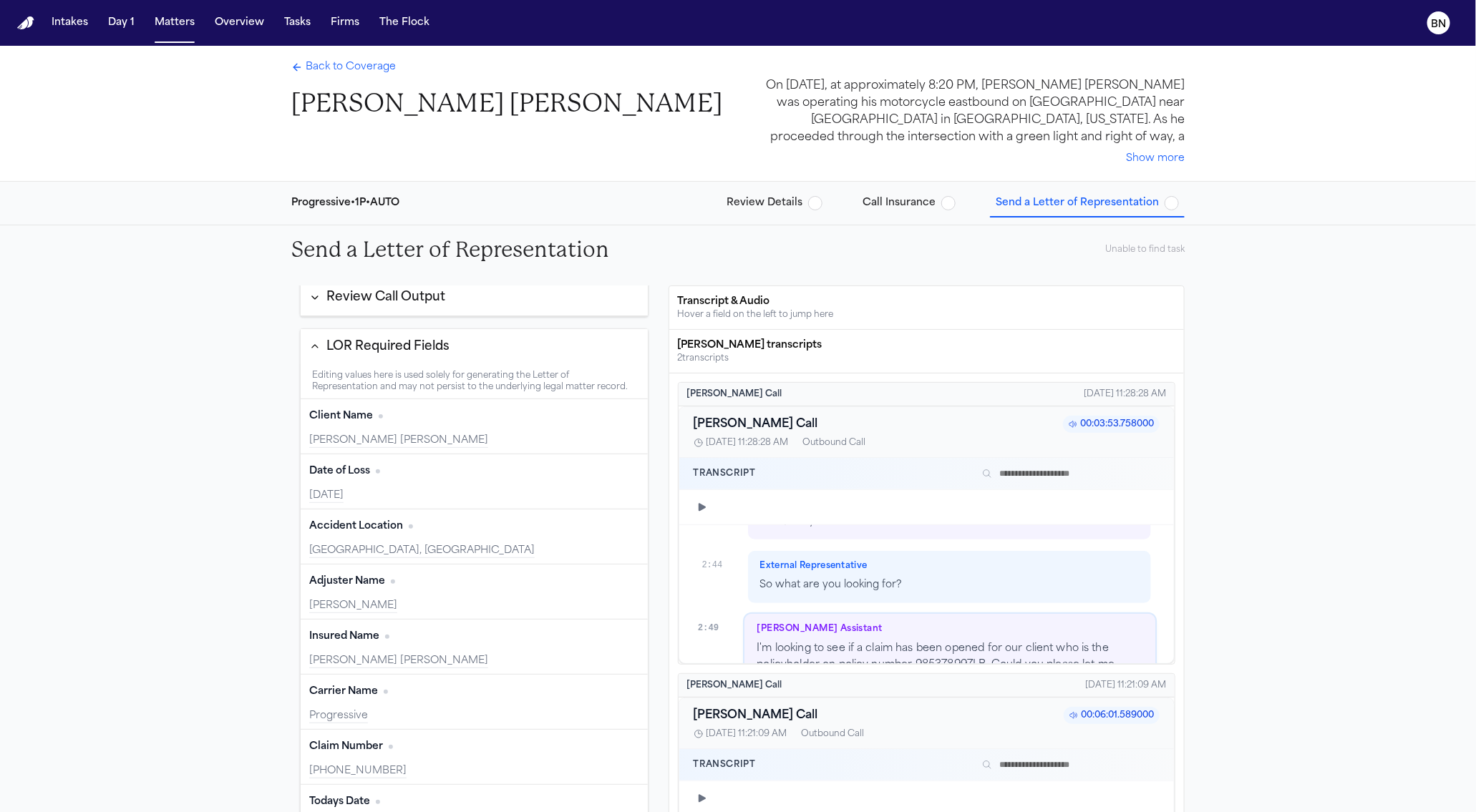
click at [172, 35] on button "Matters" at bounding box center [175, 23] width 52 height 26
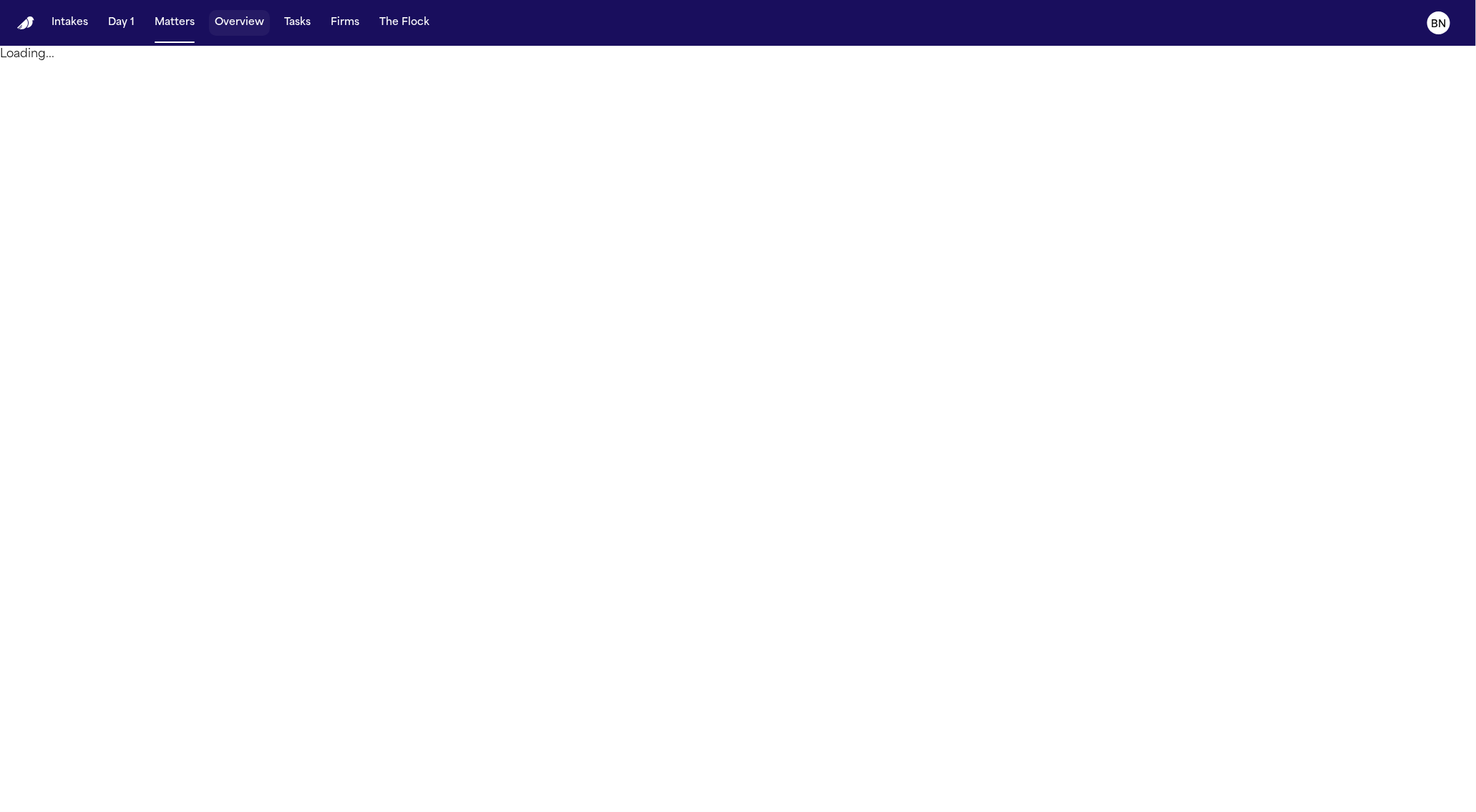
click at [249, 28] on button "Overview" at bounding box center [240, 23] width 61 height 26
select select "***"
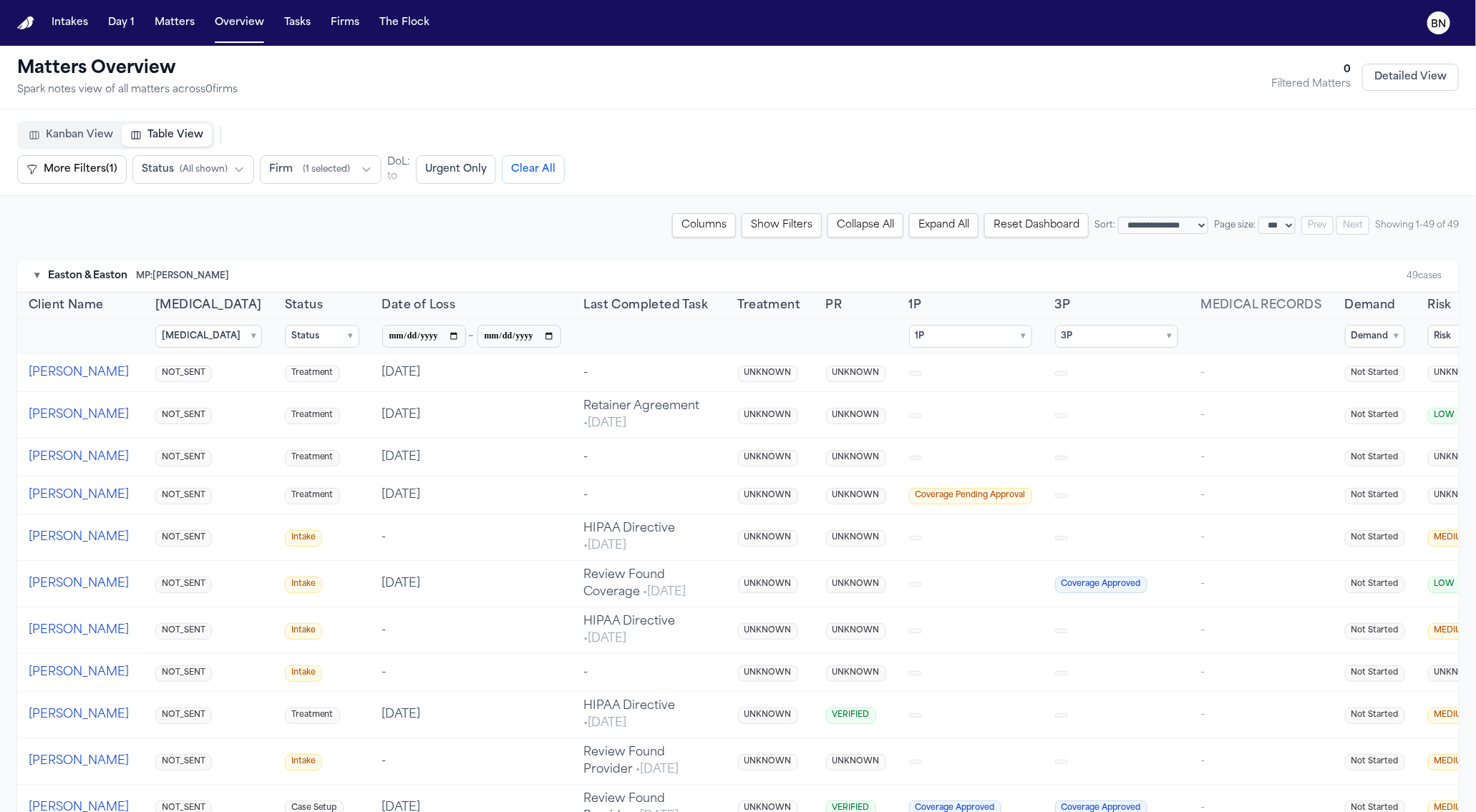
click at [169, 145] on button "Table View" at bounding box center [167, 135] width 90 height 23
click at [167, 137] on span "Table View" at bounding box center [175, 135] width 56 height 14
click at [102, 130] on span "Kanban View" at bounding box center [80, 135] width 68 height 14
click at [175, 138] on span "Table View" at bounding box center [175, 135] width 56 height 14
click at [361, 168] on icon "button" at bounding box center [366, 170] width 11 height 11
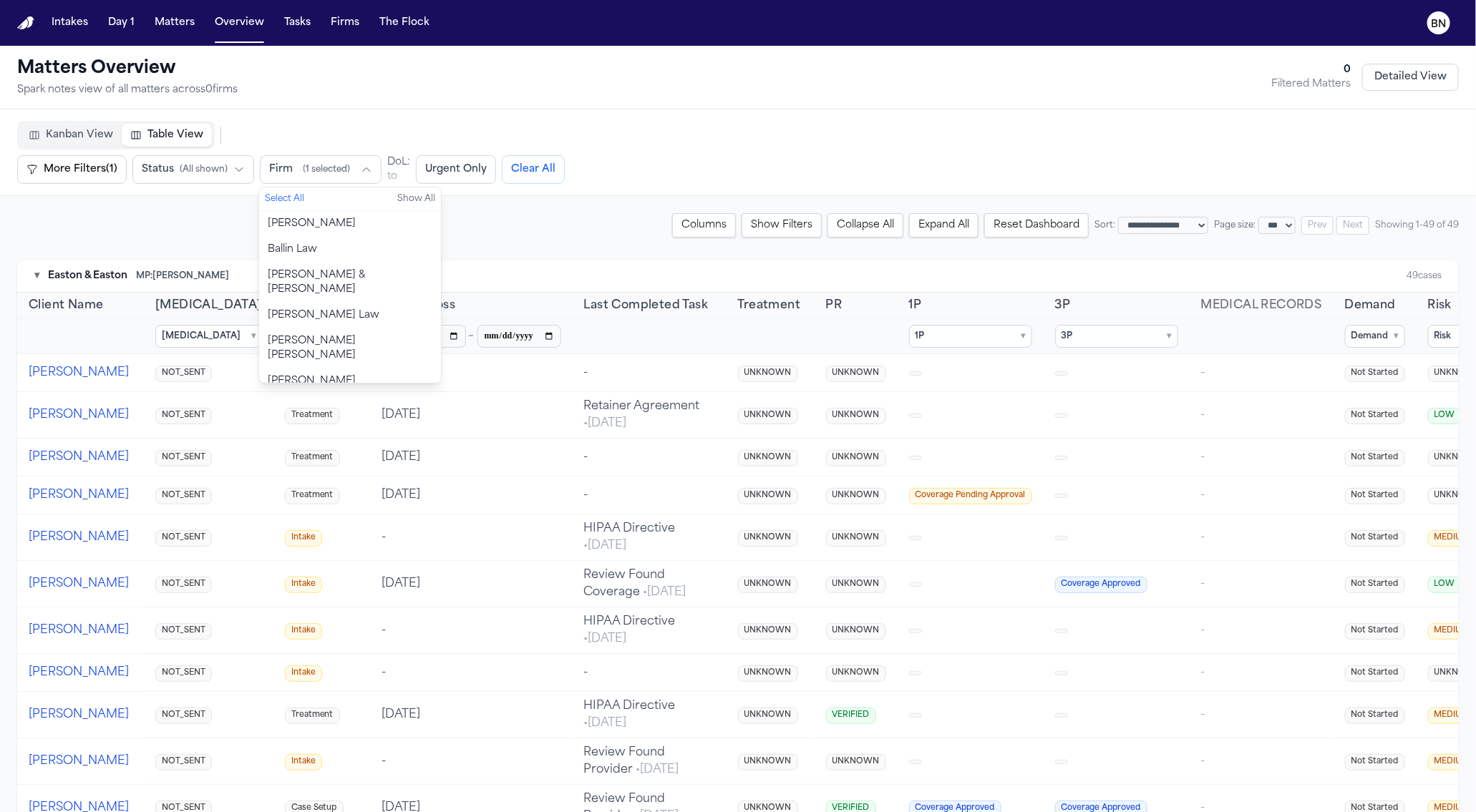
click at [535, 229] on div "**********" at bounding box center [738, 225] width 1441 height 24
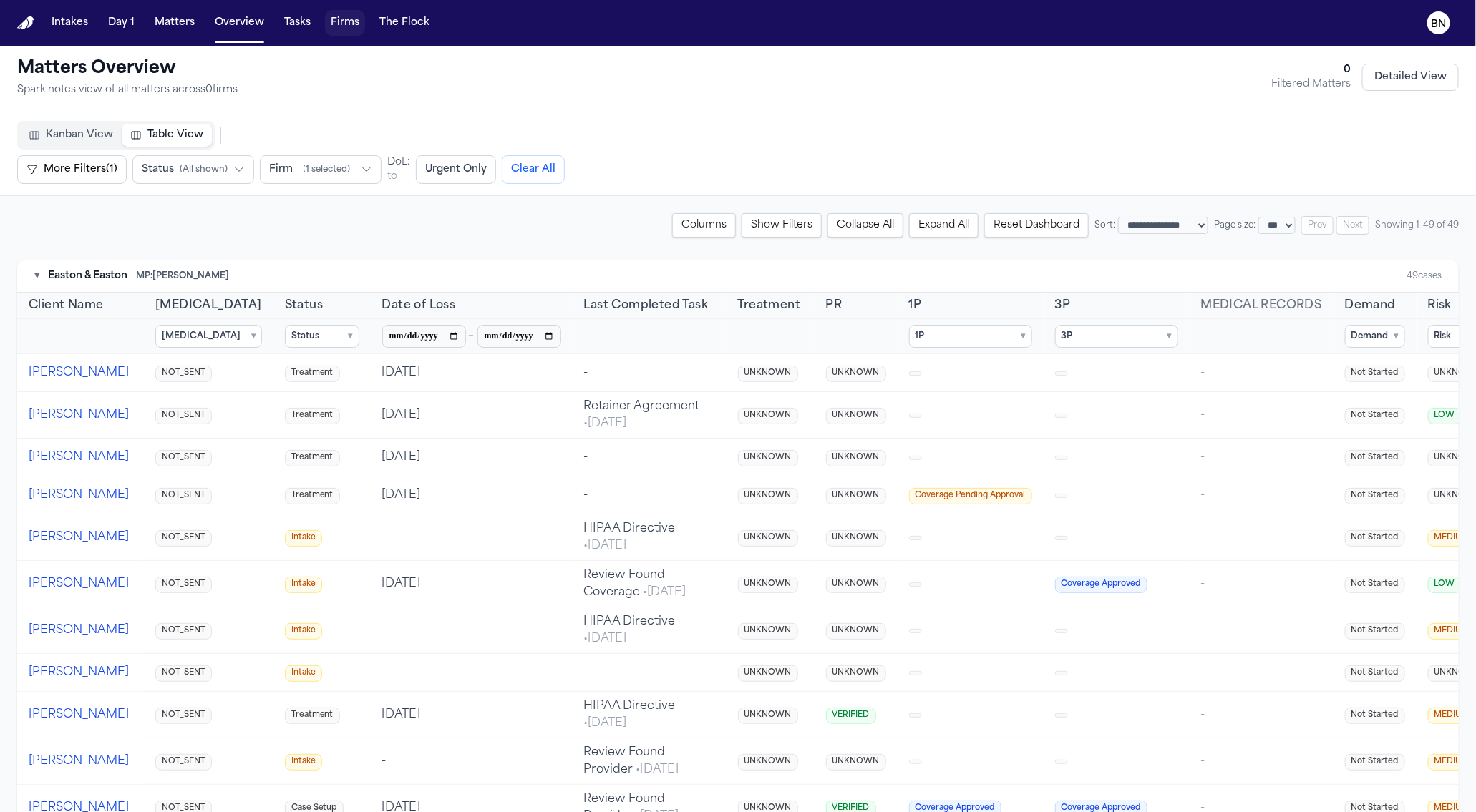
click at [346, 23] on button "Firms" at bounding box center [345, 23] width 40 height 26
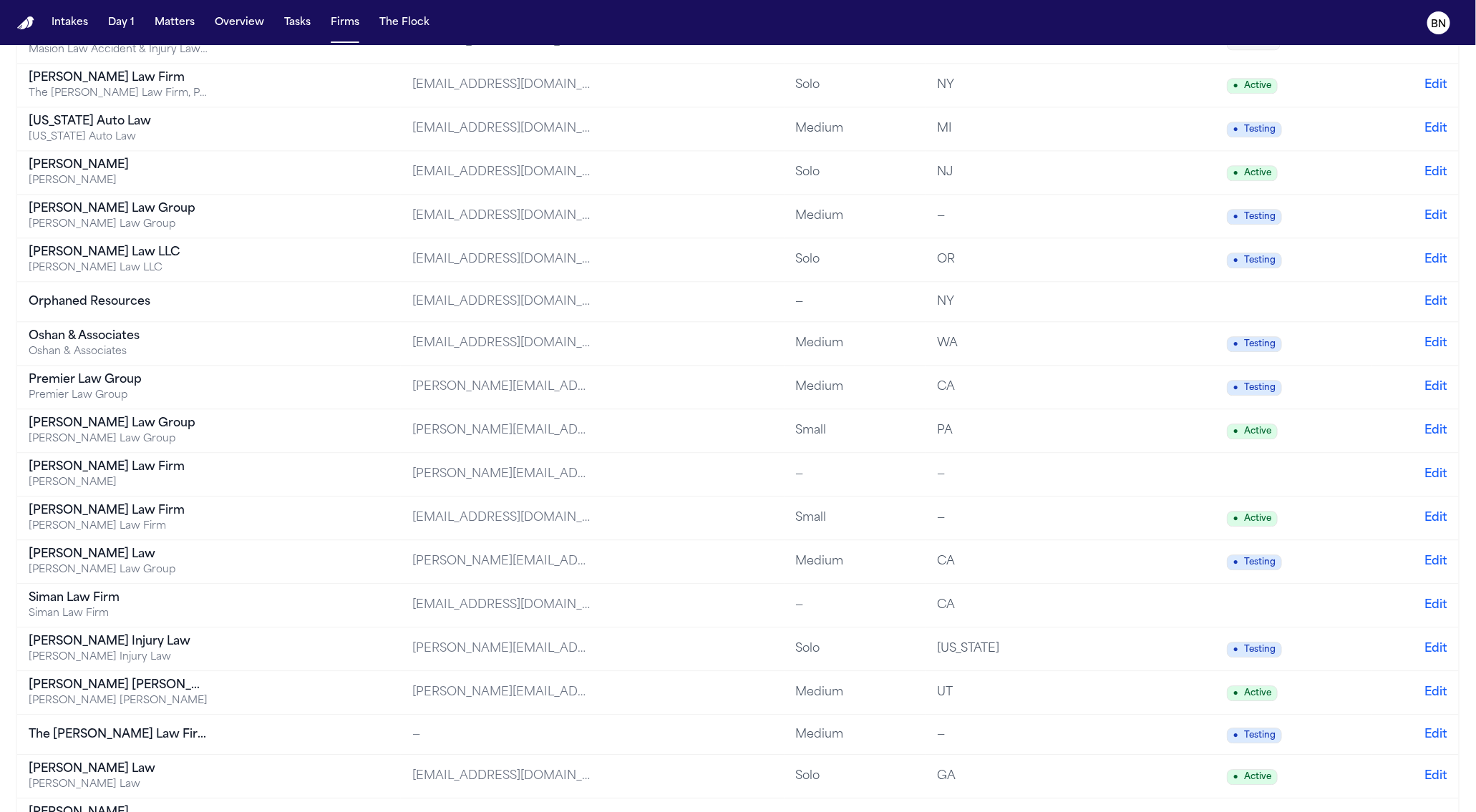
scroll to position [1833, 0]
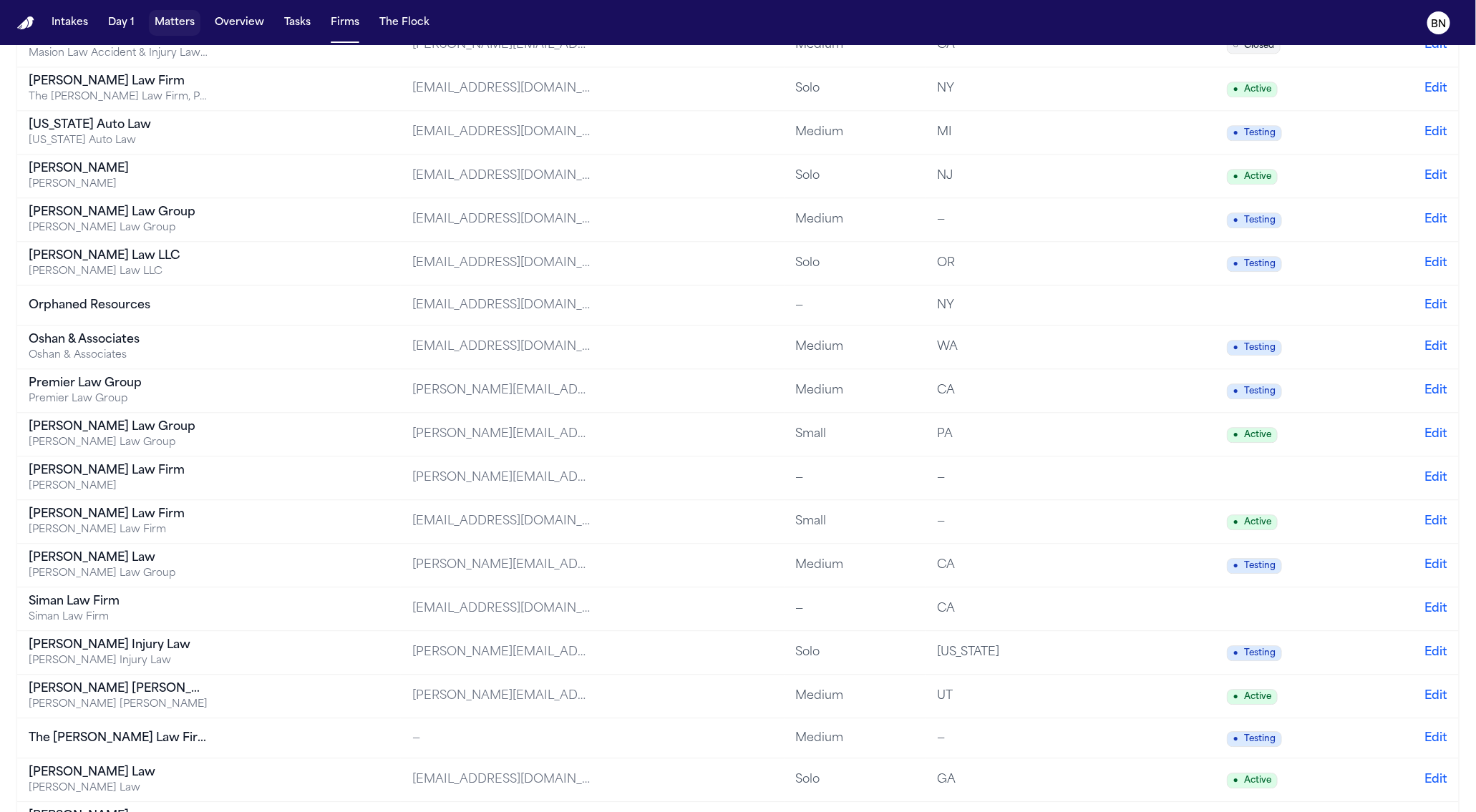
click at [165, 29] on button "Matters" at bounding box center [175, 23] width 52 height 26
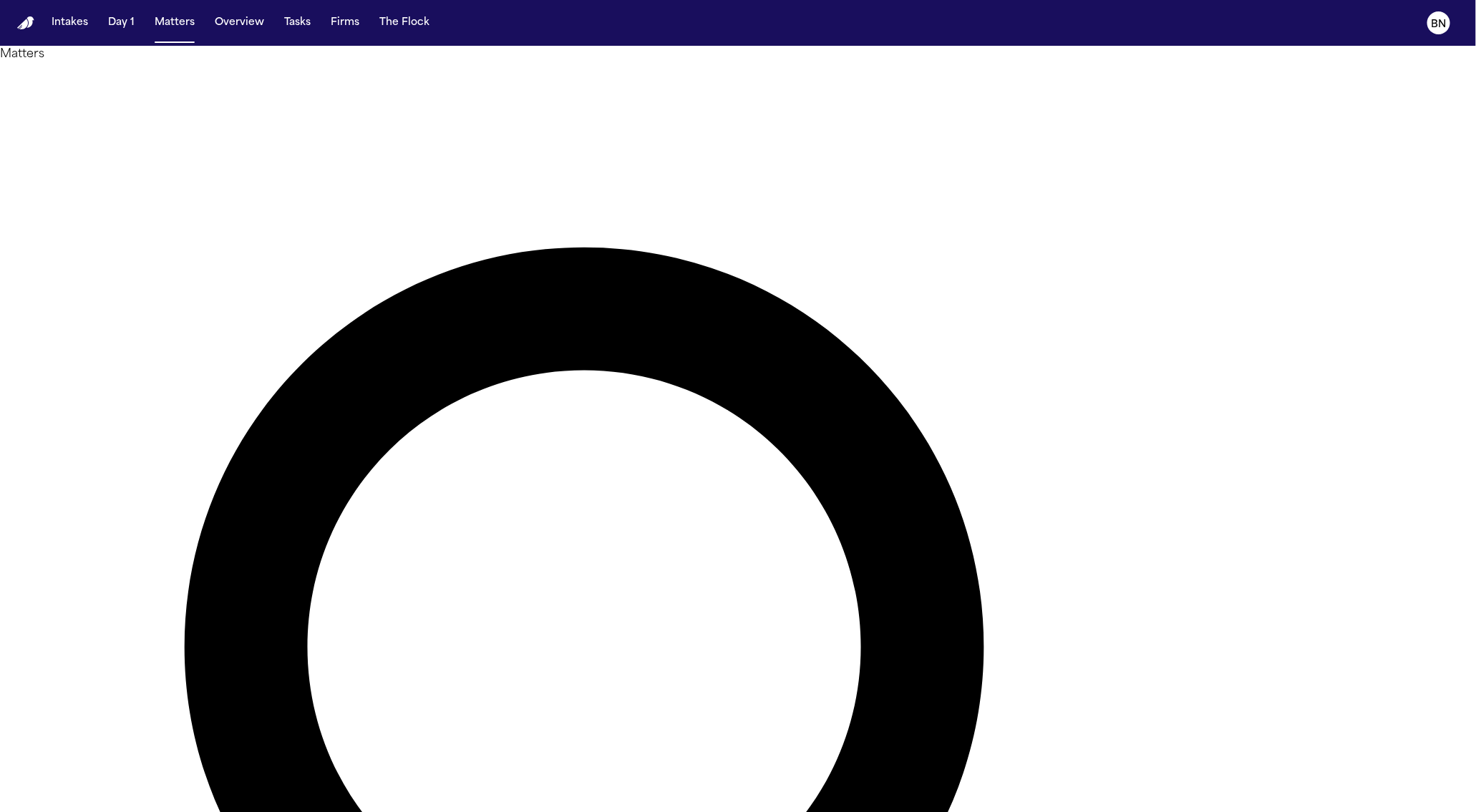
type input "*****"
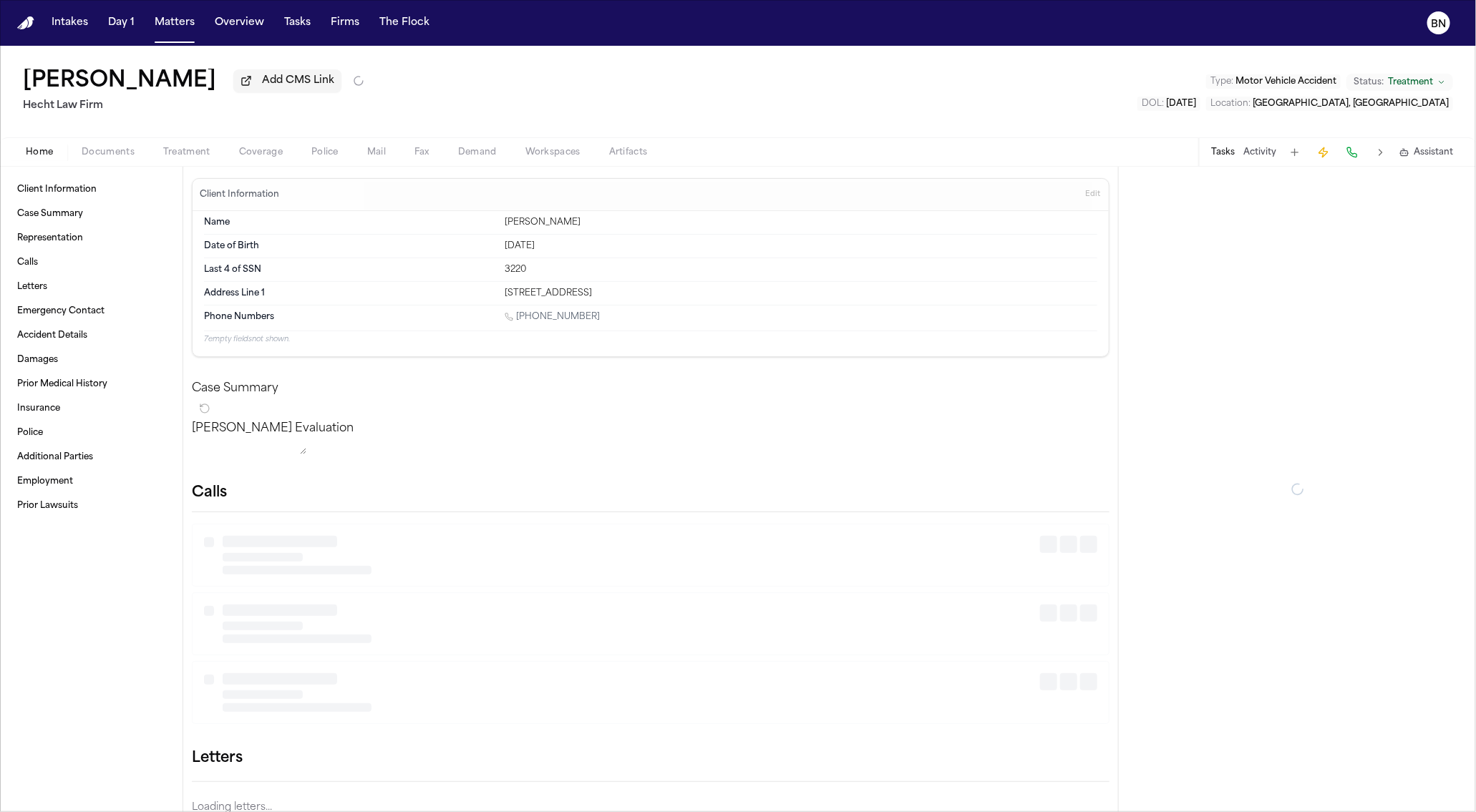
click at [323, 164] on div "Home Documents Treatment Coverage Police Mail Fax Demand Workspaces Artifacts T…" at bounding box center [738, 152] width 1476 height 29
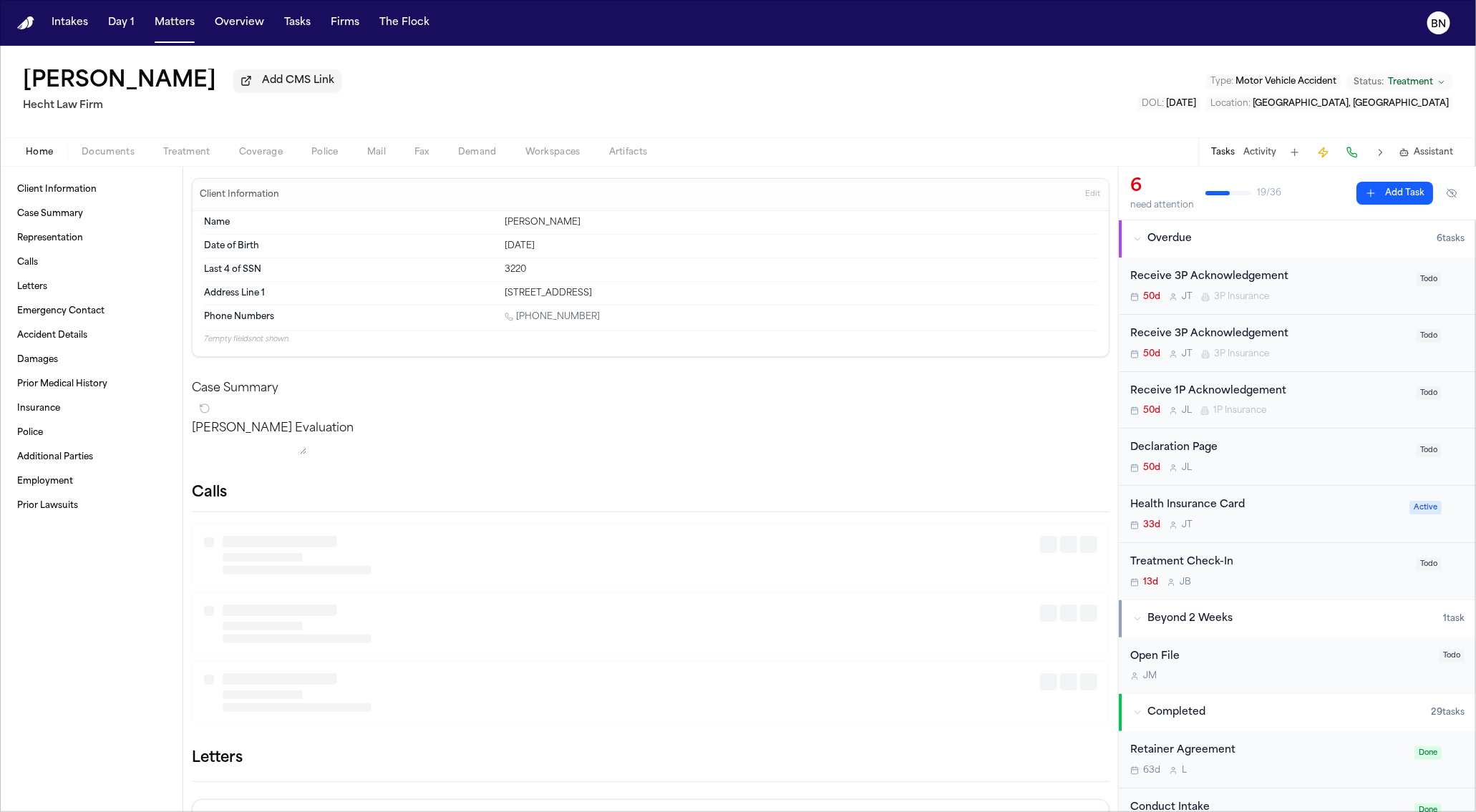
click at [323, 164] on div "Home Documents Treatment Coverage Police Mail Fax Demand Workspaces Artifacts T…" at bounding box center [738, 152] width 1476 height 29
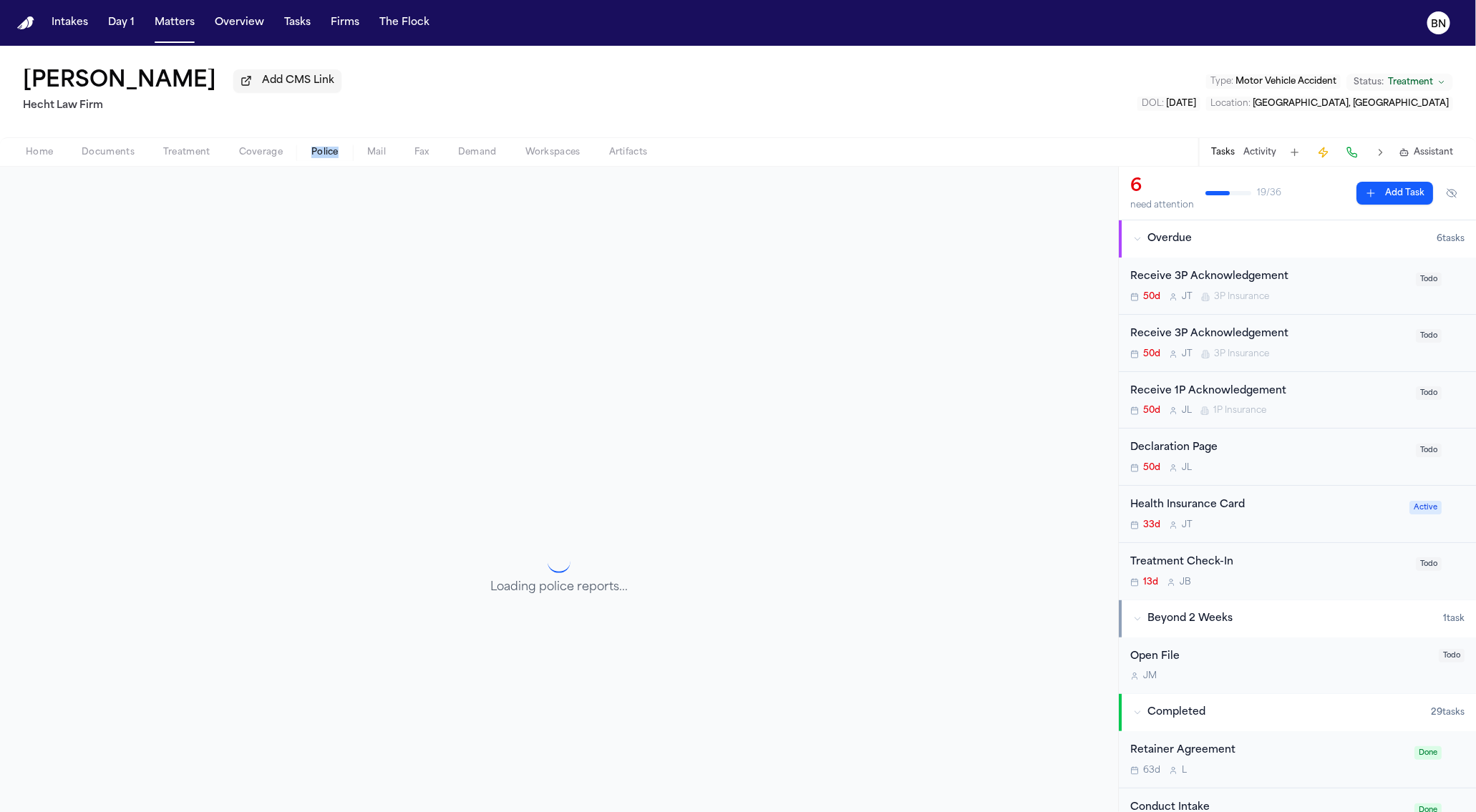
click at [325, 157] on span "Police" at bounding box center [325, 152] width 27 height 11
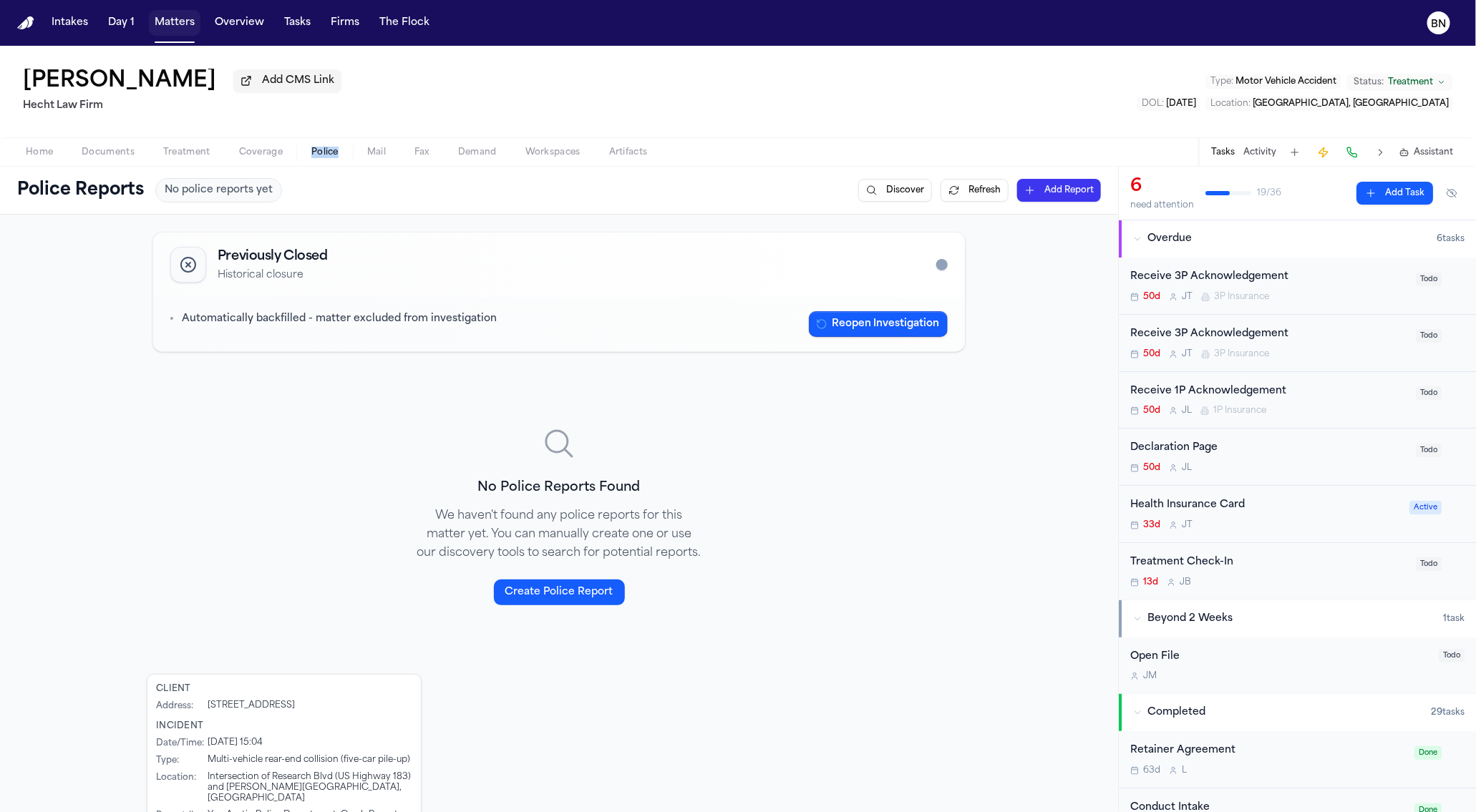
click at [174, 32] on button "Matters" at bounding box center [175, 23] width 52 height 26
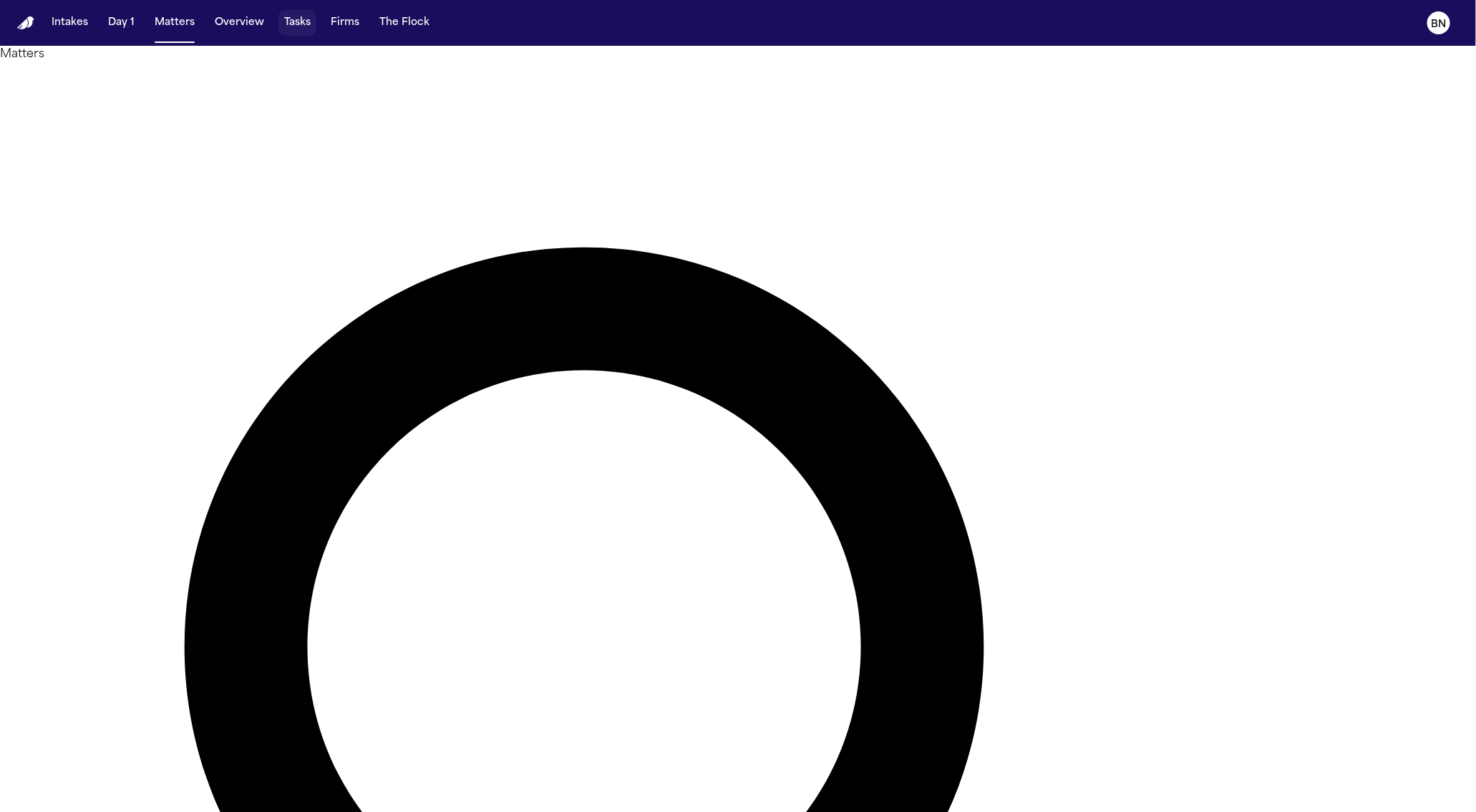
click at [300, 30] on button "Tasks" at bounding box center [297, 23] width 38 height 26
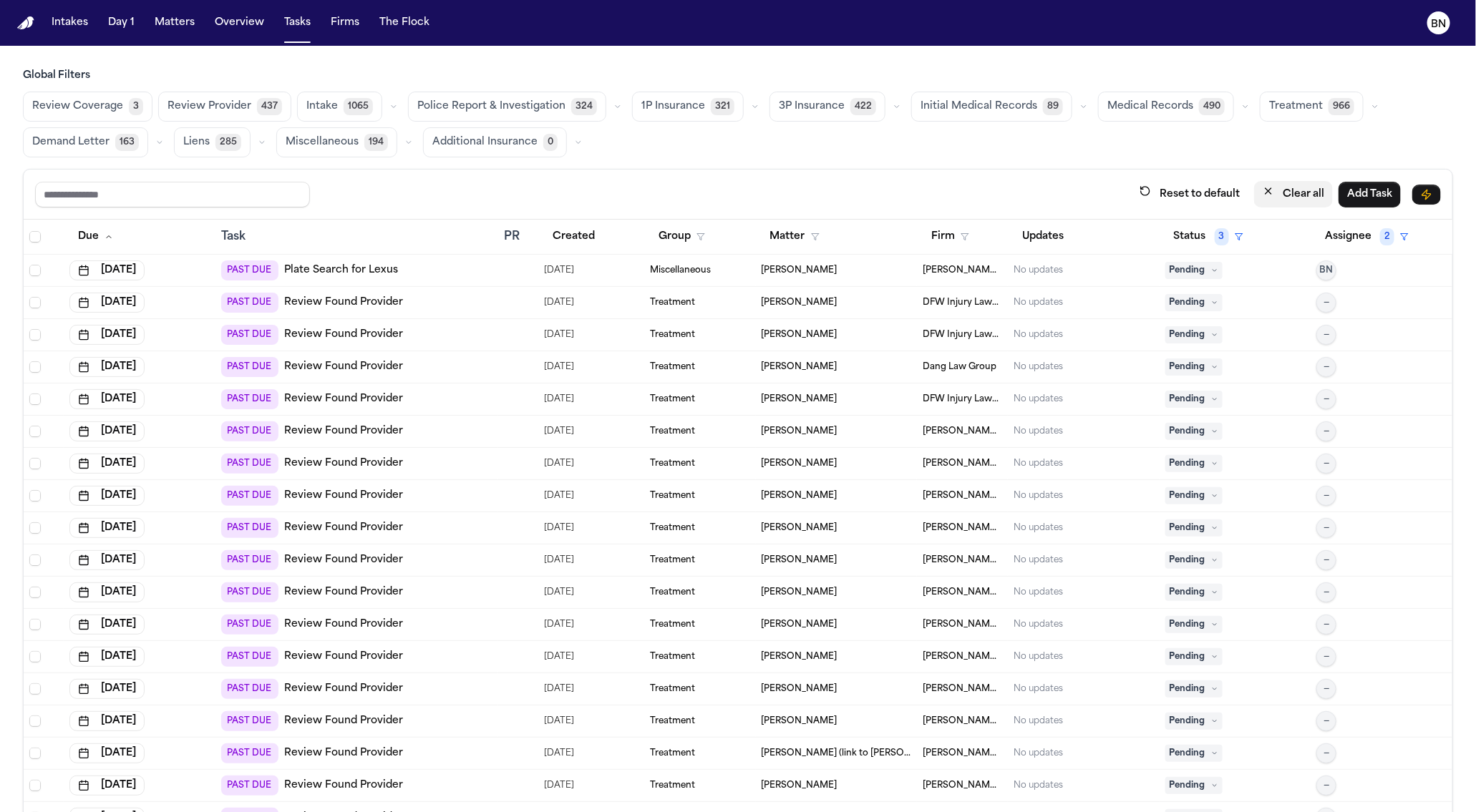
click at [1289, 200] on button "Clear all" at bounding box center [1293, 194] width 79 height 27
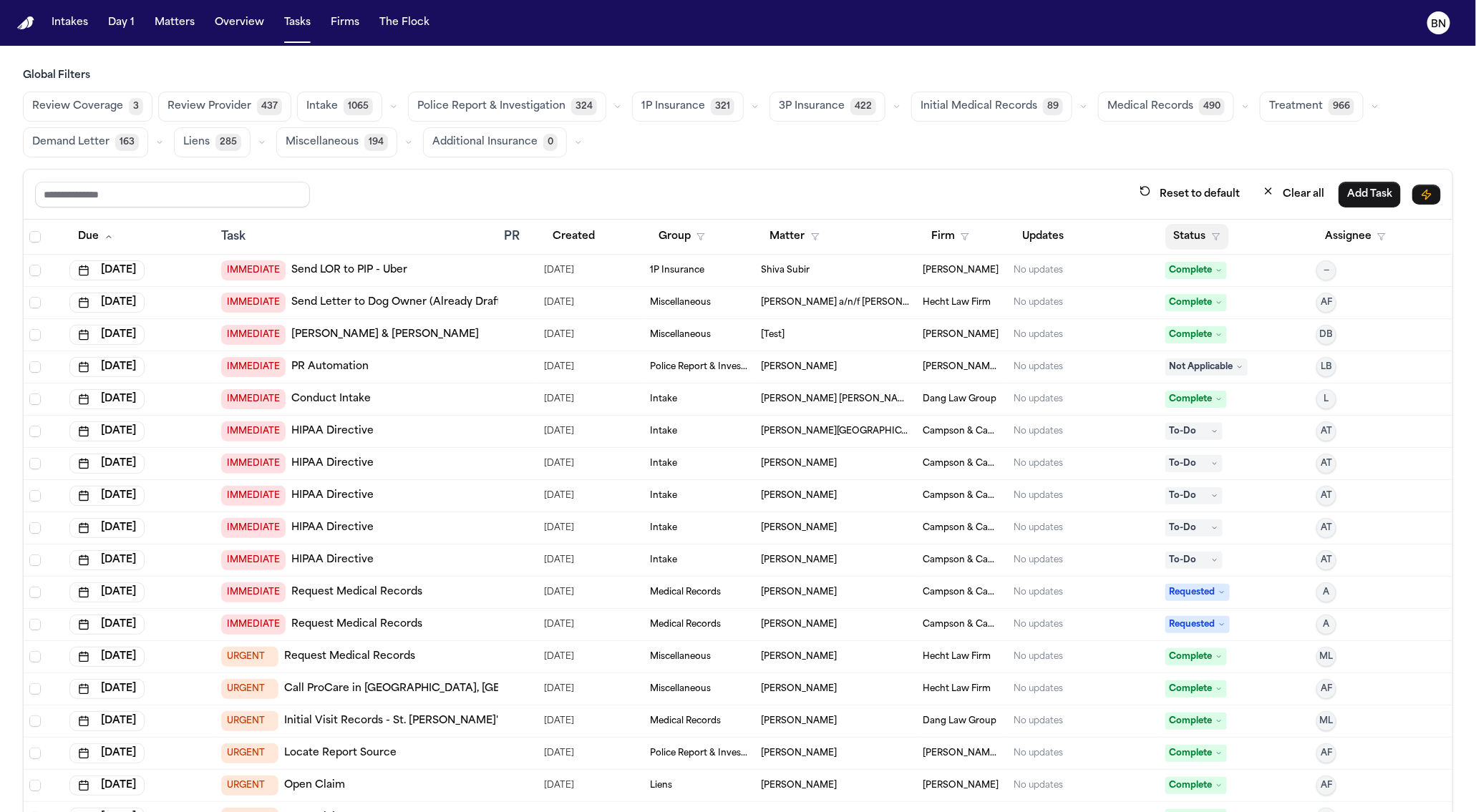
click at [1208, 224] on button "Status" at bounding box center [1197, 237] width 64 height 26
click at [811, 160] on div "Global Filters Review Coverage 3 Review Provider 437 Intake 1065 Police Report …" at bounding box center [738, 472] width 1430 height 806
click at [595, 110] on div "Police Report & Investigation 324" at bounding box center [517, 106] width 218 height 30
click at [610, 100] on button "button" at bounding box center [617, 106] width 17 height 17
click at [531, 160] on button "Police Report Escalation 321" at bounding box center [491, 171] width 165 height 29
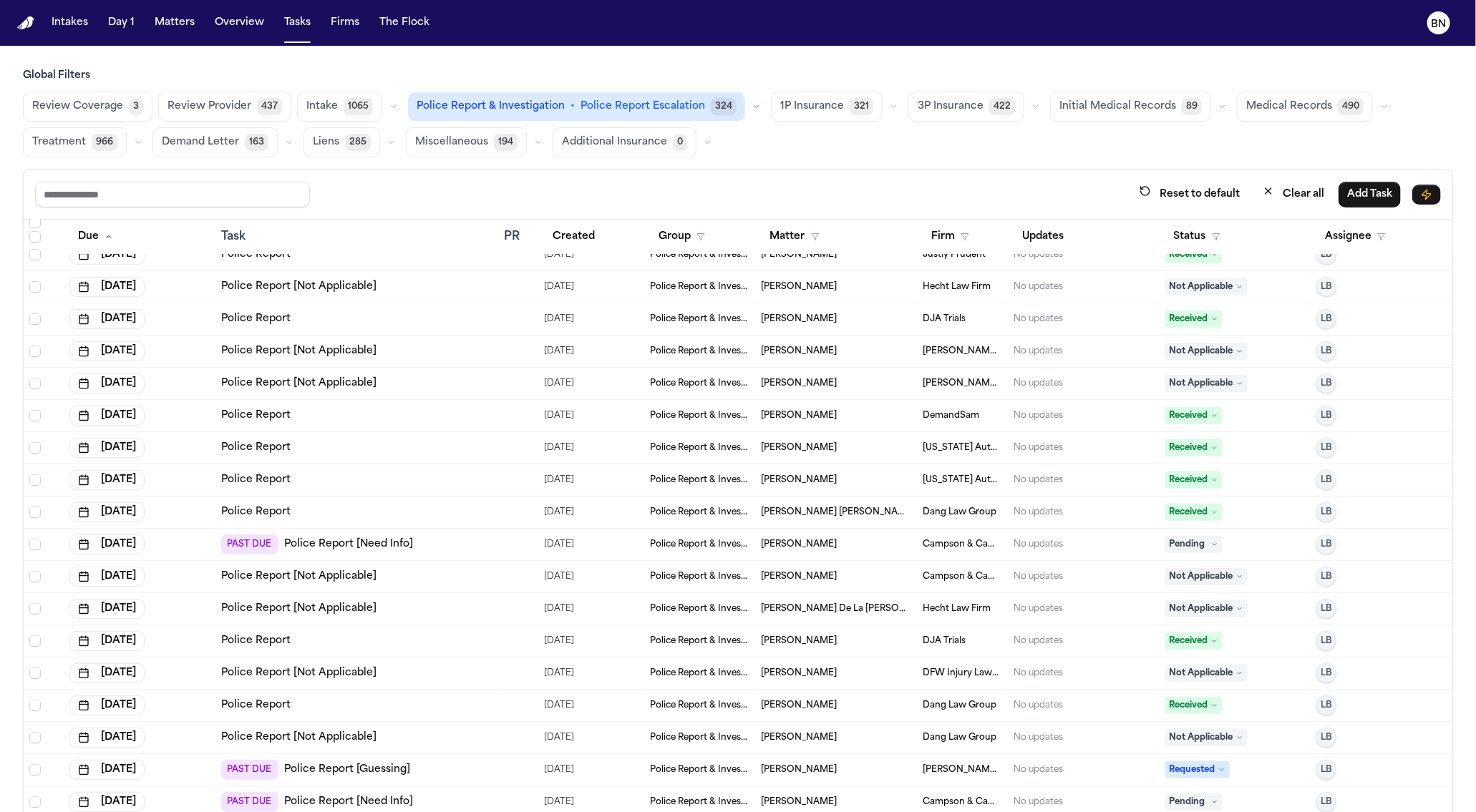
scroll to position [227, 0]
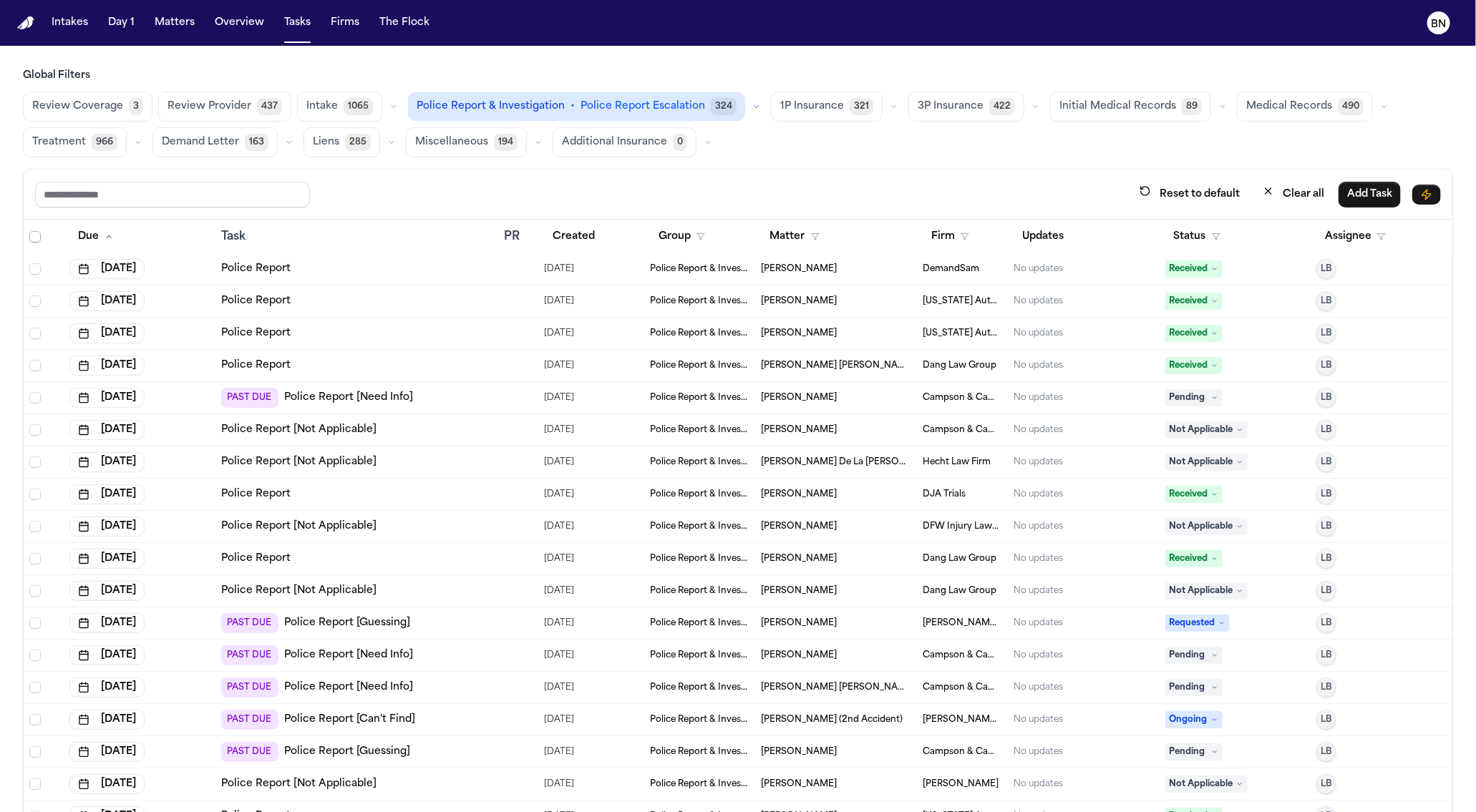
click at [436, 633] on td "PAST DUE Police Report [Guessing]" at bounding box center [357, 624] width 283 height 32
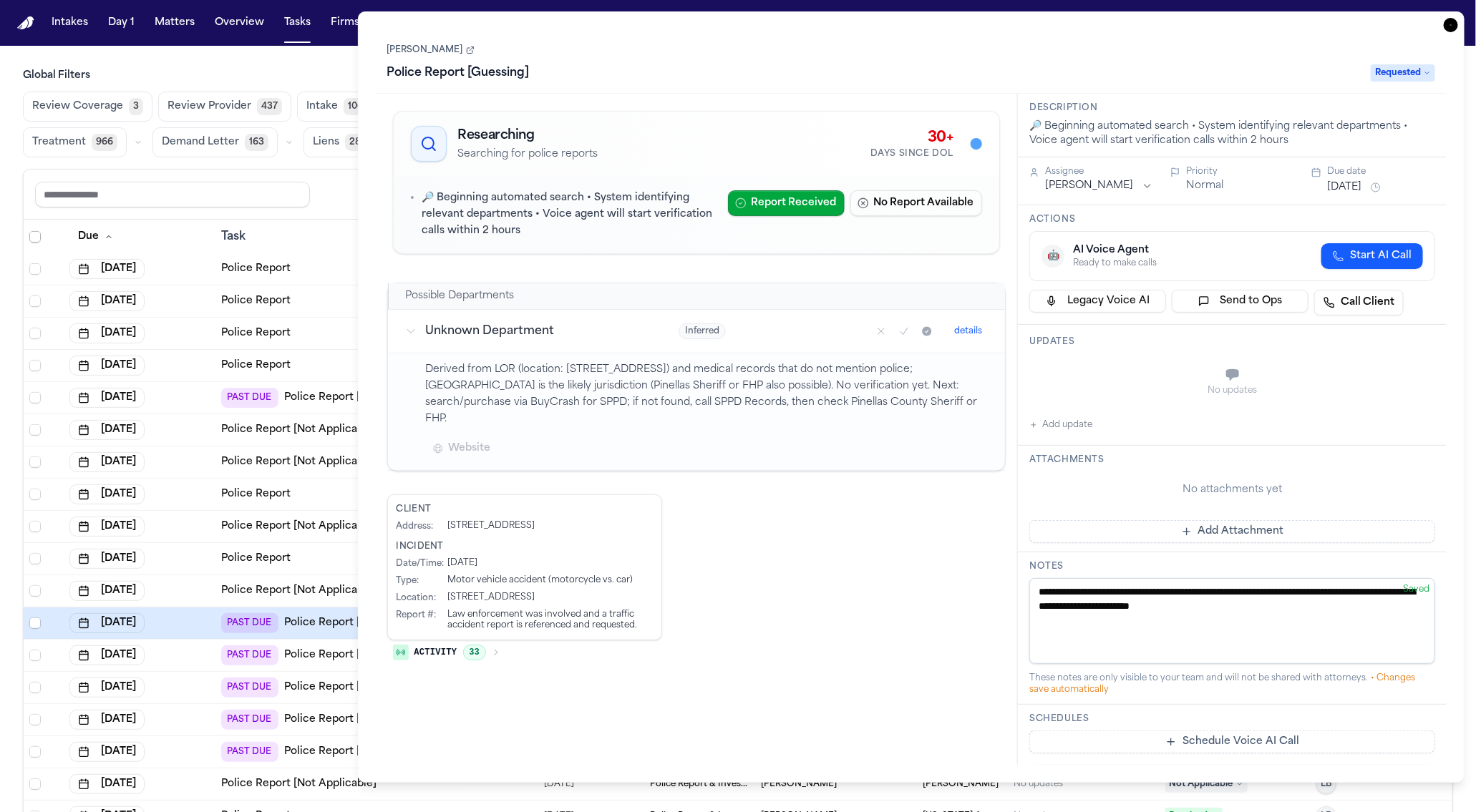
click at [333, 192] on div "Reset to default Clear all Add Task" at bounding box center [738, 194] width 1406 height 27
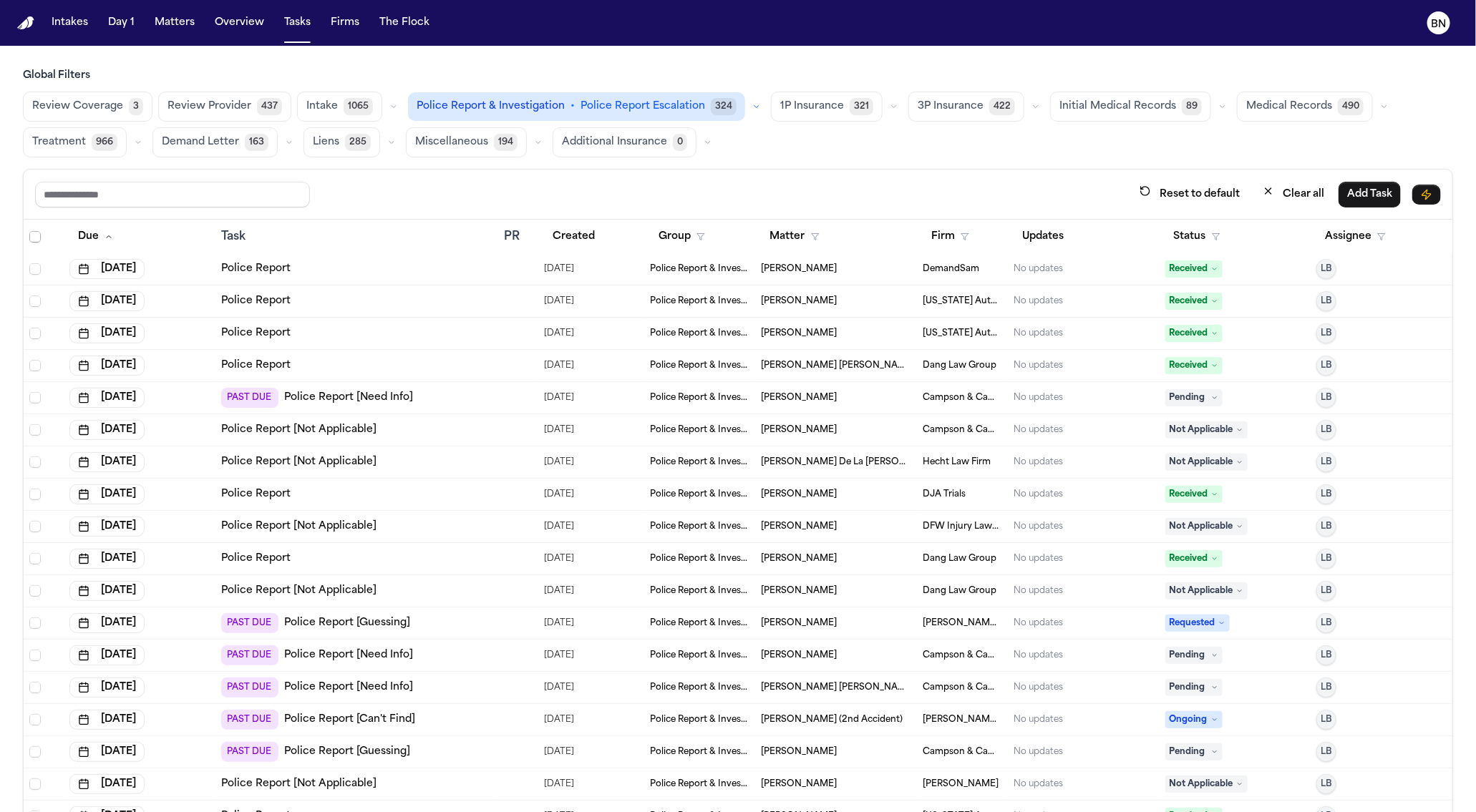
click at [404, 714] on link "Police Report [Can't Find]" at bounding box center [349, 719] width 131 height 14
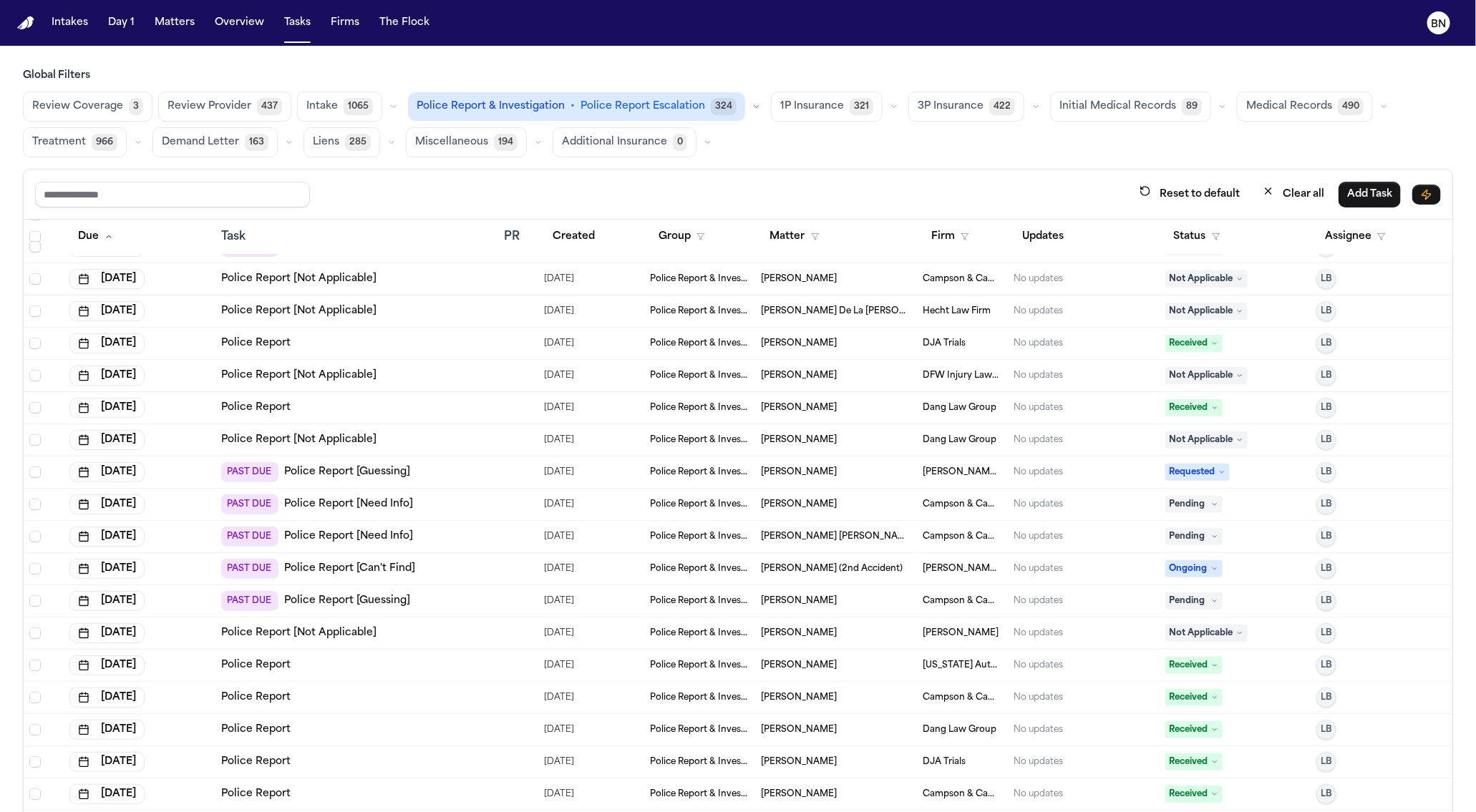
scroll to position [415, 0]
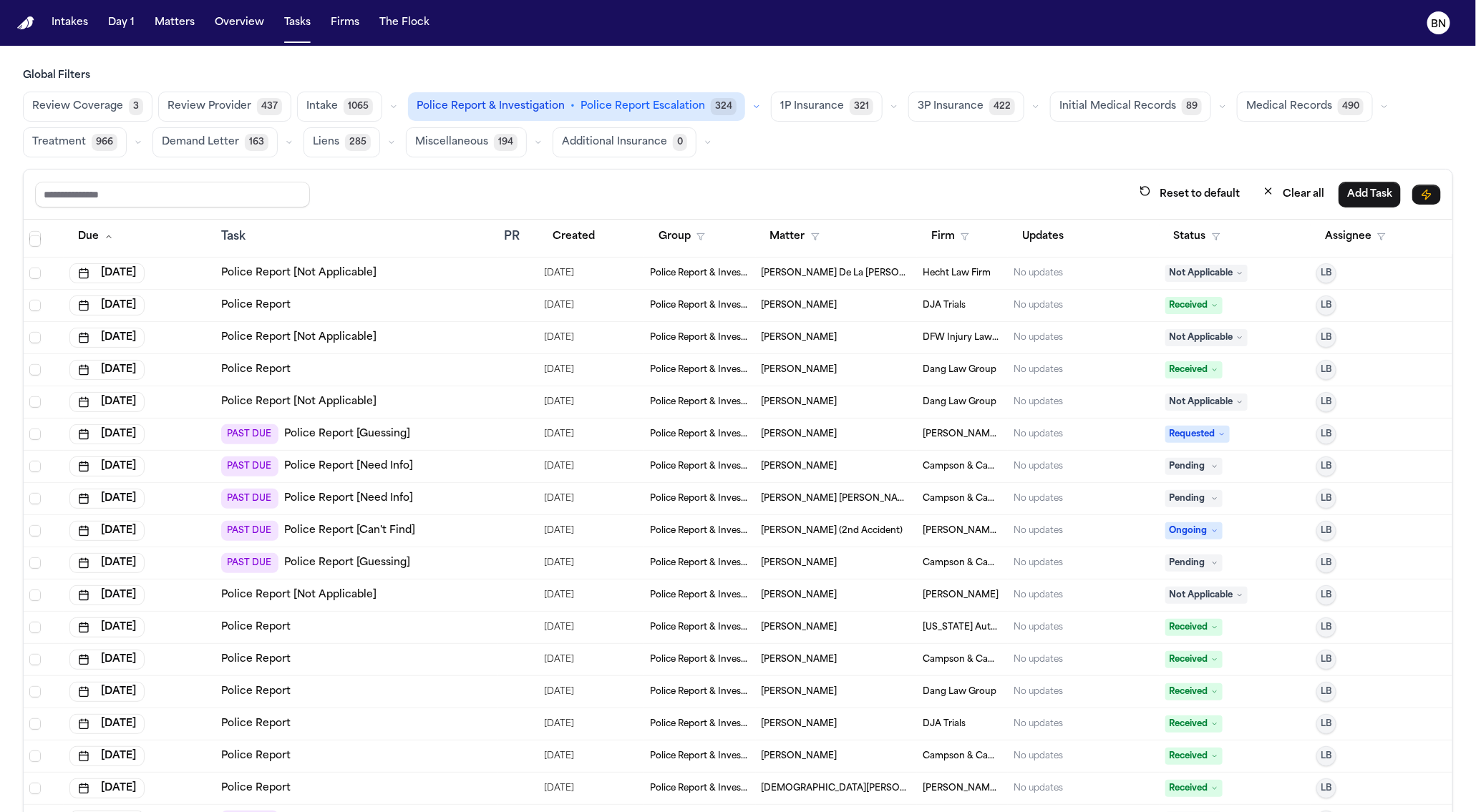
click at [520, 564] on td at bounding box center [519, 563] width 40 height 32
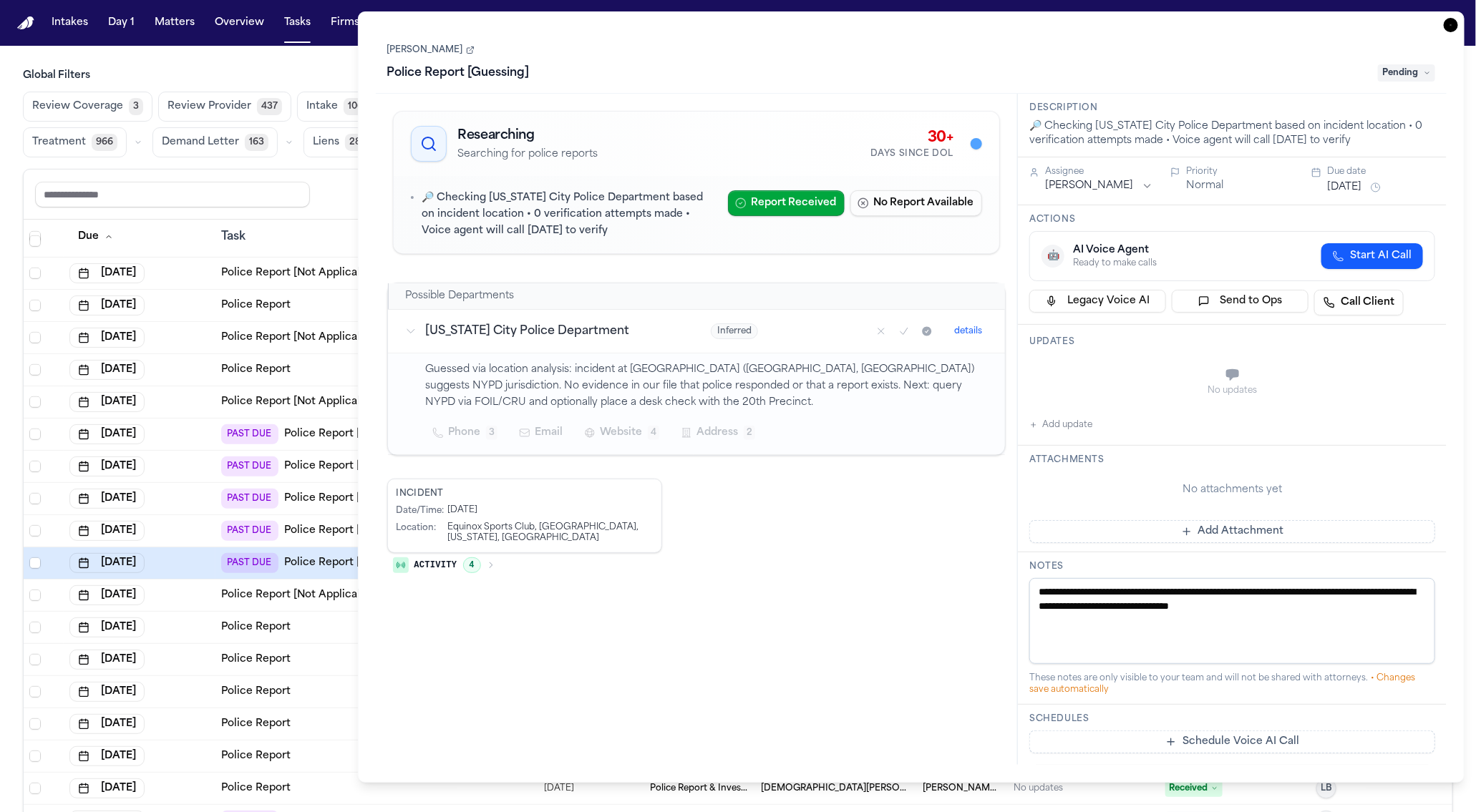
click at [325, 203] on div "Reset to default Clear all Add Task" at bounding box center [738, 194] width 1406 height 27
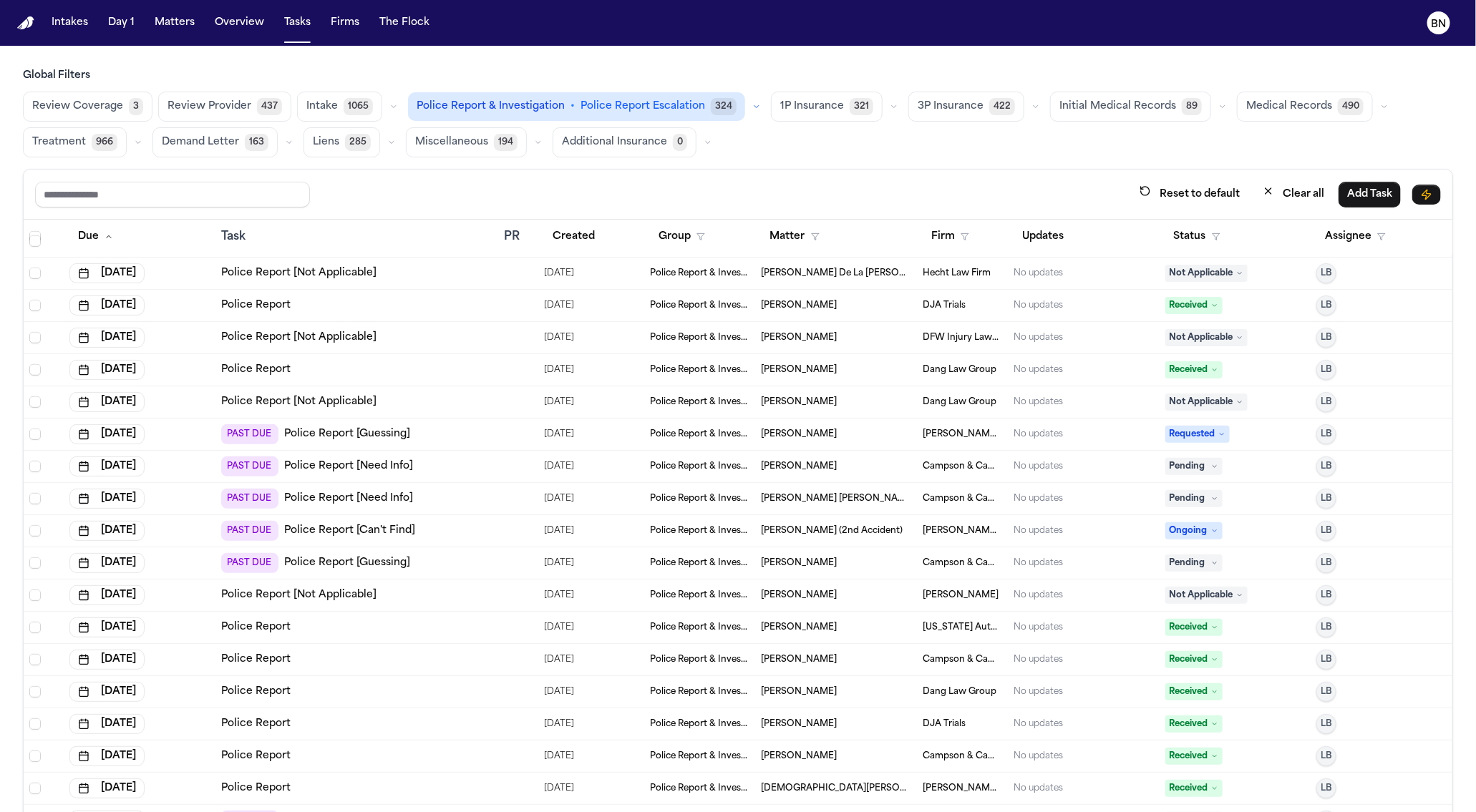
scroll to position [892, 0]
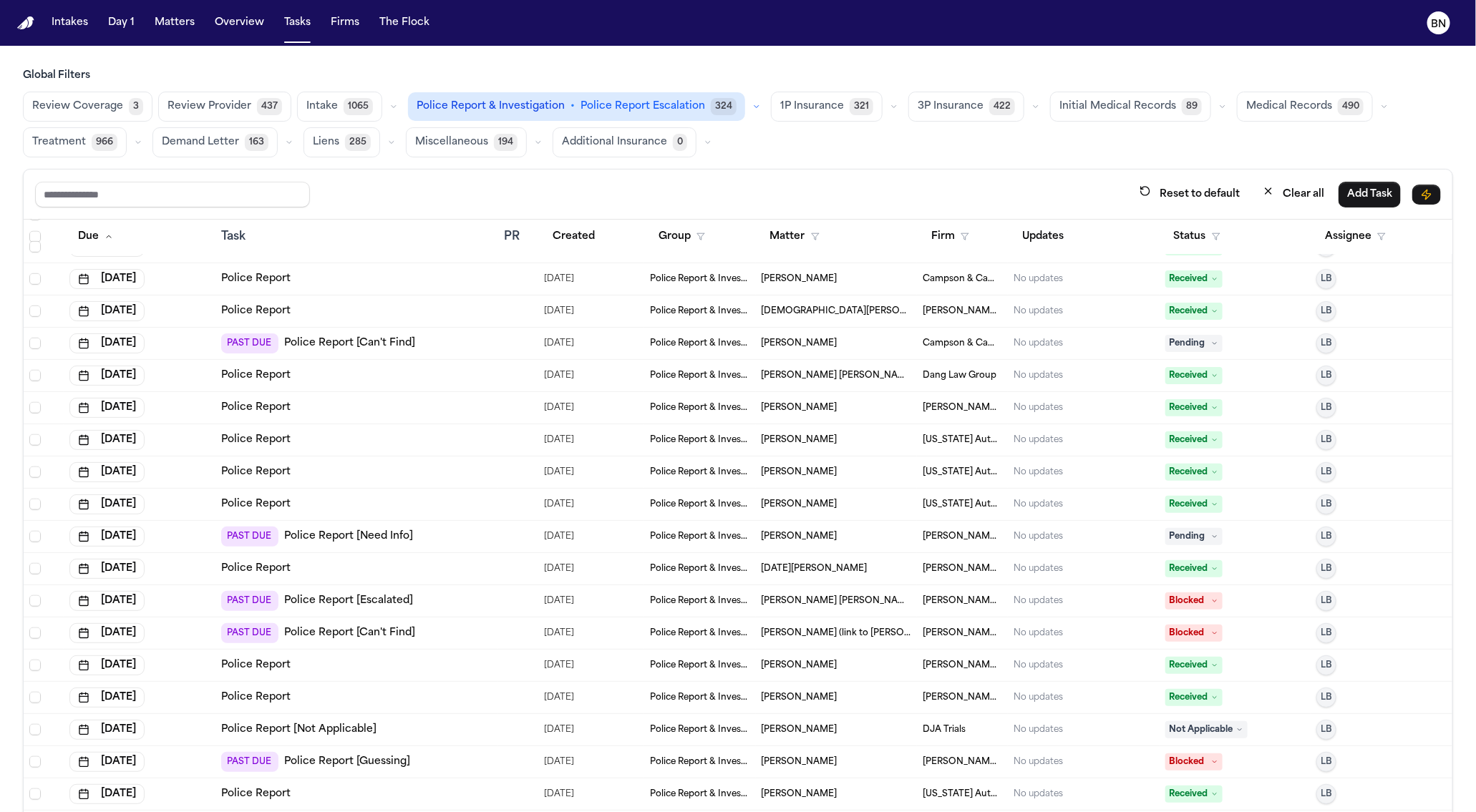
click at [445, 533] on div "PAST DUE Police Report [Need Info]" at bounding box center [357, 536] width 271 height 20
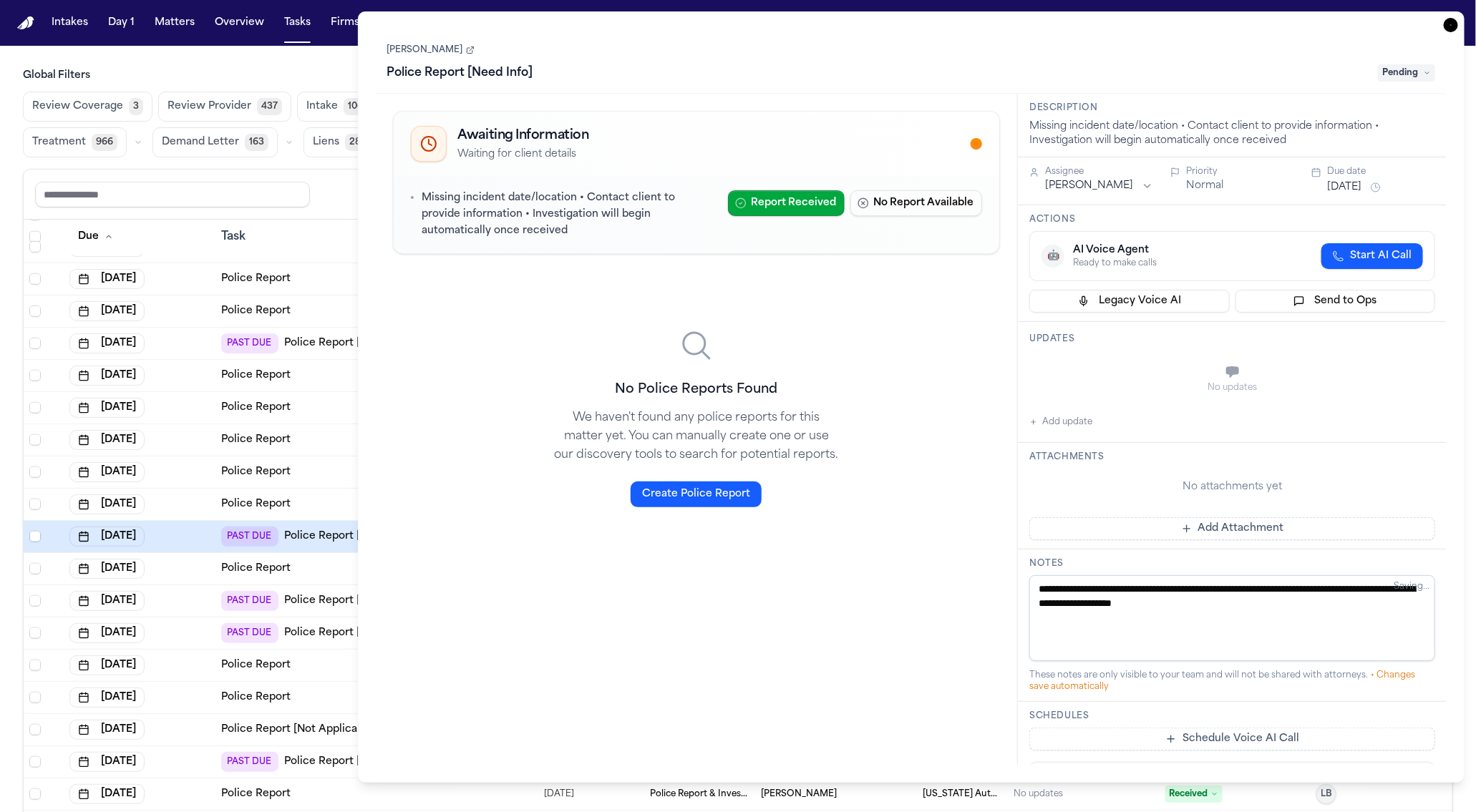
click at [345, 209] on div "Reset to default Clear all Add Task" at bounding box center [738, 195] width 1428 height 50
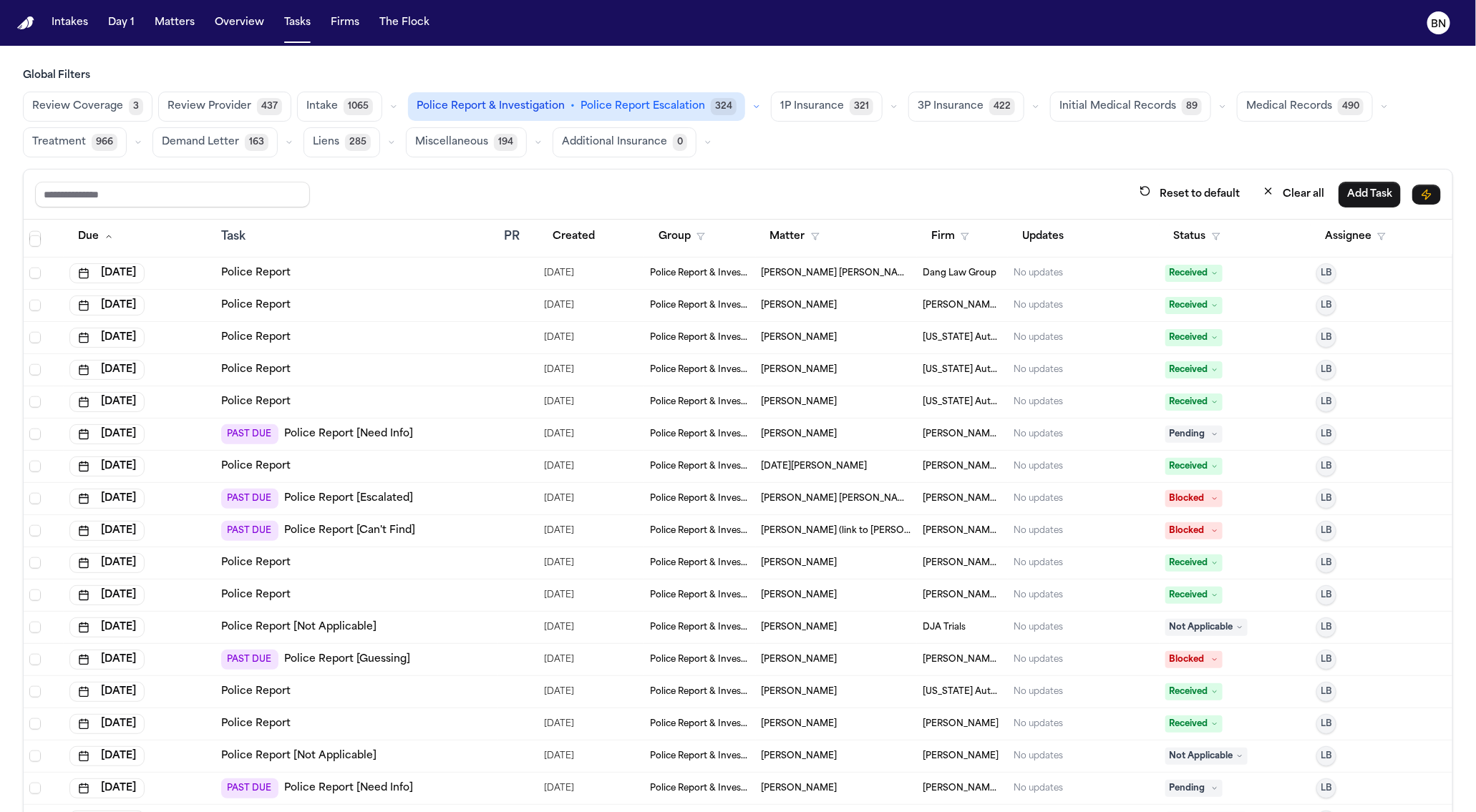
scroll to position [992, 0]
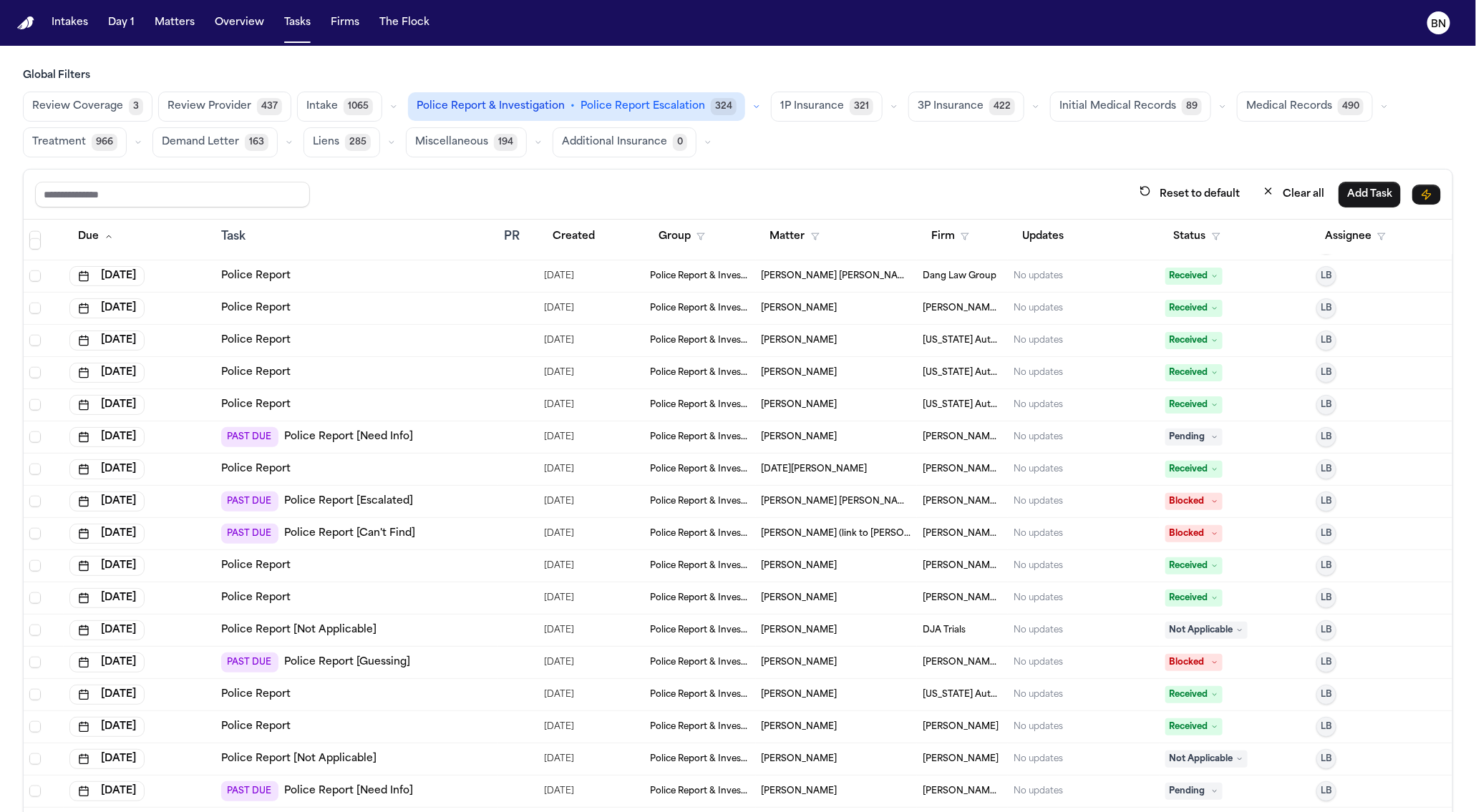
click at [447, 661] on div "PAST DUE Police Report [Guessing]" at bounding box center [357, 662] width 271 height 20
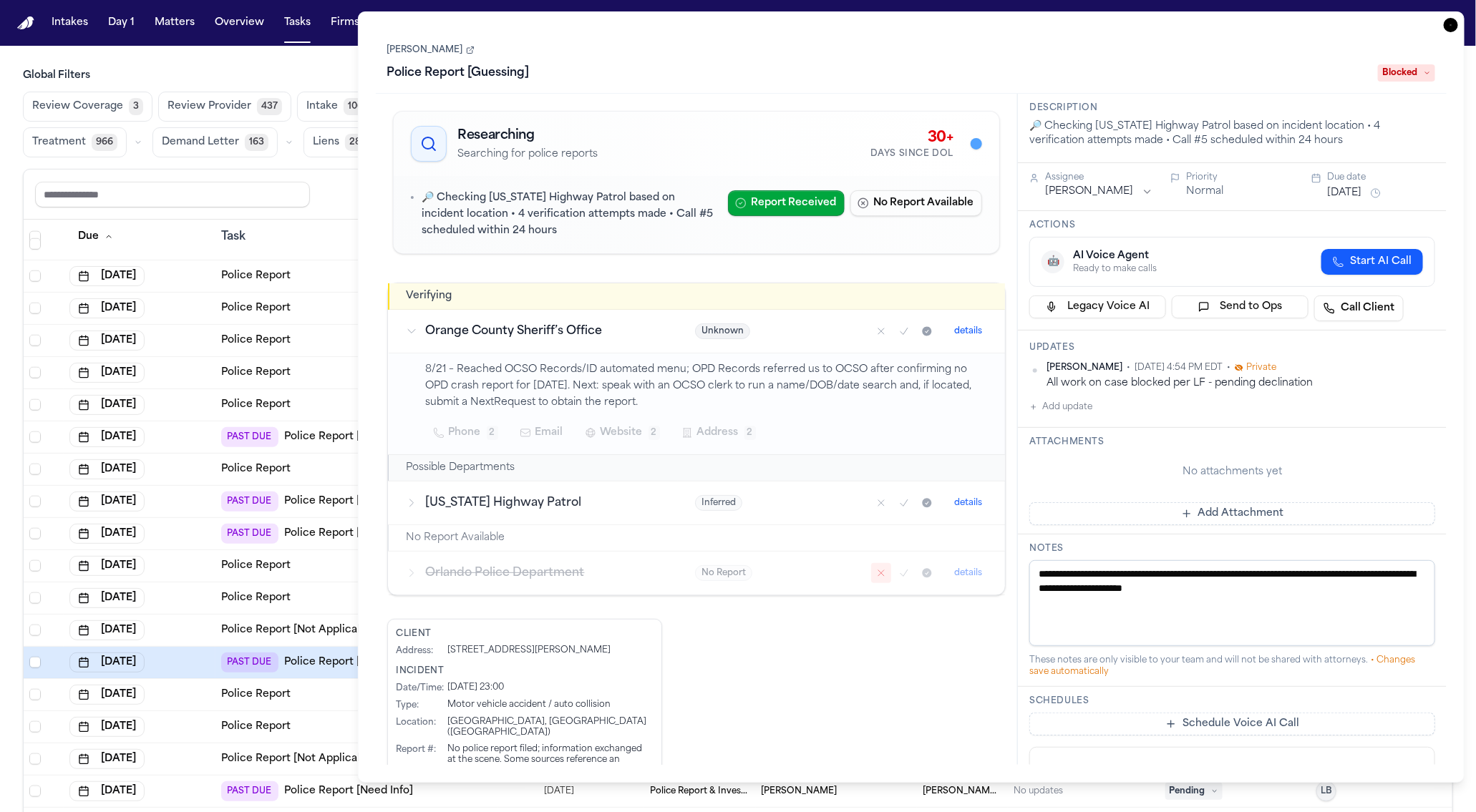
drag, startPoint x: 312, startPoint y: 153, endPoint x: 305, endPoint y: 138, distance: 16.6
click at [312, 153] on button "Liens 285" at bounding box center [341, 142] width 76 height 30
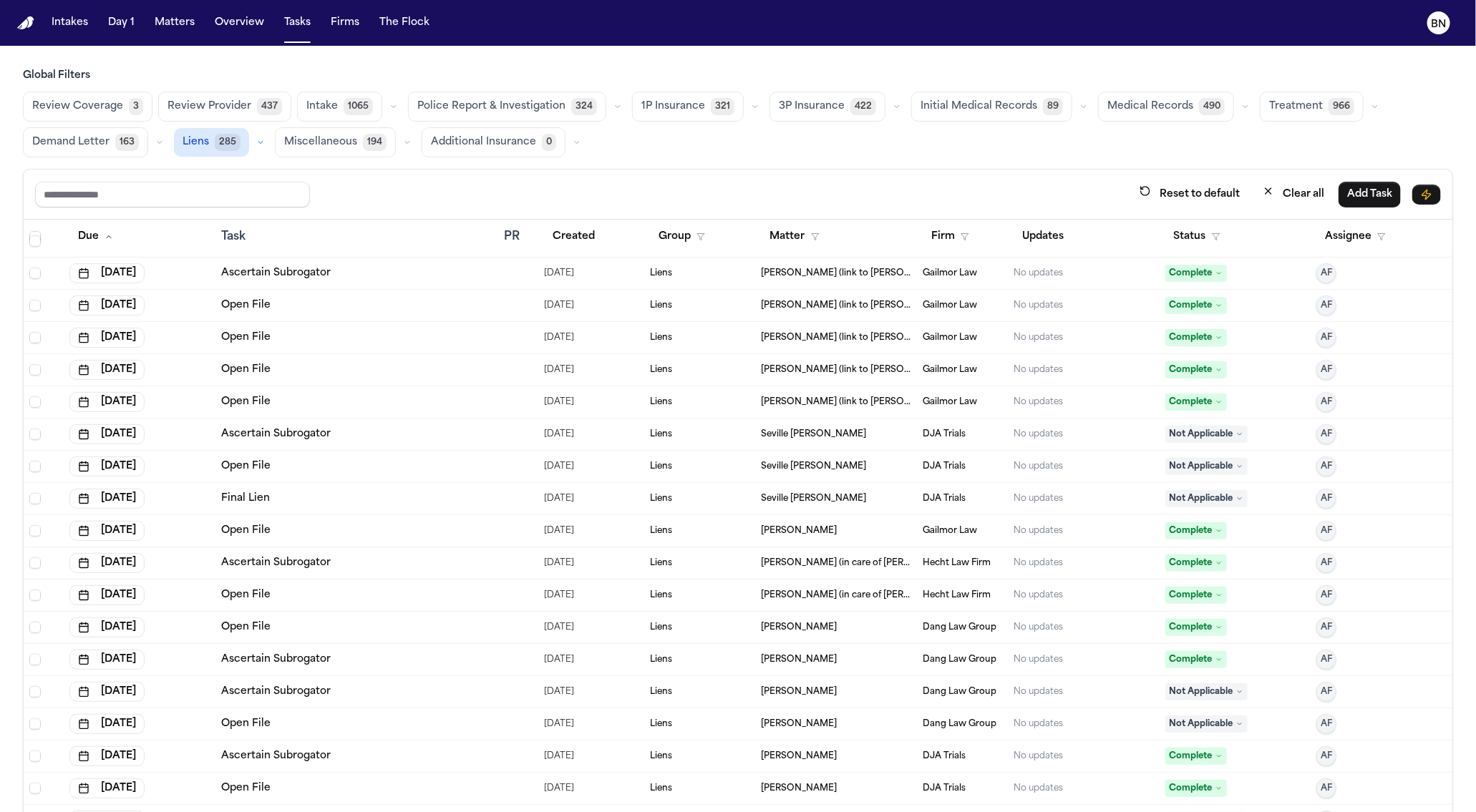
click at [609, 106] on button "button" at bounding box center [617, 106] width 17 height 17
click at [512, 157] on button "Police Report Escalation 321" at bounding box center [491, 171] width 165 height 29
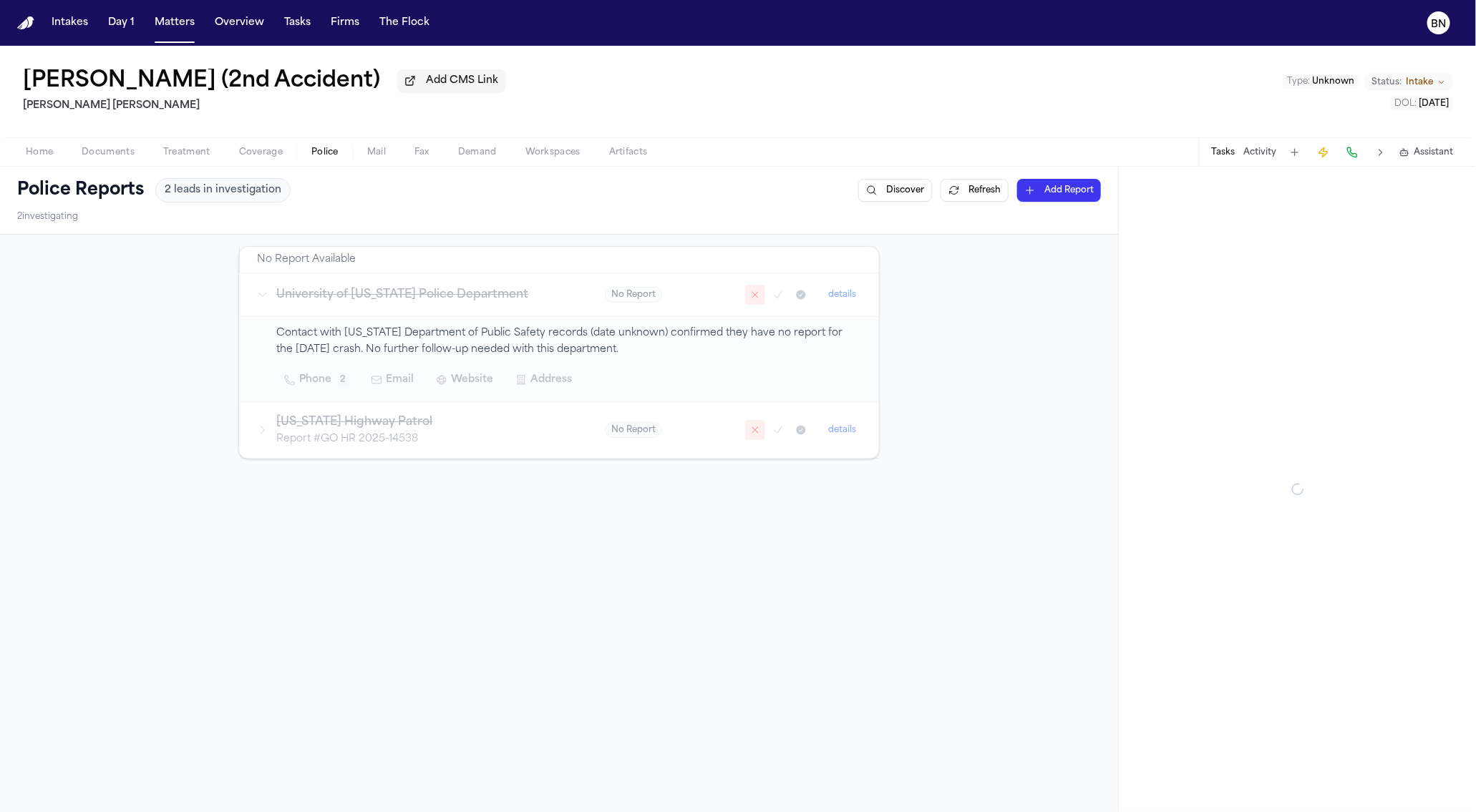
click at [322, 152] on span "Police" at bounding box center [325, 152] width 27 height 11
